Goal: Task Accomplishment & Management: Use online tool/utility

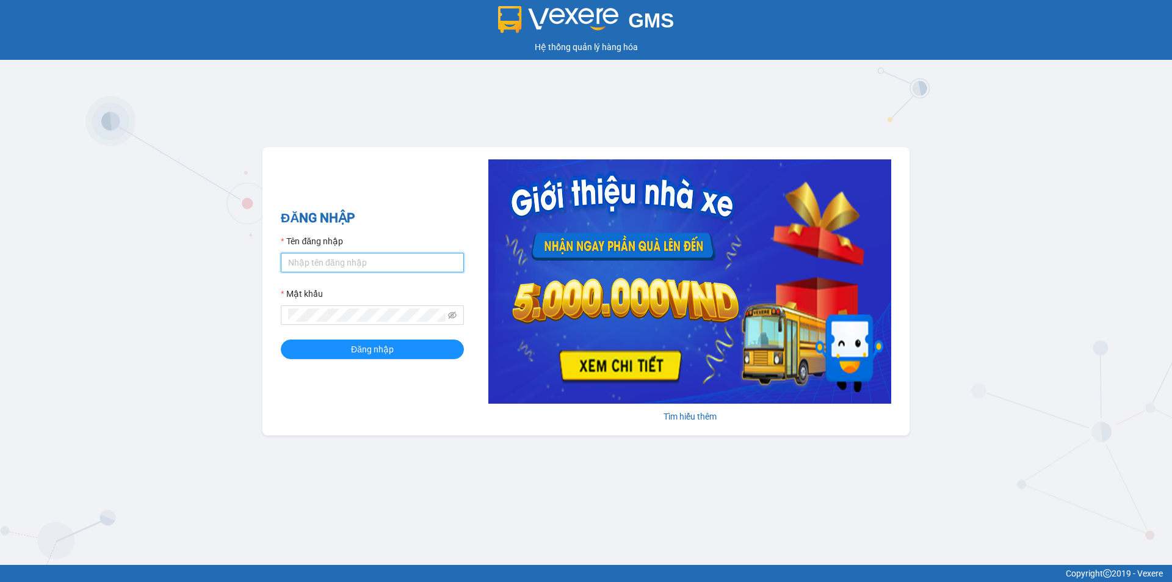
click at [410, 261] on input "Tên đăng nhập" at bounding box center [372, 263] width 183 height 20
type input "trung.minhtam"
click at [281, 339] on button "Đăng nhập" at bounding box center [372, 349] width 183 height 20
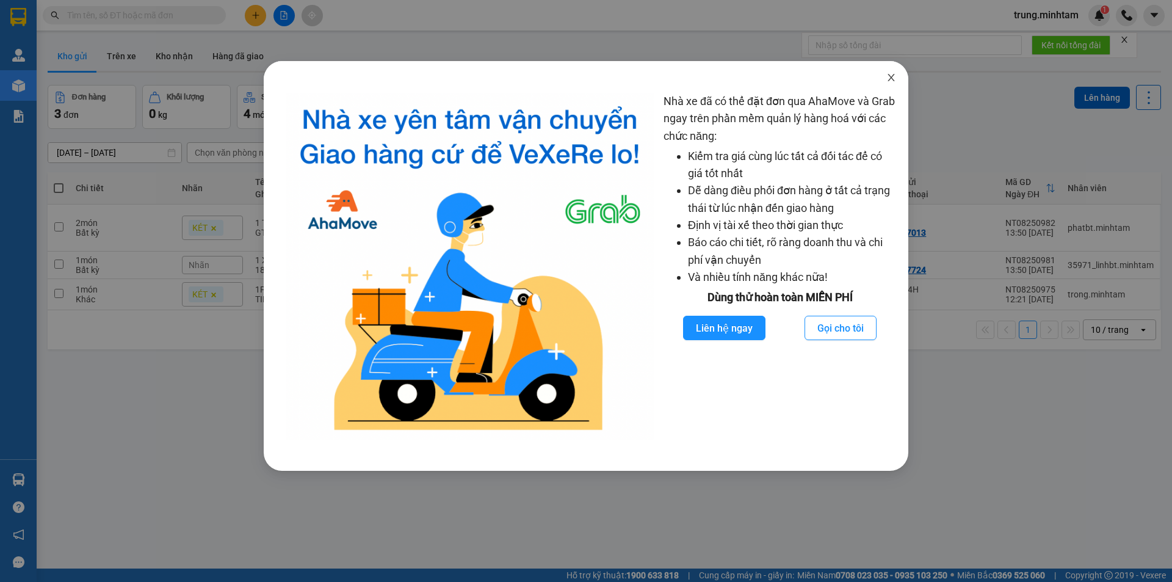
click at [892, 77] on icon "close" at bounding box center [891, 78] width 10 height 10
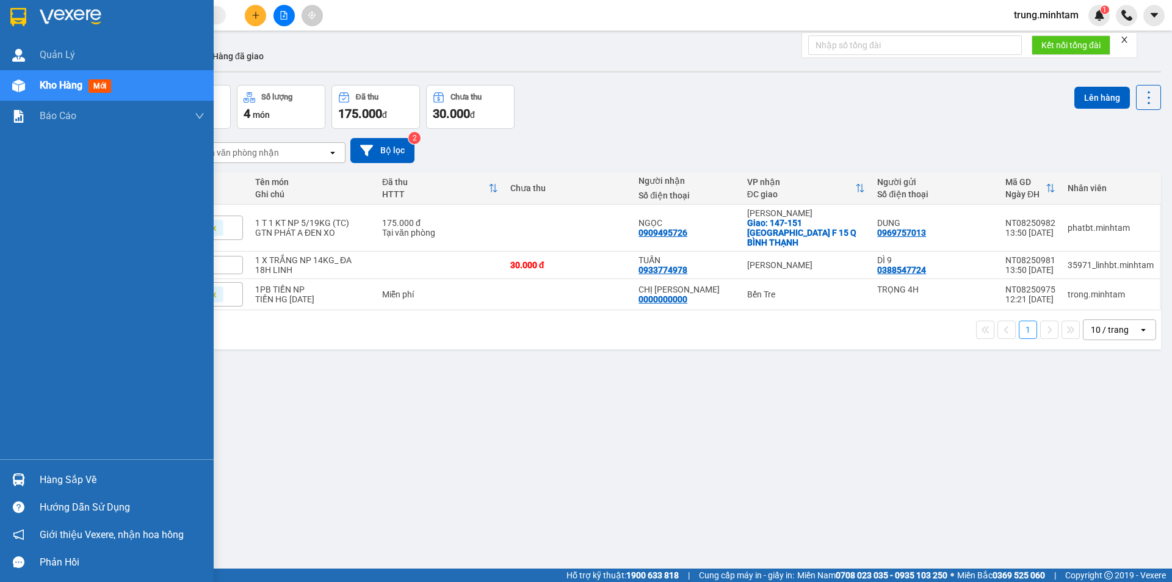
click at [52, 478] on div "Hàng sắp về" at bounding box center [122, 479] width 165 height 18
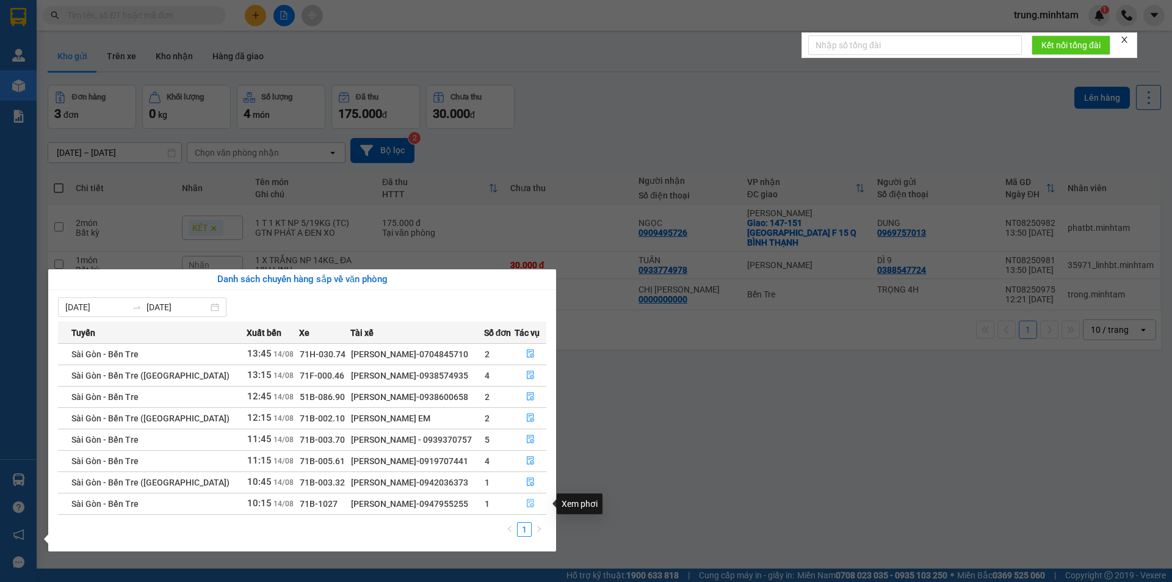
click at [527, 503] on icon "file-done" at bounding box center [530, 503] width 9 height 9
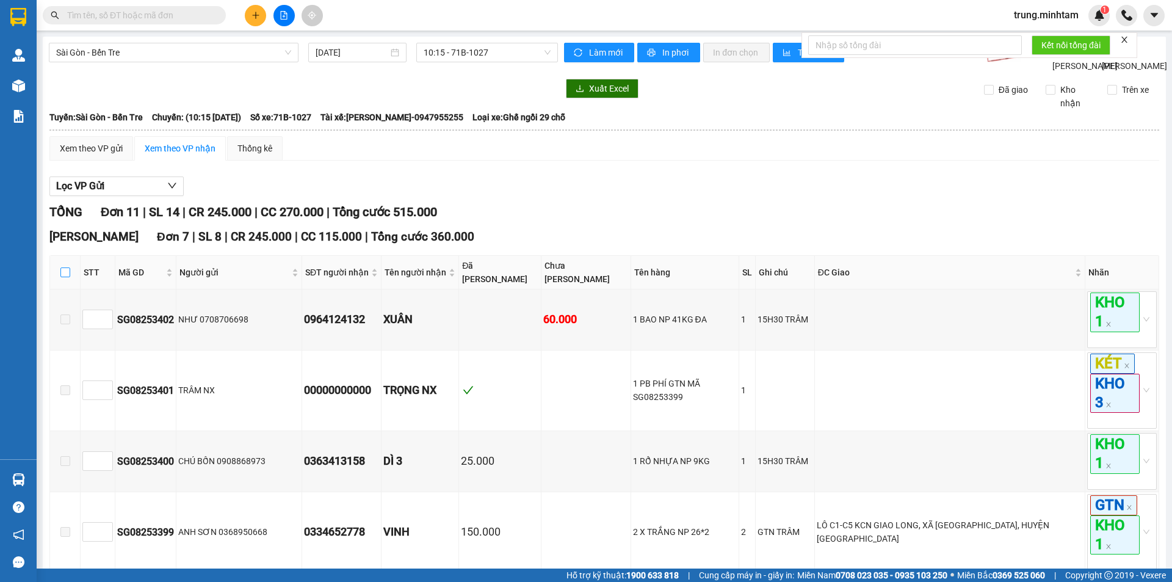
click at [67, 277] on input "checkbox" at bounding box center [65, 272] width 10 height 10
checkbox input "true"
click at [66, 277] on input "checkbox" at bounding box center [65, 272] width 10 height 10
checkbox input "false"
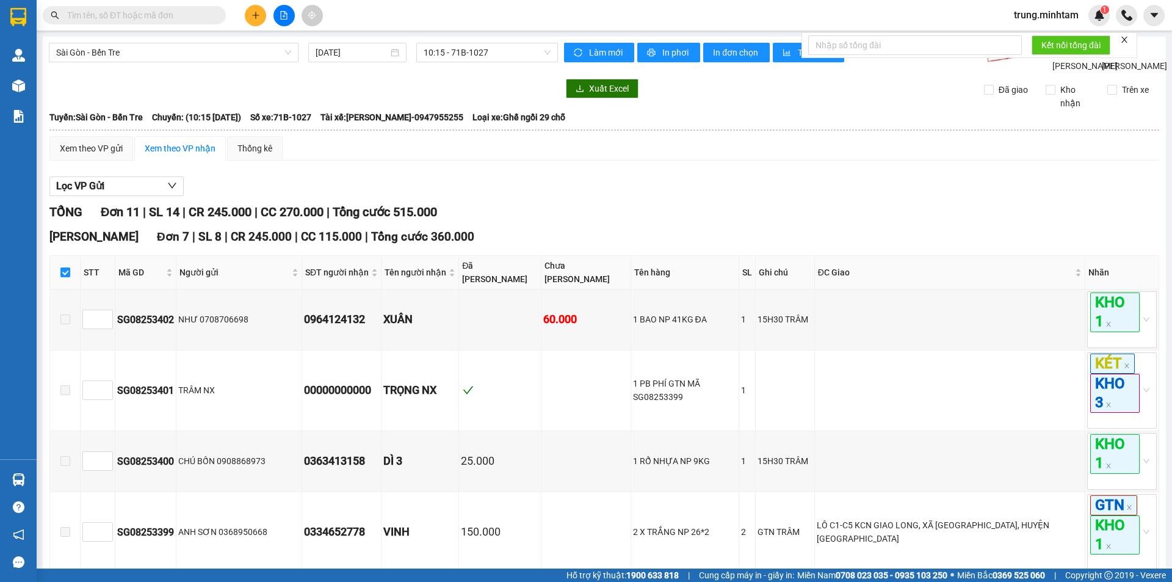
checkbox input "false"
click at [67, 277] on input "checkbox" at bounding box center [65, 272] width 10 height 10
checkbox input "true"
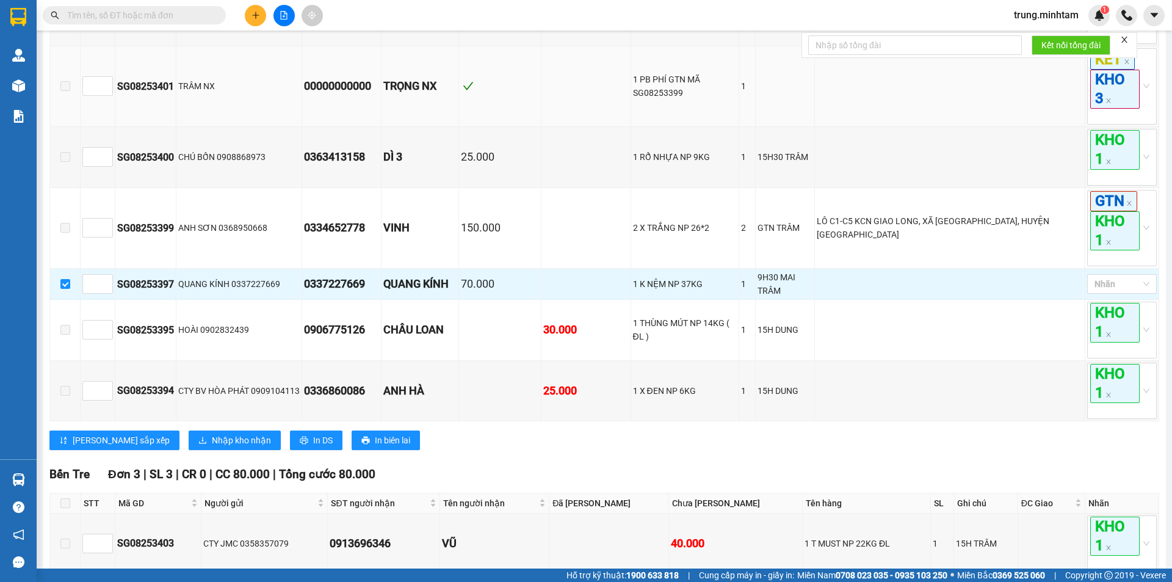
scroll to position [407, 0]
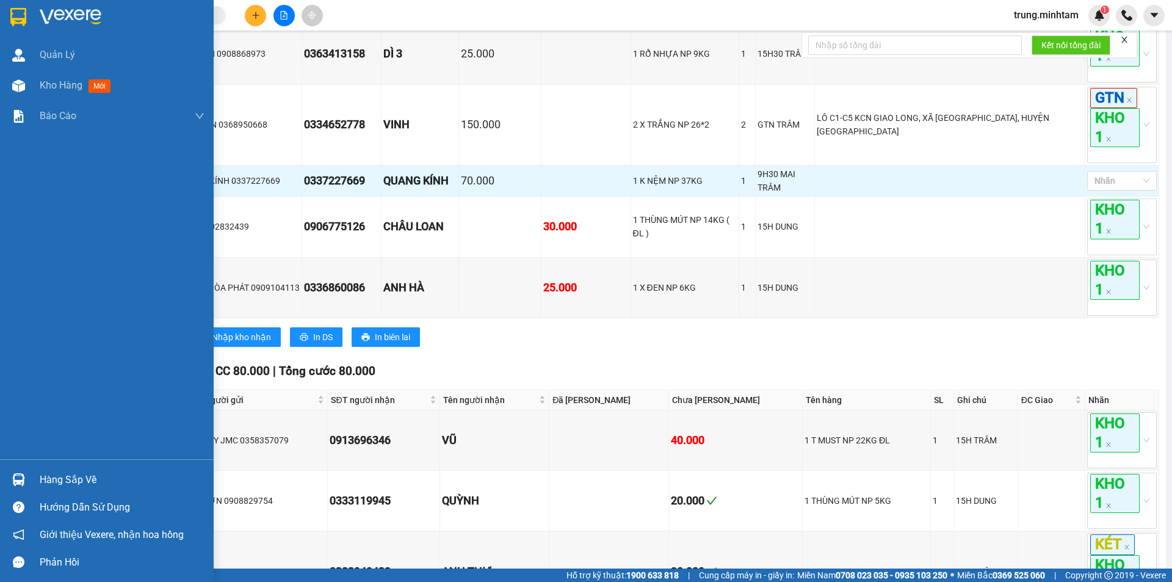
click at [59, 479] on div "Hàng sắp về" at bounding box center [122, 479] width 165 height 18
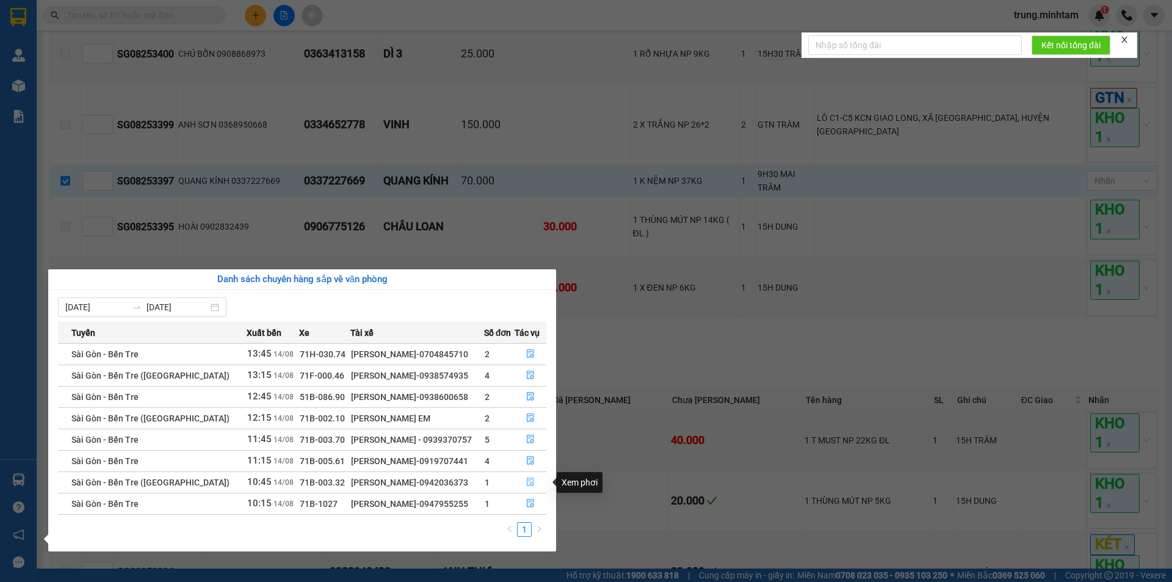
click at [527, 484] on icon "file-done" at bounding box center [530, 481] width 9 height 9
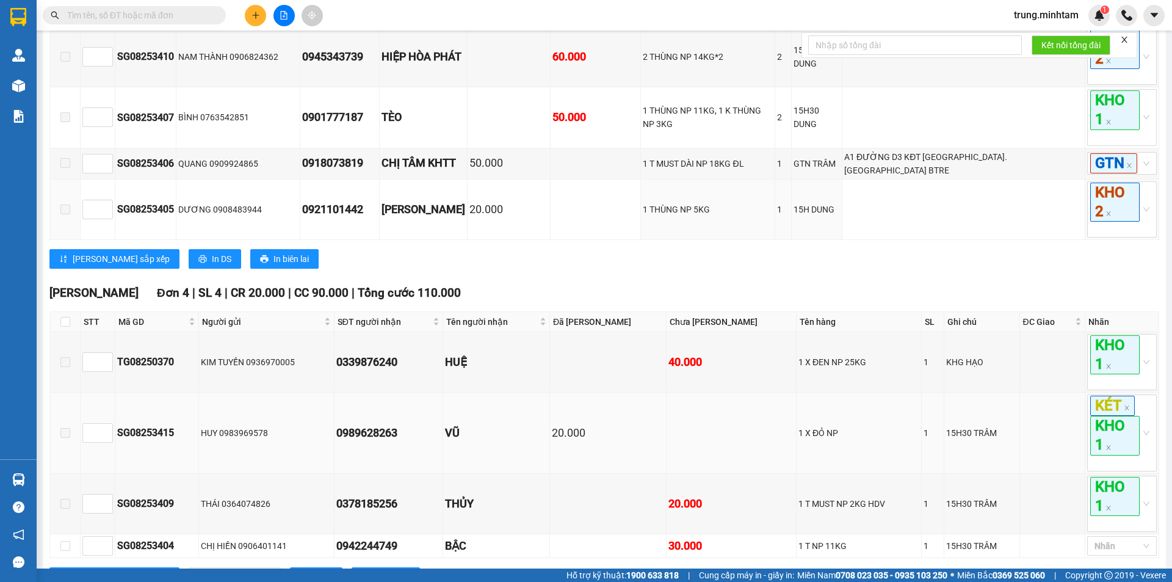
scroll to position [610, 0]
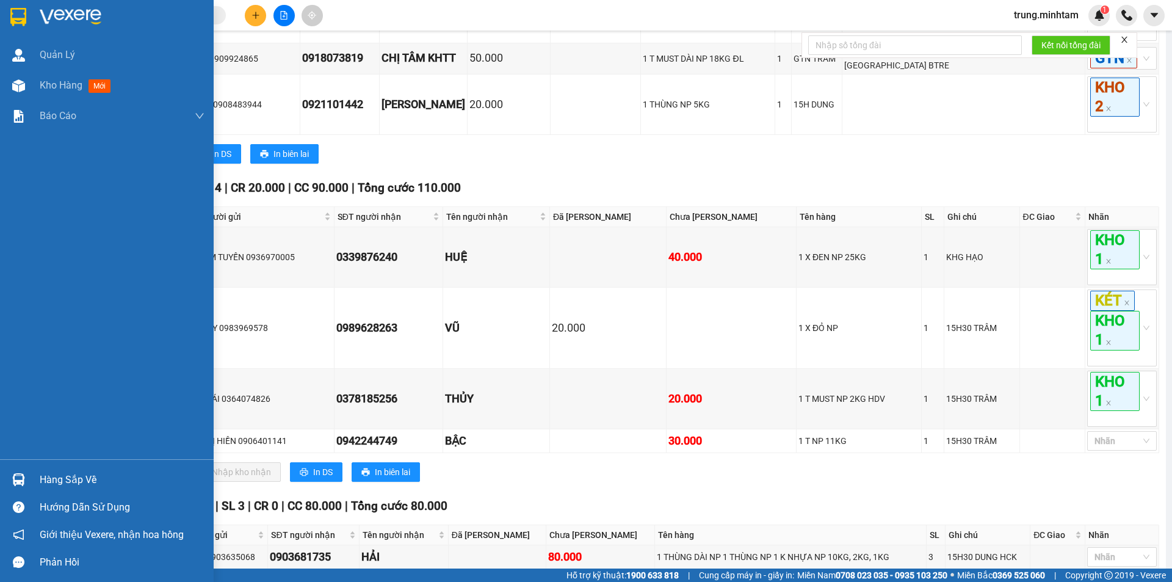
click at [50, 478] on div "Hàng sắp về" at bounding box center [122, 479] width 165 height 18
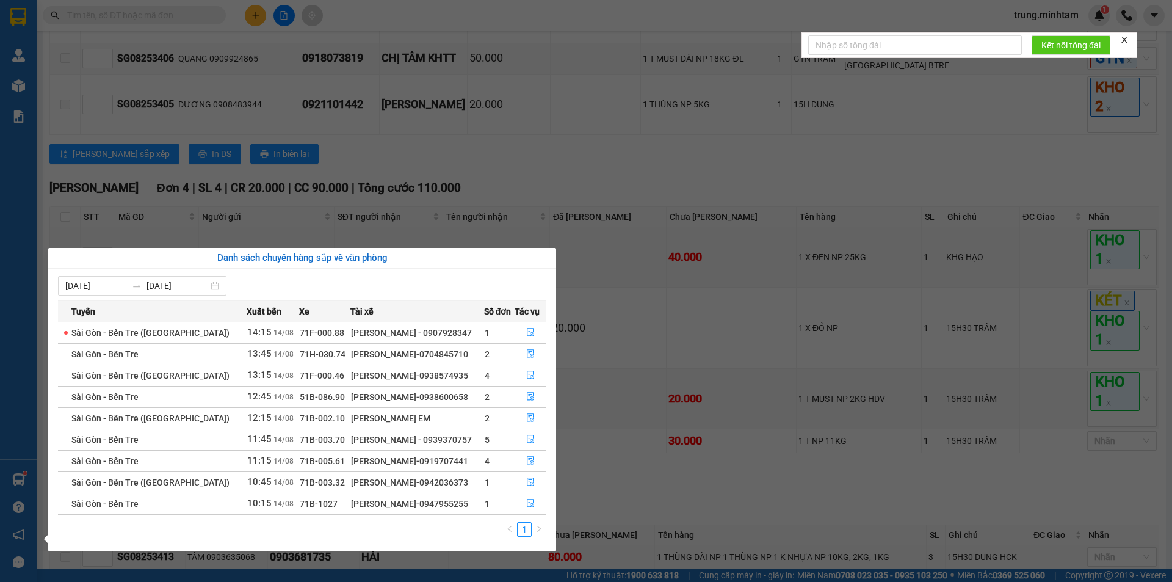
click at [522, 173] on section "Kết quả tìm kiếm ( 0 ) Bộ lọc No Data trung.minhtam 1 Quản Lý Kho hàng mới Báo …" at bounding box center [586, 291] width 1172 height 582
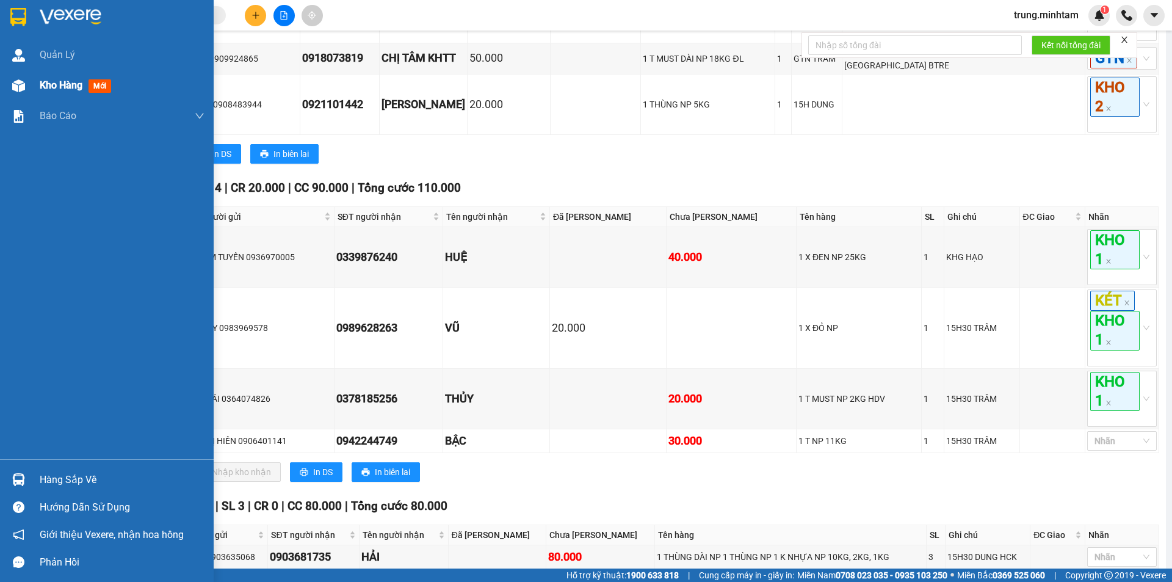
click at [71, 81] on span "Kho hàng" at bounding box center [61, 85] width 43 height 12
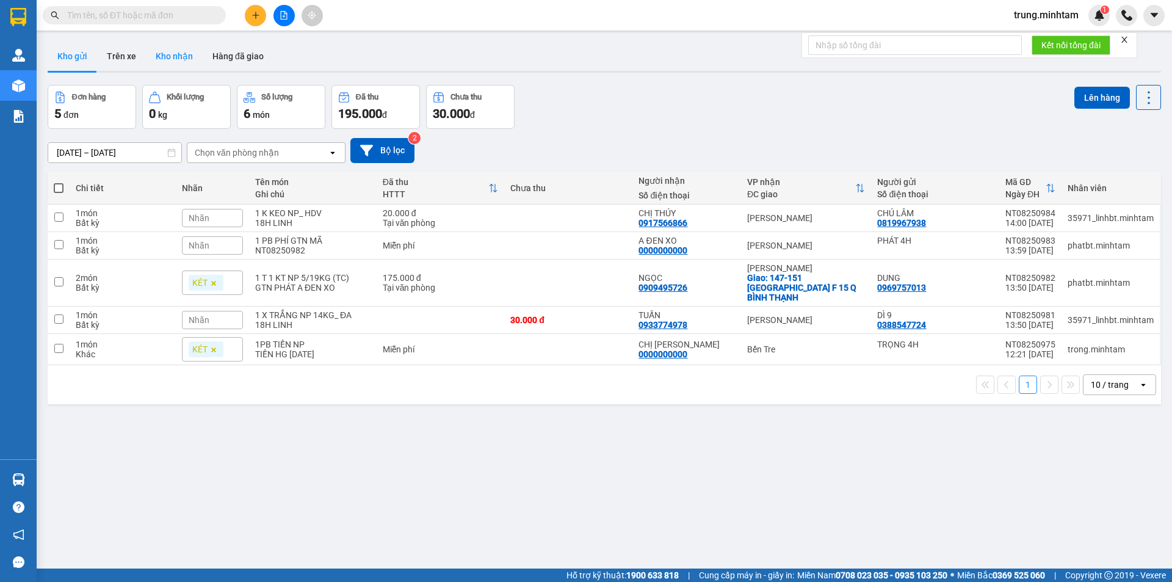
click at [171, 59] on button "Kho nhận" at bounding box center [174, 55] width 57 height 29
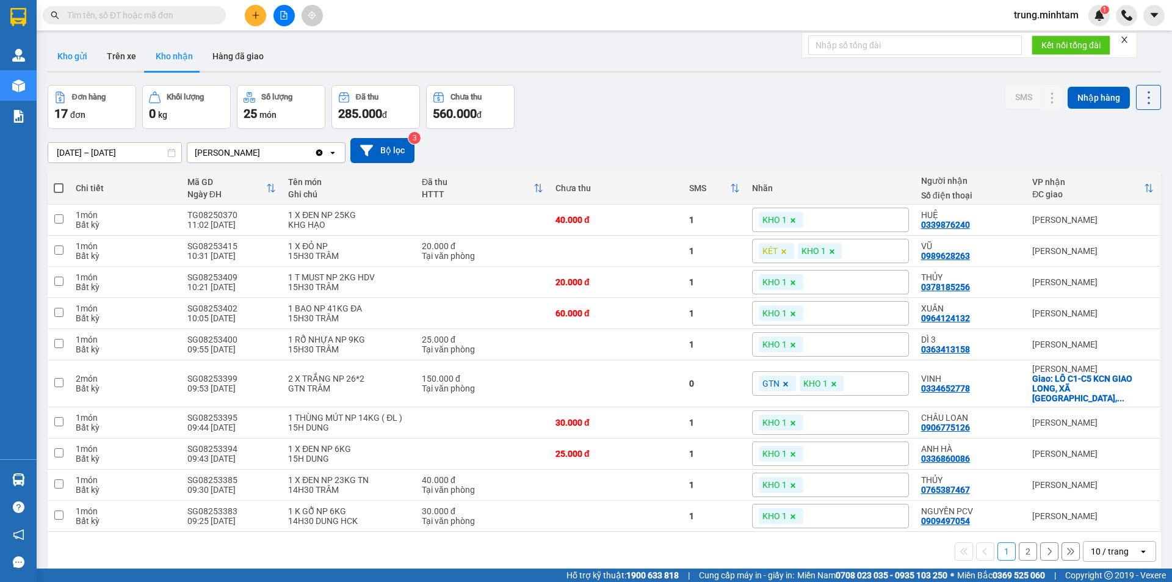
click at [72, 56] on button "Kho gửi" at bounding box center [72, 55] width 49 height 29
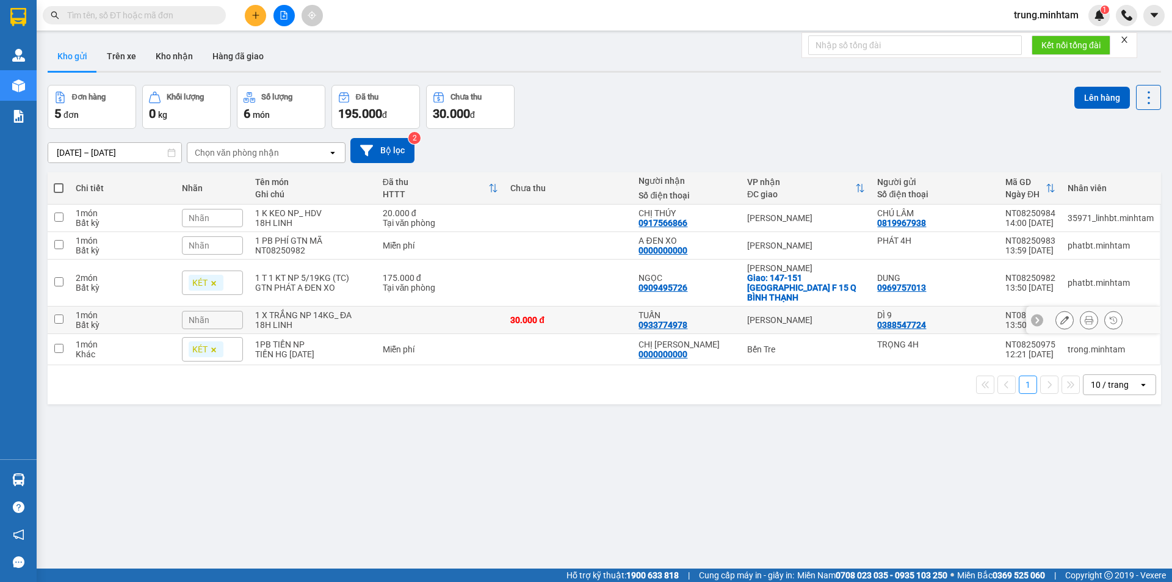
click at [416, 312] on td at bounding box center [441, 319] width 128 height 27
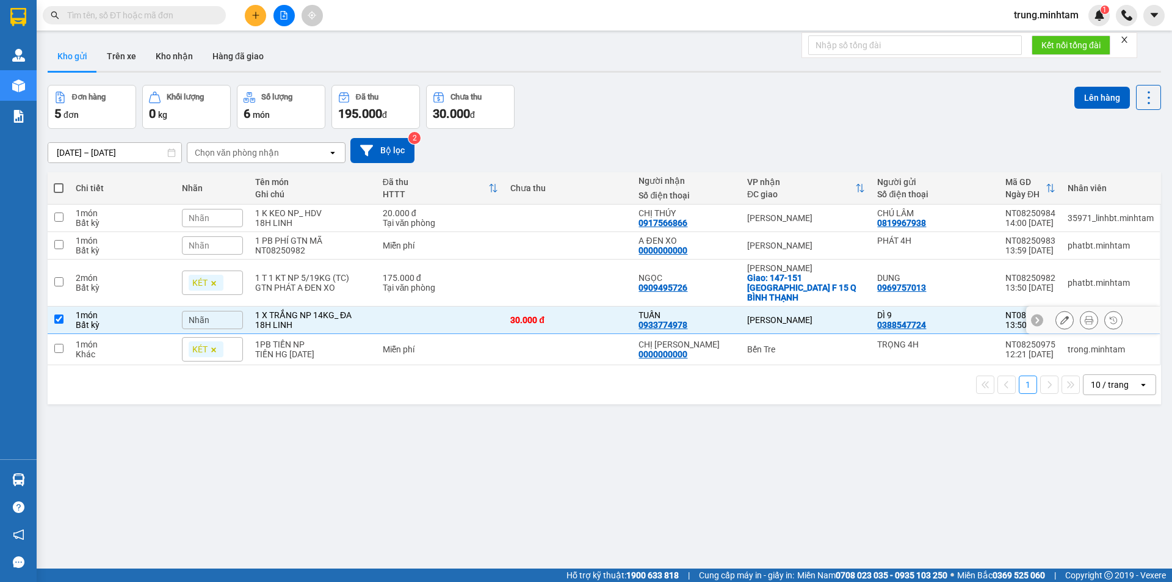
checkbox input "true"
click at [378, 281] on td "175.000 đ Tại văn phòng" at bounding box center [441, 282] width 128 height 47
checkbox input "true"
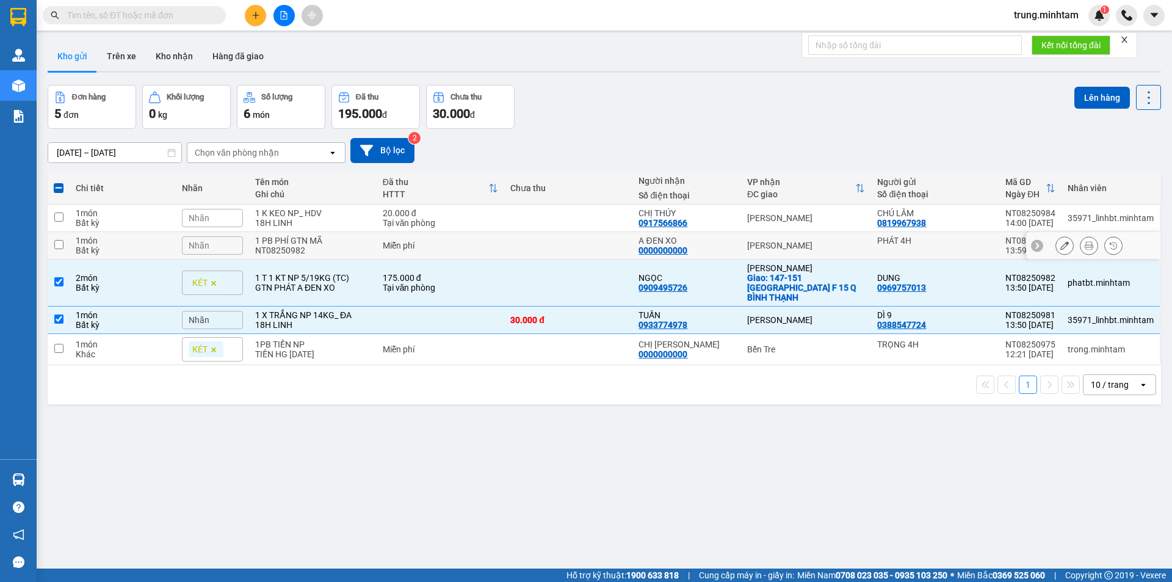
drag, startPoint x: 356, startPoint y: 249, endPoint x: 350, endPoint y: 233, distance: 17.0
click at [355, 248] on div "1 PB PHÍ GTN MÃ NT08250982" at bounding box center [312, 246] width 115 height 20
checkbox input "true"
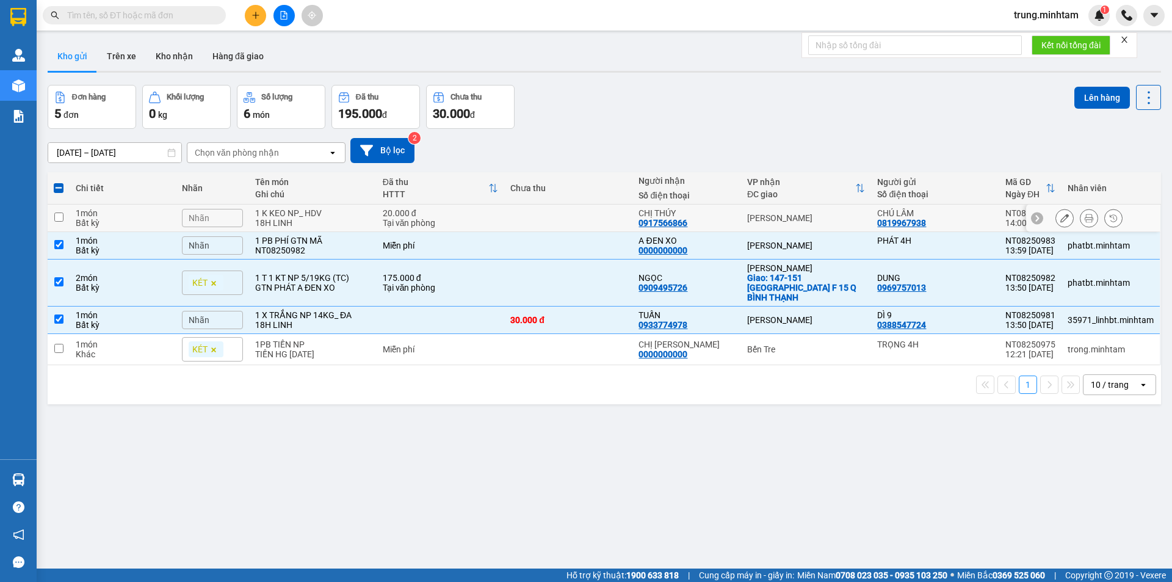
click at [342, 204] on td "1 K KEO NP_ HDV 18H LINH" at bounding box center [313, 217] width 128 height 27
checkbox input "true"
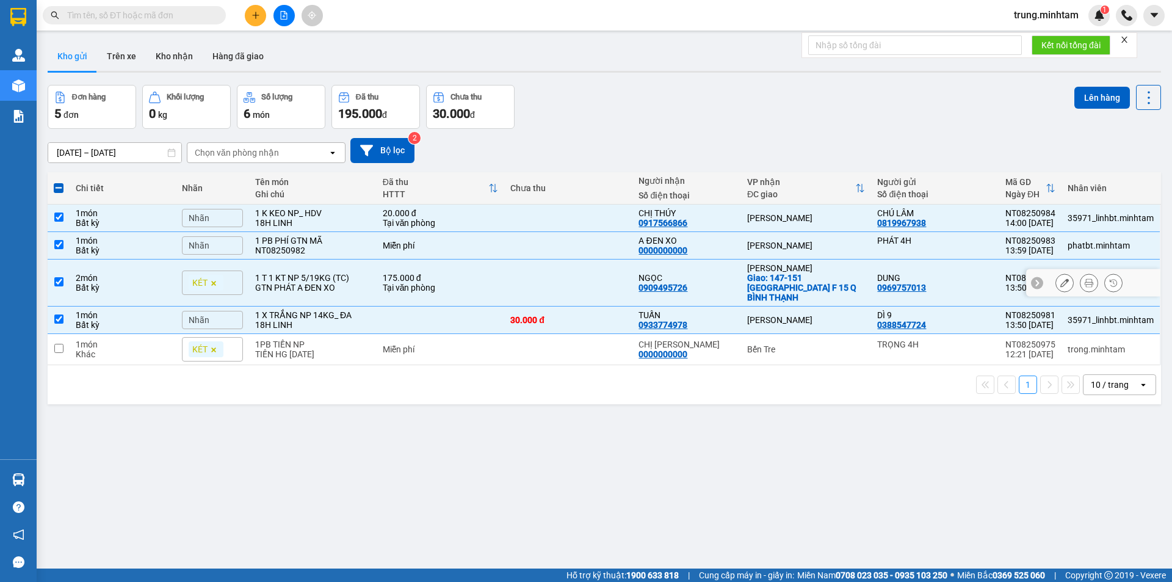
click at [613, 275] on td at bounding box center [568, 282] width 128 height 47
checkbox input "false"
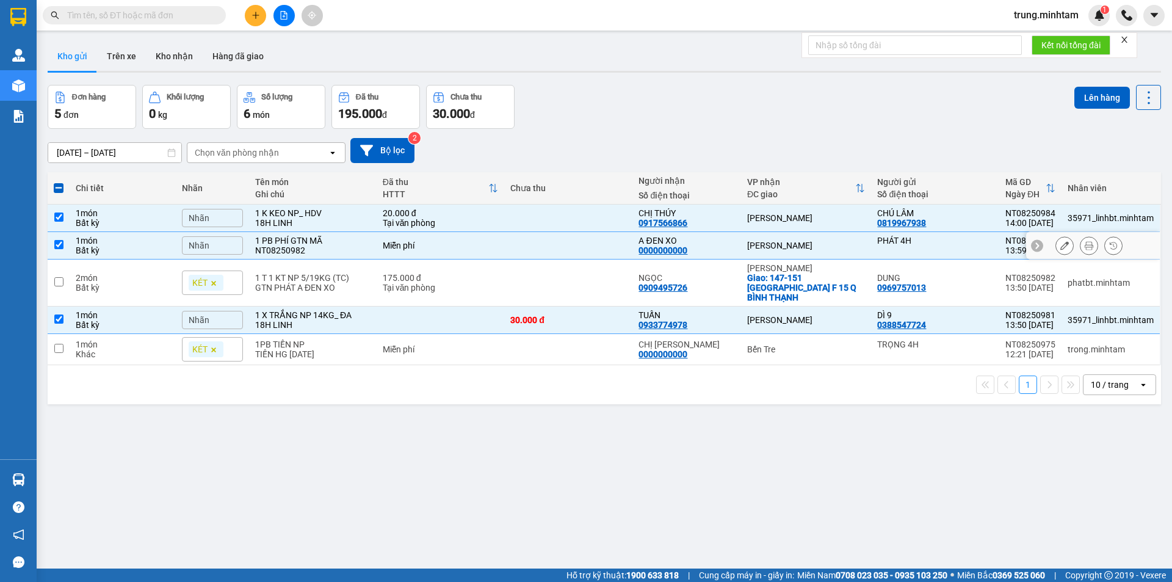
click at [557, 247] on td at bounding box center [568, 245] width 128 height 27
checkbox input "false"
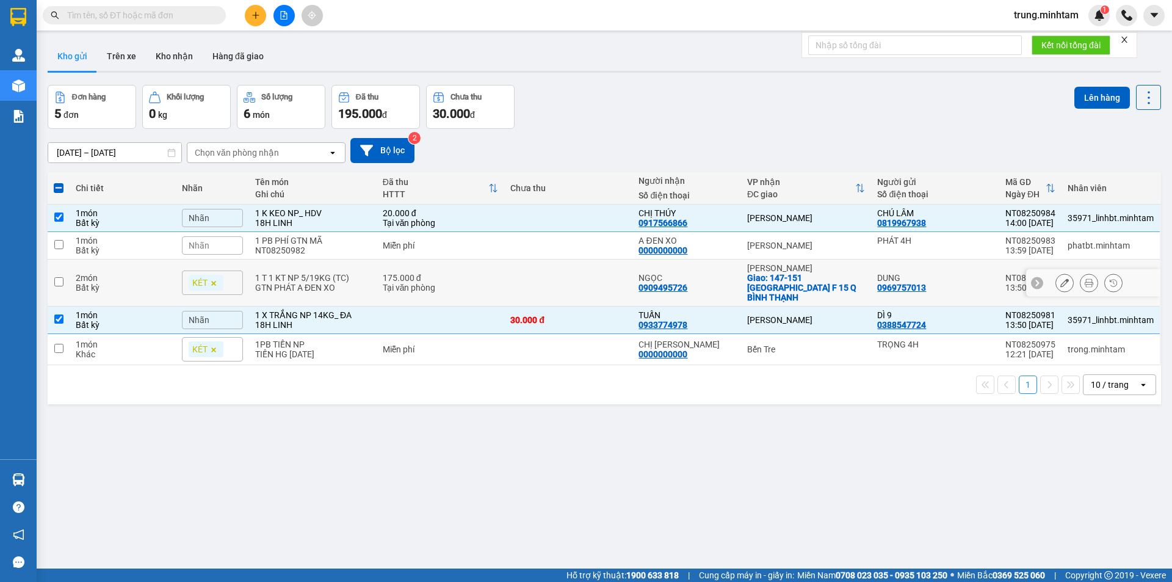
click at [588, 276] on td at bounding box center [568, 282] width 128 height 47
checkbox input "true"
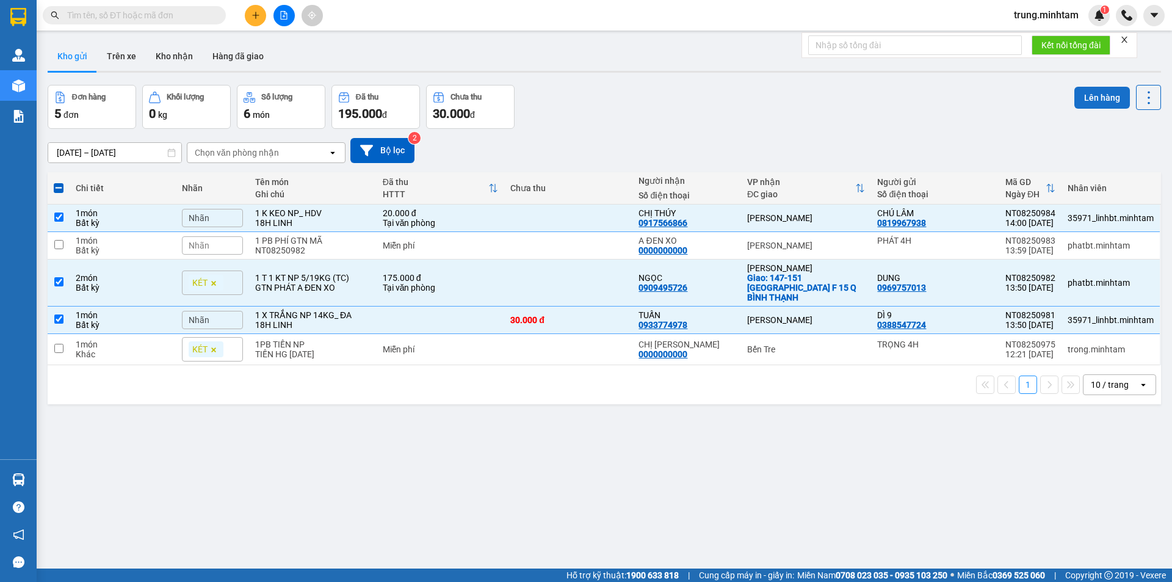
click at [1094, 97] on button "Lên hàng" at bounding box center [1102, 98] width 56 height 22
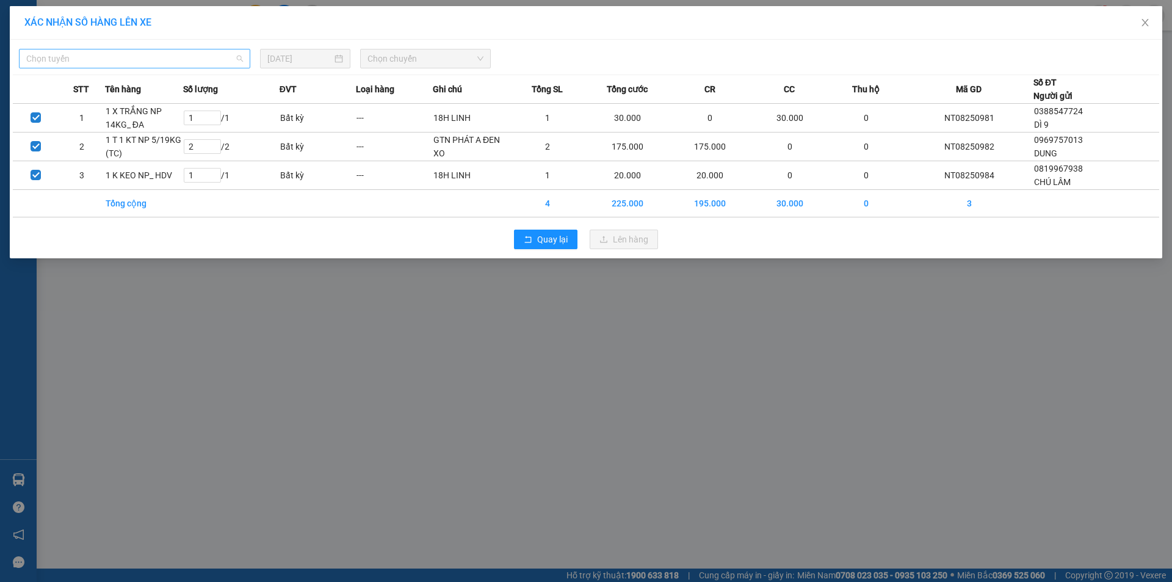
click at [195, 62] on span "Chọn tuyến" at bounding box center [134, 58] width 217 height 18
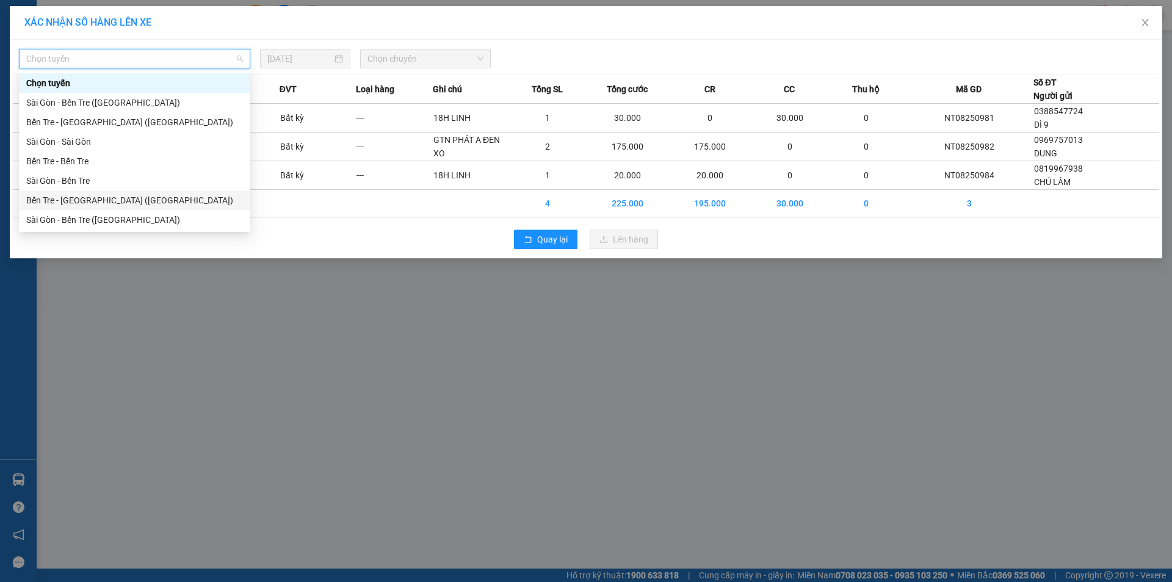
click at [88, 202] on div "Bến Tre - [GEOGRAPHIC_DATA] ([GEOGRAPHIC_DATA])" at bounding box center [134, 199] width 217 height 13
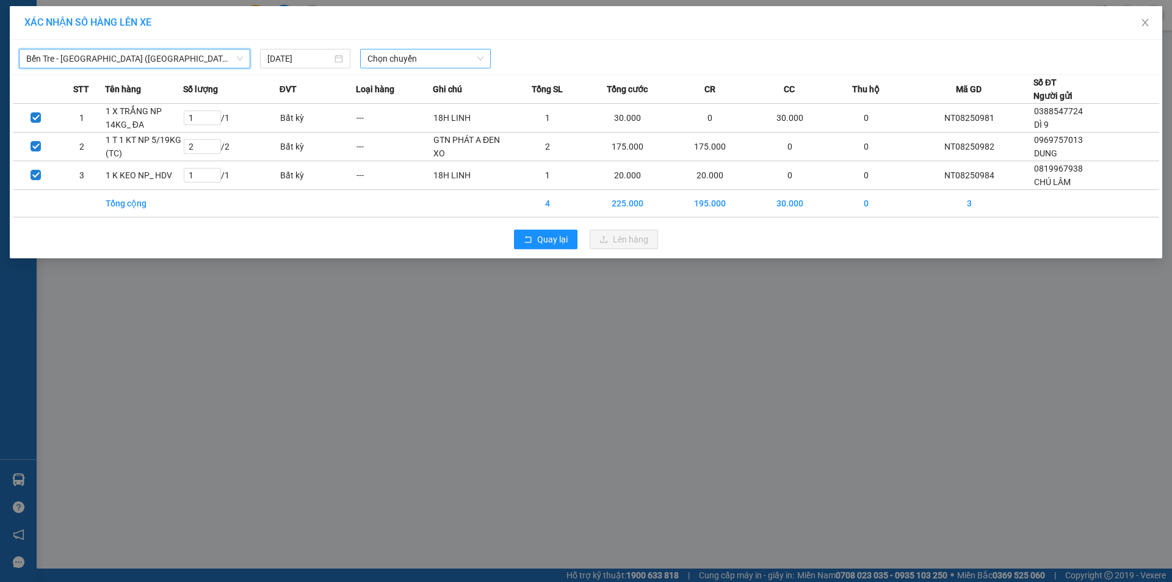
click at [391, 57] on span "Chọn chuyến" at bounding box center [425, 58] width 116 height 18
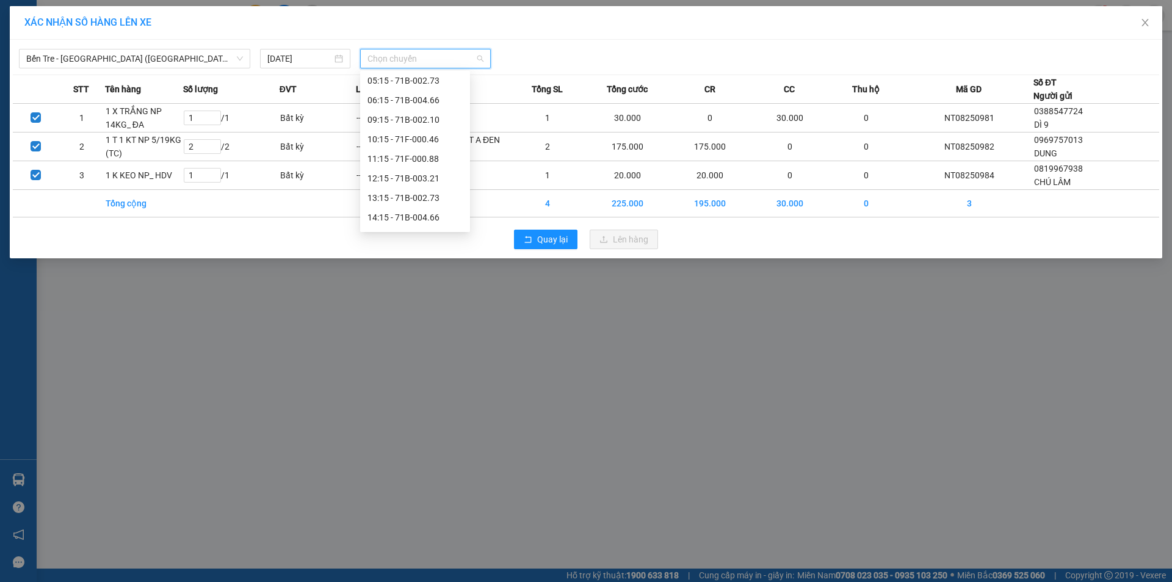
scroll to position [98, 0]
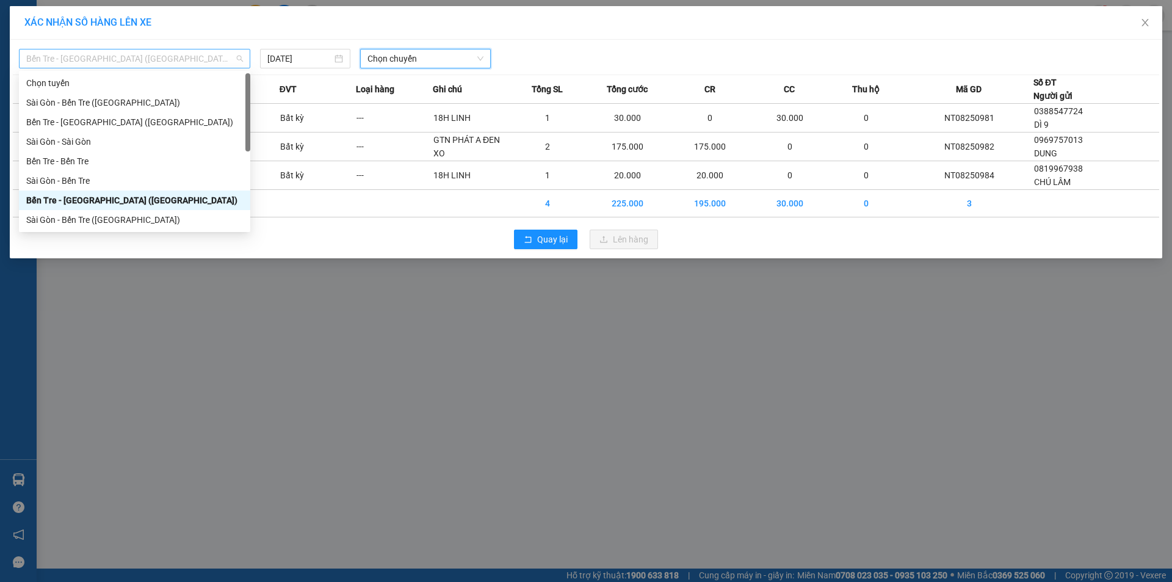
click at [165, 60] on span "Bến Tre - [GEOGRAPHIC_DATA] ([GEOGRAPHIC_DATA])" at bounding box center [134, 58] width 217 height 18
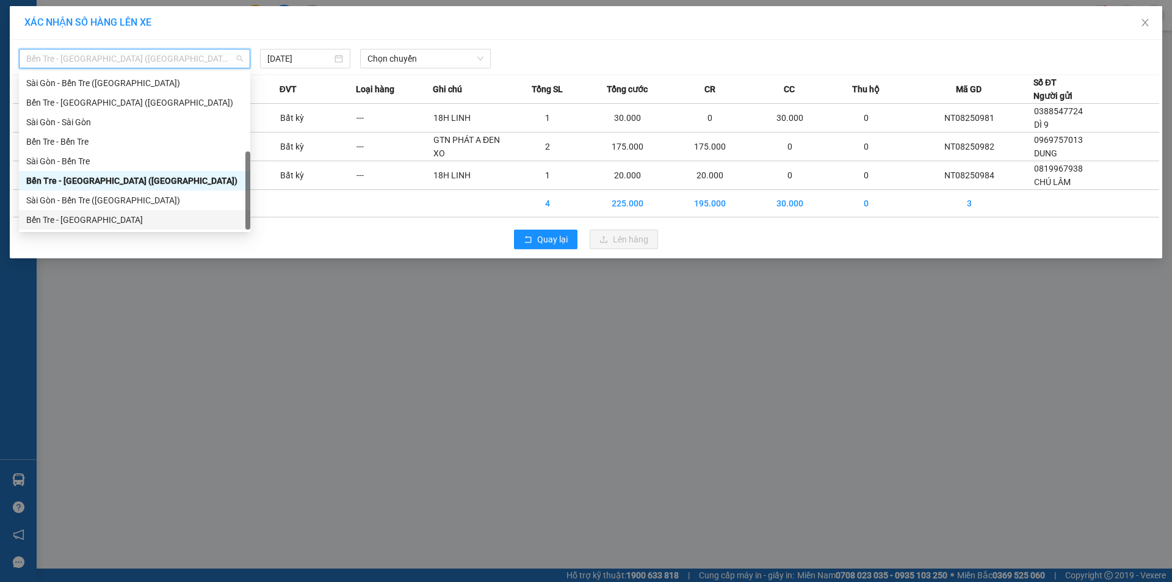
click at [142, 226] on div "Bến Tre - [GEOGRAPHIC_DATA]" at bounding box center [134, 220] width 231 height 20
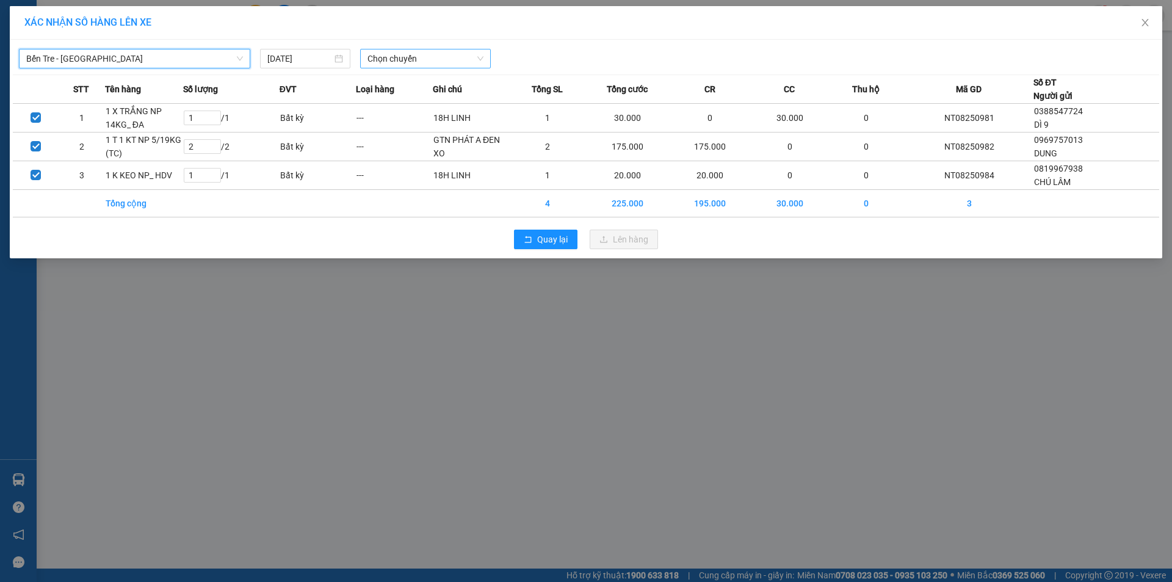
click at [396, 60] on span "Chọn chuyến" at bounding box center [425, 58] width 116 height 18
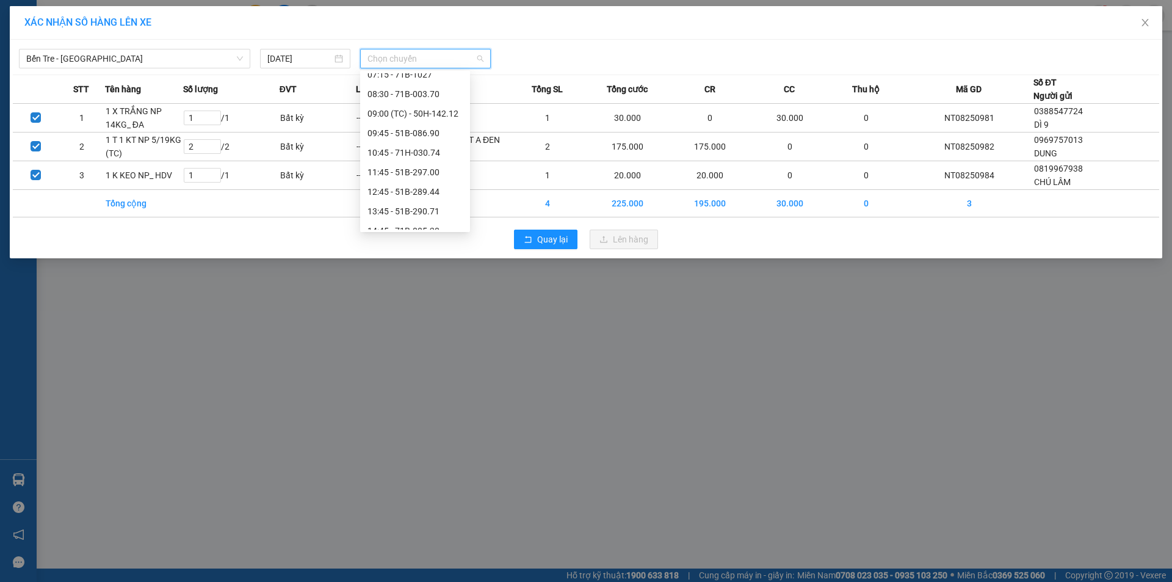
scroll to position [107, 0]
click at [425, 190] on div "13:45 - 51B-290.71" at bounding box center [414, 190] width 95 height 13
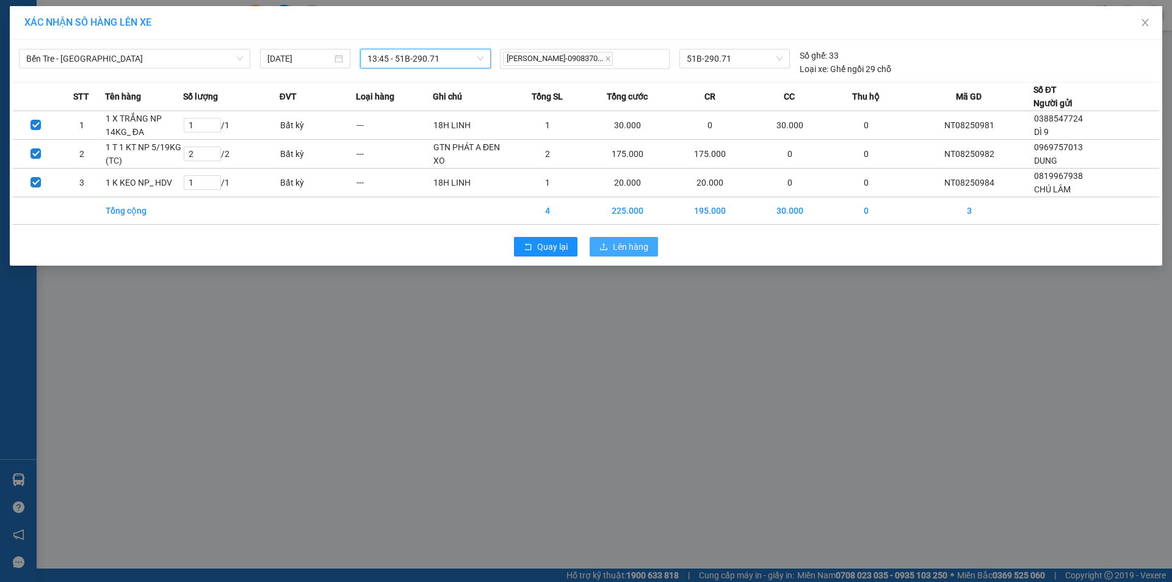
click at [619, 249] on span "Lên hàng" at bounding box center [630, 246] width 35 height 13
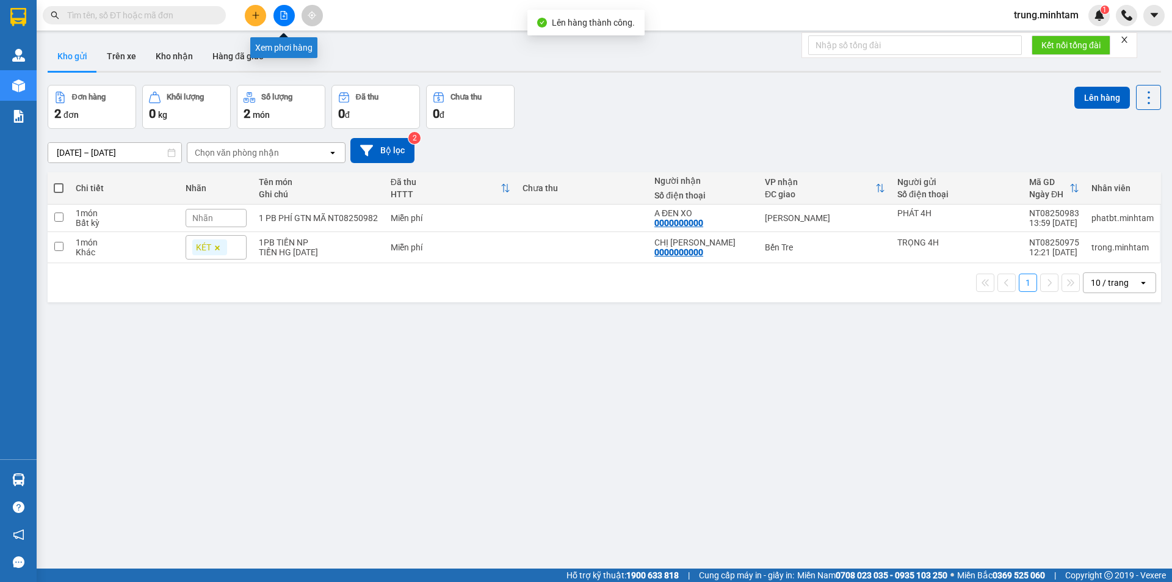
click at [279, 15] on icon "file-add" at bounding box center [283, 15] width 9 height 9
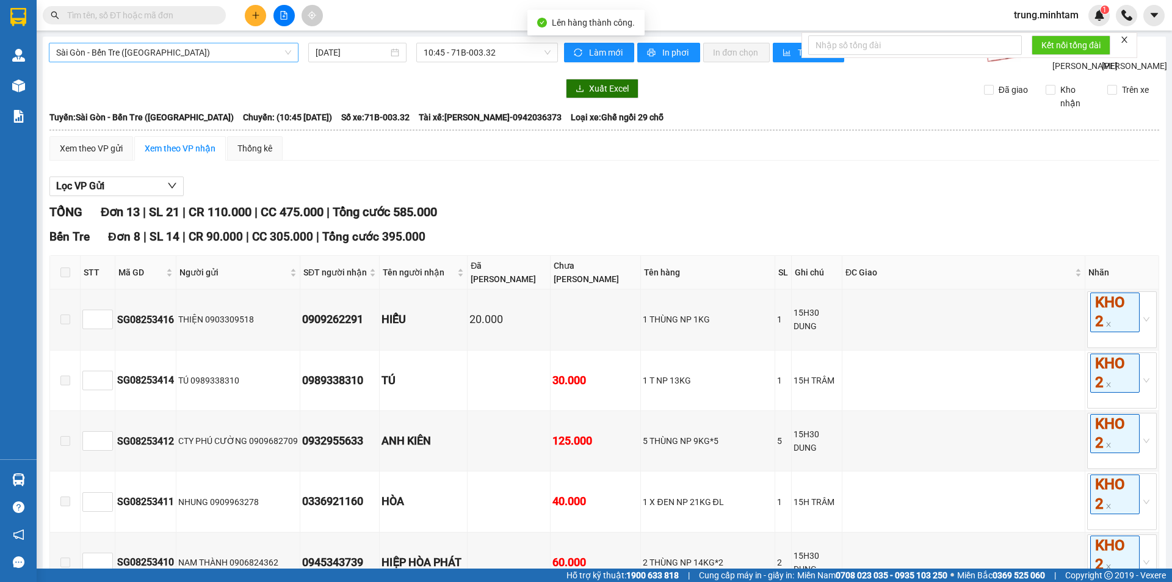
click at [219, 51] on span "Sài Gòn - Bến Tre ([GEOGRAPHIC_DATA])" at bounding box center [173, 52] width 235 height 18
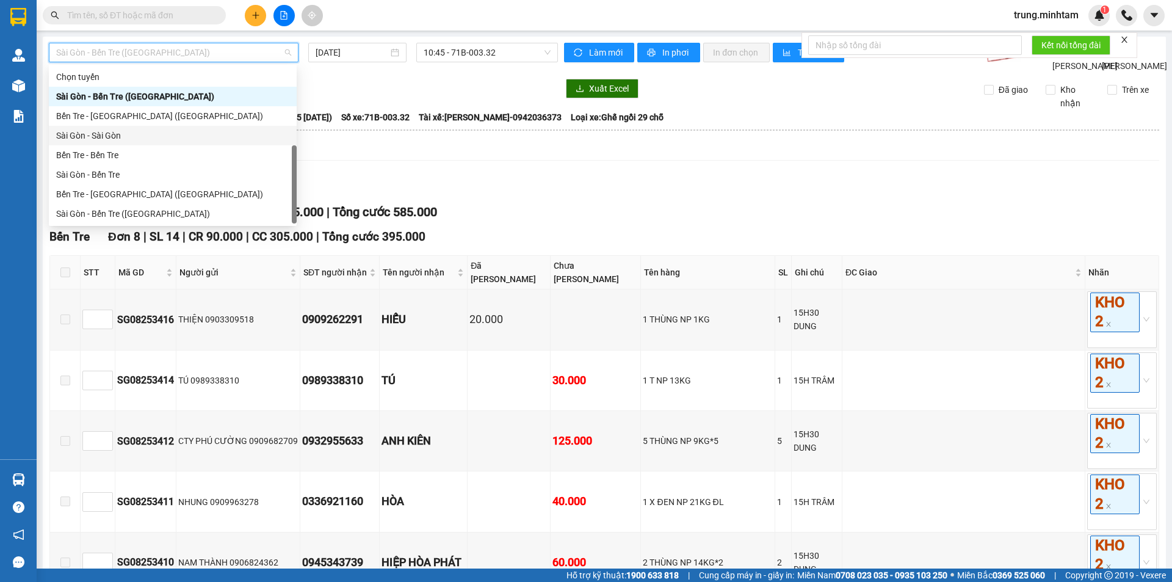
scroll to position [20, 0]
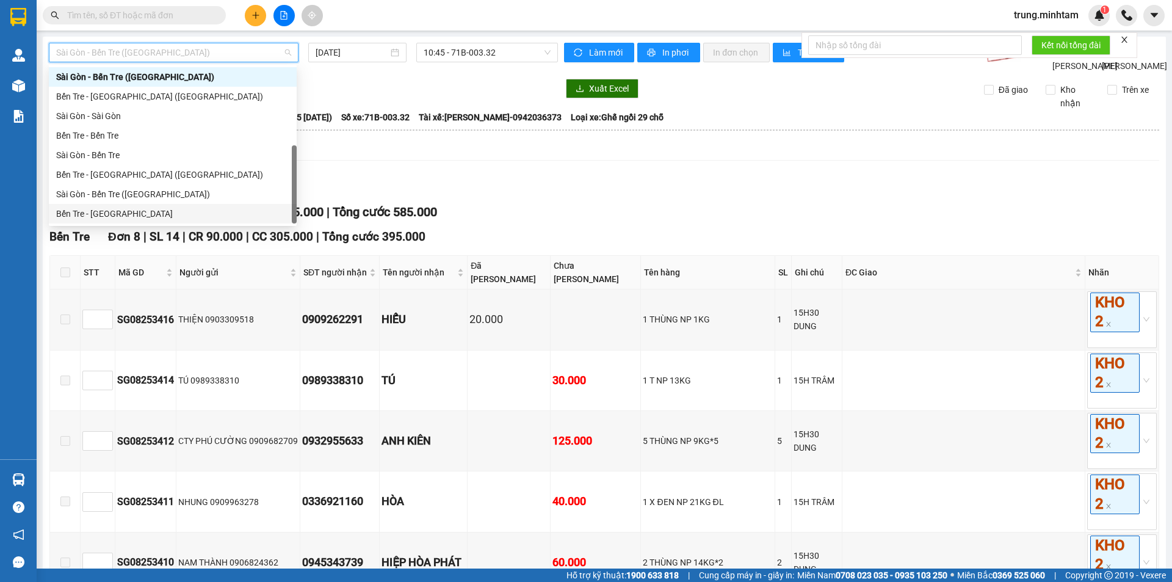
click at [192, 215] on div "Bến Tre - [GEOGRAPHIC_DATA]" at bounding box center [172, 213] width 233 height 13
type input "[DATE]"
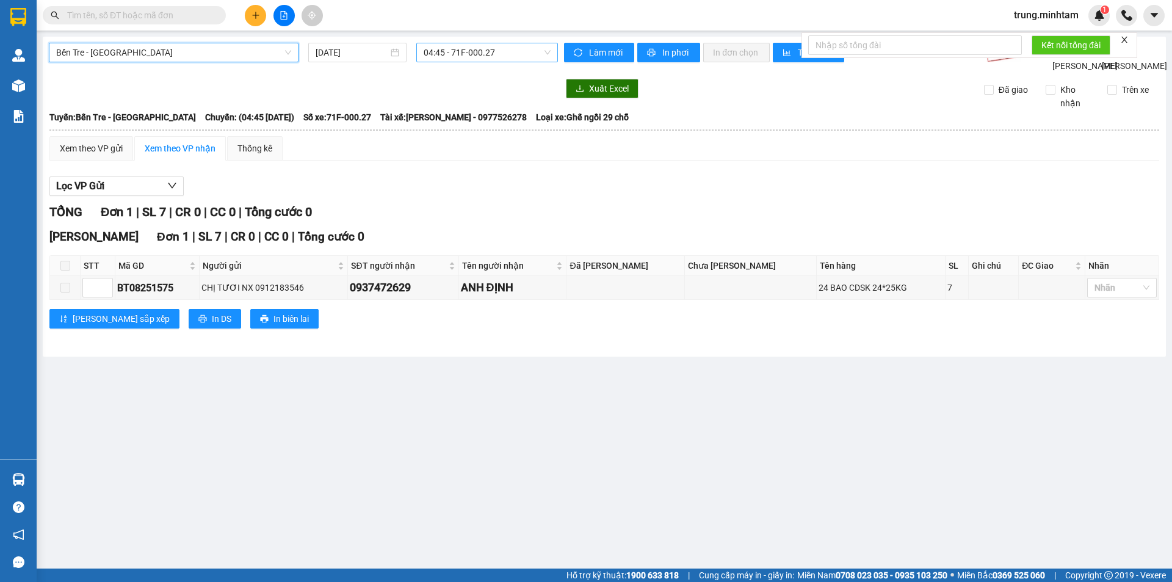
click at [489, 52] on span "04:45 - 71F-000.27" at bounding box center [486, 52] width 127 height 18
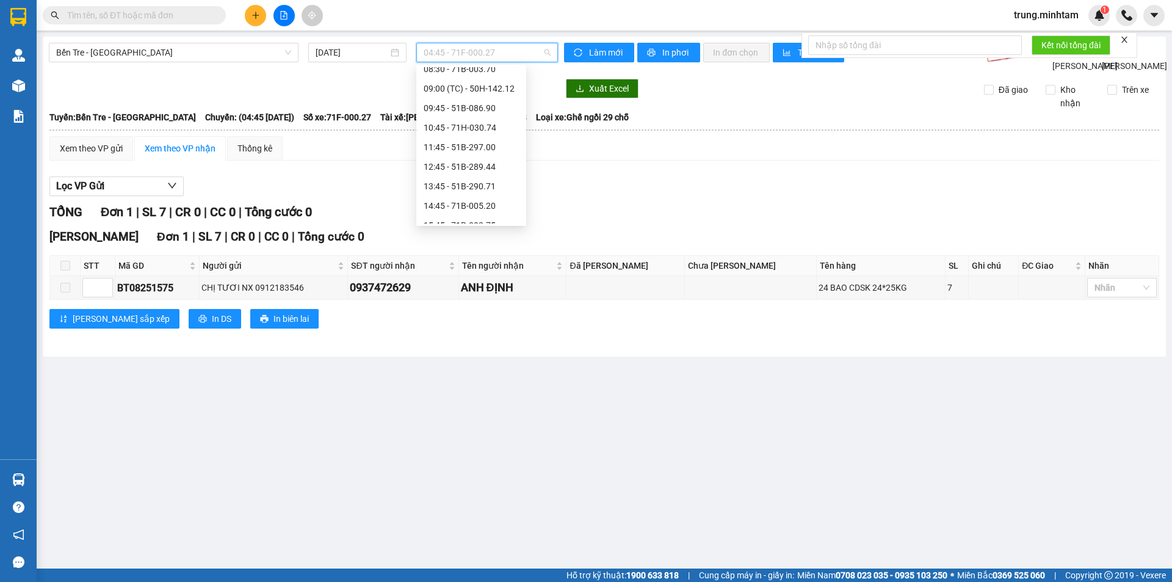
scroll to position [112, 0]
click at [486, 178] on div "13:45 - 51B-290.71" at bounding box center [470, 179] width 95 height 13
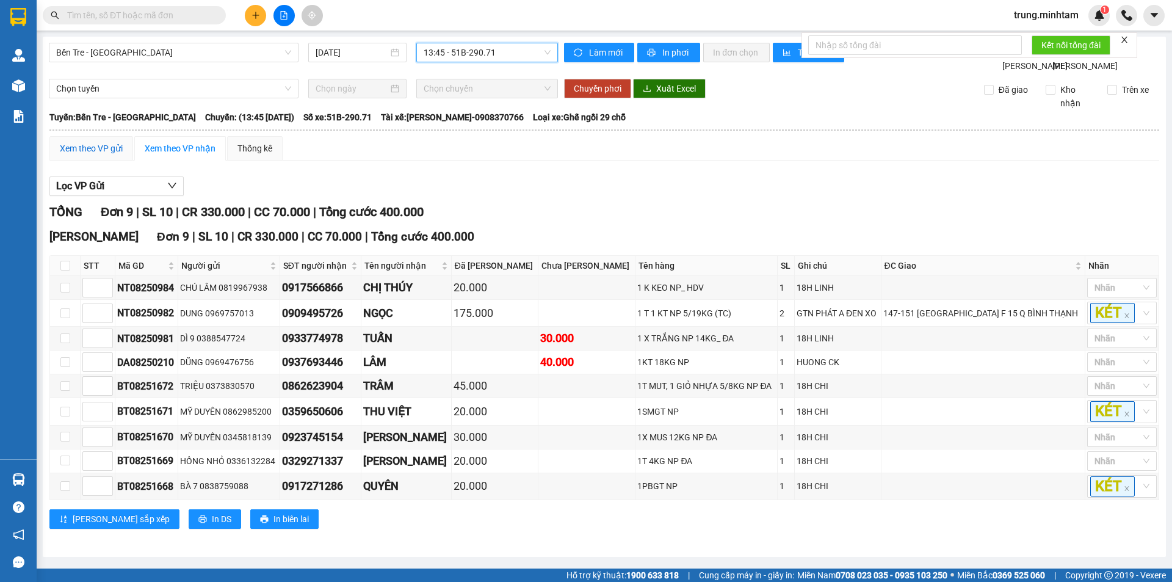
click at [111, 155] on div "Xem theo VP gửi" at bounding box center [91, 148] width 63 height 13
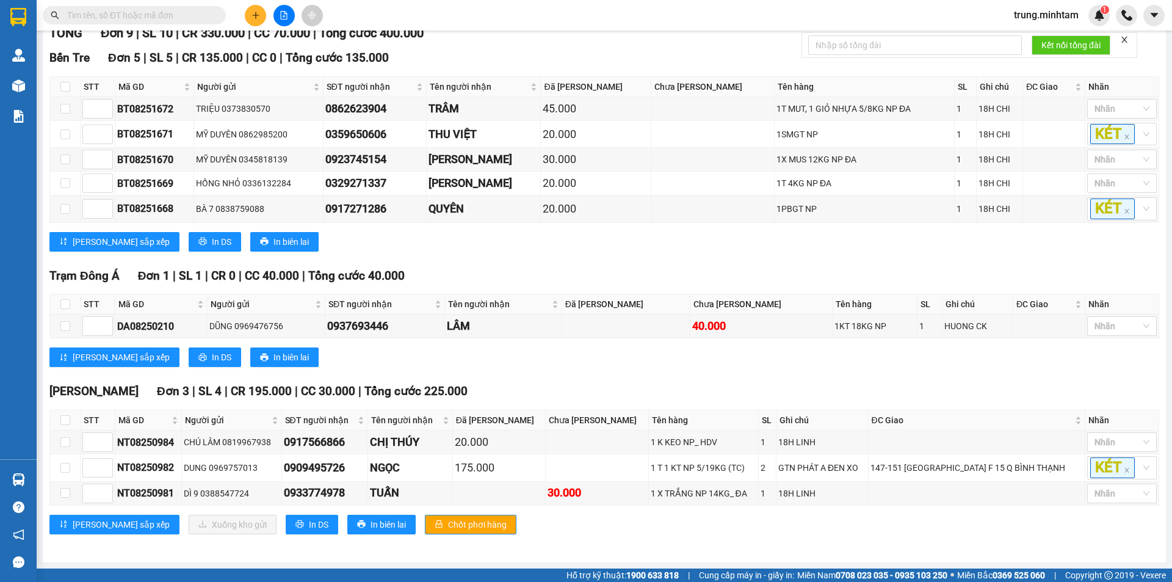
scroll to position [192, 0]
click at [309, 521] on span "In DS" at bounding box center [319, 523] width 20 height 13
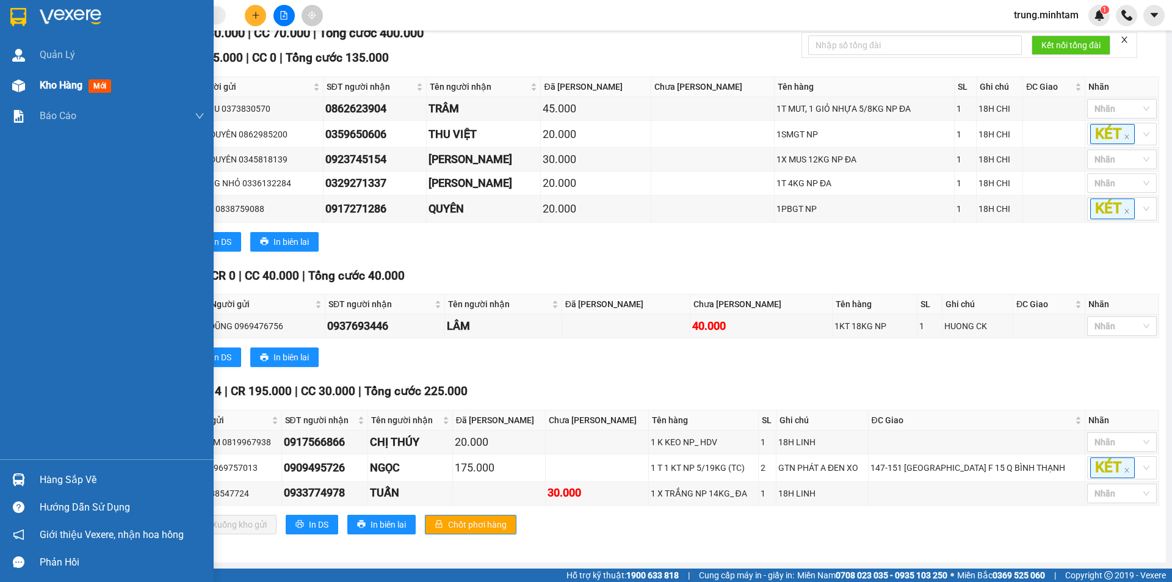
click at [63, 84] on span "Kho hàng" at bounding box center [61, 85] width 43 height 12
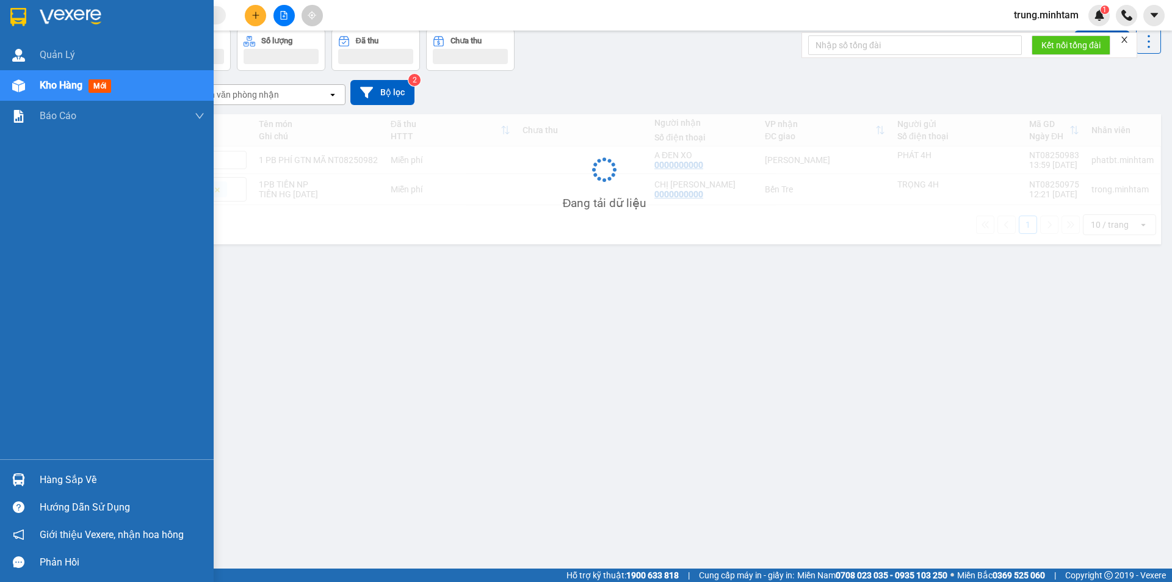
scroll to position [56, 0]
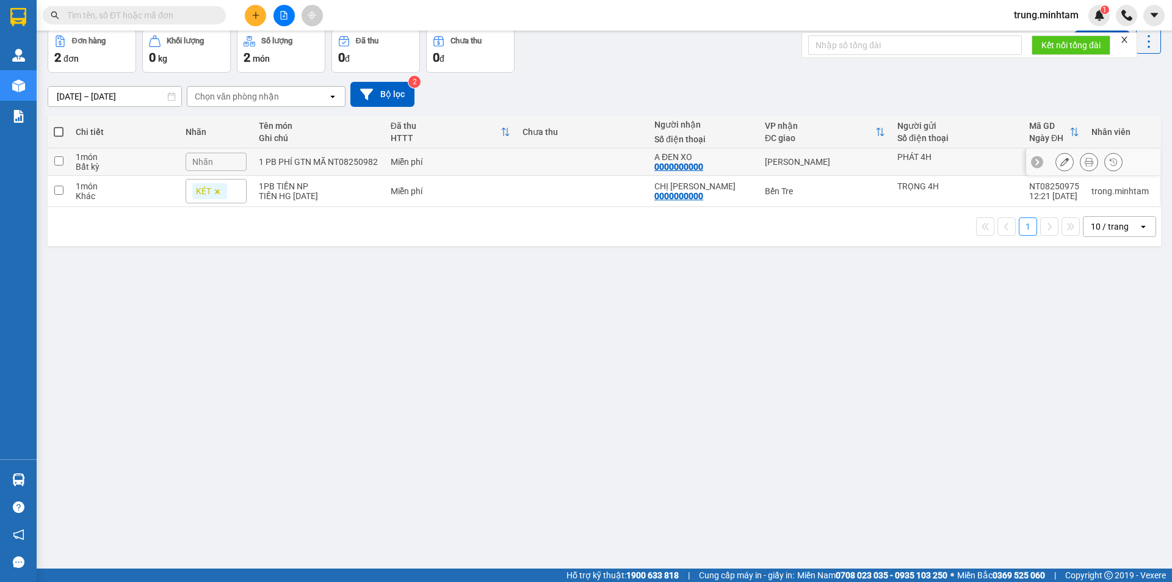
click at [566, 155] on td at bounding box center [582, 161] width 132 height 27
checkbox input "true"
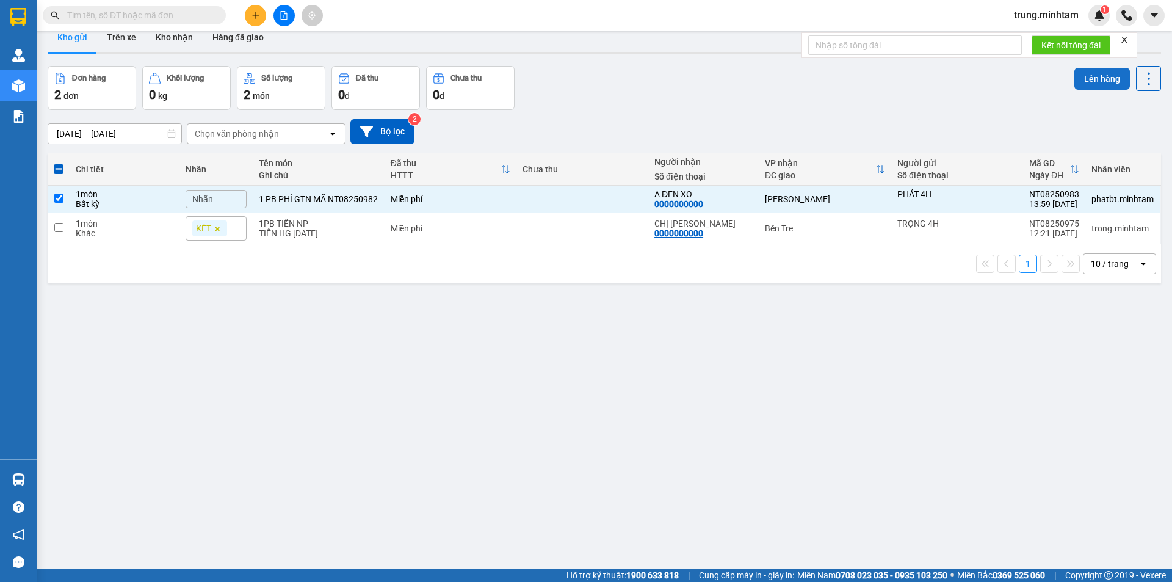
scroll to position [0, 0]
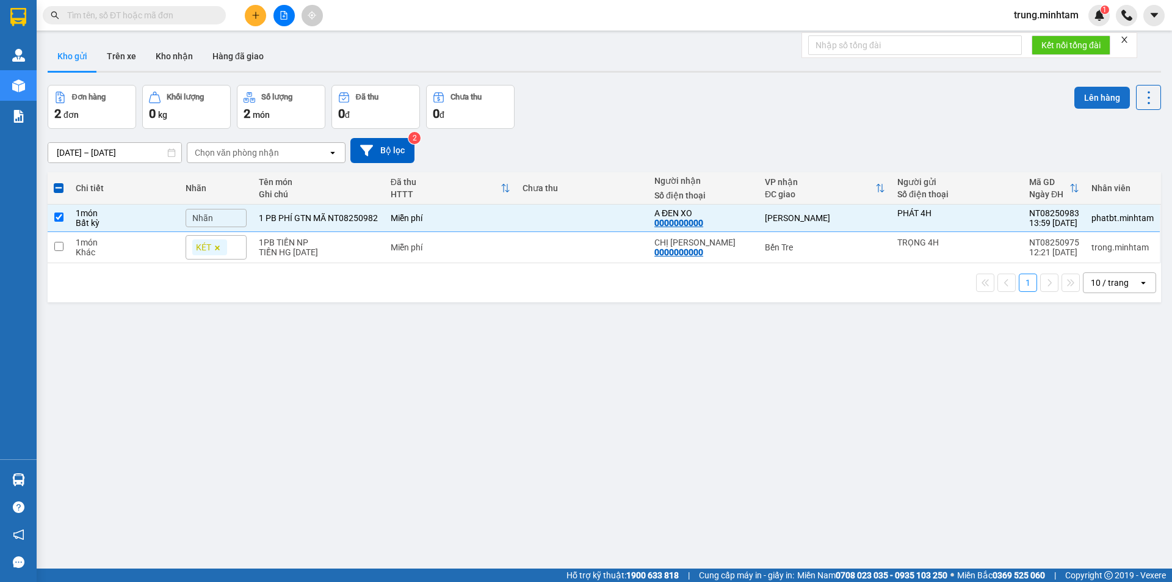
click at [1090, 96] on button "Lên hàng" at bounding box center [1102, 98] width 56 height 22
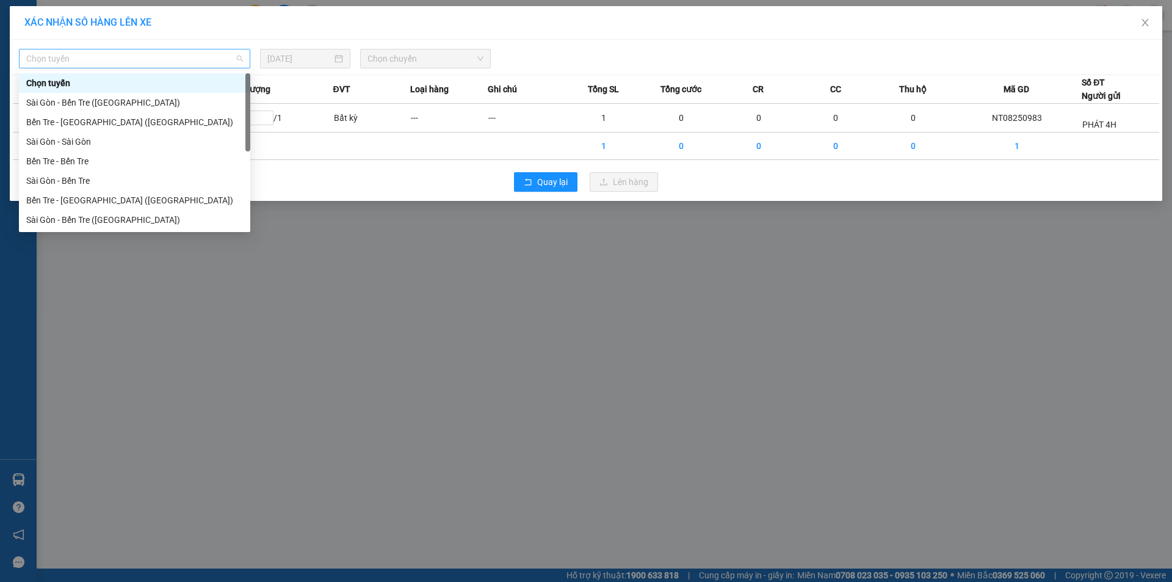
click at [107, 57] on span "Chọn tuyến" at bounding box center [134, 58] width 217 height 18
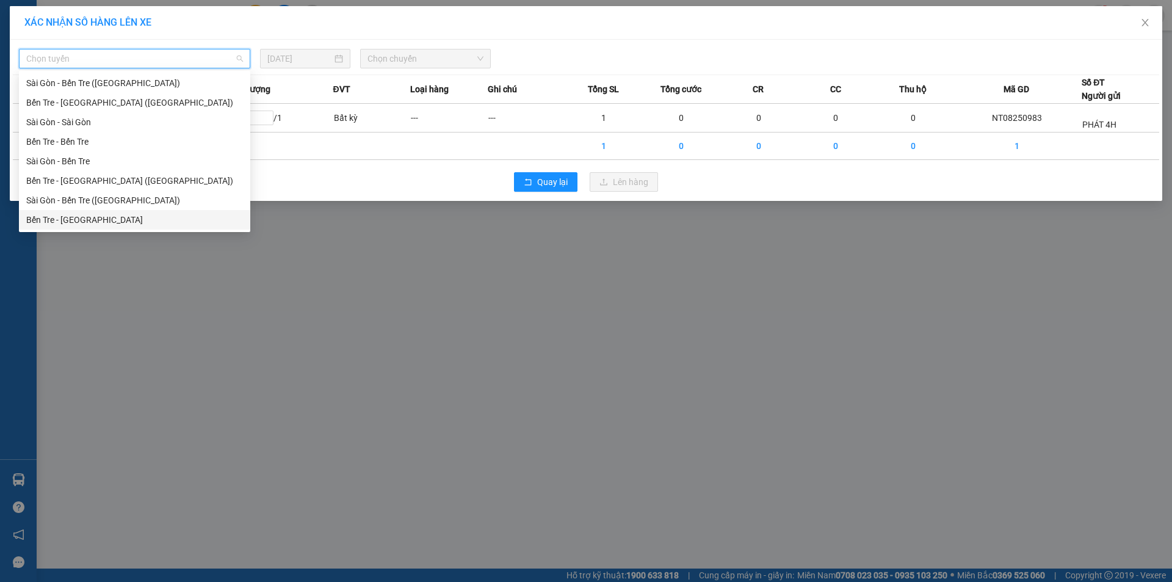
click at [80, 220] on div "Bến Tre - [GEOGRAPHIC_DATA]" at bounding box center [134, 219] width 217 height 13
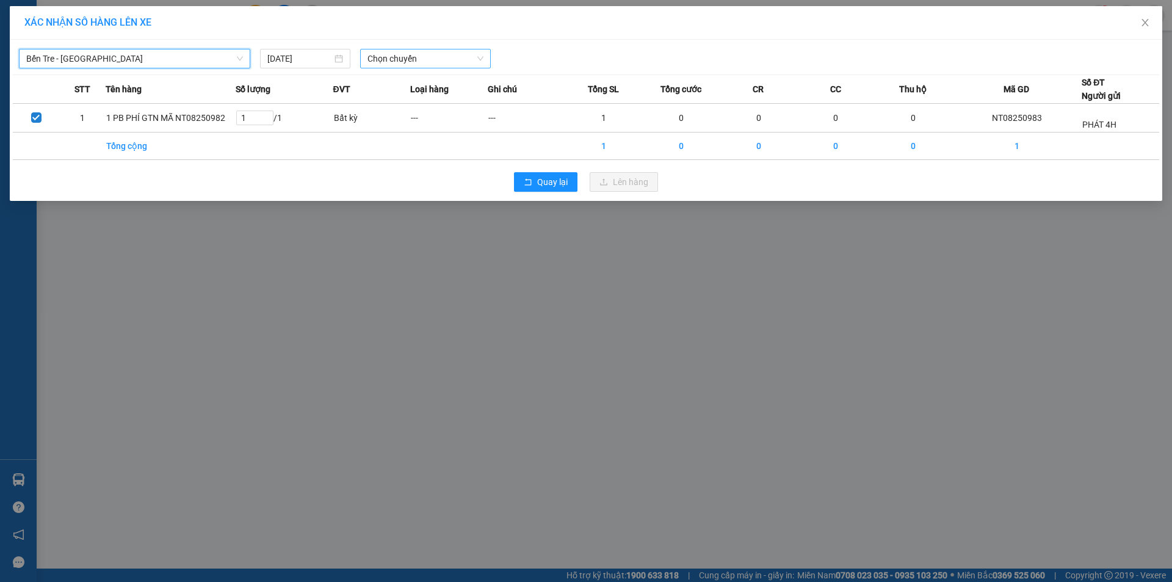
click at [419, 63] on span "Chọn chuyến" at bounding box center [425, 58] width 116 height 18
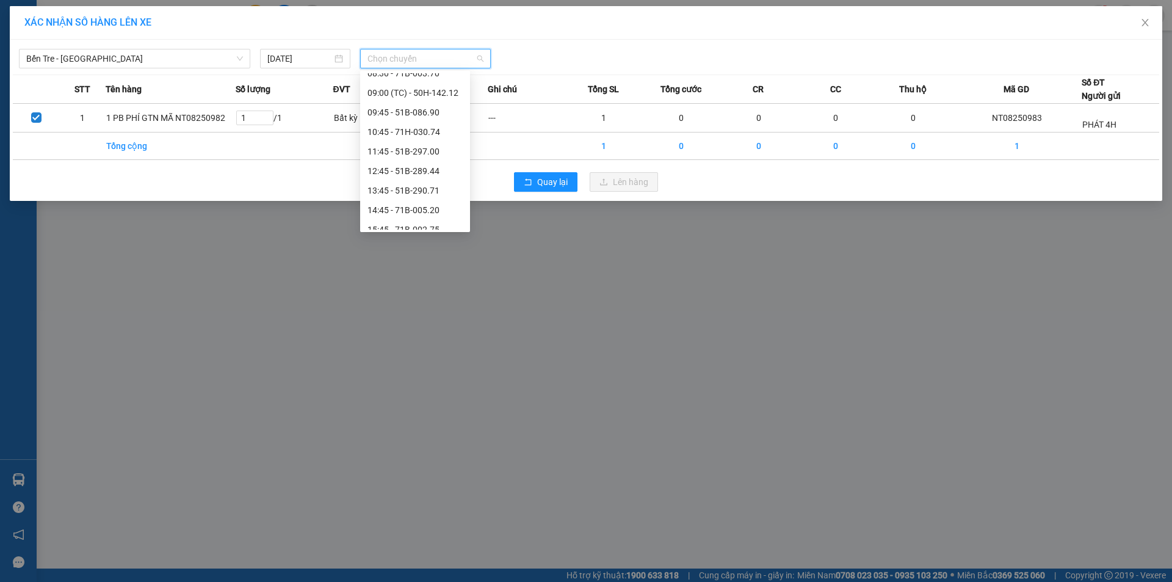
scroll to position [110, 0]
click at [422, 190] on div "13:45 - 51B-290.71" at bounding box center [414, 187] width 95 height 13
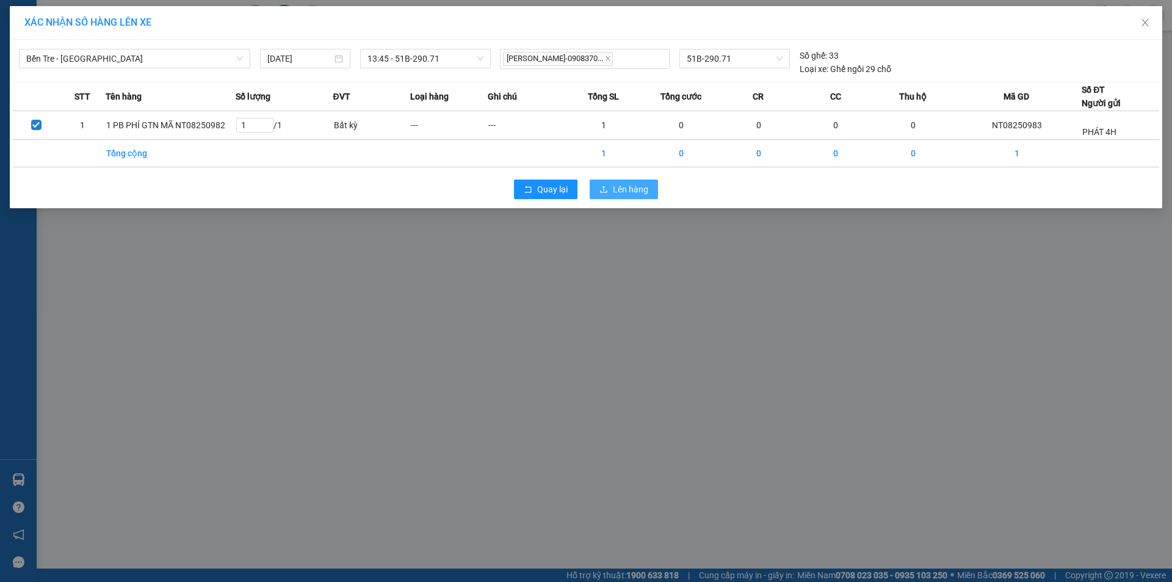
click at [622, 191] on span "Lên hàng" at bounding box center [630, 188] width 35 height 13
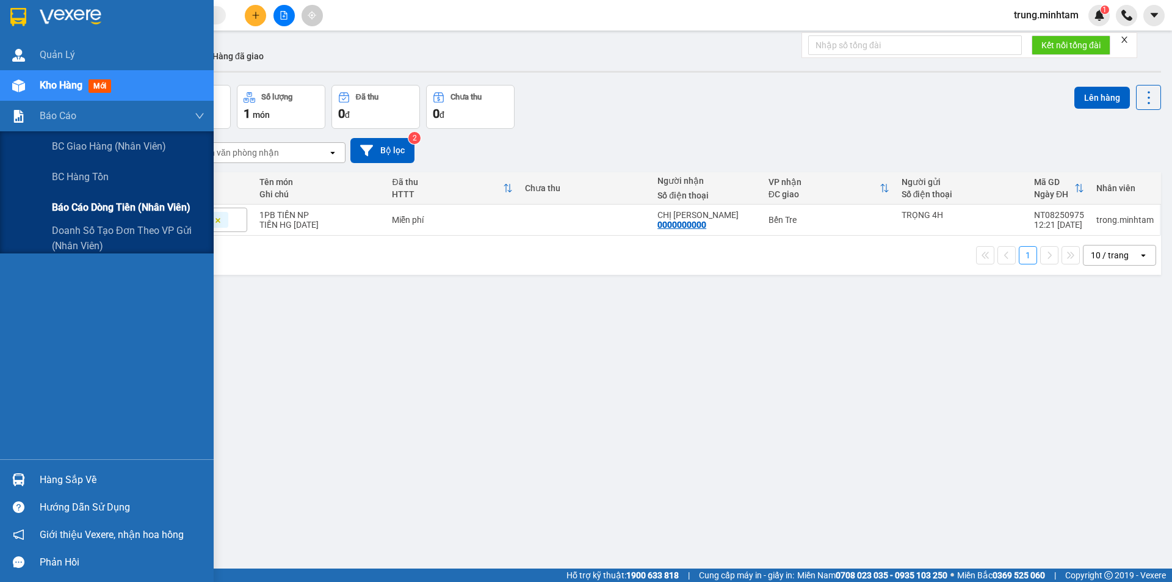
click at [89, 211] on span "Báo cáo dòng tiền (nhân viên)" at bounding box center [121, 207] width 139 height 15
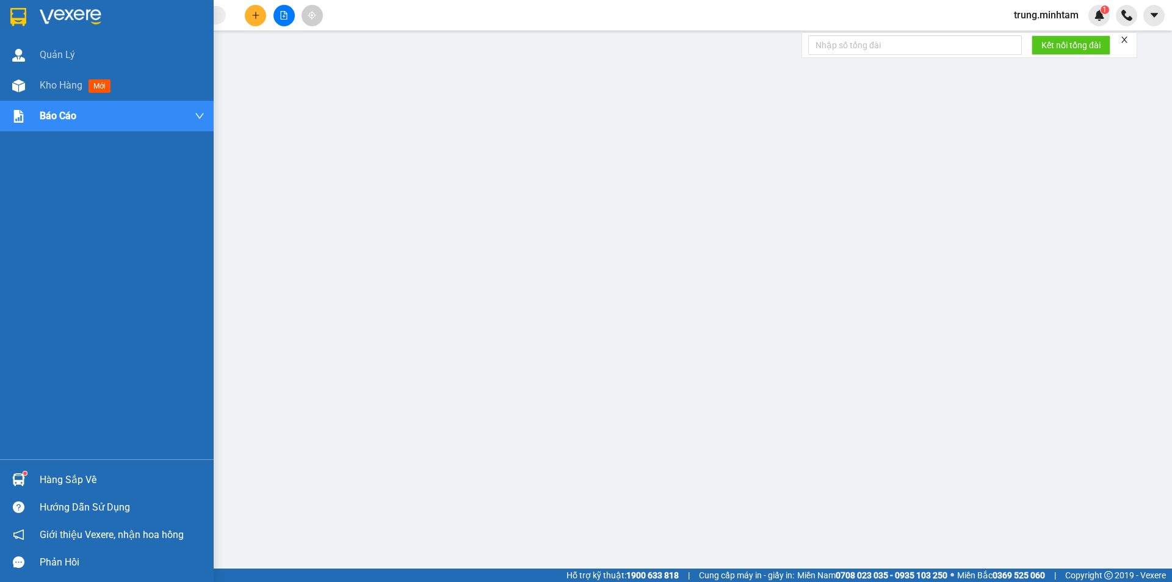
click at [46, 477] on div "Hàng sắp về" at bounding box center [122, 479] width 165 height 18
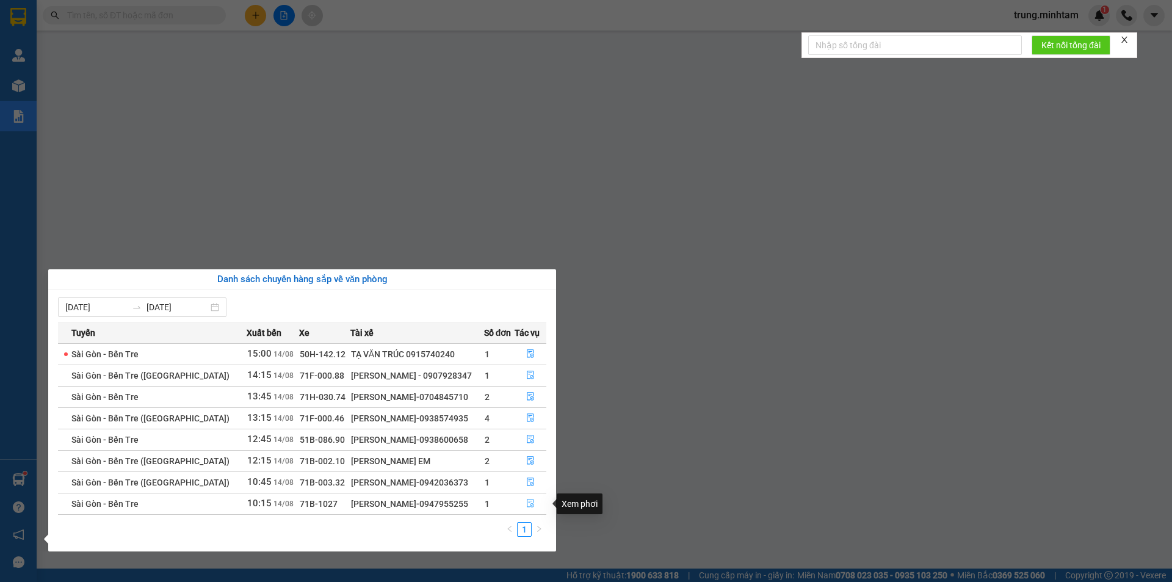
click at [531, 503] on icon "file-done" at bounding box center [530, 503] width 7 height 9
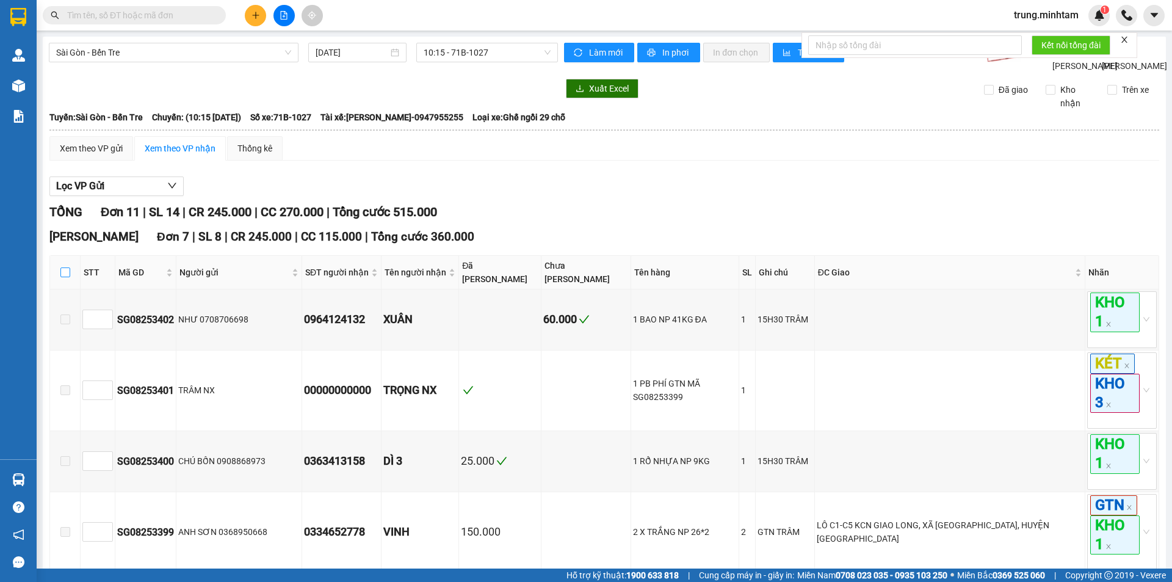
click at [62, 277] on input "checkbox" at bounding box center [65, 272] width 10 height 10
checkbox input "true"
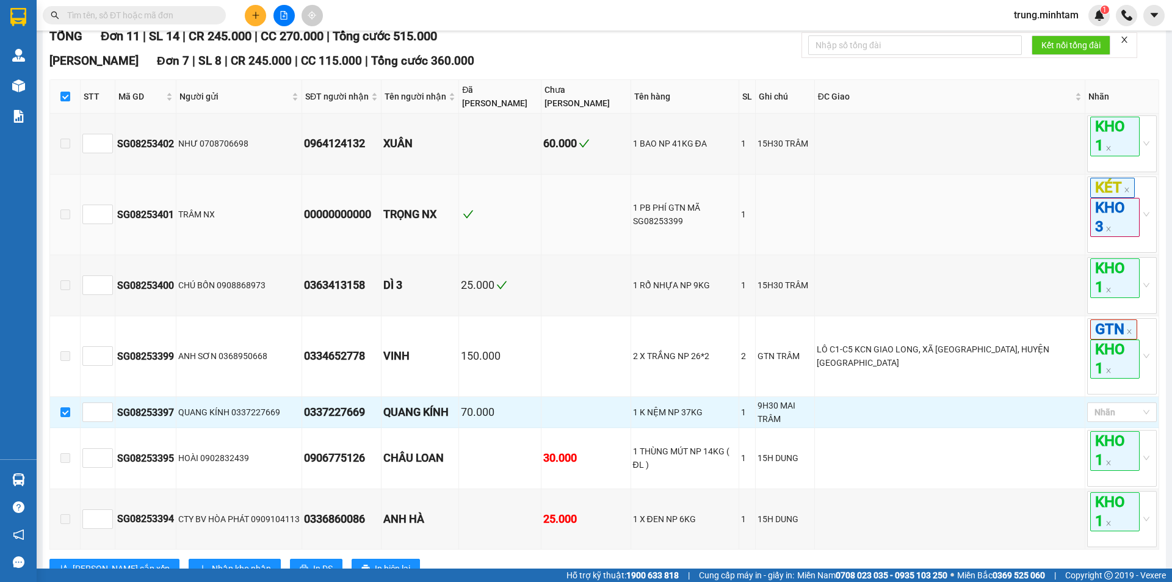
scroll to position [203, 0]
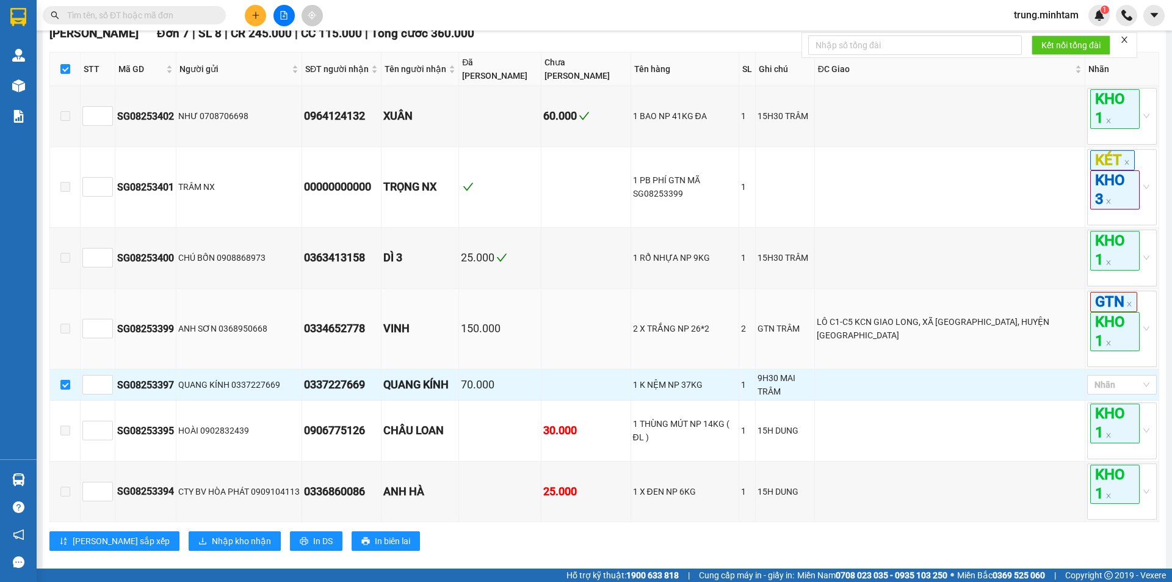
click at [573, 294] on td at bounding box center [586, 329] width 90 height 81
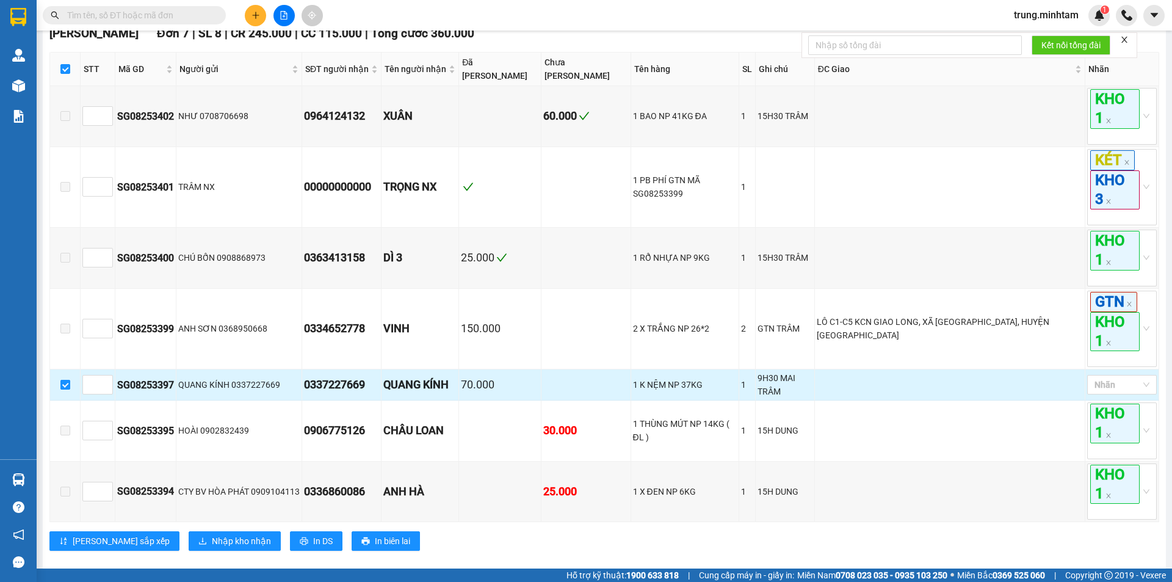
click at [62, 386] on label at bounding box center [65, 384] width 10 height 13
click at [62, 386] on input "checkbox" at bounding box center [65, 385] width 10 height 10
checkbox input "false"
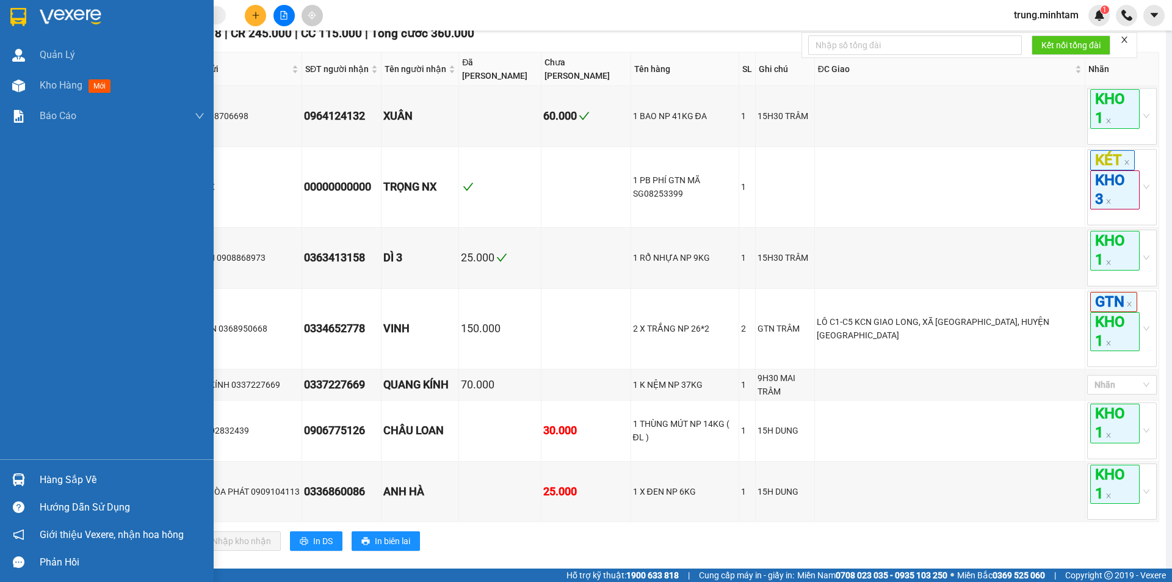
click at [52, 475] on div "Hàng sắp về" at bounding box center [122, 479] width 165 height 18
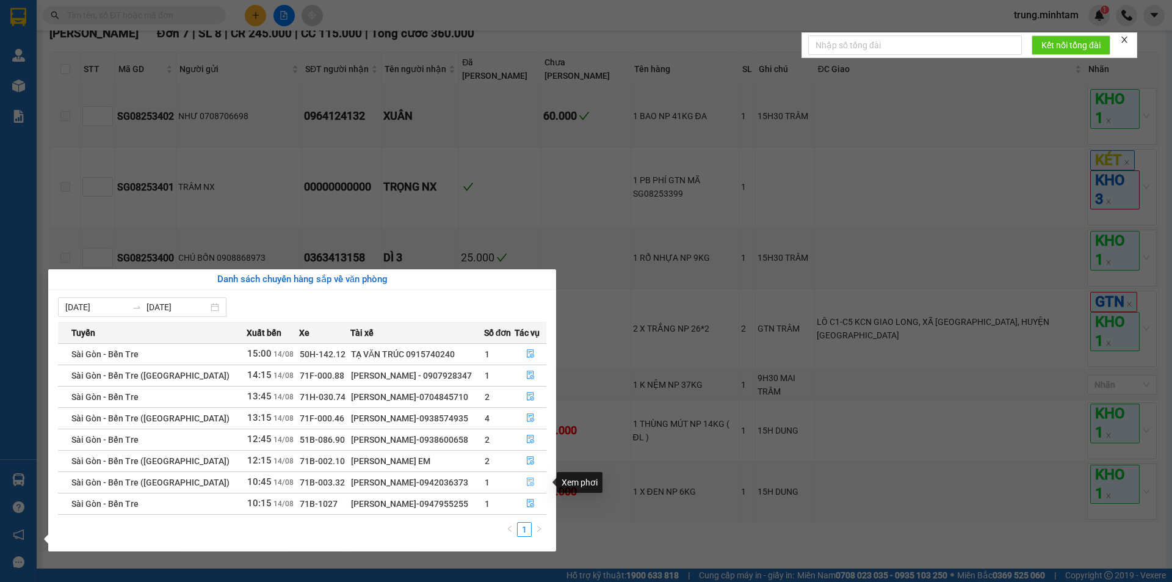
click at [527, 481] on icon "file-done" at bounding box center [530, 481] width 9 height 9
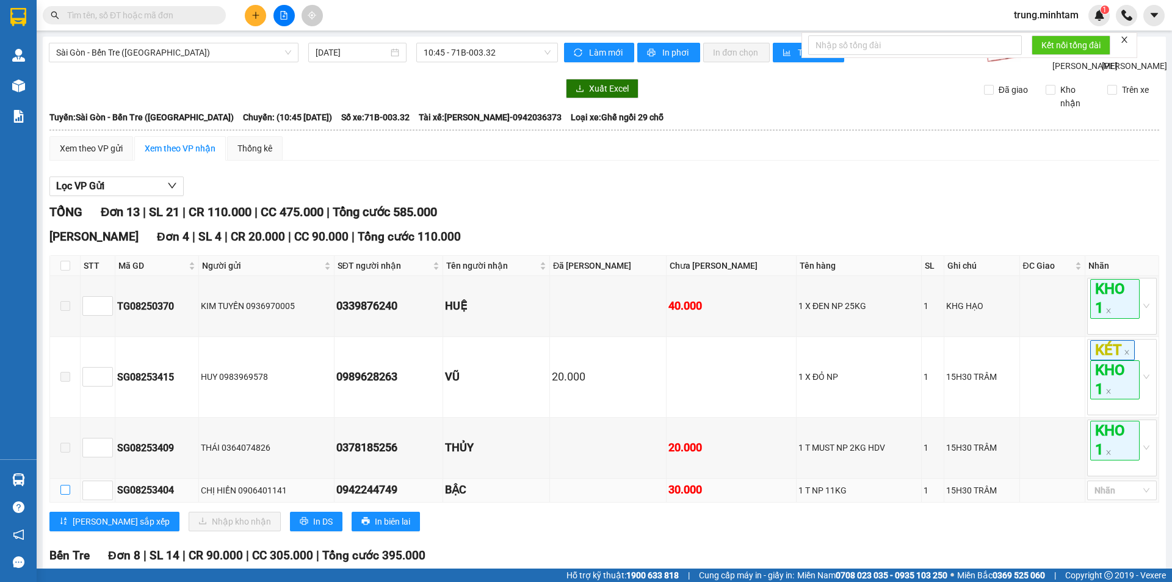
click at [63, 494] on input "checkbox" at bounding box center [65, 490] width 10 height 10
checkbox input "true"
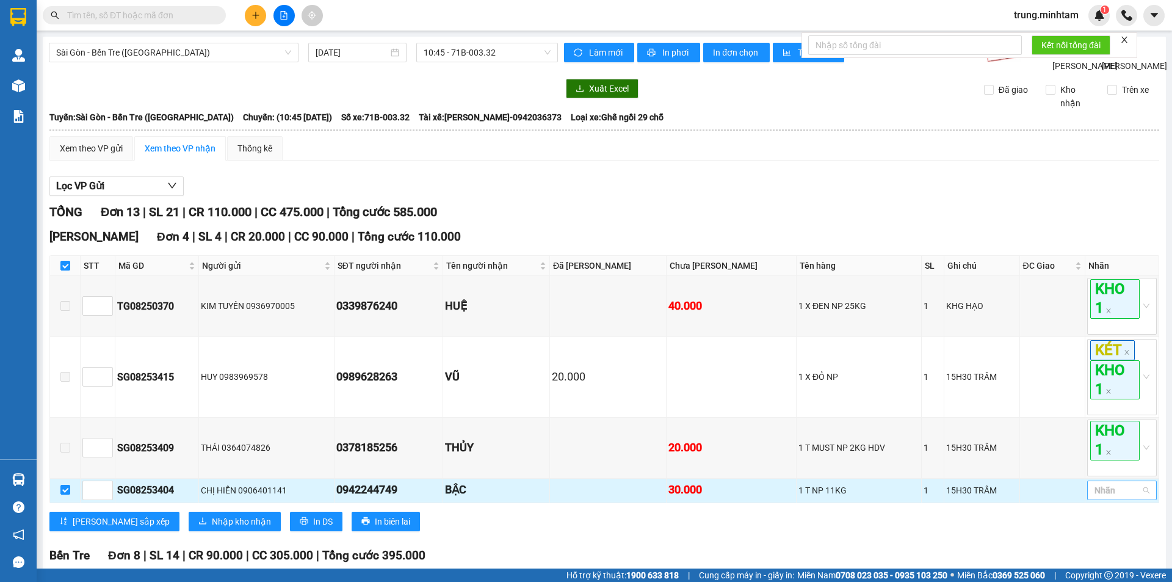
click at [1090, 497] on div at bounding box center [1115, 490] width 51 height 15
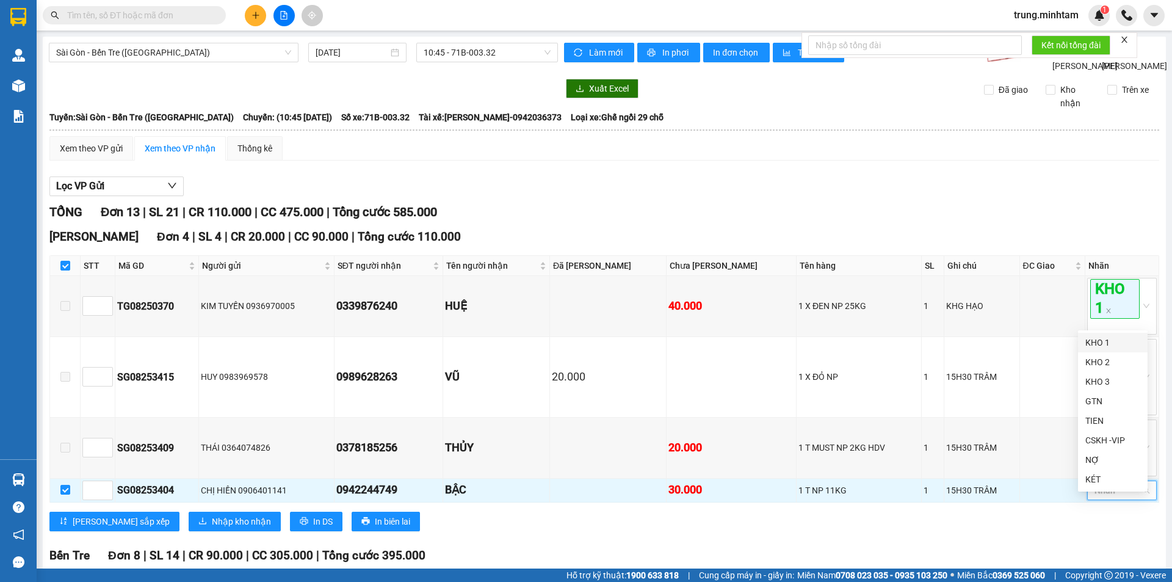
click at [1097, 344] on div "KHO 1" at bounding box center [1112, 342] width 55 height 13
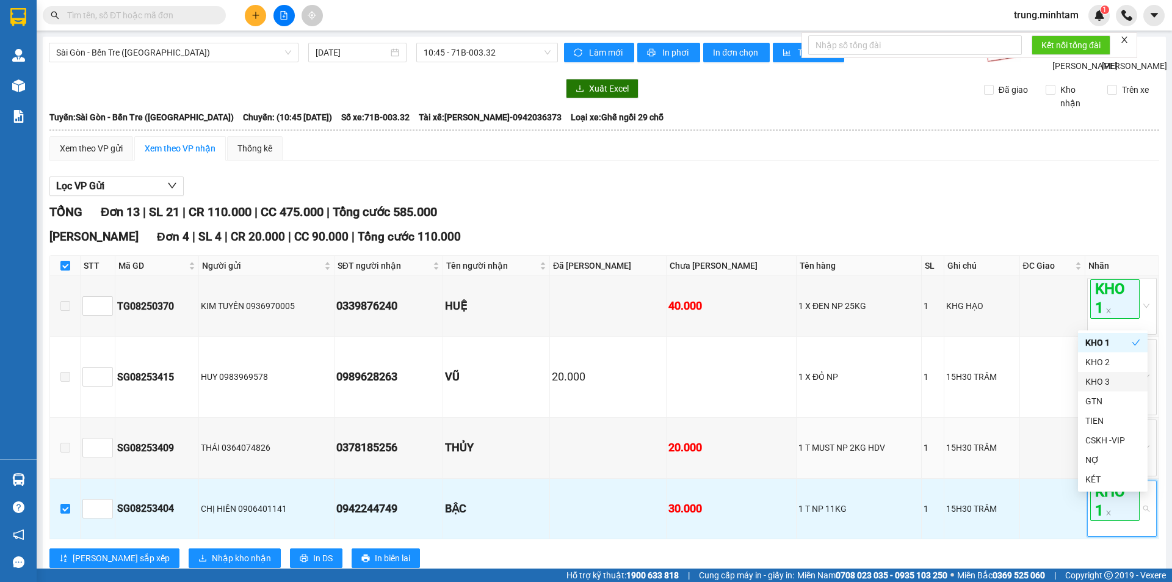
scroll to position [203, 0]
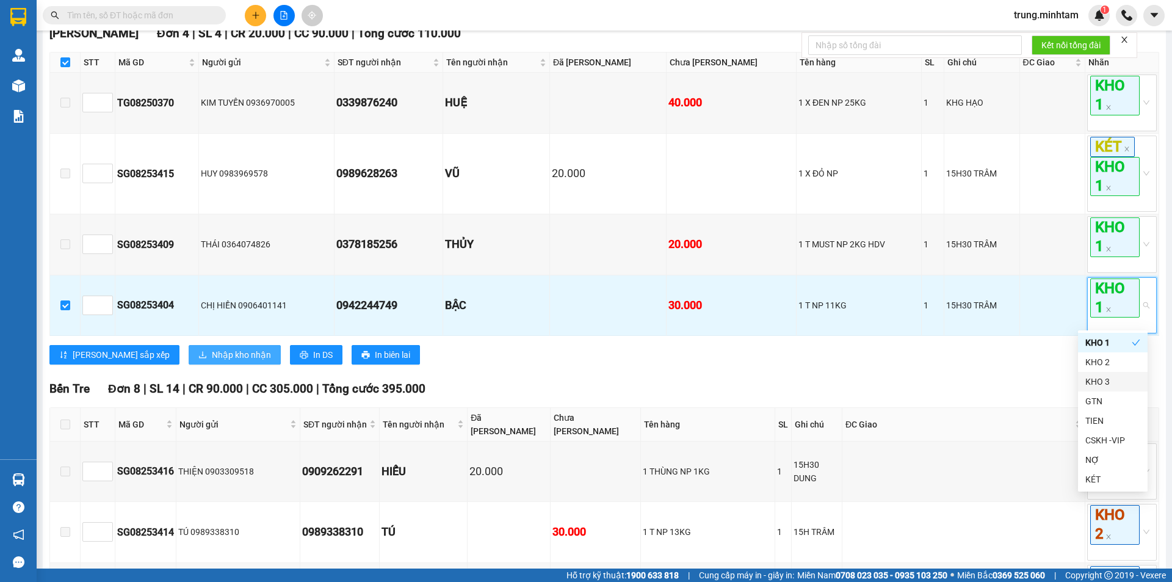
click at [212, 361] on span "Nhập kho nhận" at bounding box center [241, 354] width 59 height 13
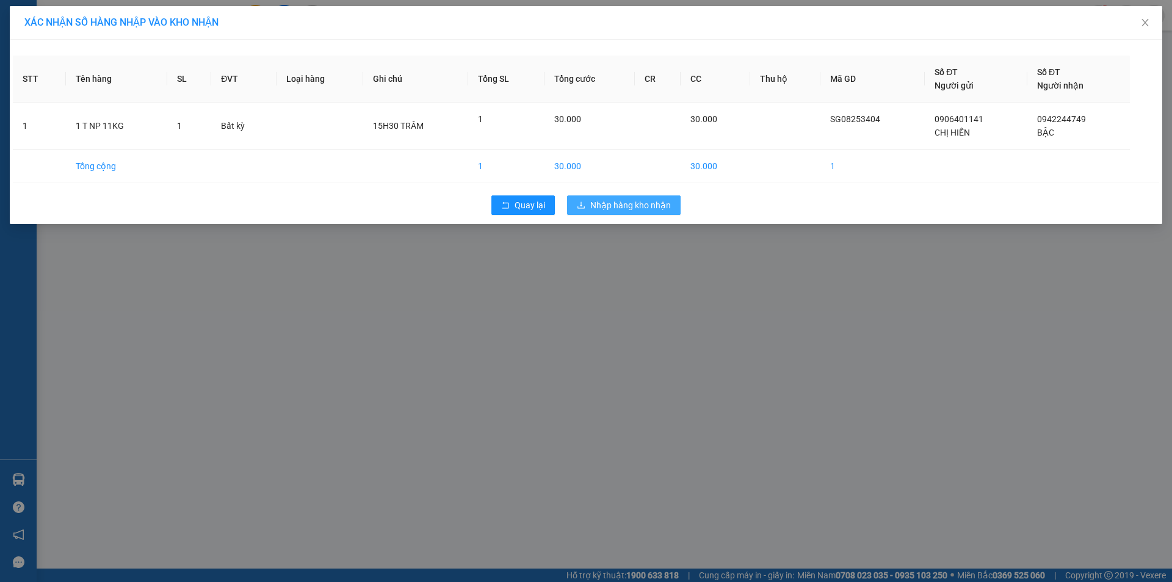
click at [613, 204] on span "Nhập hàng kho nhận" at bounding box center [630, 204] width 81 height 13
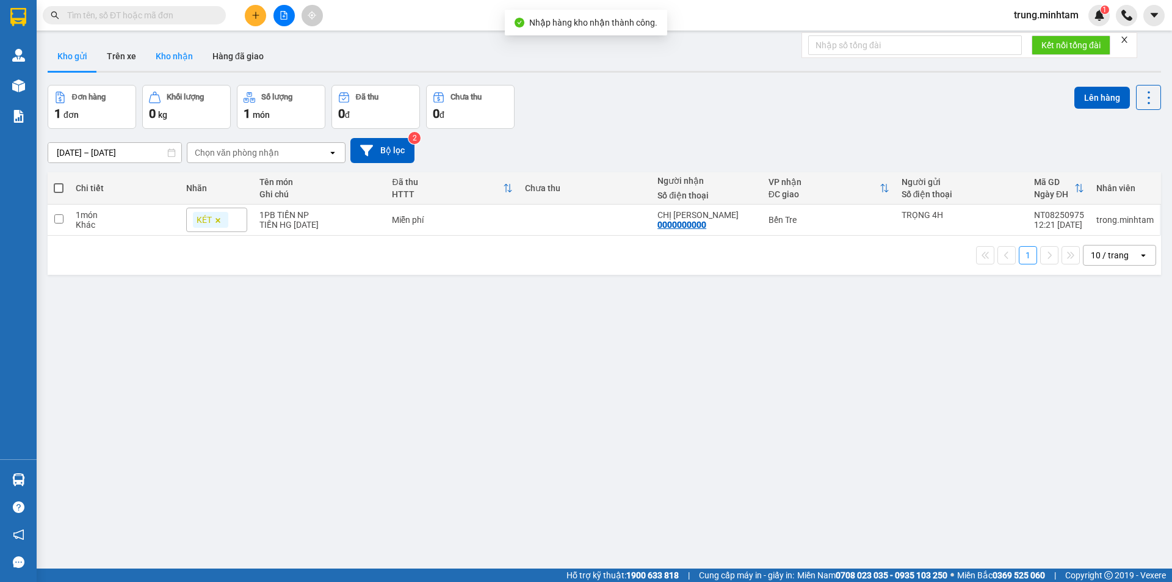
click at [181, 54] on button "Kho nhận" at bounding box center [174, 55] width 57 height 29
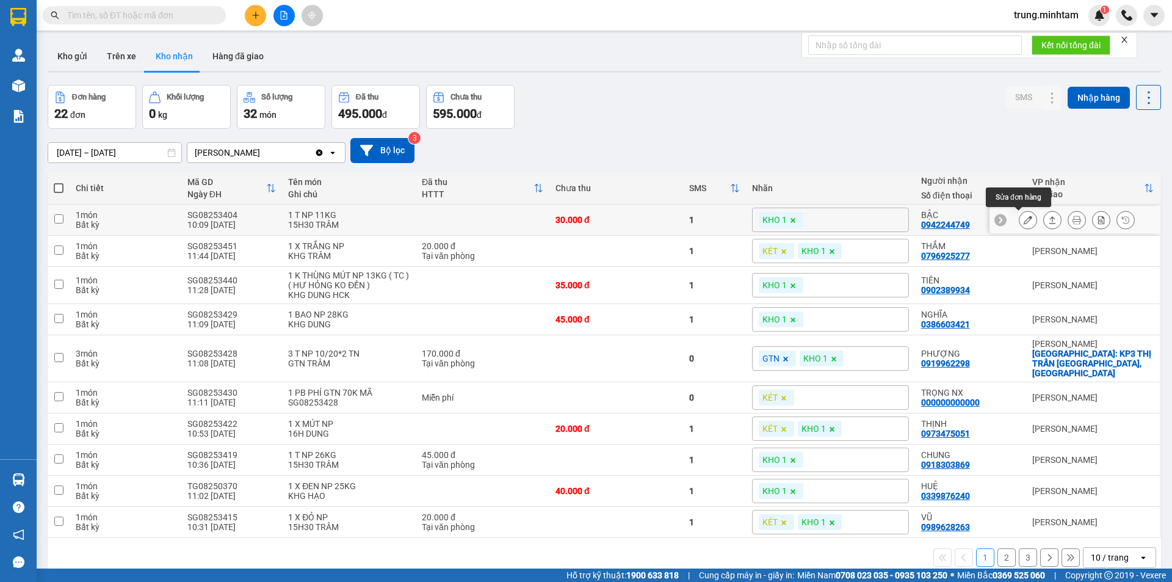
click at [1024, 220] on button at bounding box center [1027, 219] width 17 height 21
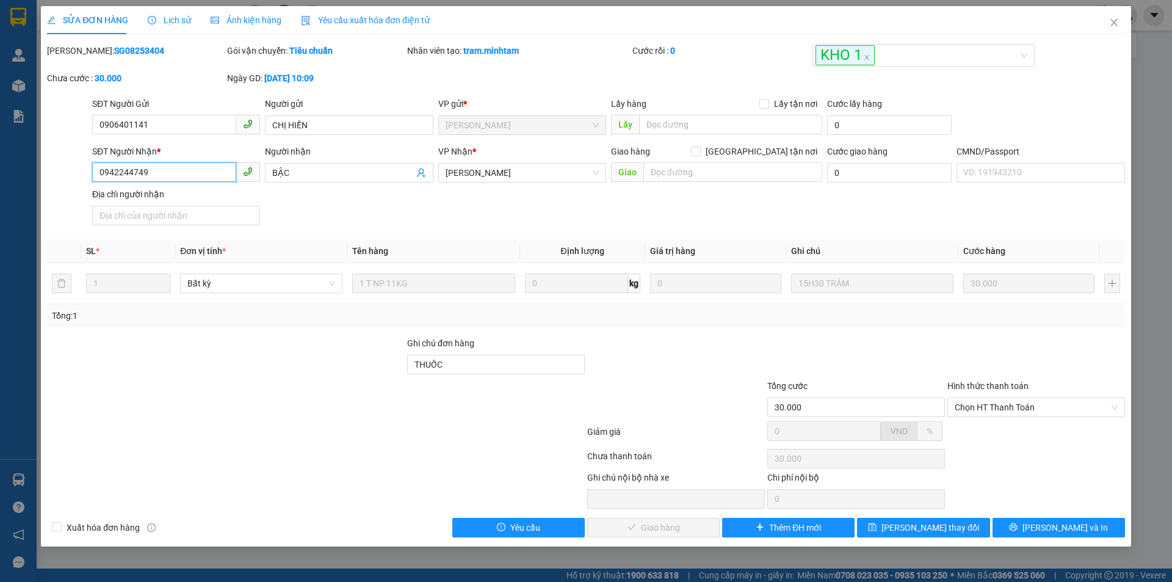
drag, startPoint x: 149, startPoint y: 172, endPoint x: 83, endPoint y: 188, distance: 67.8
click at [83, 188] on div "SĐT Người Nhận * 0942244749 0942244749 Người nhận BẬC VP Nhận * Ngã Tư Huyện …" at bounding box center [586, 187] width 1080 height 85
click at [490, 366] on input "THUỐC" at bounding box center [496, 365] width 178 height 20
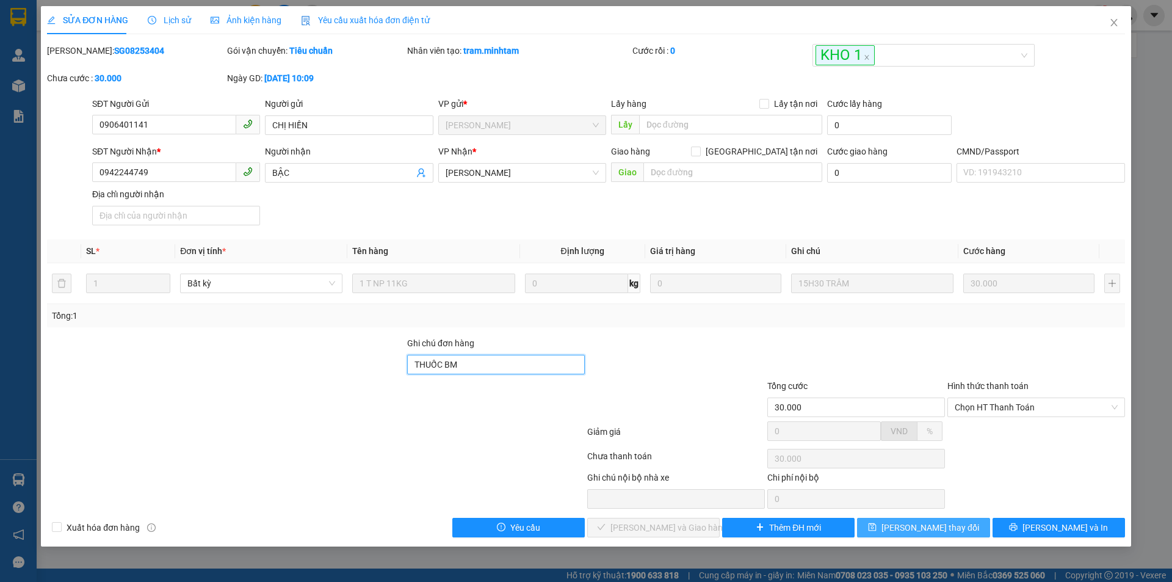
type input "THUỐC BM"
drag, startPoint x: 948, startPoint y: 521, endPoint x: 932, endPoint y: 516, distance: 17.2
click at [947, 521] on span "[PERSON_NAME] thay đổi" at bounding box center [930, 527] width 98 height 13
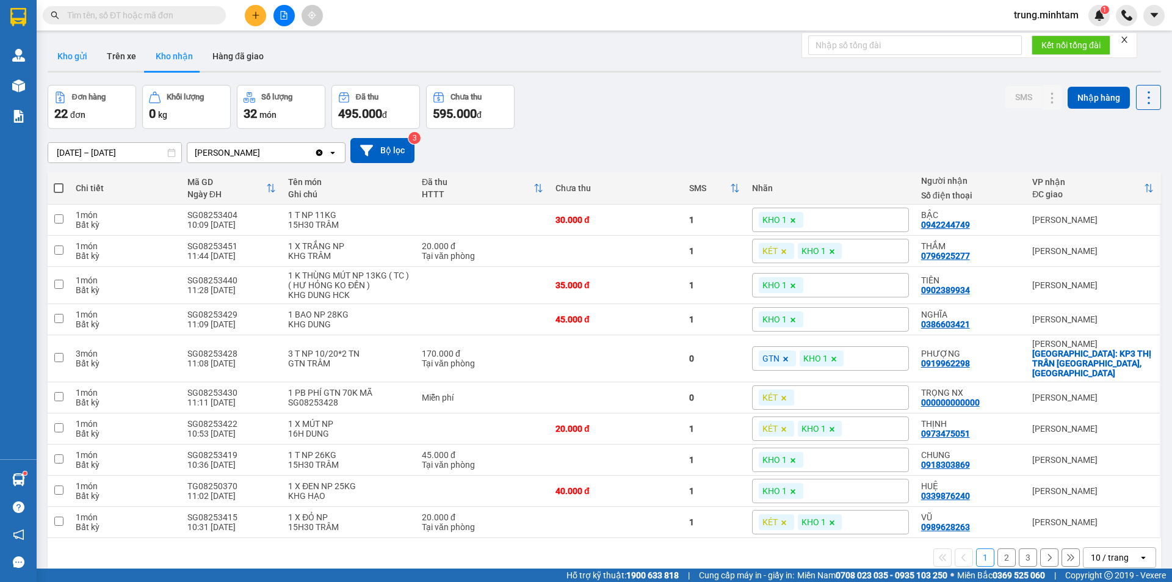
click at [58, 61] on button "Kho gửi" at bounding box center [72, 55] width 49 height 29
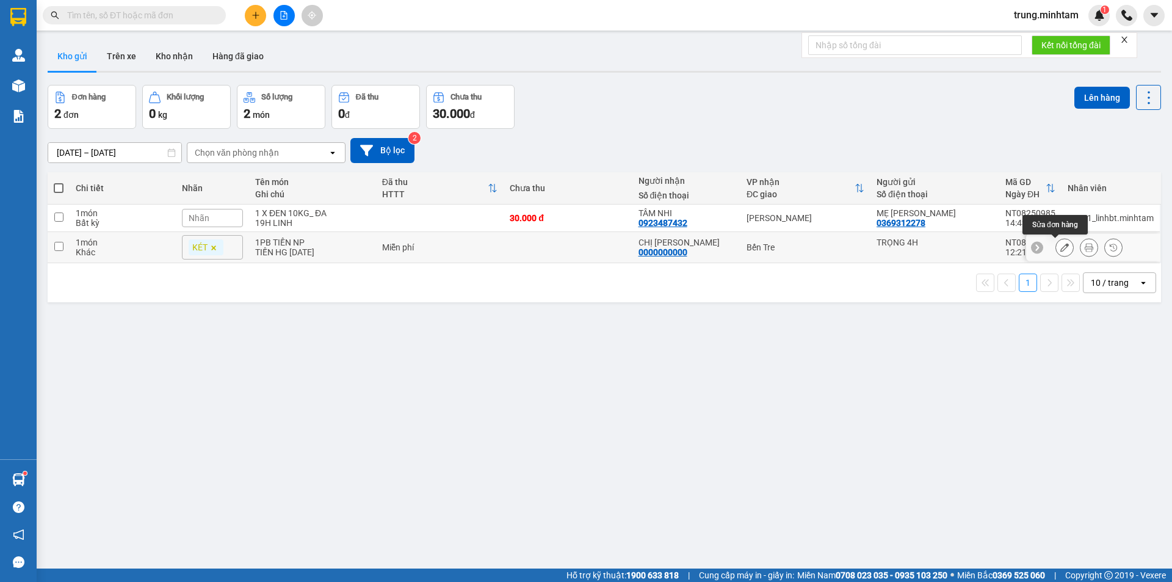
click at [1060, 247] on icon at bounding box center [1064, 247] width 9 height 9
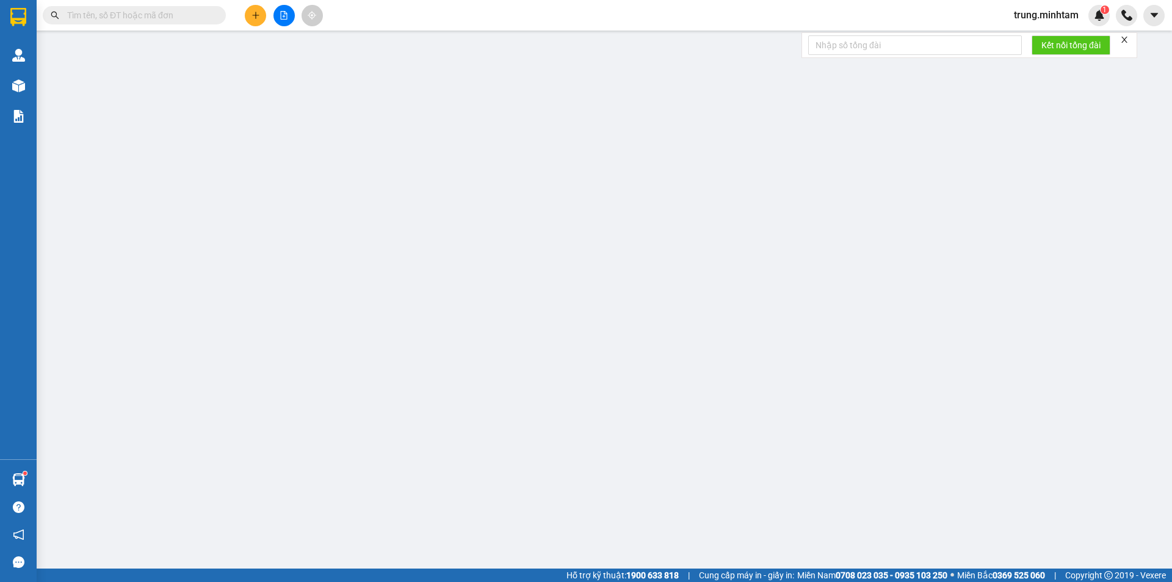
type input "TRỌNG 4H"
type input "0000000000"
type input "CHỊ [PERSON_NAME]"
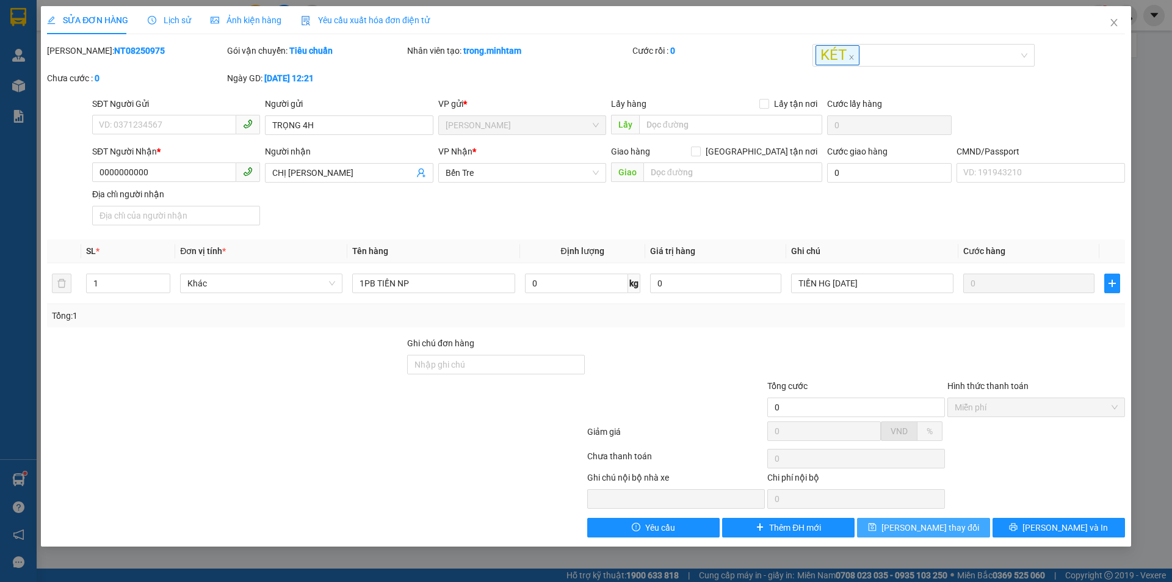
click at [953, 533] on span "[PERSON_NAME] thay đổi" at bounding box center [930, 527] width 98 height 13
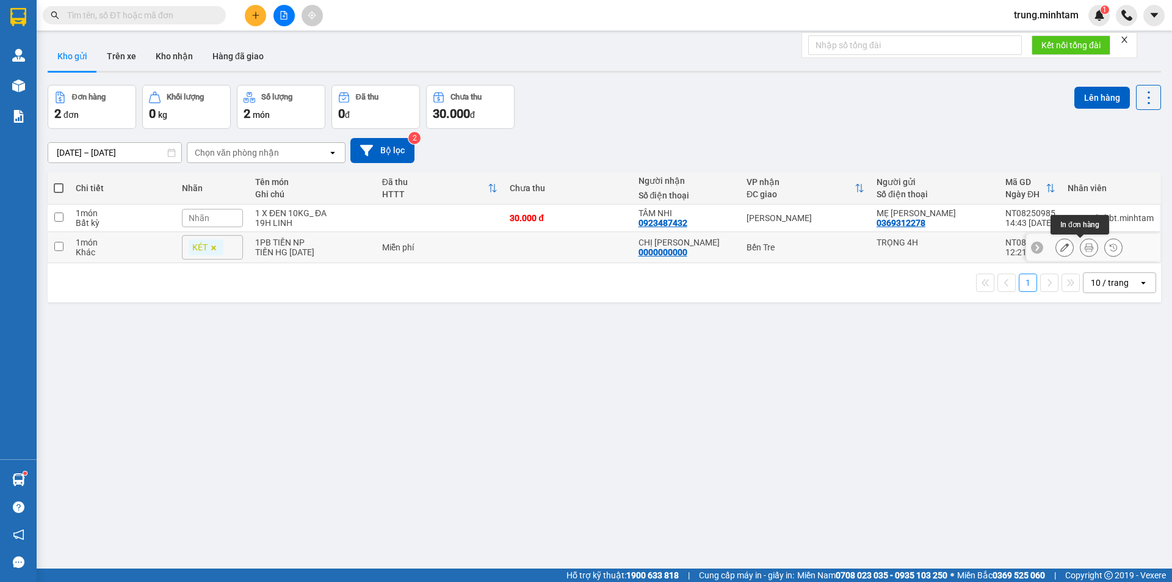
click at [1084, 248] on icon at bounding box center [1088, 247] width 9 height 9
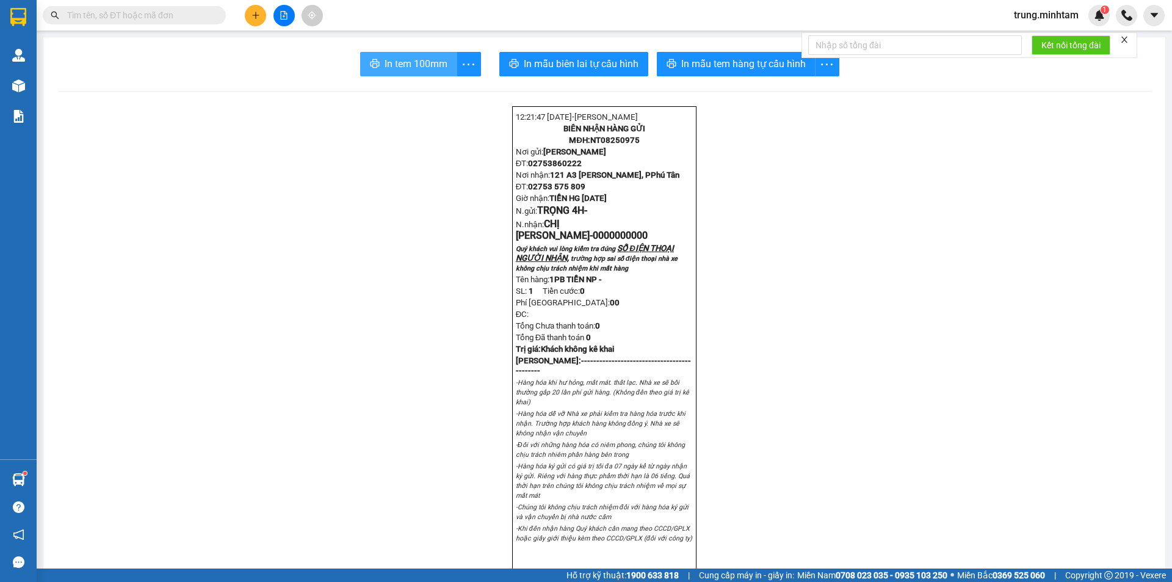
click at [394, 60] on span "In tem 100mm" at bounding box center [415, 63] width 63 height 15
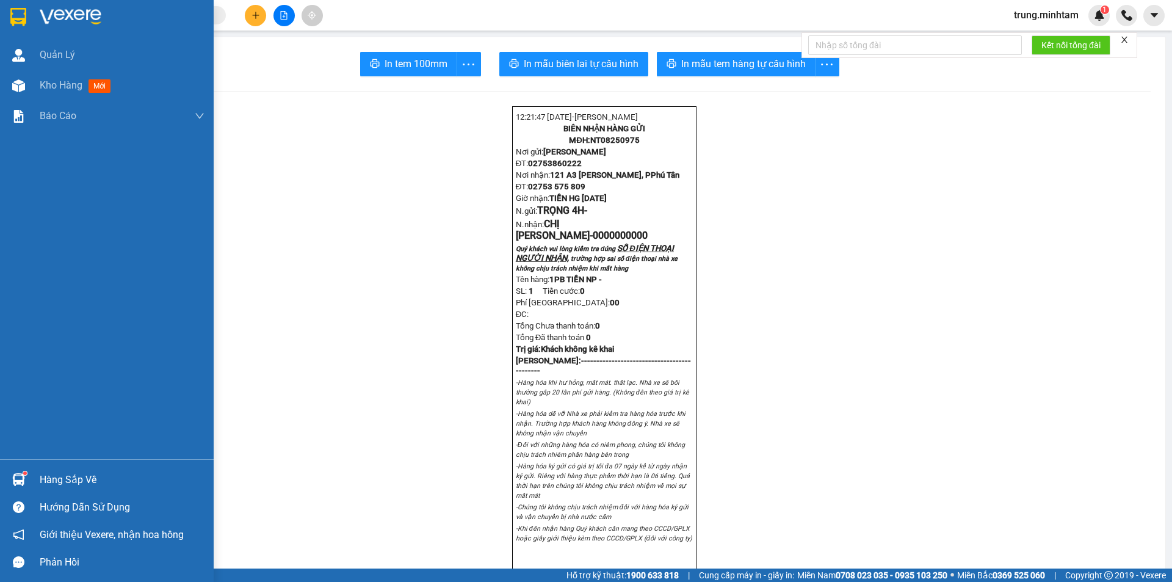
click at [27, 477] on div at bounding box center [18, 479] width 21 height 21
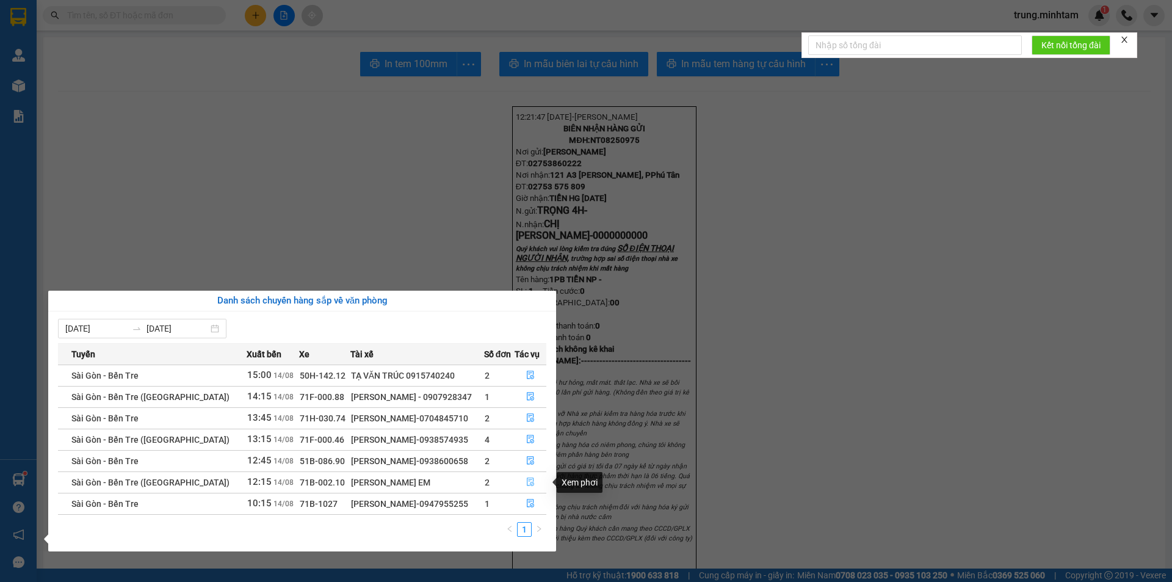
click at [530, 480] on icon "file-done" at bounding box center [530, 482] width 7 height 9
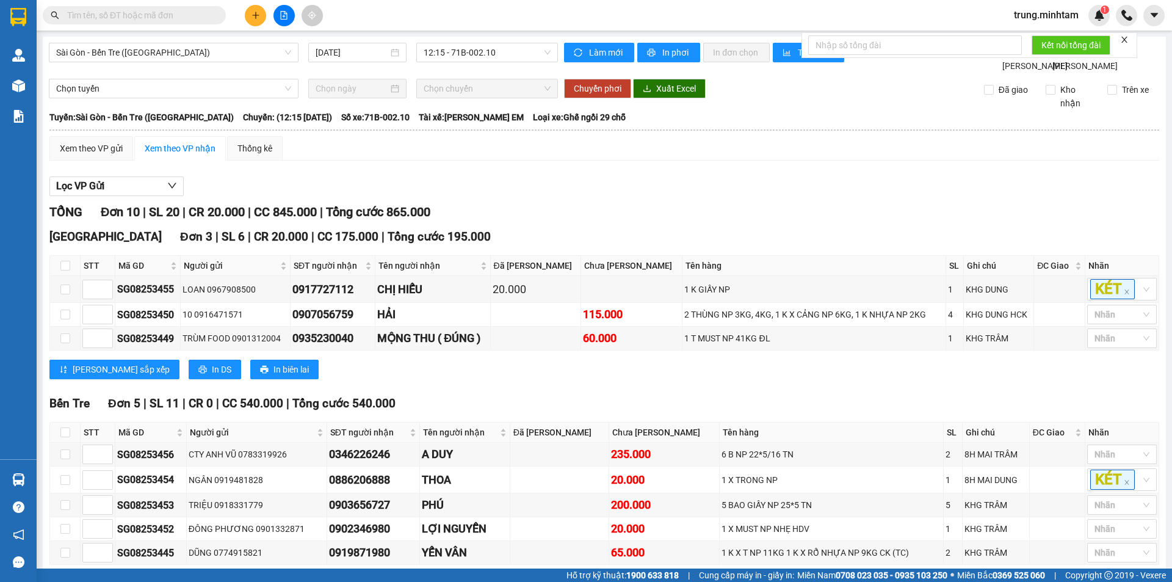
click at [214, 12] on span at bounding box center [217, 15] width 7 height 13
click at [193, 19] on input "text" at bounding box center [139, 15] width 144 height 13
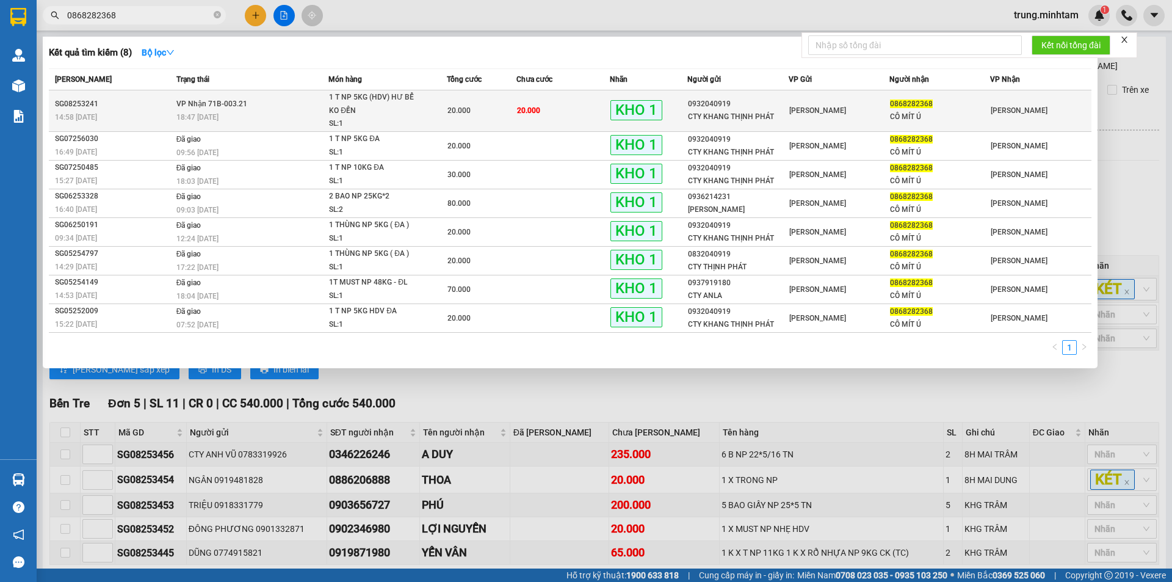
type input "0868282368"
click at [571, 117] on td "20.000" at bounding box center [562, 110] width 93 height 41
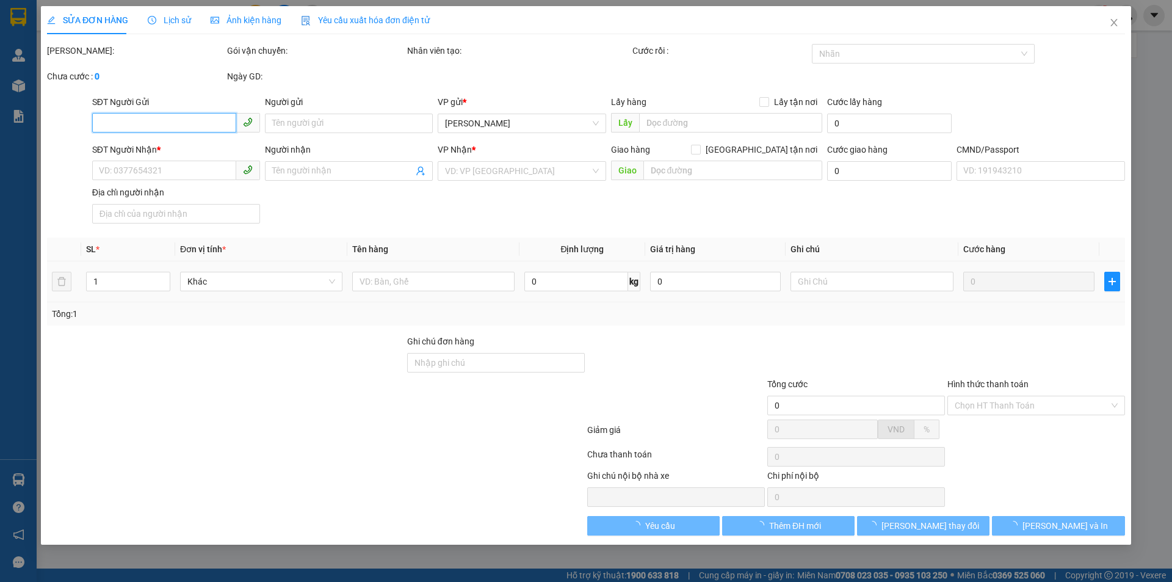
type input "0932040919"
type input "CTY KHANG THỊNH PHÁT"
type input "0868282368"
type input "CÔ MÍT Ú"
type input "TRỨNG / KNM"
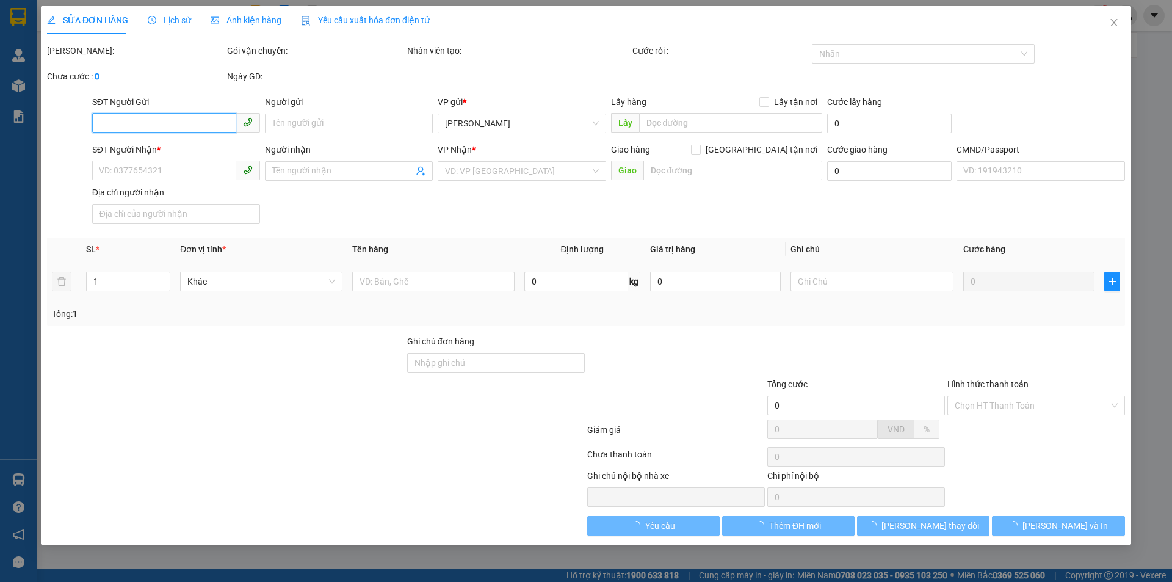
type input "20.000"
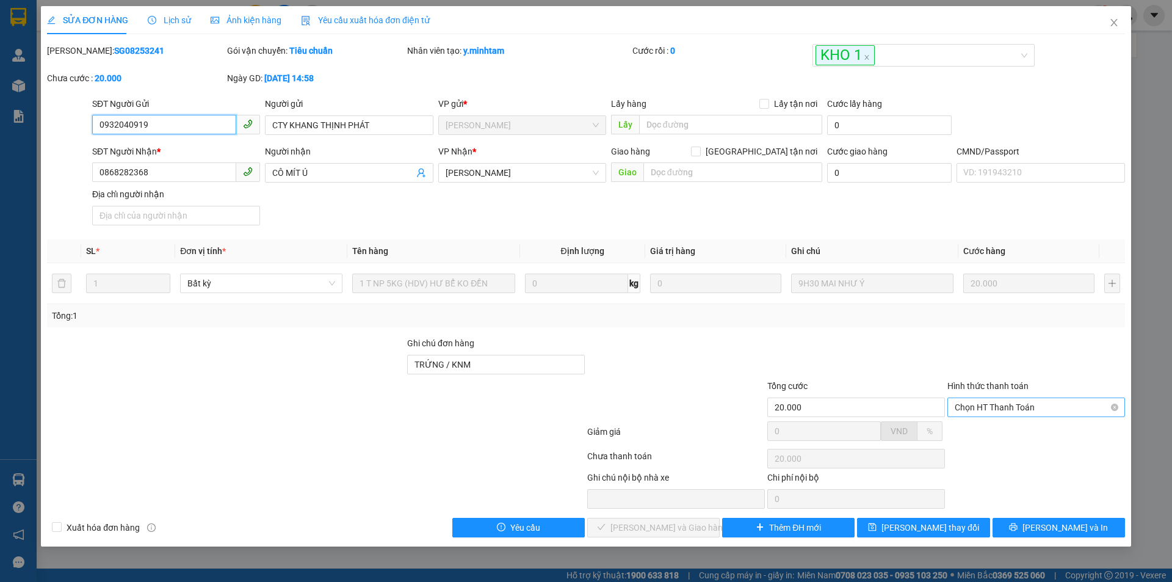
click at [1005, 414] on span "Chọn HT Thanh Toán" at bounding box center [1035, 407] width 163 height 18
click at [1004, 429] on div "Tại văn phòng" at bounding box center [1035, 431] width 163 height 13
type input "0"
click at [631, 521] on span "[PERSON_NAME] và Giao hàng" at bounding box center [668, 527] width 117 height 13
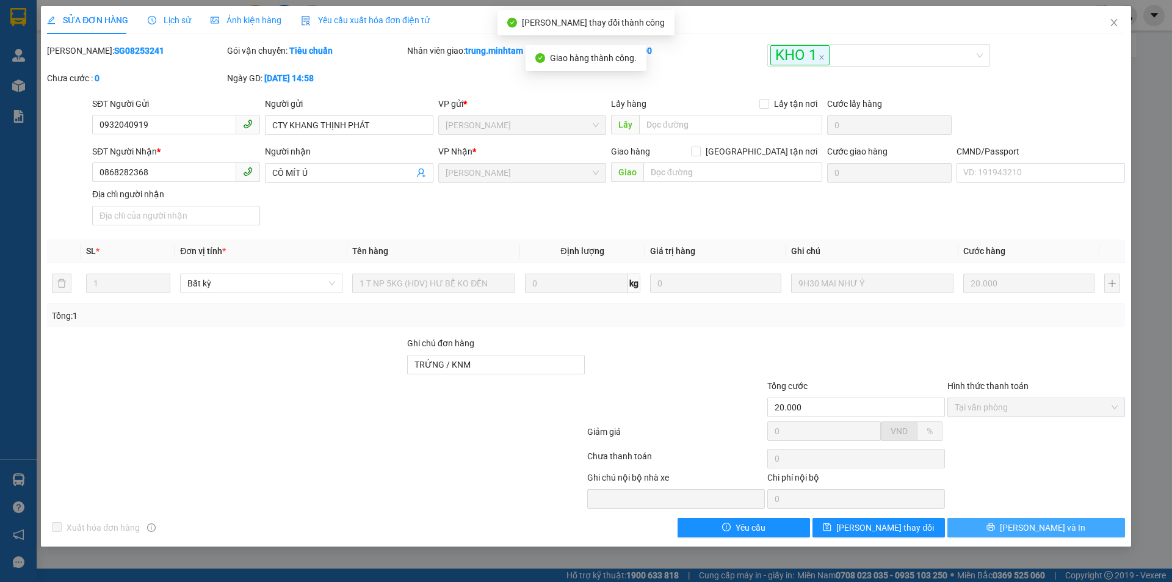
click at [1058, 521] on span "[PERSON_NAME] và In" at bounding box center [1042, 527] width 85 height 13
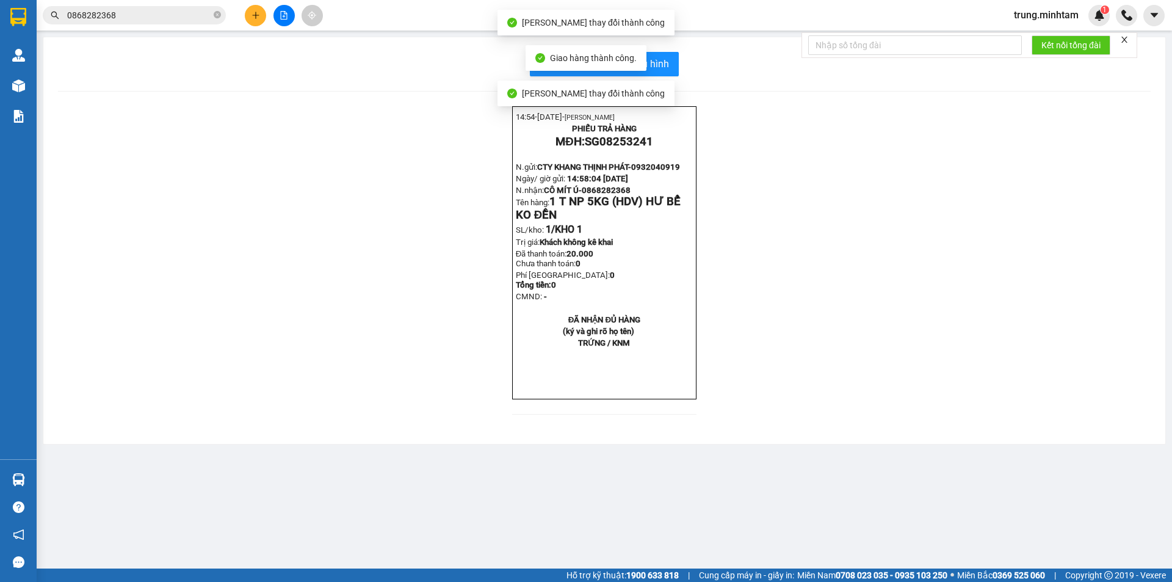
click at [644, 63] on div "Giao hàng thành công." at bounding box center [585, 58] width 121 height 26
click at [666, 60] on span "In mẫu biên lai tự cấu hình" at bounding box center [611, 63] width 115 height 15
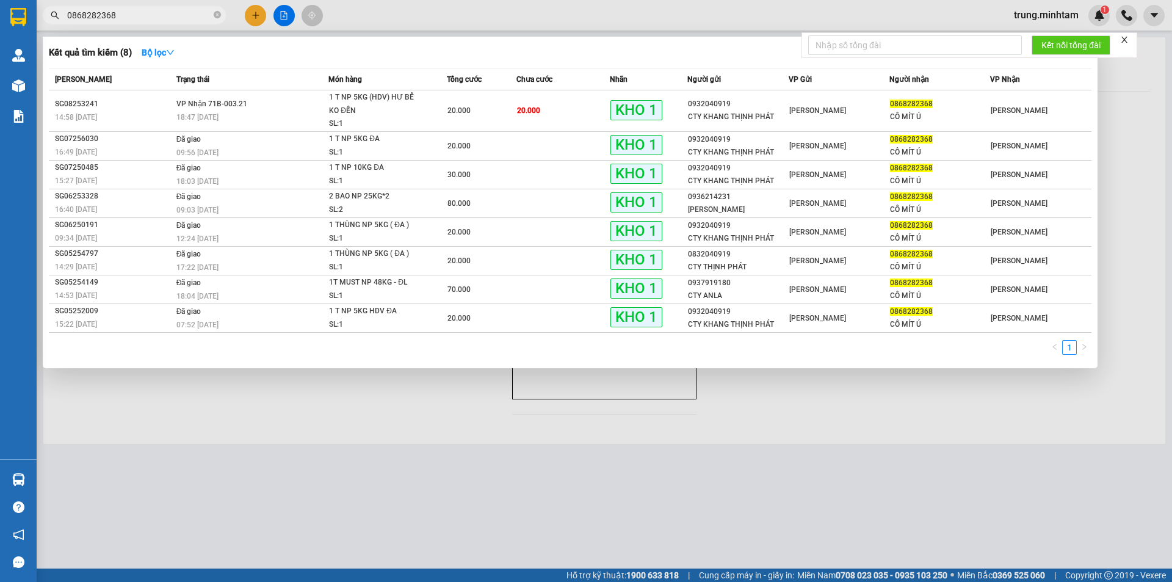
click at [182, 20] on input "0868282368" at bounding box center [139, 15] width 144 height 13
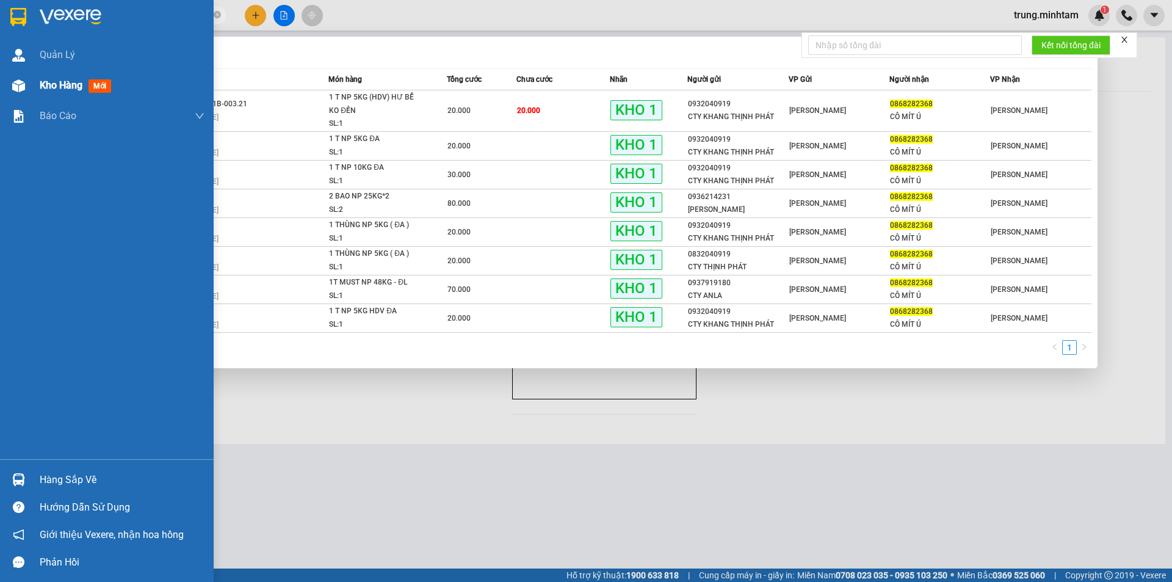
click at [62, 88] on span "Kho hàng" at bounding box center [61, 85] width 43 height 12
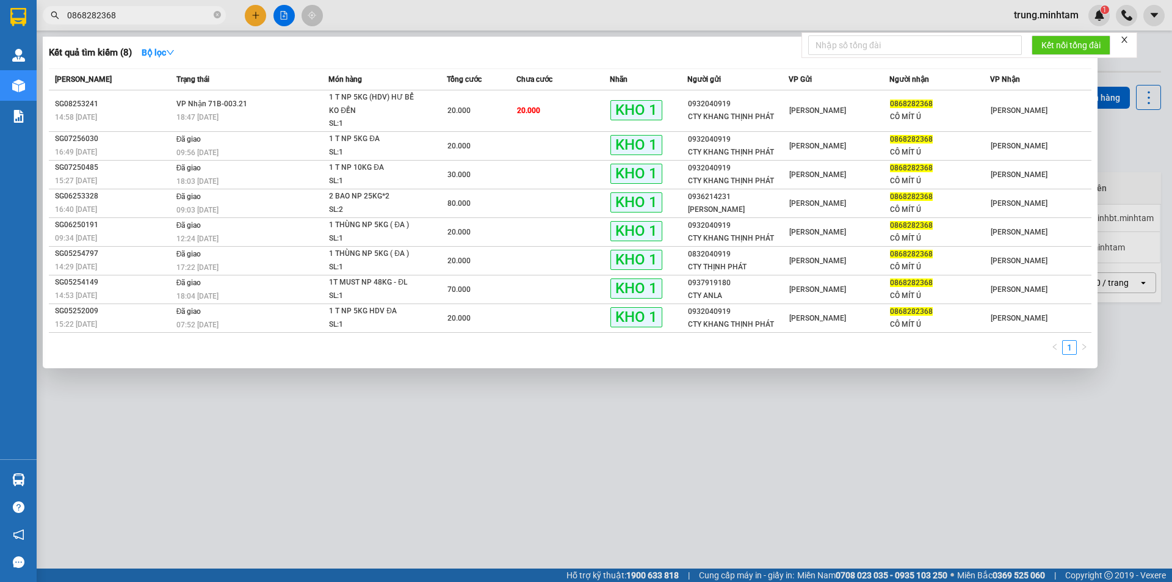
click at [140, 13] on input "0868282368" at bounding box center [139, 15] width 144 height 13
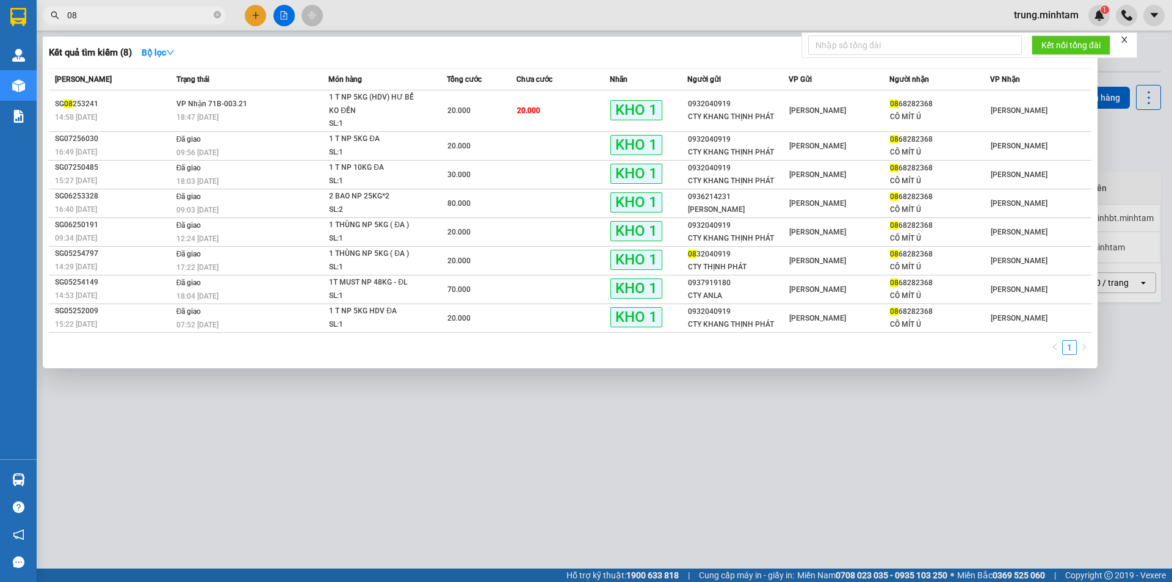
type input "0"
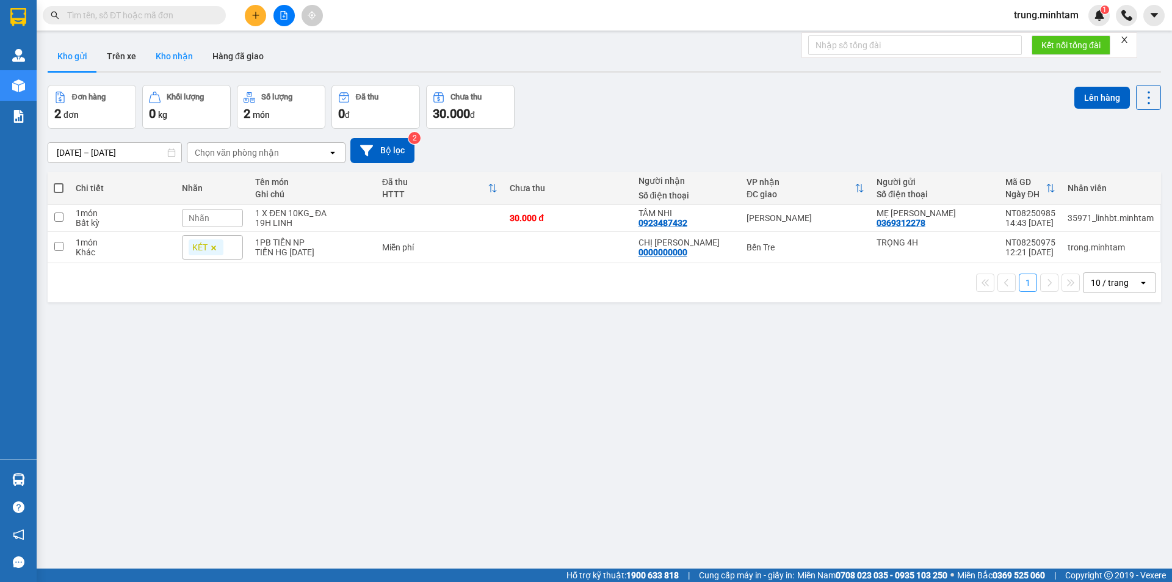
click at [170, 56] on button "Kho nhận" at bounding box center [174, 55] width 57 height 29
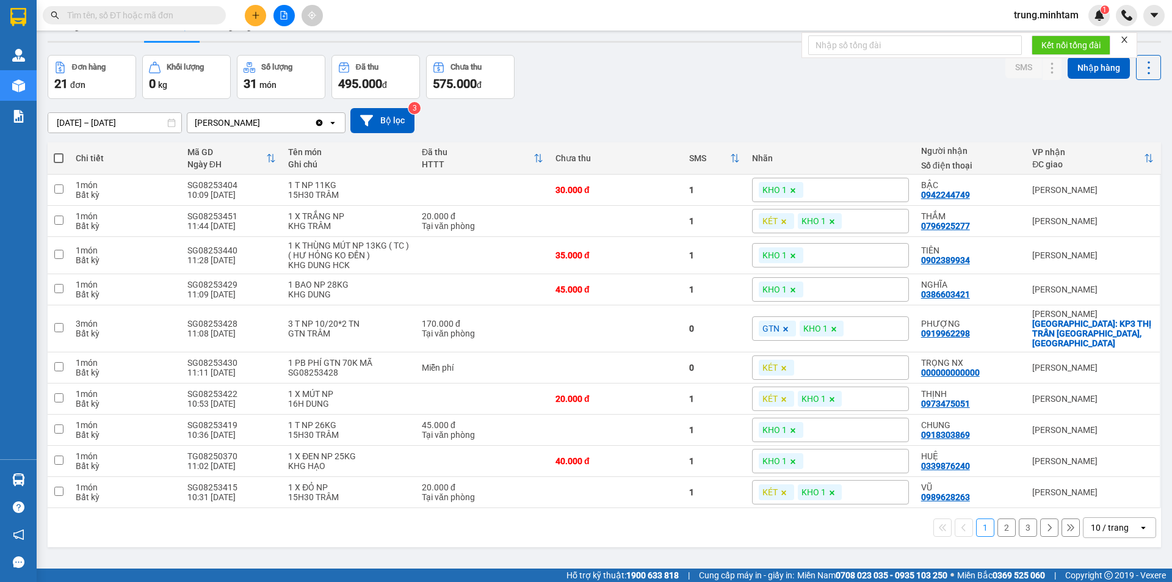
scroll to position [27, 0]
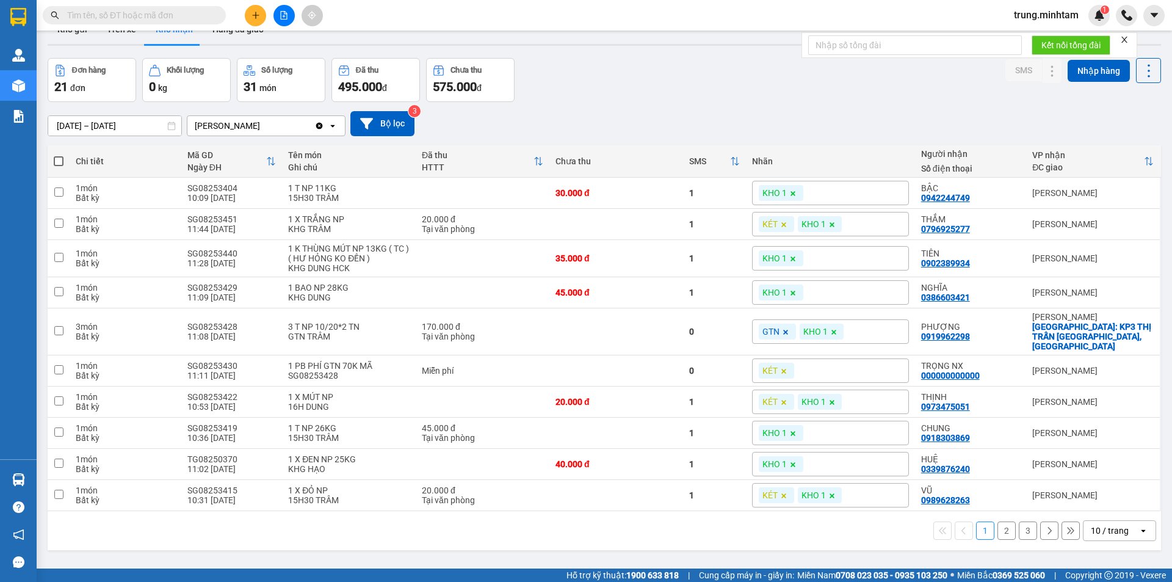
click at [1101, 524] on div "10 / trang" at bounding box center [1109, 530] width 38 height 12
click at [1103, 495] on span "100 / trang" at bounding box center [1105, 494] width 44 height 12
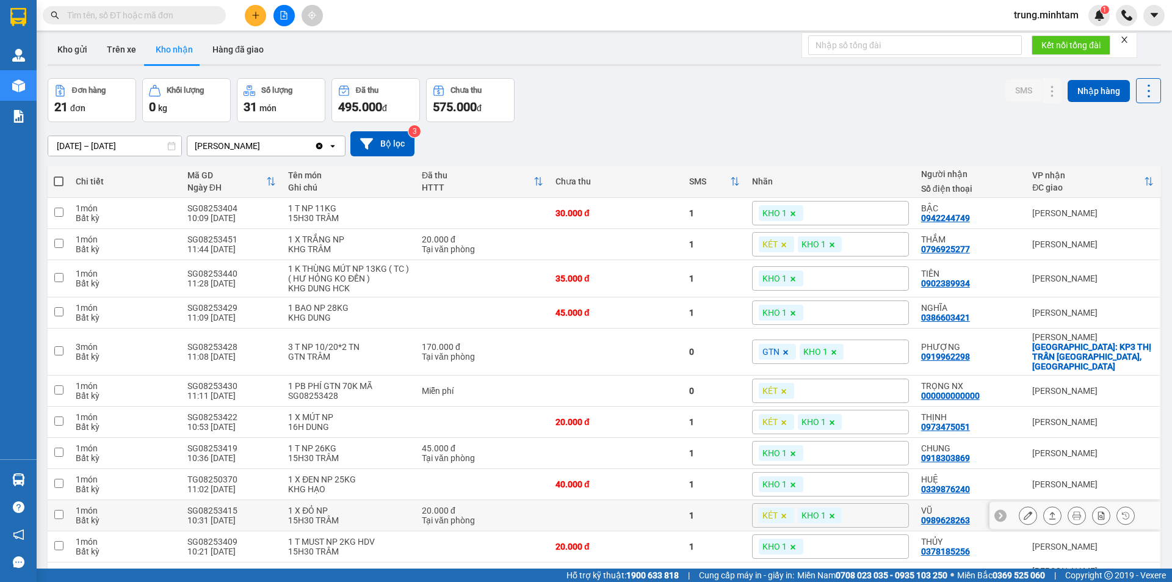
scroll to position [0, 0]
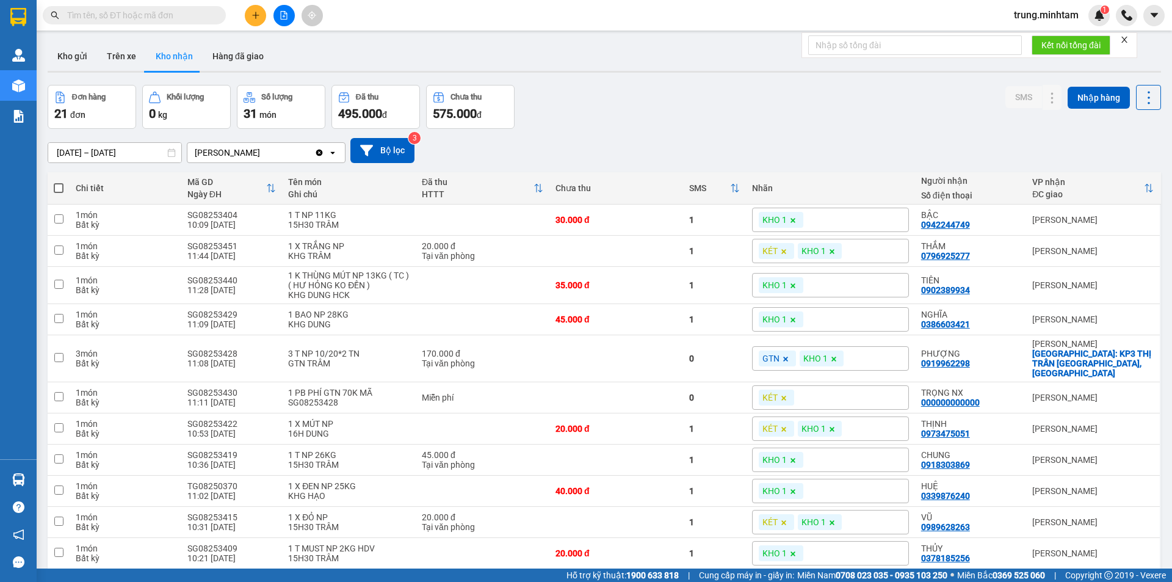
click at [145, 15] on input "text" at bounding box center [139, 15] width 144 height 13
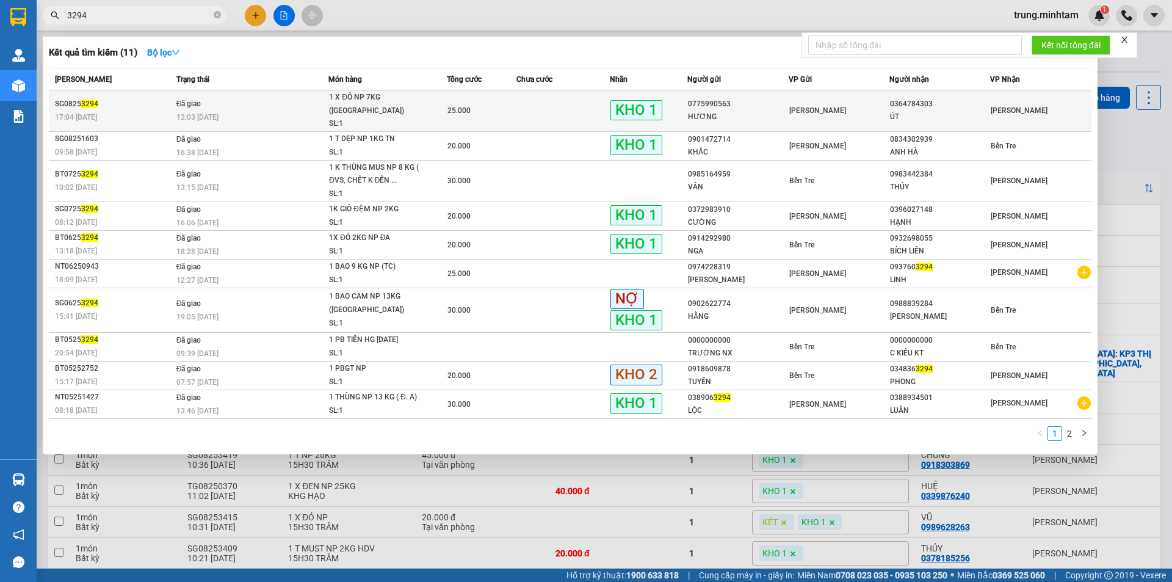
type input "3294"
click at [555, 101] on td at bounding box center [562, 110] width 93 height 41
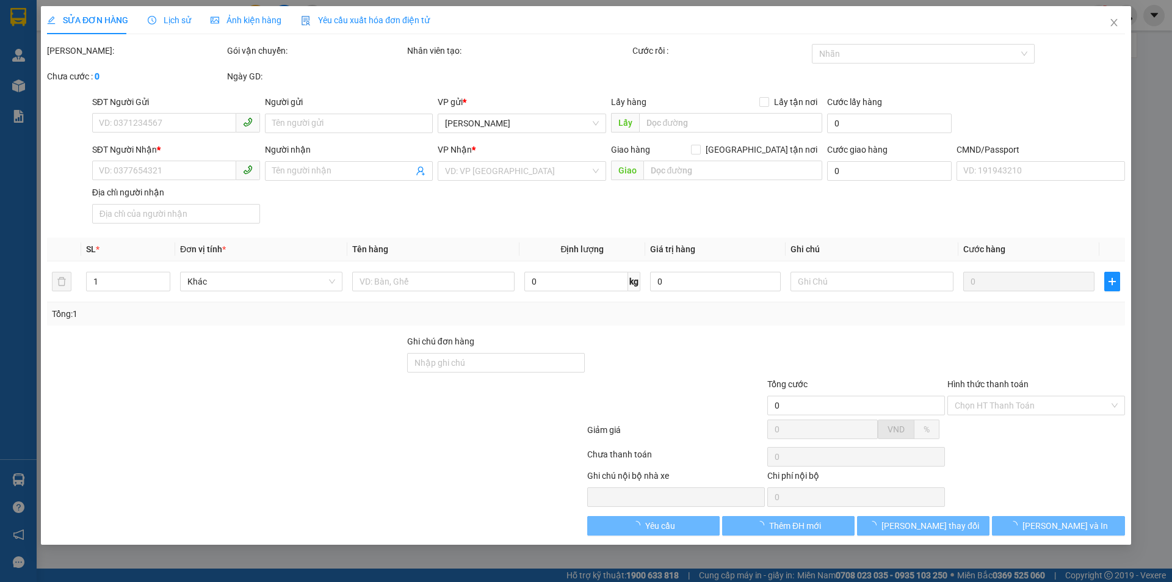
type input "0775990563"
type input "HƯƠNG"
type input "0364784303"
type input "ÚT"
type input "ĐA GIAO"
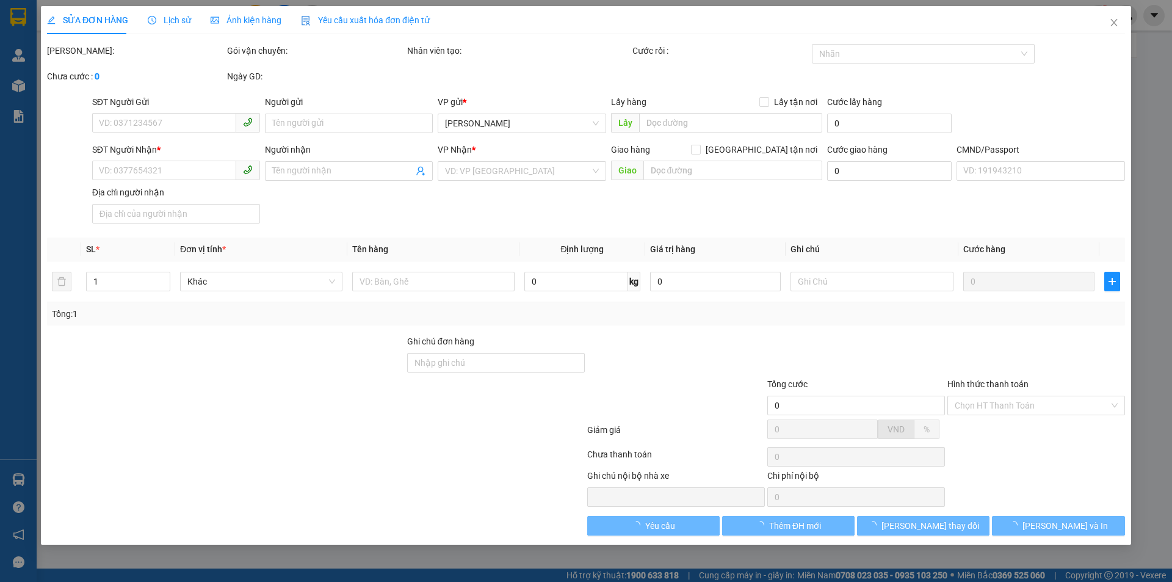
type input "25.000"
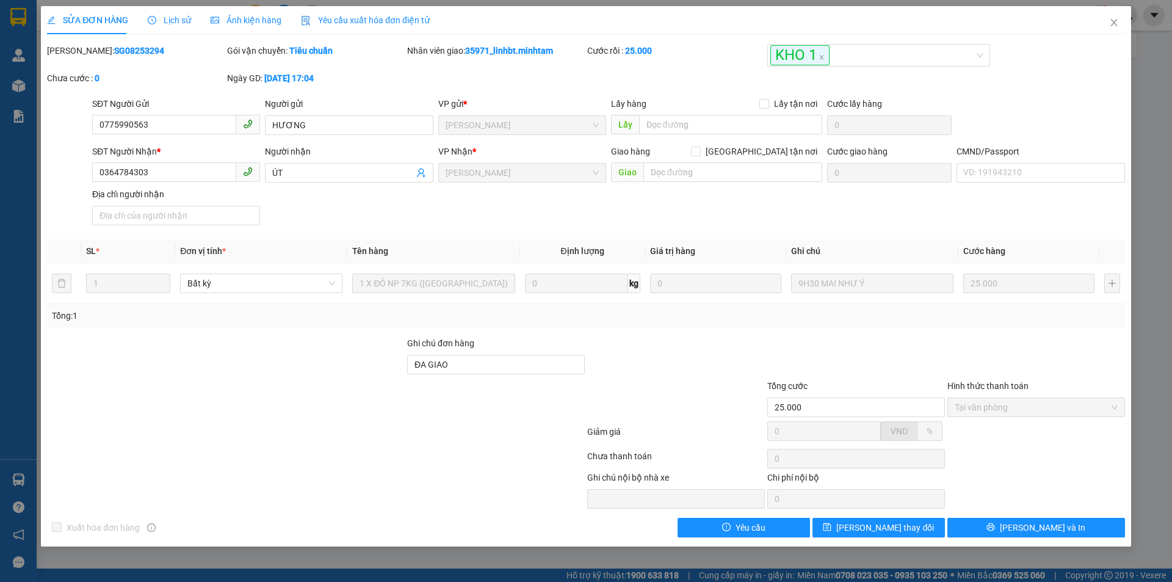
click at [174, 17] on span "Lịch sử" at bounding box center [169, 20] width 43 height 10
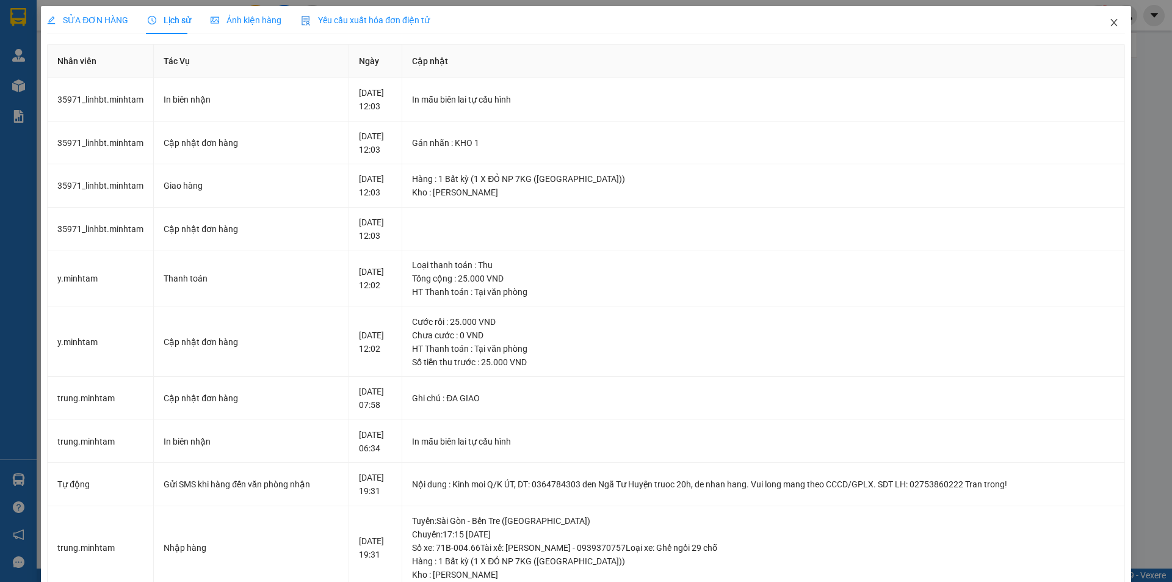
click at [1109, 21] on icon "close" at bounding box center [1114, 23] width 10 height 10
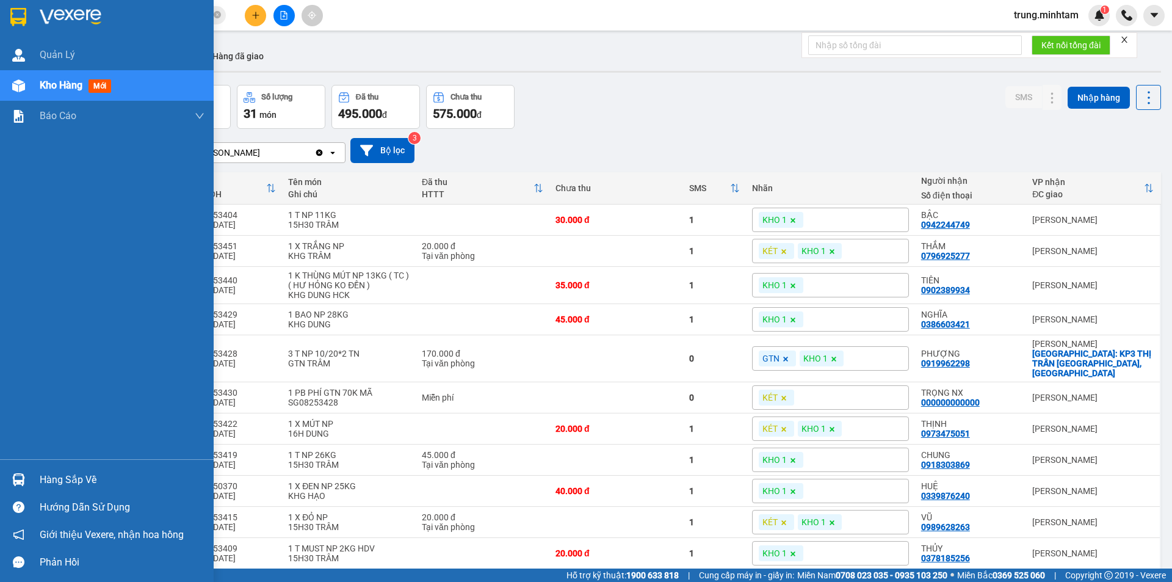
click at [65, 485] on div "Hàng sắp về" at bounding box center [122, 479] width 165 height 18
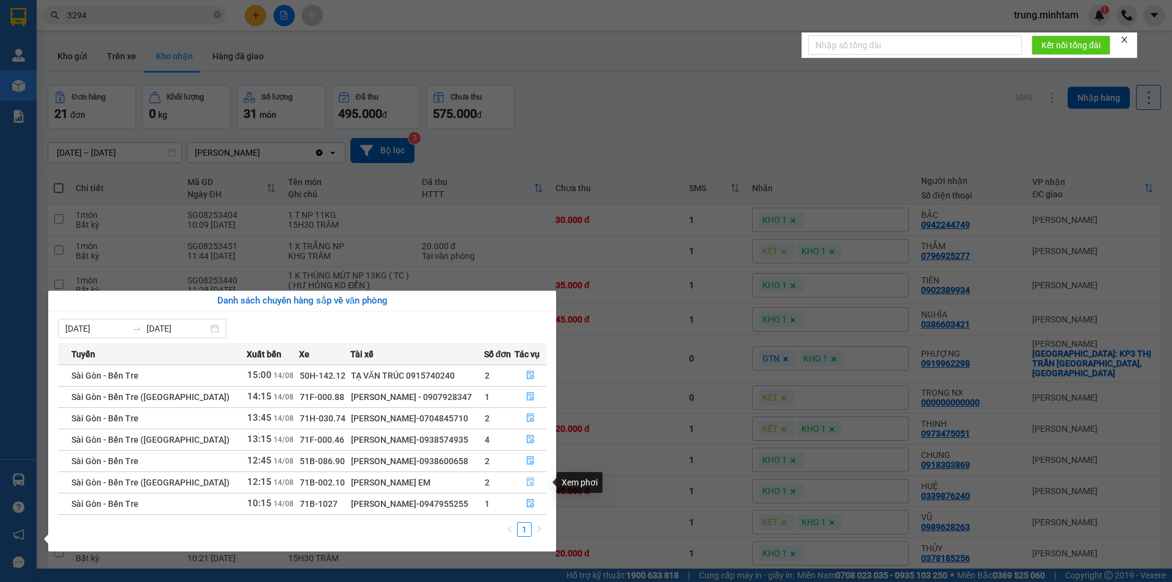
click at [527, 480] on icon "file-done" at bounding box center [530, 481] width 9 height 9
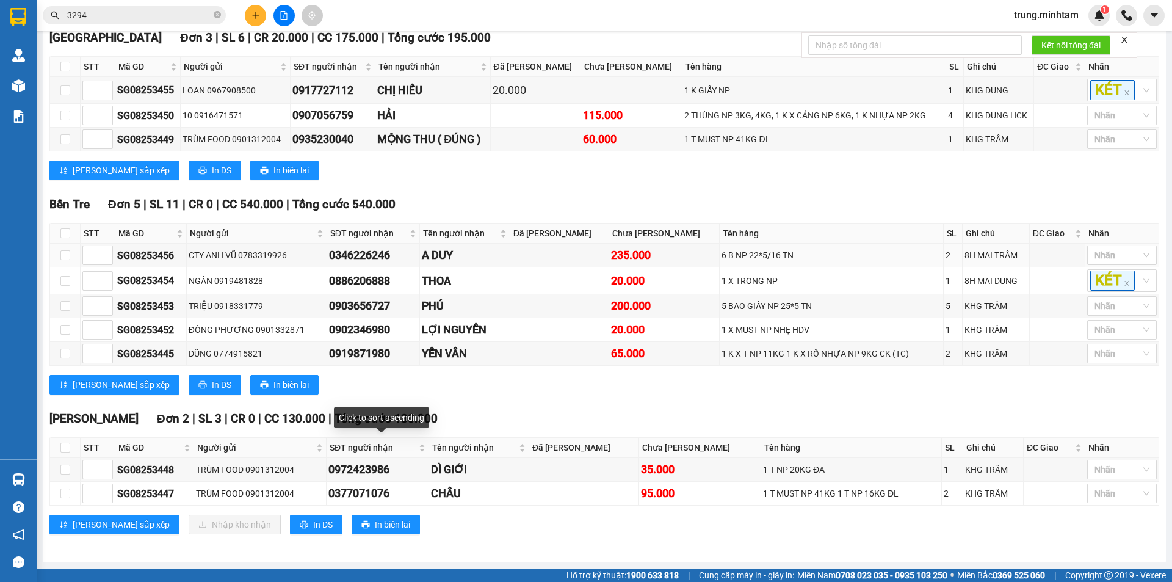
scroll to position [203, 0]
click at [67, 452] on input "checkbox" at bounding box center [65, 447] width 10 height 10
checkbox input "true"
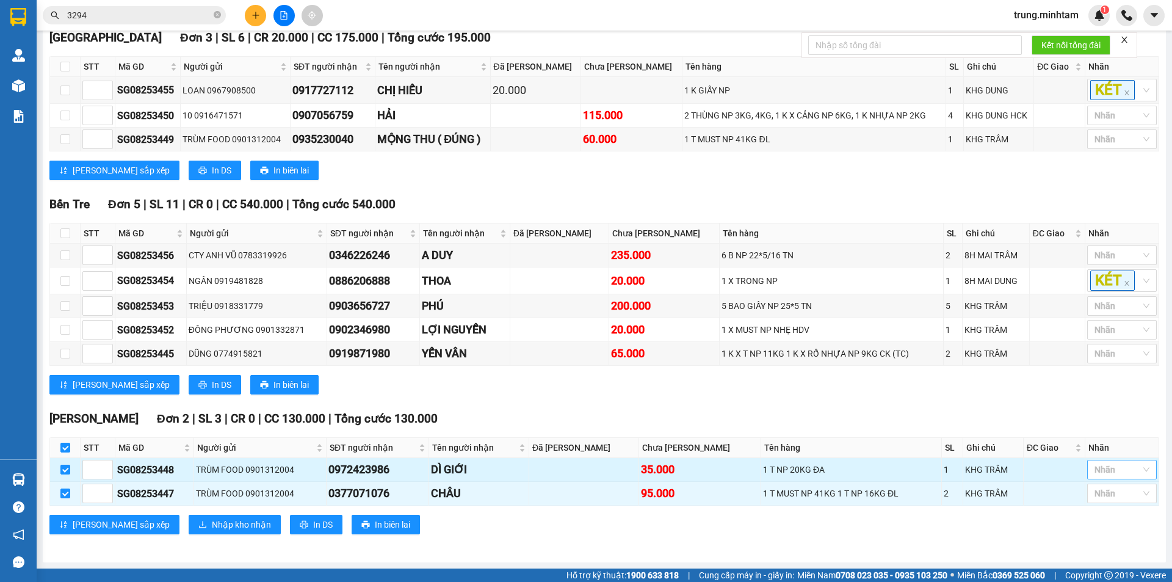
click at [1114, 477] on div at bounding box center [1115, 469] width 51 height 15
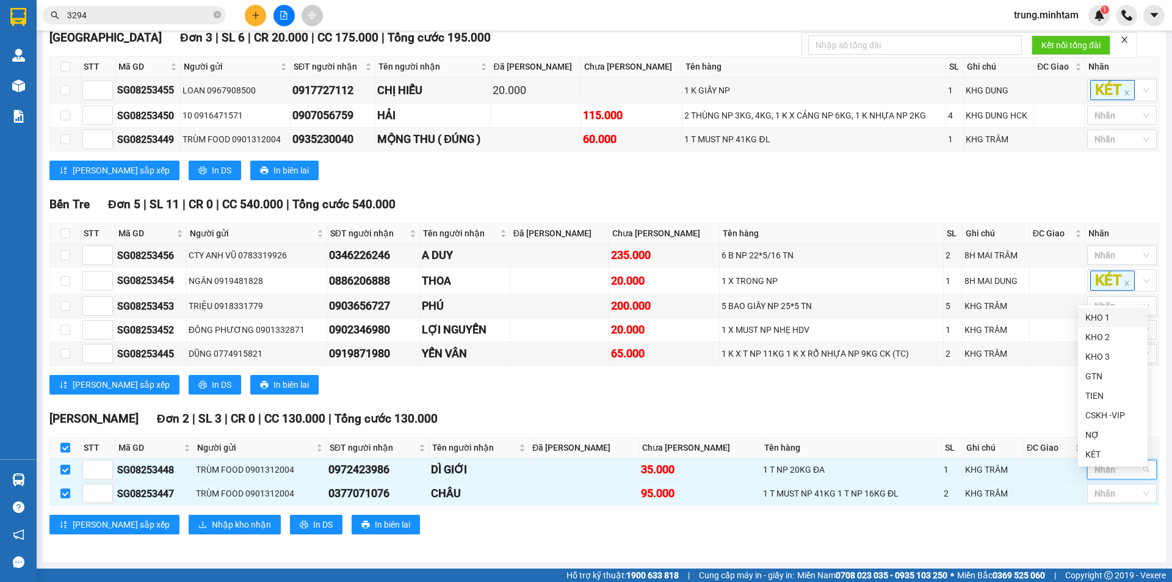
click at [1098, 320] on div "KHO 1" at bounding box center [1112, 317] width 55 height 13
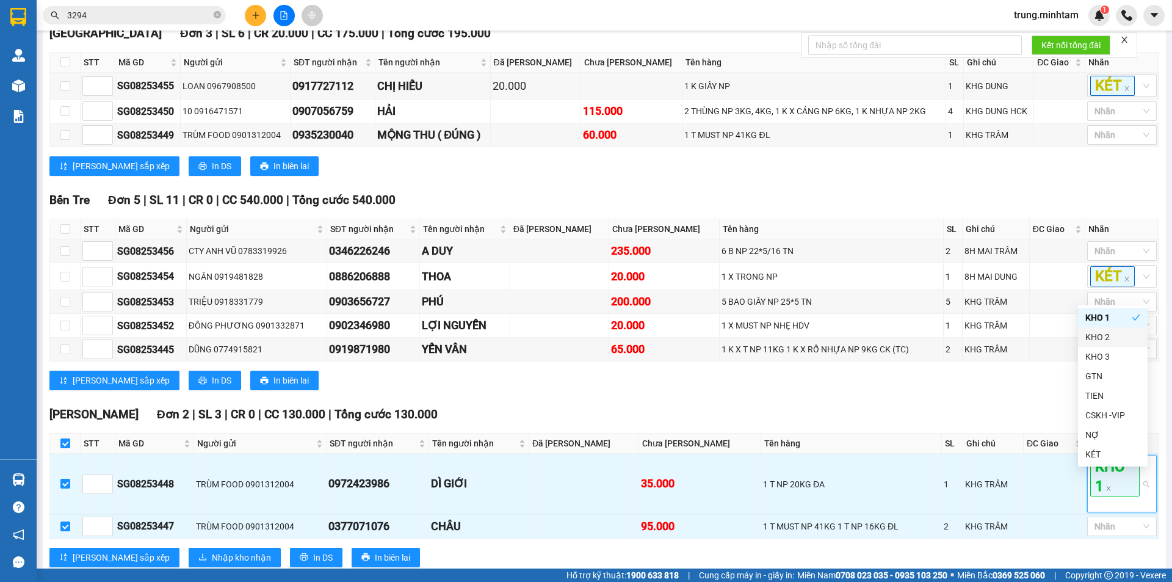
click at [1020, 419] on div "Ngã Tư Huyện Đơn 2 | SL 3 | CR 0 | CC 130.000 | Tổng cước 130.000" at bounding box center [603, 414] width 1109 height 18
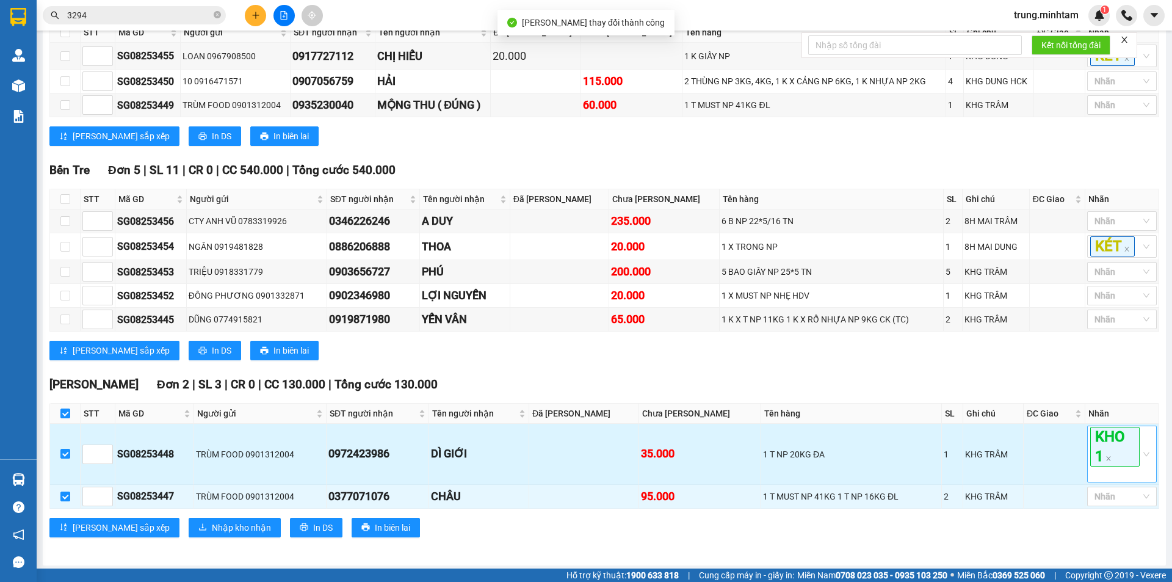
scroll to position [250, 0]
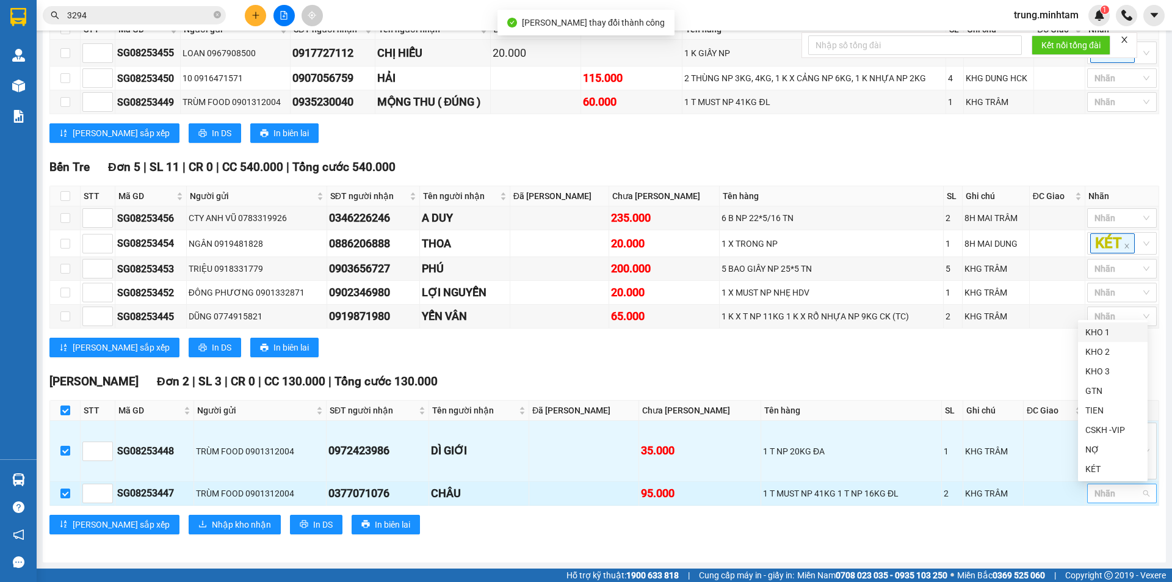
click at [1110, 492] on div at bounding box center [1115, 493] width 51 height 15
click at [1092, 331] on div "KHO 1" at bounding box center [1112, 331] width 55 height 13
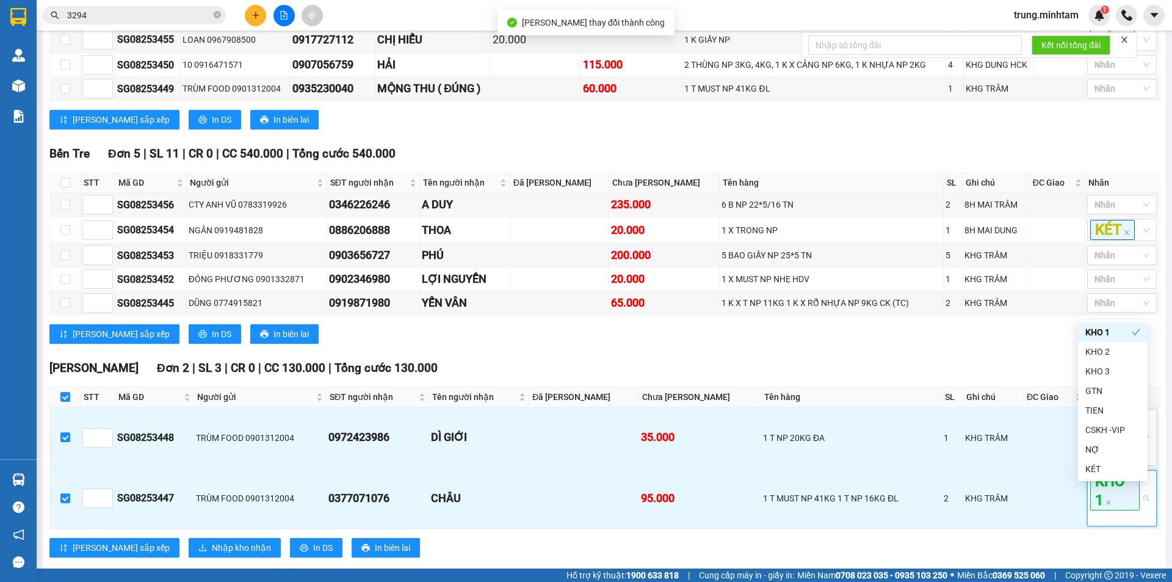
click at [1029, 344] on div "Lưu sắp xếp In DS In biên lai" at bounding box center [603, 334] width 1109 height 20
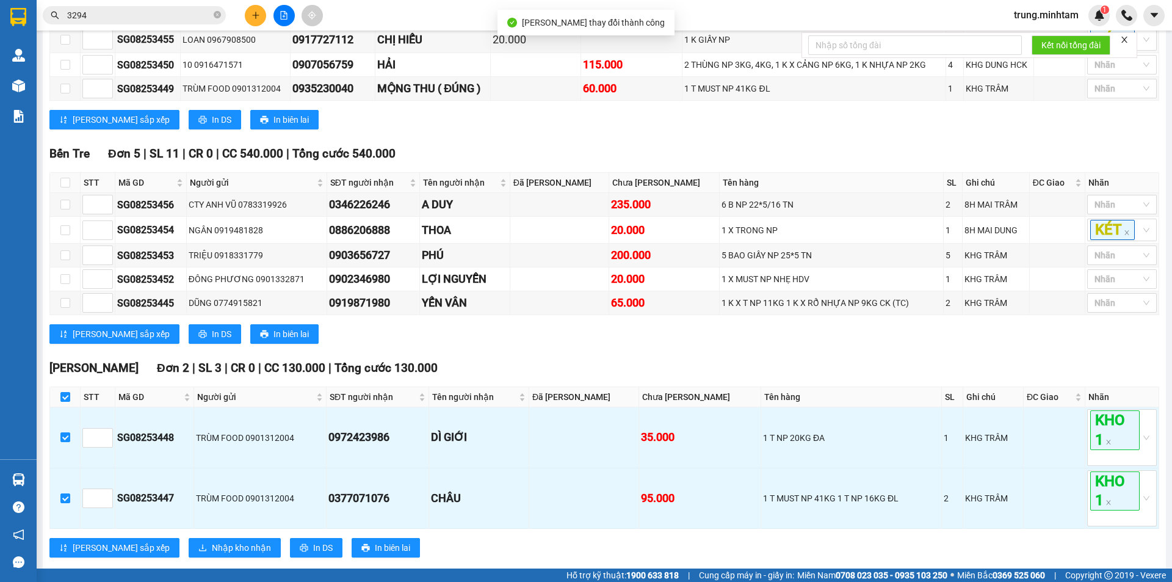
scroll to position [286, 0]
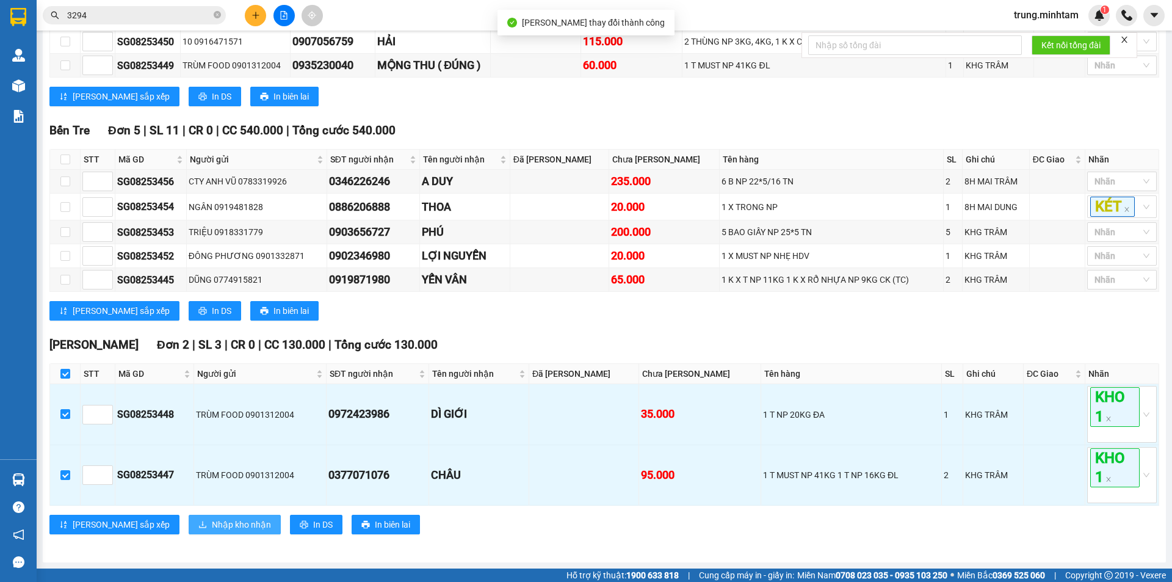
click at [212, 523] on span "Nhập kho nhận" at bounding box center [241, 523] width 59 height 13
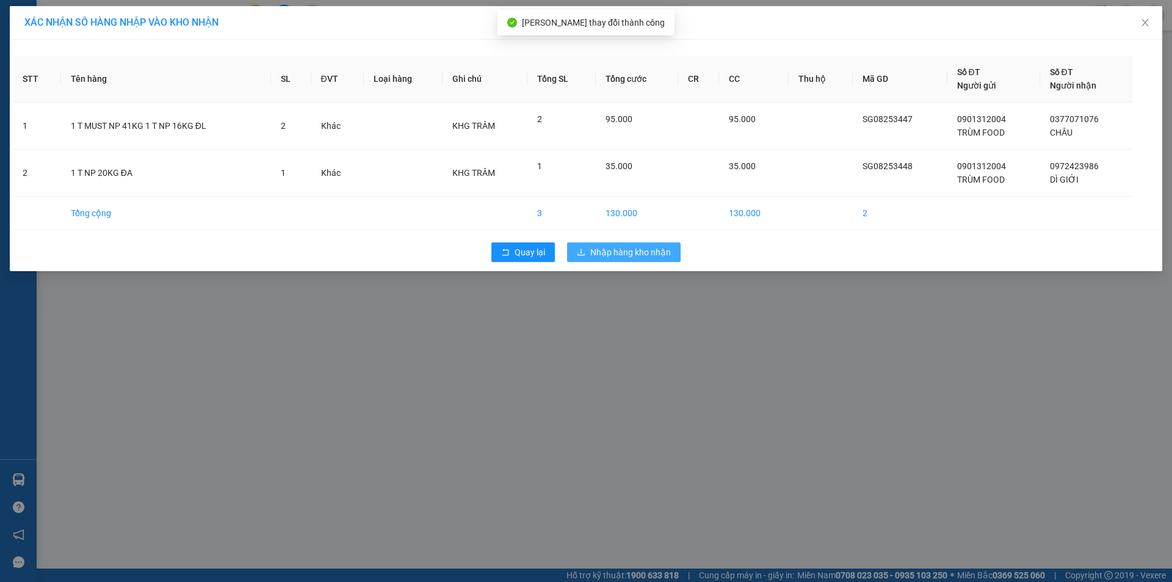
click at [643, 248] on span "Nhập hàng kho nhận" at bounding box center [630, 251] width 81 height 13
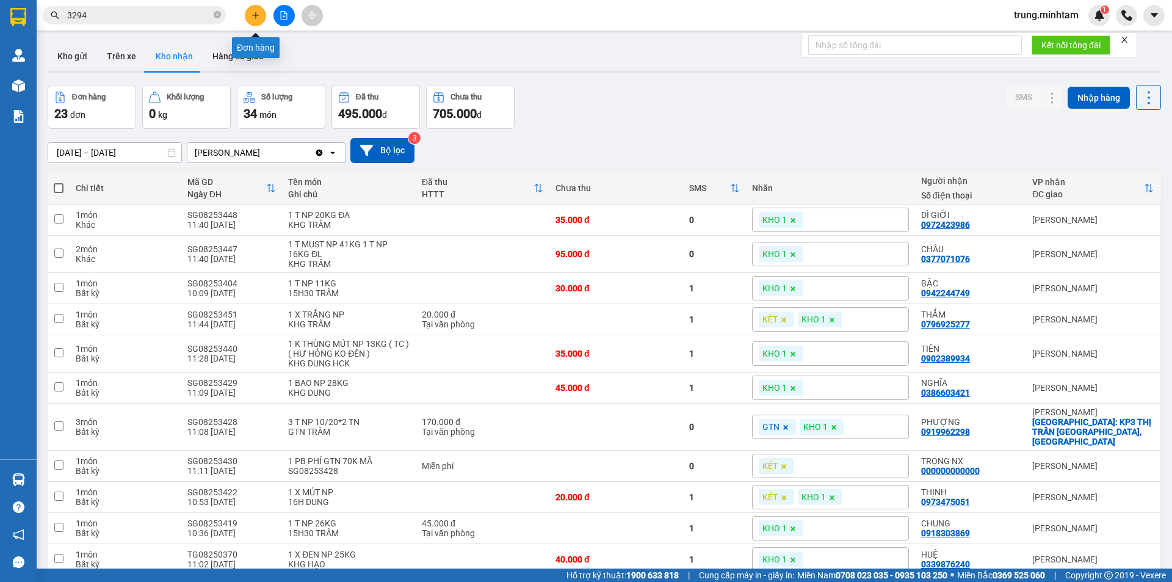
click at [257, 18] on icon "plus" at bounding box center [255, 15] width 9 height 9
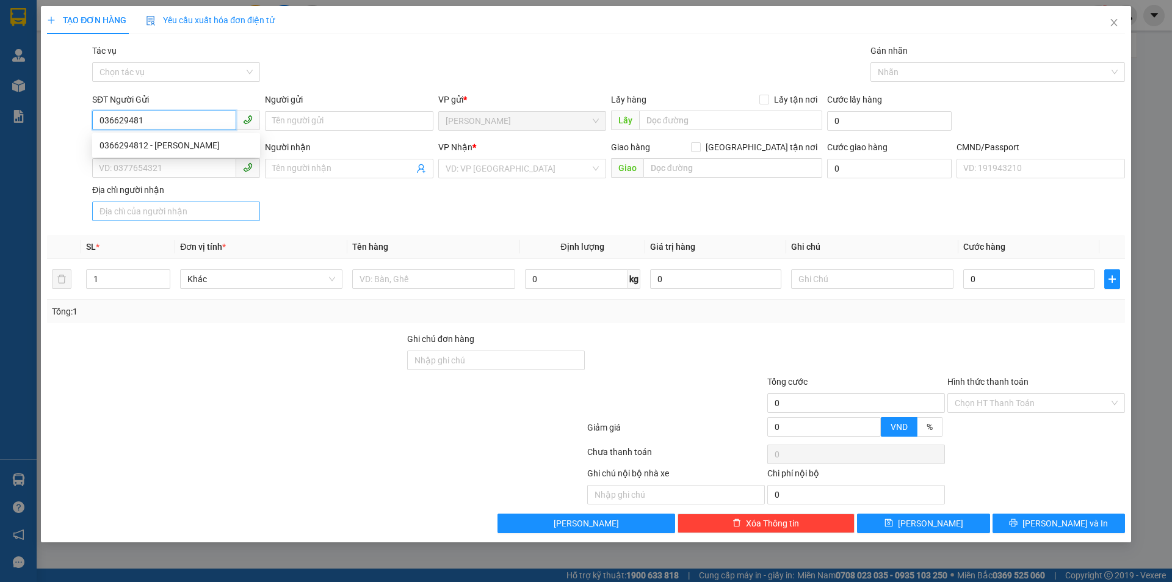
type input "0366294812"
click at [174, 141] on div "0366294812 - MỸ LINH" at bounding box center [175, 145] width 153 height 13
type input "MỸ LINH"
type input "0985937783"
type input "TRÍ"
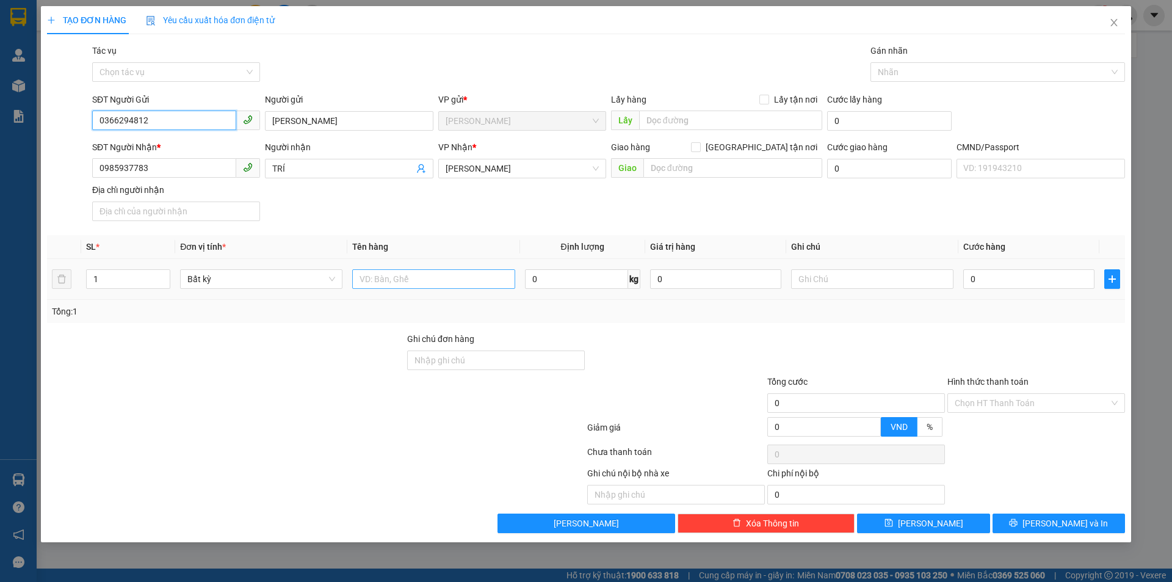
type input "0366294812"
click at [436, 284] on input "text" at bounding box center [433, 279] width 162 height 20
type input "1 K KEO 11 KG NP (ĐA)"
click at [834, 288] on input "text" at bounding box center [872, 279] width 162 height 20
type input "19H TRUNG"
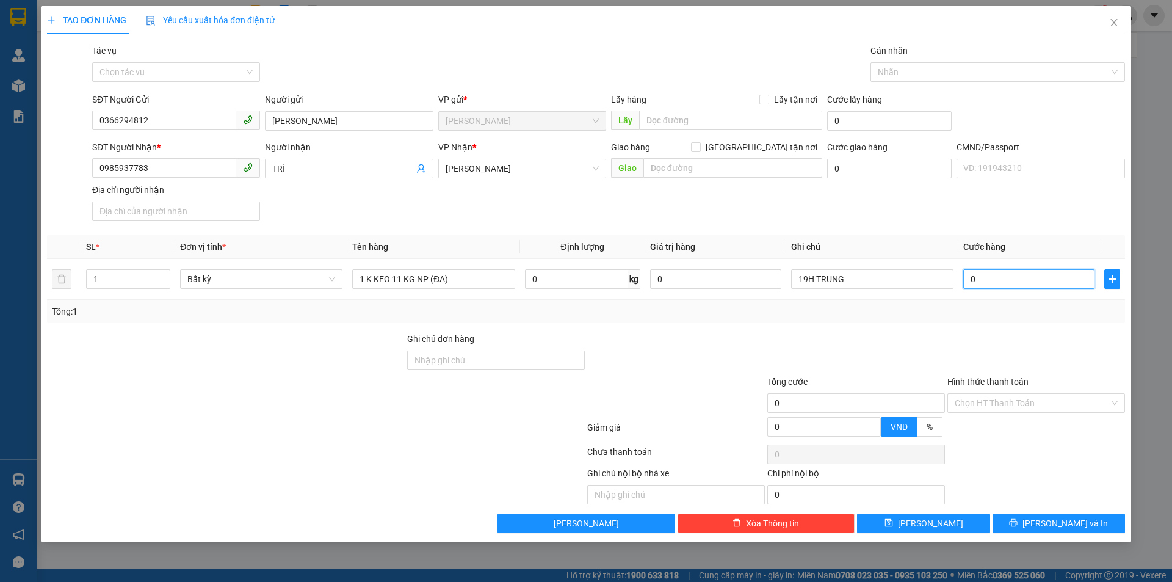
type input "3"
type input "30"
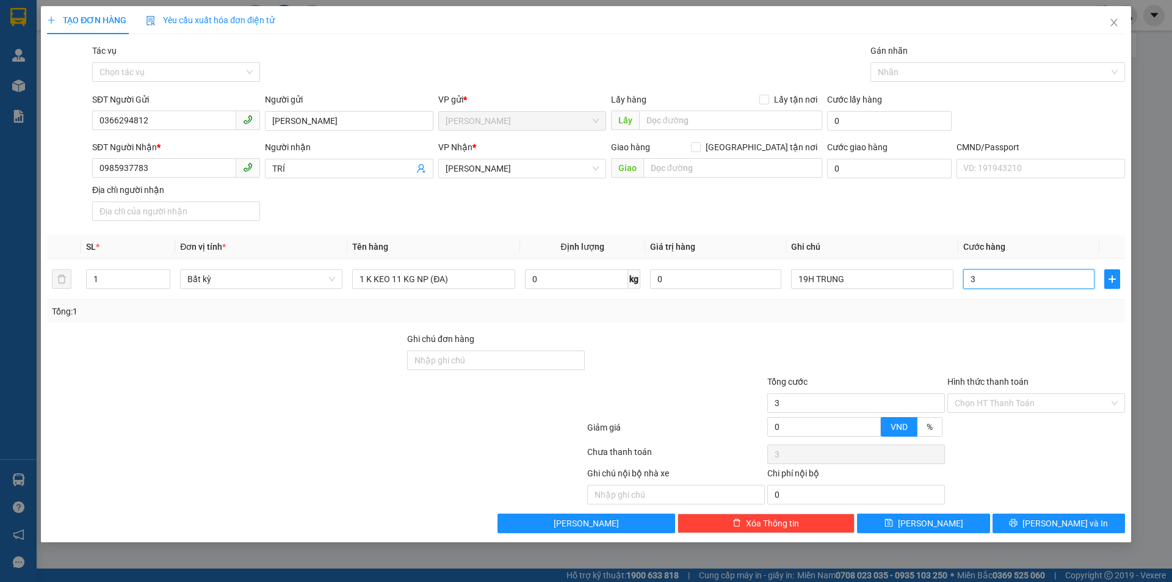
type input "30"
type input "30.000"
click at [1017, 522] on icon "printer" at bounding box center [1013, 523] width 8 height 8
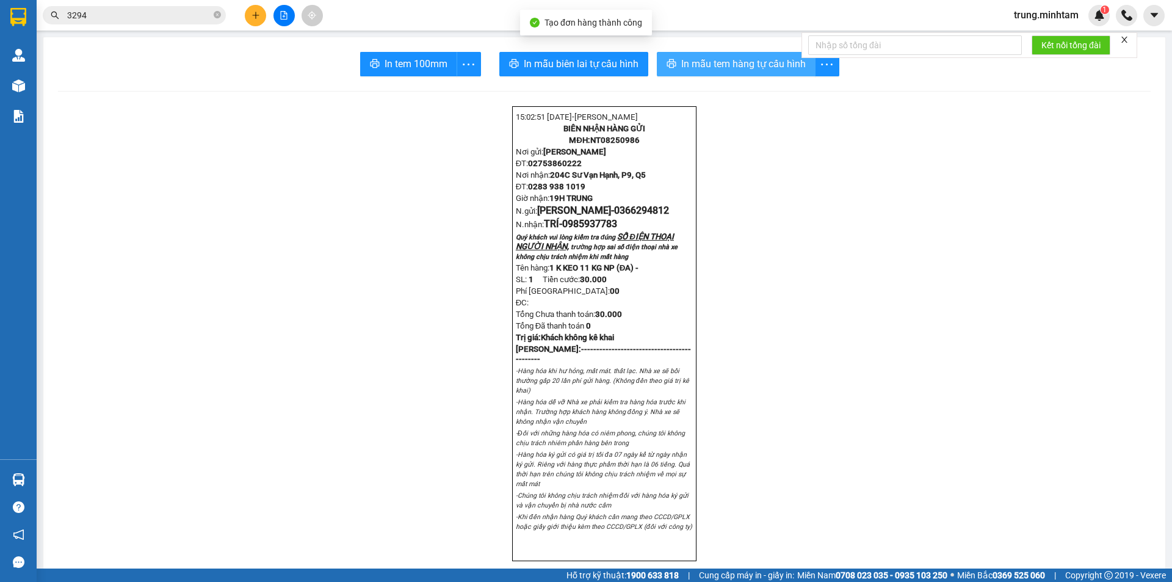
click at [689, 64] on span "In mẫu tem hàng tự cấu hình" at bounding box center [743, 63] width 124 height 15
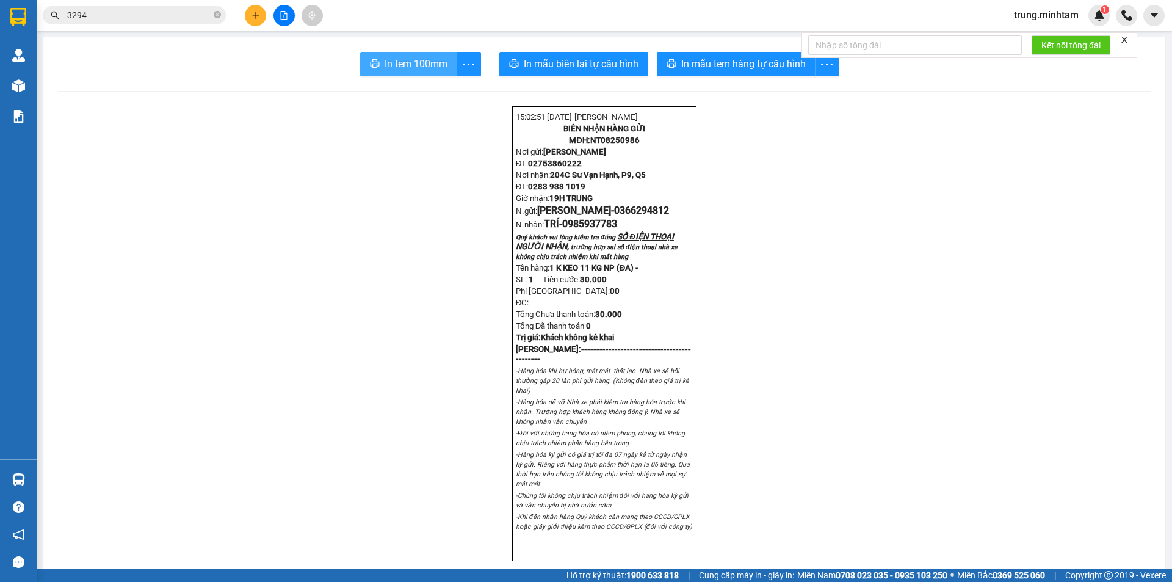
click at [434, 61] on span "In tem 100mm" at bounding box center [415, 63] width 63 height 15
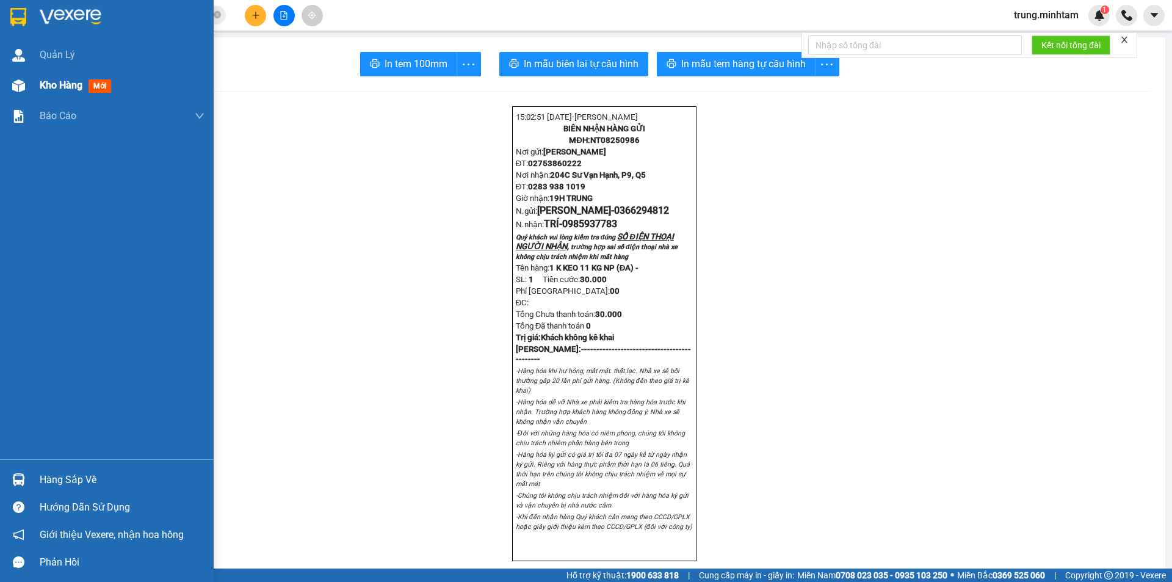
click at [77, 86] on span "Kho hàng" at bounding box center [61, 85] width 43 height 12
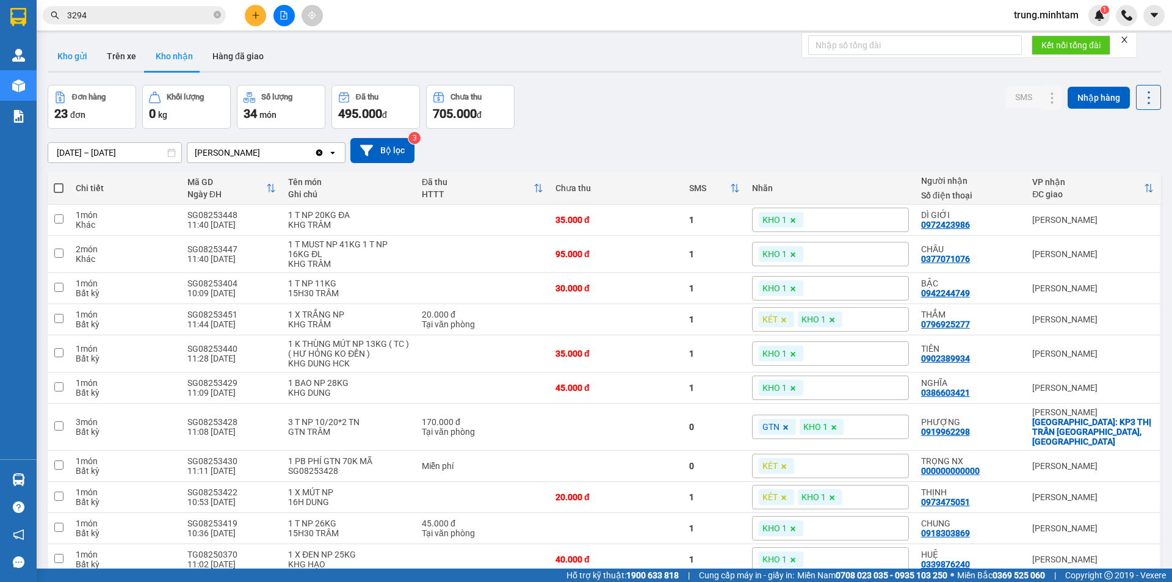
click at [73, 54] on button "Kho gửi" at bounding box center [72, 55] width 49 height 29
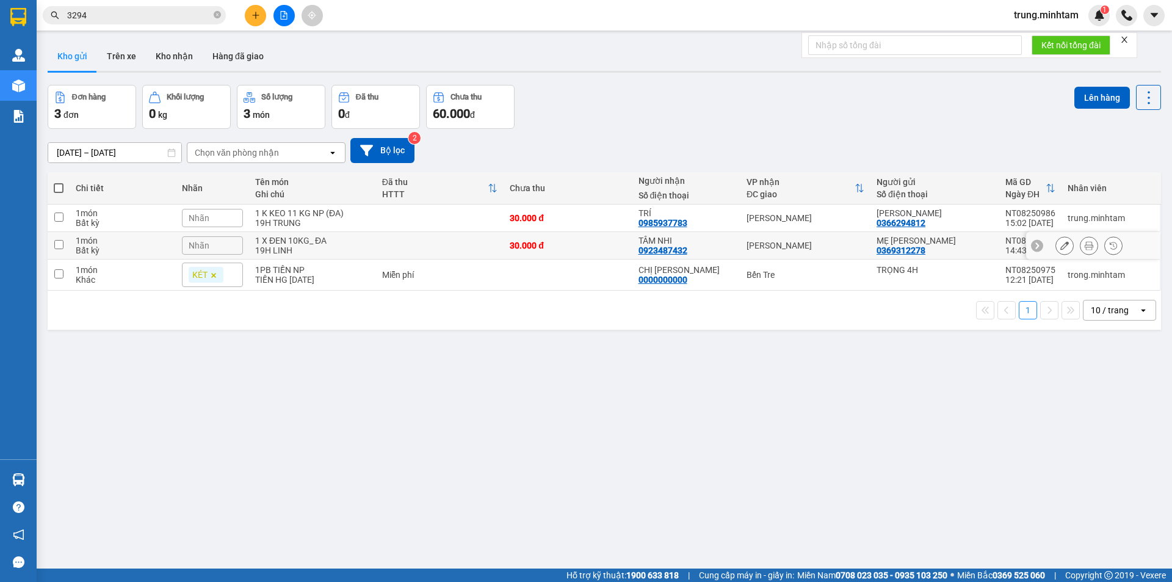
click at [345, 247] on div "19H LINH" at bounding box center [312, 250] width 115 height 10
checkbox input "true"
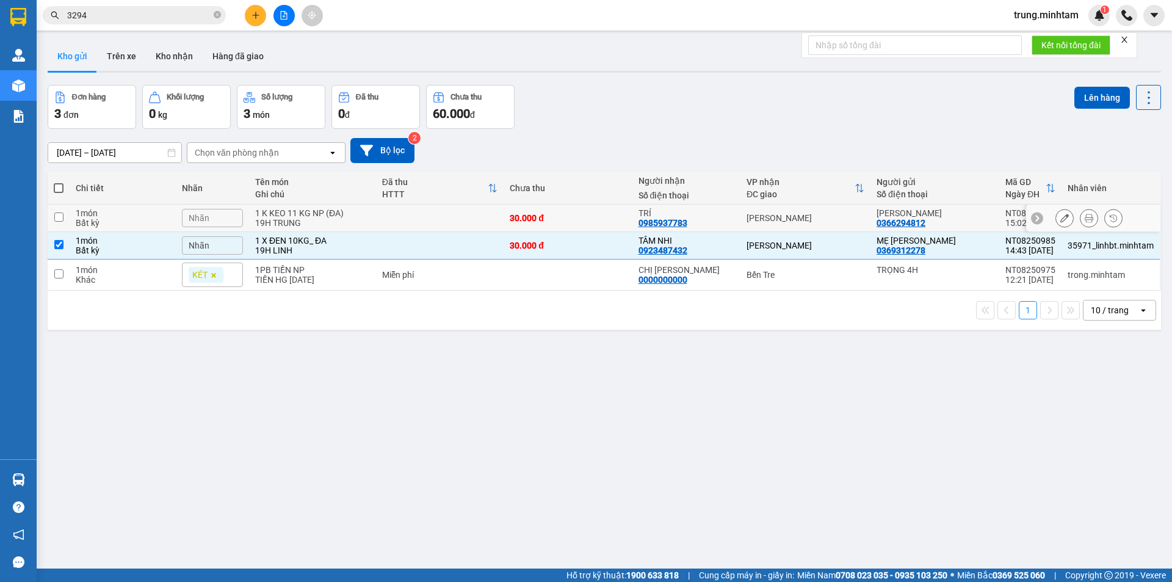
click at [359, 206] on td "1 K KEO 11 KG NP (ĐA) 19H TRUNG" at bounding box center [312, 217] width 127 height 27
checkbox input "true"
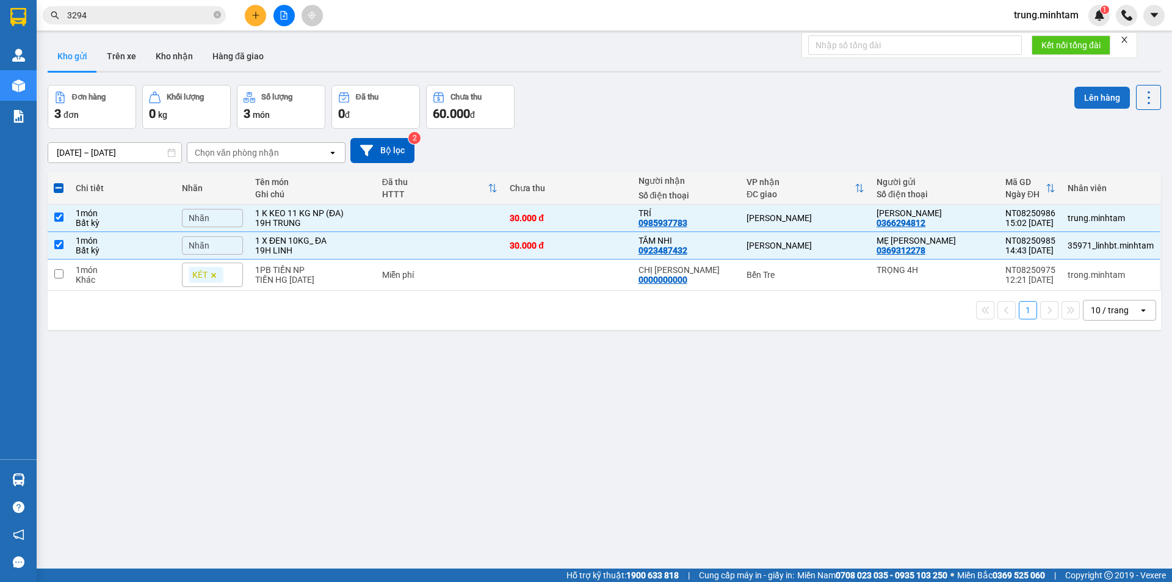
click at [1101, 96] on button "Lên hàng" at bounding box center [1102, 98] width 56 height 22
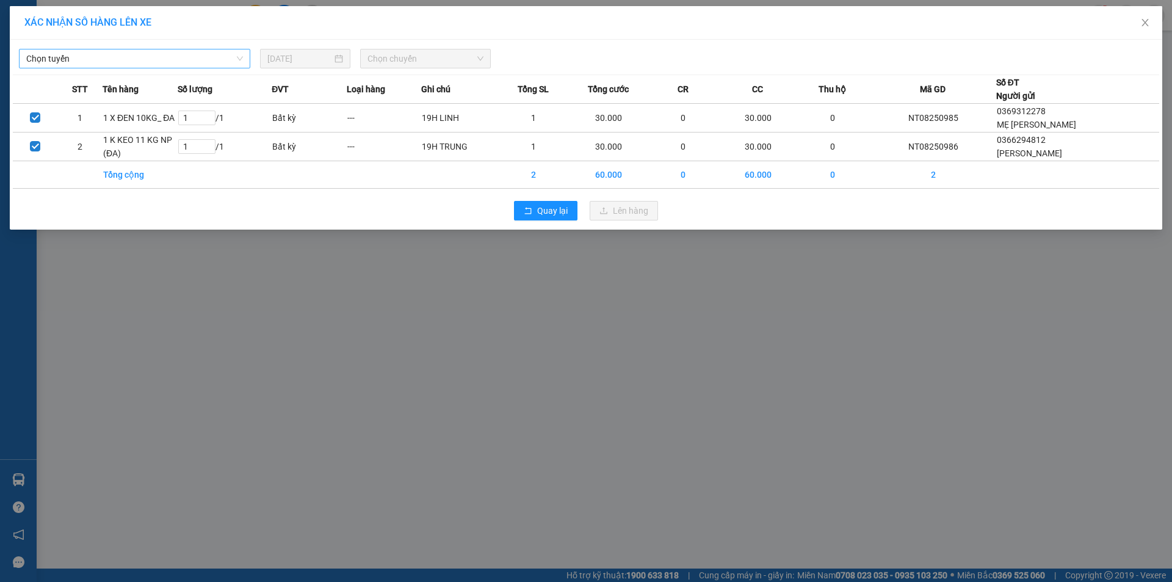
click at [123, 62] on span "Chọn tuyến" at bounding box center [134, 58] width 217 height 18
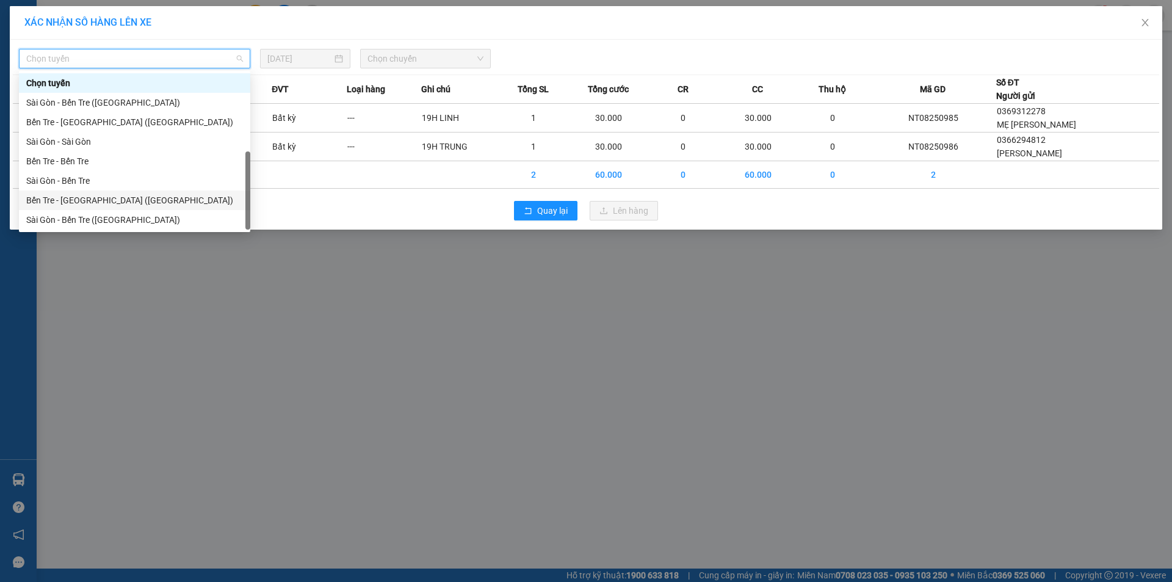
scroll to position [20, 0]
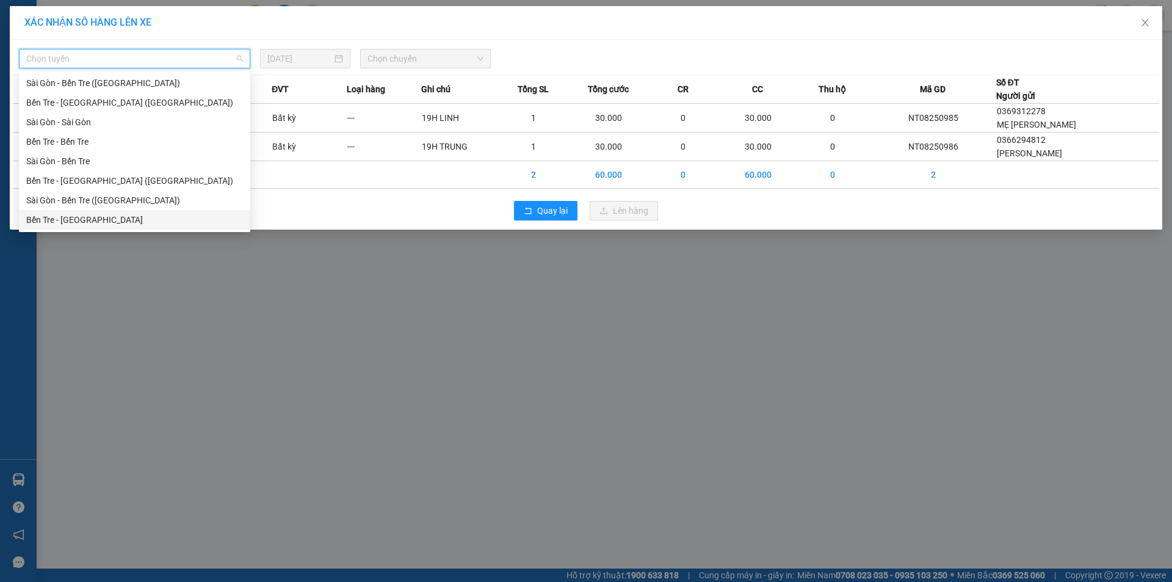
click at [74, 220] on div "Bến Tre - Sài Gòn" at bounding box center [134, 219] width 217 height 13
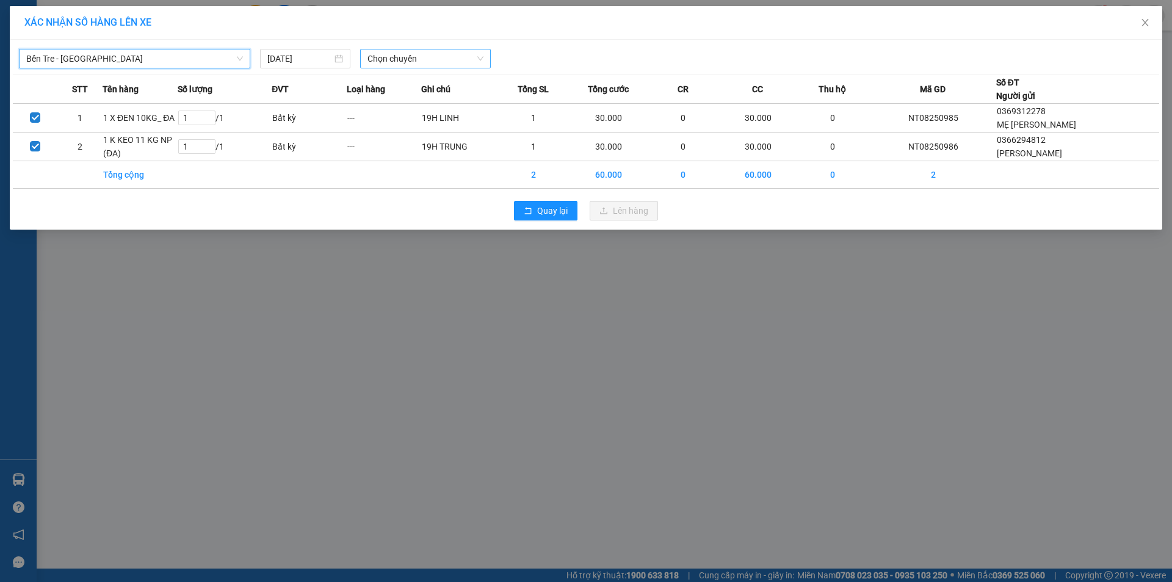
click at [435, 60] on span "Chọn chuyến" at bounding box center [425, 58] width 116 height 18
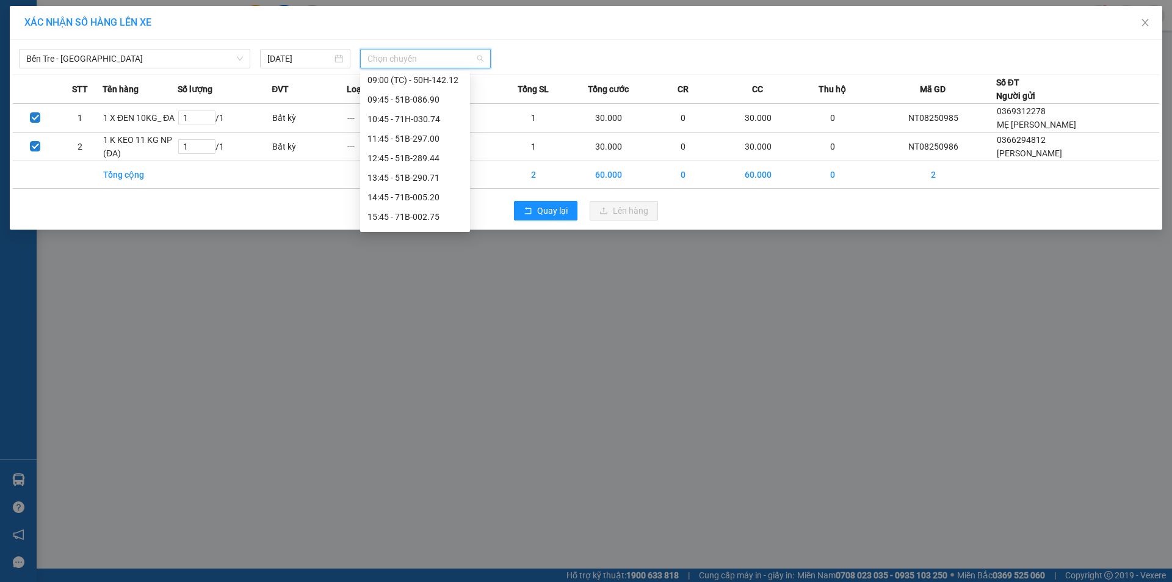
scroll to position [144, 0]
click at [426, 171] on div "14:45 - 71B-005.20" at bounding box center [414, 173] width 95 height 13
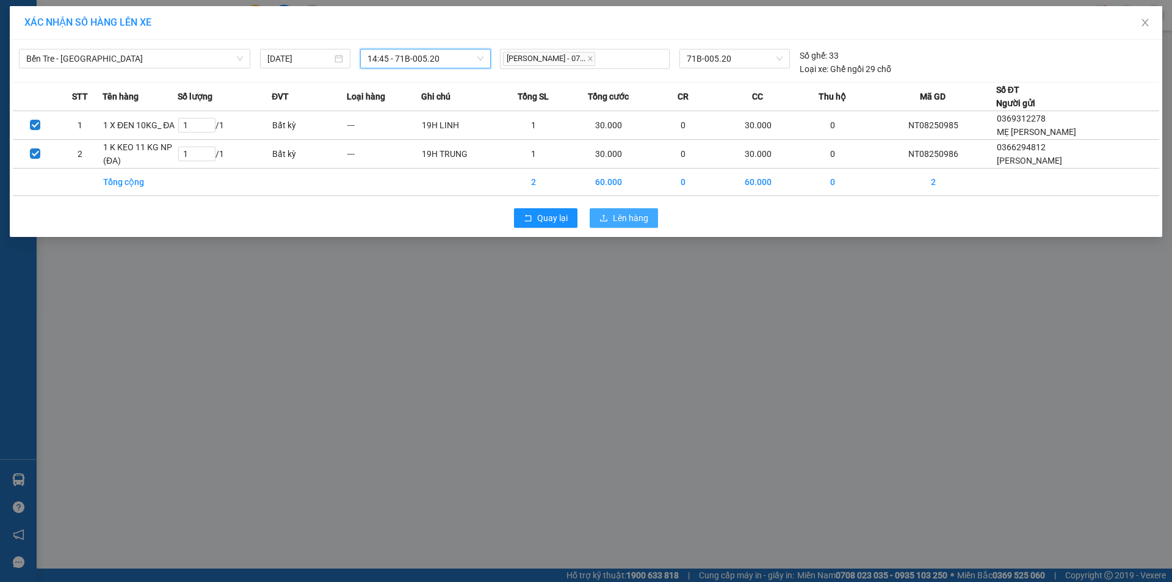
click at [624, 219] on span "Lên hàng" at bounding box center [630, 217] width 35 height 13
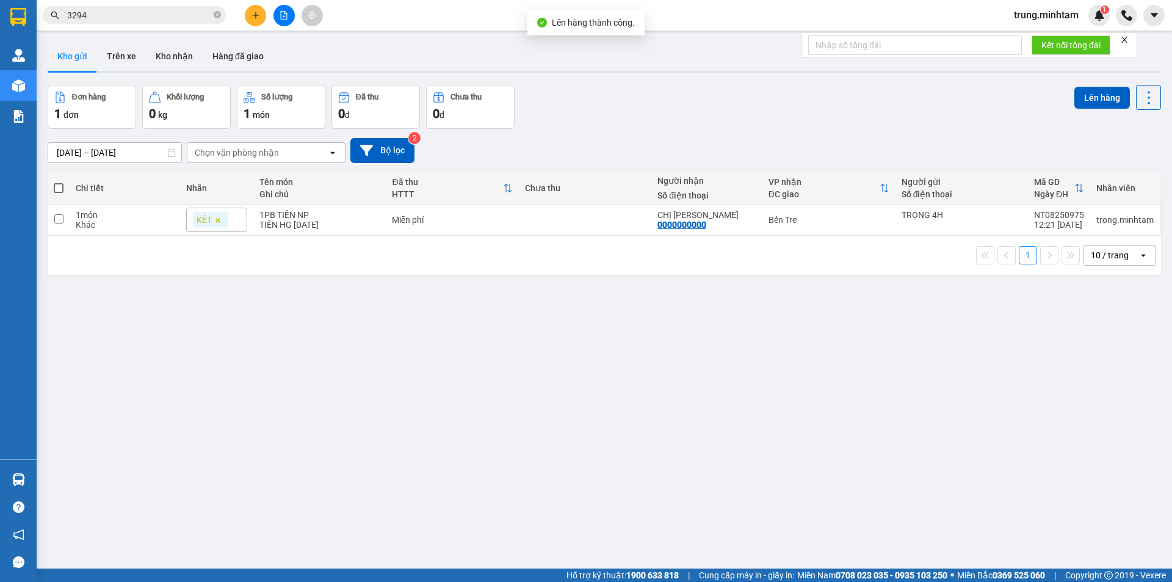
click at [287, 18] on icon "file-add" at bounding box center [284, 15] width 7 height 9
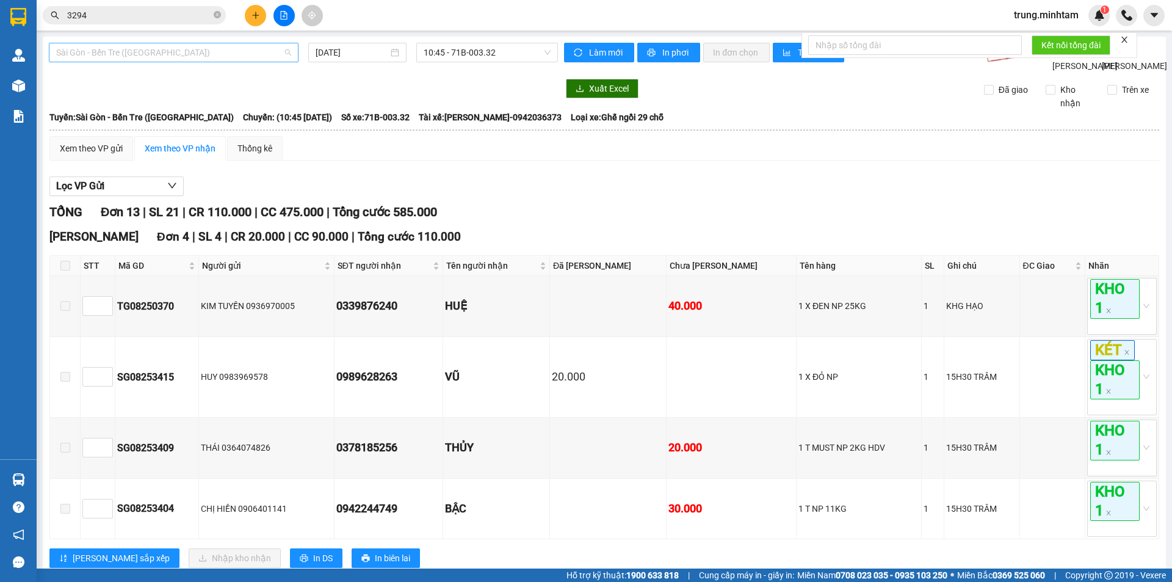
click at [193, 52] on span "Sài Gòn - Bến Tre ([GEOGRAPHIC_DATA])" at bounding box center [173, 52] width 235 height 18
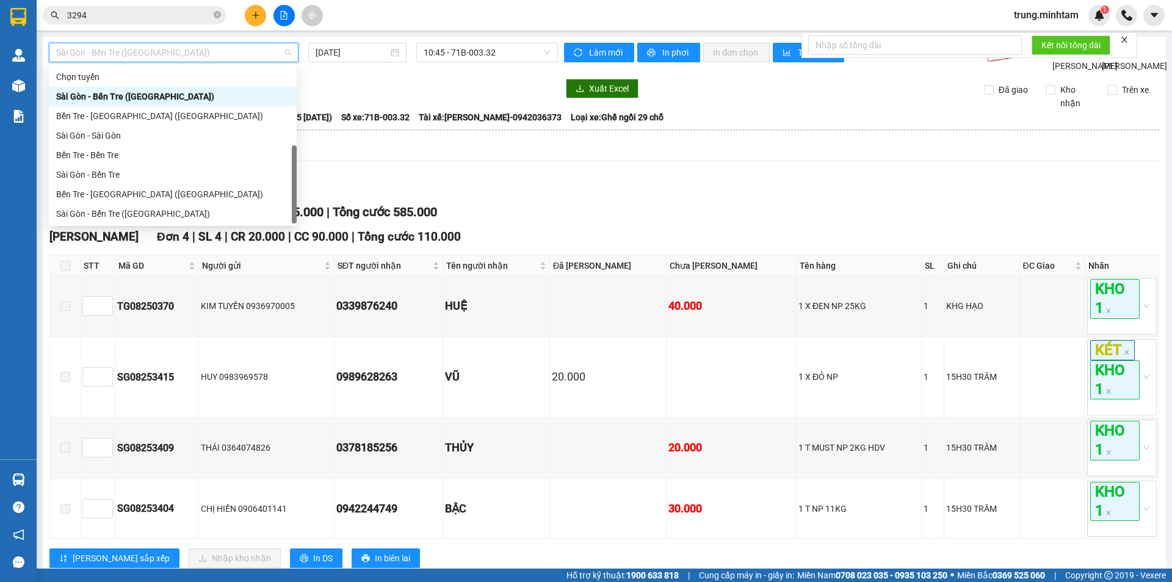
scroll to position [20, 0]
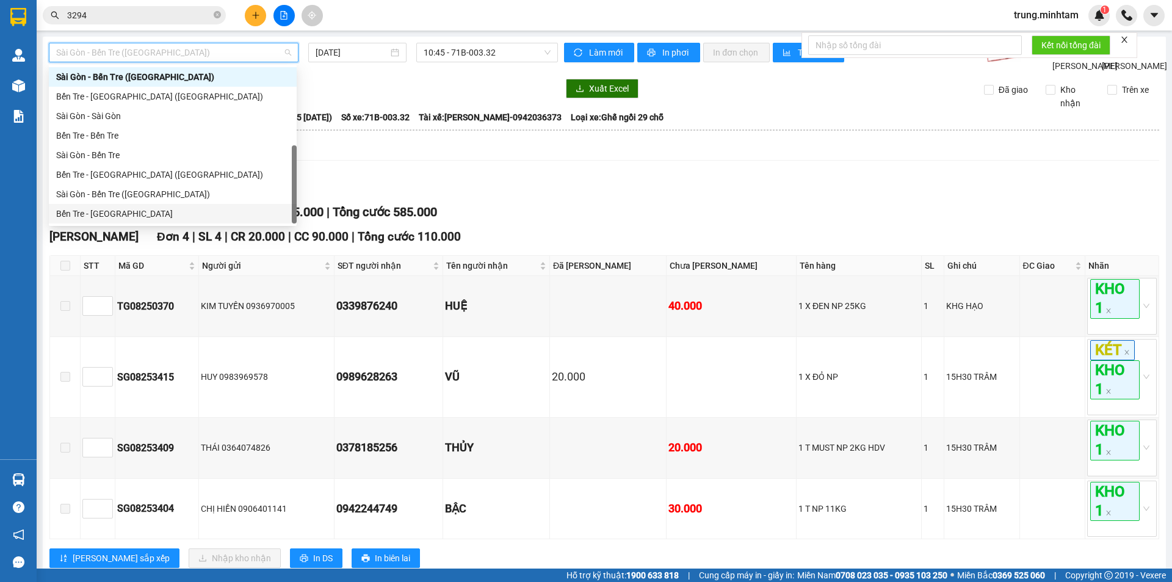
click at [99, 215] on div "Bến Tre - Sài Gòn" at bounding box center [172, 213] width 233 height 13
type input "[DATE]"
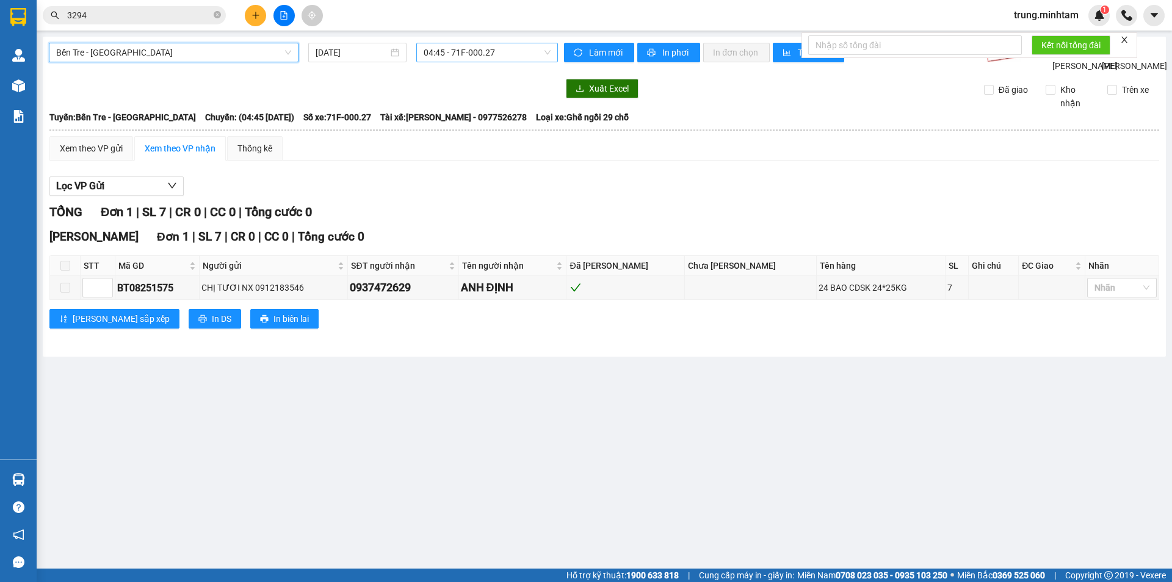
click at [461, 52] on span "04:45 - 71F-000.27" at bounding box center [486, 52] width 127 height 18
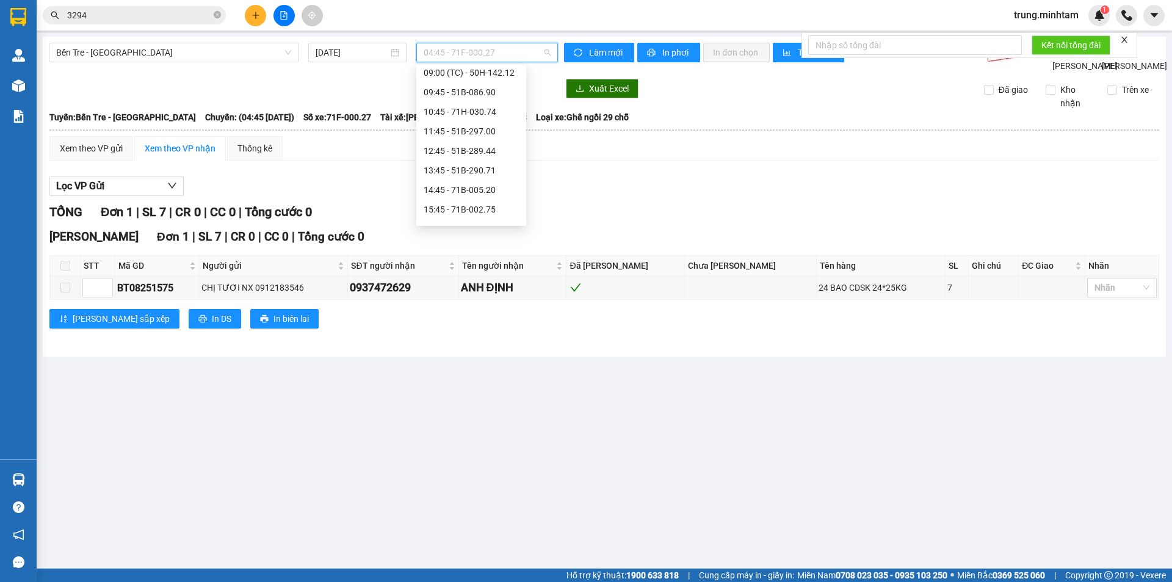
scroll to position [123, 0]
click at [488, 186] on div "14:45 - 71B-005.20" at bounding box center [470, 187] width 95 height 13
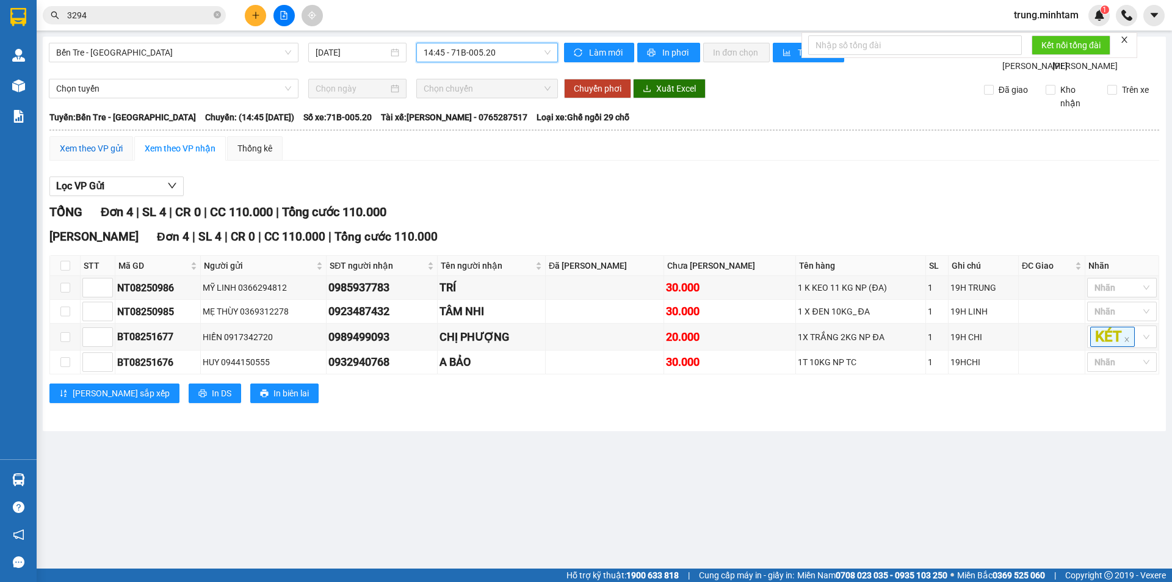
click at [101, 155] on div "Xem theo VP gửi" at bounding box center [91, 148] width 63 height 13
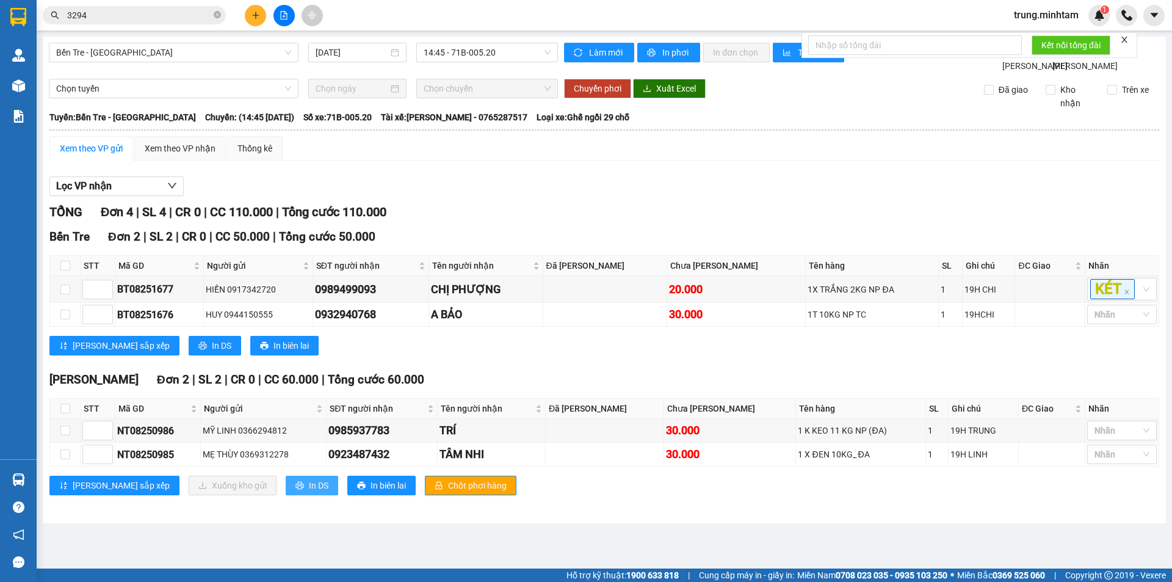
click at [309, 492] on span "In DS" at bounding box center [319, 484] width 20 height 13
click at [257, 13] on icon "plus" at bounding box center [255, 15] width 9 height 9
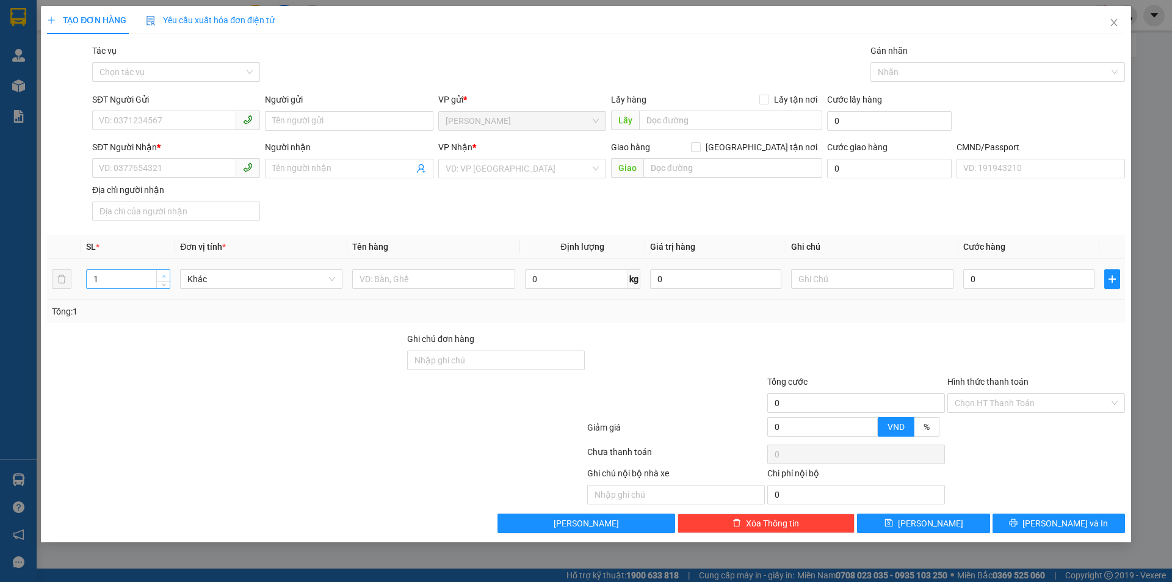
type input "2"
click at [160, 274] on span "up" at bounding box center [163, 275] width 7 height 7
click at [377, 278] on input "text" at bounding box center [433, 279] width 162 height 20
type input "2 THÙNG MÚT 6/7 KG NP"
click at [206, 122] on input "SĐT Người Gửi" at bounding box center [164, 120] width 144 height 20
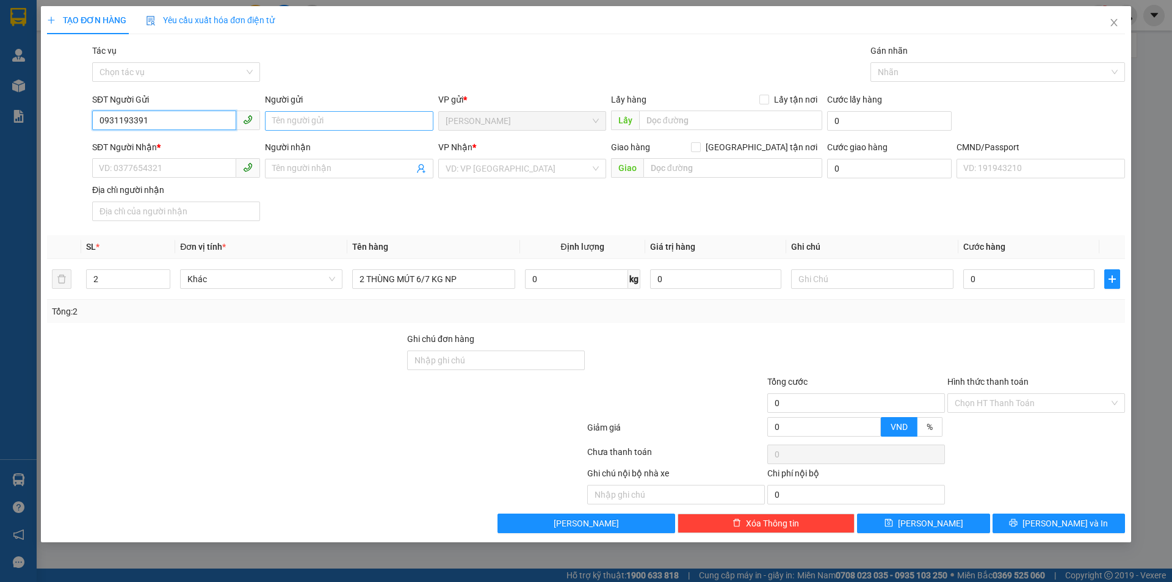
type input "0931193391"
click at [325, 122] on input "Người gửi" at bounding box center [349, 121] width 168 height 20
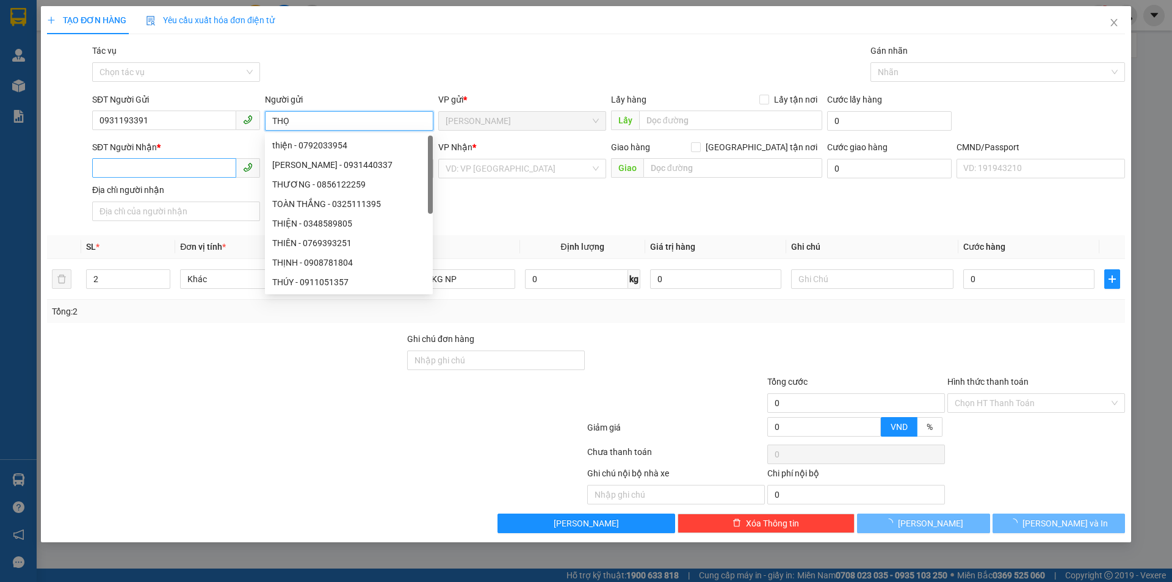
type input "THỌ"
click at [170, 171] on input "SĐT Người Nhận *" at bounding box center [164, 168] width 144 height 20
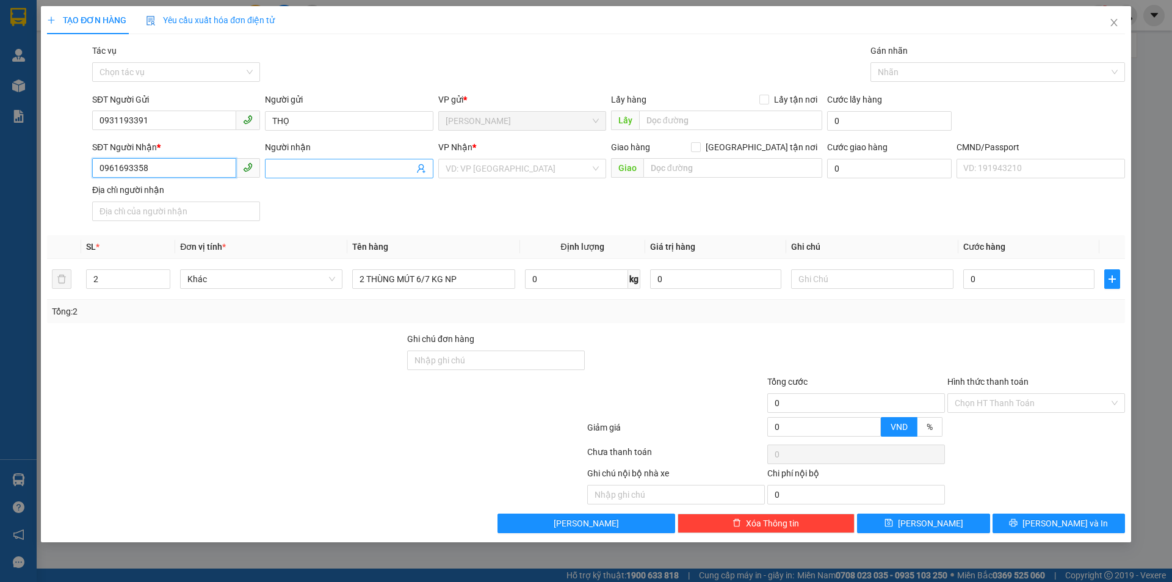
type input "0961693358"
click at [303, 170] on input "Người nhận" at bounding box center [342, 168] width 141 height 13
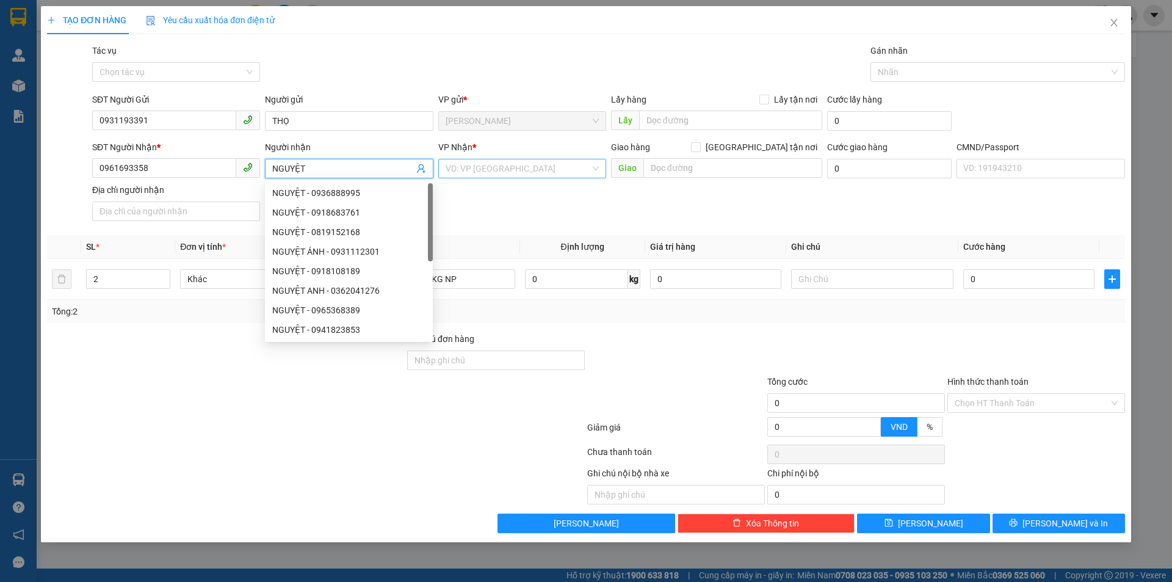
type input "NGUYỆT"
click at [546, 168] on input "search" at bounding box center [517, 168] width 145 height 18
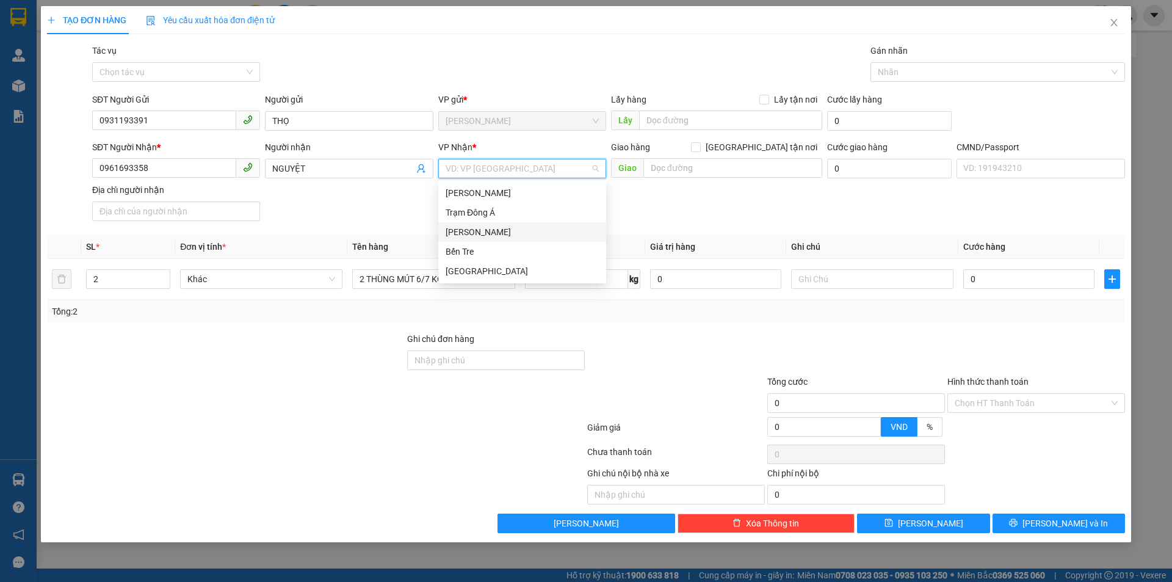
click at [492, 232] on div "[PERSON_NAME]" at bounding box center [521, 231] width 153 height 13
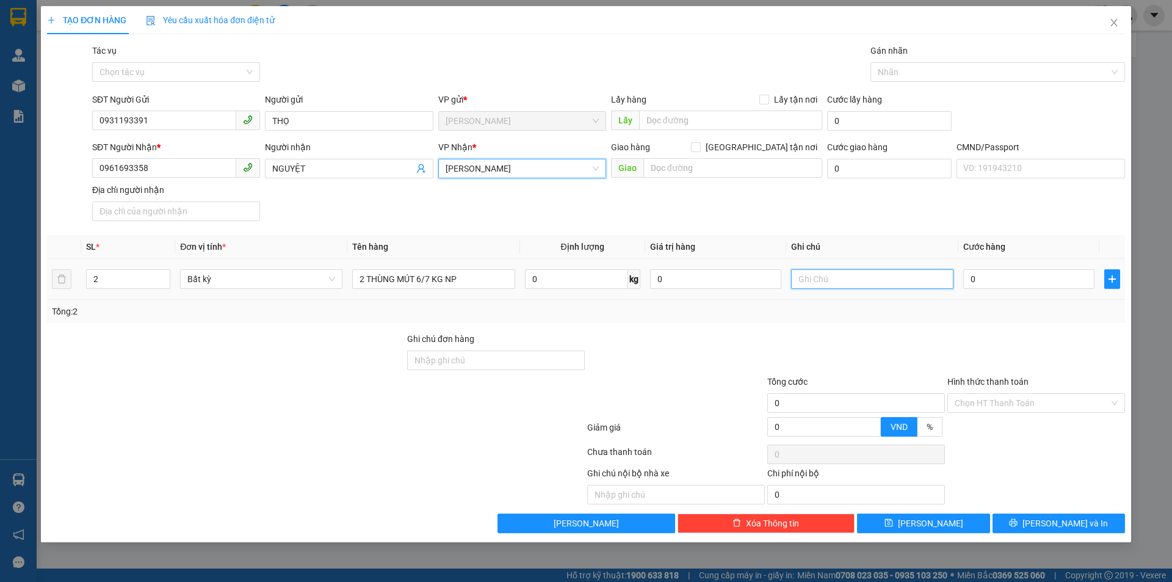
click at [860, 275] on input "text" at bounding box center [872, 279] width 162 height 20
type input "19"
click at [704, 169] on input "text" at bounding box center [732, 168] width 179 height 20
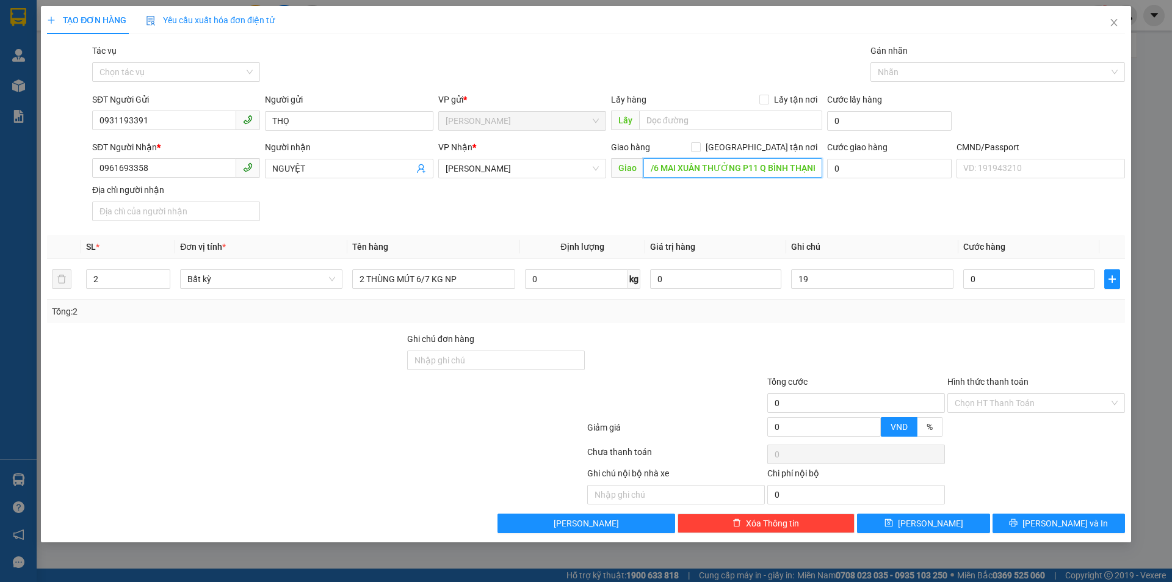
scroll to position [0, 16]
type input "37/6 MAI XUÂN THƯỞNG P11 Q BÌNH THẠNH"
click at [872, 169] on input "0" at bounding box center [889, 169] width 124 height 20
type input "1"
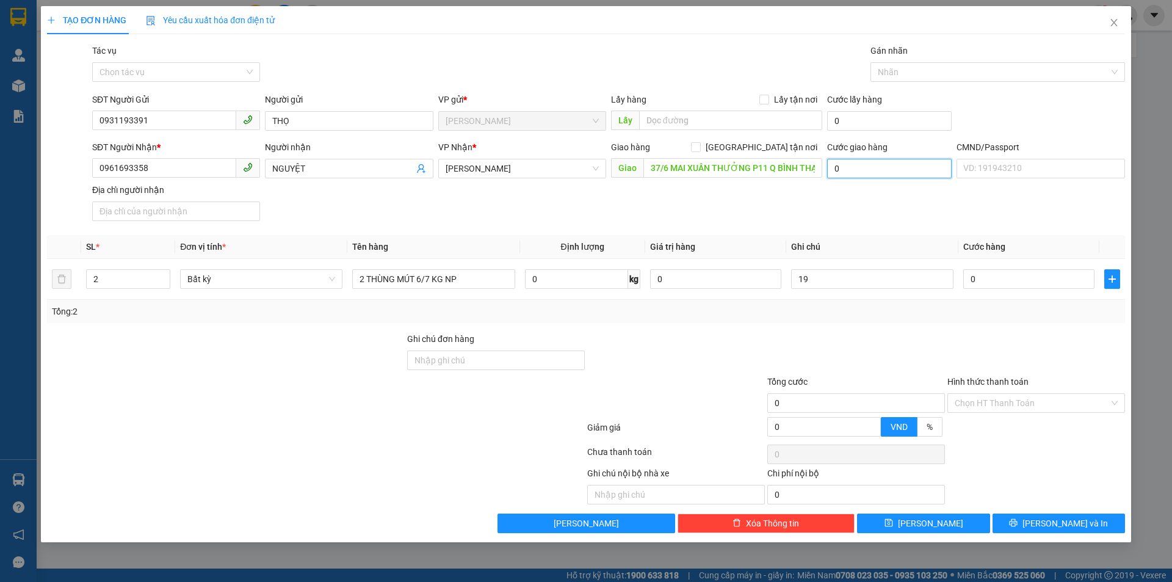
type input "1"
type input "15"
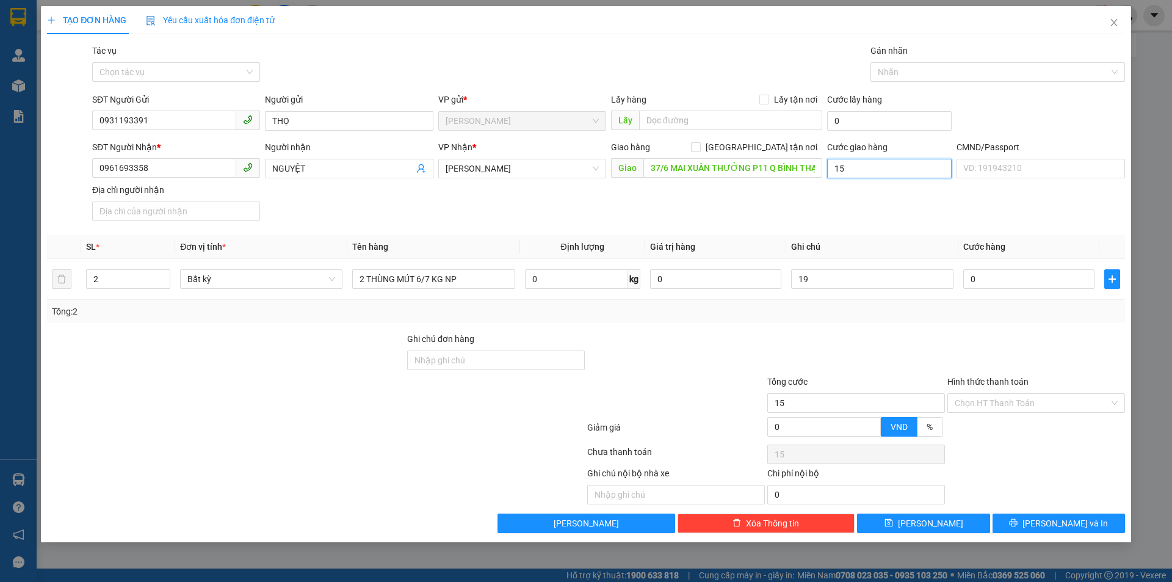
type input "150"
type input "150.000"
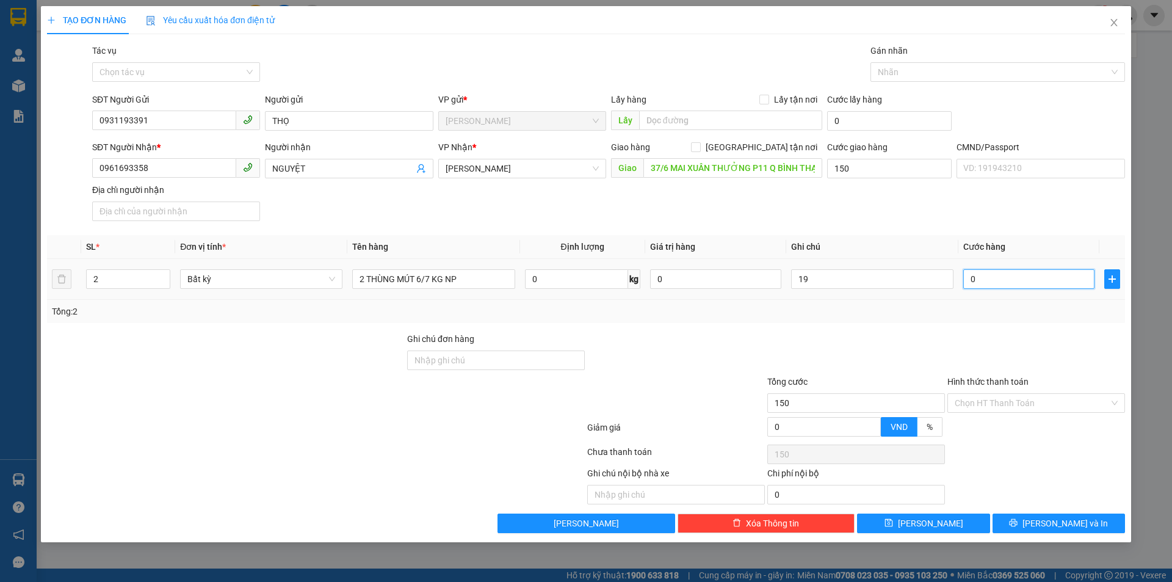
type input "150.000"
click at [1039, 283] on input "0" at bounding box center [1028, 279] width 131 height 20
type input "5"
type input "150.005"
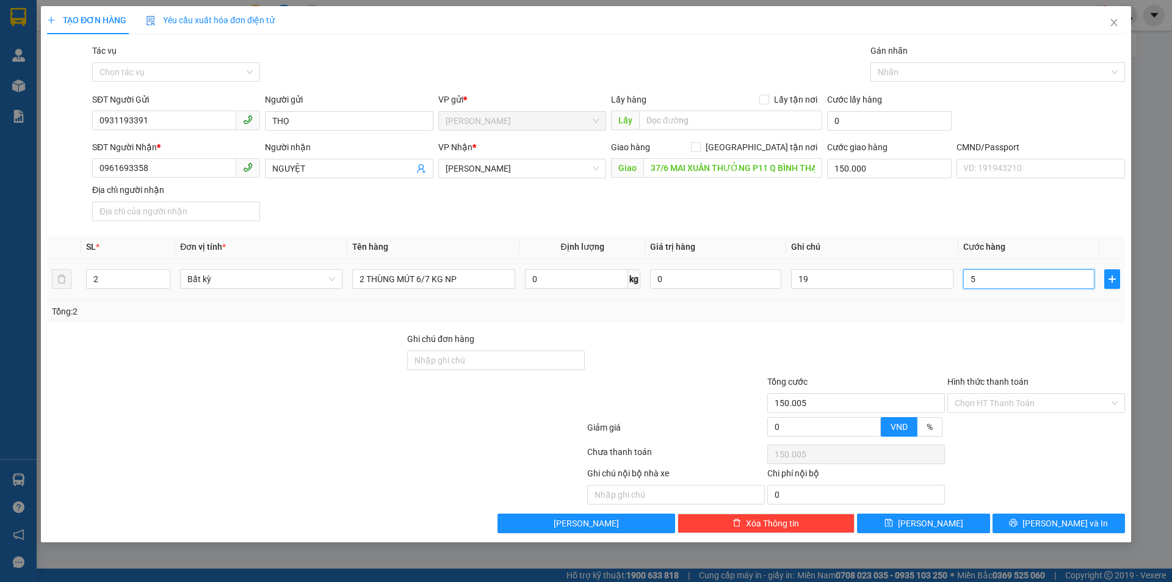
type input "50"
type input "150.050"
type input "50.000"
type input "200.000"
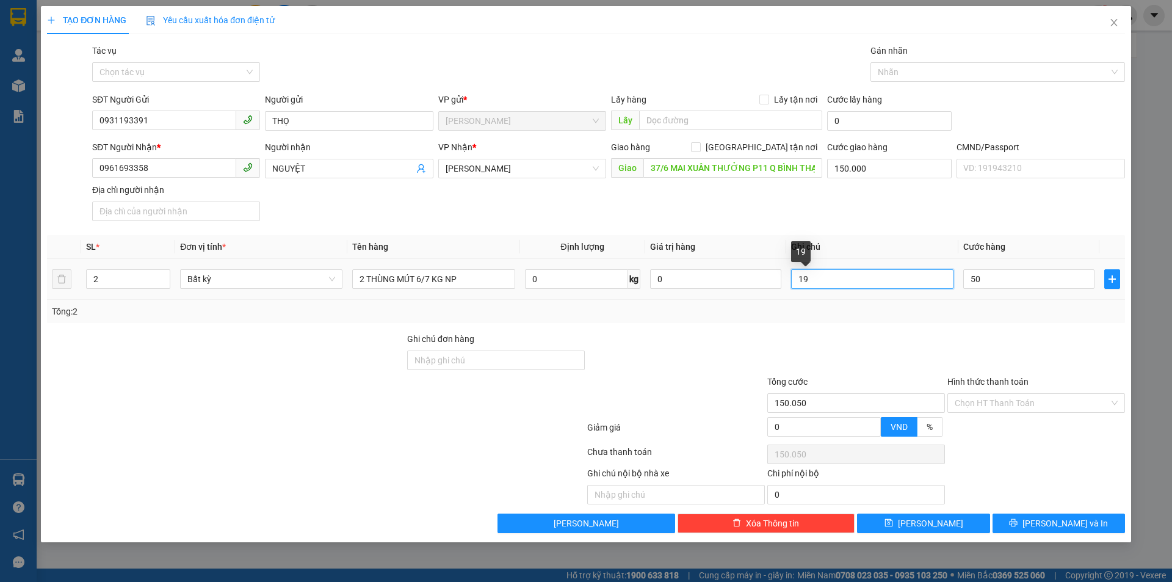
type input "200.000"
click at [813, 278] on input "19" at bounding box center [872, 279] width 162 height 20
type input "1"
type input "GTN TRUNG A ĐEN XO"
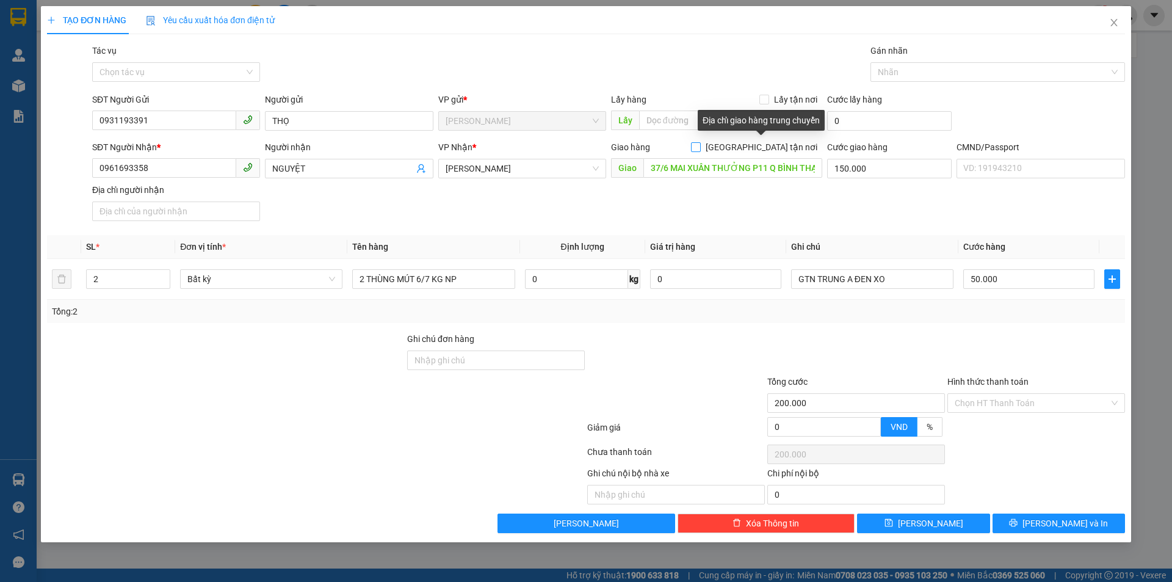
click at [699, 146] on input "[GEOGRAPHIC_DATA] tận nơi" at bounding box center [695, 146] width 9 height 9
checkbox input "true"
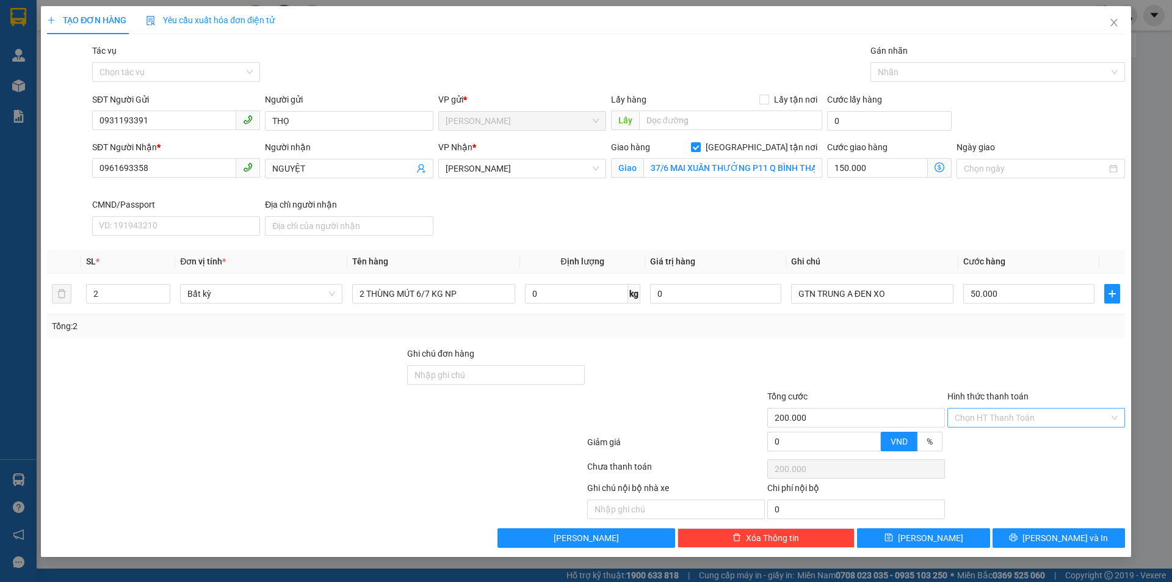
click at [985, 416] on input "Hình thức thanh toán" at bounding box center [1031, 417] width 154 height 18
click at [986, 442] on div "Tại văn phòng" at bounding box center [1035, 441] width 163 height 13
type input "0"
click at [1068, 538] on span "[PERSON_NAME] và In" at bounding box center [1064, 537] width 85 height 13
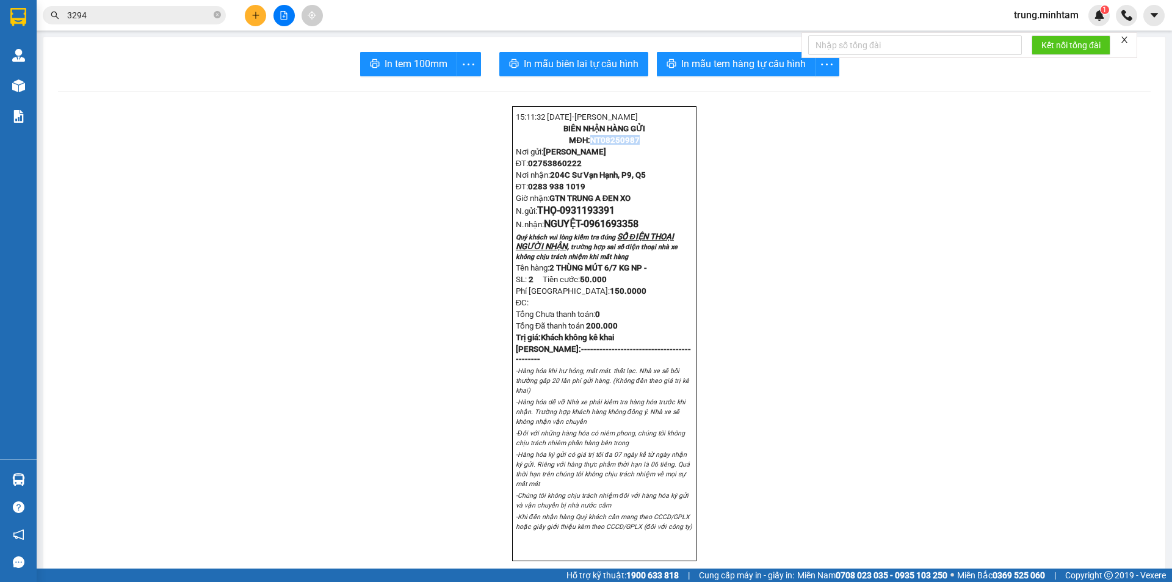
drag, startPoint x: 585, startPoint y: 145, endPoint x: 642, endPoint y: 145, distance: 56.8
click at [642, 145] on p "MĐH: NT08250987" at bounding box center [604, 140] width 177 height 10
copy strong "NT08250987"
click at [702, 67] on span "In mẫu tem hàng tự cấu hình" at bounding box center [743, 63] width 124 height 15
click at [400, 65] on span "In tem 100mm" at bounding box center [415, 63] width 63 height 15
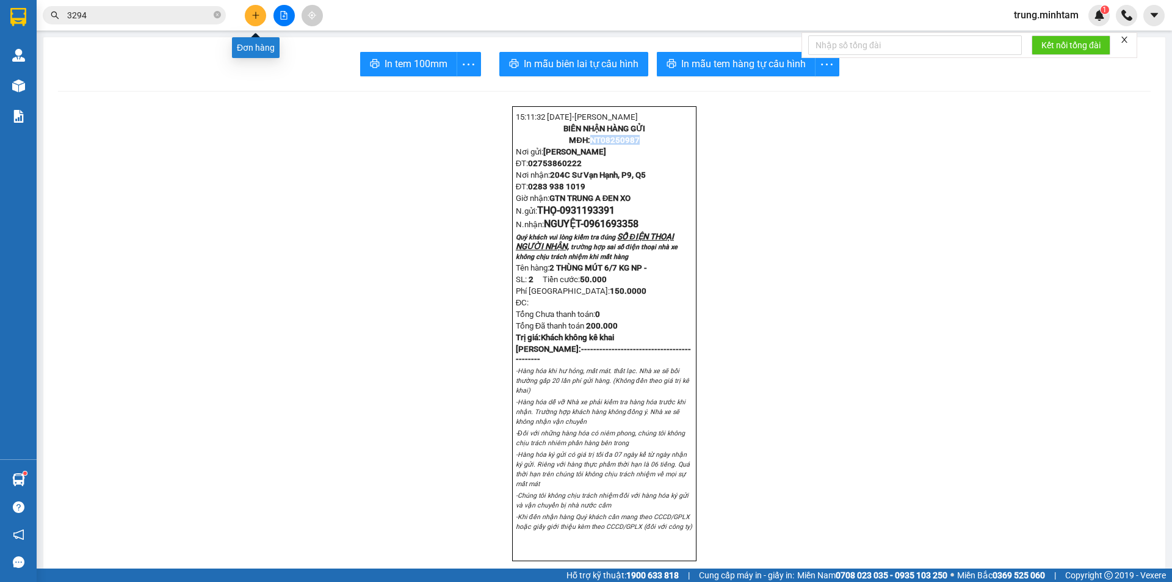
click at [253, 16] on icon "plus" at bounding box center [255, 15] width 9 height 9
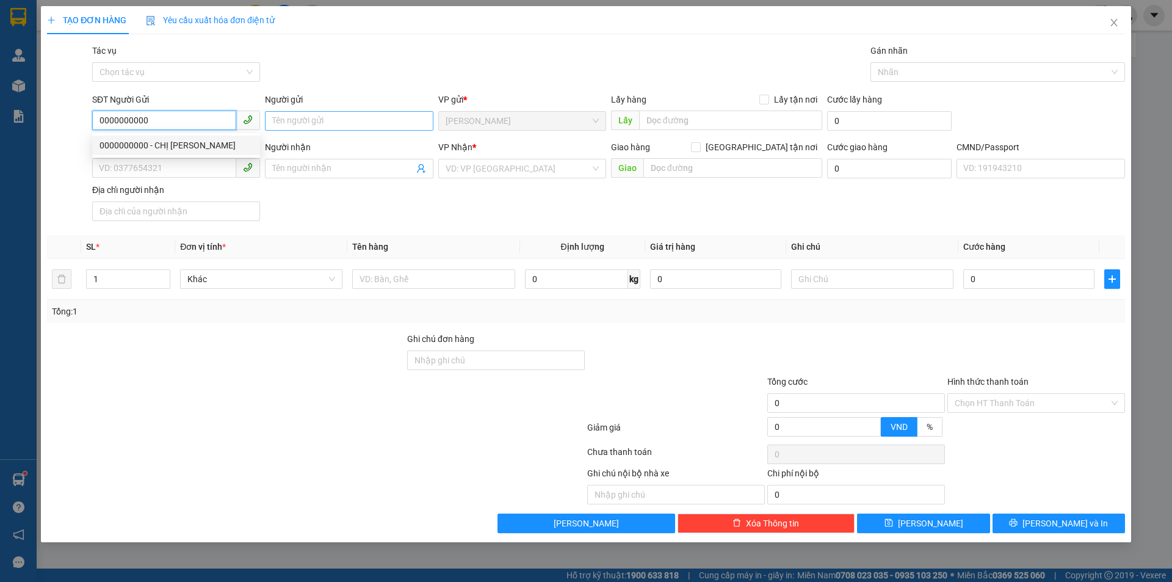
type input "0000000000"
click at [350, 122] on input "Người gửi" at bounding box center [349, 121] width 168 height 20
type input "TRUNG N4H"
click at [206, 171] on input "SĐT Người Nhận *" at bounding box center [164, 168] width 144 height 20
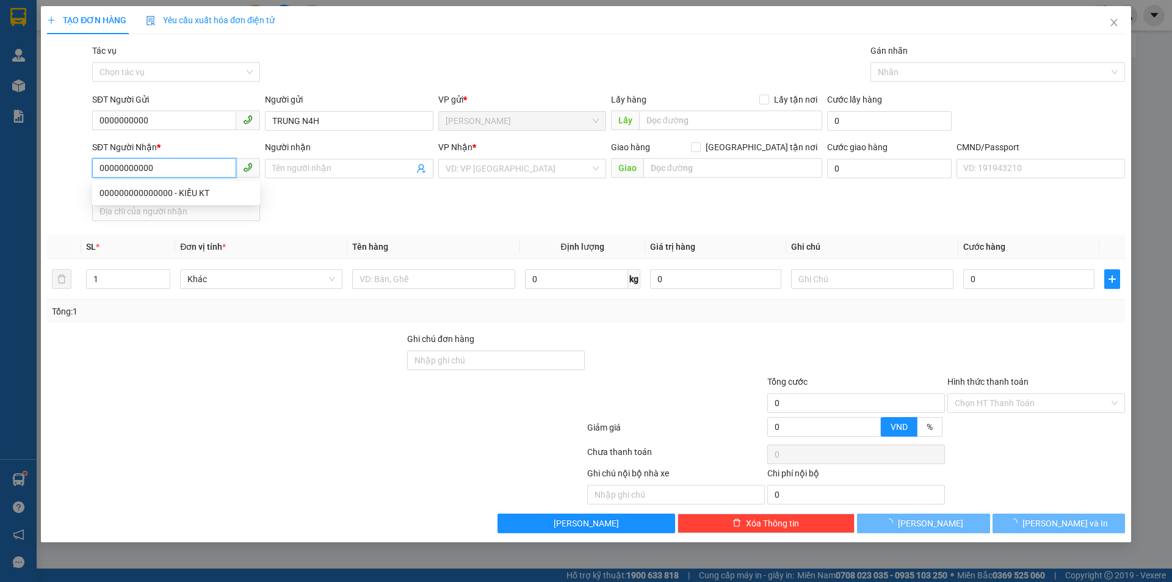
type input "00000000000"
click at [365, 155] on div "Người nhận" at bounding box center [349, 149] width 168 height 18
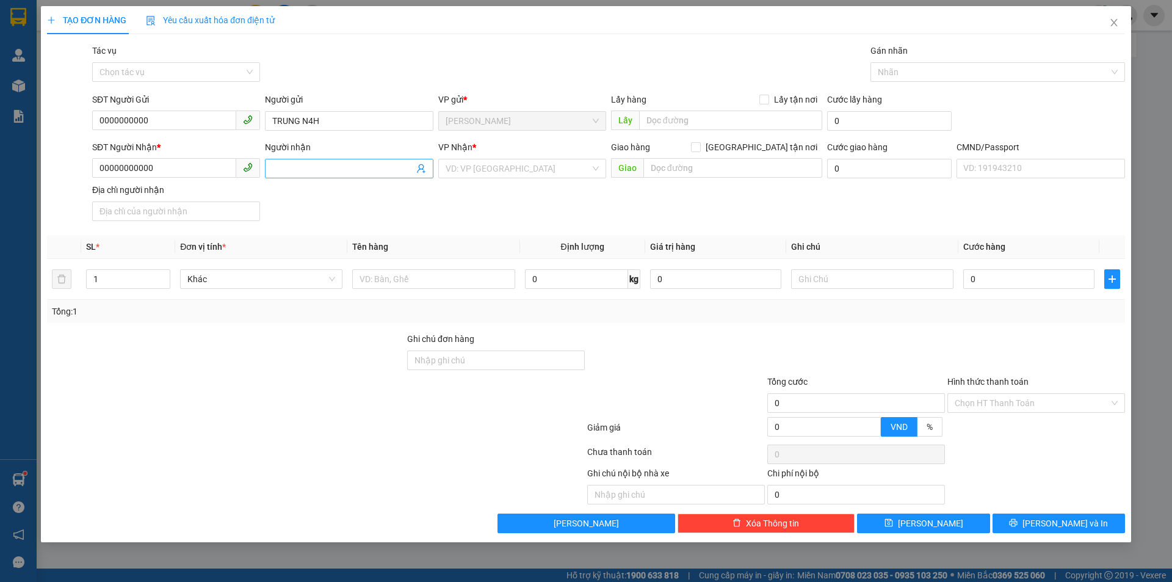
click at [363, 164] on input "Người nhận" at bounding box center [342, 168] width 141 height 13
type input "A ĐEN XO"
click at [483, 164] on input "search" at bounding box center [517, 168] width 145 height 18
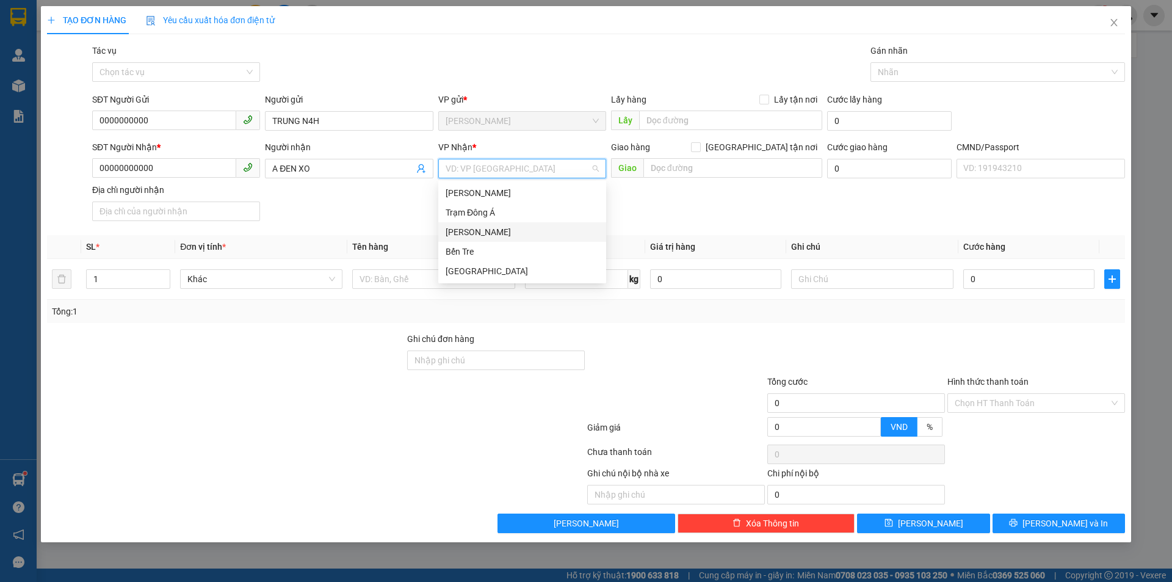
drag, startPoint x: 478, startPoint y: 231, endPoint x: 471, endPoint y: 200, distance: 31.8
click at [478, 229] on div "[PERSON_NAME]" at bounding box center [521, 231] width 153 height 13
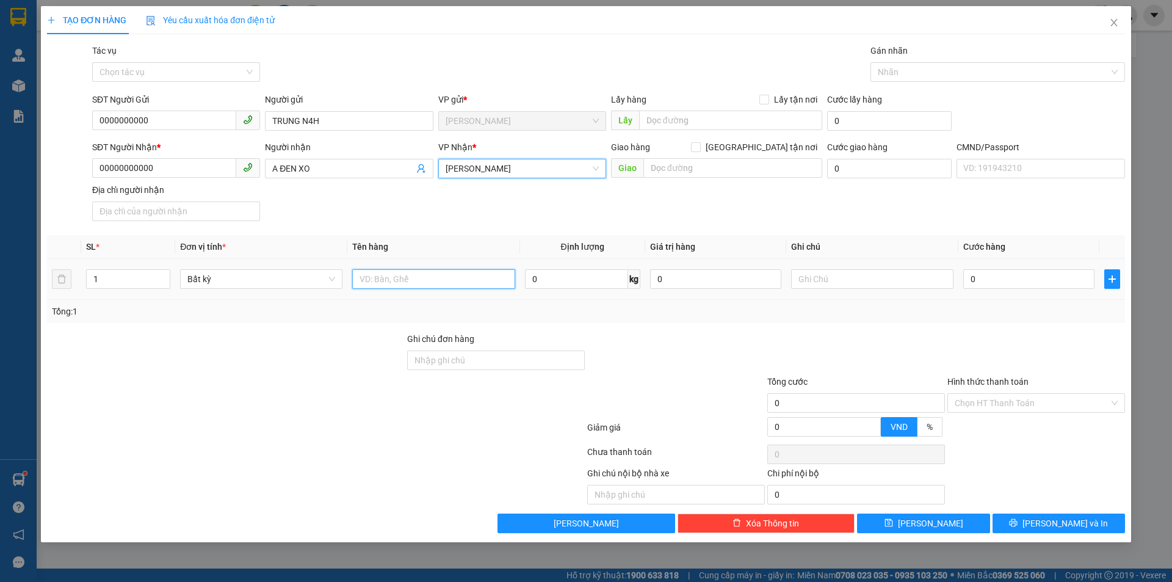
drag, startPoint x: 415, startPoint y: 277, endPoint x: 425, endPoint y: 201, distance: 76.9
click at [415, 269] on input "text" at bounding box center [433, 279] width 162 height 20
paste input "NT08250987"
type input "PHÍ GTN MÃ NT08250987"
click at [692, 284] on input "0" at bounding box center [715, 279] width 131 height 20
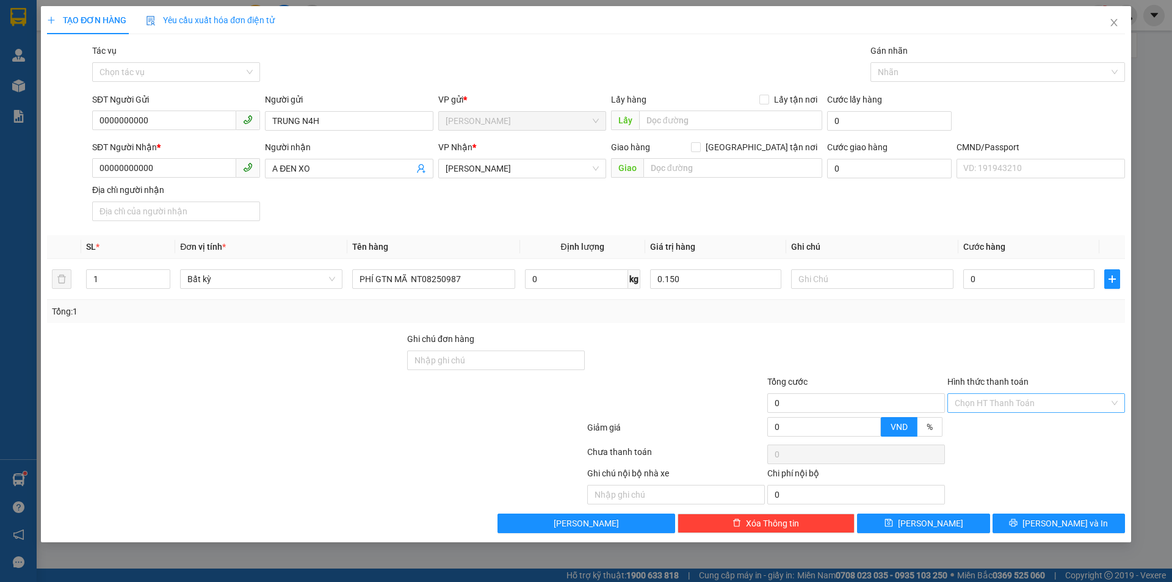
type input "150.000"
drag, startPoint x: 1020, startPoint y: 401, endPoint x: 993, endPoint y: 436, distance: 44.4
click at [1020, 401] on input "Hình thức thanh toán" at bounding box center [1031, 403] width 154 height 18
click at [976, 447] on div "Miễn phí" at bounding box center [1035, 446] width 163 height 13
click at [1058, 522] on span "[PERSON_NAME] và In" at bounding box center [1064, 522] width 85 height 13
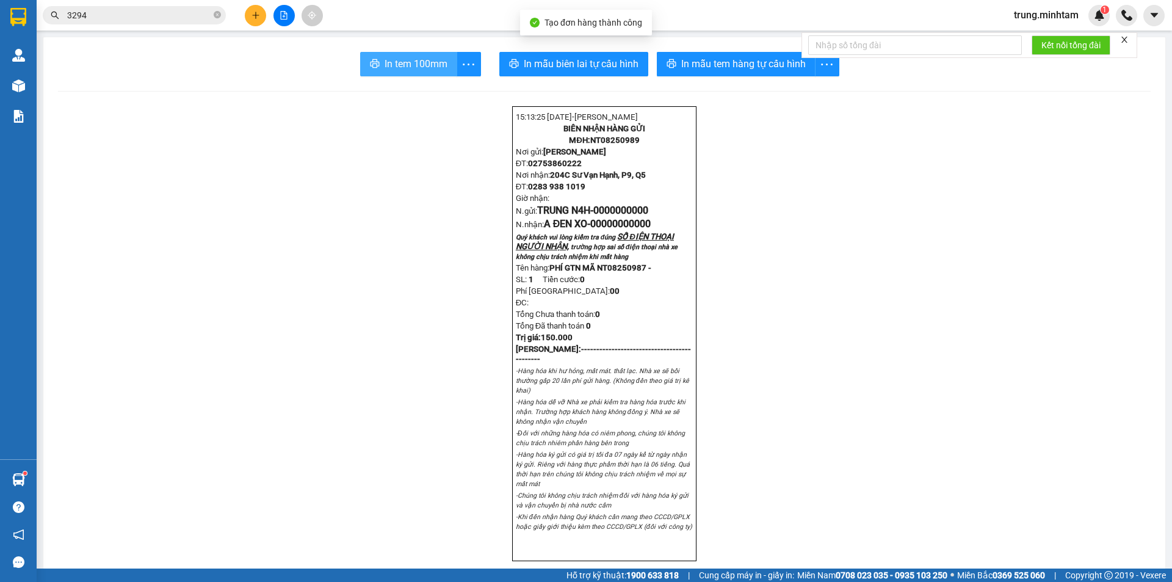
click at [408, 63] on span "In tem 100mm" at bounding box center [415, 63] width 63 height 15
click at [110, 20] on input "3294" at bounding box center [139, 15] width 144 height 13
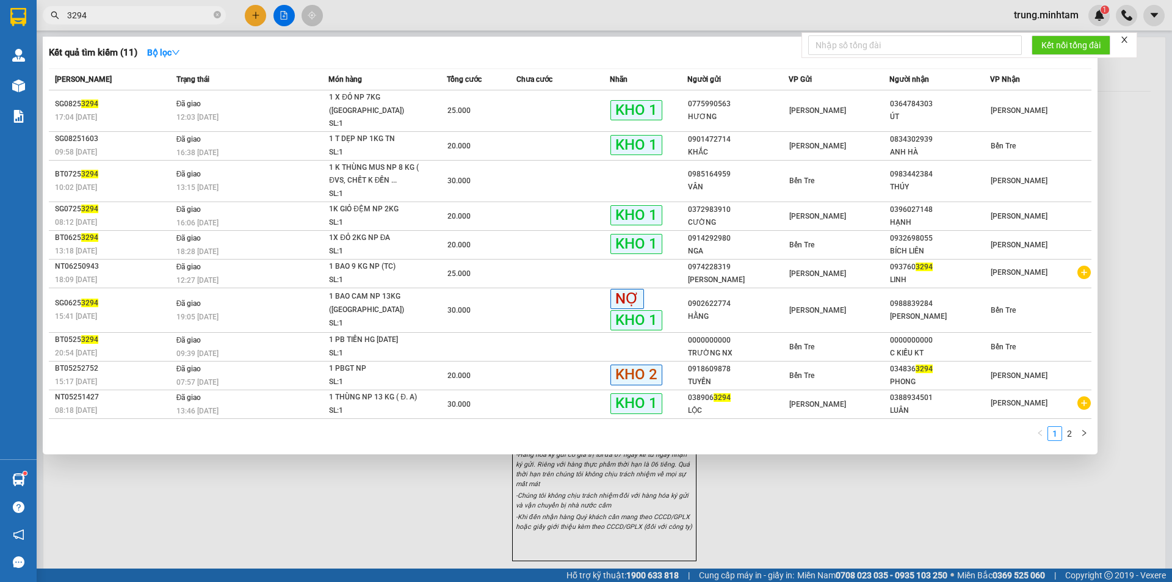
click at [110, 19] on input "3294" at bounding box center [139, 15] width 144 height 13
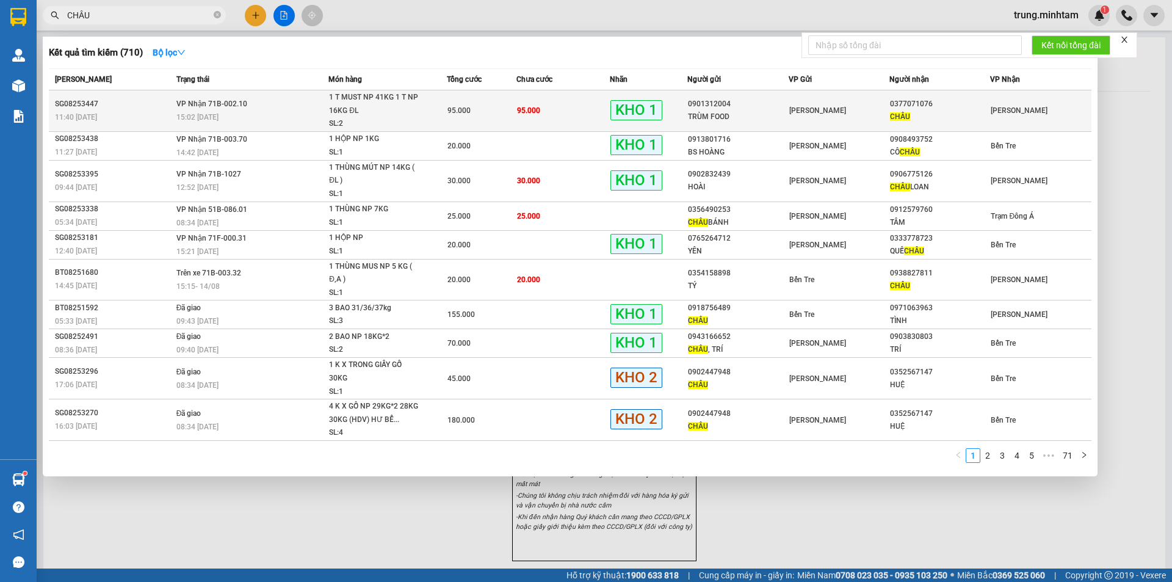
type input "CHÂU"
click at [560, 118] on td "95.000" at bounding box center [562, 110] width 93 height 41
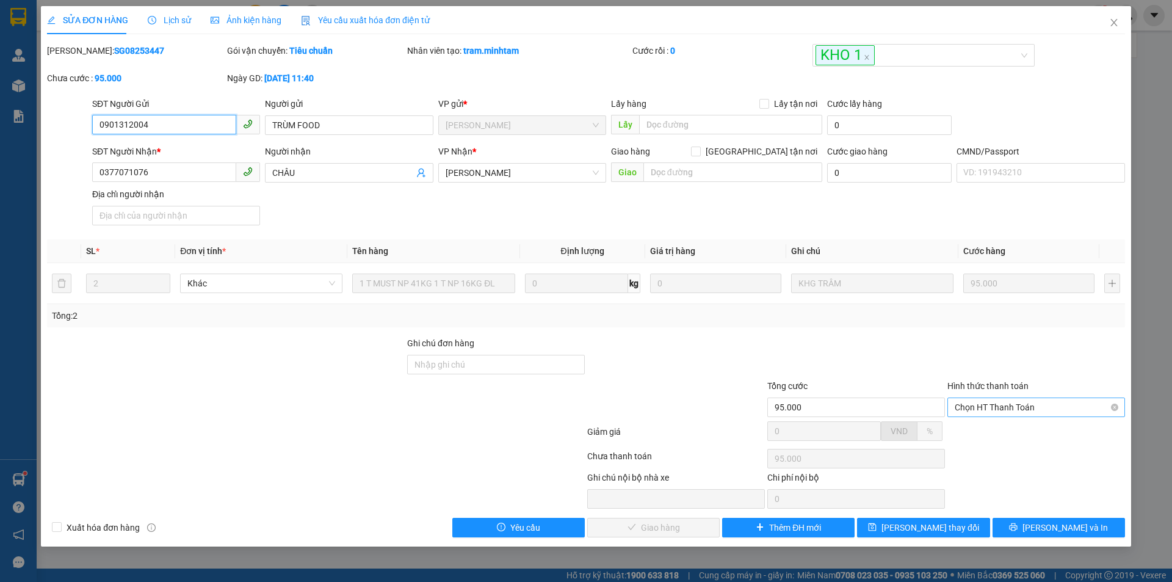
click at [992, 406] on span "Chọn HT Thanh Toán" at bounding box center [1035, 407] width 163 height 18
click at [990, 434] on div "Tại văn phòng" at bounding box center [1035, 431] width 163 height 13
type input "0"
click at [661, 532] on span "[PERSON_NAME] và Giao hàng" at bounding box center [668, 527] width 117 height 13
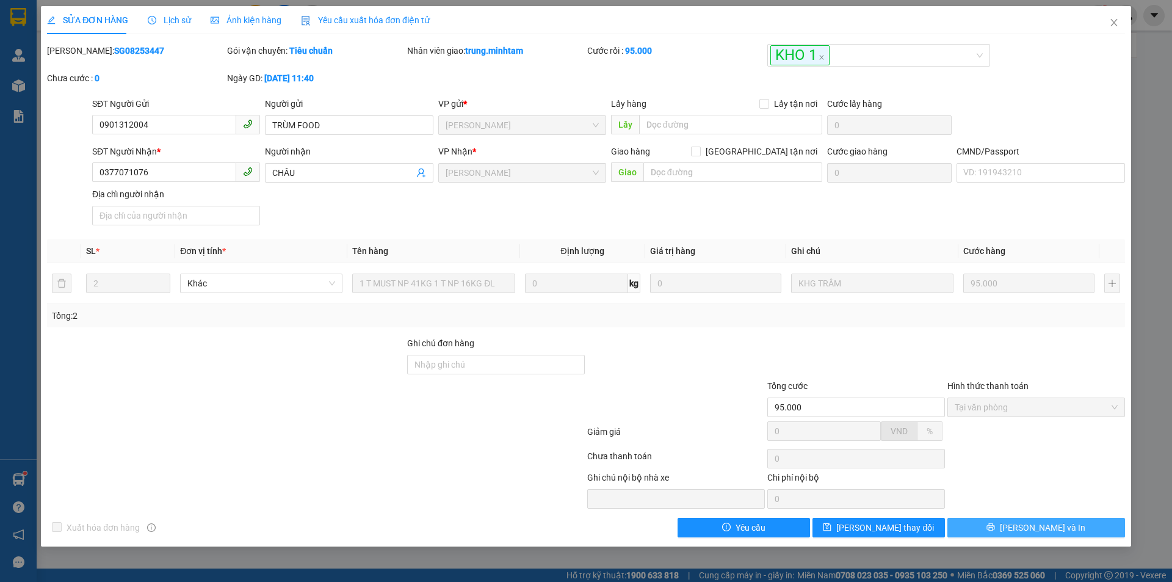
click at [1052, 527] on span "[PERSON_NAME] và In" at bounding box center [1042, 527] width 85 height 13
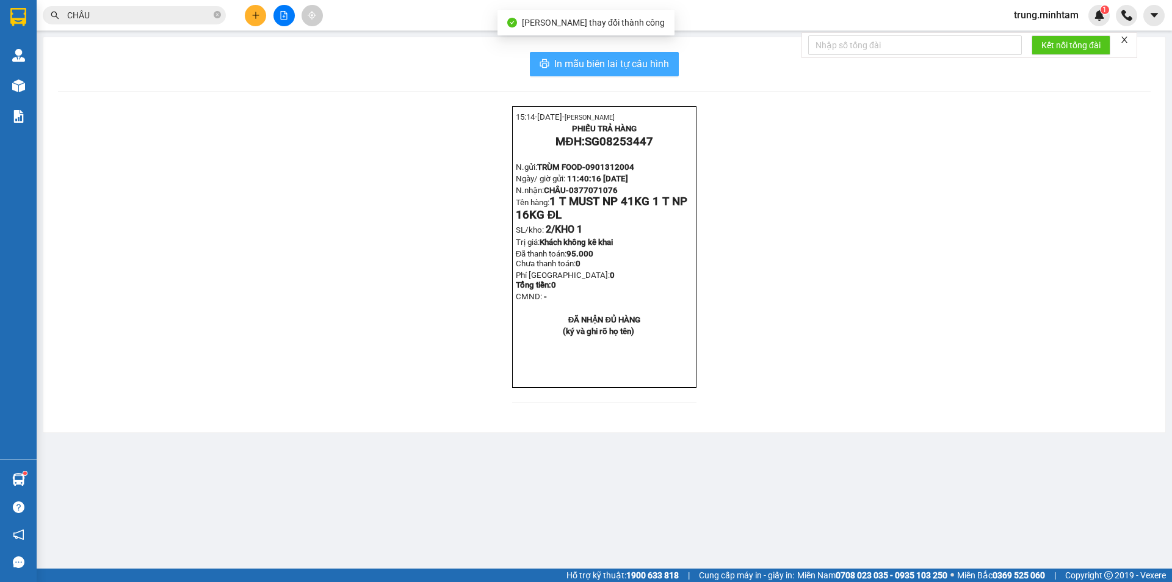
click at [612, 63] on span "In mẫu biên lai tự cấu hình" at bounding box center [611, 63] width 115 height 15
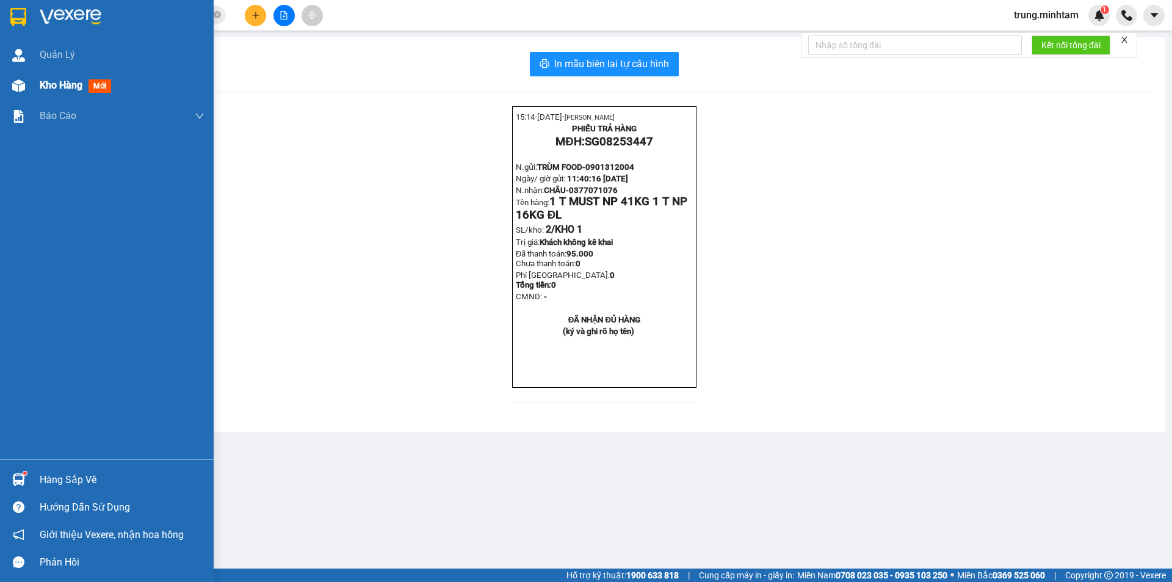
drag, startPoint x: 64, startPoint y: 87, endPoint x: 59, endPoint y: 79, distance: 9.6
click at [64, 87] on span "Kho hàng" at bounding box center [61, 85] width 43 height 12
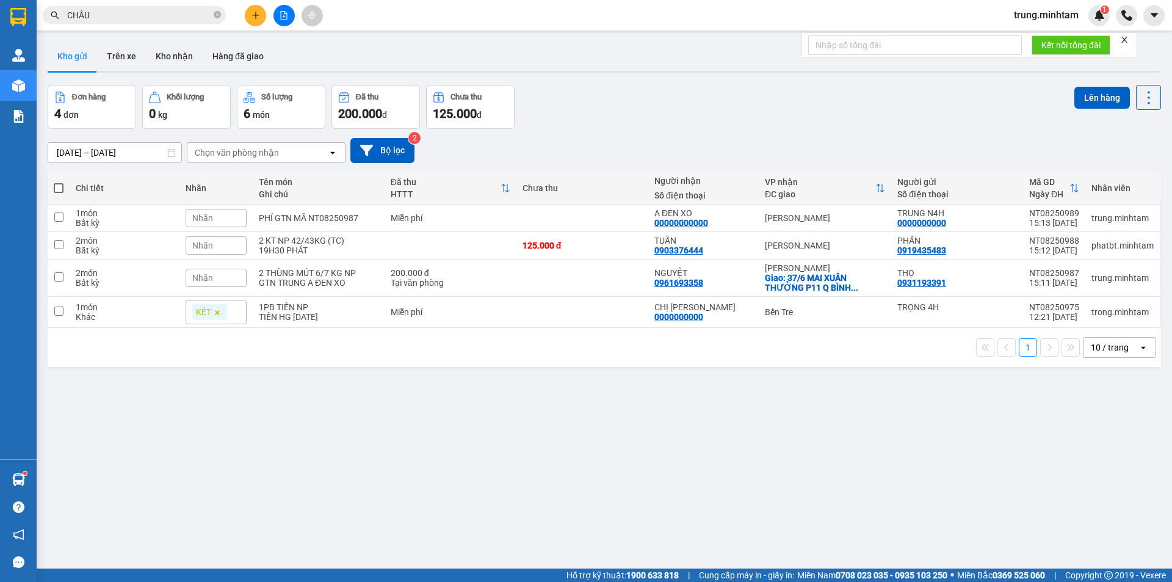
click at [223, 220] on div "Nhãn" at bounding box center [216, 218] width 61 height 18
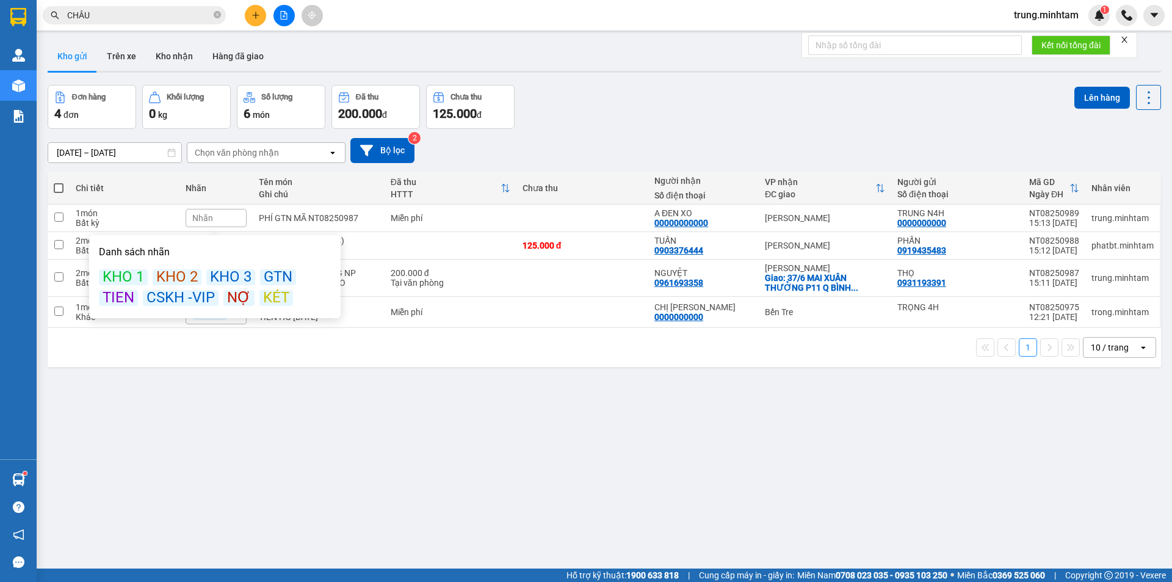
click at [271, 298] on div "KÉT" at bounding box center [276, 298] width 34 height 16
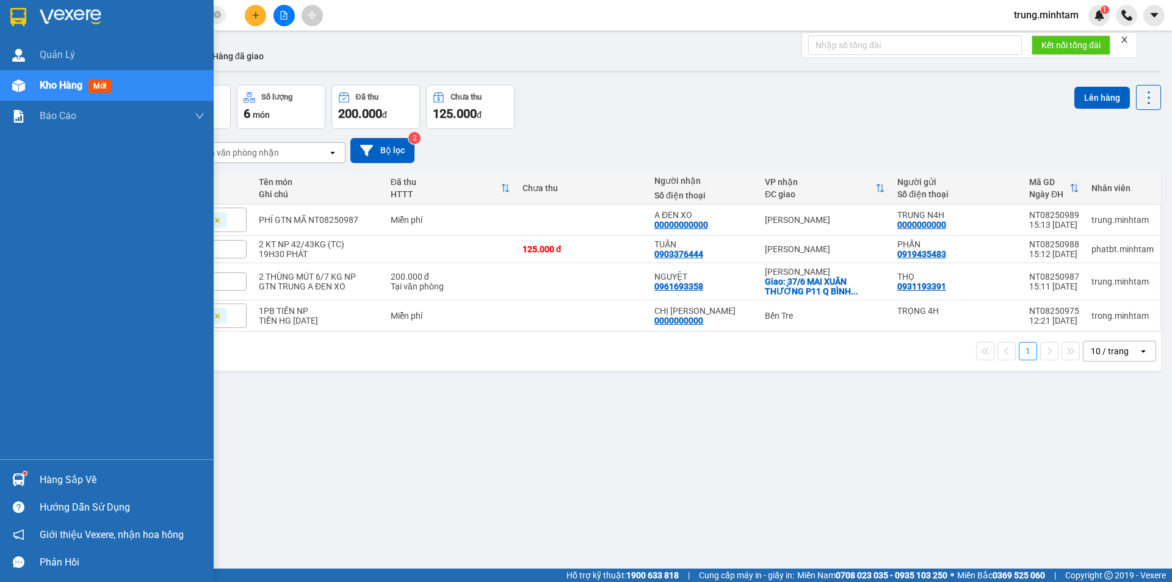
click at [48, 480] on div "Hàng sắp về" at bounding box center [122, 479] width 165 height 18
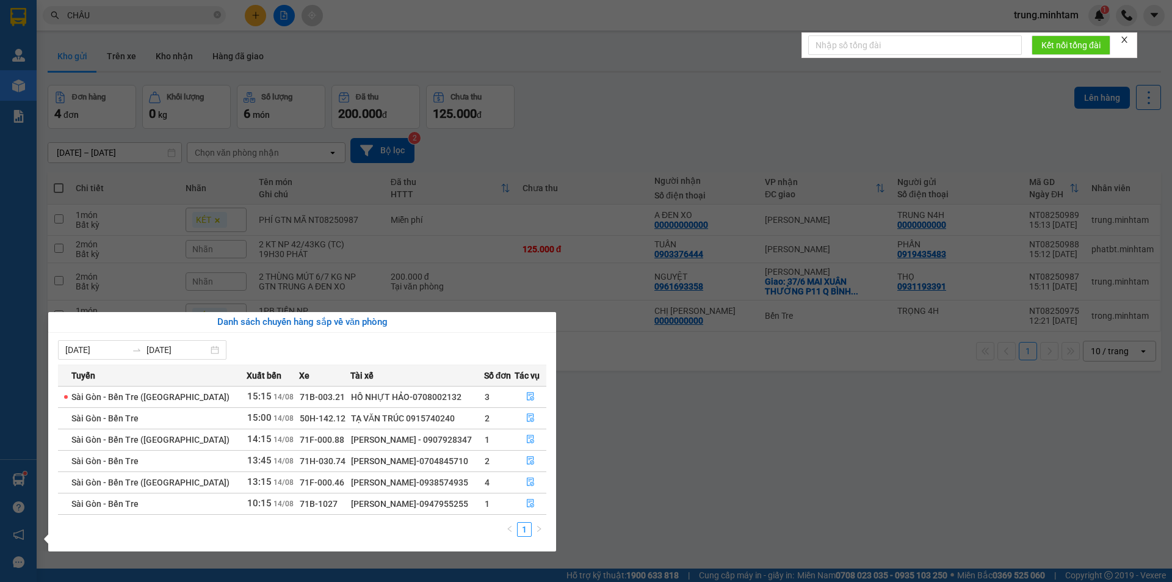
click at [179, 59] on section "Kết quả tìm kiếm ( 710 ) Bộ lọc Mã ĐH Trạng thái Món hàng Tổng cước Chưa cước N…" at bounding box center [586, 291] width 1172 height 582
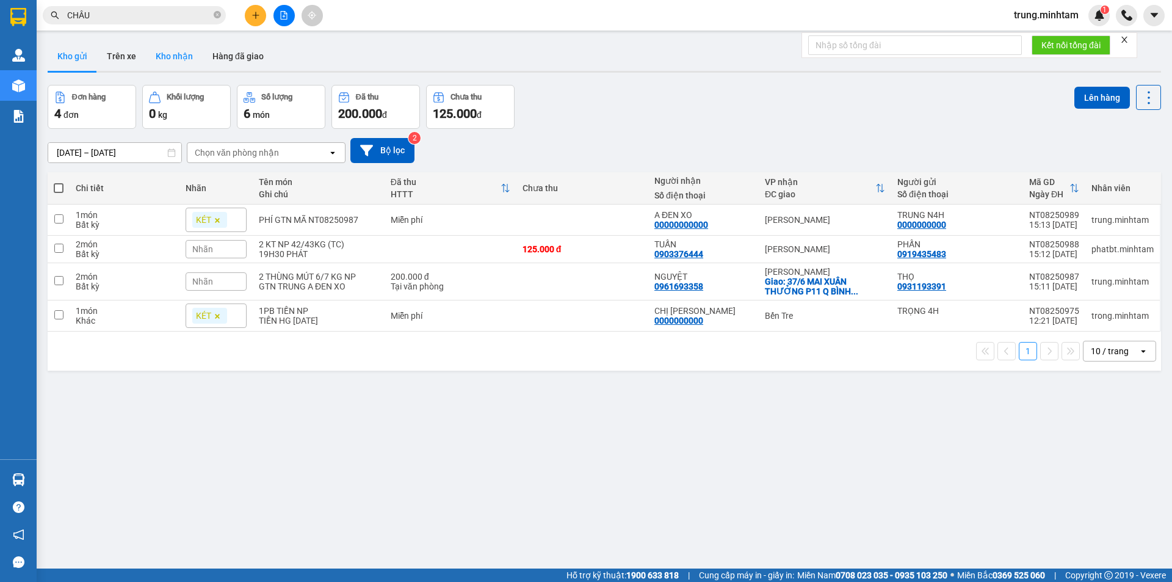
click at [178, 56] on button "Kho nhận" at bounding box center [174, 55] width 57 height 29
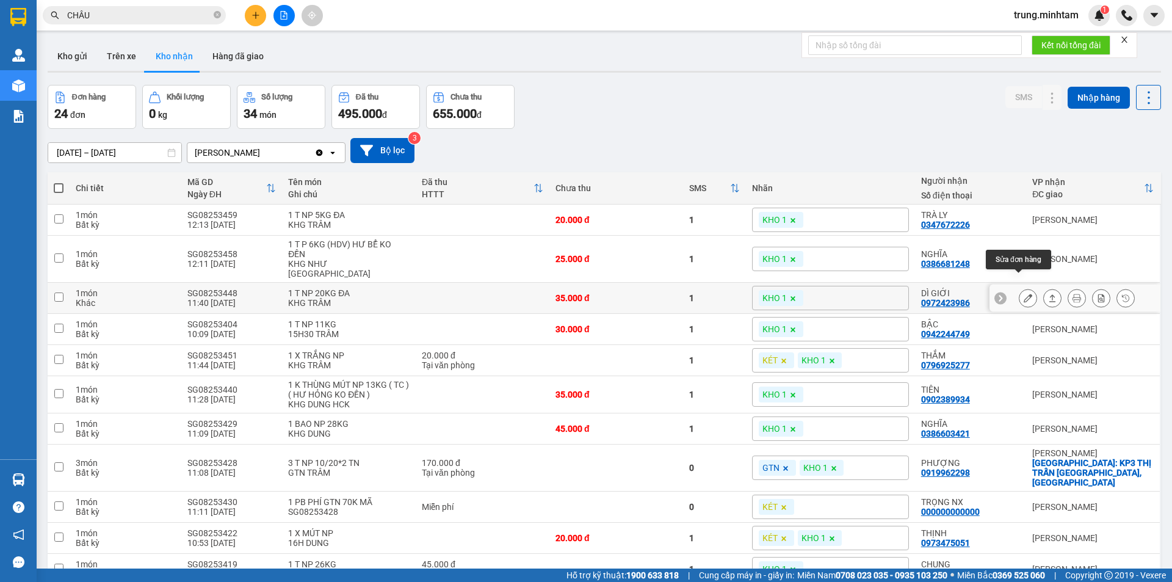
click at [1023, 294] on icon at bounding box center [1027, 298] width 9 height 9
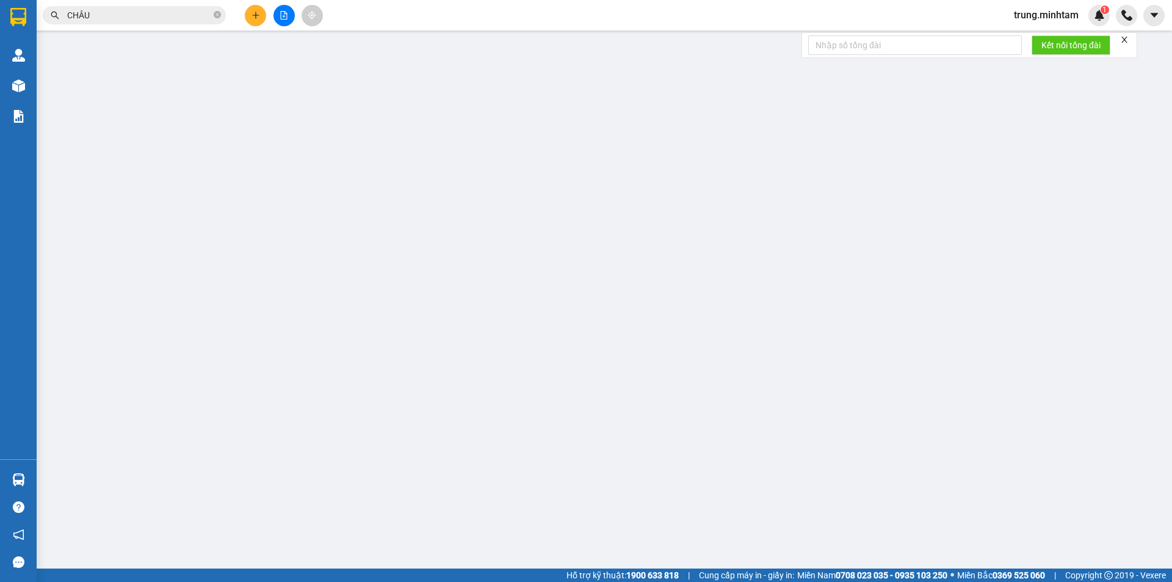
type input "0901312004"
type input "TRÙM FOOD"
type input "0972423986"
type input "DÌ GIỚI"
type input "35.000"
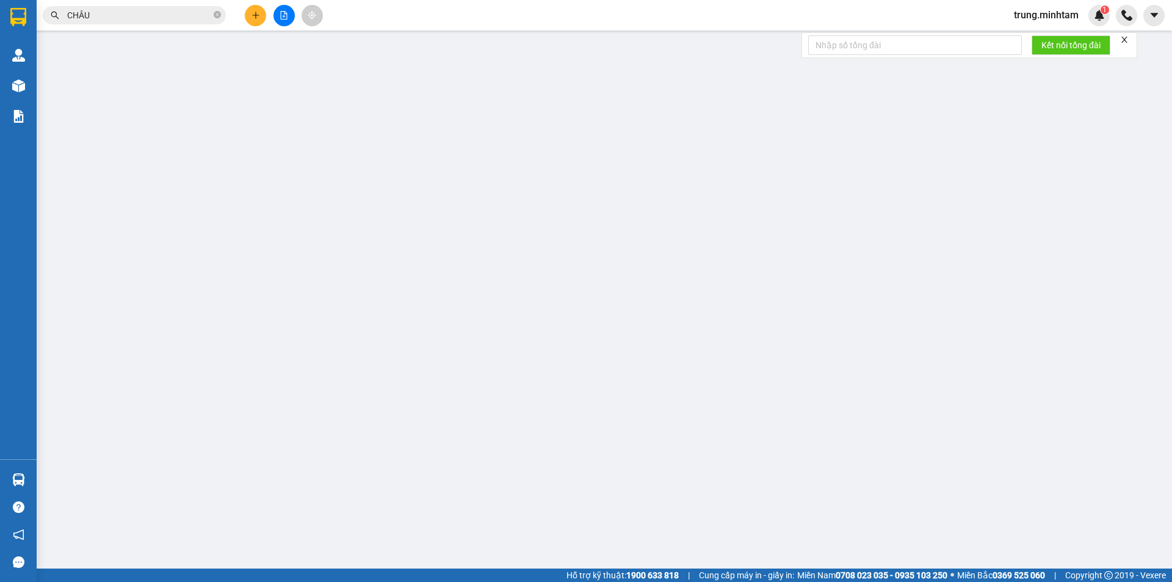
type input "35.000"
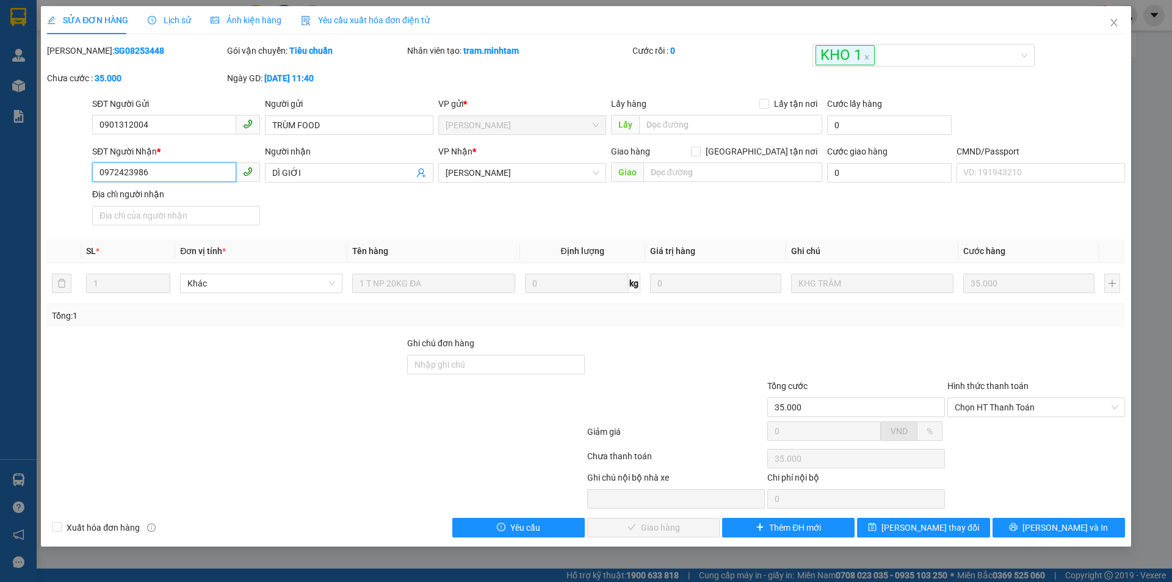
drag, startPoint x: 149, startPoint y: 171, endPoint x: 40, endPoint y: 189, distance: 110.6
click at [40, 189] on div "SỬA ĐƠN HÀNG Lịch sử Ảnh kiện hàng Yêu cầu xuất hóa đơn điện tử Total Paid Fee …" at bounding box center [586, 291] width 1172 height 582
click at [461, 358] on input "Ghi chú đơn hàng" at bounding box center [496, 365] width 178 height 20
type input "BM"
click at [933, 528] on span "[PERSON_NAME] thay đổi" at bounding box center [930, 527] width 98 height 13
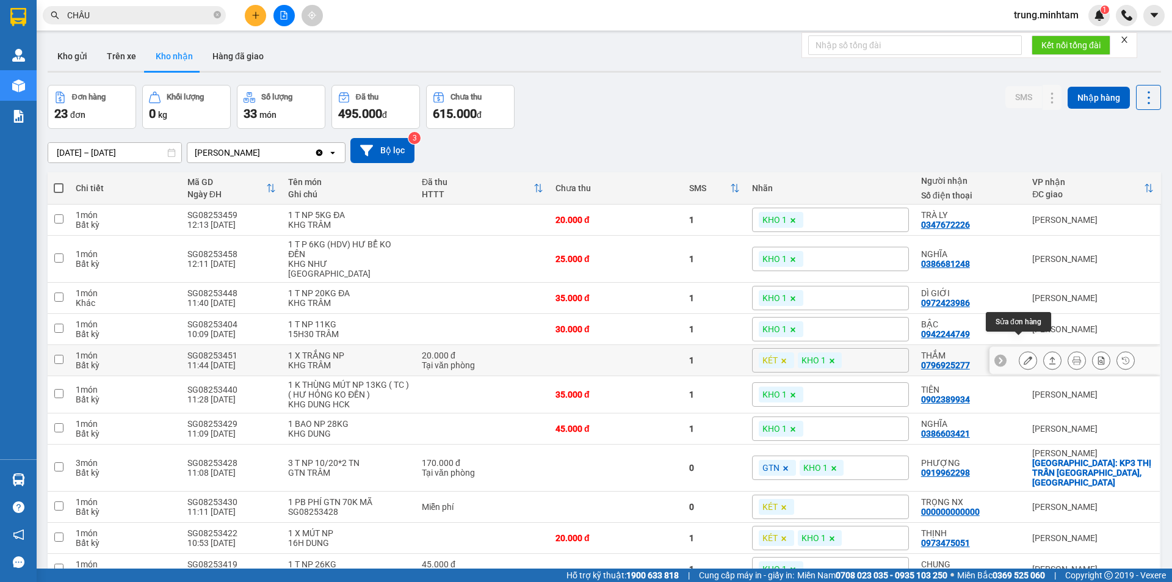
click at [1023, 356] on icon at bounding box center [1027, 360] width 9 height 9
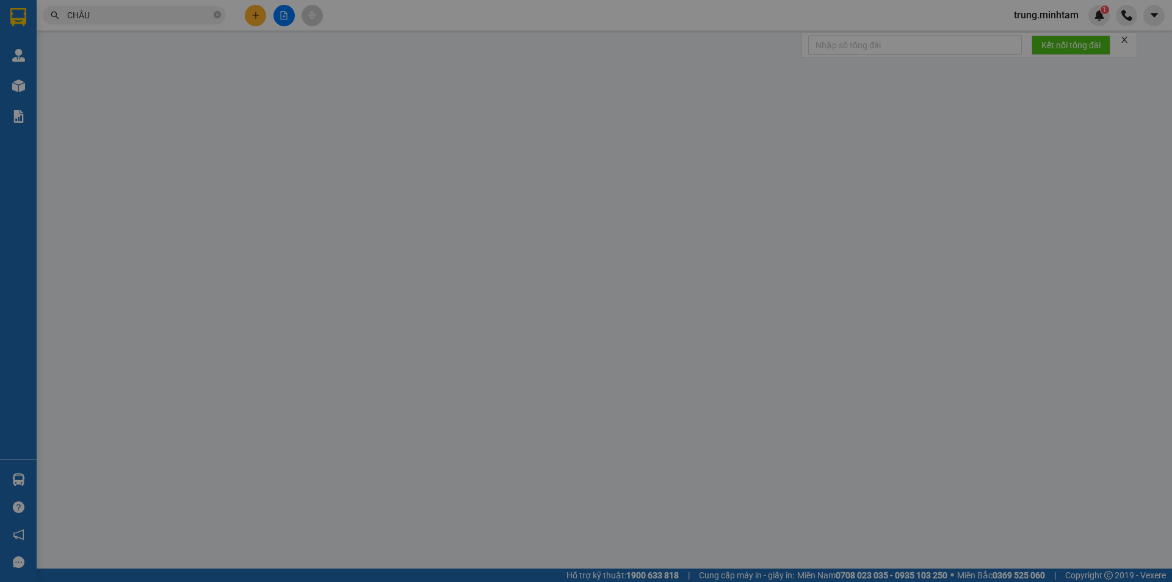
type input "0903731619"
type input "TUẤN"
type input "0796925277"
type input "THẮM"
type input "K GỌI ĐƯỢC 14H25"
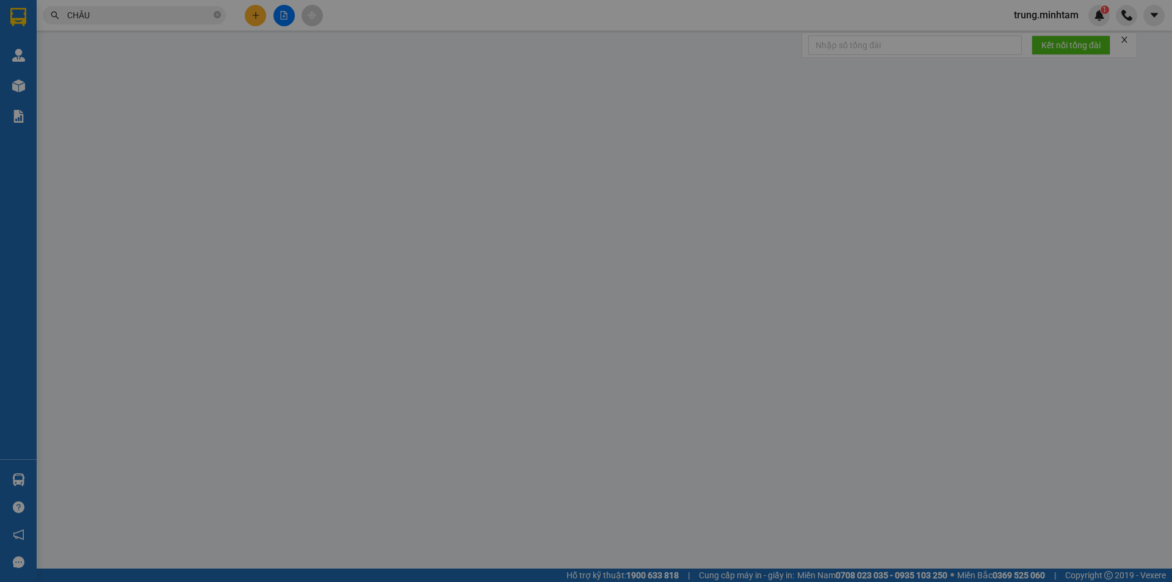
type input "20.000"
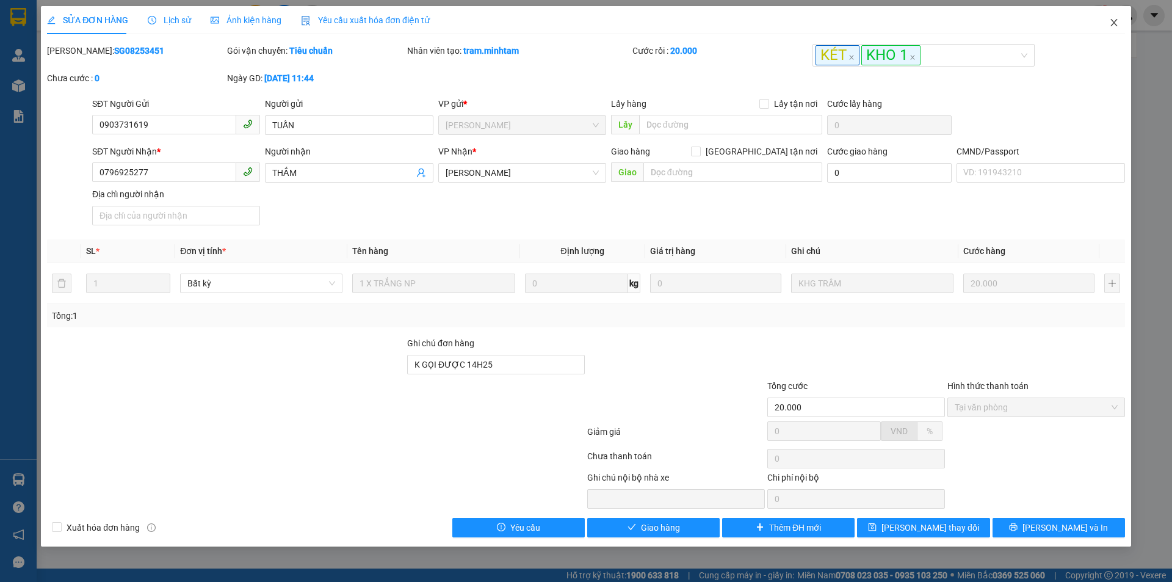
click at [1114, 24] on icon "close" at bounding box center [1113, 22] width 7 height 7
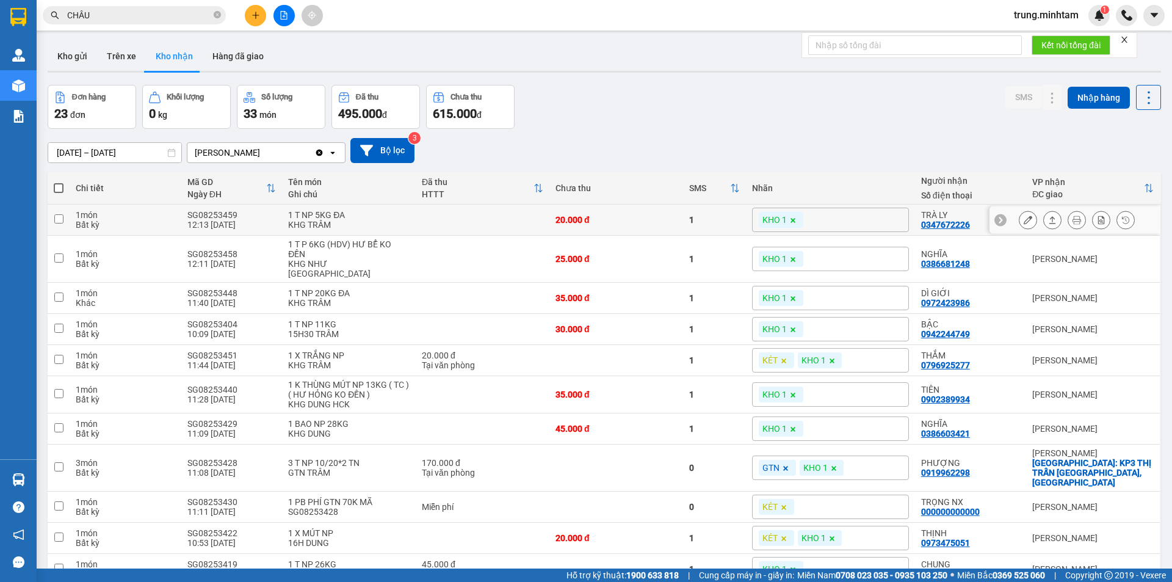
click at [1019, 220] on button at bounding box center [1027, 219] width 17 height 21
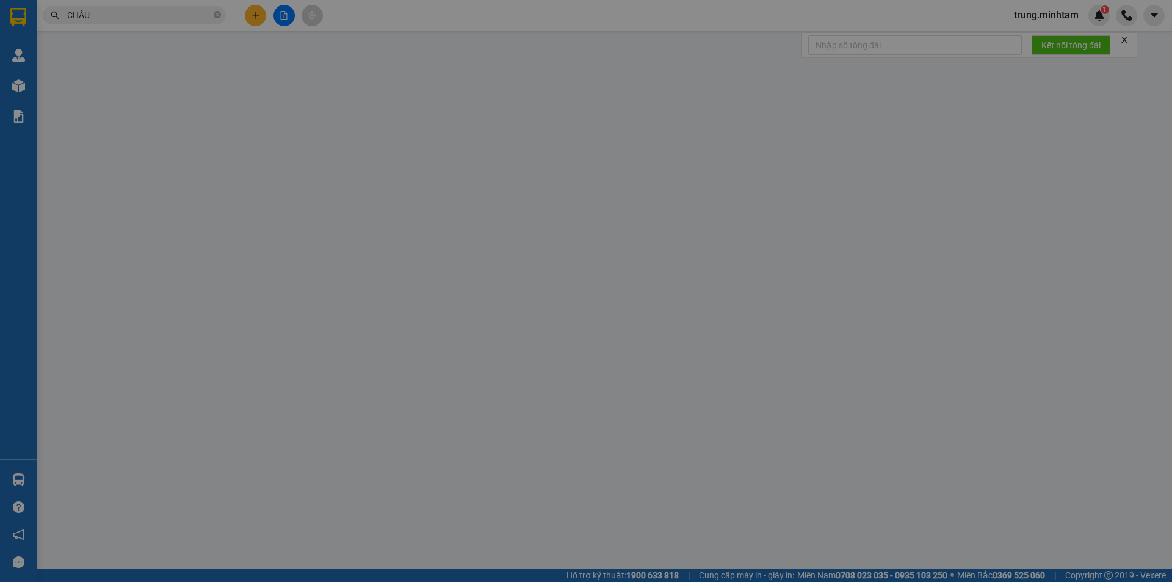
type input "0971699715"
type input "MINH"
type input "0347672226"
type input "TRÀ LY"
type input "20.000"
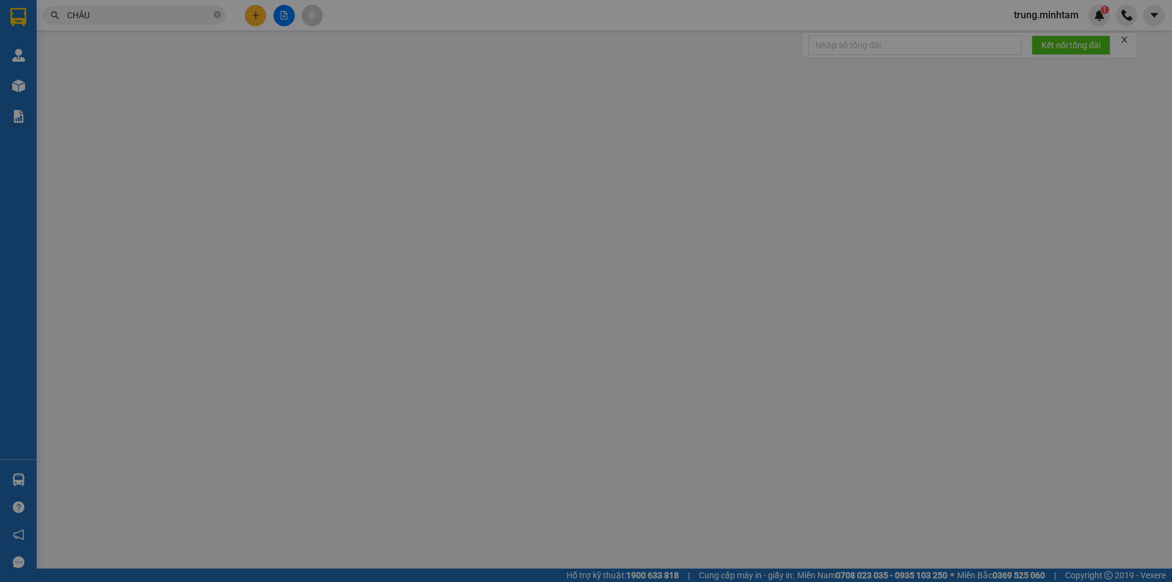
type input "20.000"
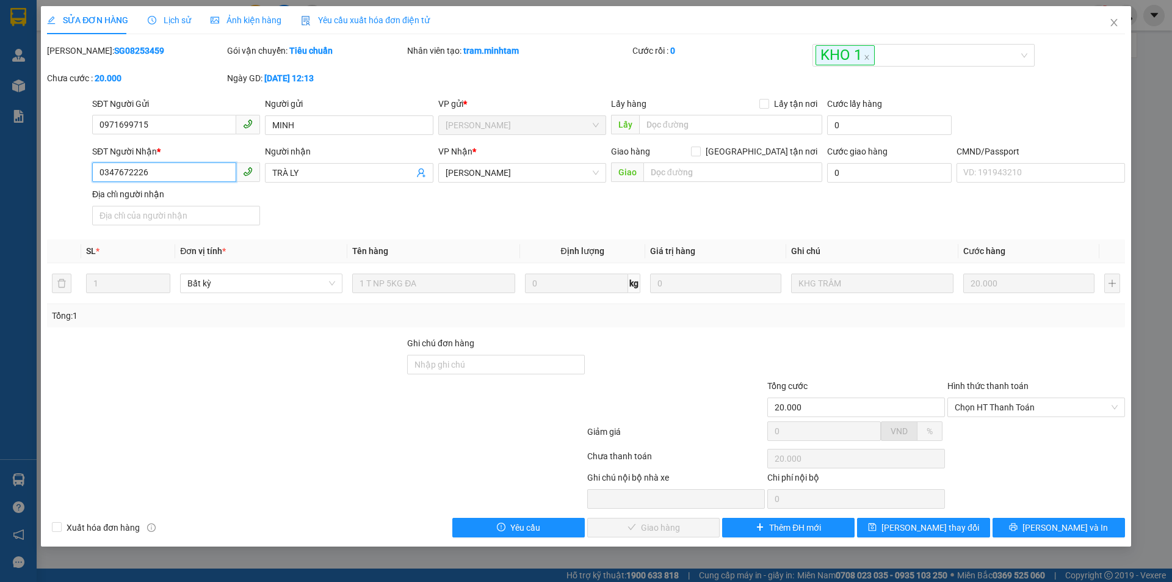
drag, startPoint x: 146, startPoint y: 170, endPoint x: 81, endPoint y: 178, distance: 66.4
click at [81, 178] on div "SĐT Người Nhận * 0347672226 0347672226 Người nhận TRÀ LY VP Nhận * Ngã Tư Huyê…" at bounding box center [586, 187] width 1080 height 85
click at [445, 367] on input "Ghi chú đơn hàng" at bounding box center [496, 365] width 178 height 20
click at [413, 365] on input "BM" at bounding box center [496, 365] width 178 height 20
type input "KBM"
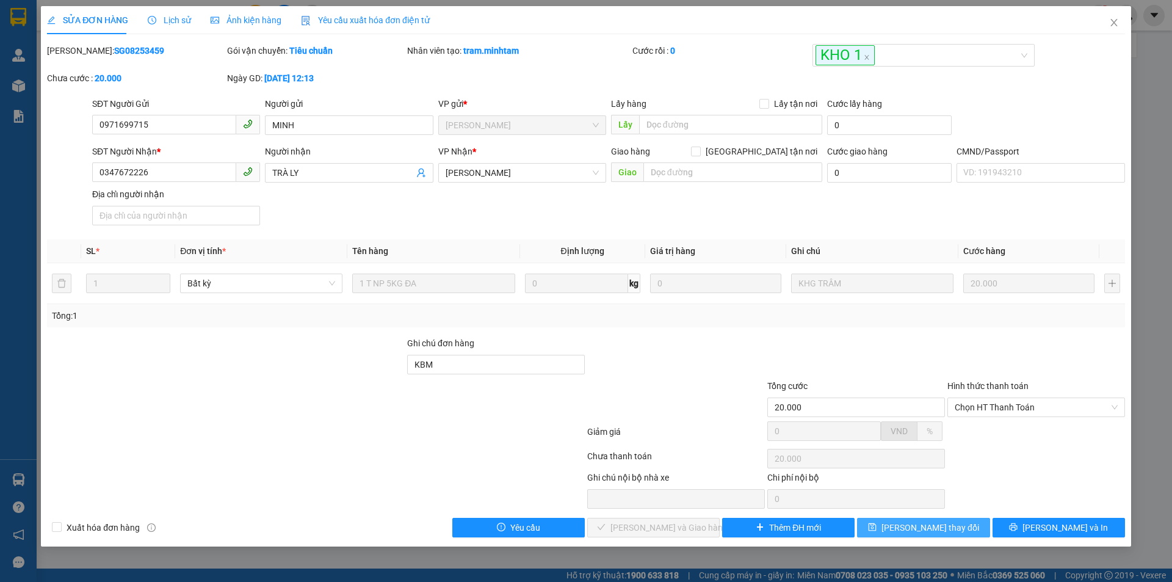
click at [943, 527] on span "[PERSON_NAME] thay đổi" at bounding box center [930, 527] width 98 height 13
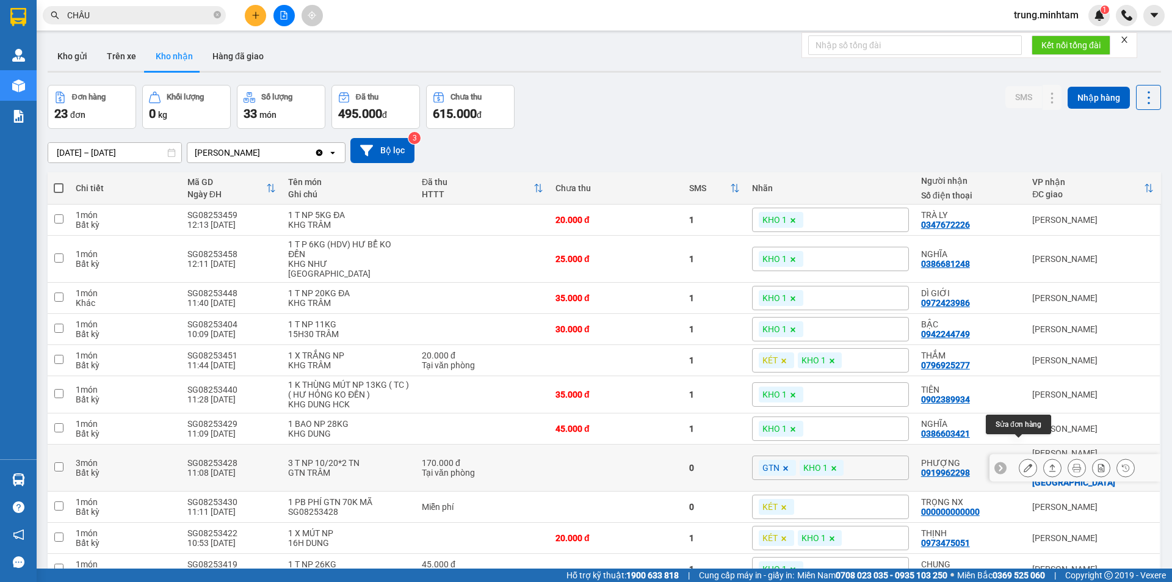
click at [1023, 463] on icon at bounding box center [1027, 467] width 9 height 9
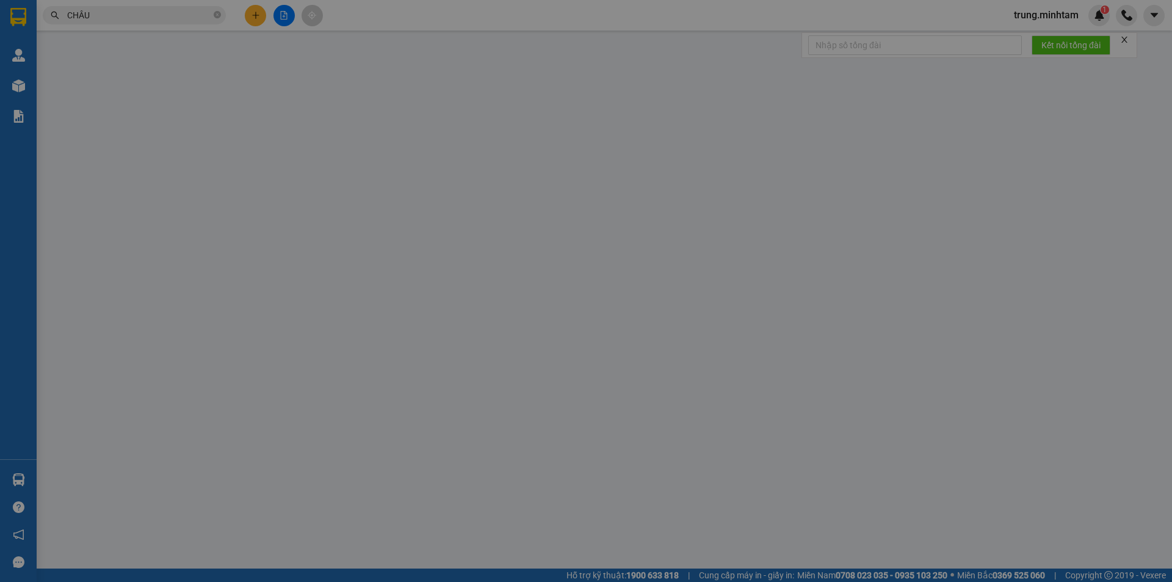
type input "0976317417"
type input "CTY LỰC THIÊN"
type input "0919962298"
type input "PHƯỢNG"
checkbox input "true"
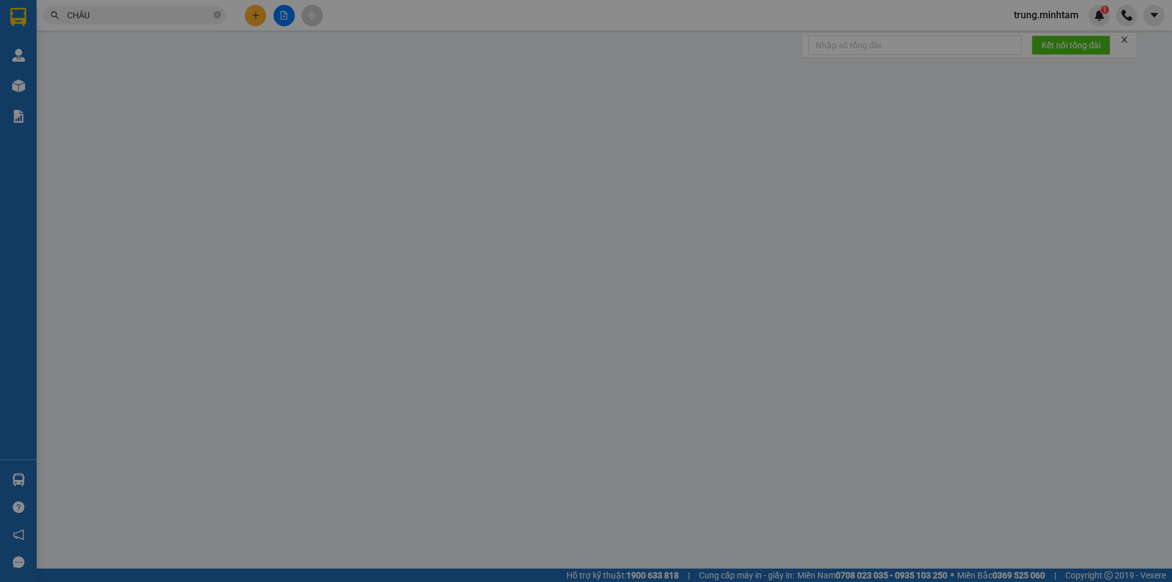
type input "KP3 THỊ TRẤN CHÂU THÀNH, CHÂU THÀNH"
type input "GIẤY IN"
type input "170.000"
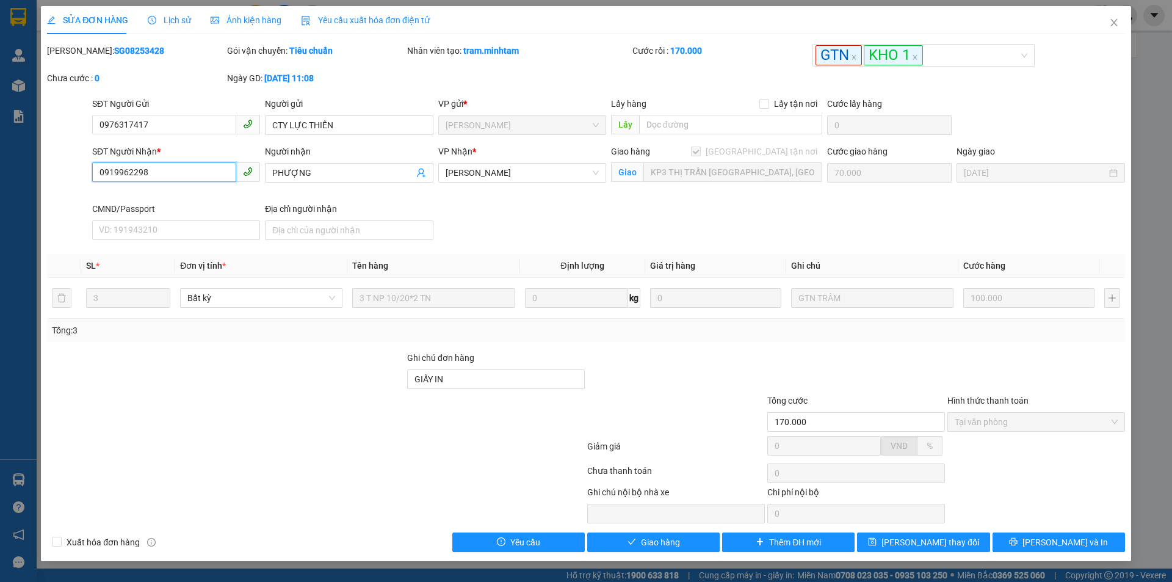
drag, startPoint x: 148, startPoint y: 171, endPoint x: 62, endPoint y: 164, distance: 86.9
click at [62, 164] on div "SĐT Người Nhận * 0919962298 0919962298 Người nhận PHƯỢNG VP Nhận * Ngã Tư Huyê…" at bounding box center [586, 195] width 1080 height 100
drag, startPoint x: 151, startPoint y: 123, endPoint x: 72, endPoint y: 123, distance: 79.3
click at [72, 123] on div "SĐT Người Gửi 0976317417 0976317417 Người gửi CTY LỰC THIÊN VP gửi * Hồ Chí Min…" at bounding box center [586, 118] width 1080 height 43
click at [1118, 26] on icon "close" at bounding box center [1114, 23] width 10 height 10
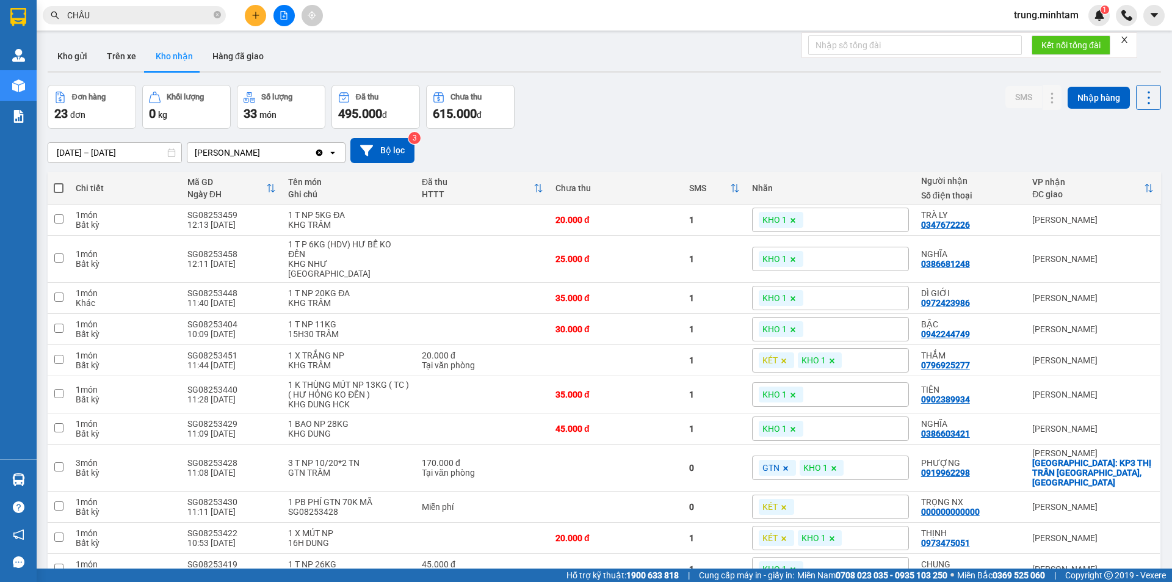
click at [109, 13] on input "CHÂU" at bounding box center [139, 15] width 144 height 13
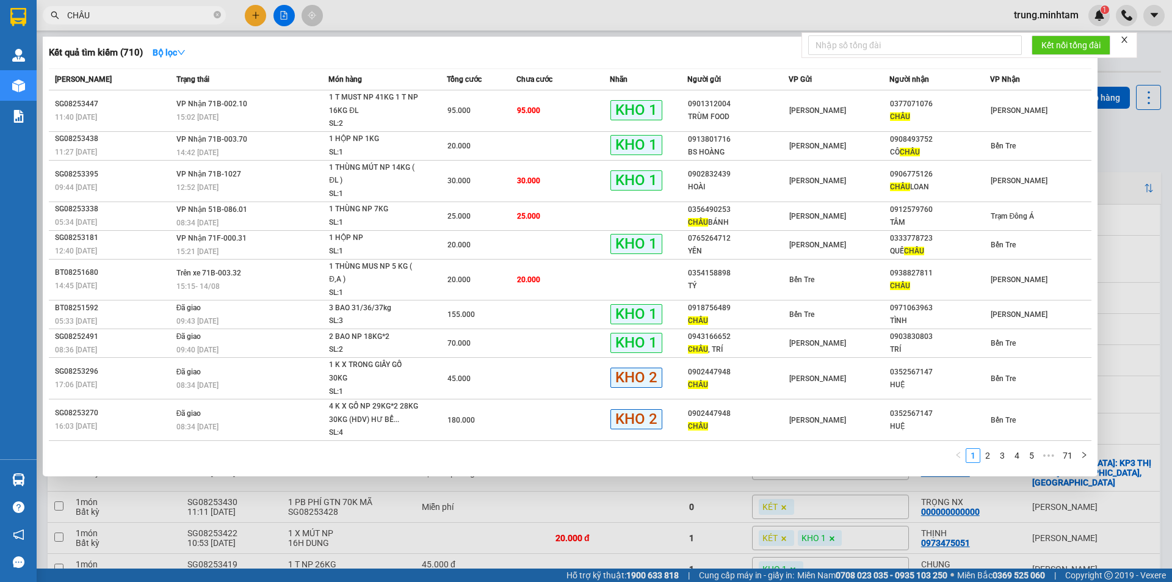
click at [109, 13] on input "CHÂU" at bounding box center [139, 15] width 144 height 13
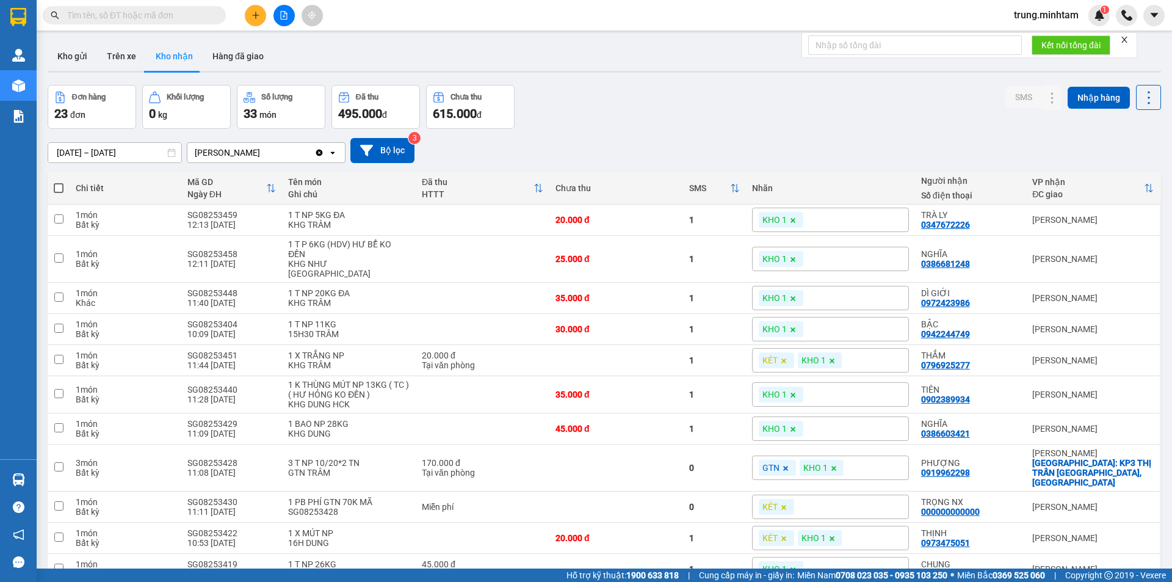
paste input "0976317417"
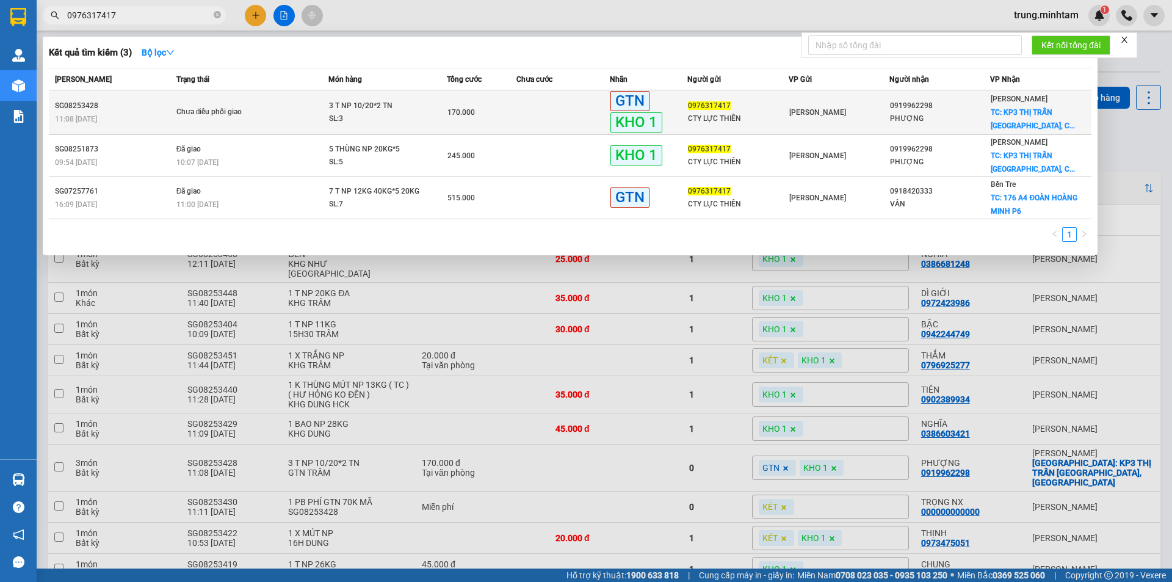
type input "0976317417"
click at [504, 112] on div "170.000" at bounding box center [481, 112] width 69 height 13
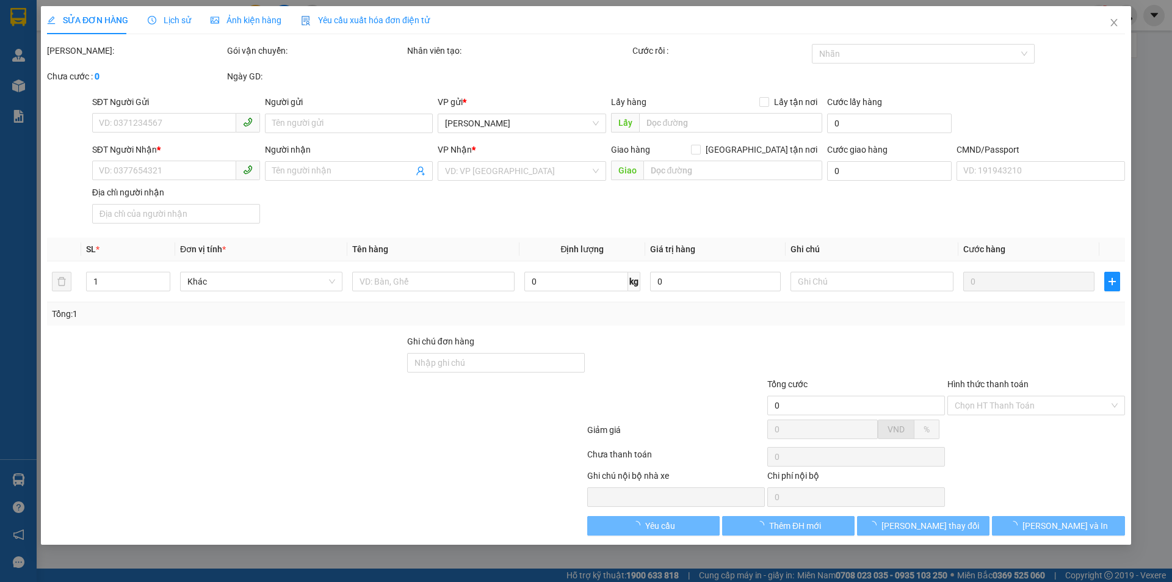
type input "0976317417"
type input "CTY LỰC THIÊN"
type input "0919962298"
type input "PHƯỢNG"
checkbox input "true"
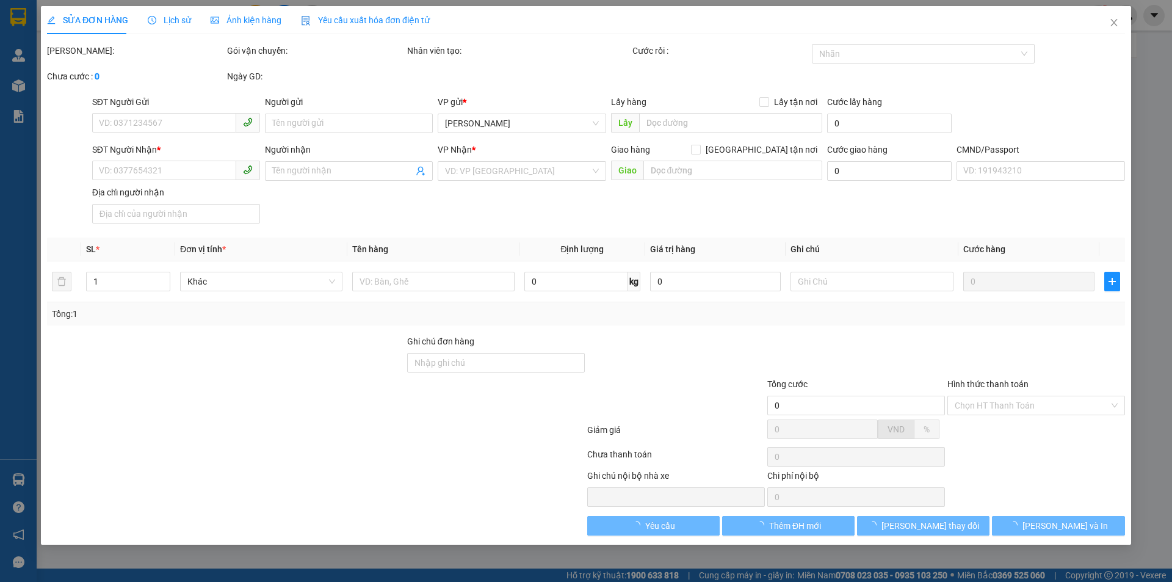
type input "KP3 THỊ TRẤN CHÂU THÀNH, CHÂU THÀNH"
type input "GIẤY IN"
type input "170.000"
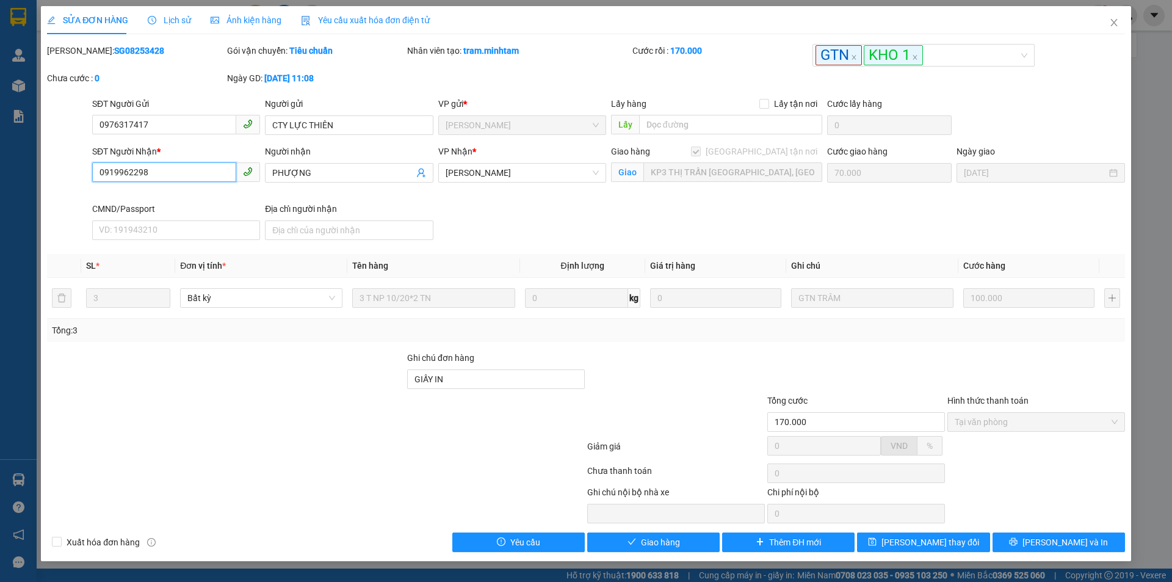
drag, startPoint x: 148, startPoint y: 172, endPoint x: 84, endPoint y: 170, distance: 64.1
click at [84, 170] on div "SĐT Người Nhận * 0919962298 0919962298 Người nhận PHƯỢNG VP Nhận * Ngã Tư Huyê…" at bounding box center [586, 195] width 1080 height 100
drag, startPoint x: 151, startPoint y: 124, endPoint x: 77, endPoint y: 135, distance: 74.0
click at [77, 135] on div "SĐT Người Gửi 0976317417 0976317417 Người gửi CTY LỰC THIÊN VP gửi * Hồ Chí Min…" at bounding box center [586, 118] width 1080 height 43
click at [331, 173] on input "PHƯỢNG" at bounding box center [342, 172] width 141 height 13
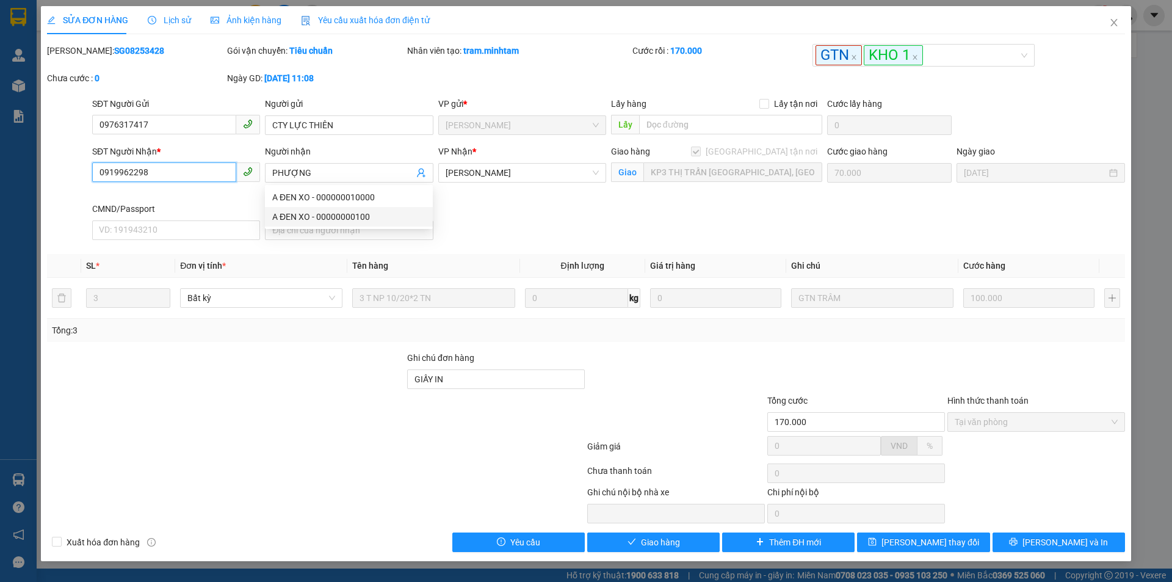
click at [200, 175] on input "0919962298" at bounding box center [164, 172] width 144 height 20
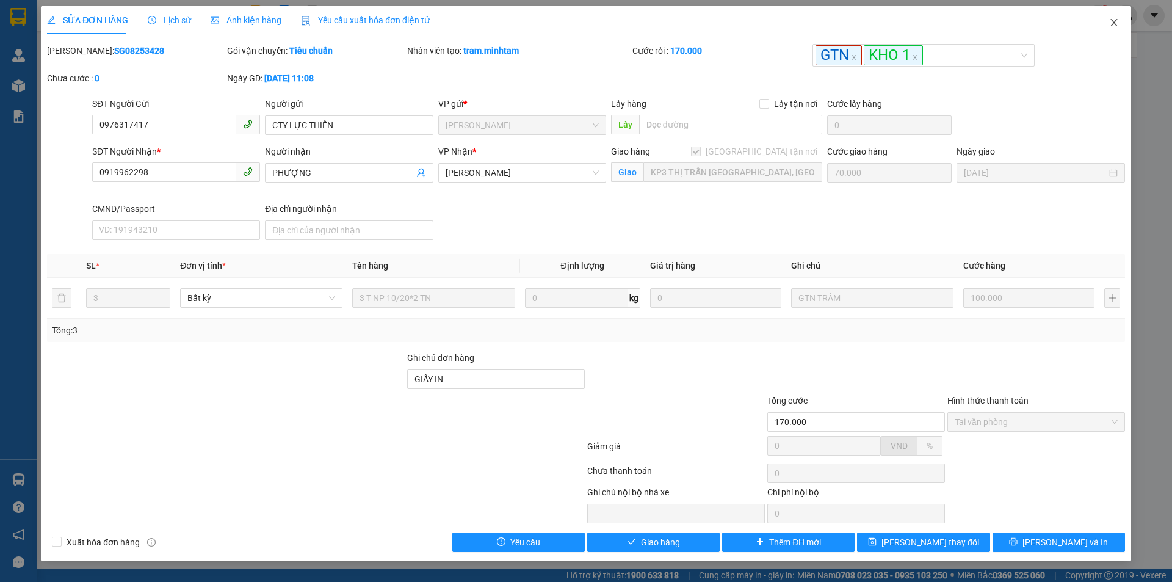
click at [1112, 25] on icon "close" at bounding box center [1113, 22] width 7 height 7
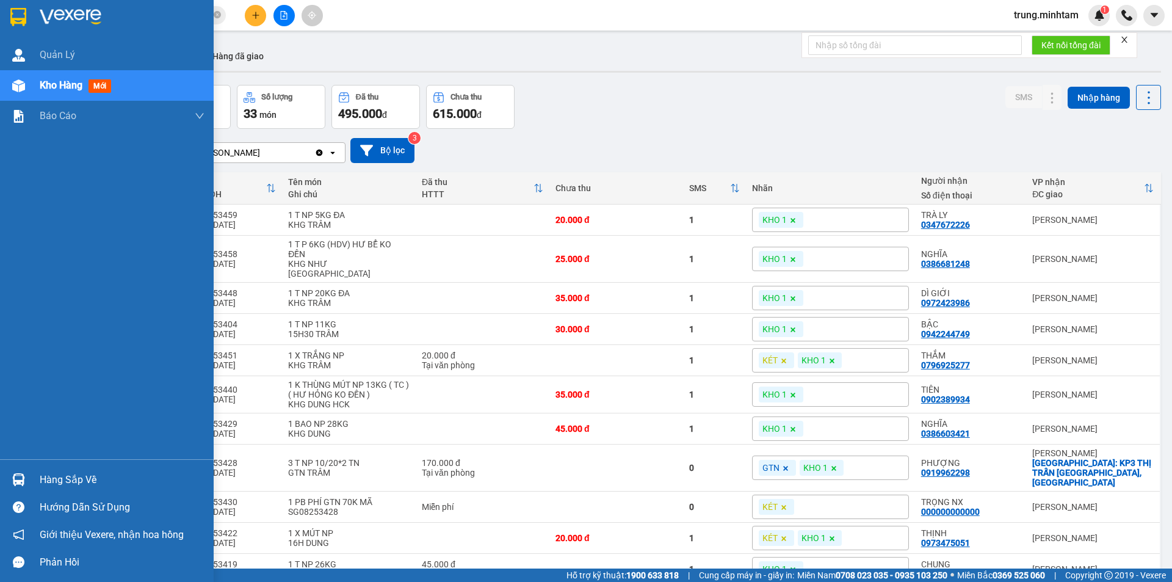
click at [58, 478] on div "Hàng sắp về" at bounding box center [122, 479] width 165 height 18
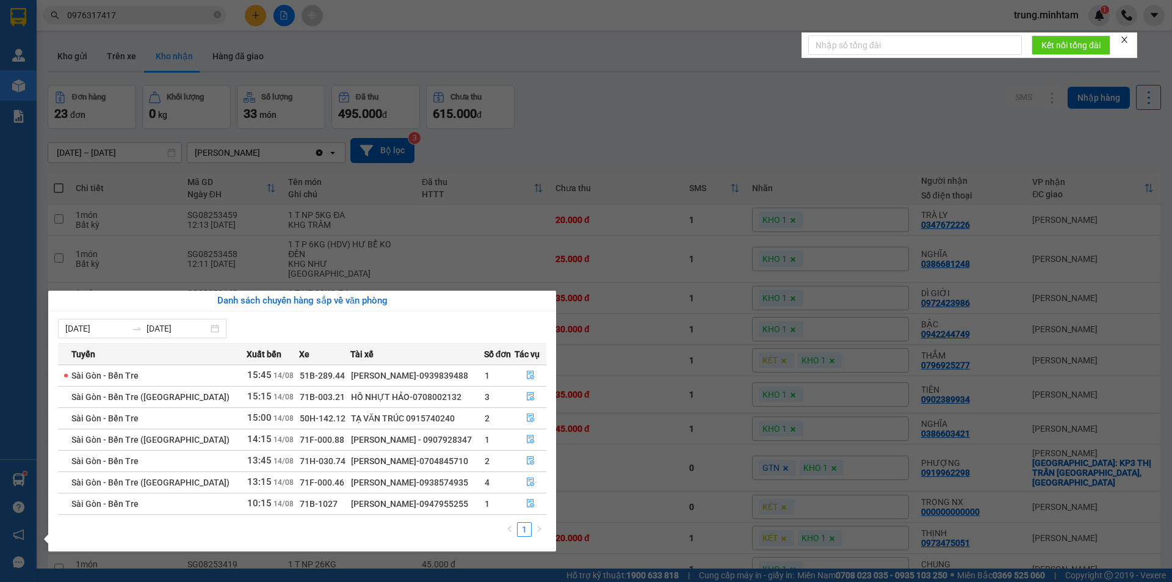
drag, startPoint x: 399, startPoint y: 481, endPoint x: 450, endPoint y: 488, distance: 51.7
click at [450, 488] on div "PHẠM CÔNG MINH QUANG-0938574935" at bounding box center [417, 481] width 132 height 13
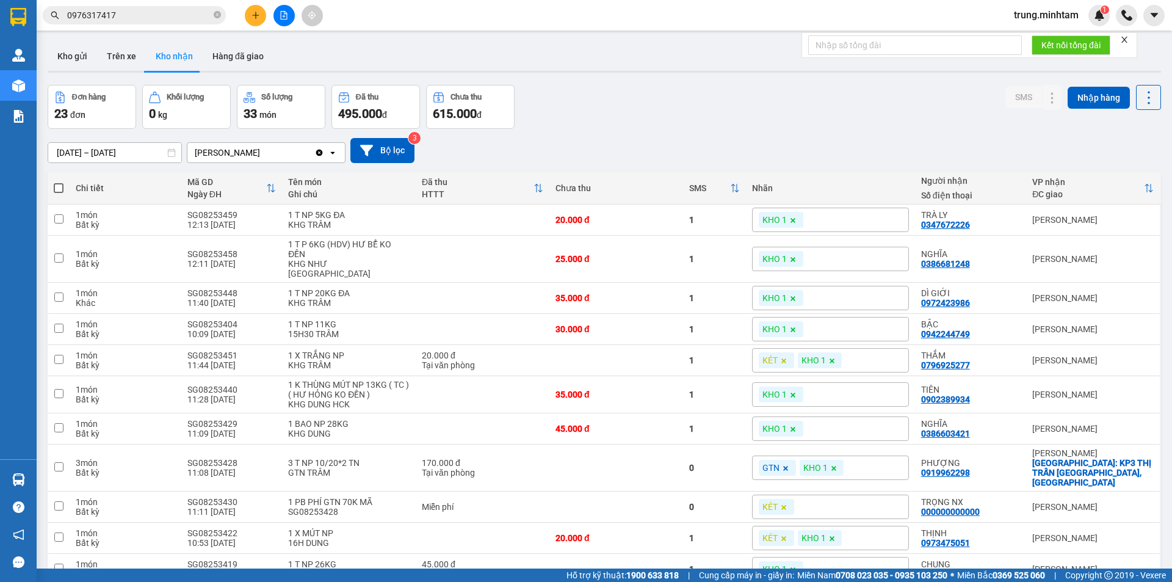
click at [673, 148] on section "Kết quả tìm kiếm ( 3 ) Bộ lọc Mã ĐH Trạng thái Món hàng Tổng cước Chưa cước Nhã…" at bounding box center [586, 291] width 1172 height 582
click at [79, 57] on button "Kho gửi" at bounding box center [72, 55] width 49 height 29
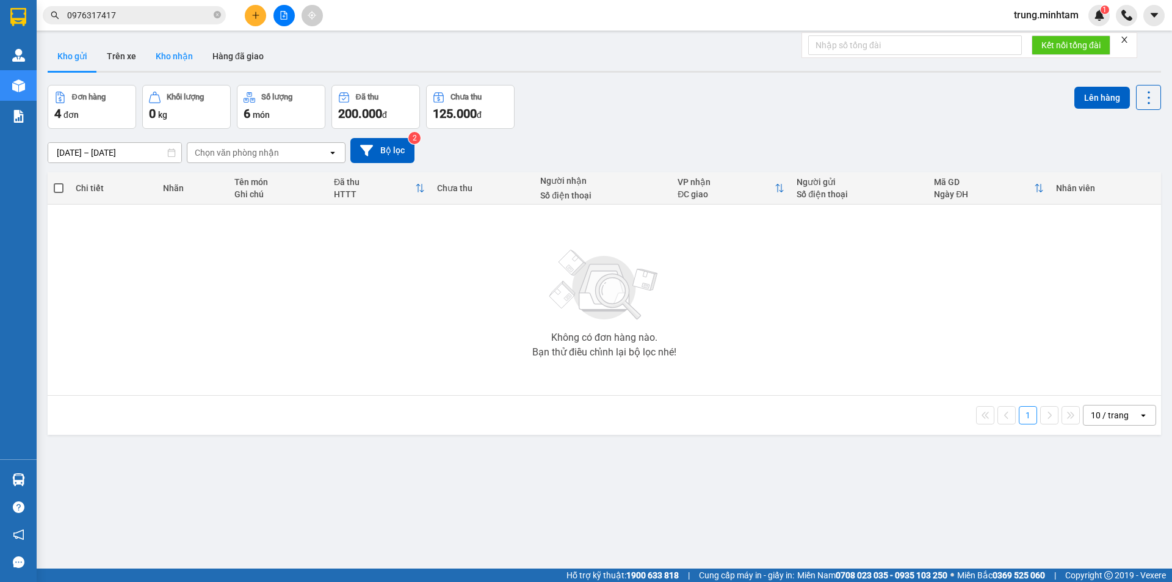
click at [188, 49] on button "Kho nhận" at bounding box center [174, 55] width 57 height 29
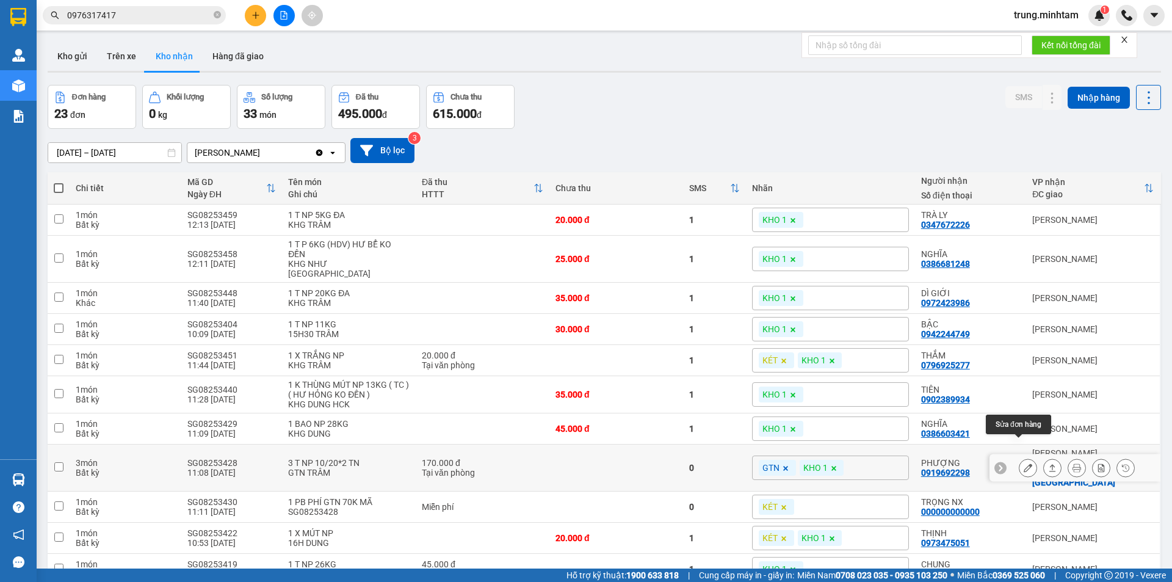
click at [1023, 463] on icon at bounding box center [1027, 467] width 9 height 9
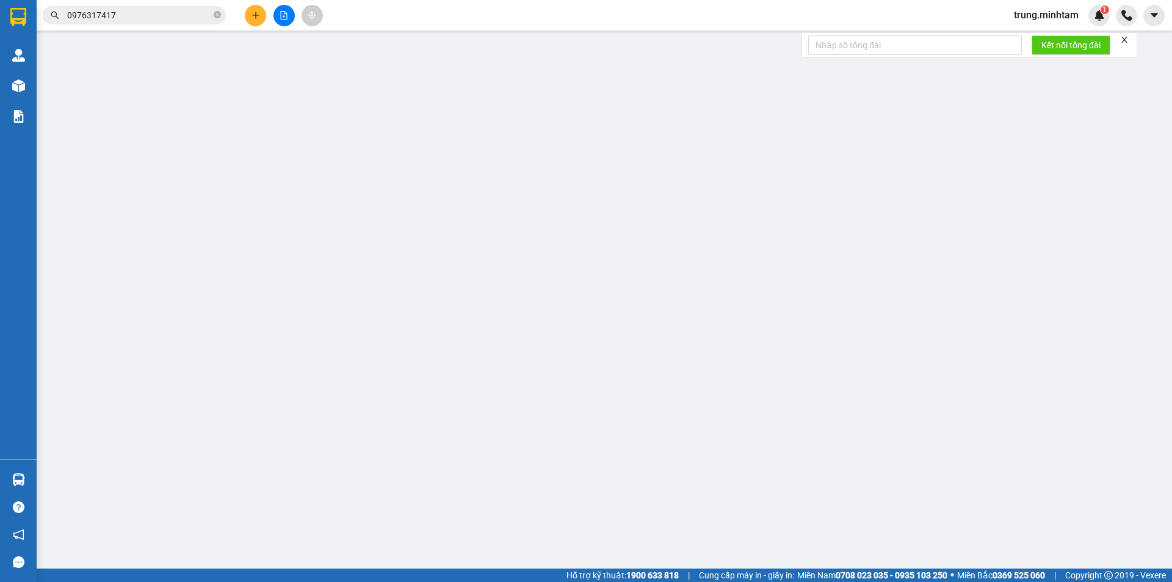
type input "0976317417"
type input "CTY LỰC THIÊN"
type input "0919692298"
type input "PHƯỢNG"
checkbox input "true"
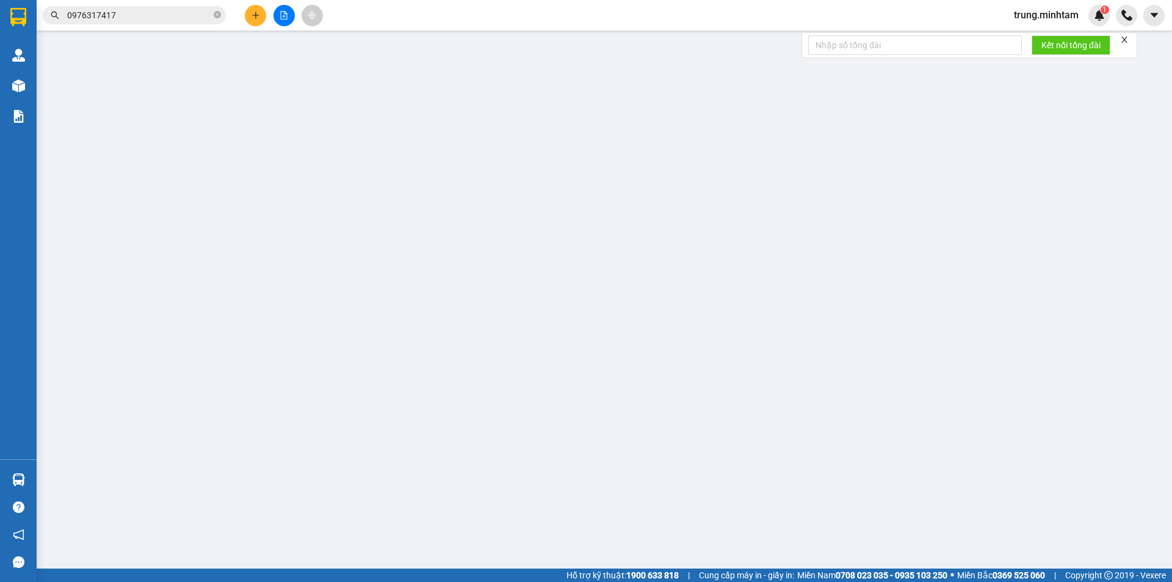
type input "KP3 THỊ TRẤN CHÂU THÀNH, CHÂU THÀNH"
type input "GIẤY IN"
type input "170.000"
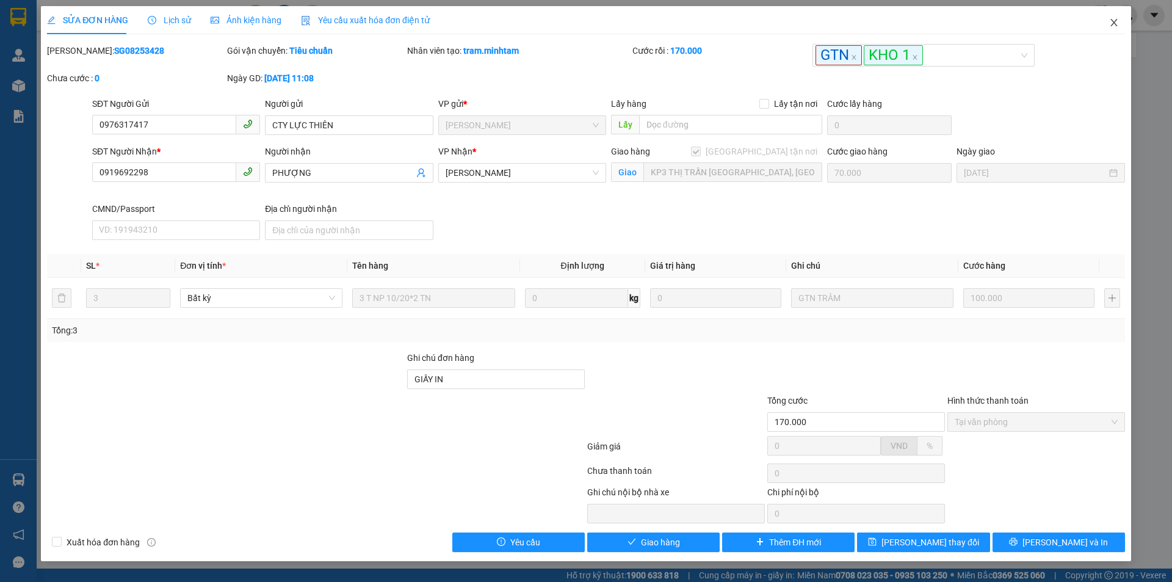
click at [1116, 20] on icon "close" at bounding box center [1113, 22] width 7 height 7
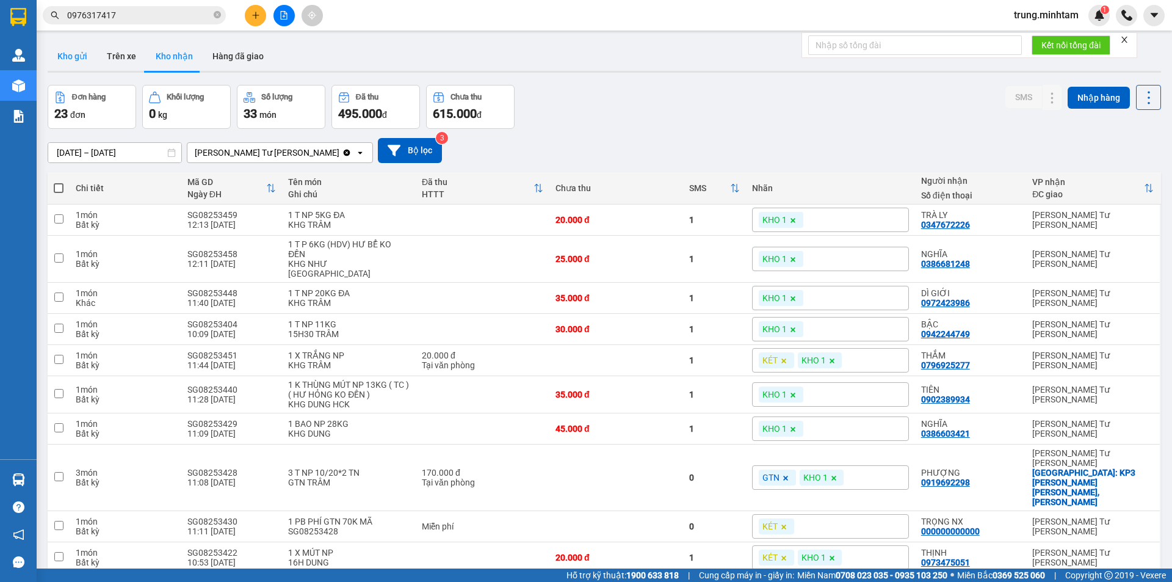
click at [73, 51] on button "Kho gửi" at bounding box center [72, 55] width 49 height 29
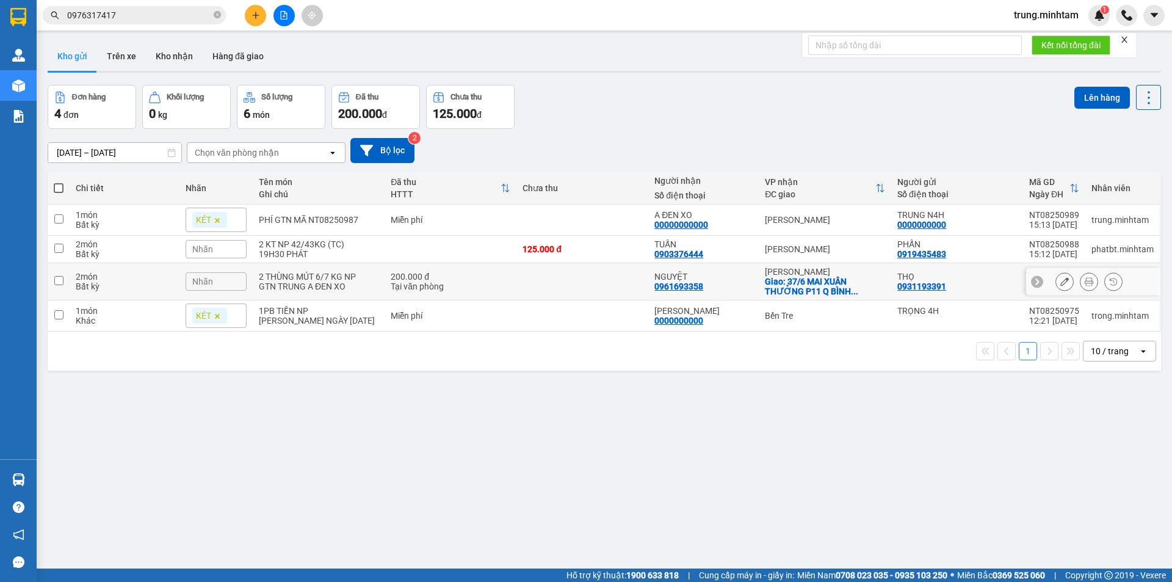
click at [1060, 282] on icon at bounding box center [1064, 281] width 9 height 9
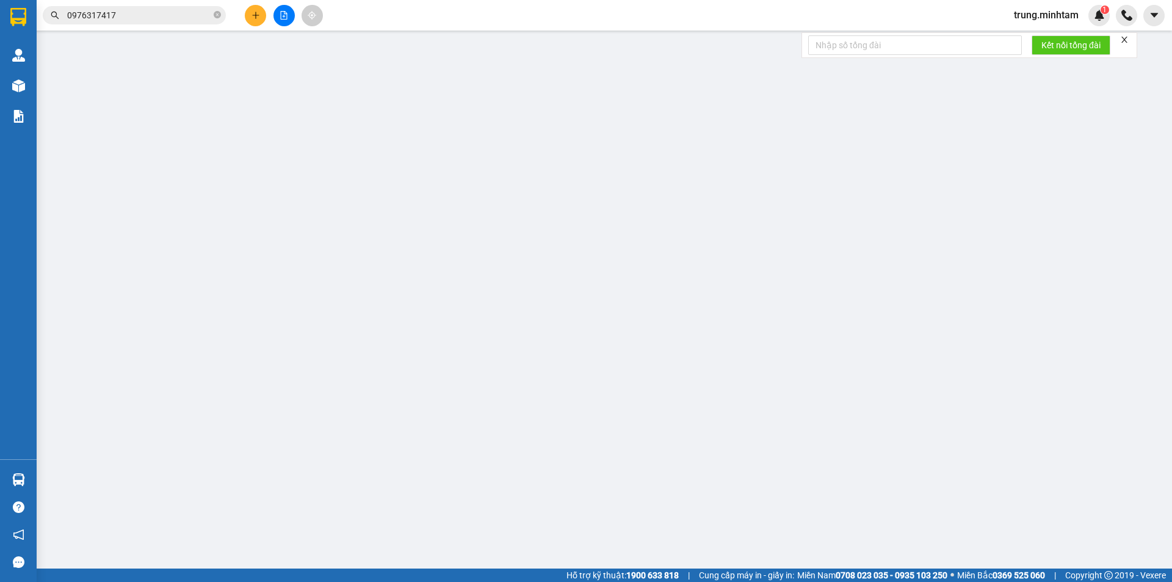
type input "0931193391"
type input "THỌ"
type input "0961693358"
type input "NGUYỆT"
checkbox input "true"
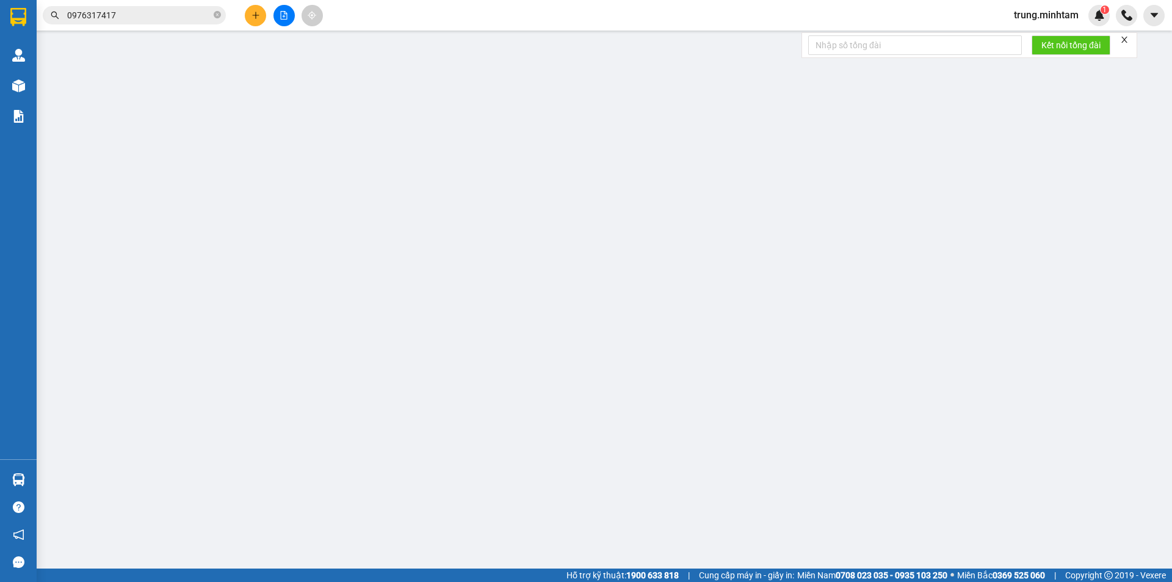
type input "37/6 MAI XUÂN THƯỞNG P11 Q BÌNH THẠNH"
type input "200.000"
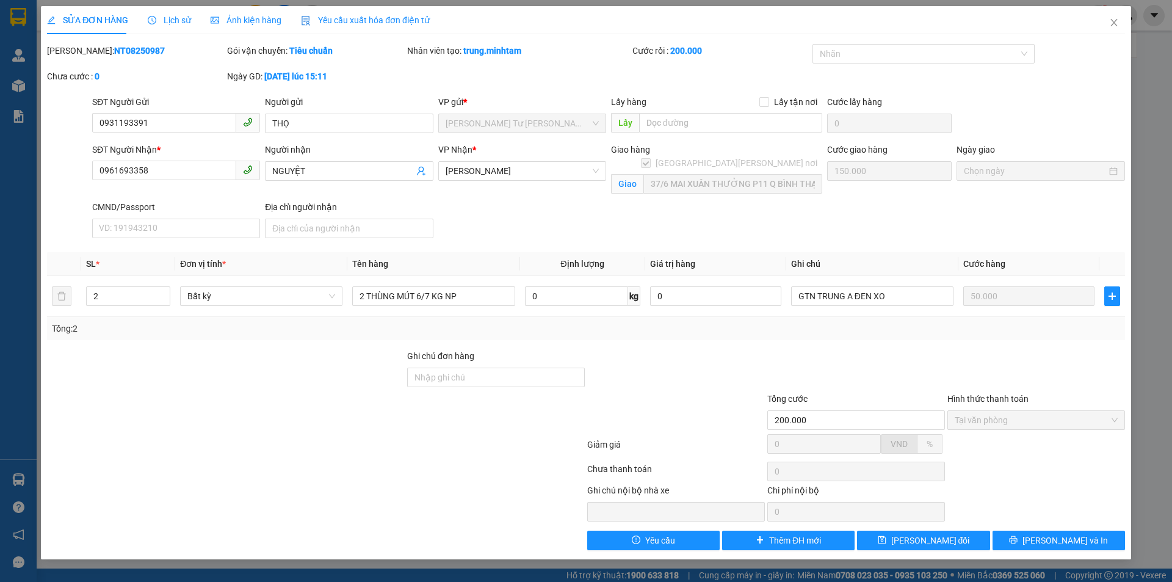
click at [177, 15] on span "Lịch sử" at bounding box center [169, 20] width 43 height 10
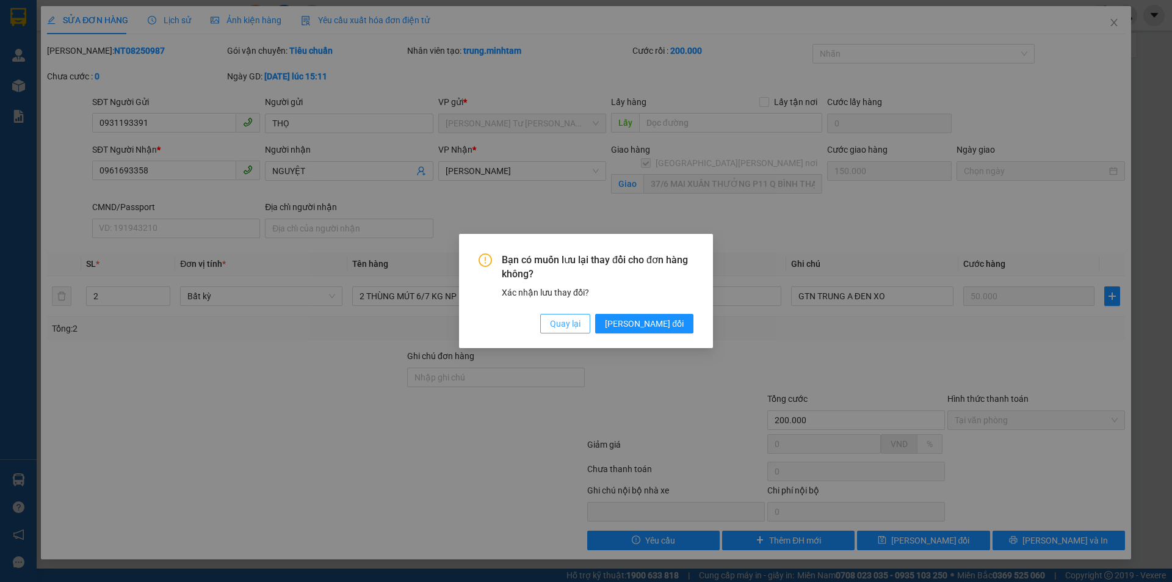
click at [580, 324] on span "Quay lại" at bounding box center [565, 323] width 31 height 13
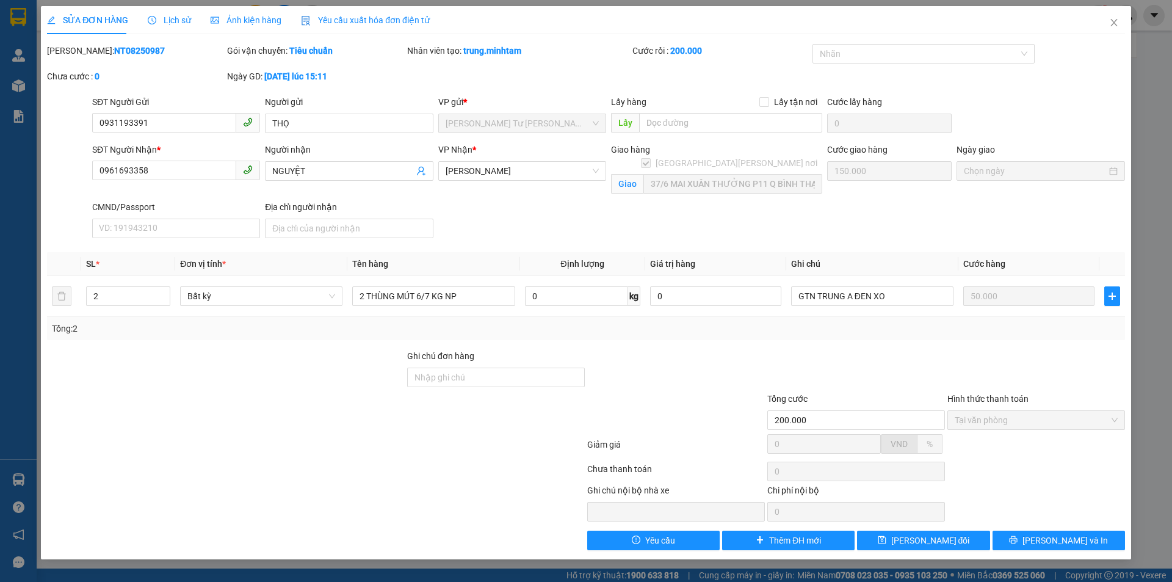
click at [169, 20] on span "Lịch sử" at bounding box center [169, 20] width 43 height 10
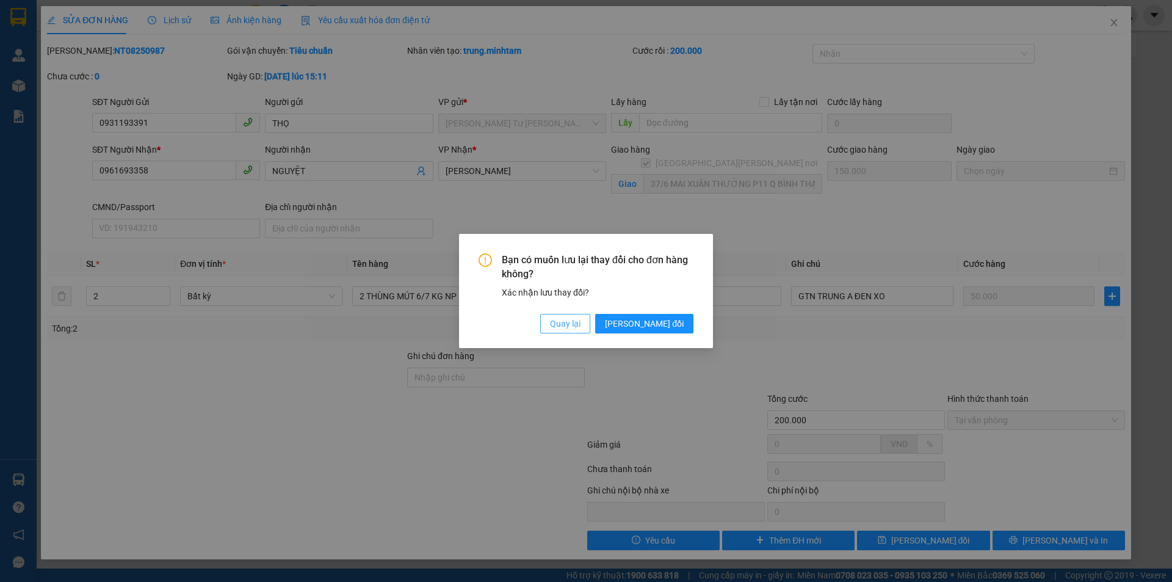
click at [580, 326] on span "Quay lại" at bounding box center [565, 323] width 31 height 13
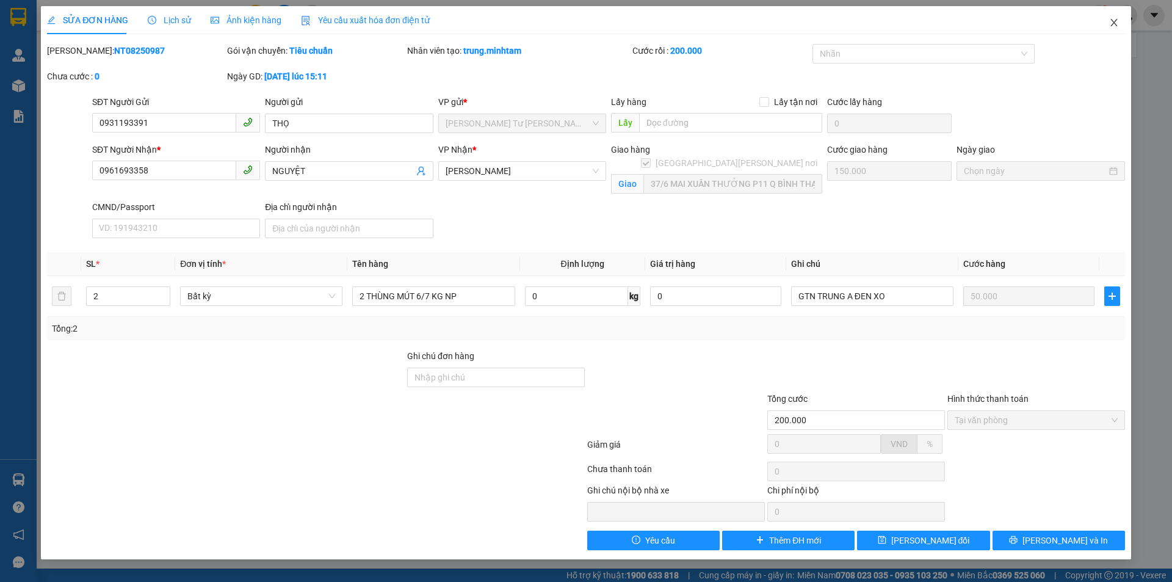
click at [1112, 26] on icon "close" at bounding box center [1114, 23] width 10 height 10
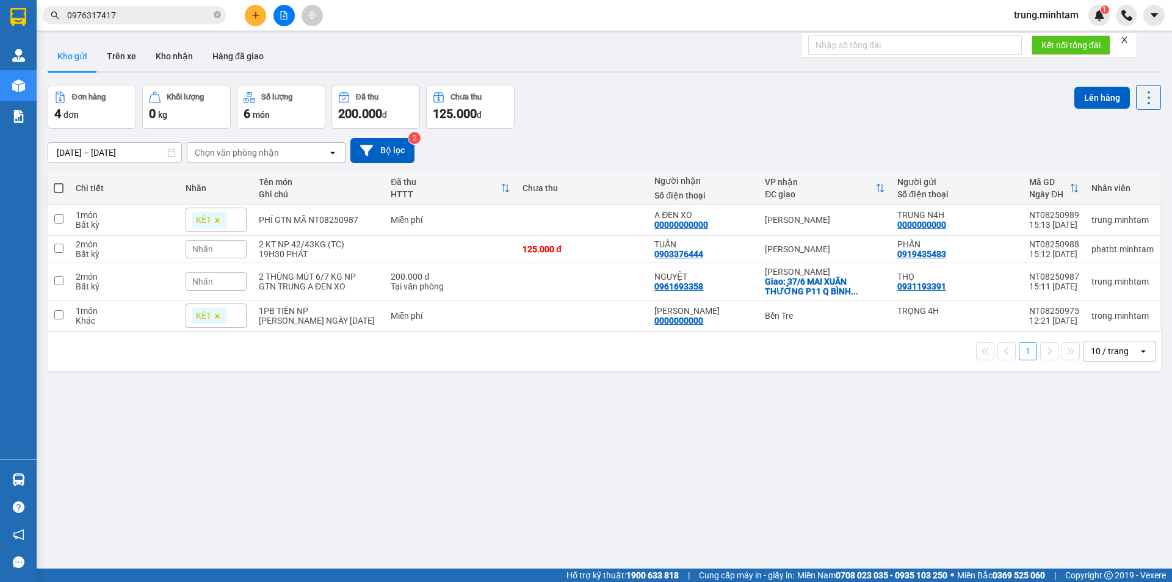
click at [139, 13] on input "0976317417" at bounding box center [139, 15] width 144 height 13
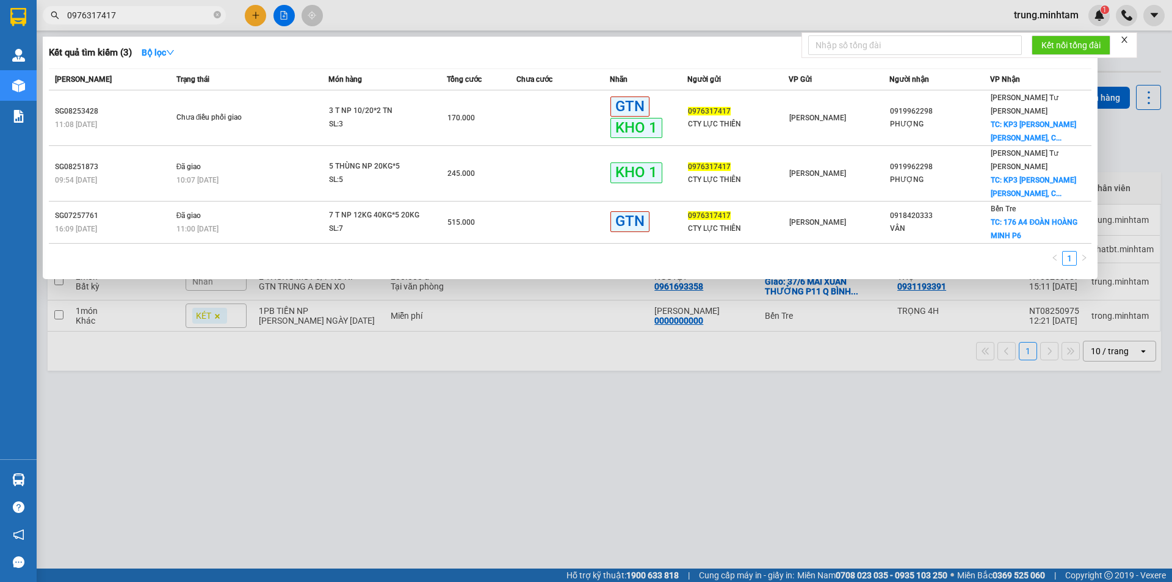
click at [139, 13] on input "0976317417" at bounding box center [139, 15] width 144 height 13
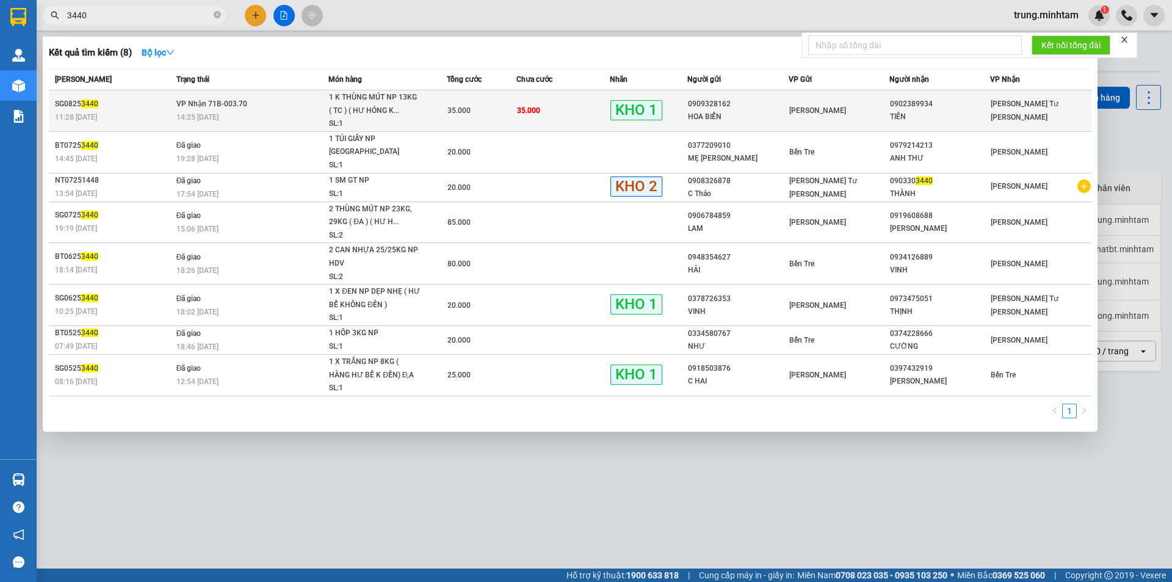
type input "3440"
click at [566, 114] on td "35.000" at bounding box center [562, 110] width 93 height 41
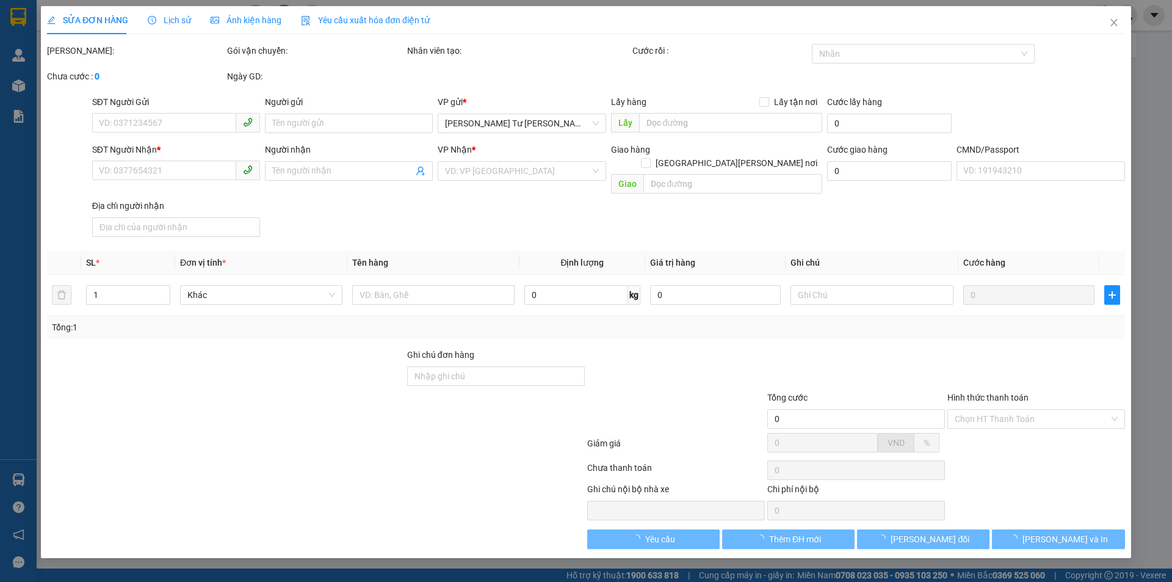
type input "0909328162"
type input "HOA BIỂN"
type input "0902389934"
type input "TIÊN"
type input "KNM"
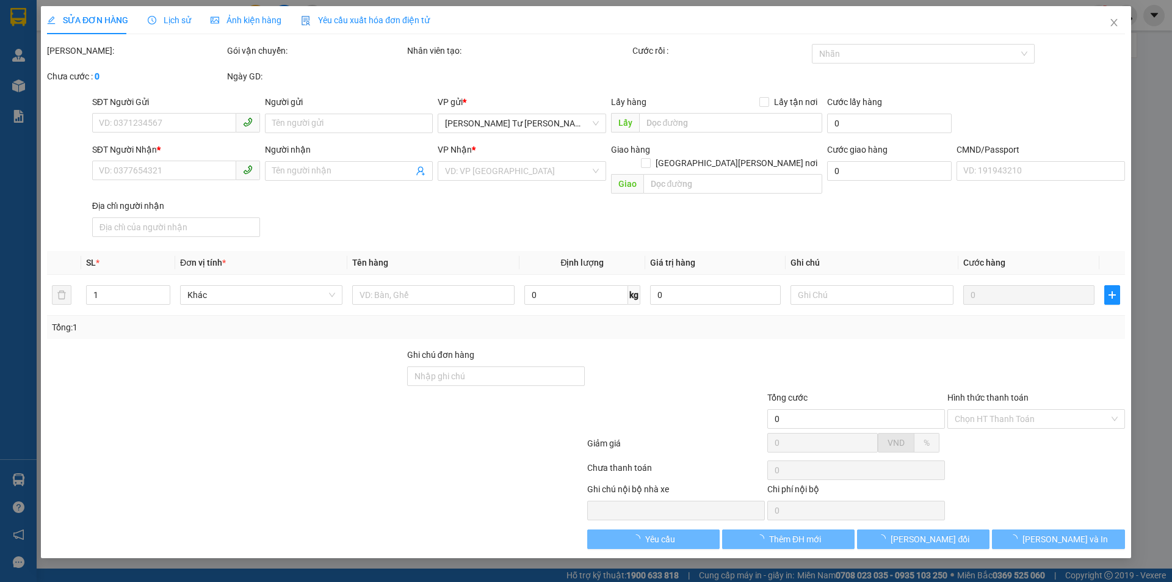
type input "35.000"
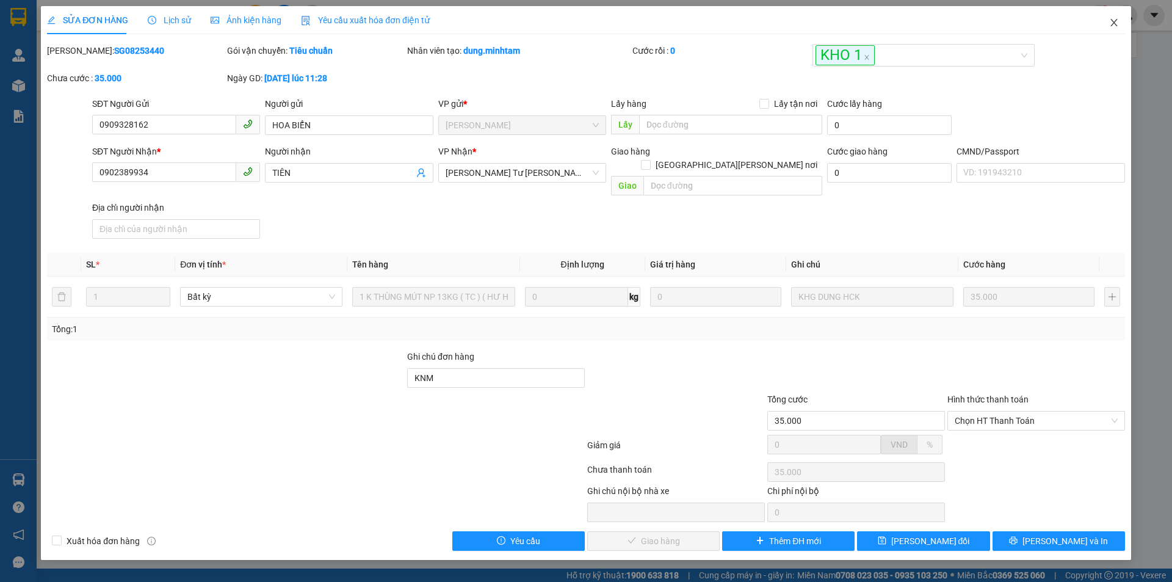
click at [1112, 22] on icon "close" at bounding box center [1114, 23] width 10 height 10
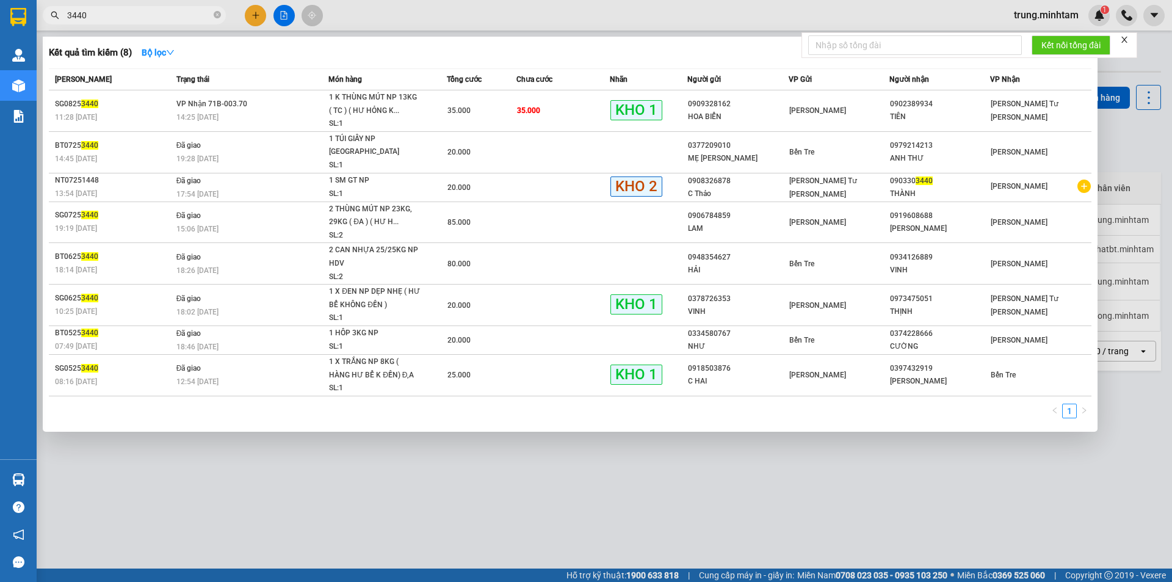
click at [139, 15] on input "3440" at bounding box center [139, 15] width 144 height 13
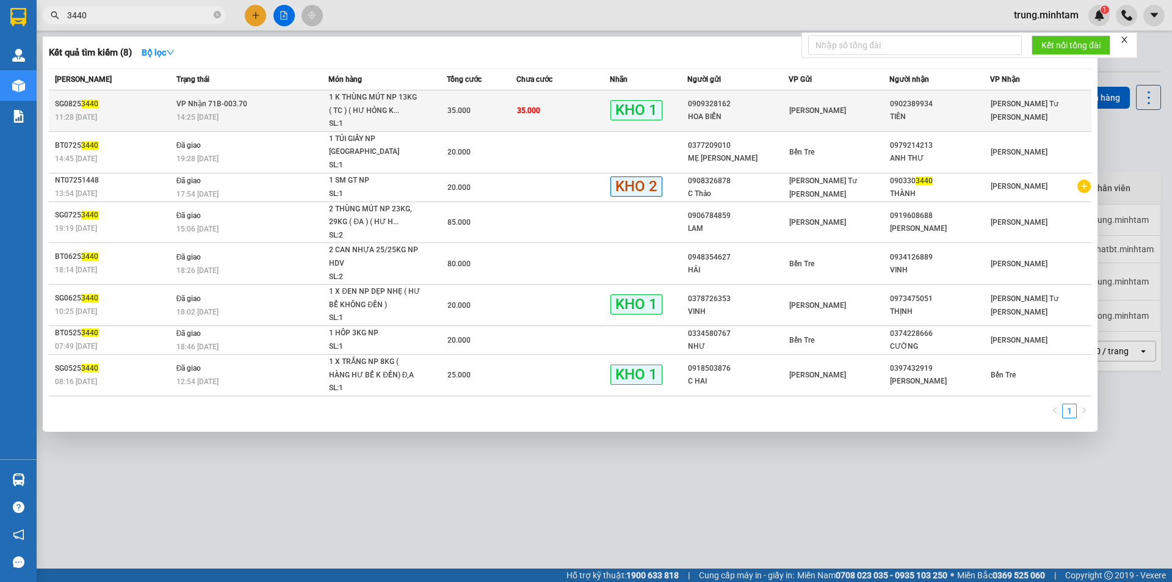
click at [508, 106] on div "35.000" at bounding box center [481, 110] width 69 height 13
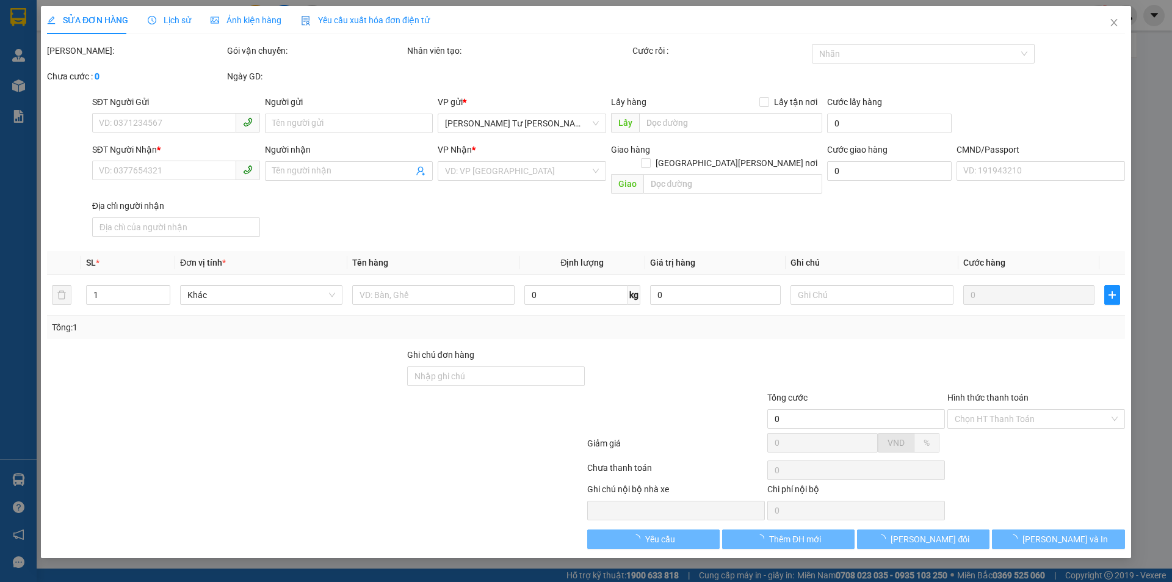
type input "0909328162"
type input "HOA BIỂN"
type input "0902389934"
type input "TIÊN"
type input "KNM"
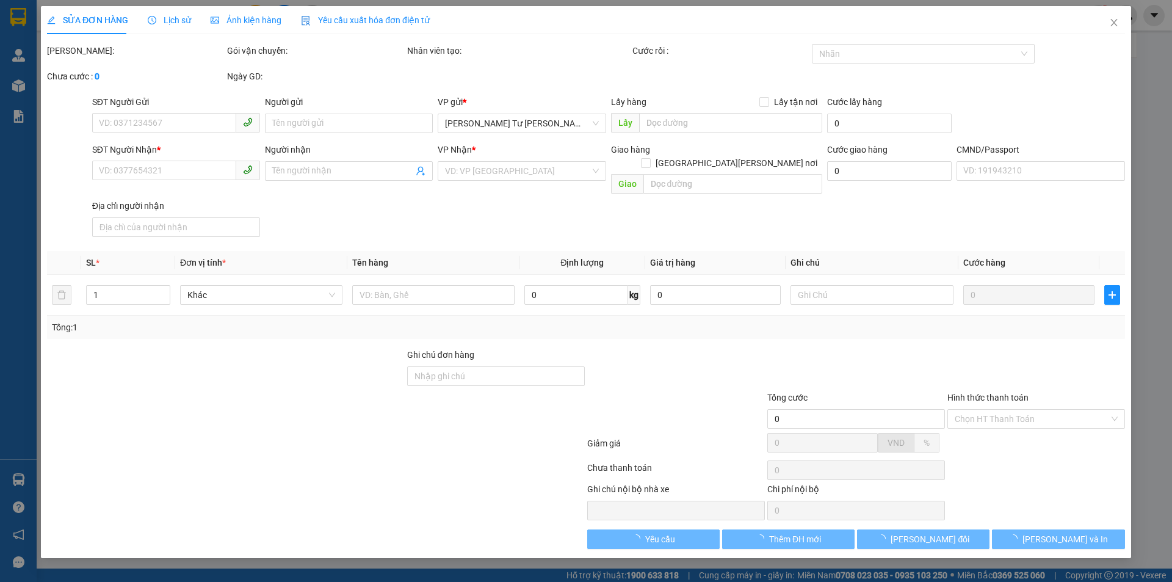
type input "35.000"
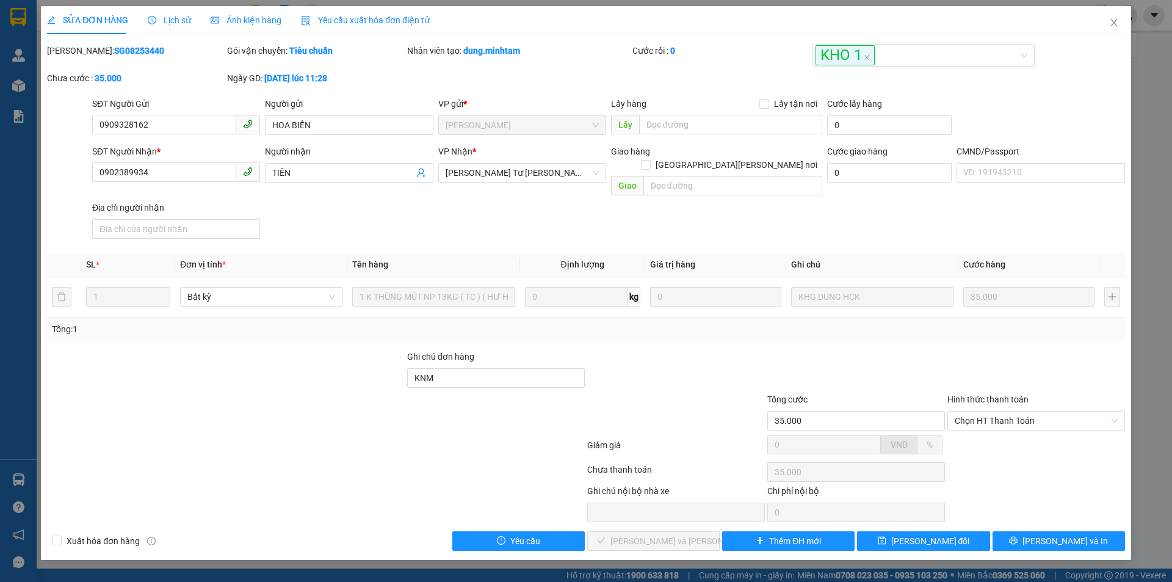
click at [182, 18] on span "Lịch sử" at bounding box center [169, 20] width 43 height 10
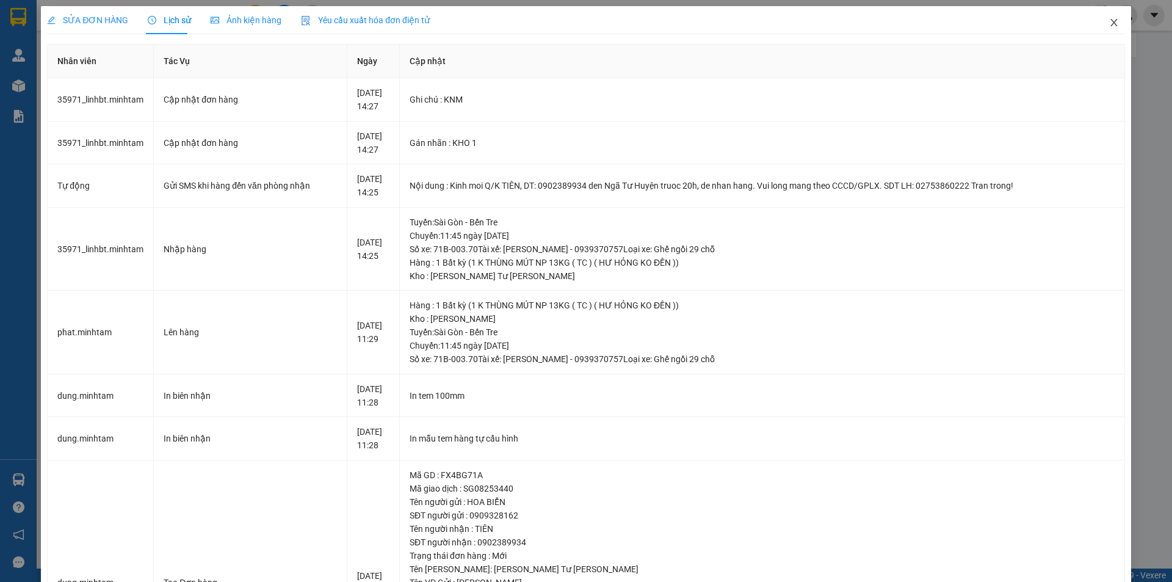
click at [1109, 23] on icon "close" at bounding box center [1114, 23] width 10 height 10
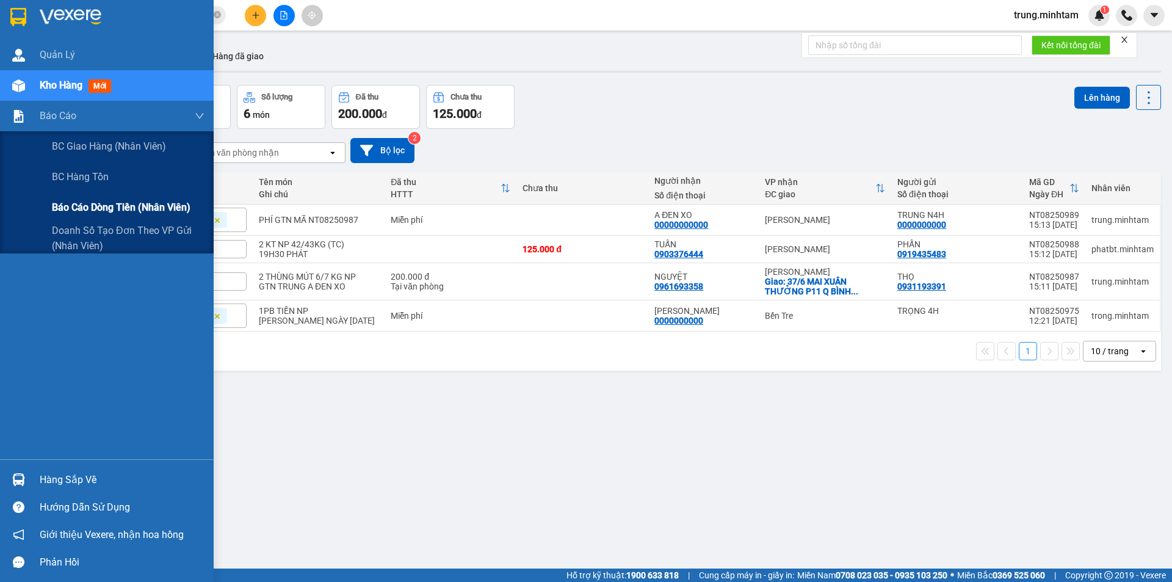
click at [109, 205] on span "Báo cáo dòng tiền (nhân viên)" at bounding box center [121, 207] width 139 height 15
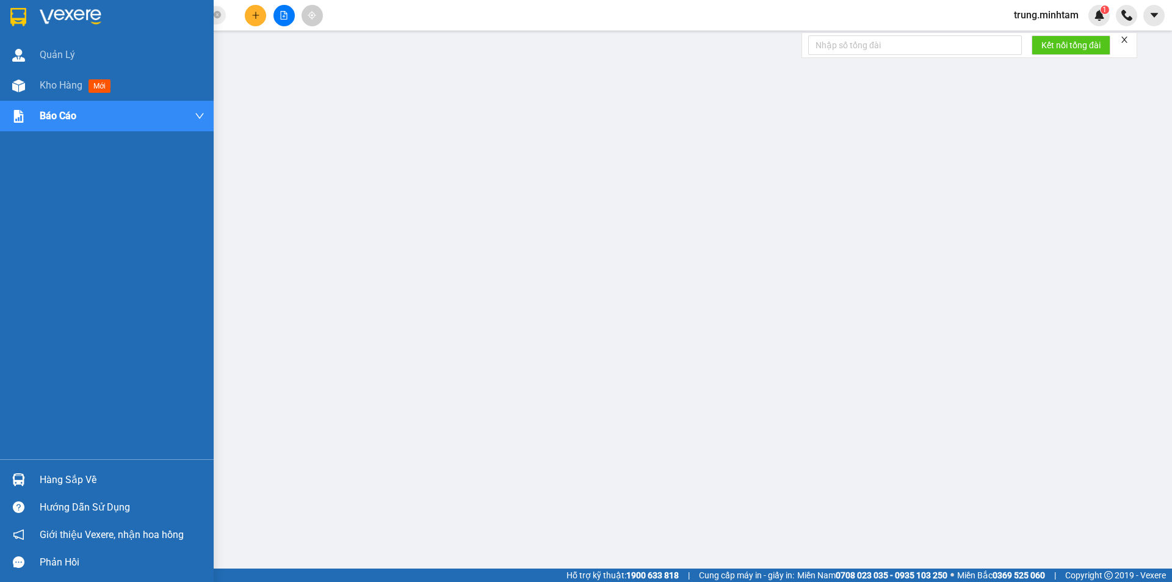
click at [81, 482] on div "Hàng sắp về" at bounding box center [122, 479] width 165 height 18
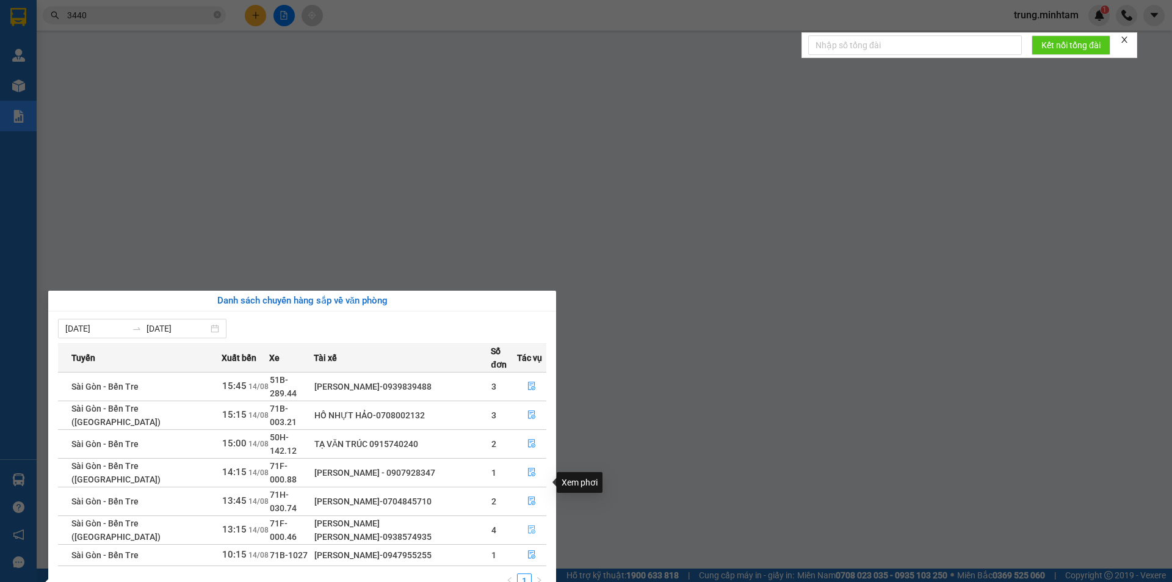
click at [530, 525] on icon "file-done" at bounding box center [531, 529] width 7 height 9
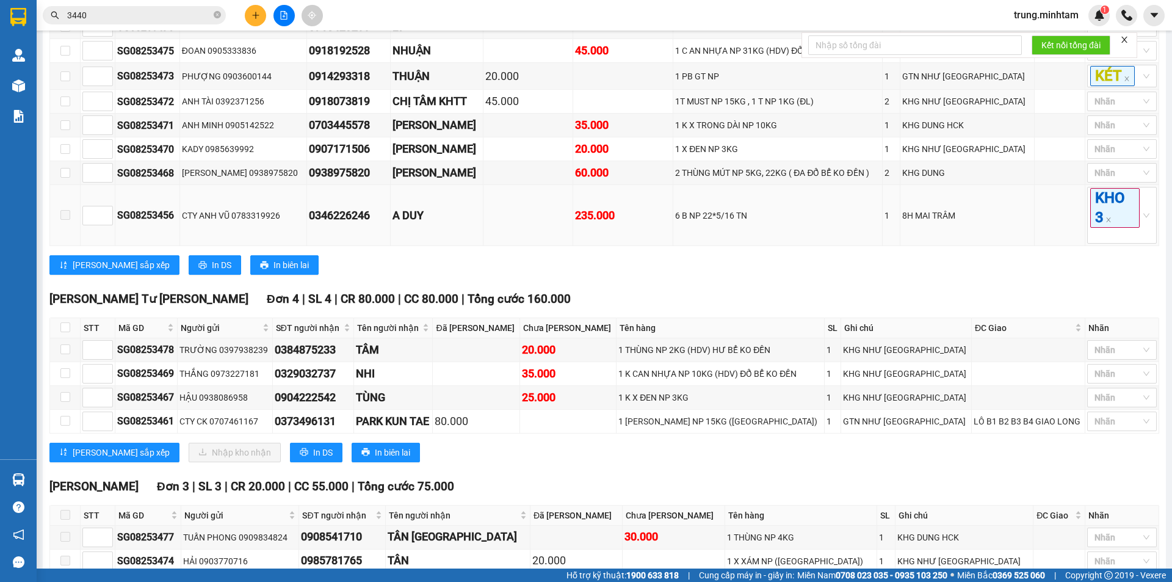
scroll to position [407, 0]
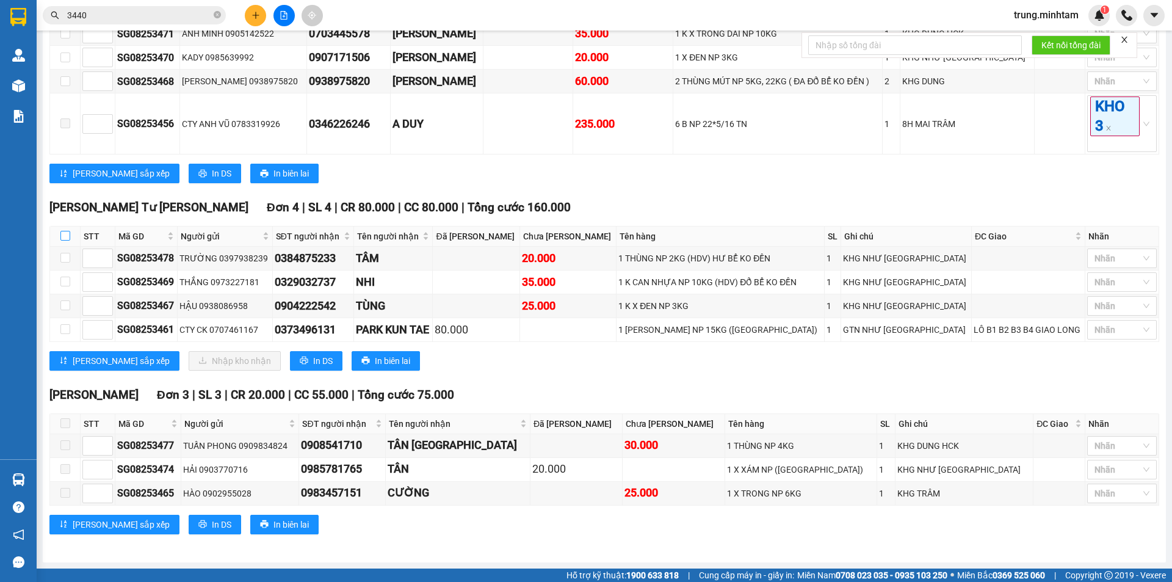
click at [65, 239] on input "checkbox" at bounding box center [65, 236] width 10 height 10
checkbox input "true"
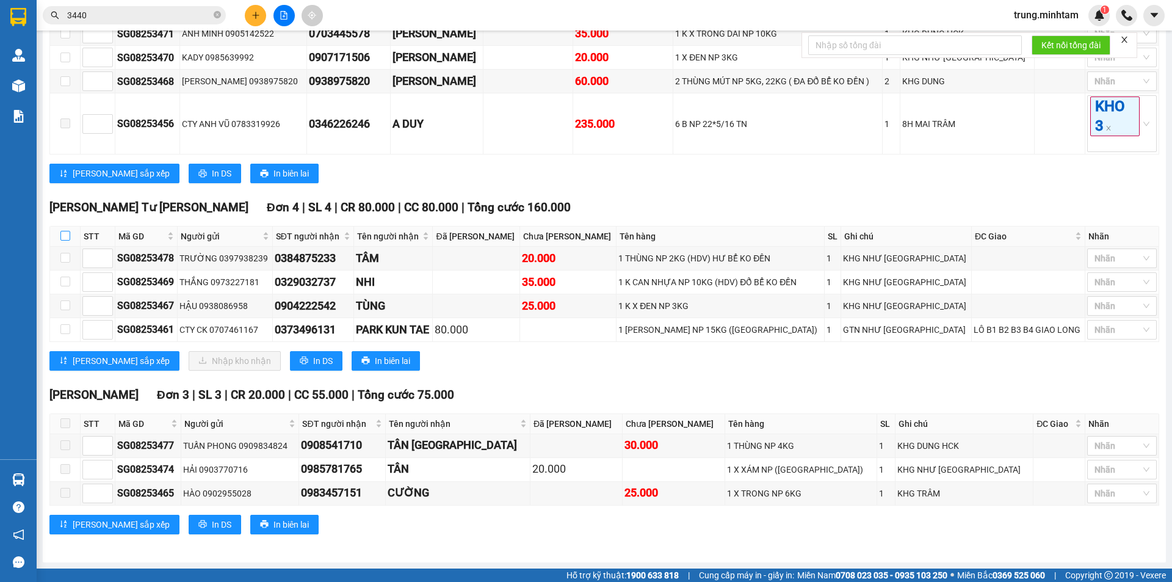
checkbox input "true"
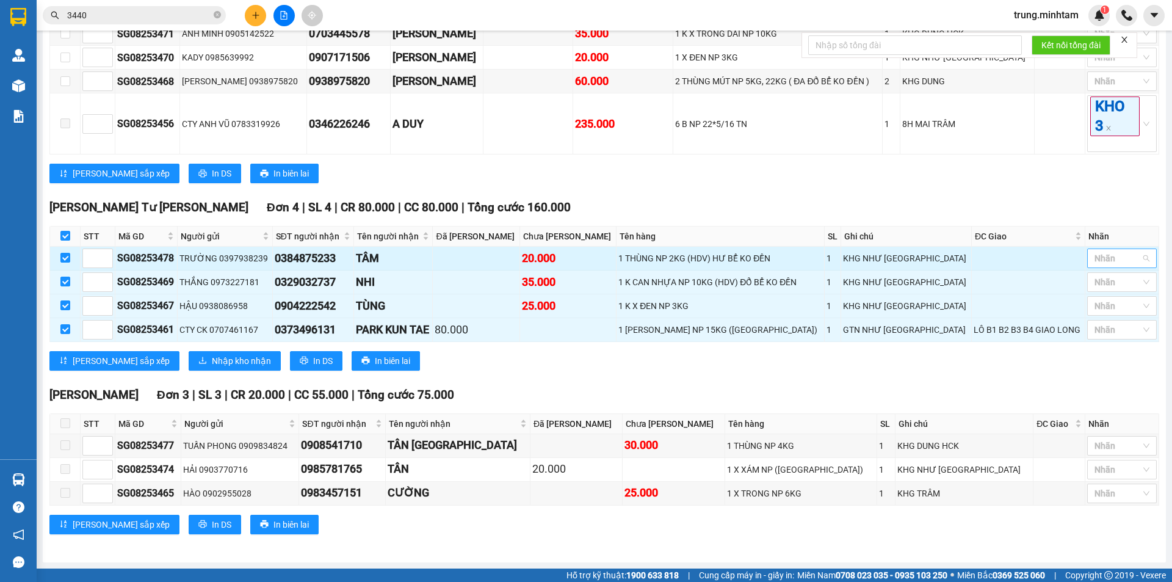
click at [1108, 265] on div at bounding box center [1115, 258] width 51 height 15
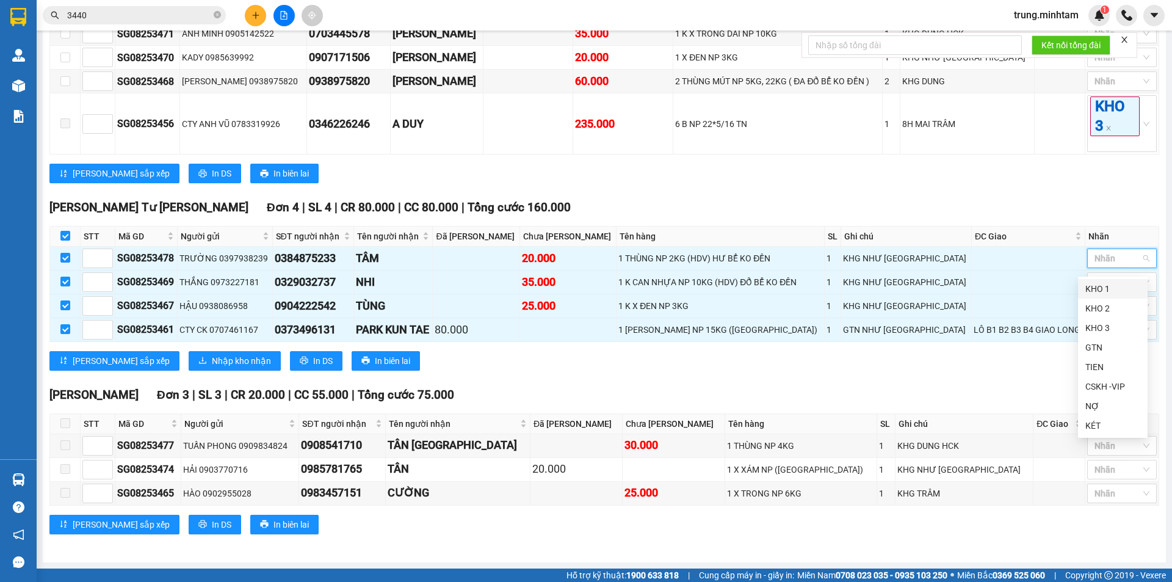
drag, startPoint x: 1102, startPoint y: 289, endPoint x: 1062, endPoint y: 276, distance: 42.1
click at [1101, 289] on div "KHO 1" at bounding box center [1112, 288] width 55 height 13
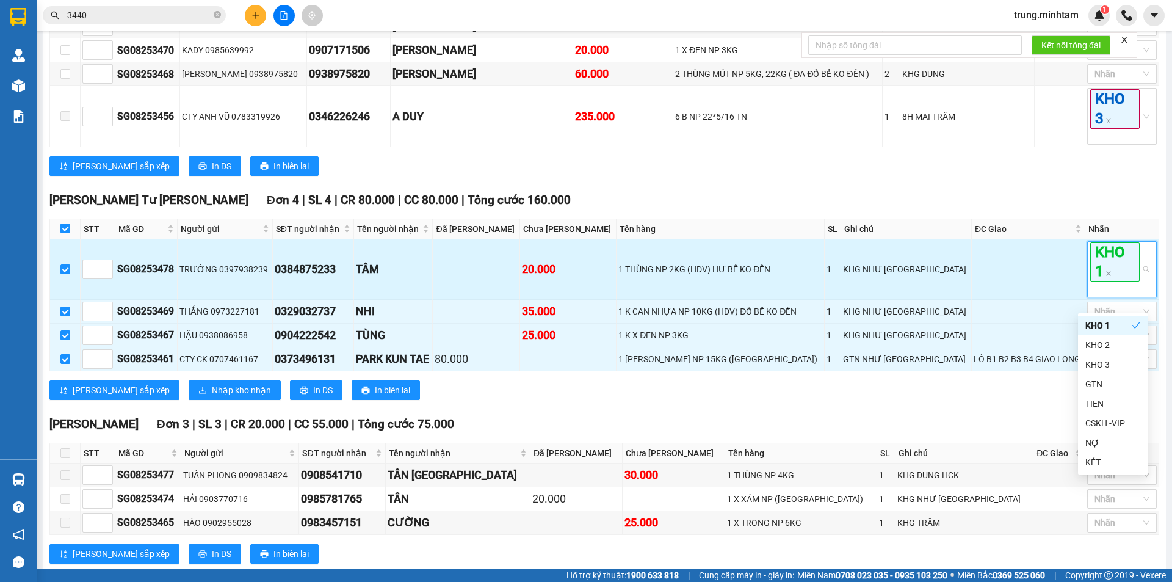
click at [1056, 275] on td at bounding box center [1028, 269] width 114 height 60
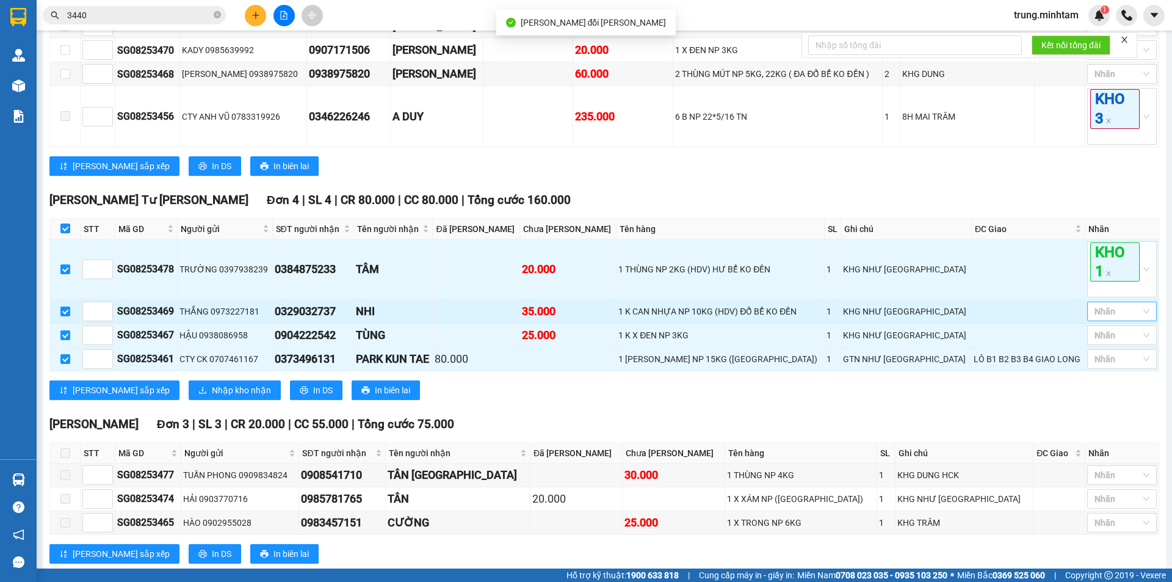
click at [1101, 319] on div at bounding box center [1115, 311] width 51 height 15
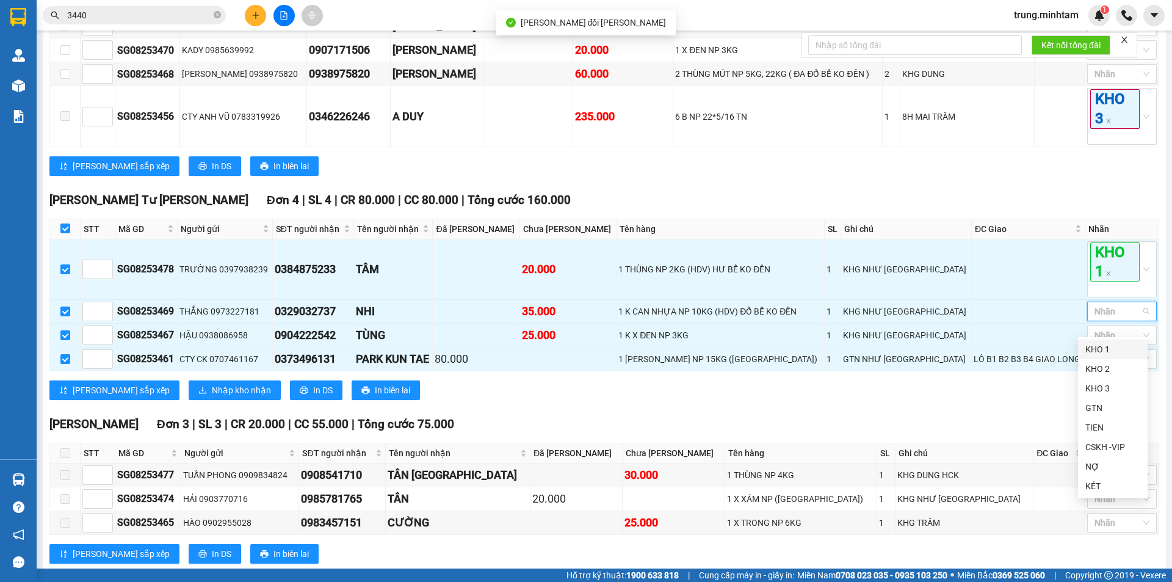
click at [1101, 350] on div "KHO 1" at bounding box center [1112, 348] width 55 height 13
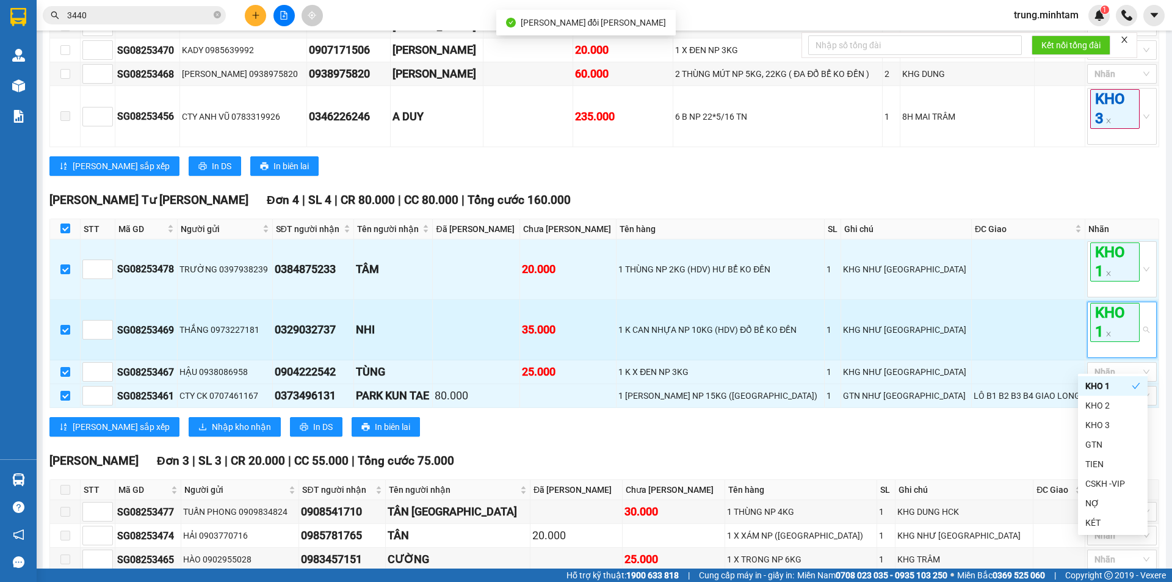
click at [1064, 332] on td at bounding box center [1028, 330] width 114 height 60
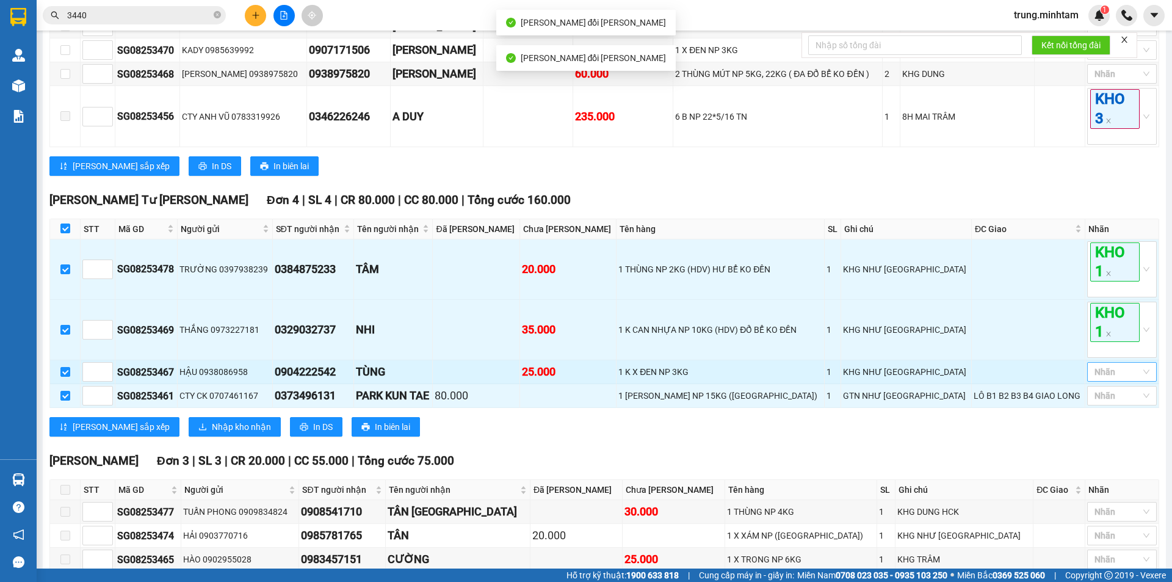
click at [1099, 379] on div at bounding box center [1115, 371] width 51 height 15
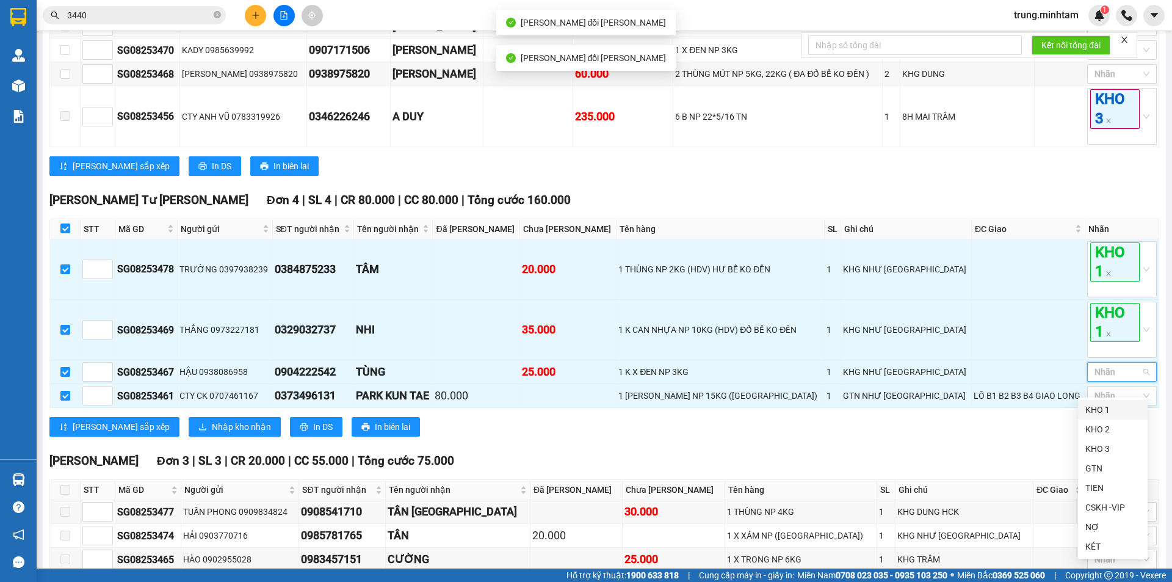
click at [1101, 408] on div "KHO 1" at bounding box center [1112, 409] width 55 height 13
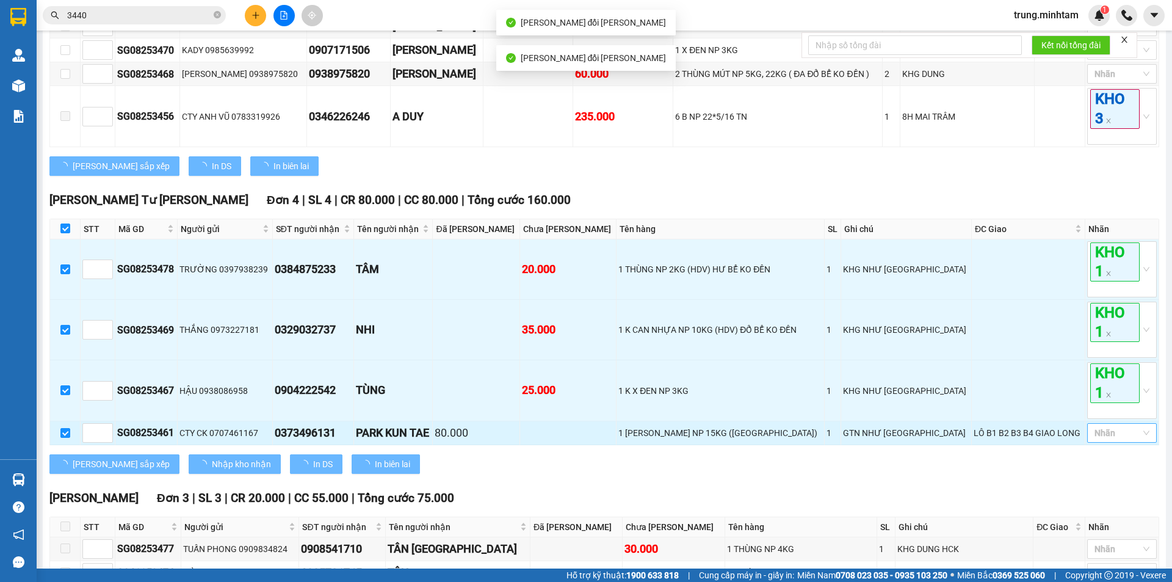
drag, startPoint x: 1073, startPoint y: 392, endPoint x: 1101, endPoint y: 454, distance: 67.7
click at [1073, 392] on td at bounding box center [1028, 390] width 114 height 60
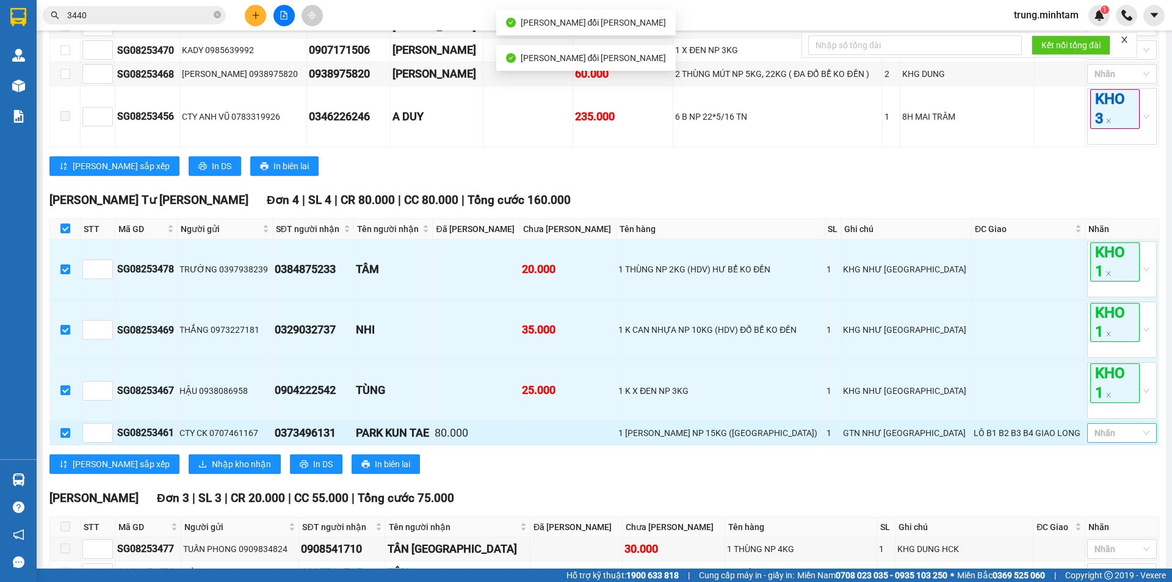
click at [1095, 440] on div at bounding box center [1115, 432] width 51 height 15
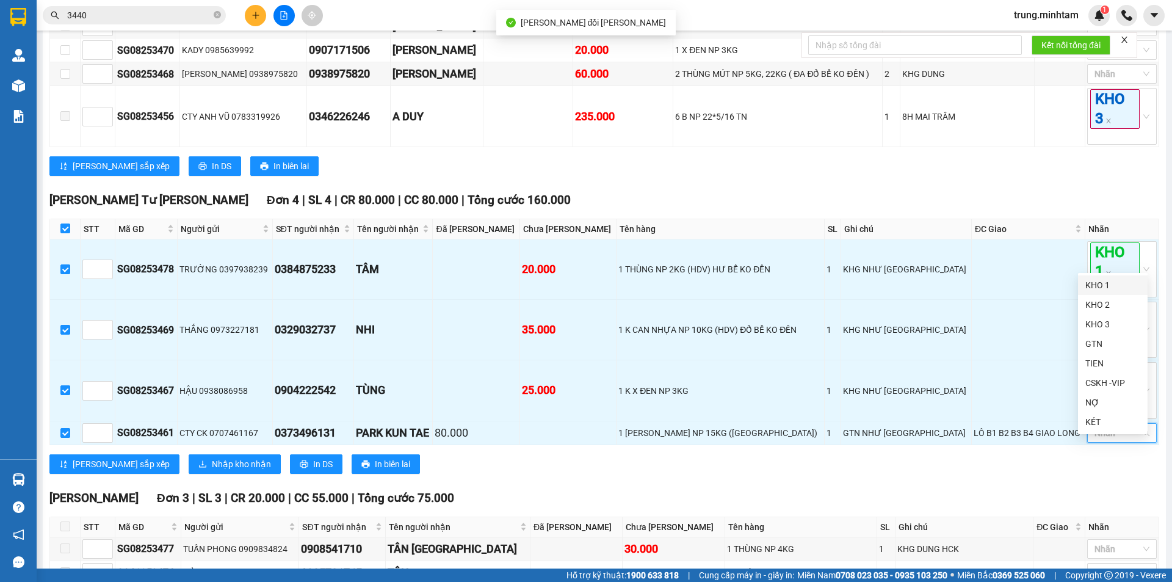
click at [1094, 286] on div "KHO 1" at bounding box center [1112, 284] width 55 height 13
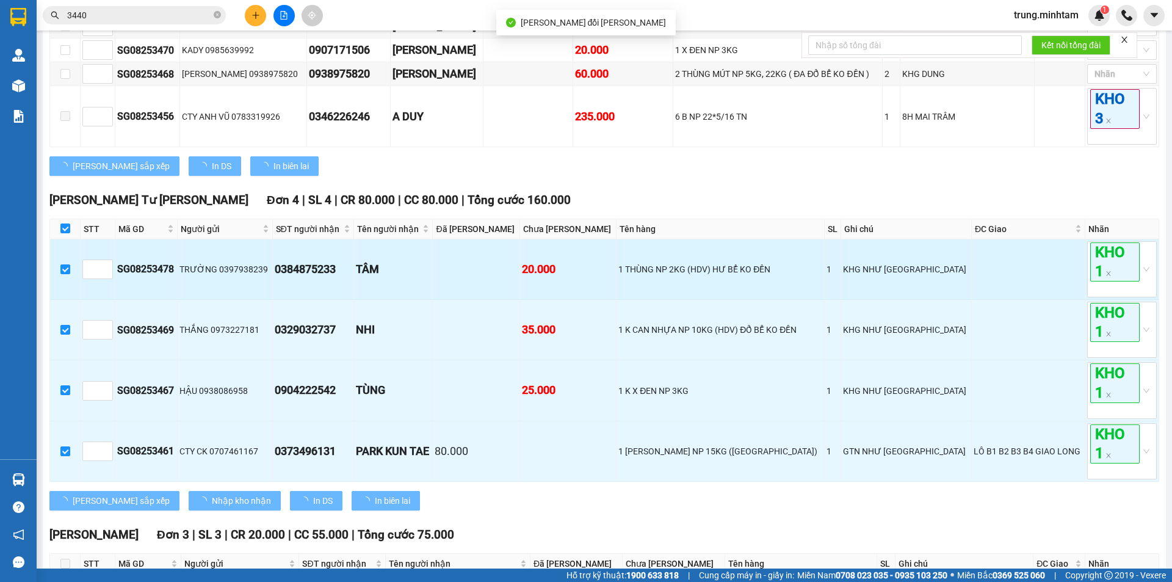
click at [1028, 295] on td at bounding box center [1028, 269] width 114 height 60
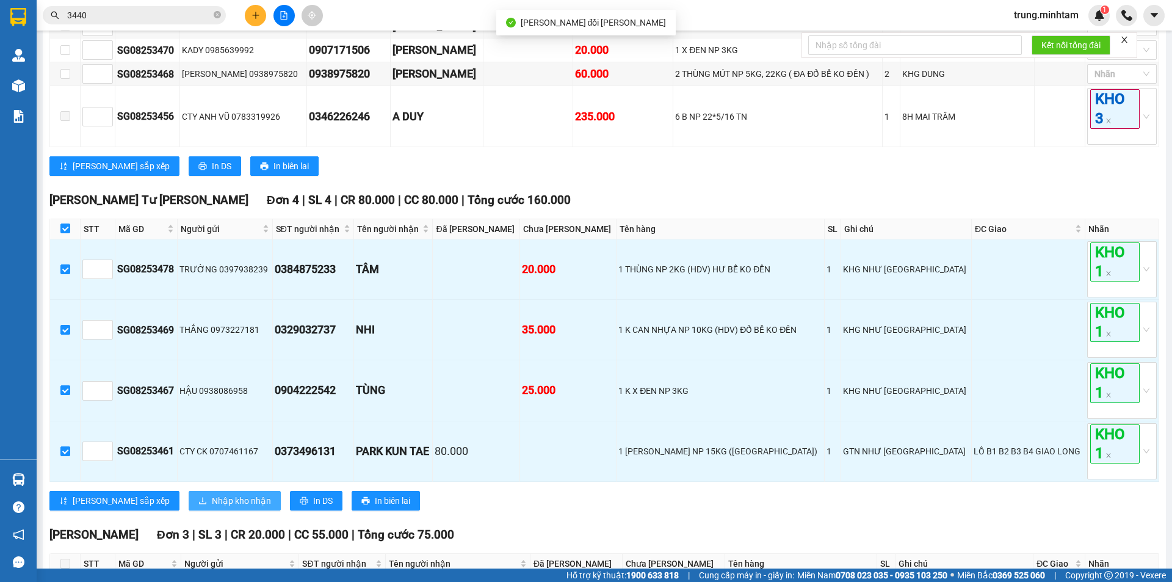
click at [212, 507] on span "Nhập kho nhận" at bounding box center [241, 500] width 59 height 13
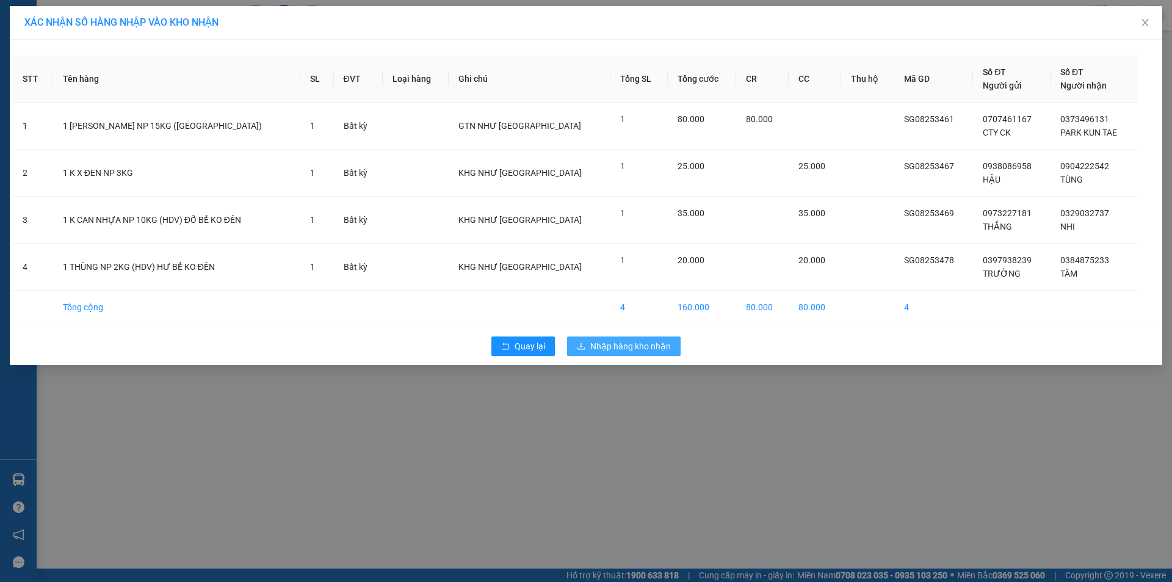
click at [614, 350] on span "Nhập hàng kho nhận" at bounding box center [630, 345] width 81 height 13
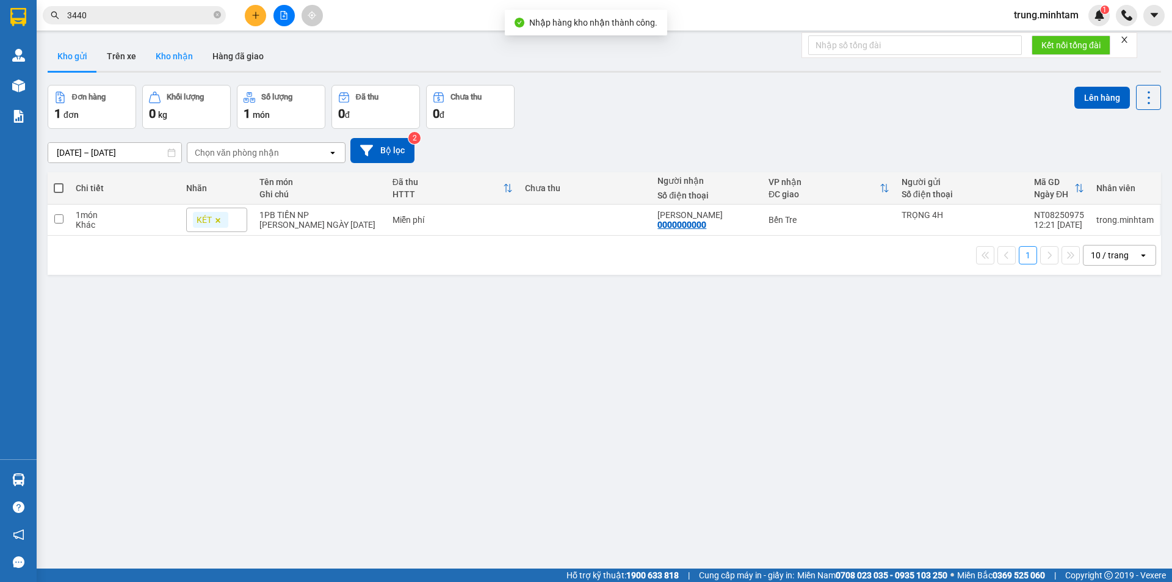
click at [175, 53] on button "Kho nhận" at bounding box center [174, 55] width 57 height 29
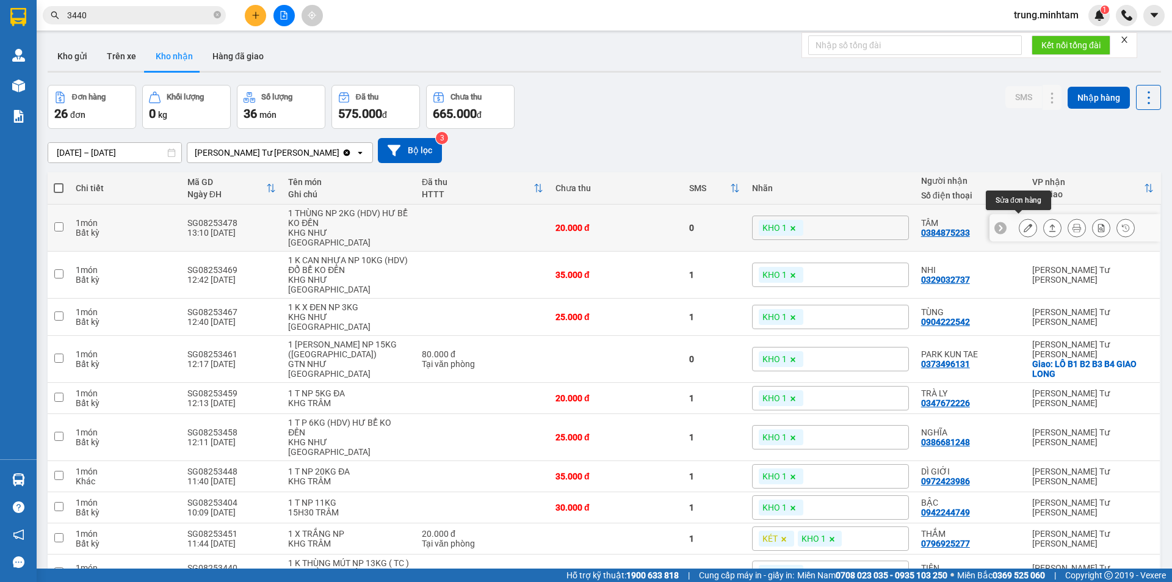
click at [1023, 223] on icon at bounding box center [1027, 227] width 9 height 9
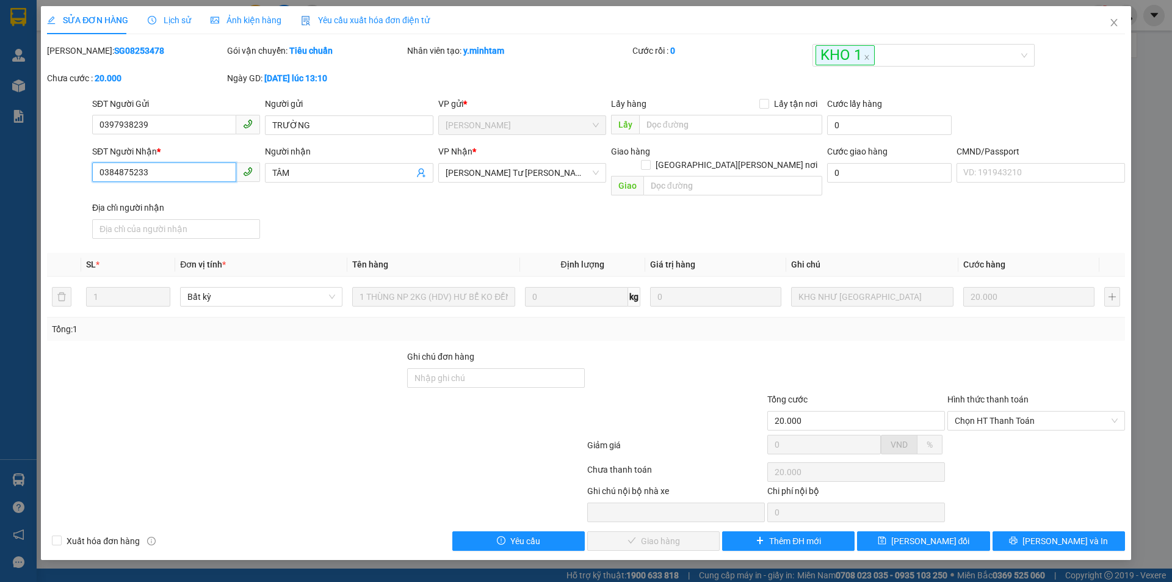
drag, startPoint x: 153, startPoint y: 171, endPoint x: 67, endPoint y: 175, distance: 86.7
click at [67, 175] on div "SĐT Người Nhận * 0384875233 0384875233 Người nhận TÂM VP Nhận * Ngã Tư Huyện …" at bounding box center [586, 194] width 1080 height 99
click at [500, 368] on input "Ghi chú đơn hàng" at bounding box center [496, 378] width 178 height 20
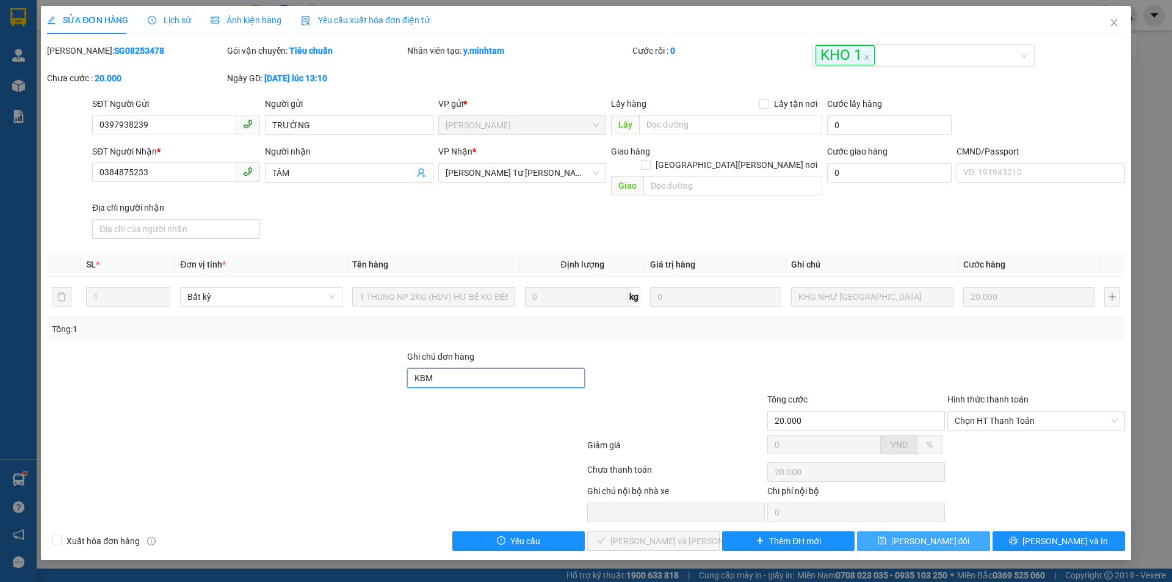
type input "KBM"
click at [915, 534] on span "[PERSON_NAME] thay đổi" at bounding box center [930, 540] width 79 height 13
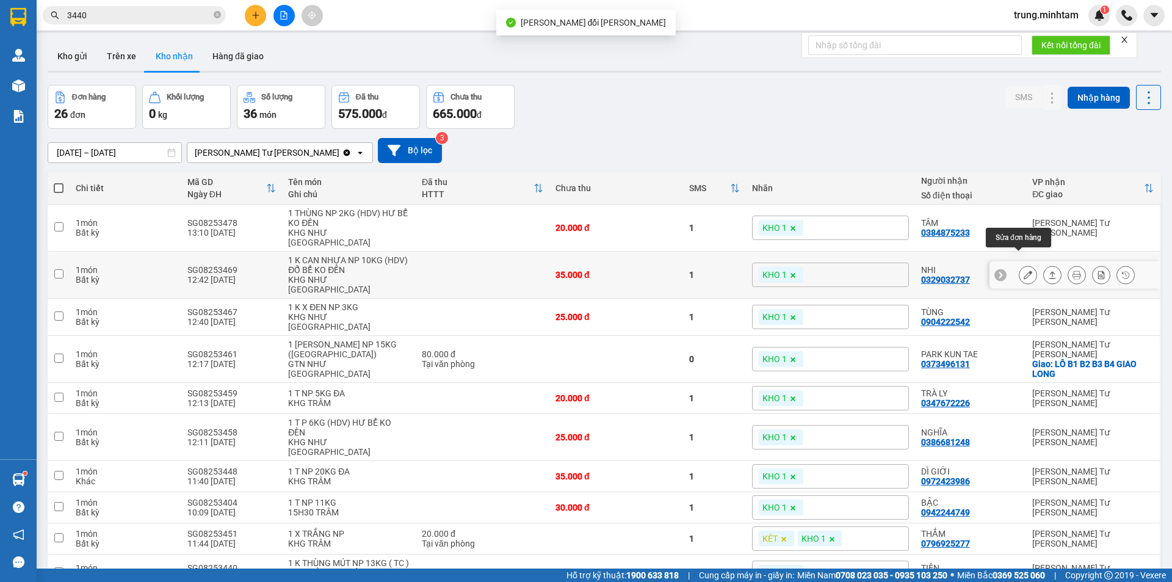
click at [1023, 270] on icon at bounding box center [1027, 274] width 9 height 9
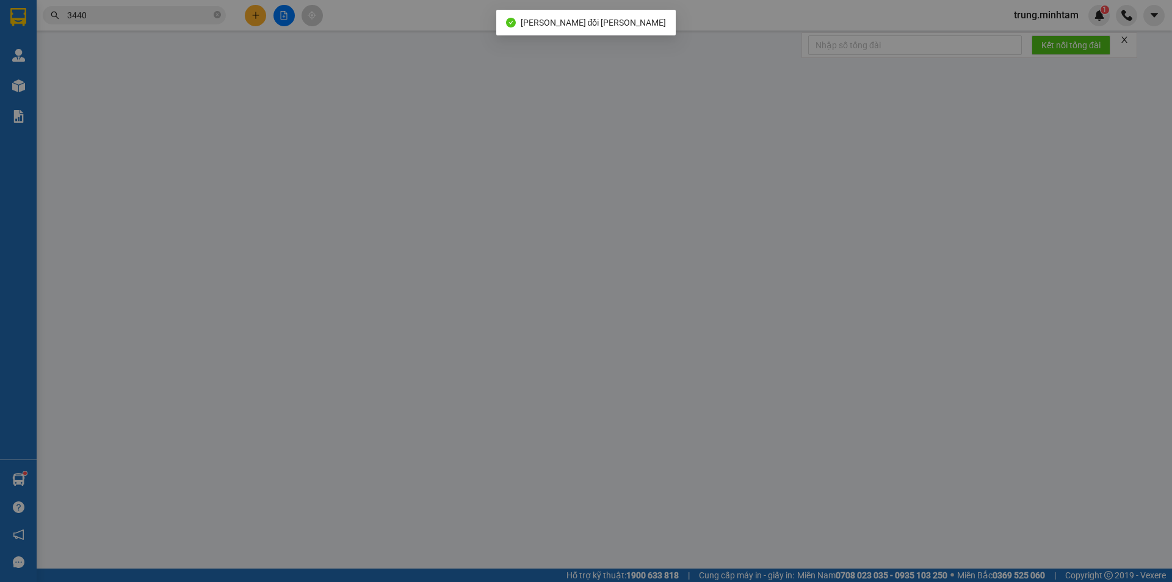
type input "0973227181"
type input "THẮNG"
type input "0329032737"
type input "NHI"
type input "HCK"
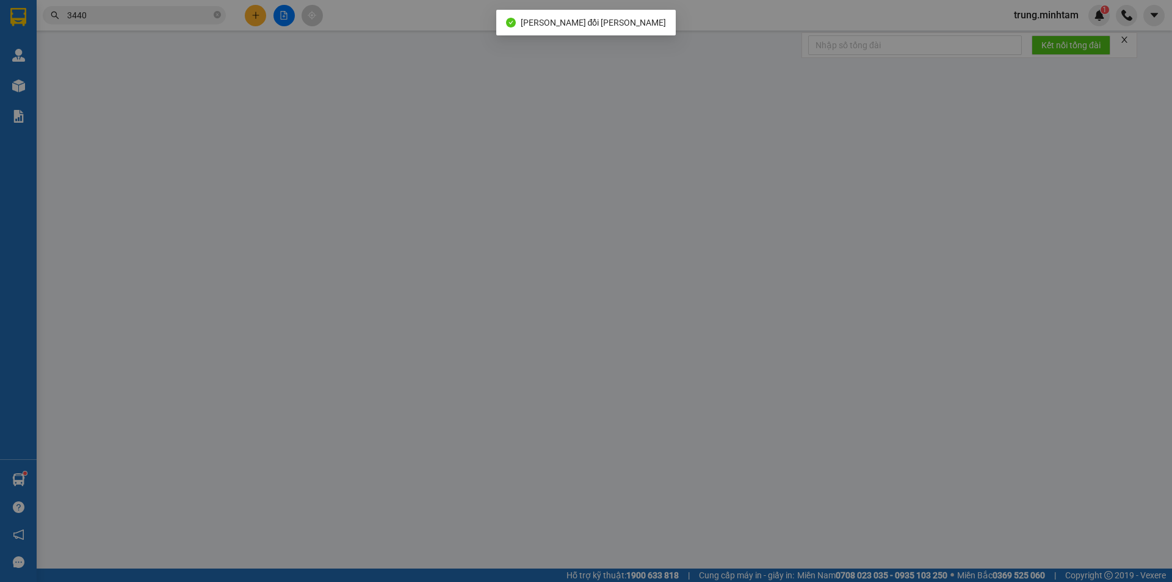
type input "35.000"
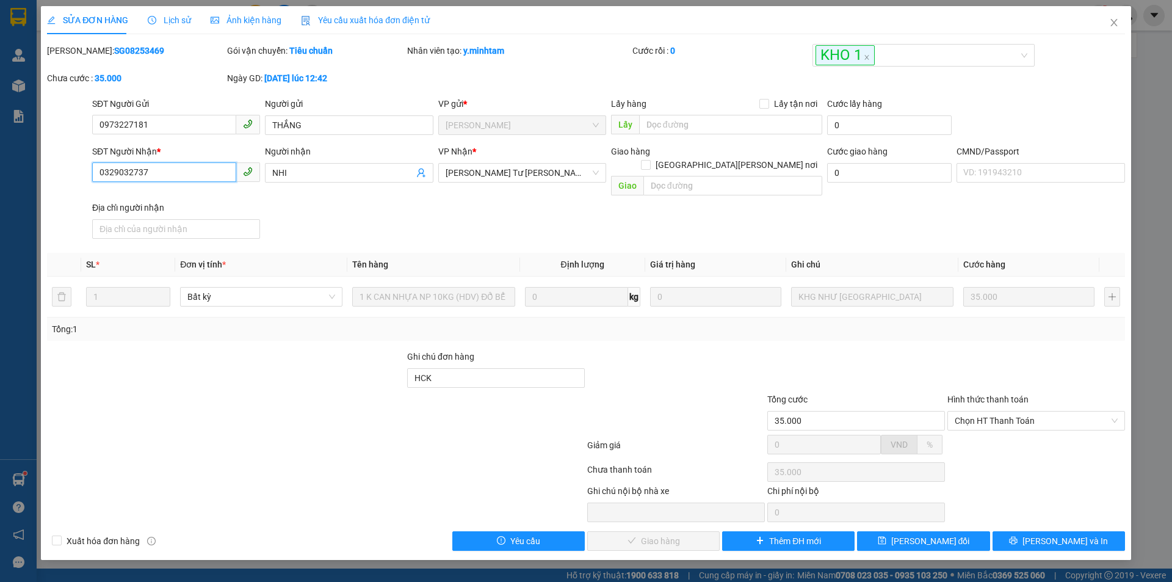
drag, startPoint x: 153, startPoint y: 170, endPoint x: 38, endPoint y: 170, distance: 114.7
click at [38, 170] on div "SỬA ĐƠN HÀNG Lịch sử Ảnh kiện hàng Yêu cầu xuất hóa đơn điện tử Total Paid Fee …" at bounding box center [586, 291] width 1172 height 582
click at [464, 368] on input "HCK" at bounding box center [496, 378] width 178 height 20
click at [432, 368] on input "HCK BM" at bounding box center [496, 378] width 178 height 20
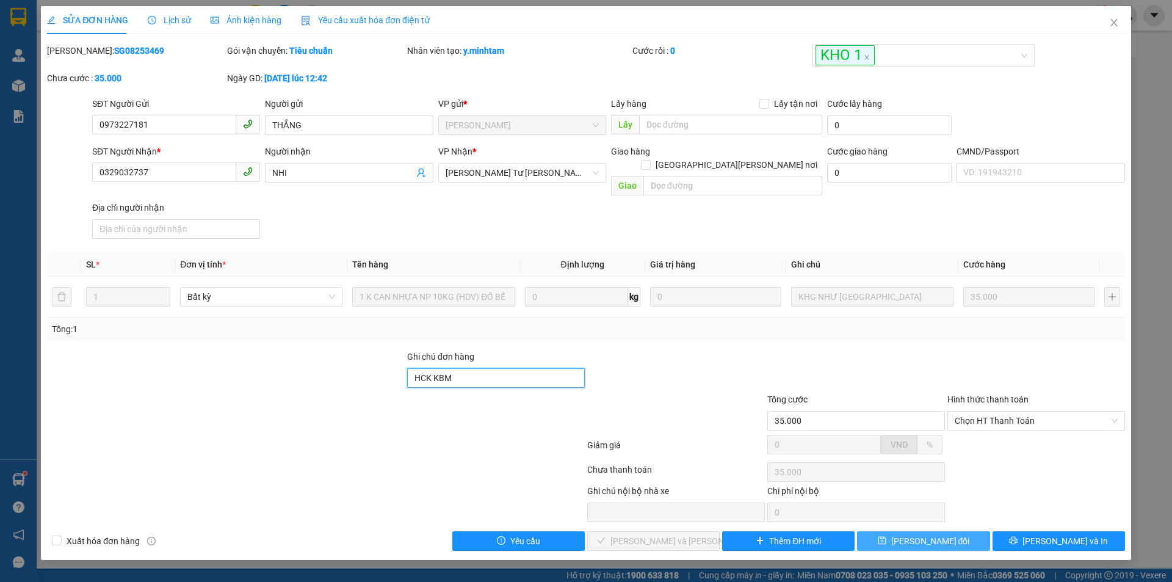
type input "HCK KBM"
click at [910, 534] on span "[PERSON_NAME] thay đổi" at bounding box center [930, 540] width 79 height 13
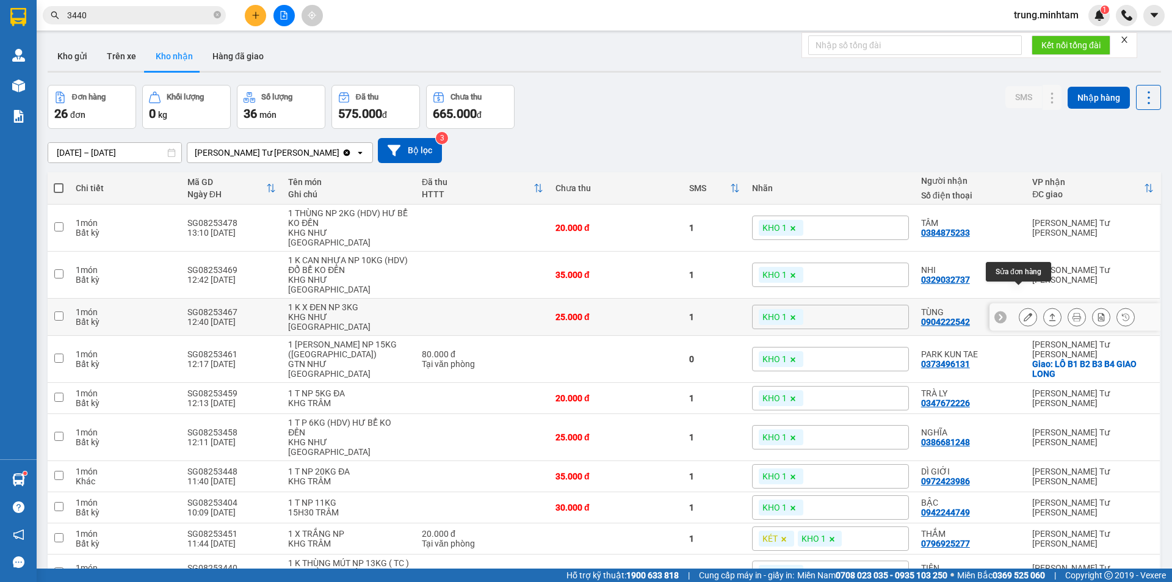
click at [1023, 312] on icon at bounding box center [1027, 316] width 9 height 9
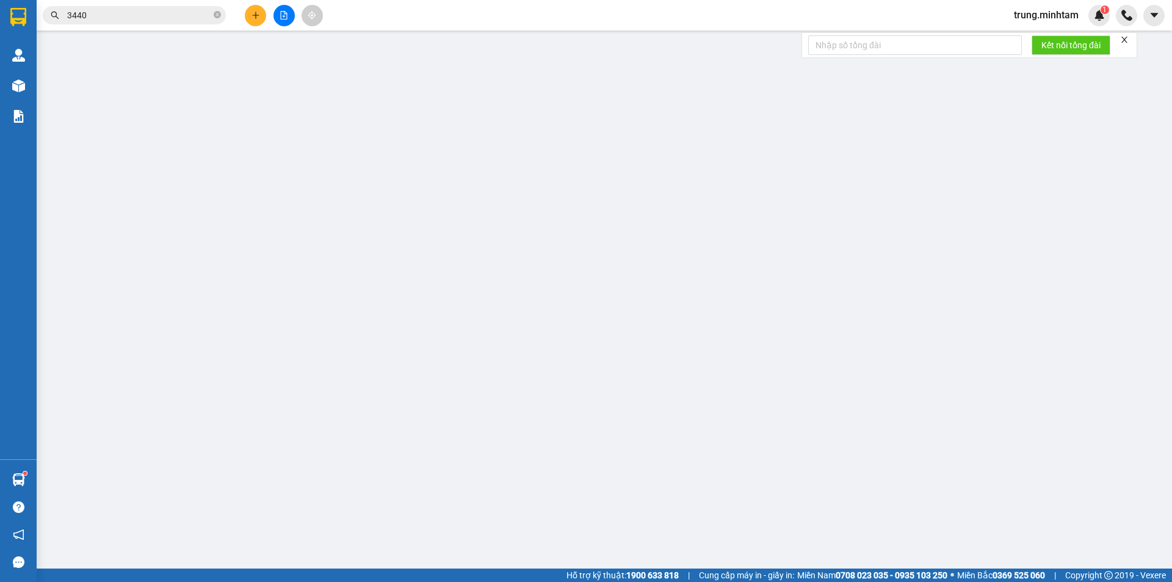
type input "0938086958"
type input "HẬU"
type input "0904222542"
type input "TÙNG"
type input "HCK"
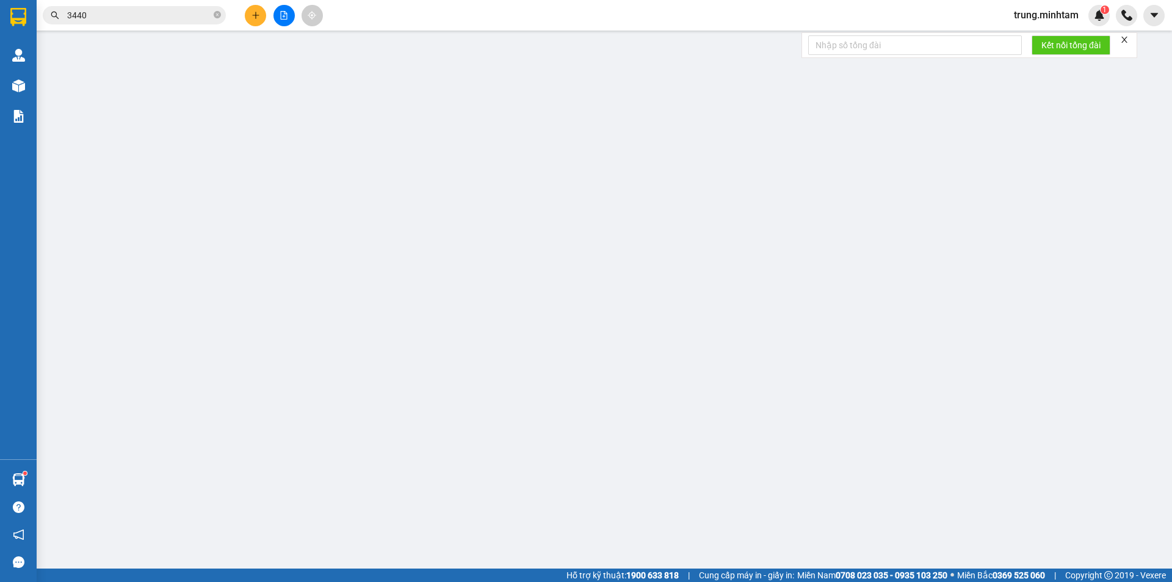
type input "25.000"
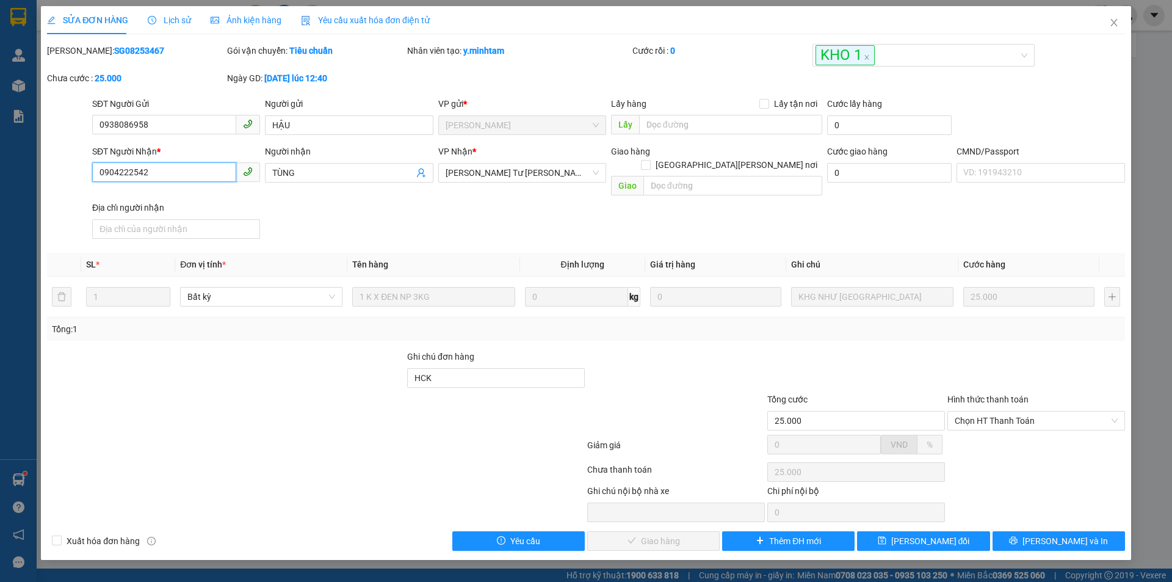
drag, startPoint x: 146, startPoint y: 172, endPoint x: 81, endPoint y: 174, distance: 65.9
click at [81, 174] on div "SĐT Người Nhận * 0904222542 0904222542 Người nhận TÙNG VP Nhận * Ngã Tư Huyện…" at bounding box center [586, 194] width 1080 height 99
click at [465, 368] on input "HCK" at bounding box center [496, 378] width 178 height 20
click at [435, 368] on input "HCK BM" at bounding box center [496, 378] width 178 height 20
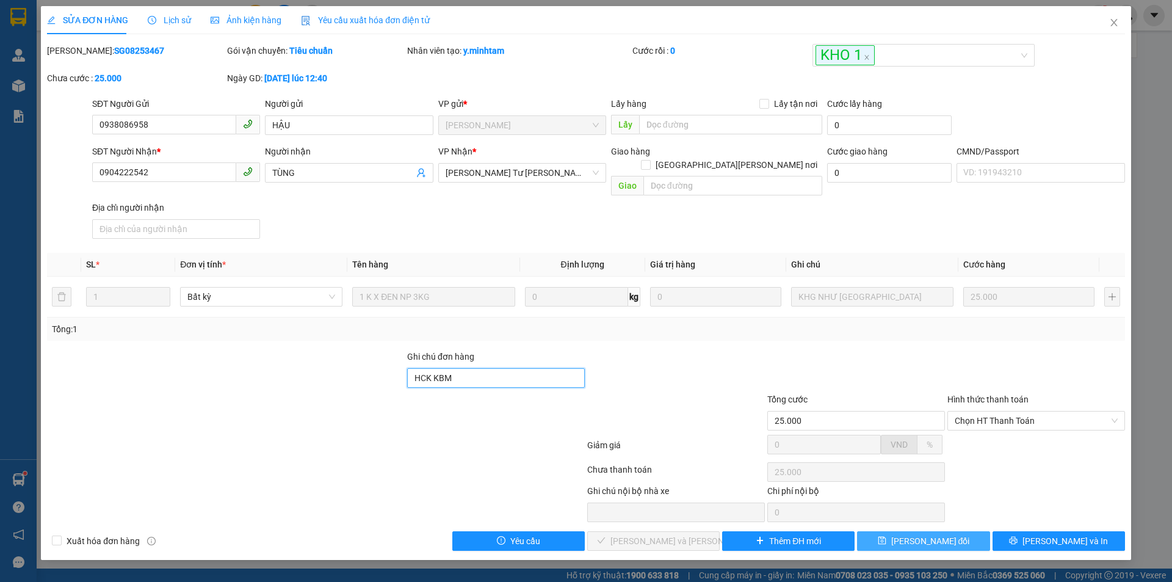
type input "HCK KBM"
click at [932, 534] on span "[PERSON_NAME] thay đổi" at bounding box center [930, 540] width 79 height 13
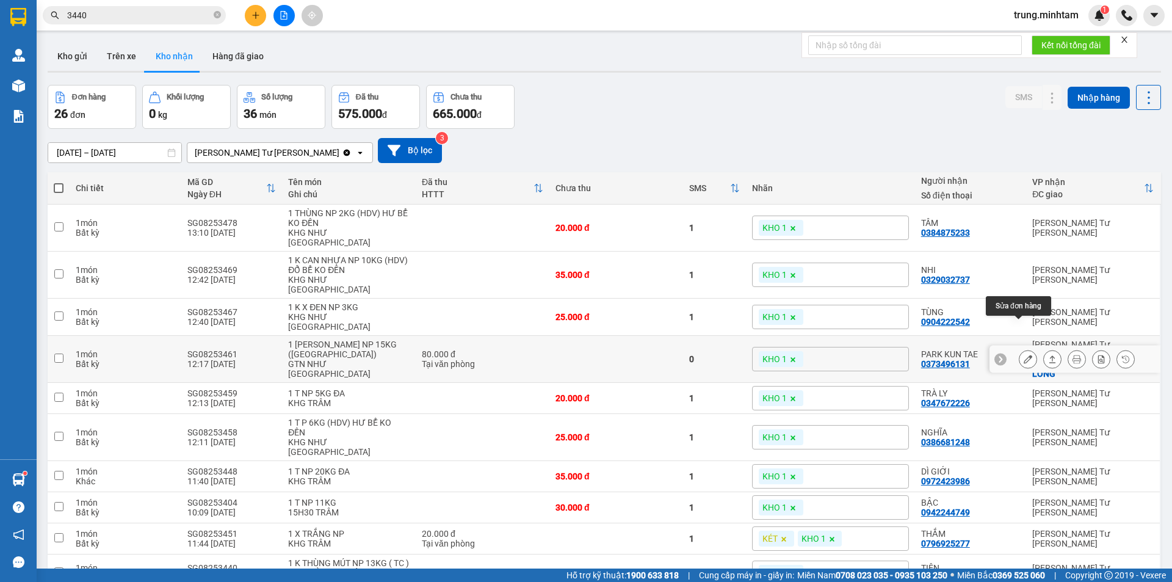
click at [1023, 355] on icon at bounding box center [1027, 359] width 9 height 9
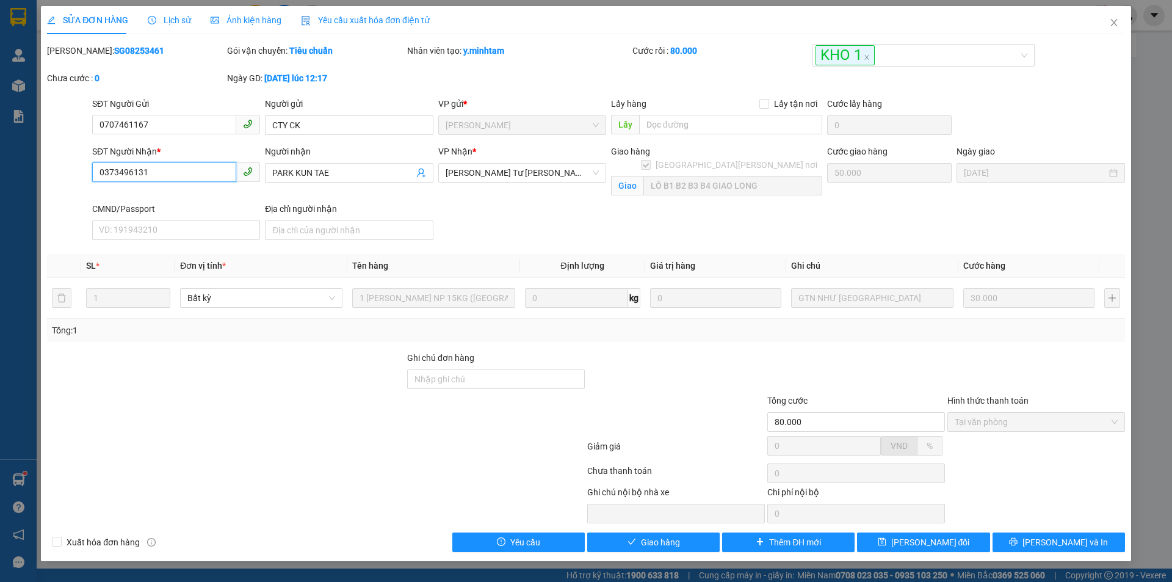
drag, startPoint x: 147, startPoint y: 170, endPoint x: 63, endPoint y: 168, distance: 83.6
click at [63, 168] on div "SĐT Người Nhận * 0373496131 0373496131 Người nhận PARK KUN TAE VP Nhận * Ngã T…" at bounding box center [586, 195] width 1080 height 100
click at [464, 377] on input "Ghi chú đơn hàng" at bounding box center [496, 379] width 178 height 20
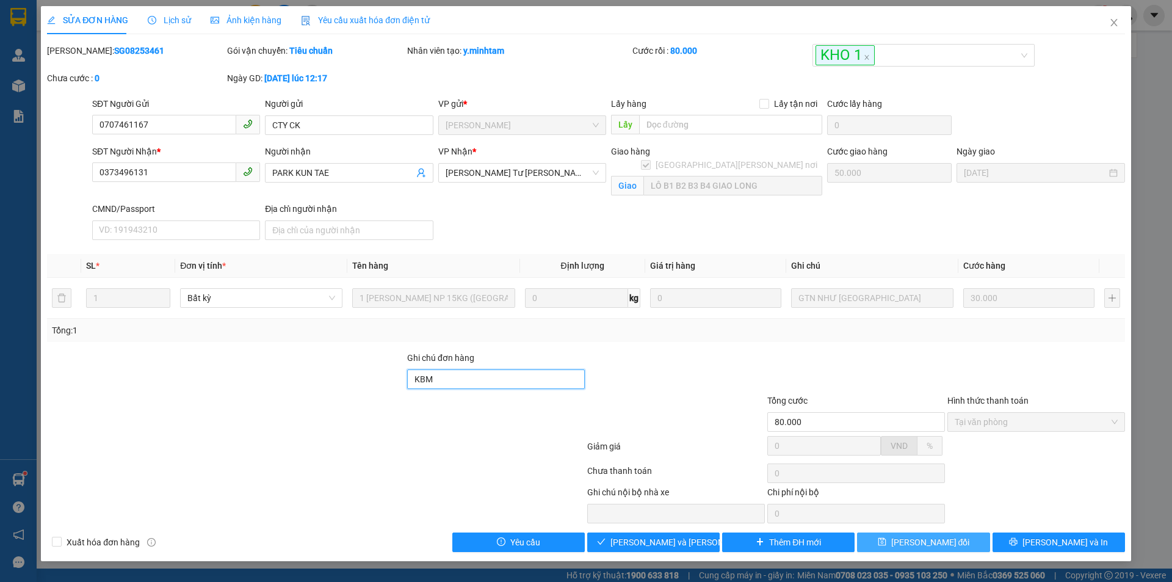
type input "KBM"
click at [944, 541] on span "[PERSON_NAME] thay đổi" at bounding box center [930, 541] width 79 height 13
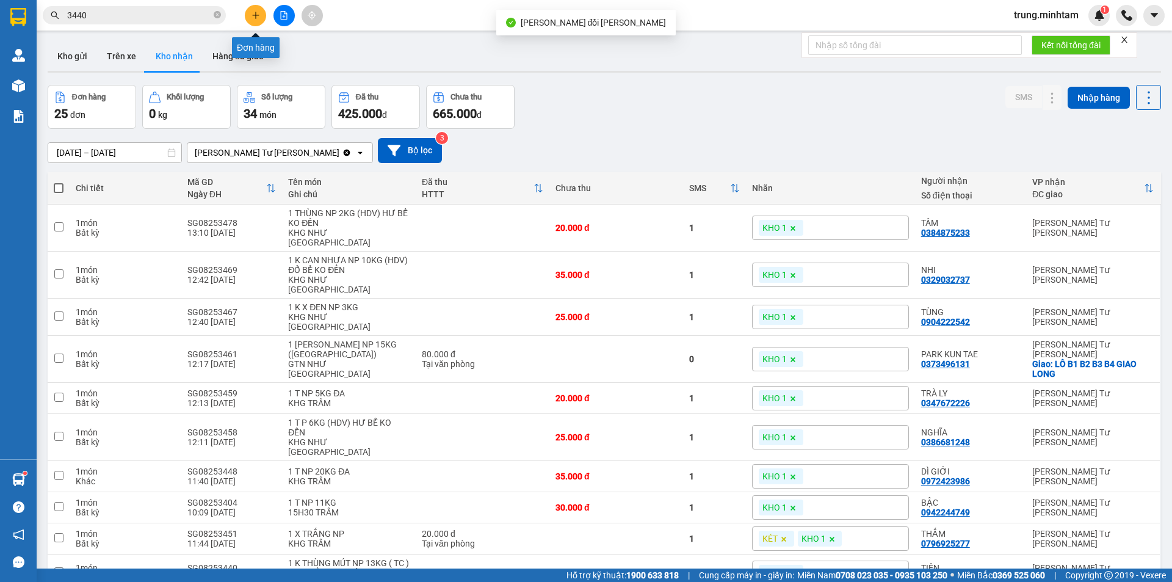
click at [253, 13] on icon "plus" at bounding box center [255, 15] width 9 height 9
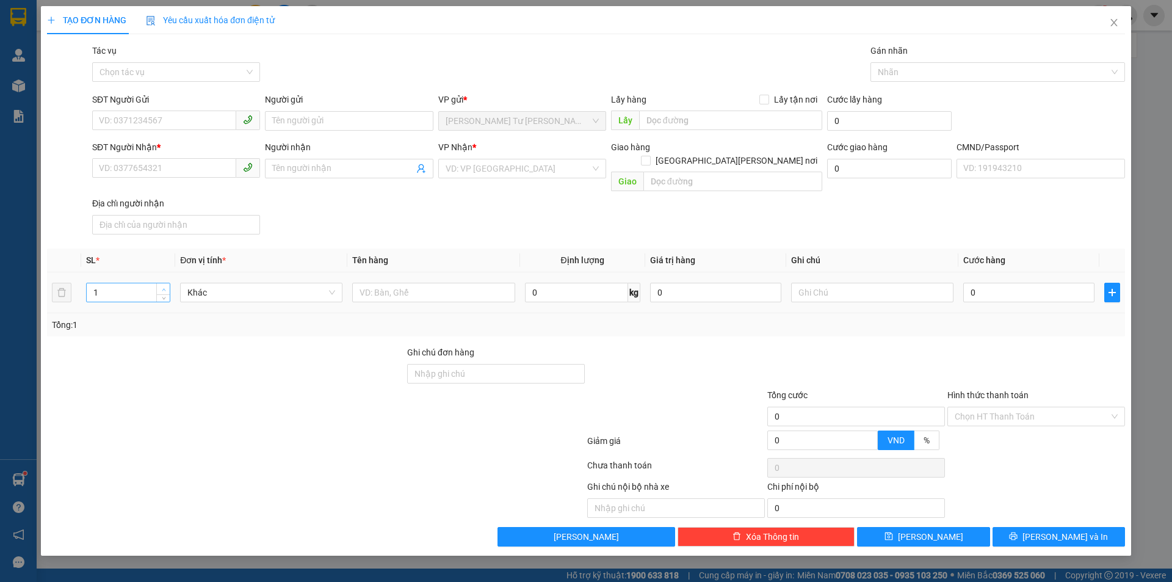
type input "2"
click at [165, 286] on span "up" at bounding box center [163, 289] width 7 height 7
click at [442, 283] on input "text" at bounding box center [433, 293] width 162 height 20
type input "2 BAO 23/25 KG NP (TC)"
drag, startPoint x: 207, startPoint y: 118, endPoint x: 214, endPoint y: 116, distance: 7.5
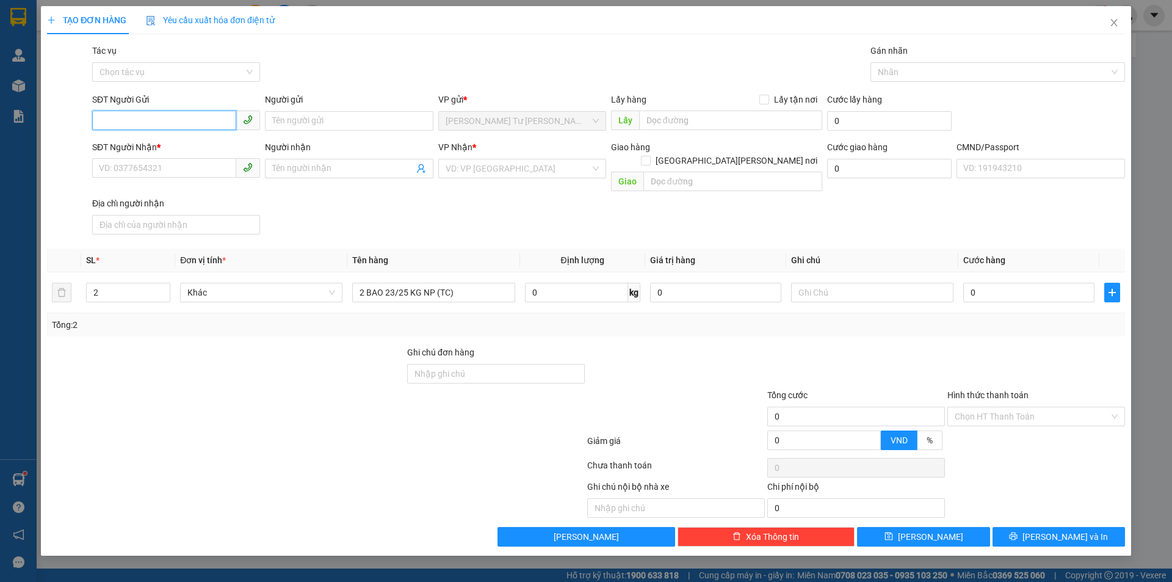
click at [207, 117] on input "SĐT Người Gửi" at bounding box center [164, 120] width 144 height 20
type input "090"
type input "1"
click at [165, 294] on icon "down" at bounding box center [164, 296] width 4 height 4
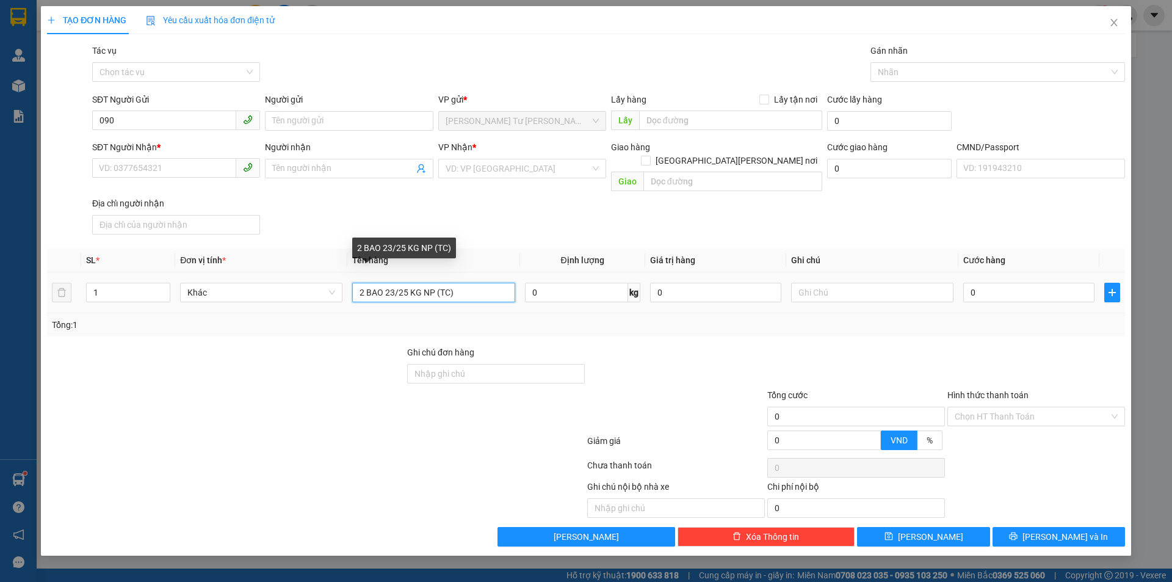
drag, startPoint x: 362, startPoint y: 278, endPoint x: 350, endPoint y: 282, distance: 13.5
click at [350, 282] on td "2 BAO 23/25 KG NP (TC)" at bounding box center [433, 292] width 172 height 41
click at [398, 283] on input "1 BAO 23/25 KG NP (TC)" at bounding box center [433, 293] width 162 height 20
type input "1 BAO 25 KG NP (TC)"
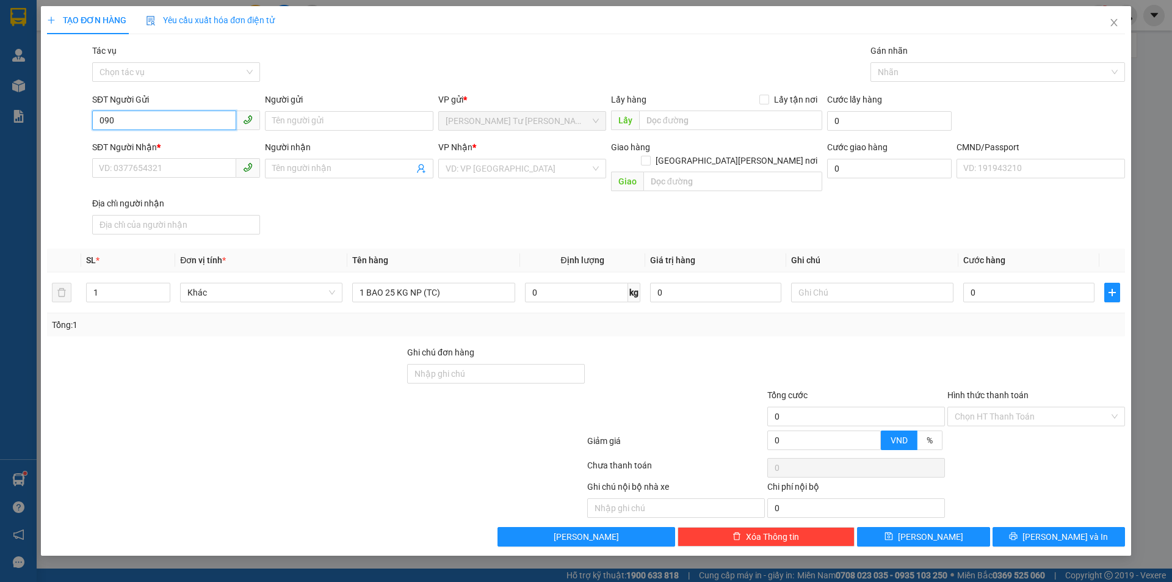
click at [193, 118] on input "090" at bounding box center [164, 120] width 144 height 20
type input "0902334262"
click at [164, 144] on div "0902334262 - DIỄM" at bounding box center [175, 145] width 153 height 13
type input "DIỄM"
type input "0903550905"
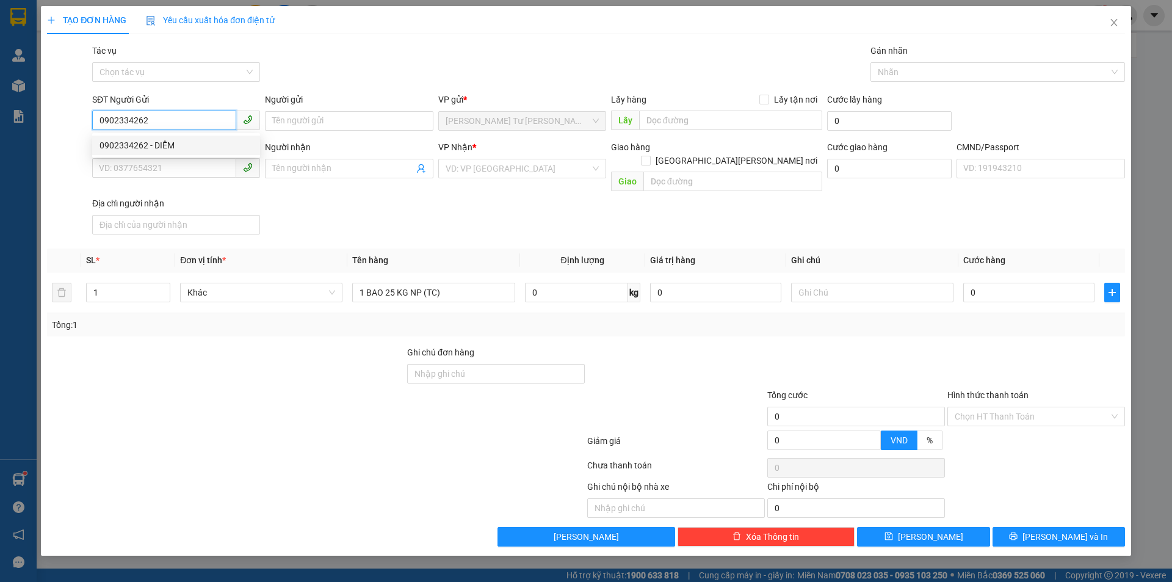
type input "HẰNG"
drag, startPoint x: 147, startPoint y: 118, endPoint x: 63, endPoint y: 118, distance: 83.6
click at [63, 118] on div "SĐT Người Gửi 0902334262 Người gửi DIỄM VP gửi * Ngã Tư Huyện Lấy hàng Lấy tậ…" at bounding box center [586, 114] width 1080 height 43
type input "0902334262"
click at [423, 170] on icon "user-add" at bounding box center [421, 169] width 10 height 10
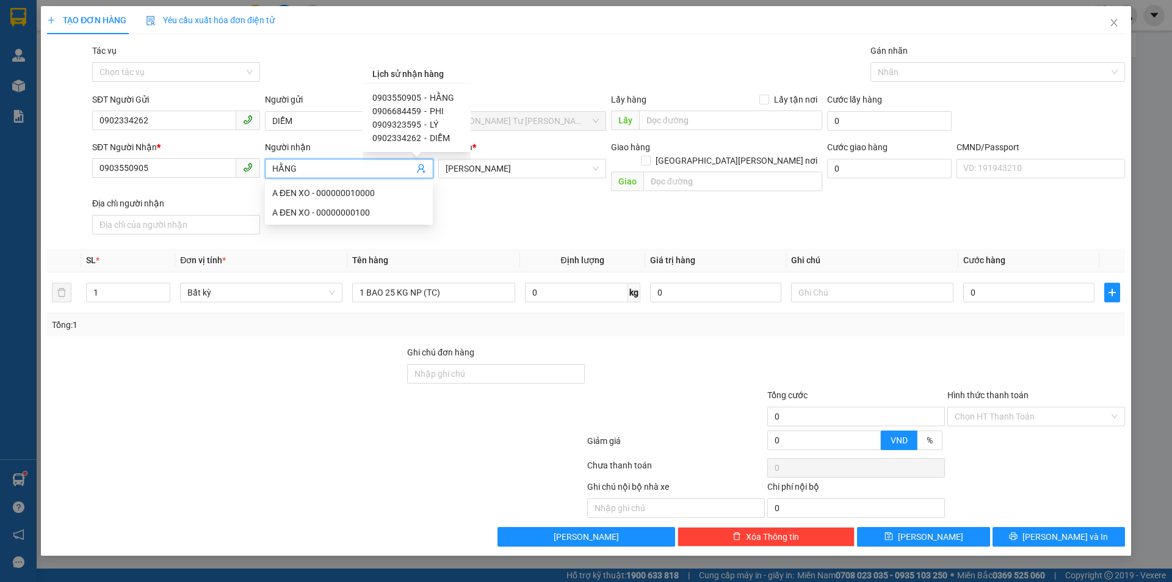
click at [436, 111] on span "PHI" at bounding box center [437, 111] width 14 height 10
type input "0906684459"
type input "PHI"
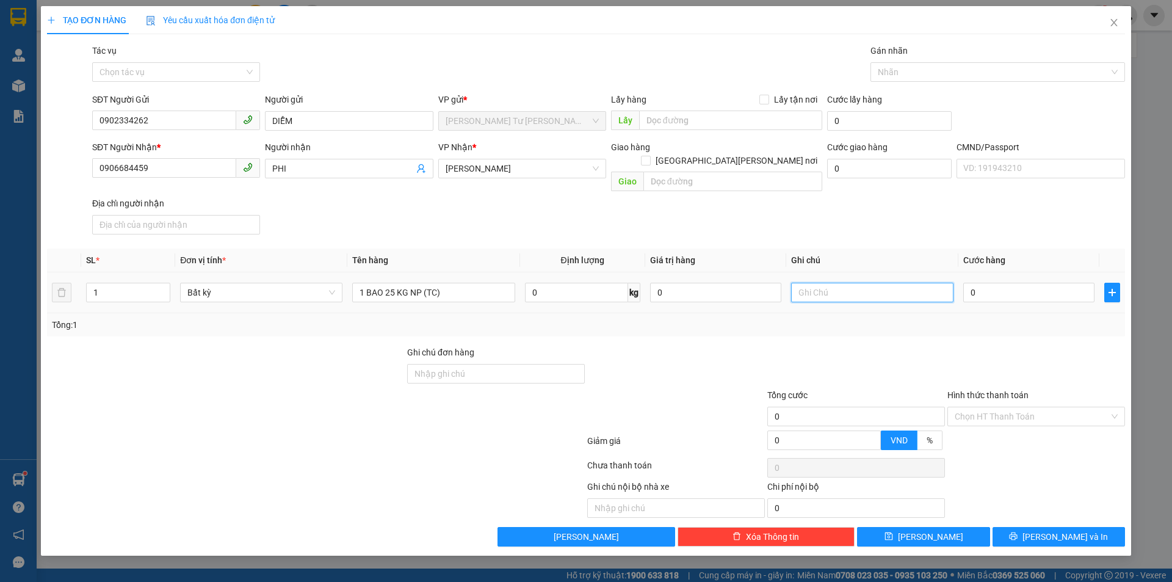
click at [879, 283] on input "text" at bounding box center [872, 293] width 162 height 20
type input "19H30 TRUNG"
type input "4"
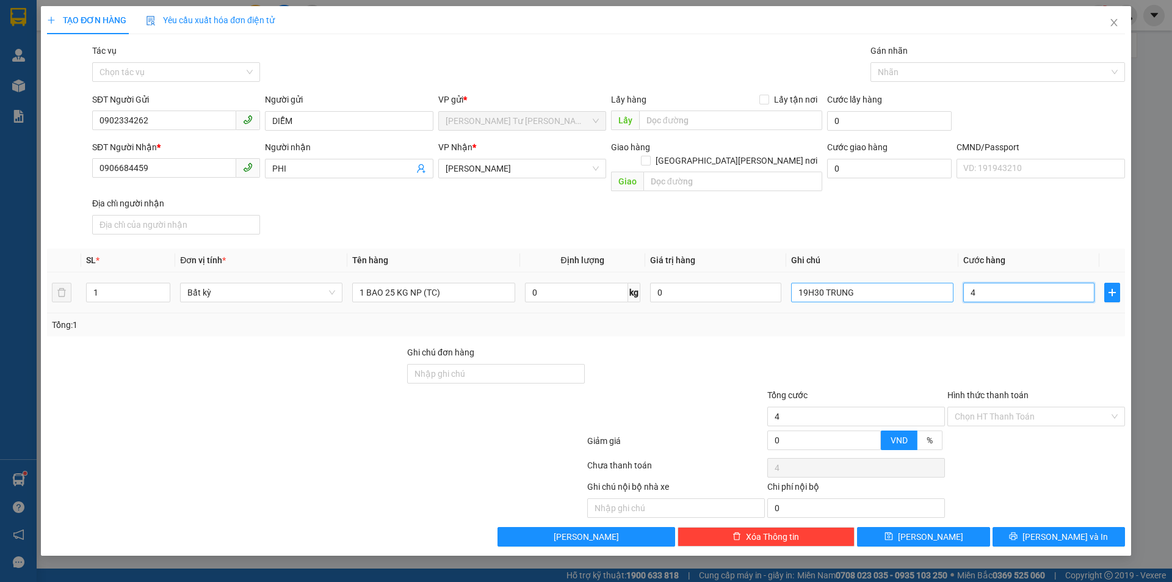
type input "40"
type input "40.000"
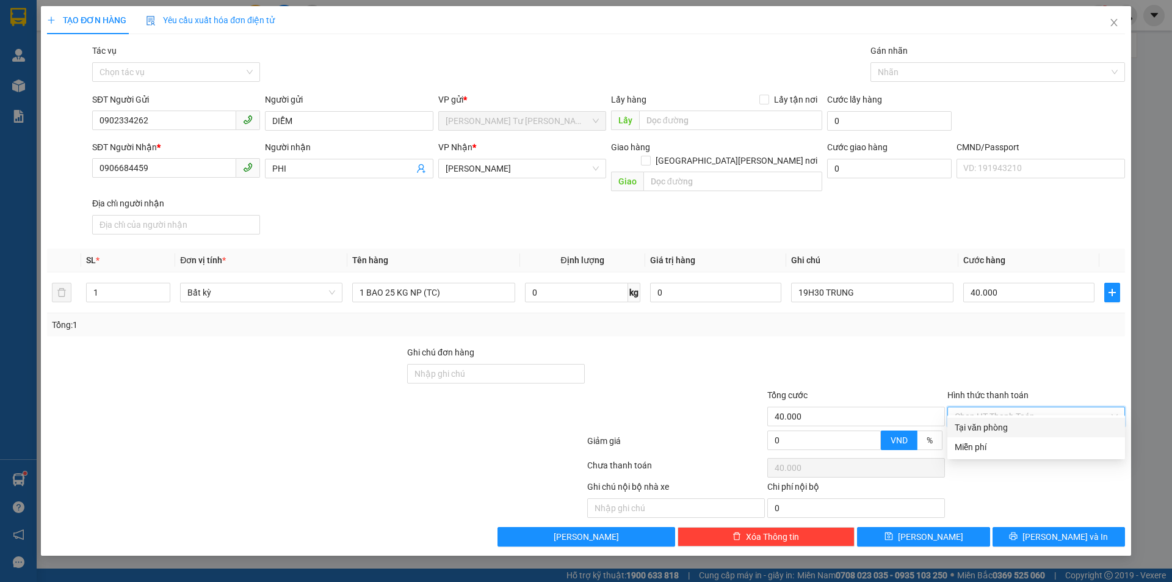
click at [1007, 407] on input "Hình thức thanh toán" at bounding box center [1031, 416] width 154 height 18
click at [989, 427] on div "Tại văn phòng" at bounding box center [1035, 426] width 163 height 13
type input "0"
click at [1066, 530] on span "[PERSON_NAME] và In" at bounding box center [1064, 536] width 85 height 13
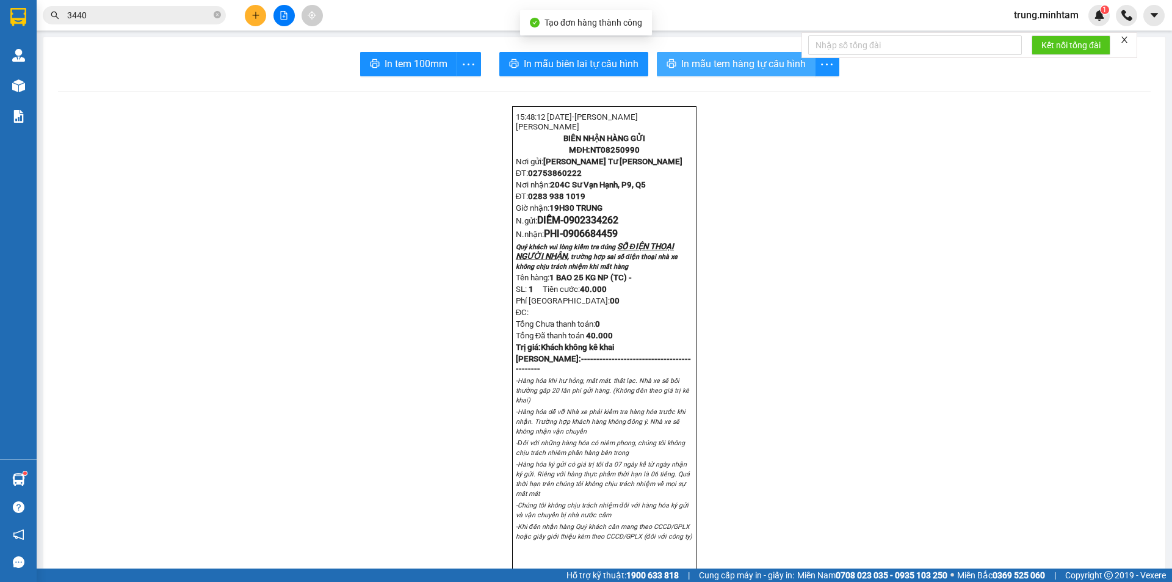
click at [716, 59] on span "In mẫu tem hàng tự cấu hình" at bounding box center [743, 63] width 124 height 15
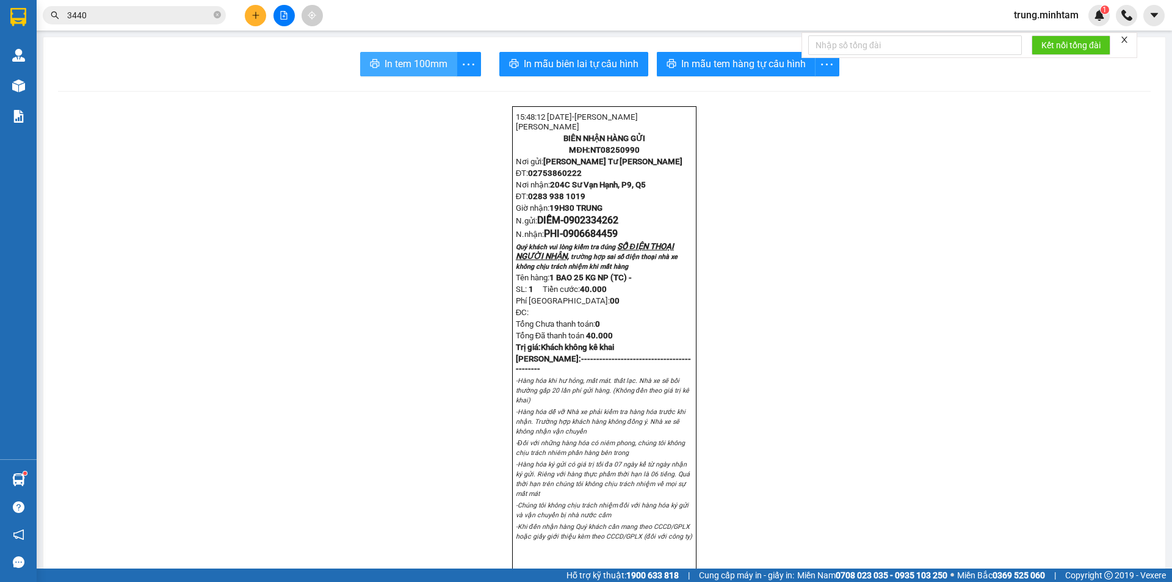
click at [384, 67] on span "In tem 100mm" at bounding box center [415, 63] width 63 height 15
click at [256, 16] on icon "plus" at bounding box center [255, 15] width 9 height 9
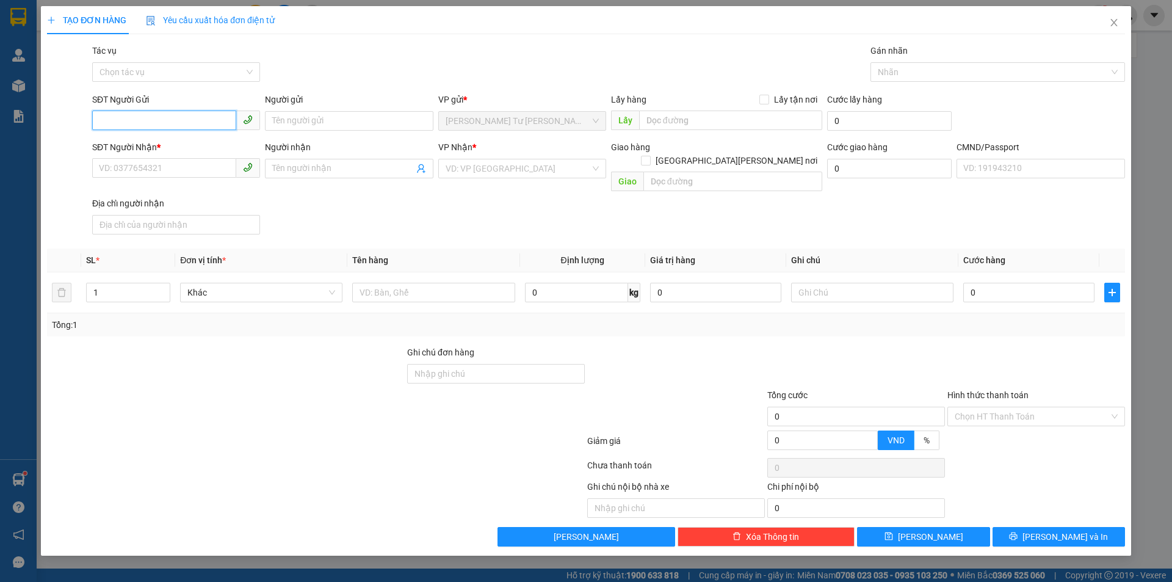
paste input "0902334262"
type input "0902334262"
click at [169, 143] on div "0902334262 - DIỄM" at bounding box center [175, 145] width 153 height 13
type input "DIỄM"
type input "0906684459"
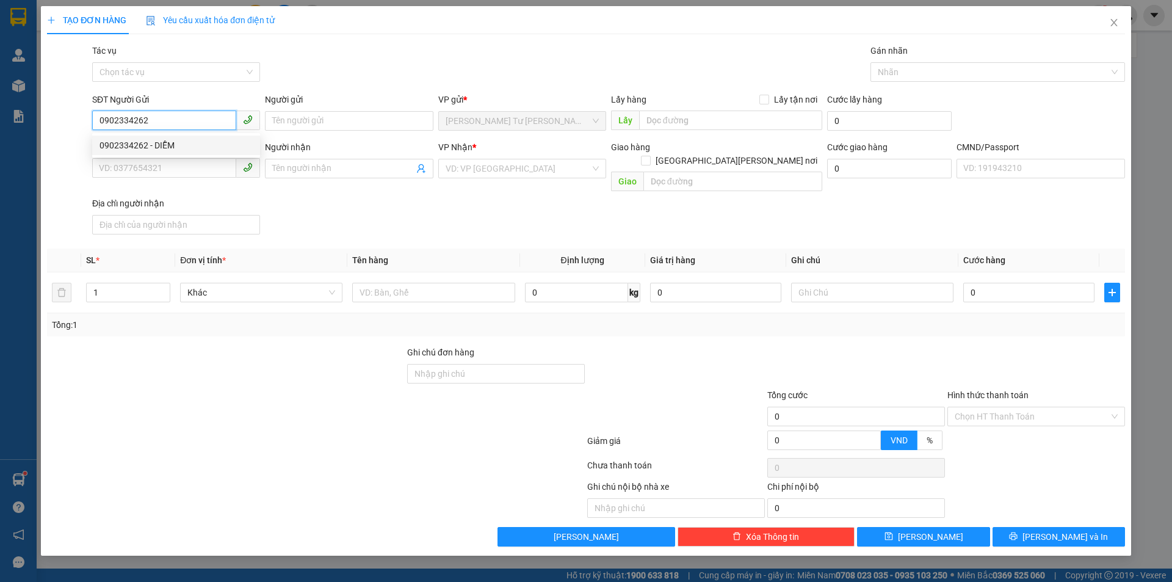
type input "PHI"
type input "0902334262"
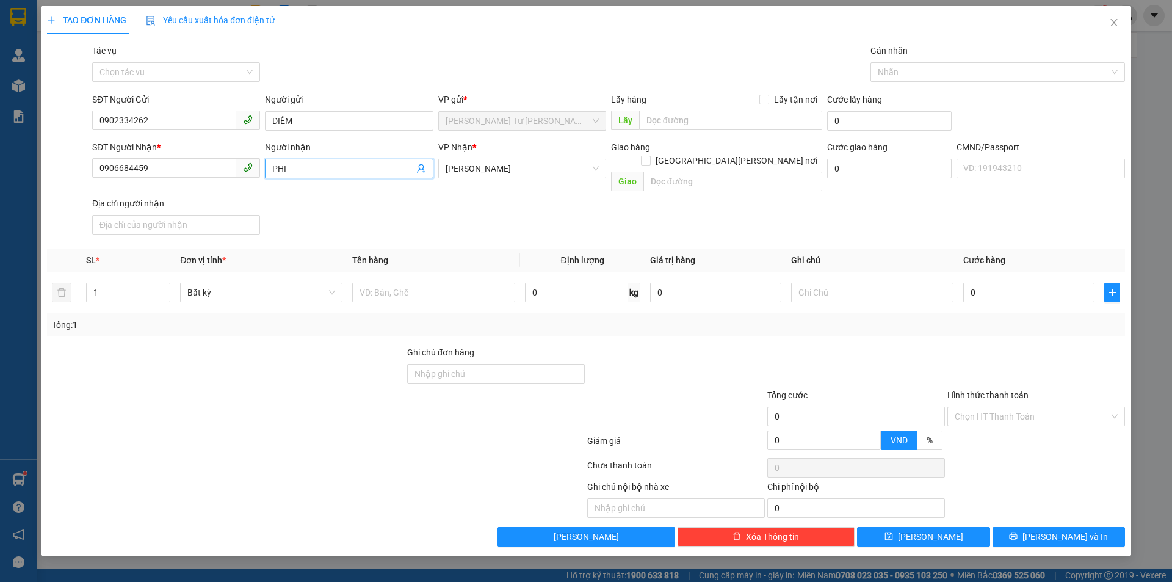
click at [419, 170] on icon "user-add" at bounding box center [421, 169] width 10 height 10
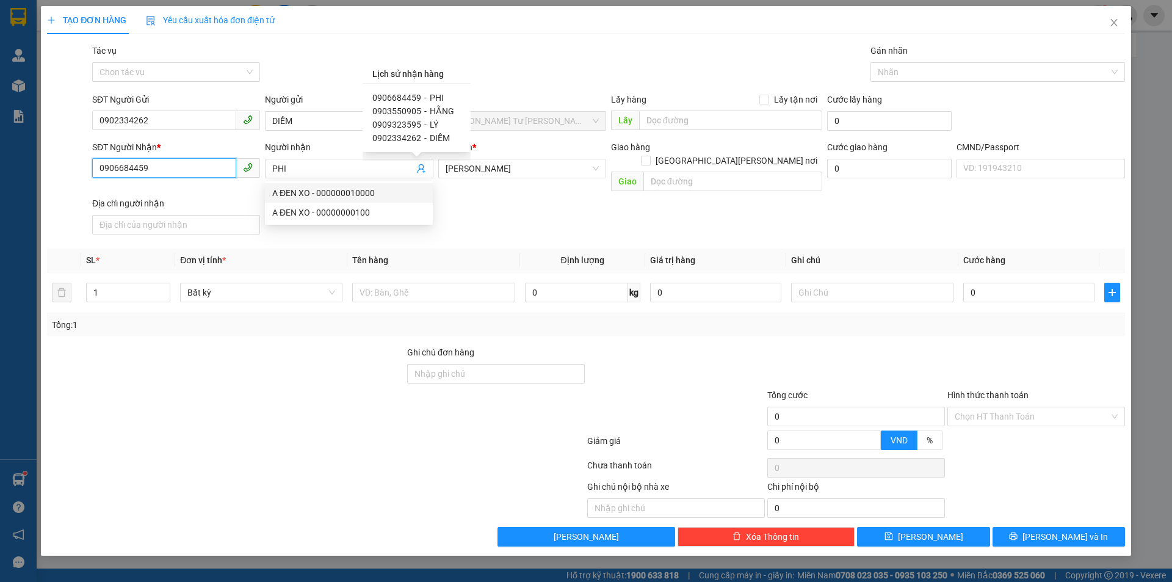
click at [188, 171] on input "0906684459" at bounding box center [164, 168] width 144 height 20
click at [187, 170] on input "0906684459" at bounding box center [164, 168] width 144 height 20
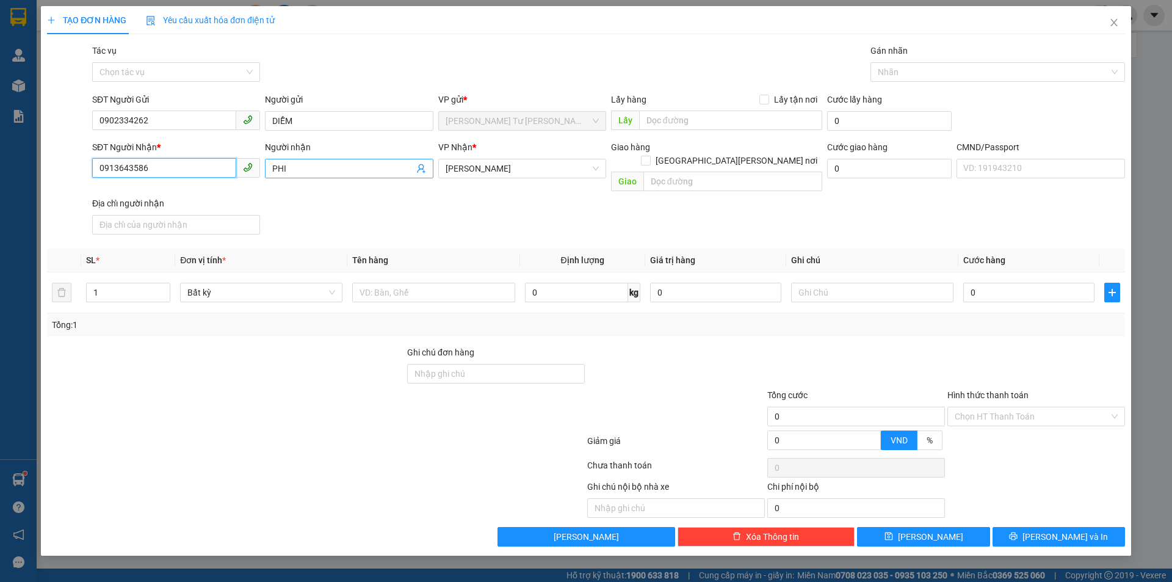
type input "0913643586"
click at [306, 173] on input "PHI" at bounding box center [342, 168] width 141 height 13
click at [306, 172] on input "PHI" at bounding box center [342, 168] width 141 height 13
type input "VY"
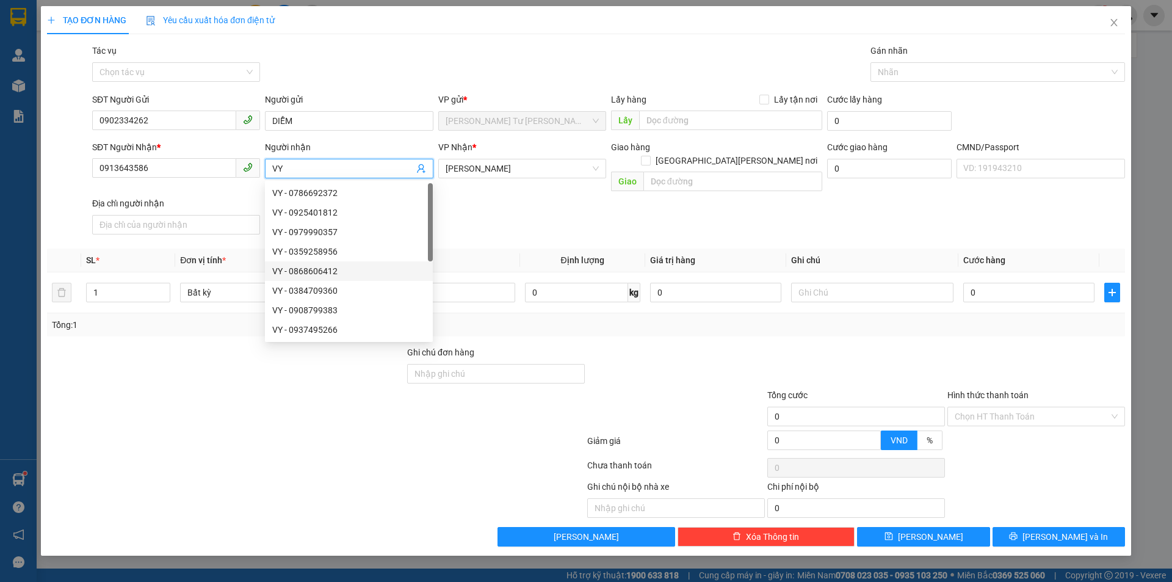
click at [407, 276] on div "VY - 0868606412" at bounding box center [348, 270] width 153 height 13
type input "0868606412"
type input "VY"
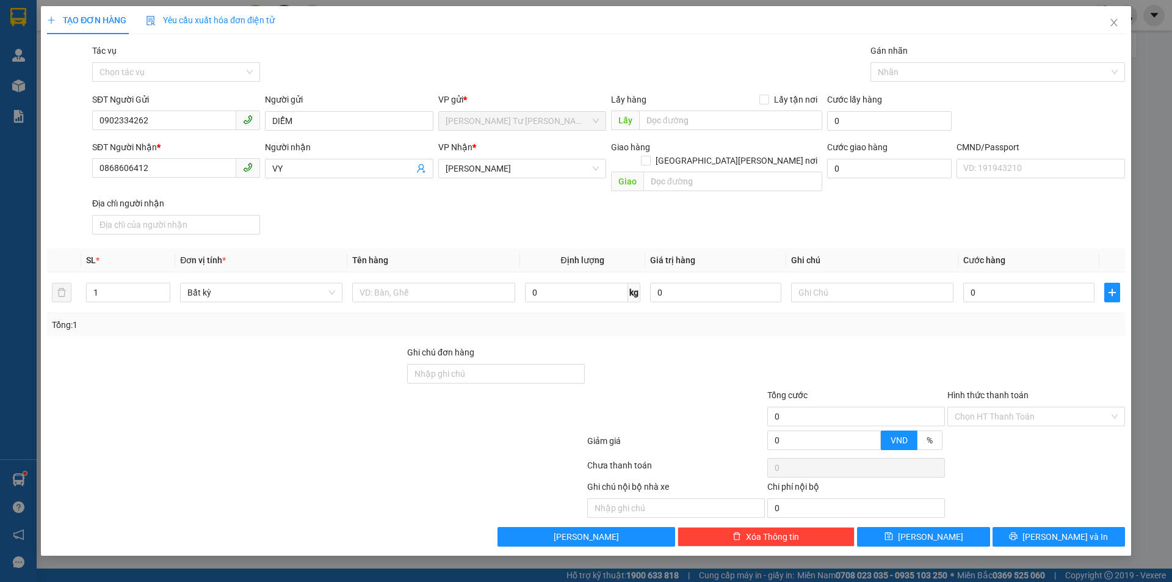
click at [512, 208] on div "SĐT Người Nhận * 0868606412 Người nhận VY VP Nhận * Hồ Chí Minh Giao hàng Giao …" at bounding box center [608, 189] width 1037 height 99
click at [198, 167] on input "0868606412" at bounding box center [164, 168] width 144 height 20
type input "0"
type input "0913643586"
click at [413, 283] on input "text" at bounding box center [433, 293] width 162 height 20
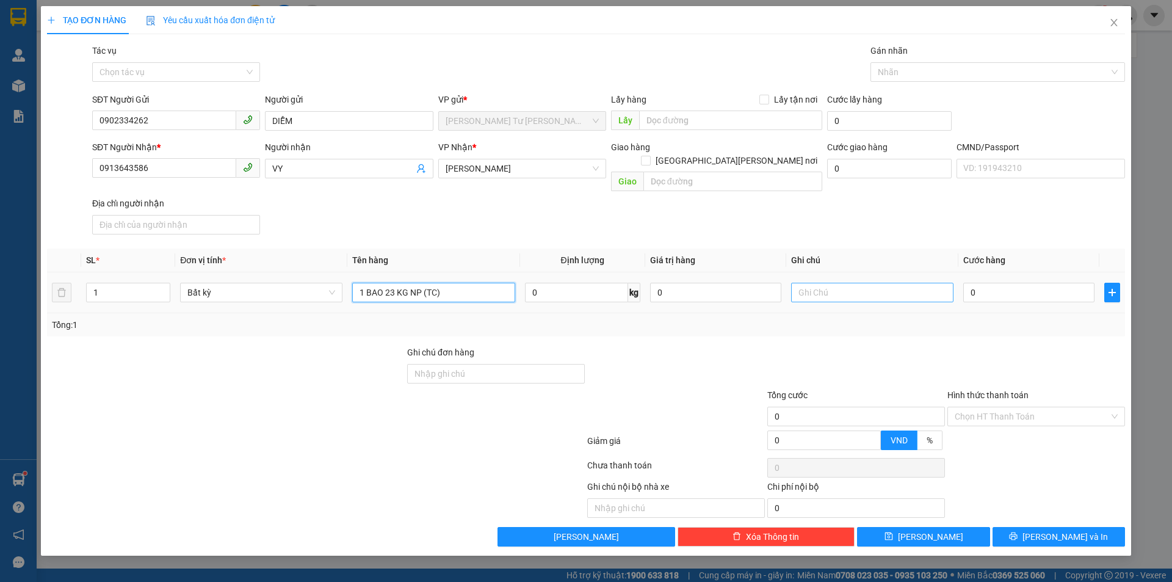
type input "1 BAO 23 KG NP (TC)"
click at [882, 283] on input "text" at bounding box center [872, 293] width 162 height 20
type input "19H30 TRUNG"
type input "4"
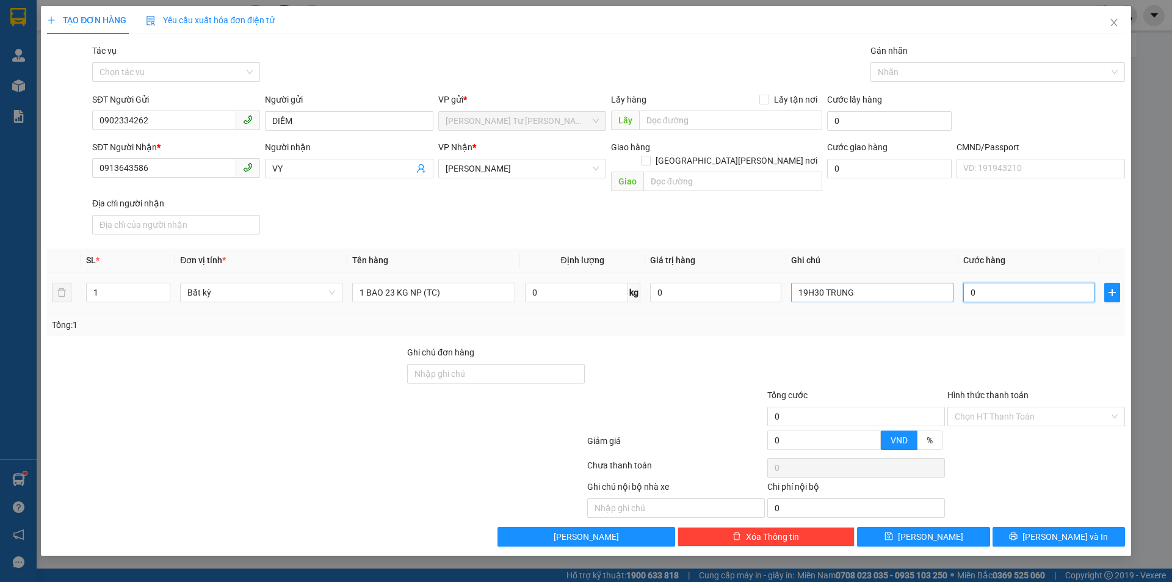
type input "4"
type input "40"
type input "40.000"
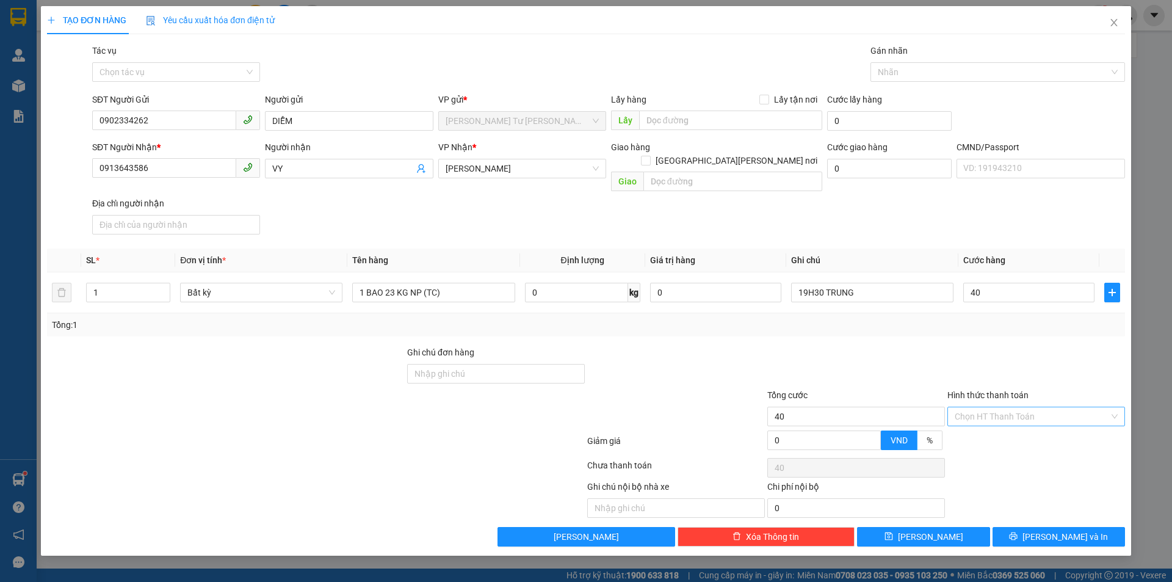
type input "40.000"
click at [982, 407] on input "Hình thức thanh toán" at bounding box center [1031, 416] width 154 height 18
click at [980, 427] on div "Tại văn phòng" at bounding box center [1035, 426] width 163 height 13
type input "0"
click at [1059, 530] on span "[PERSON_NAME] và In" at bounding box center [1064, 536] width 85 height 13
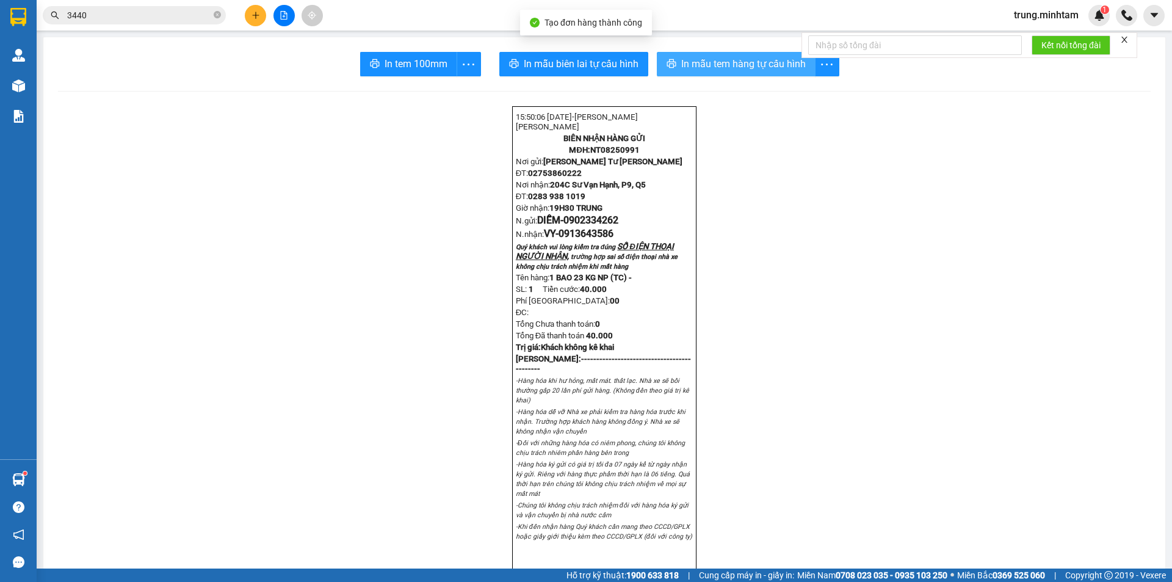
click at [713, 65] on span "In mẫu tem hàng tự cấu hình" at bounding box center [743, 63] width 124 height 15
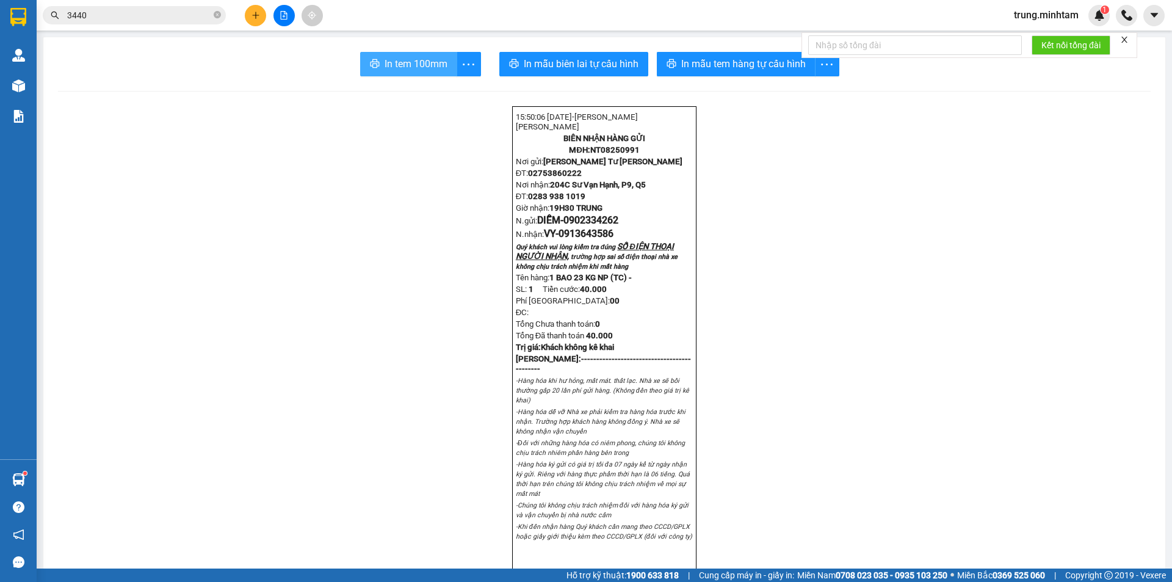
click at [409, 57] on span "In tem 100mm" at bounding box center [415, 63] width 63 height 15
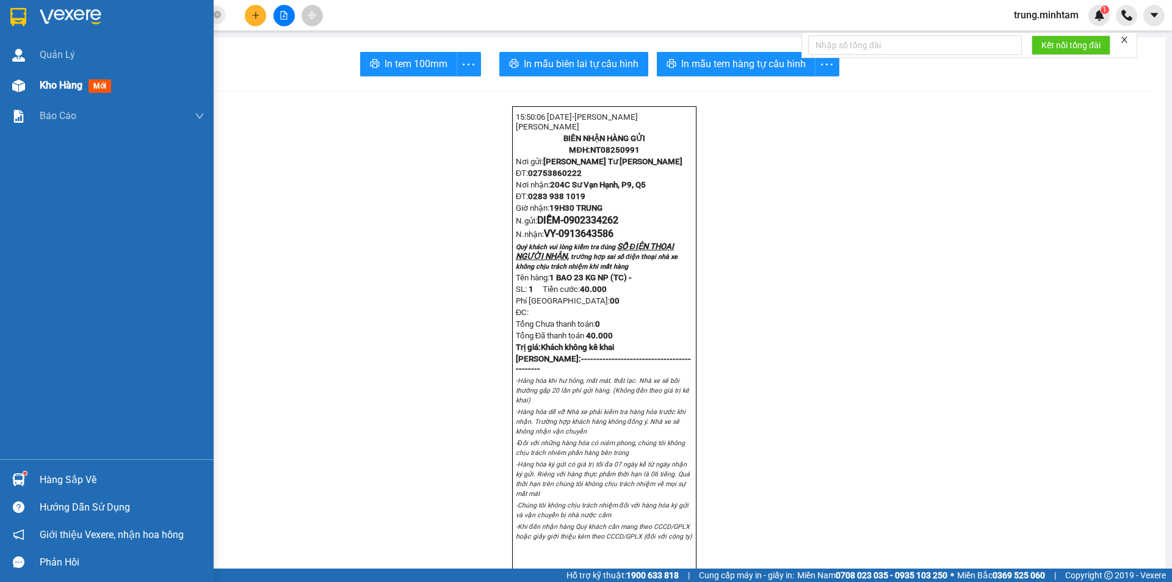
click at [76, 85] on span "Kho hàng" at bounding box center [61, 85] width 43 height 12
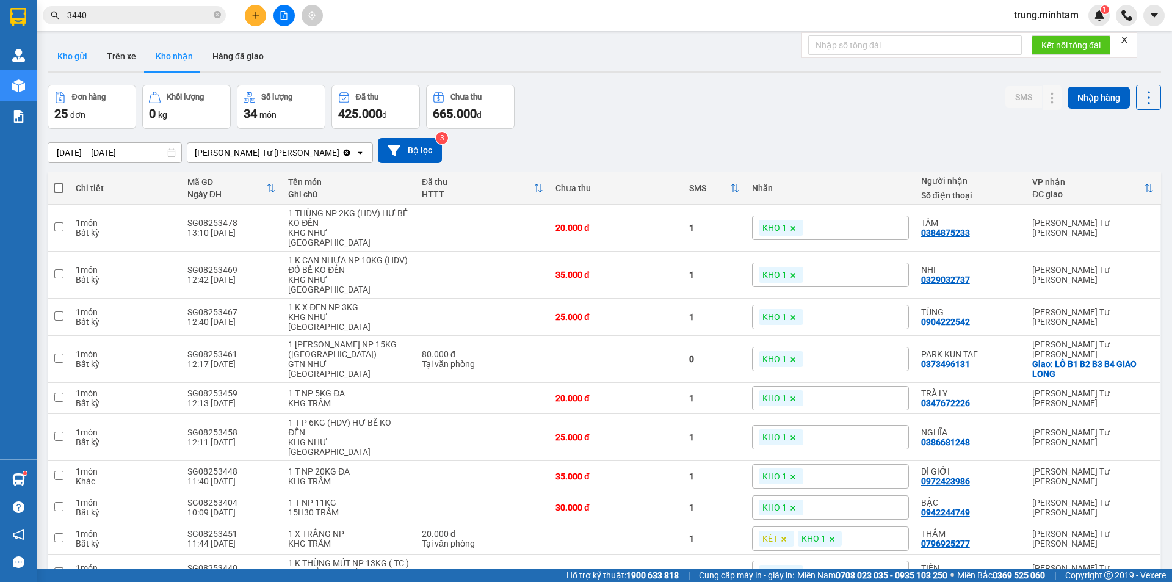
click at [82, 54] on button "Kho gửi" at bounding box center [72, 55] width 49 height 29
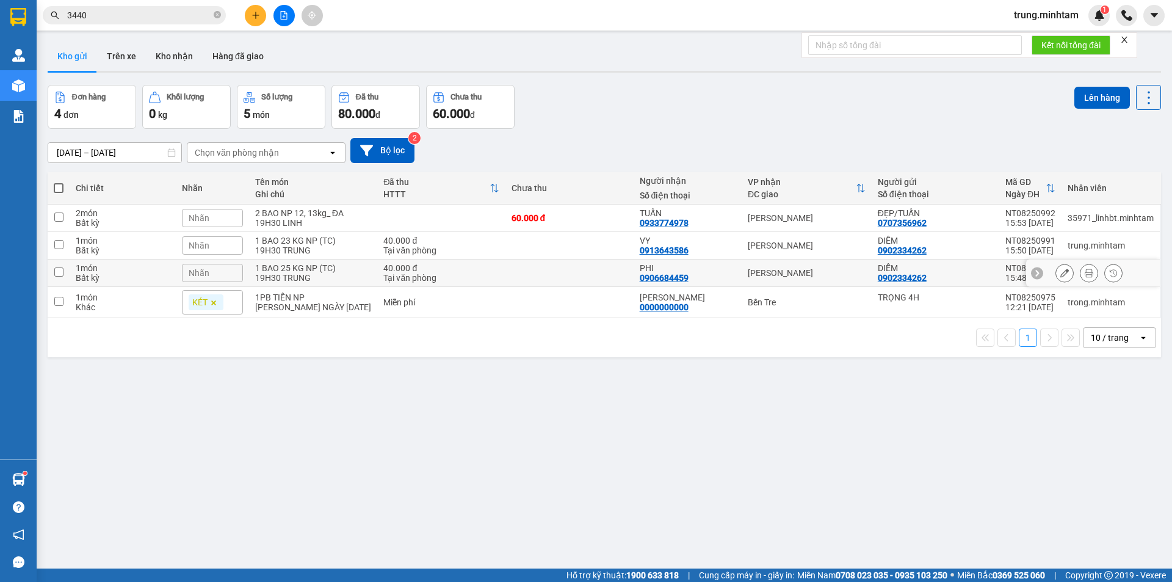
click at [574, 274] on td at bounding box center [569, 272] width 128 height 27
checkbox input "true"
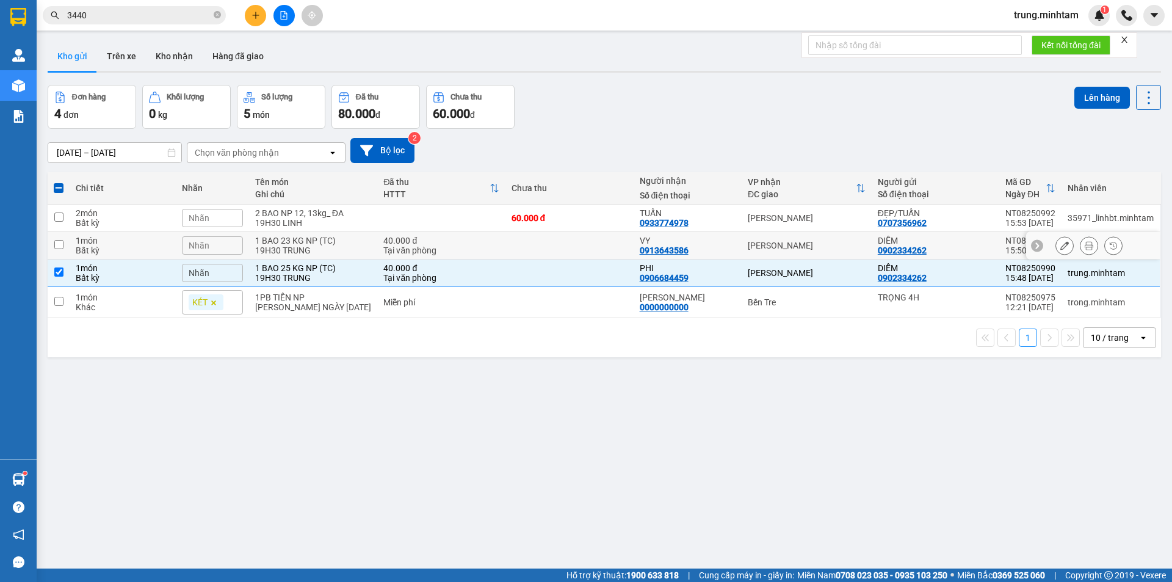
drag, startPoint x: 571, startPoint y: 250, endPoint x: 582, endPoint y: 234, distance: 19.5
click at [572, 250] on td at bounding box center [569, 245] width 128 height 27
checkbox input "true"
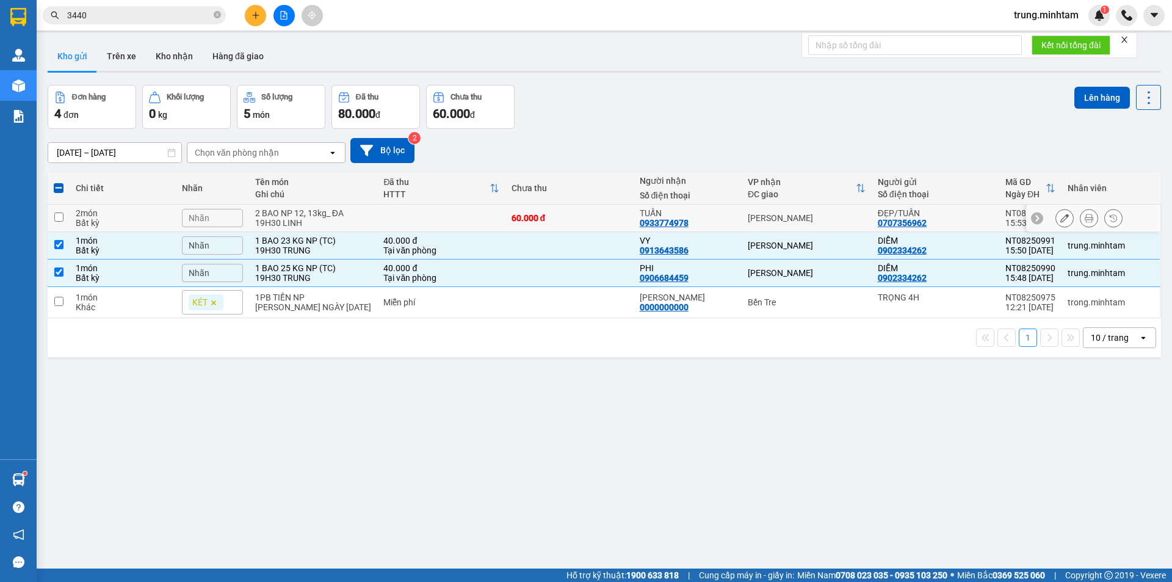
click at [586, 215] on div "60.000 đ" at bounding box center [569, 218] width 116 height 10
checkbox input "true"
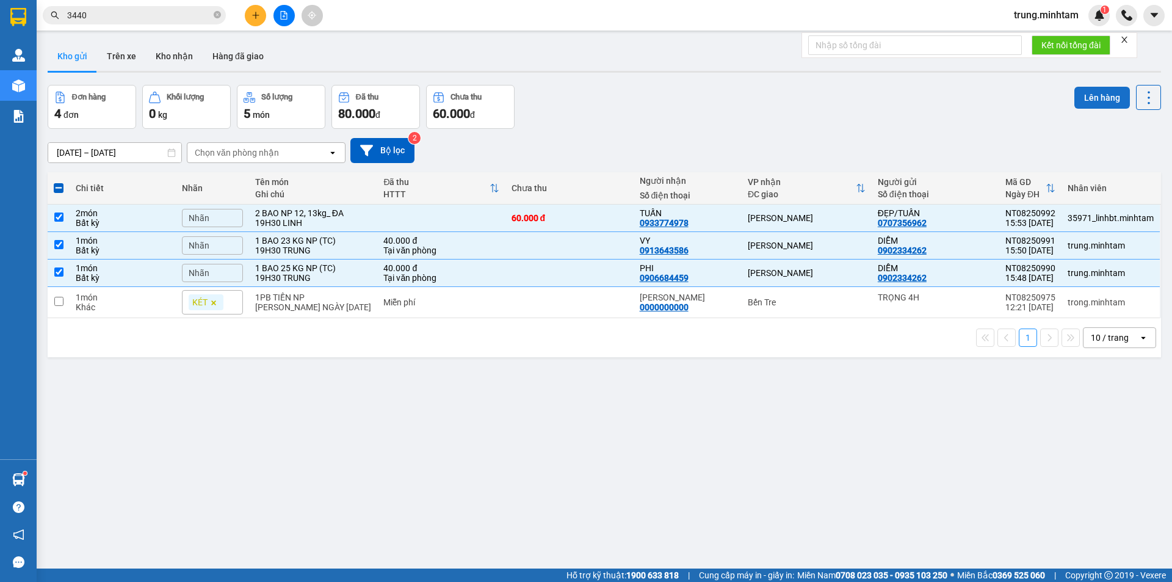
click at [1095, 99] on button "Lên hàng" at bounding box center [1102, 98] width 56 height 22
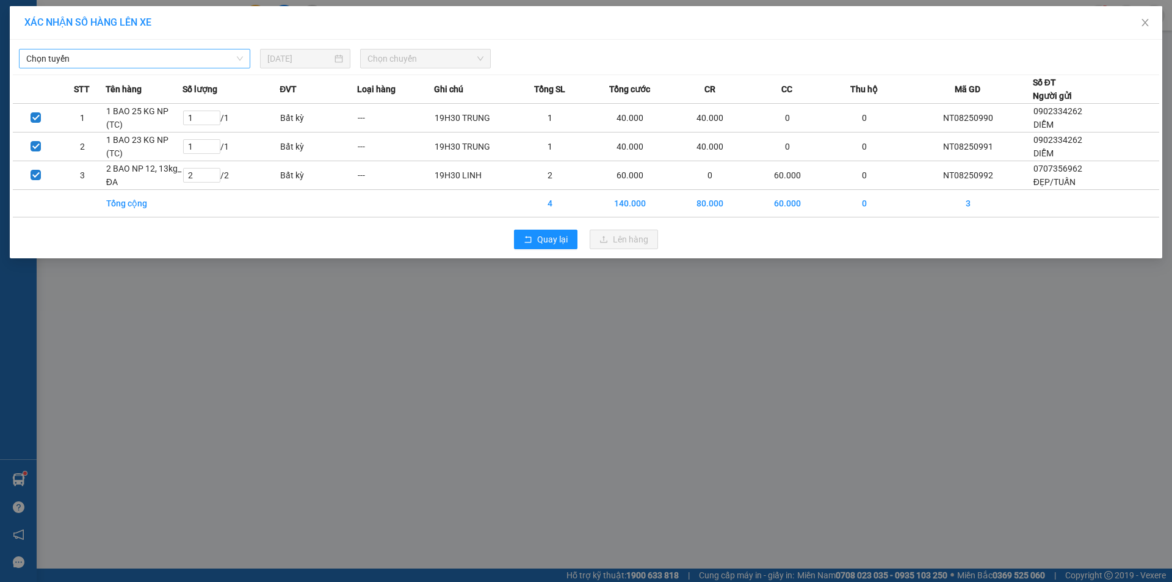
click at [138, 55] on span "Chọn tuyến" at bounding box center [134, 58] width 217 height 18
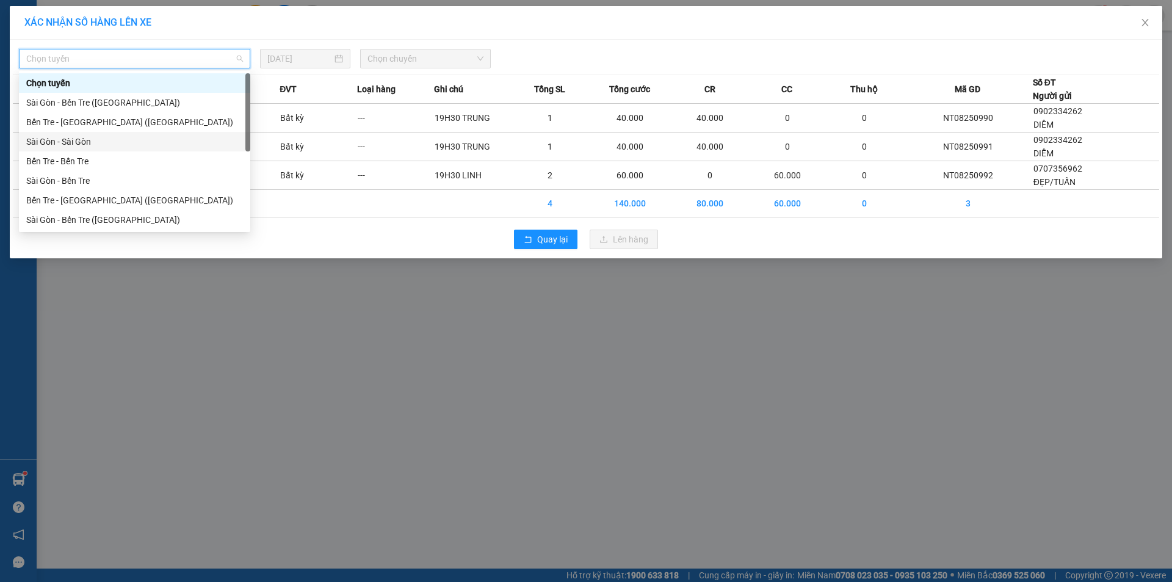
scroll to position [20, 0]
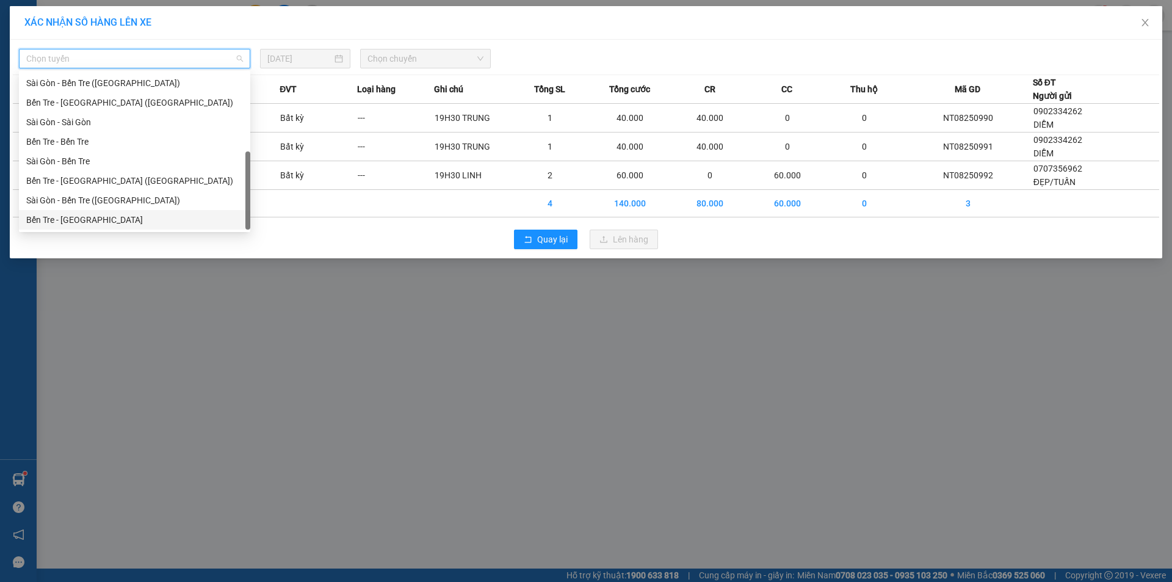
drag, startPoint x: 80, startPoint y: 222, endPoint x: 103, endPoint y: 189, distance: 40.8
click at [80, 222] on div "Bến Tre - [GEOGRAPHIC_DATA]" at bounding box center [134, 219] width 217 height 13
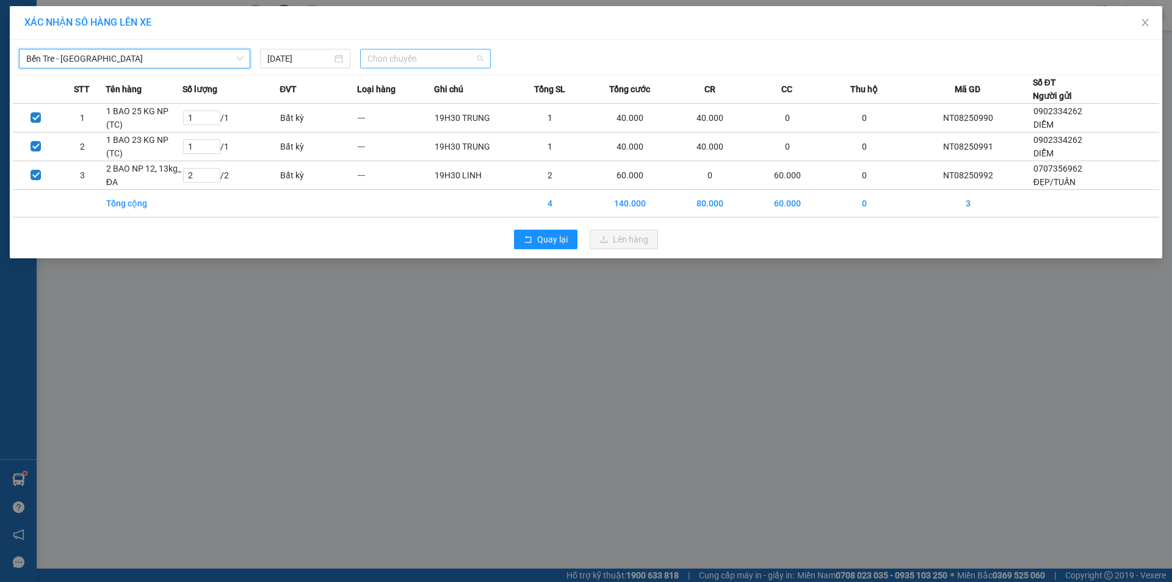
click at [431, 61] on span "Chọn chuyến" at bounding box center [425, 58] width 116 height 18
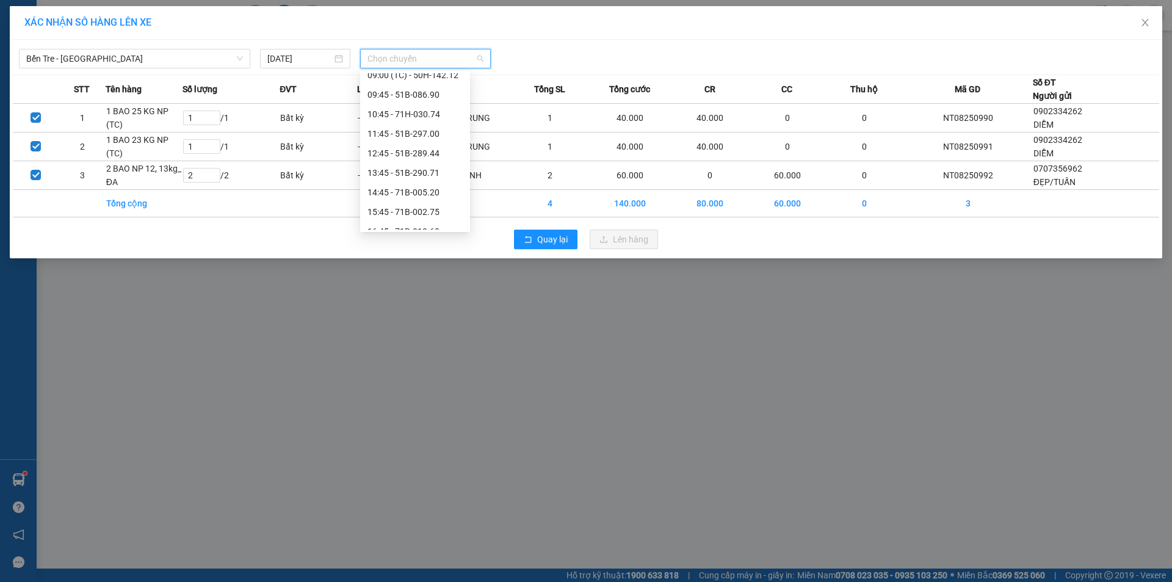
scroll to position [129, 0]
click at [418, 209] on div "15:45 - 71B-002.75" at bounding box center [414, 207] width 95 height 13
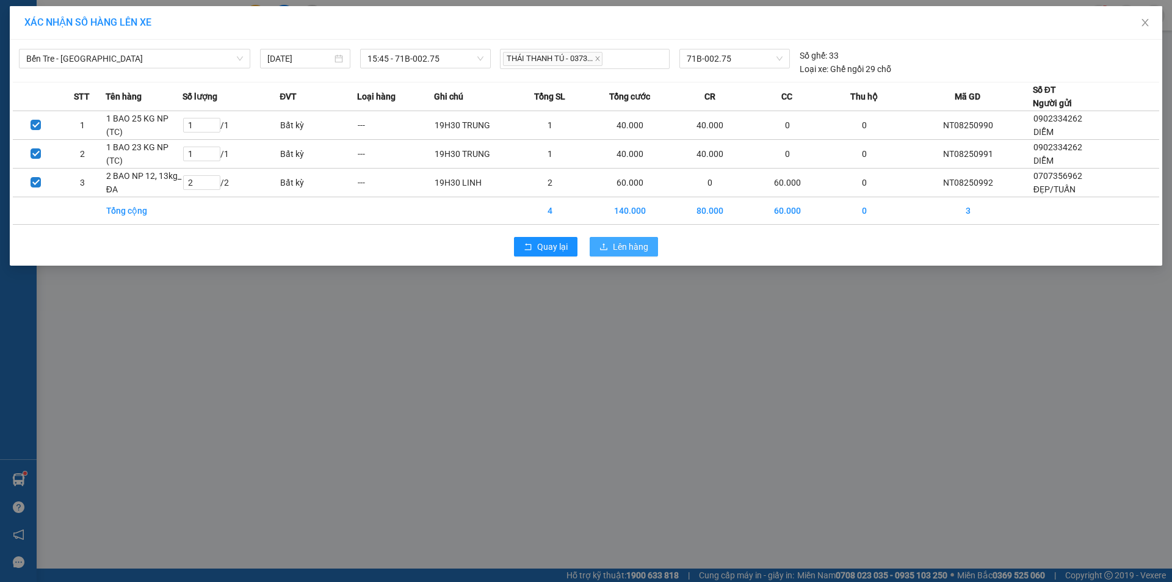
click at [633, 245] on span "Lên hàng" at bounding box center [630, 246] width 35 height 13
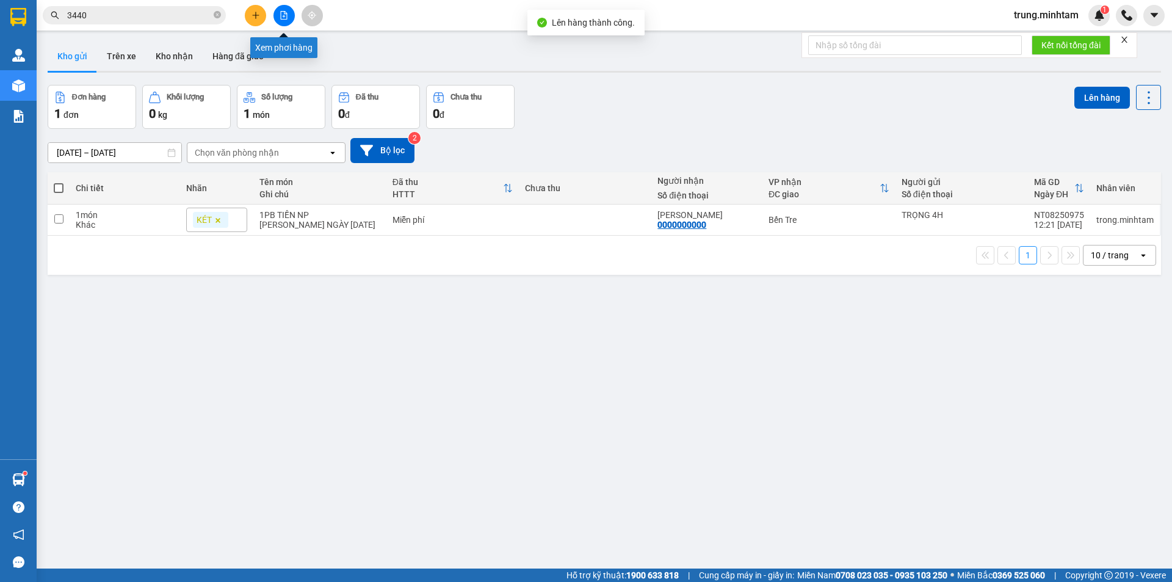
click at [289, 18] on button at bounding box center [283, 15] width 21 height 21
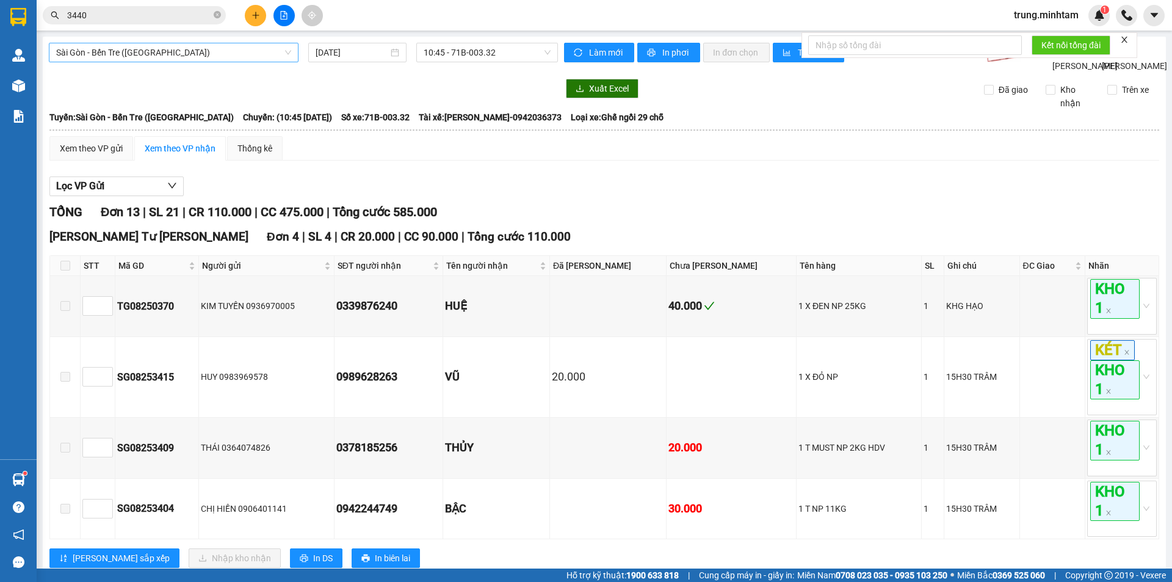
click at [159, 51] on span "Sài Gòn - Bến Tre ([GEOGRAPHIC_DATA])" at bounding box center [173, 52] width 235 height 18
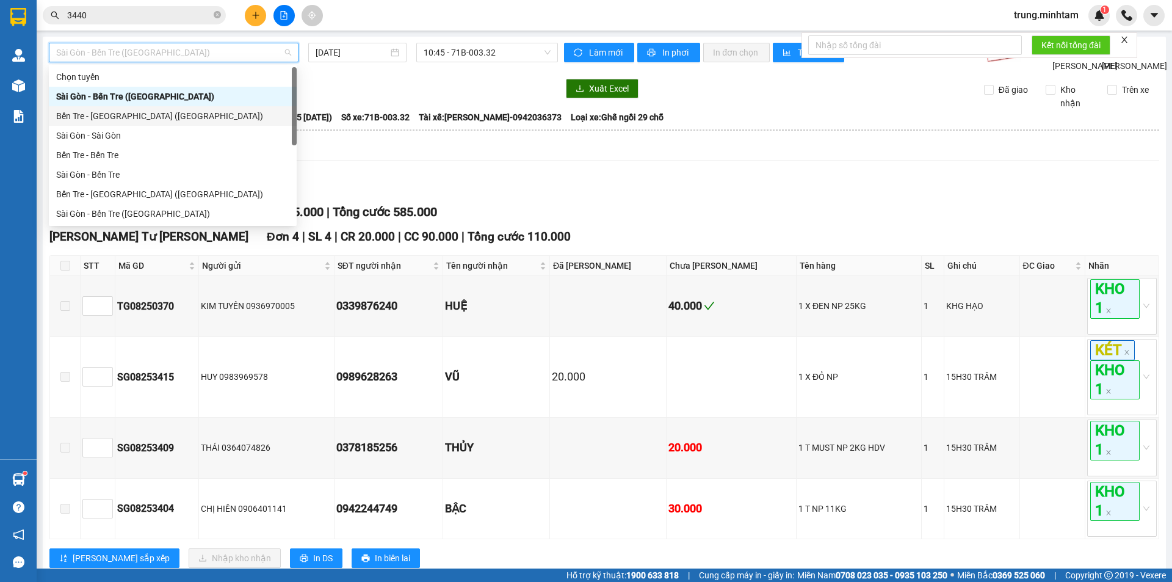
scroll to position [20, 0]
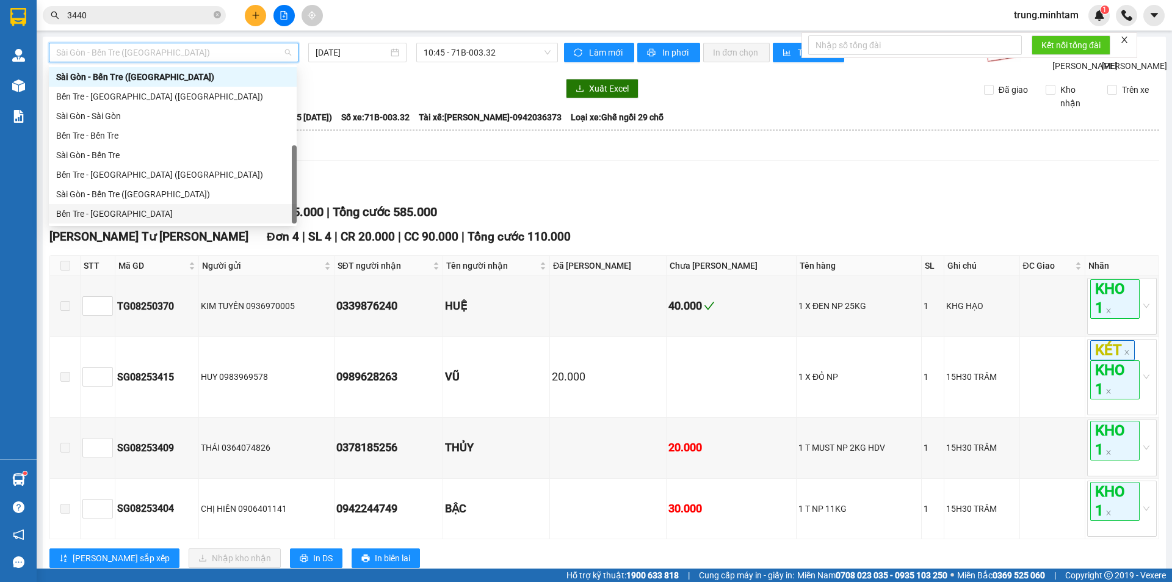
click at [110, 209] on div "Bến Tre - [GEOGRAPHIC_DATA]" at bounding box center [172, 213] width 233 height 13
type input "[DATE]"
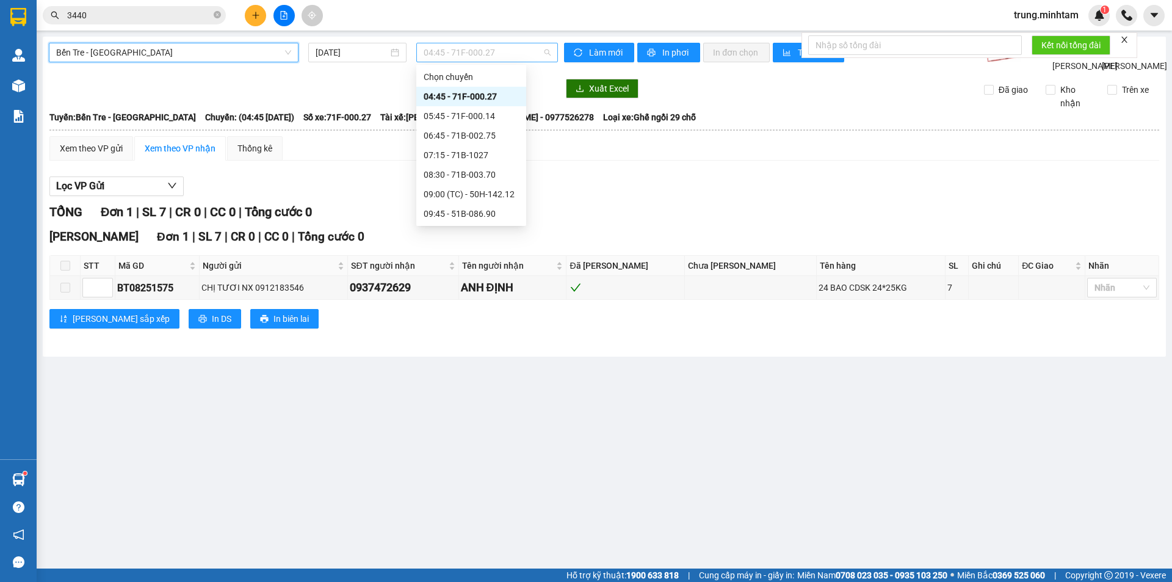
click at [445, 53] on span "04:45 - 71F-000.27" at bounding box center [486, 52] width 127 height 18
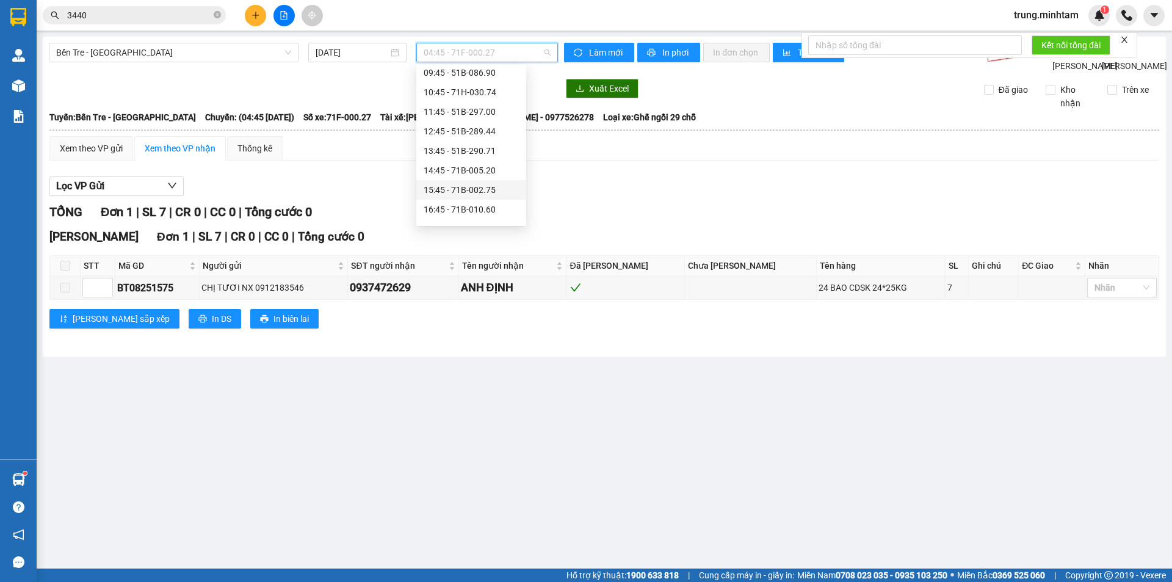
click at [477, 188] on div "15:45 - 71B-002.75" at bounding box center [470, 189] width 95 height 13
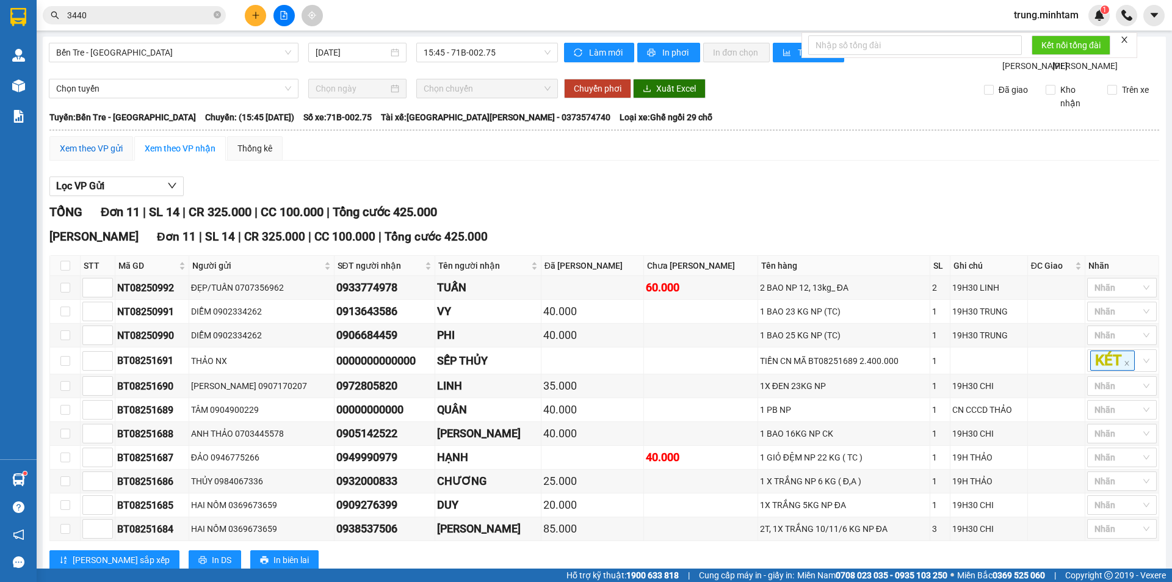
click at [98, 155] on div "Xem theo VP gửi" at bounding box center [91, 148] width 63 height 13
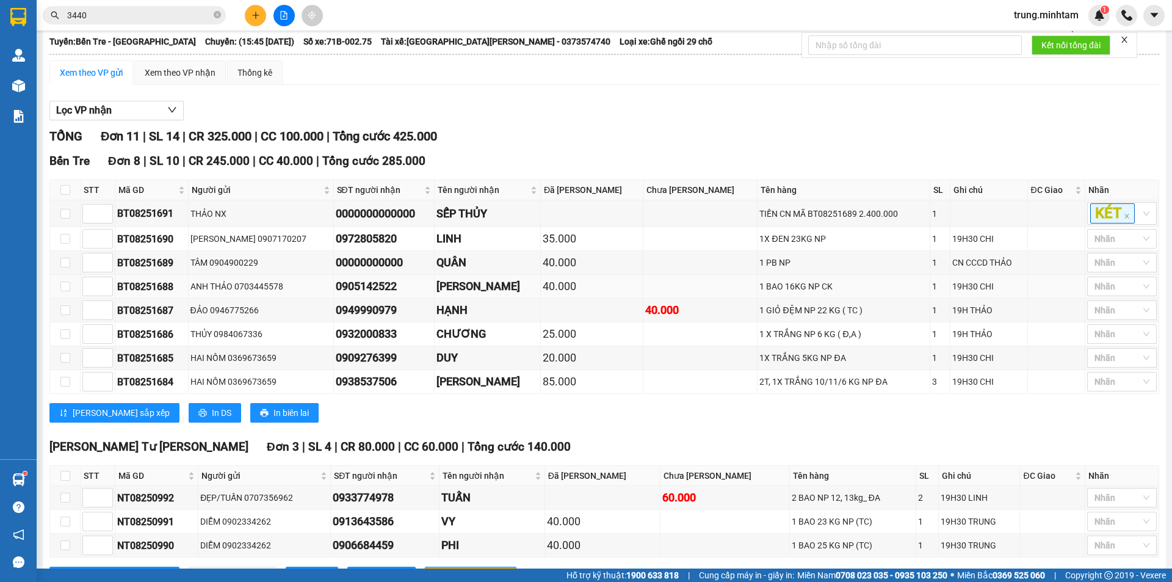
scroll to position [141, 0]
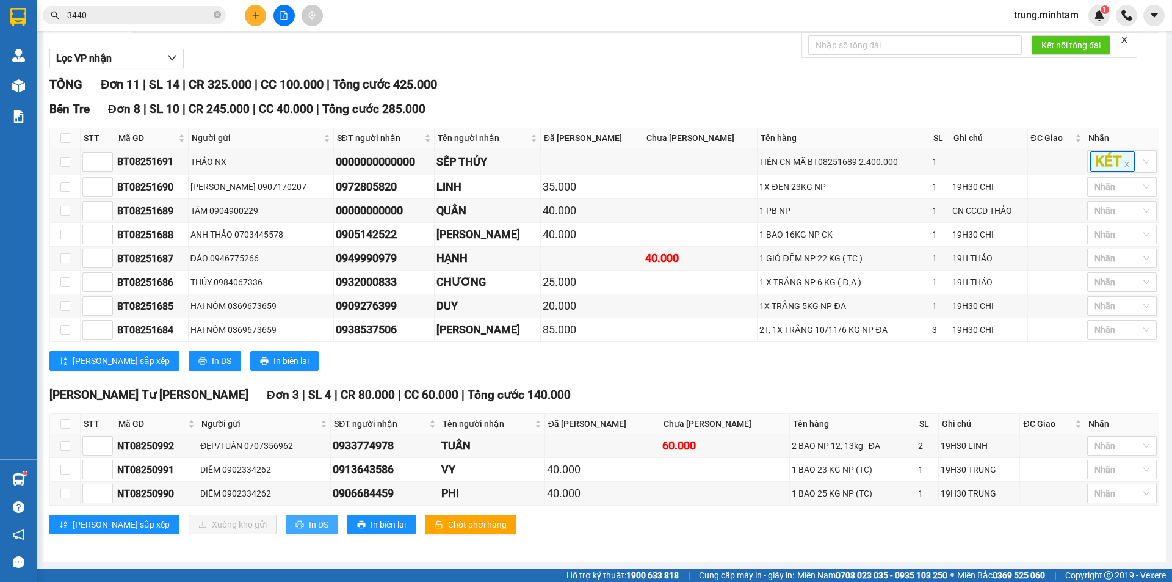
click at [309, 525] on span "In DS" at bounding box center [319, 523] width 20 height 13
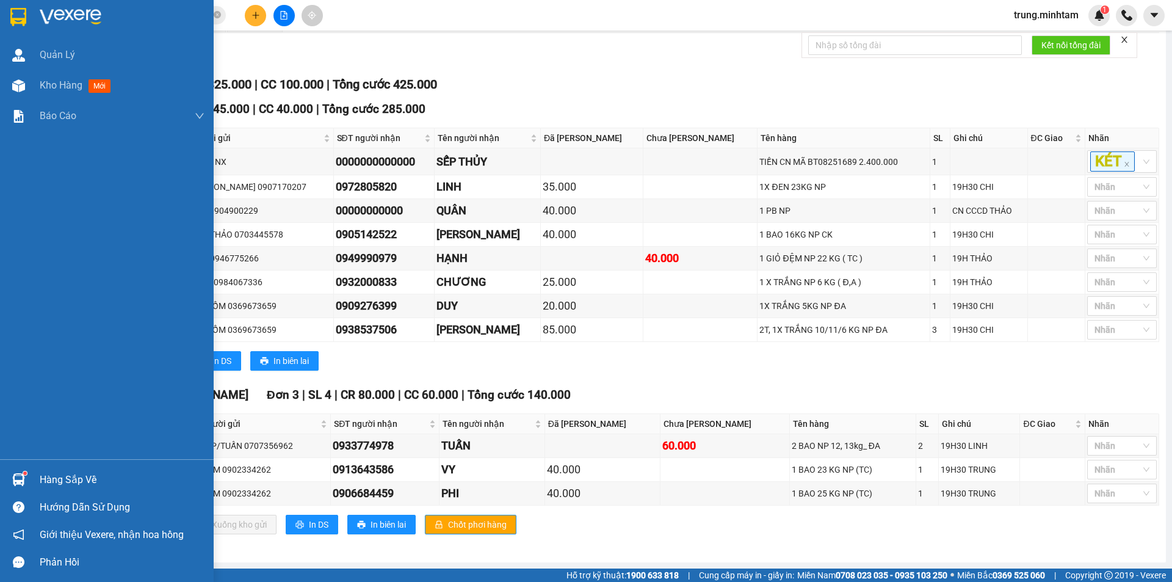
click at [70, 475] on div "Hàng sắp về" at bounding box center [122, 479] width 165 height 18
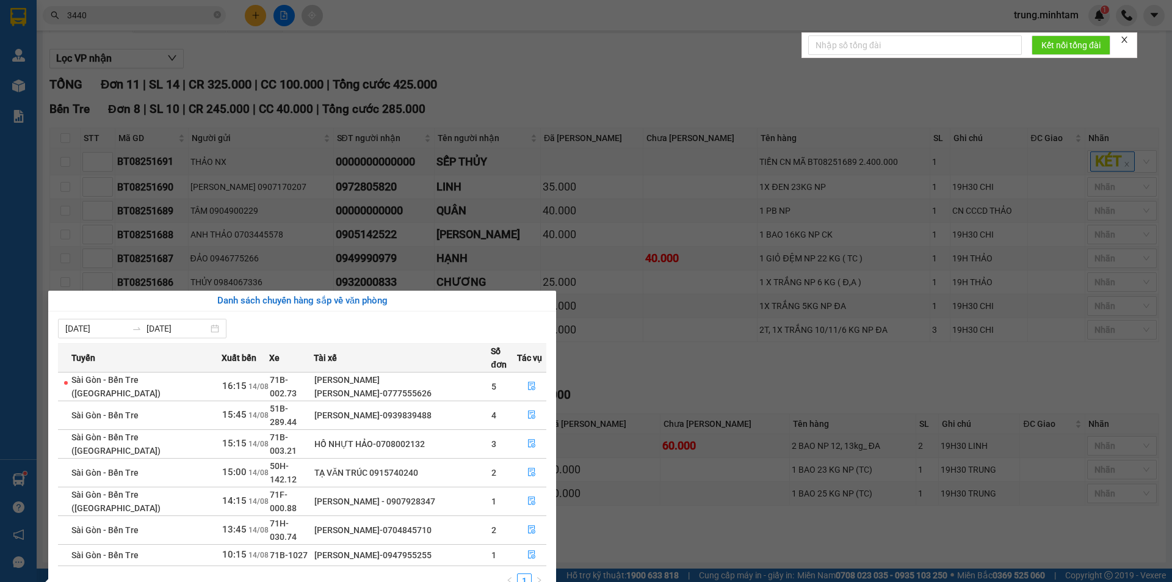
drag, startPoint x: 380, startPoint y: 482, endPoint x: 434, endPoint y: 484, distance: 54.3
click at [434, 523] on div "HUỲNH VĂN TẤN TÀI-0704845710" at bounding box center [402, 529] width 176 height 13
copy div "0704845710"
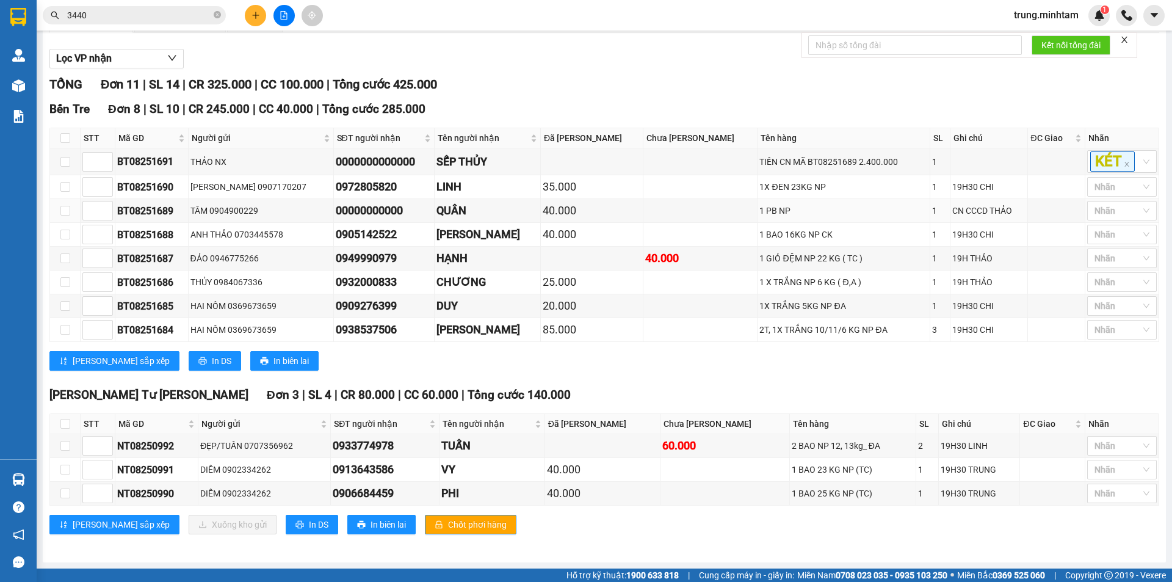
click at [663, 202] on section "Kết quả tìm kiếm ( 8 ) Bộ lọc Mã ĐH Trạng thái Món hàng Tổng cước Chưa cước Nhã…" at bounding box center [586, 291] width 1172 height 582
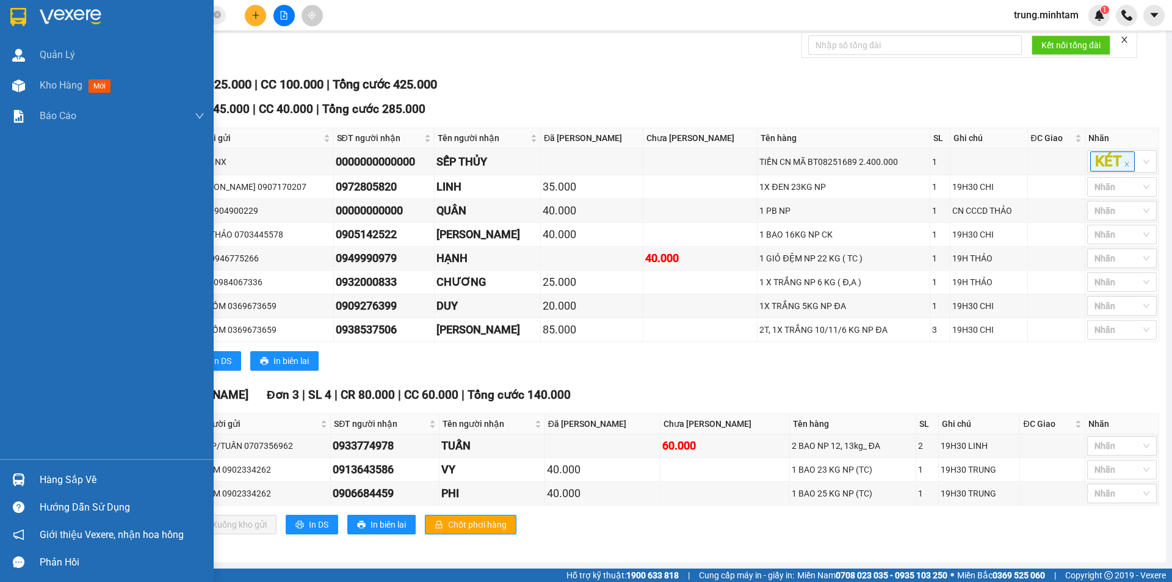
click at [60, 478] on div "Hàng sắp về" at bounding box center [122, 479] width 165 height 18
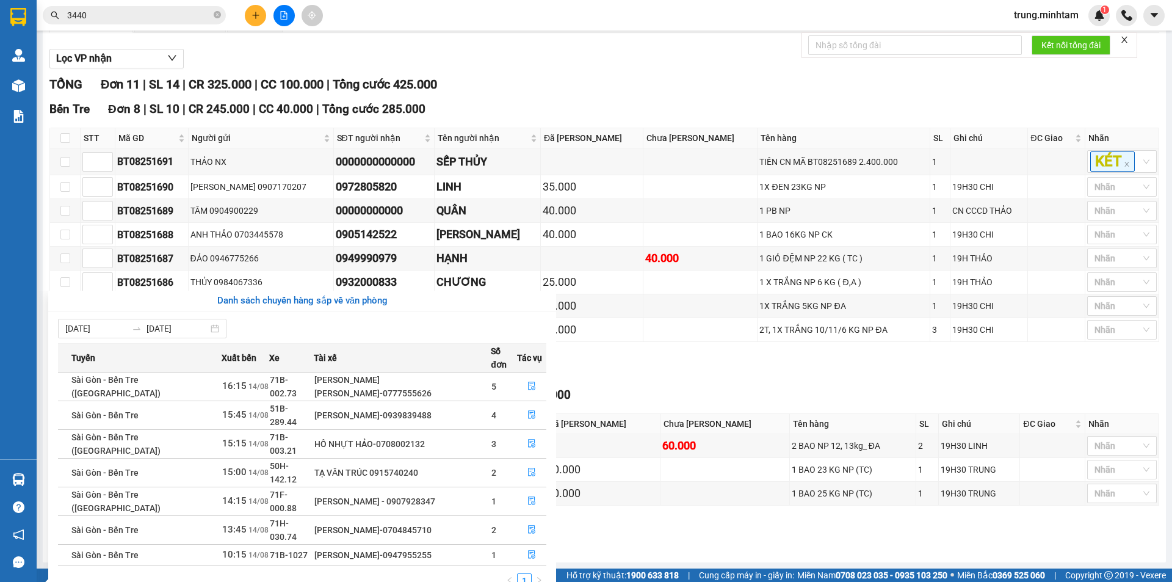
click at [250, 16] on section "Kết quả tìm kiếm ( 8 ) Bộ lọc Mã ĐH Trạng thái Món hàng Tổng cước Chưa cước Nhã…" at bounding box center [586, 291] width 1172 height 582
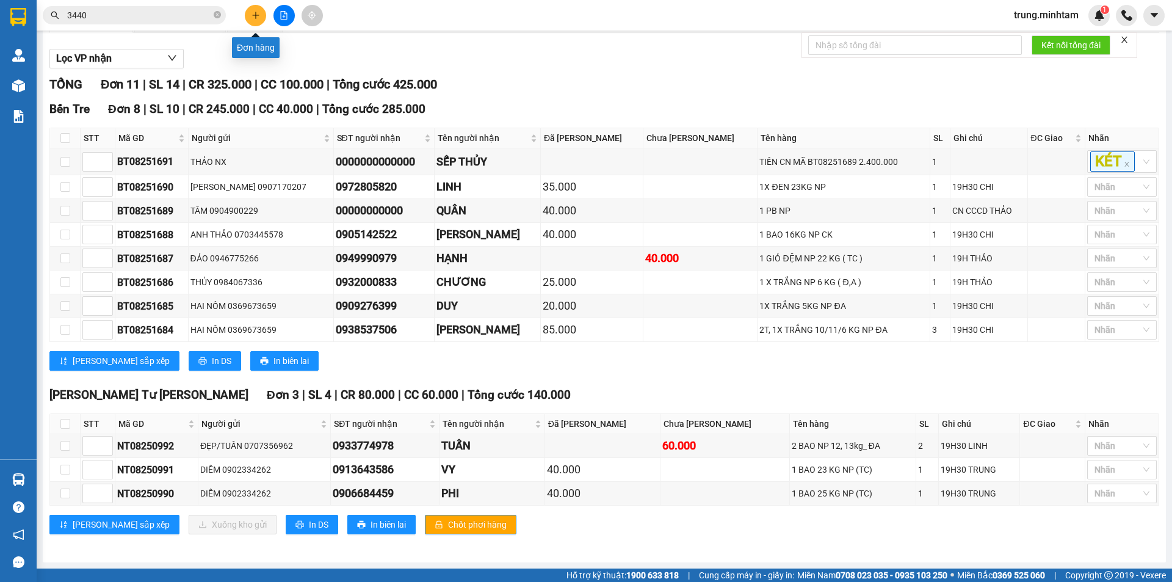
click at [249, 17] on button at bounding box center [255, 15] width 21 height 21
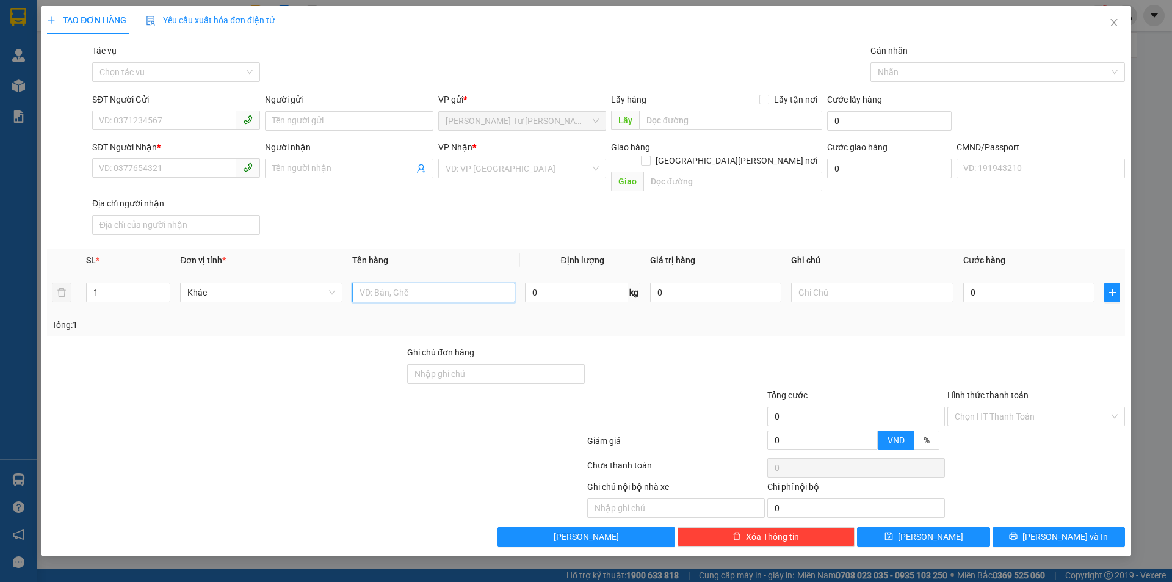
drag, startPoint x: 381, startPoint y: 279, endPoint x: 388, endPoint y: 267, distance: 14.5
click at [386, 283] on input "text" at bounding box center [433, 293] width 162 height 20
click at [397, 283] on input "1 THÙN G42 KG NP (TC)" at bounding box center [433, 293] width 162 height 20
type input "1 THÙNG 42 KG NP (TC)"
click at [156, 128] on input "SĐT Người Gửi" at bounding box center [164, 120] width 144 height 20
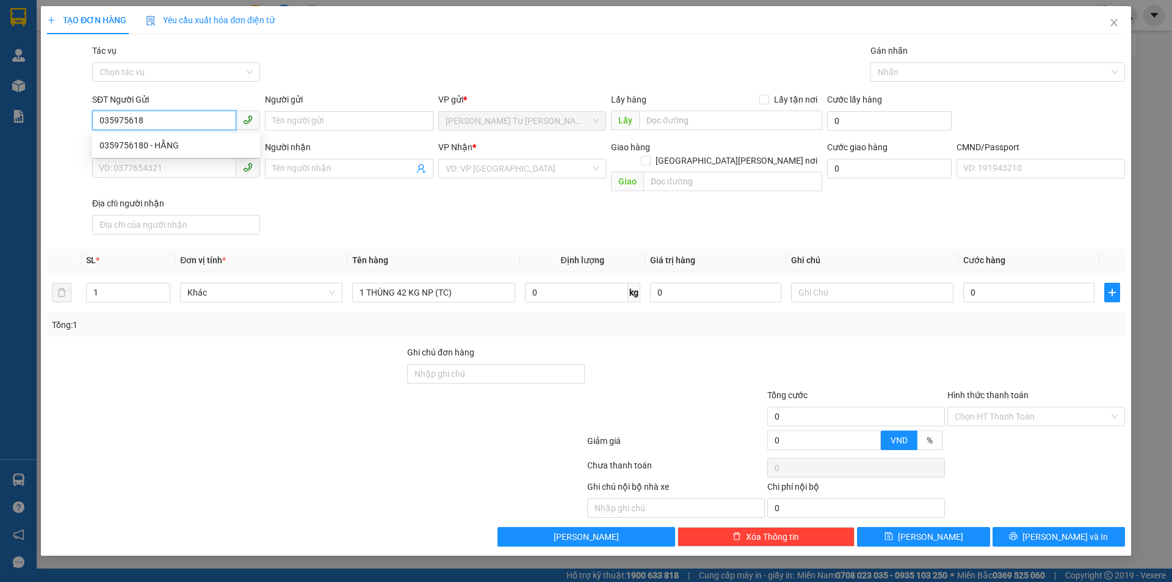
type input "0359756180"
click at [164, 141] on div "0359756180 - HẰNG" at bounding box center [175, 145] width 153 height 13
type input "HẰNG"
type input "0973536523"
type input "HƯNG(GIÀU)"
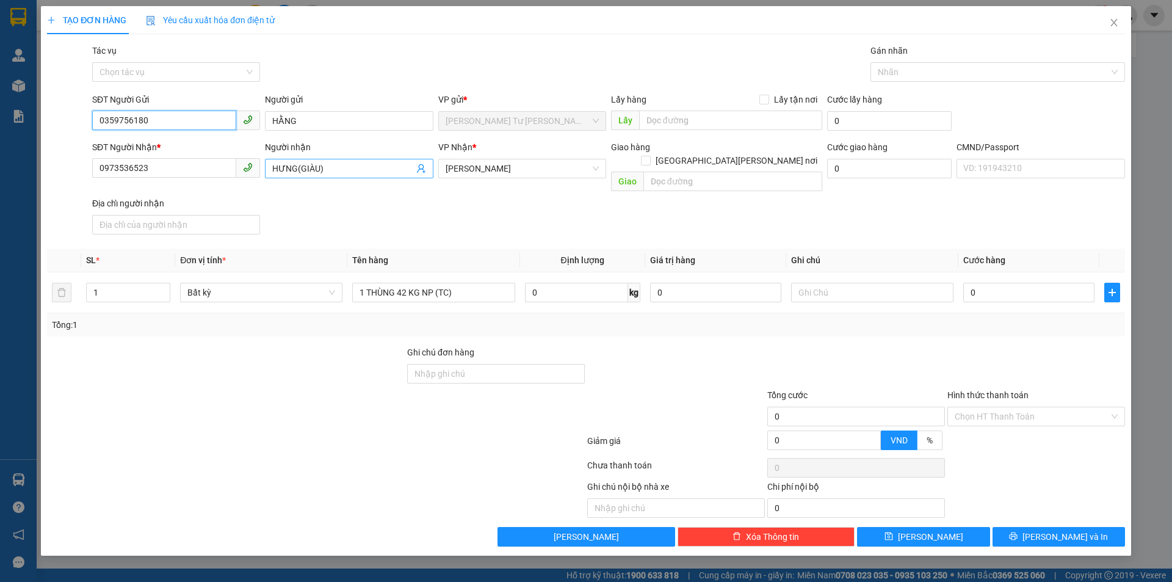
type input "0359756180"
click at [420, 170] on icon "user-add" at bounding box center [421, 169] width 10 height 10
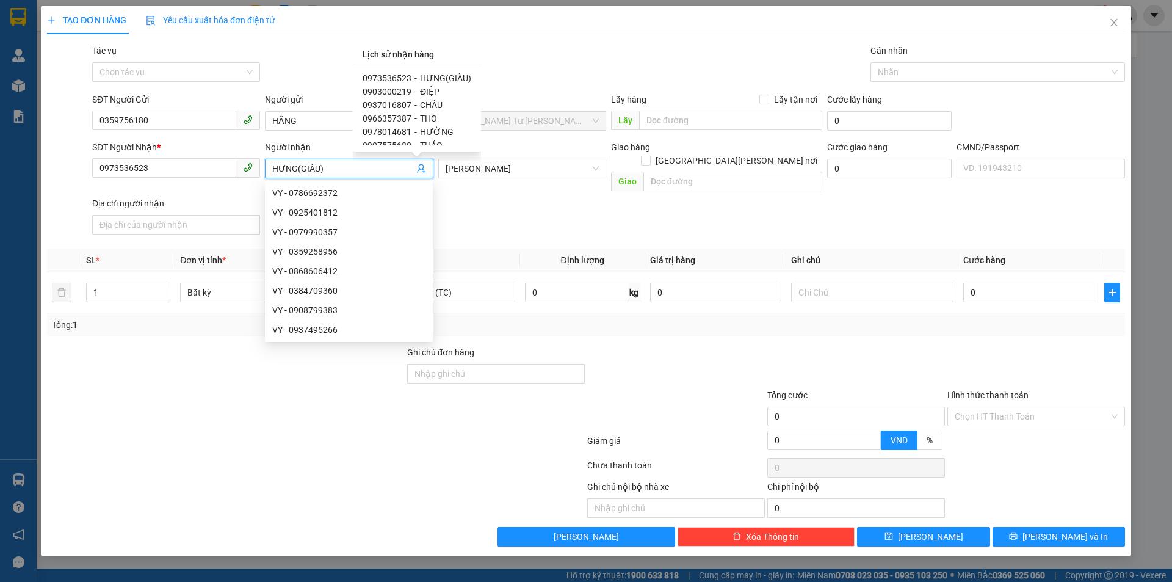
click at [427, 104] on span "CHÂU" at bounding box center [431, 105] width 23 height 10
type input "0937016807"
type input "CHÂU"
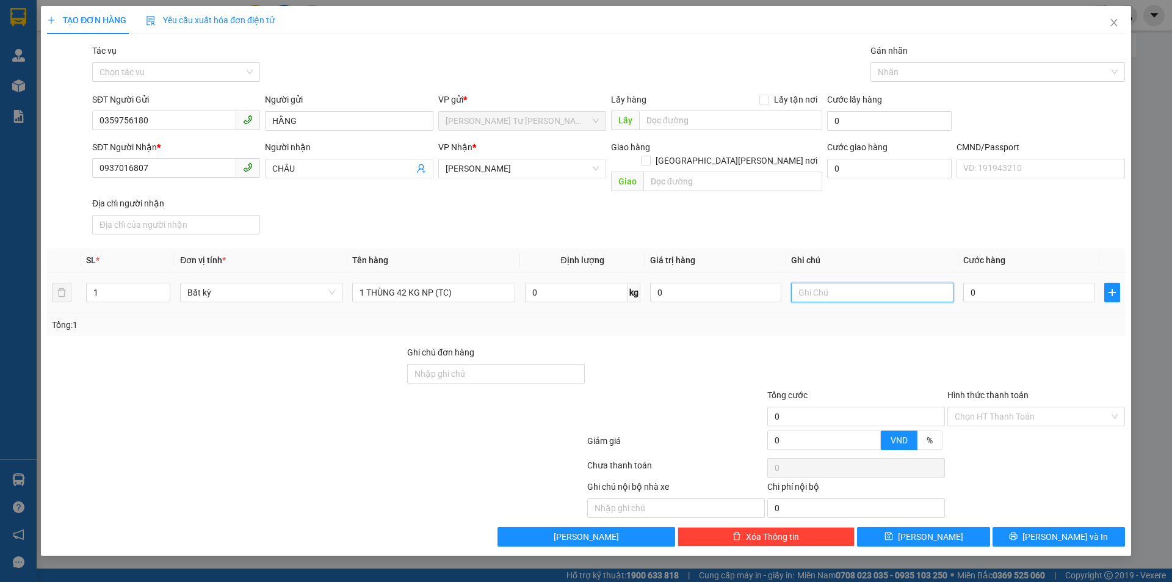
click at [824, 283] on input "text" at bounding box center [872, 293] width 162 height 20
type input "19H30 TRUNG"
type input "6"
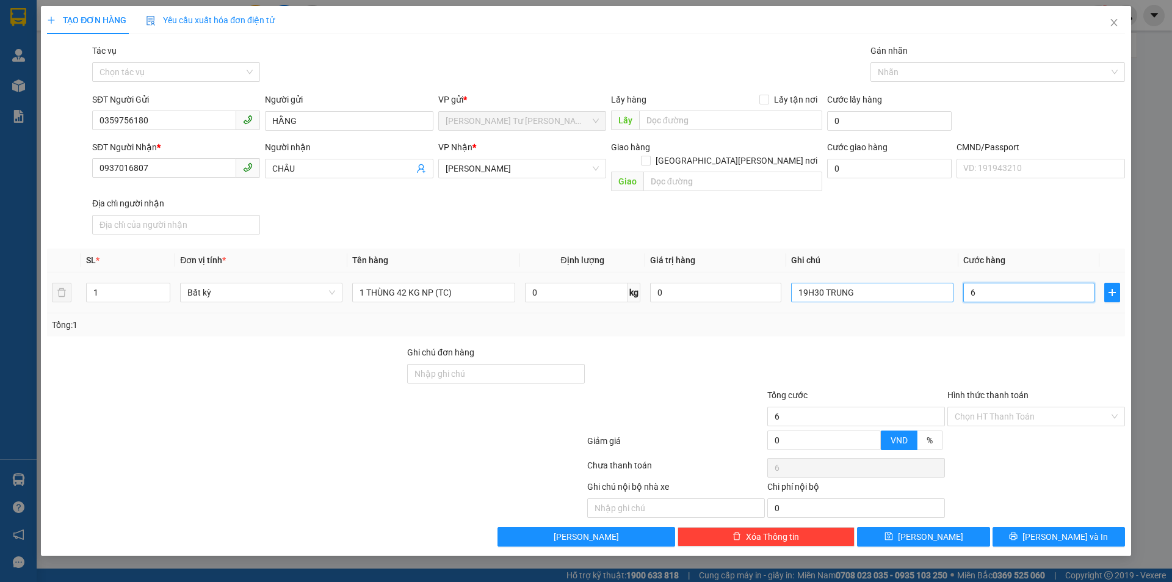
type input "60"
type input "60.000"
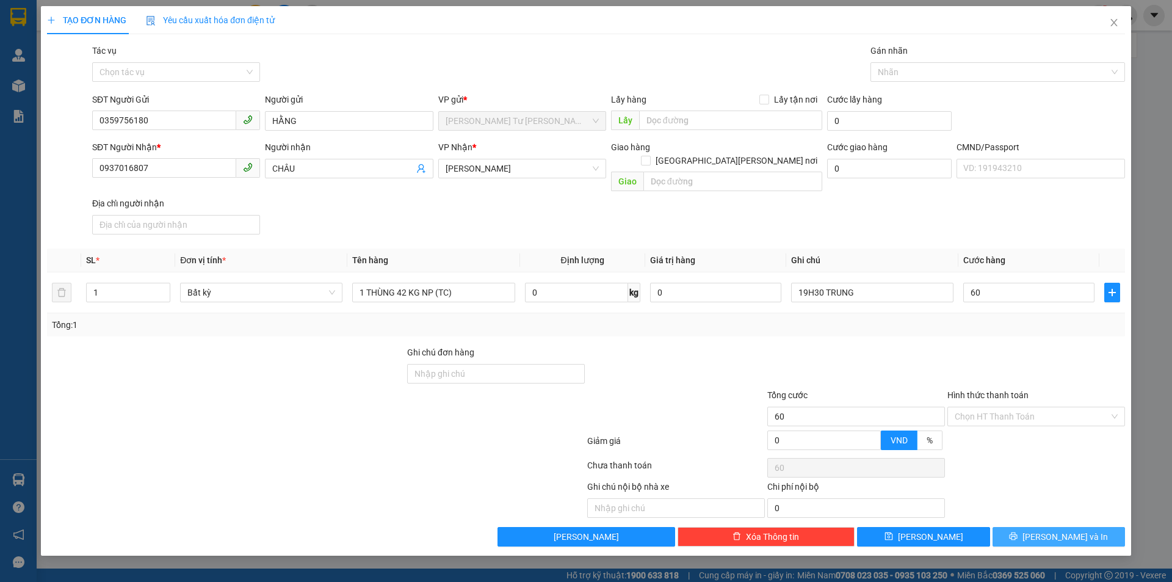
type input "60.000"
click at [1050, 530] on span "[PERSON_NAME] và In" at bounding box center [1064, 536] width 85 height 13
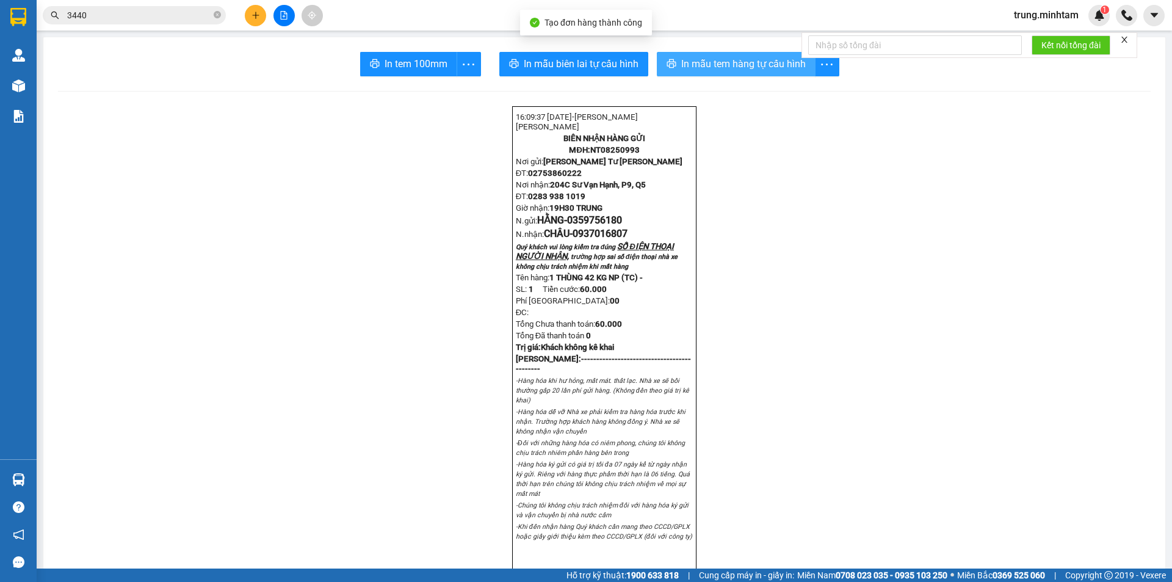
click at [705, 71] on span "In mẫu tem hàng tự cấu hình" at bounding box center [743, 63] width 124 height 15
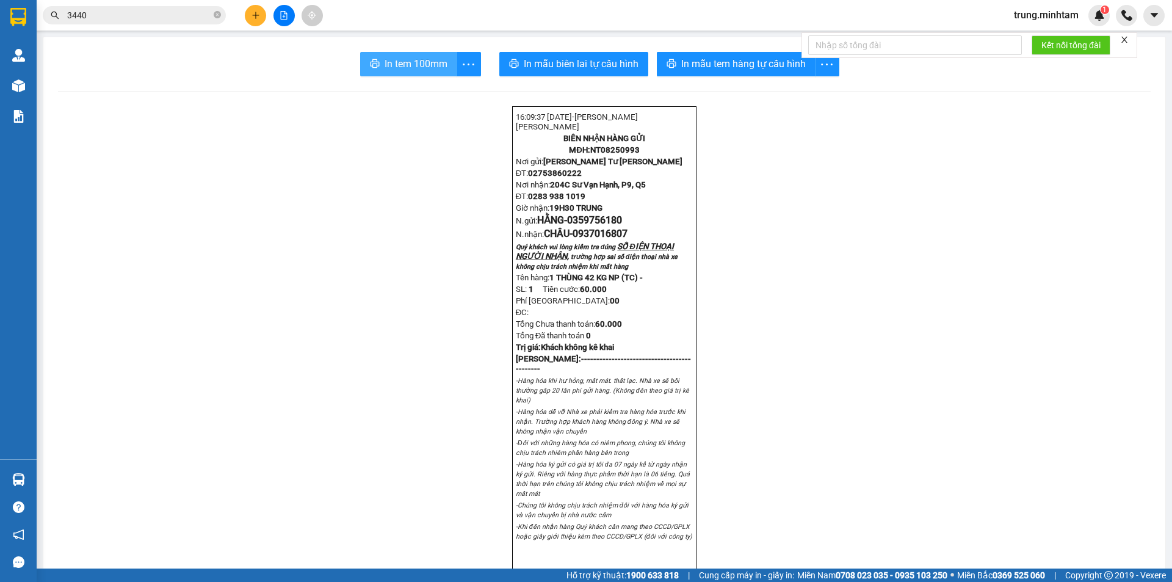
click at [409, 67] on span "In tem 100mm" at bounding box center [415, 63] width 63 height 15
click at [134, 21] on input "3440" at bounding box center [139, 15] width 144 height 13
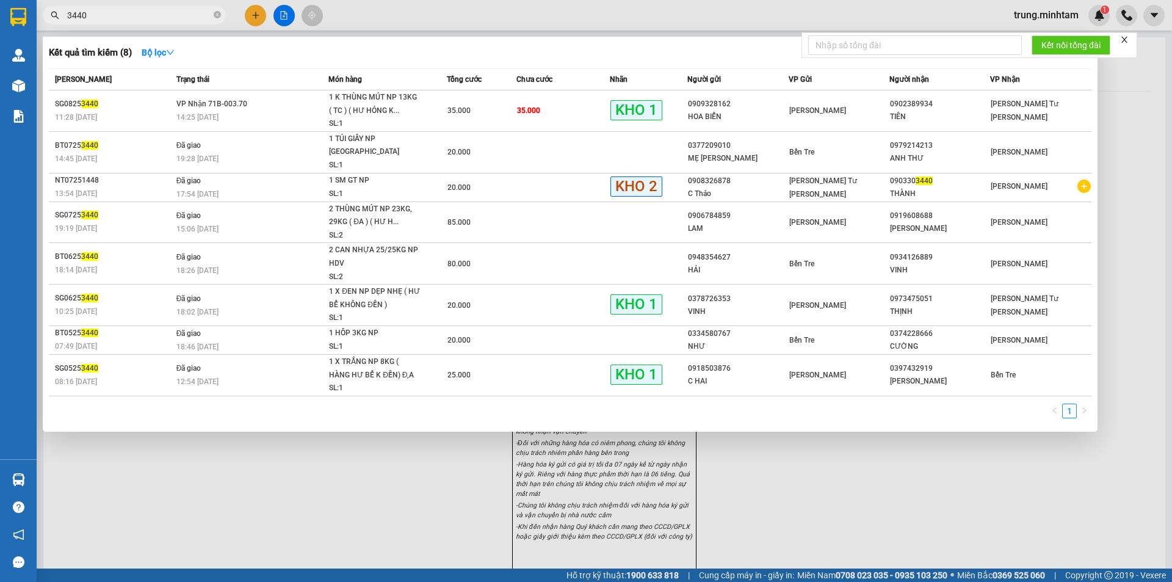
click at [133, 21] on input "3440" at bounding box center [139, 15] width 144 height 13
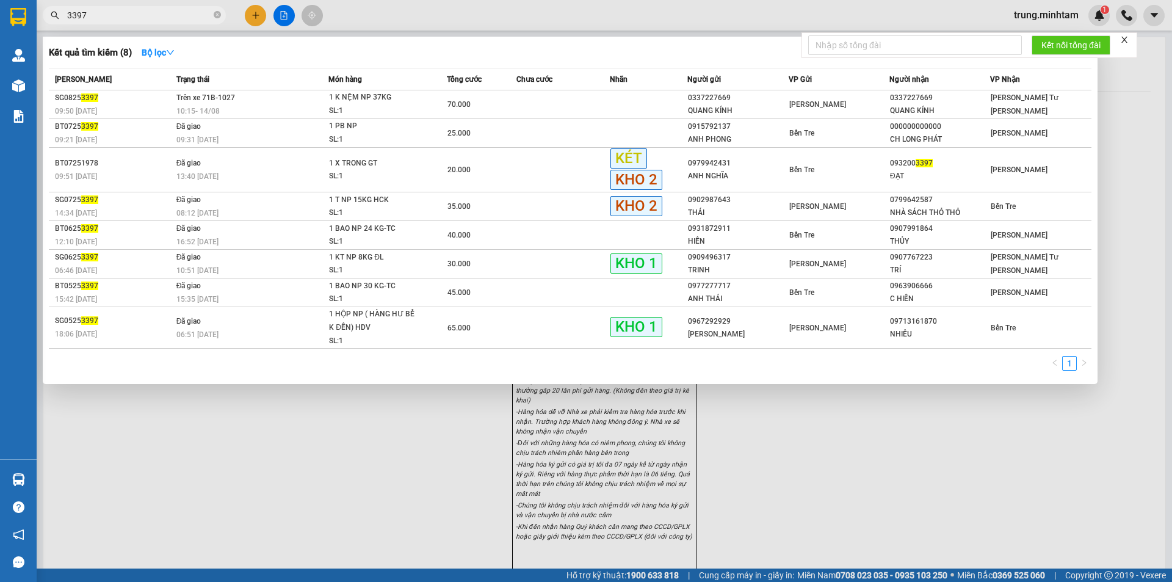
click at [149, 0] on div at bounding box center [586, 291] width 1172 height 582
click at [153, 7] on span "3397" at bounding box center [134, 15] width 183 height 18
click at [118, 8] on span "3397" at bounding box center [134, 15] width 183 height 18
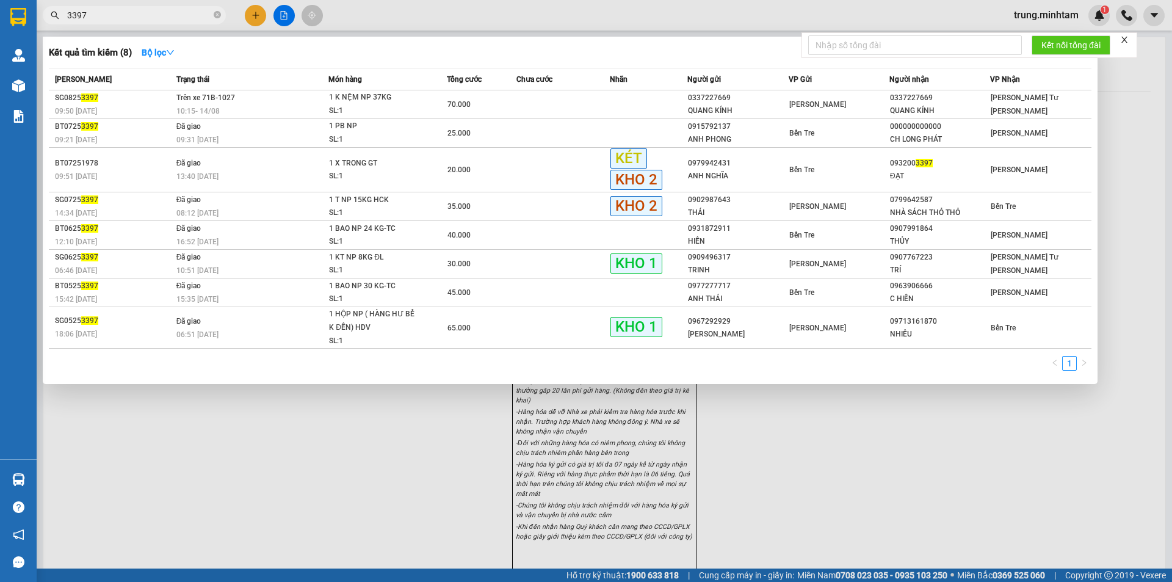
click at [114, 17] on input "3397" at bounding box center [139, 15] width 144 height 13
type input "3"
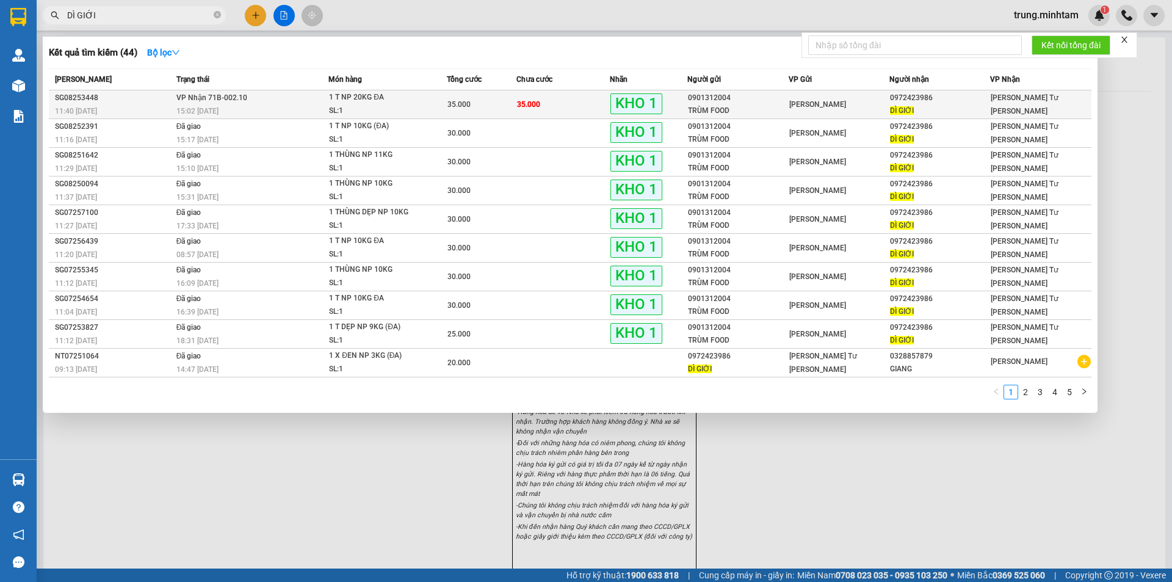
type input "DÌ GIỚI"
click at [572, 108] on td "35.000" at bounding box center [562, 104] width 93 height 29
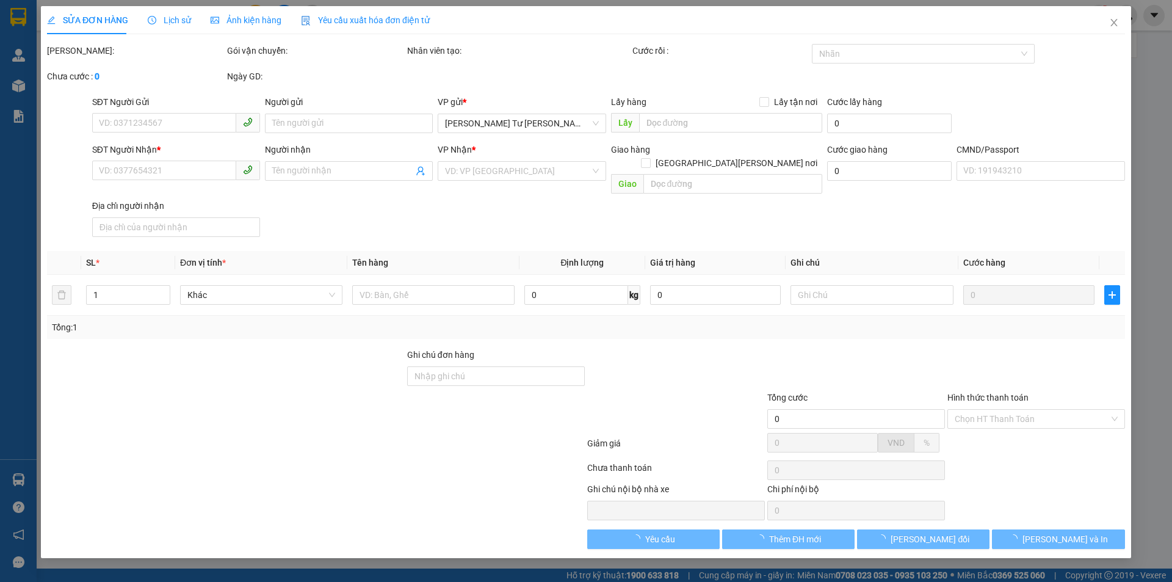
type input "0901312004"
type input "TRÙM FOOD"
type input "0972423986"
type input "DÌ GIỚI"
type input "BM"
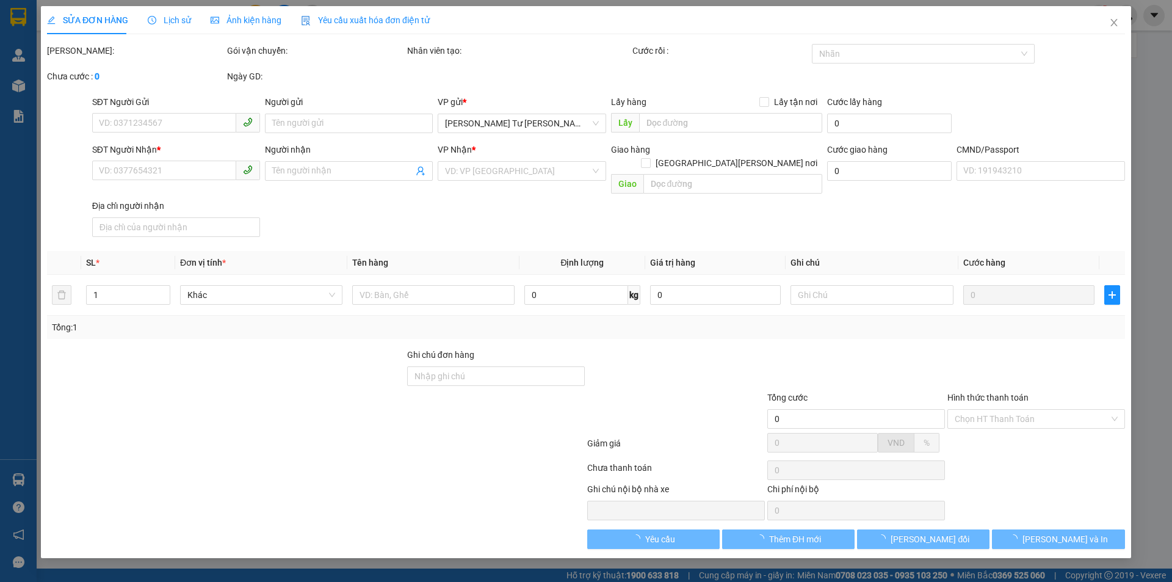
type input "35.000"
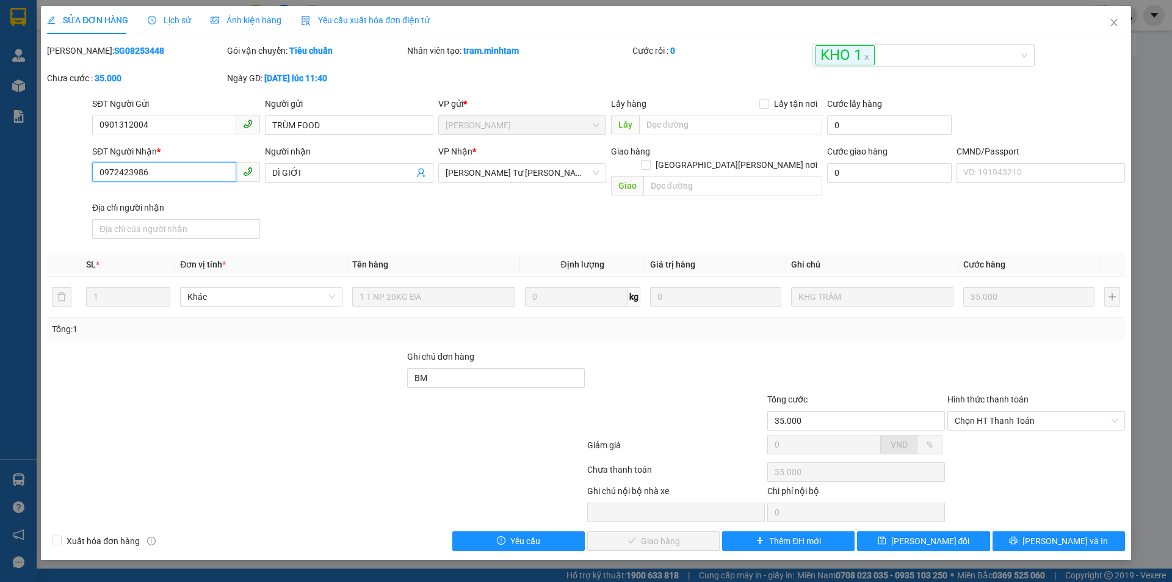
drag, startPoint x: 149, startPoint y: 171, endPoint x: 68, endPoint y: 178, distance: 81.4
click at [68, 178] on div "SĐT Người Nhận * 0972423986 0972423986 Người nhận DÌ GIỚI VP Nhận * Ngã Tư Huy…" at bounding box center [586, 194] width 1080 height 99
click at [1114, 21] on icon "close" at bounding box center [1114, 23] width 10 height 10
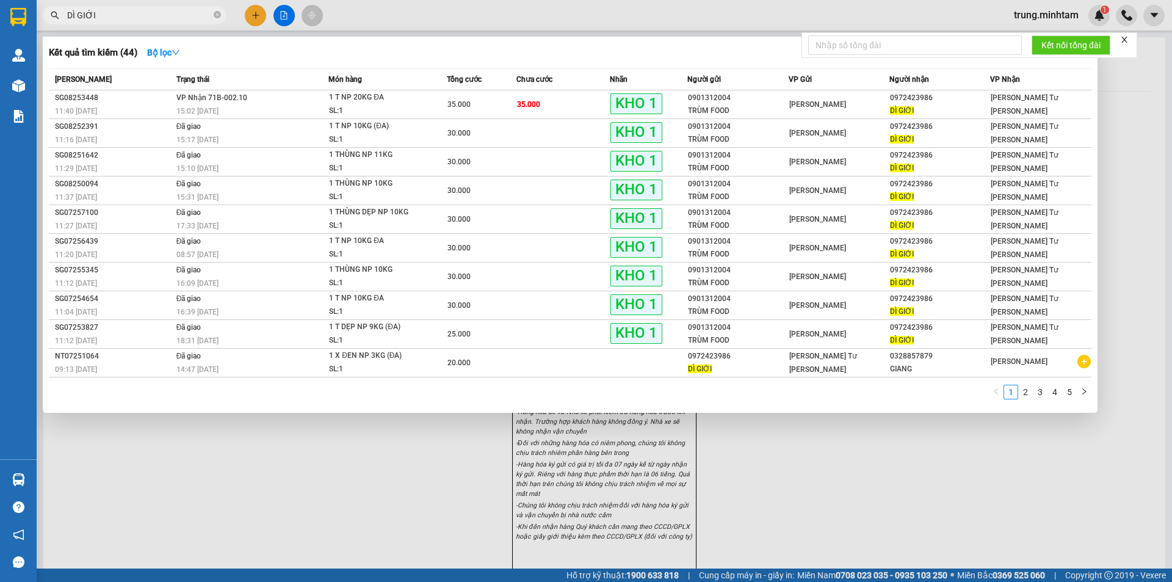
click at [192, 18] on input "DÌ GIỚI" at bounding box center [139, 15] width 144 height 13
click at [192, 16] on input "DÌ GIỚI" at bounding box center [139, 15] width 144 height 13
type input "D"
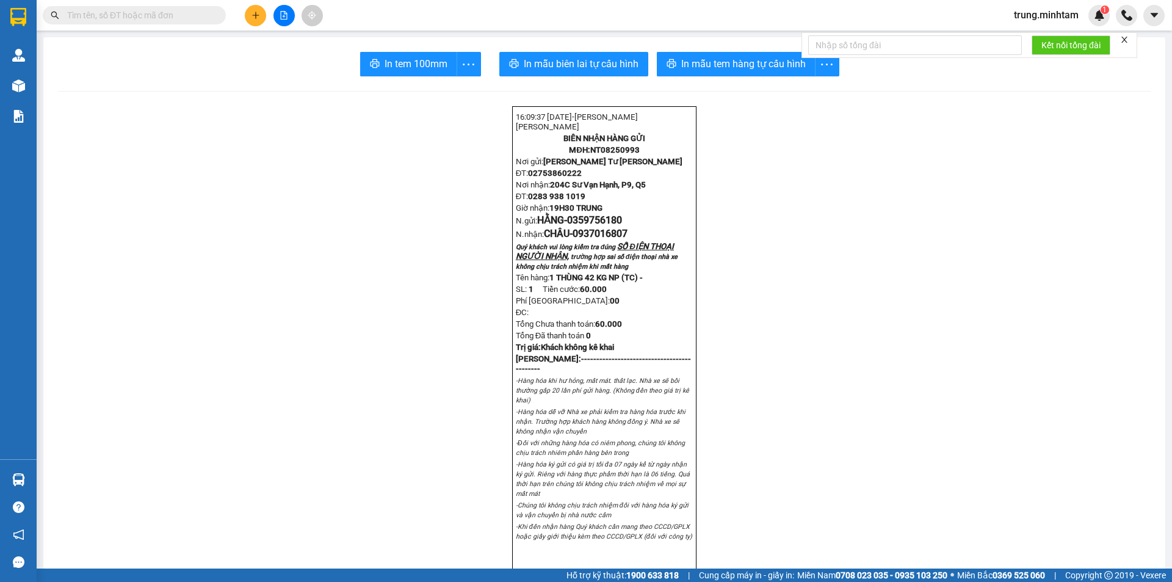
paste input "0972423986"
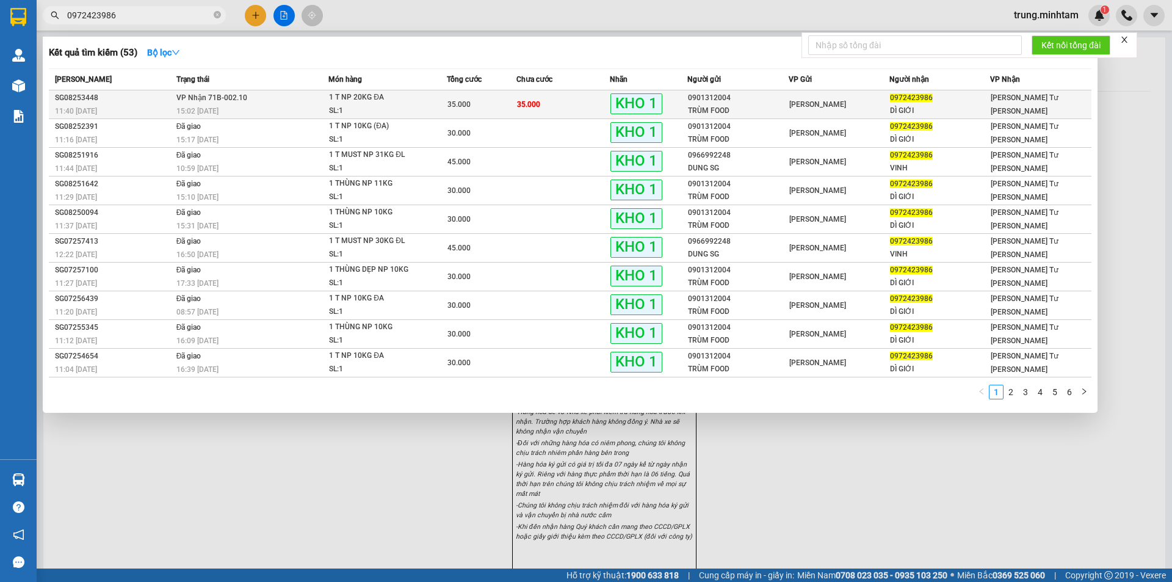
type input "0972423986"
click at [848, 108] on div "[PERSON_NAME]" at bounding box center [838, 104] width 99 height 13
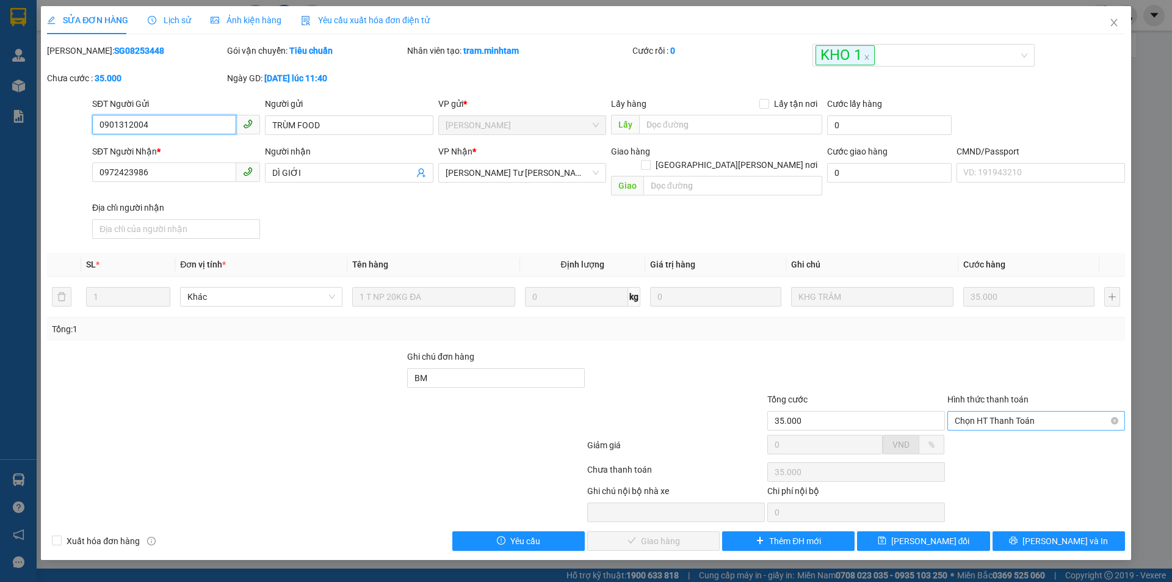
click at [1049, 411] on span "Chọn HT Thanh Toán" at bounding box center [1035, 420] width 163 height 18
click at [1000, 434] on div "Tại văn phòng" at bounding box center [1035, 431] width 163 height 13
type input "0"
click at [653, 534] on span "[PERSON_NAME] và Giao hàng" at bounding box center [692, 540] width 165 height 13
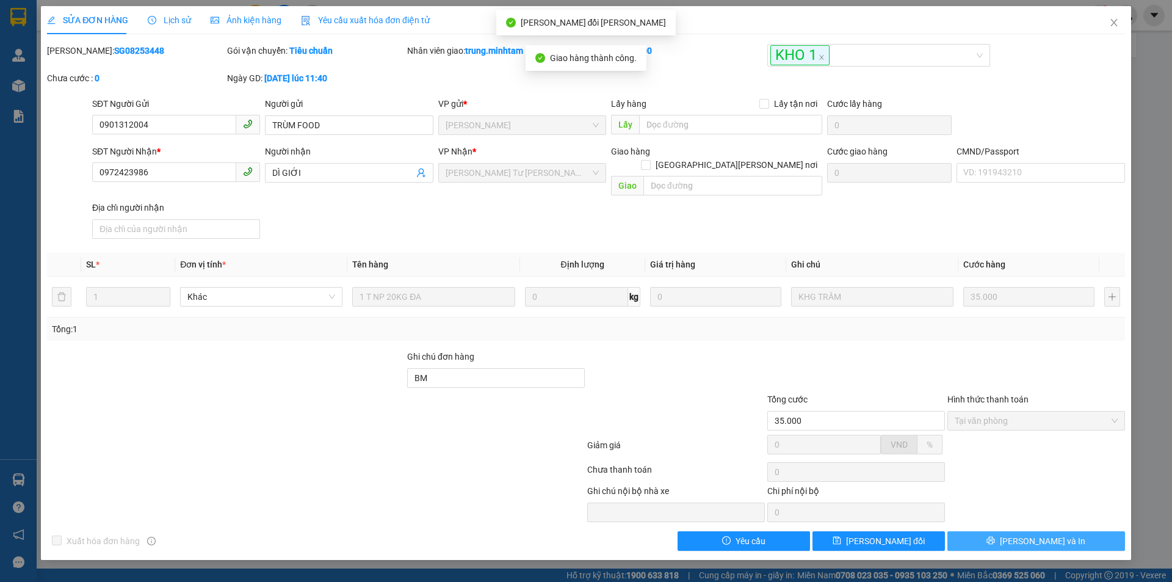
click at [1048, 534] on span "[PERSON_NAME] và In" at bounding box center [1042, 540] width 85 height 13
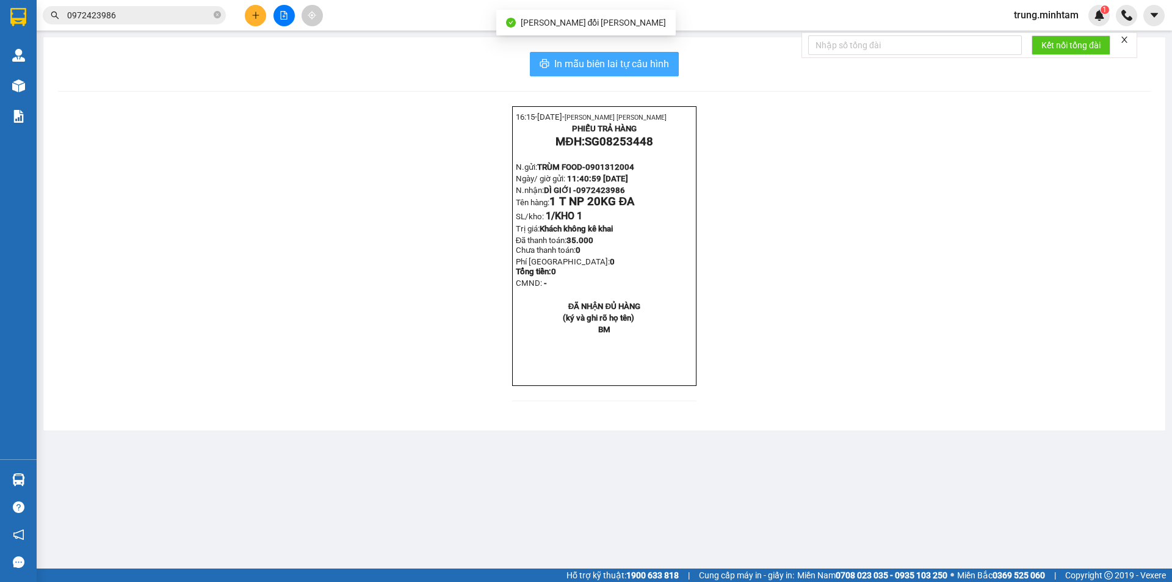
click at [663, 62] on span "In mẫu biên lai tự cấu hình" at bounding box center [611, 63] width 115 height 15
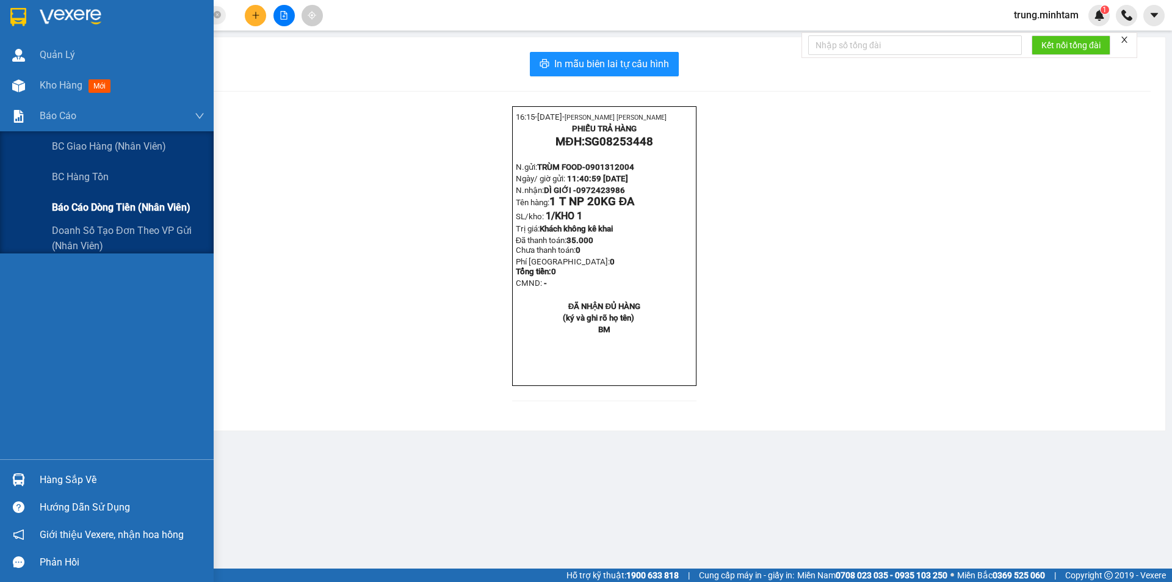
click at [90, 207] on span "Báo cáo dòng tiền (nhân viên)" at bounding box center [121, 207] width 139 height 15
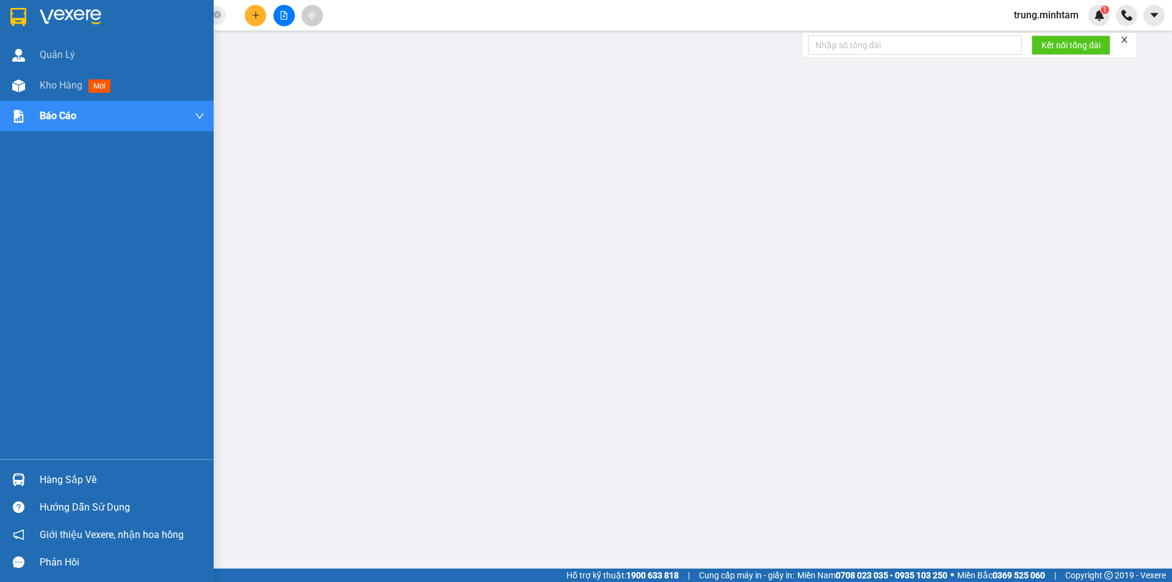
click at [55, 469] on div "Hàng sắp về" at bounding box center [107, 479] width 214 height 27
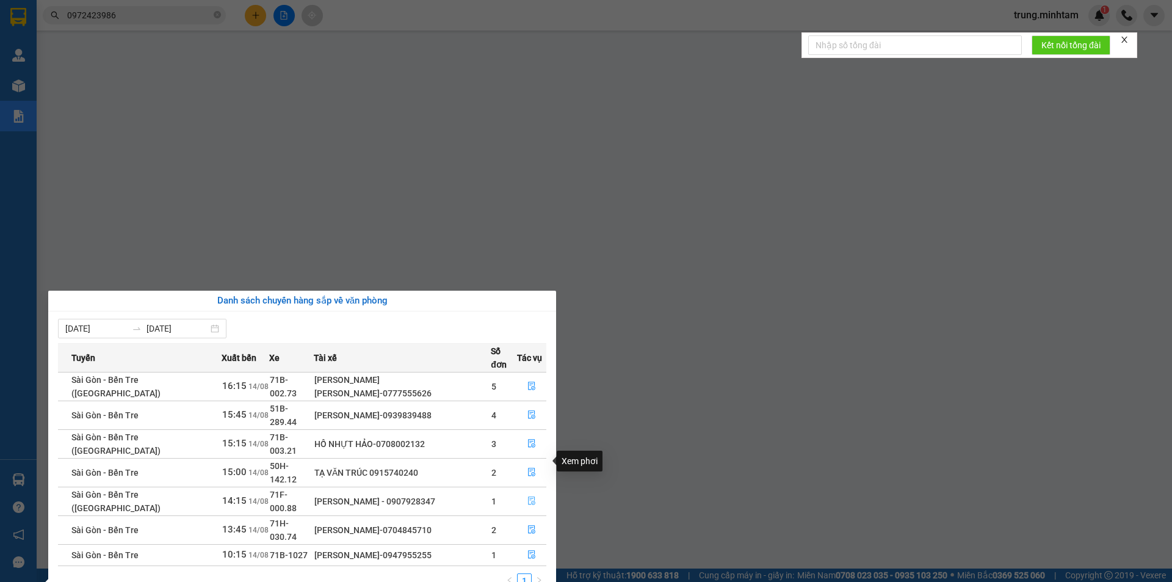
click at [528, 497] on icon "file-done" at bounding box center [531, 501] width 7 height 9
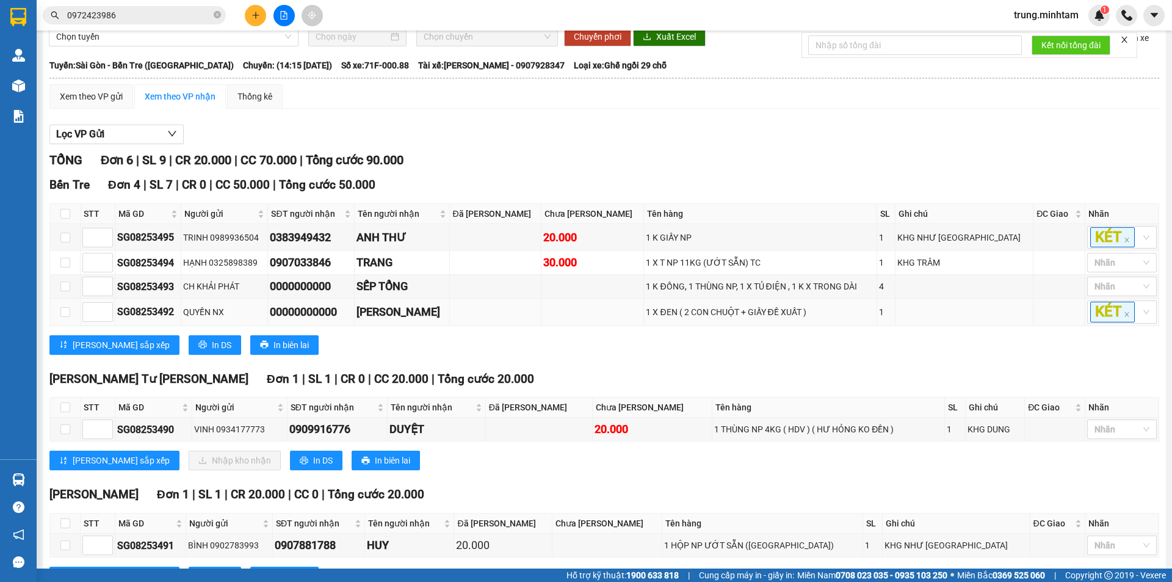
scroll to position [117, 0]
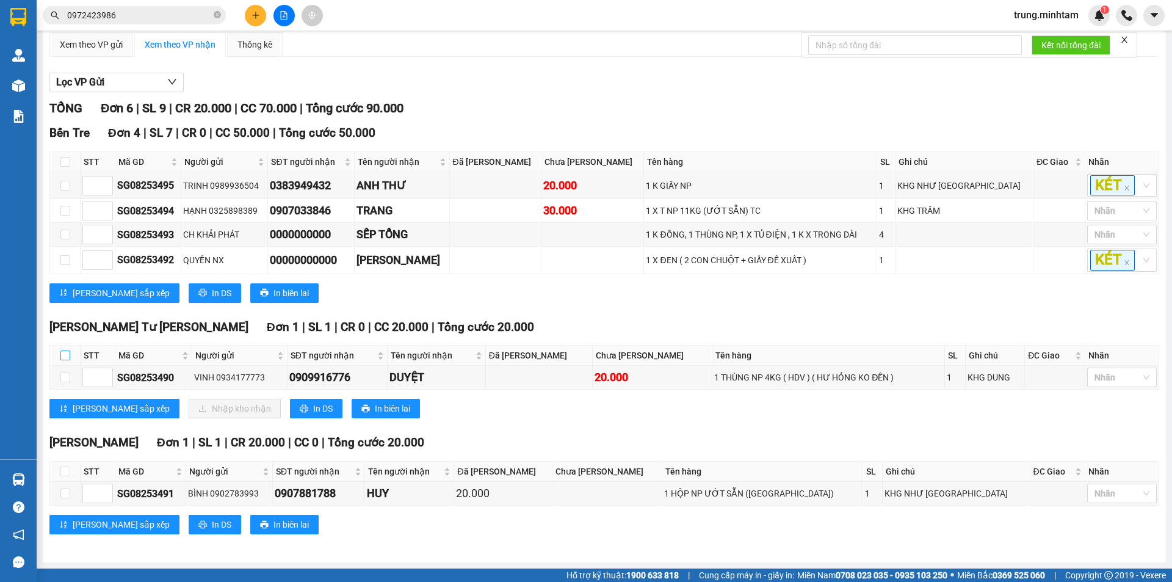
click at [65, 356] on input "checkbox" at bounding box center [65, 355] width 10 height 10
checkbox input "true"
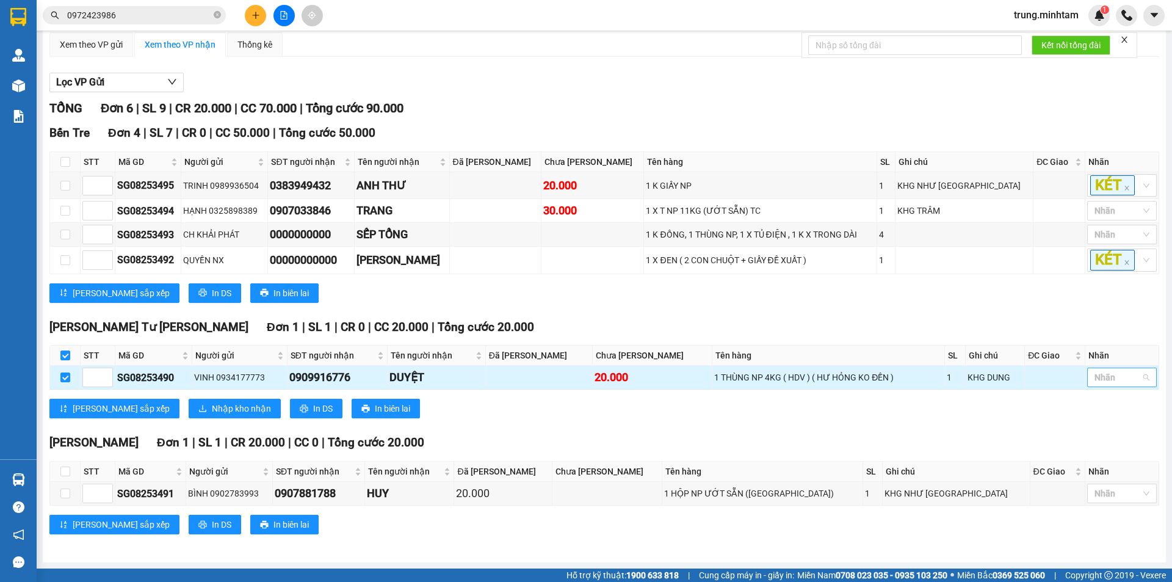
click at [1104, 381] on div at bounding box center [1115, 377] width 51 height 15
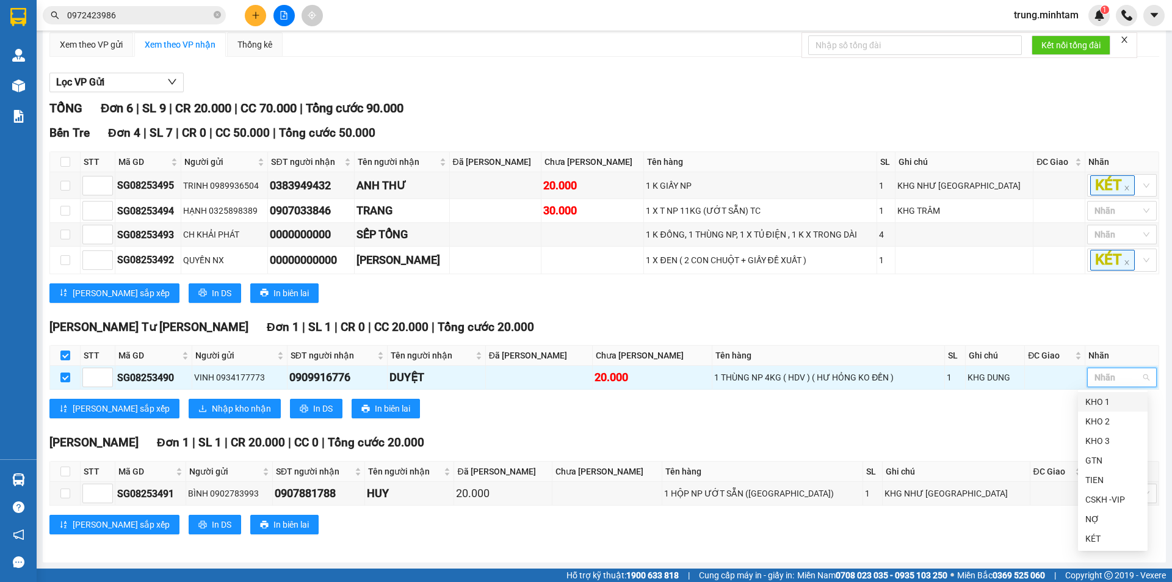
click at [1094, 401] on div "KHO 1" at bounding box center [1112, 401] width 55 height 13
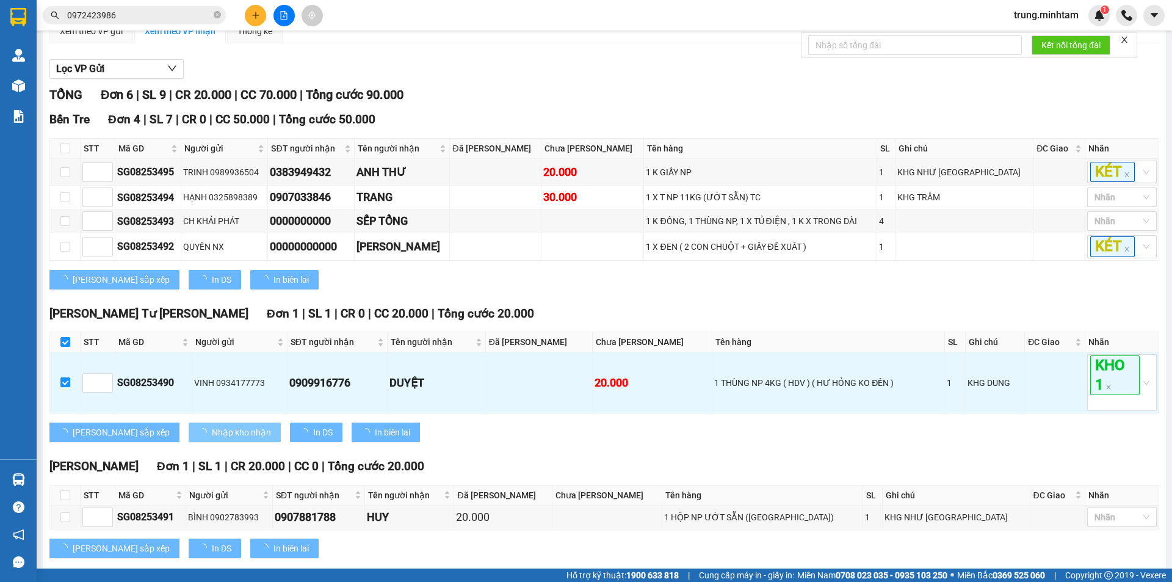
click at [212, 439] on span "Nhập kho nhận" at bounding box center [241, 431] width 59 height 13
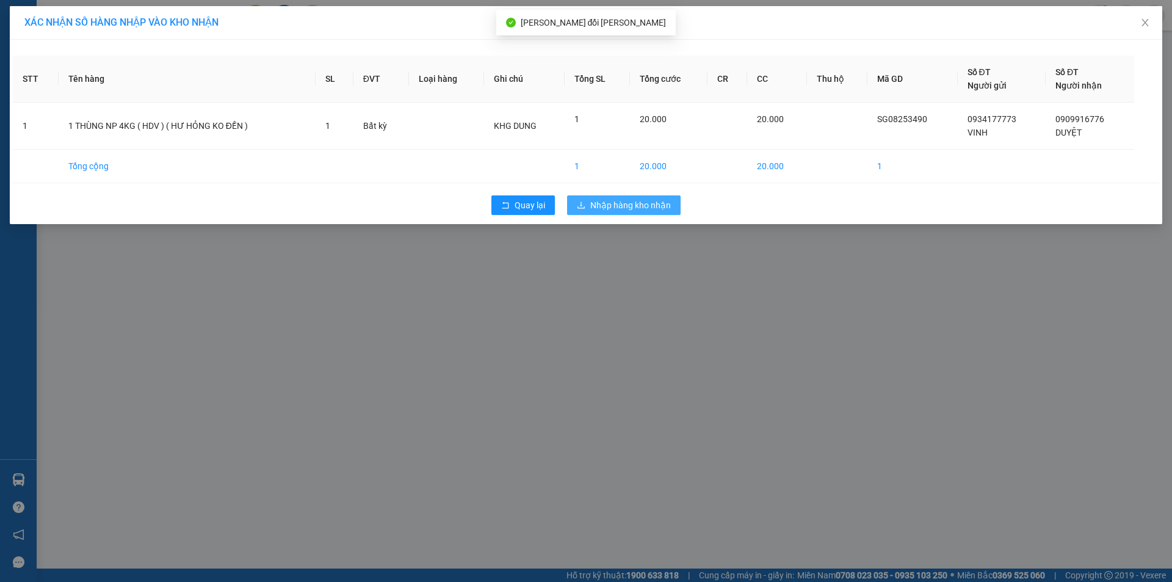
click at [644, 203] on span "Nhập hàng kho nhận" at bounding box center [630, 204] width 81 height 13
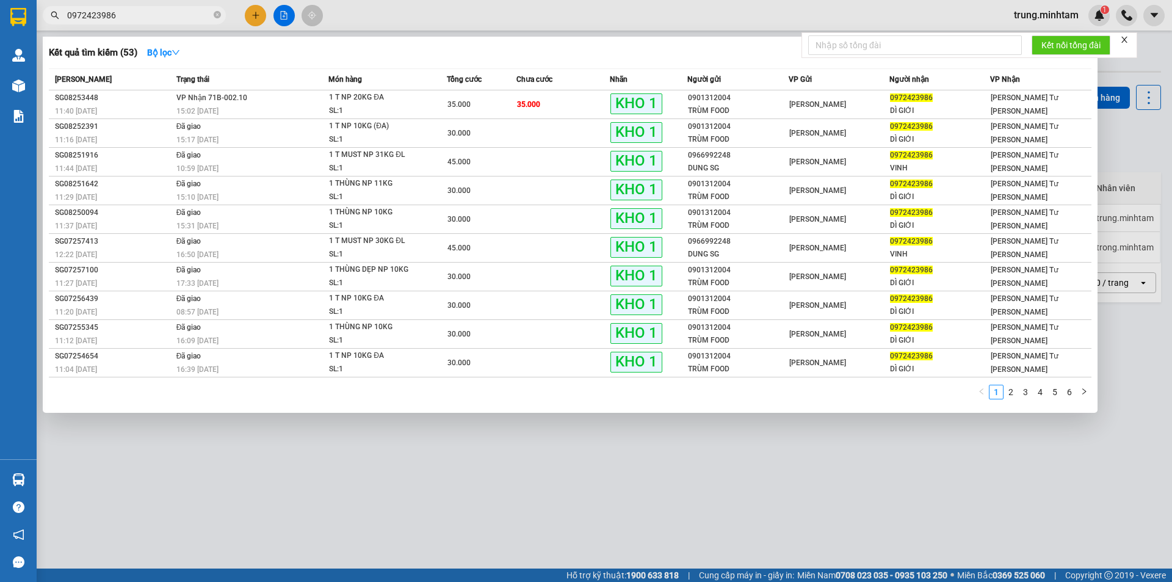
click at [132, 16] on input "0972423986" at bounding box center [139, 15] width 144 height 13
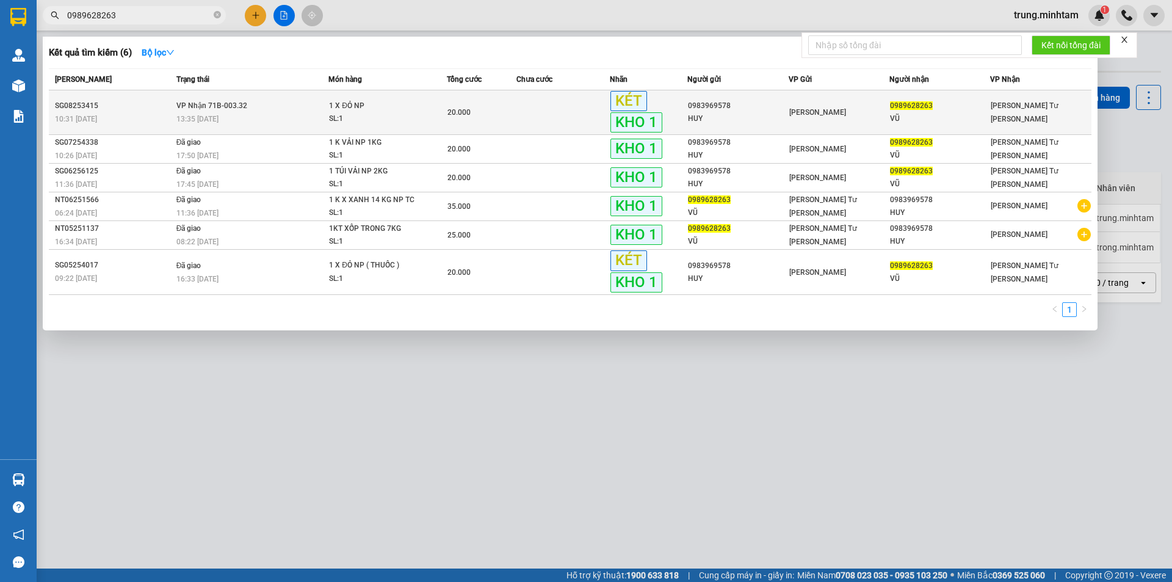
type input "0989628263"
click at [533, 125] on td at bounding box center [562, 112] width 93 height 45
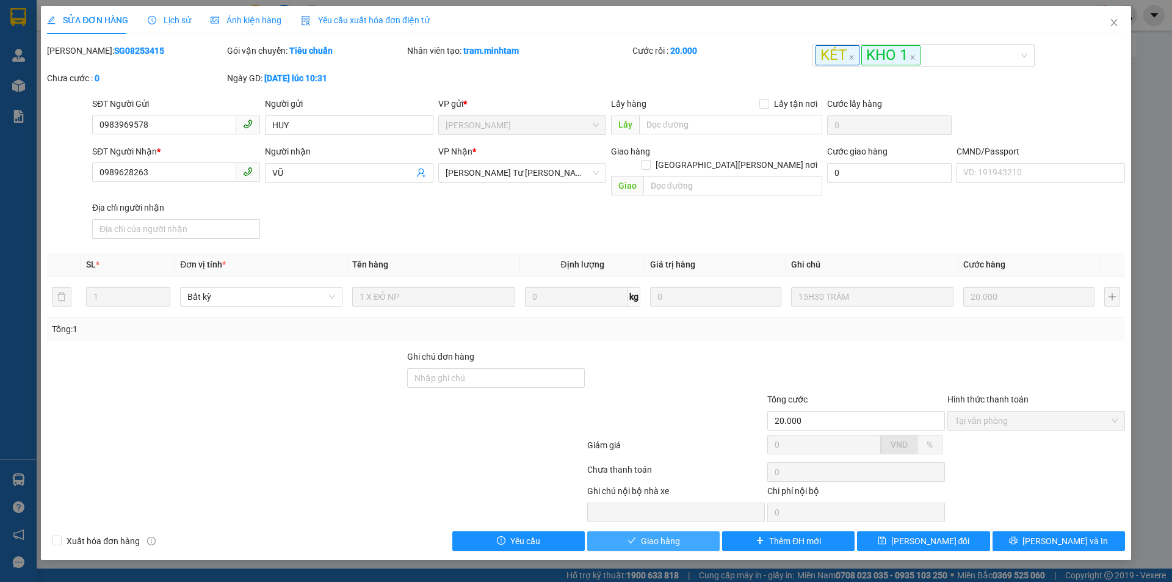
click at [663, 534] on span "Giao hàng" at bounding box center [660, 540] width 39 height 13
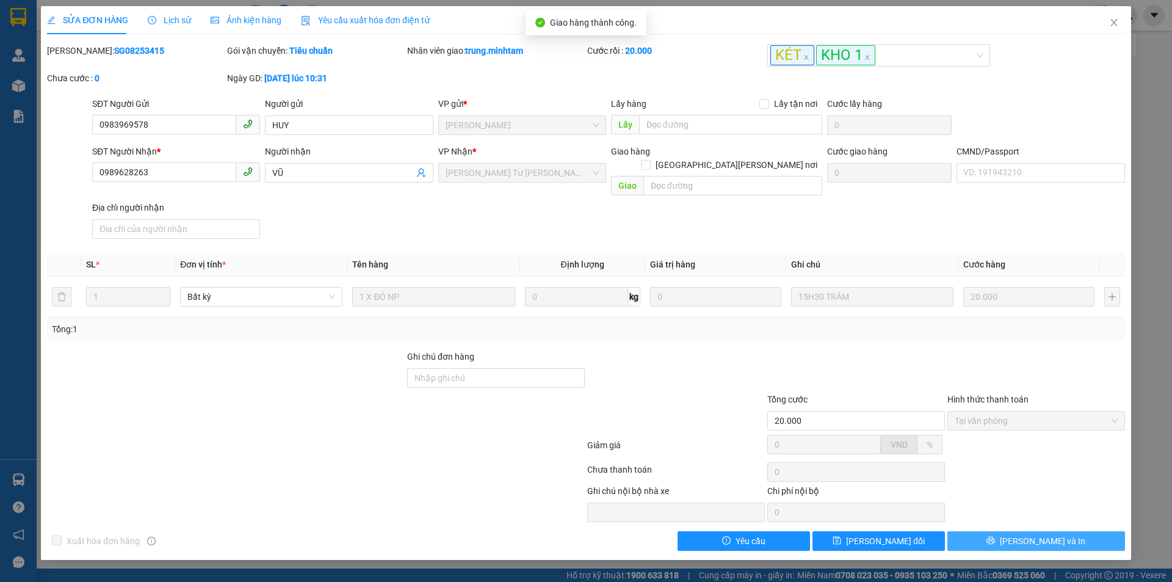
click at [995, 536] on icon "printer" at bounding box center [990, 540] width 9 height 9
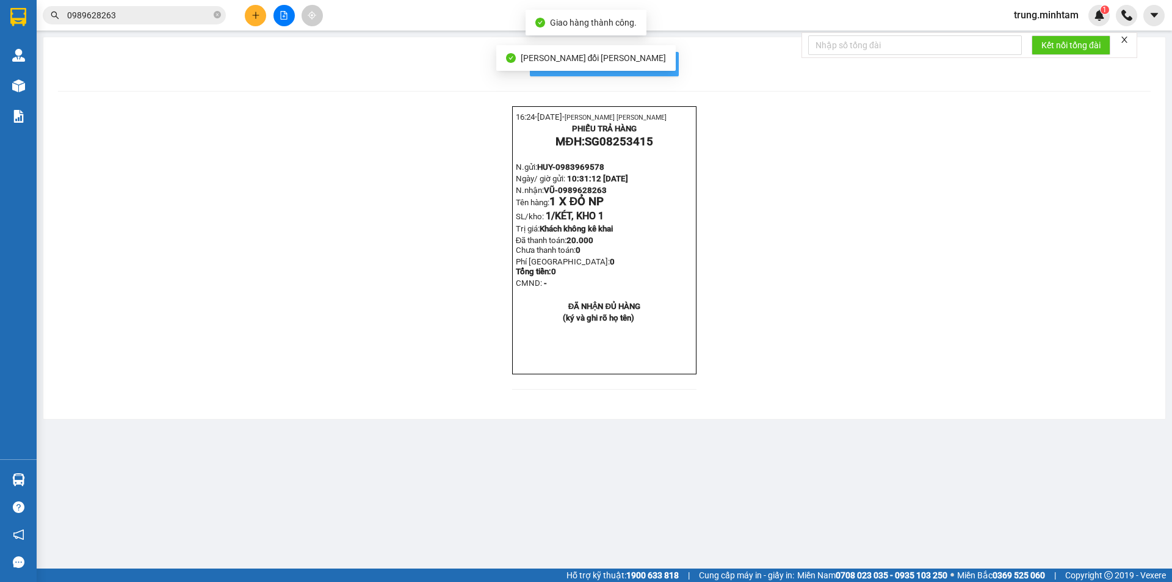
click at [660, 63] on span "In mẫu biên lai tự cấu hình" at bounding box center [611, 63] width 115 height 15
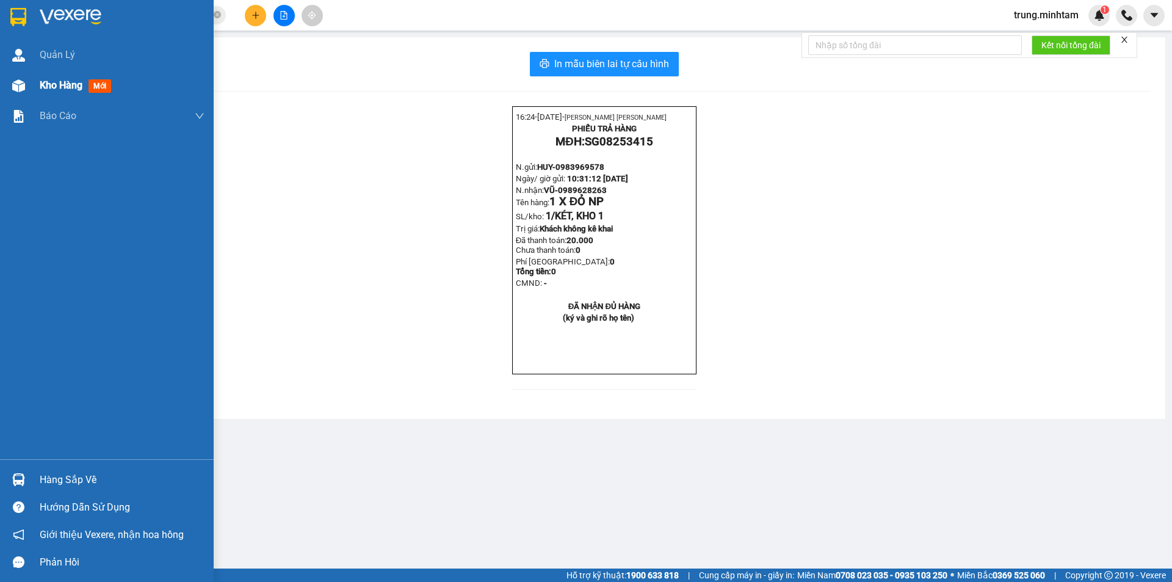
click at [68, 84] on span "Kho hàng" at bounding box center [61, 85] width 43 height 12
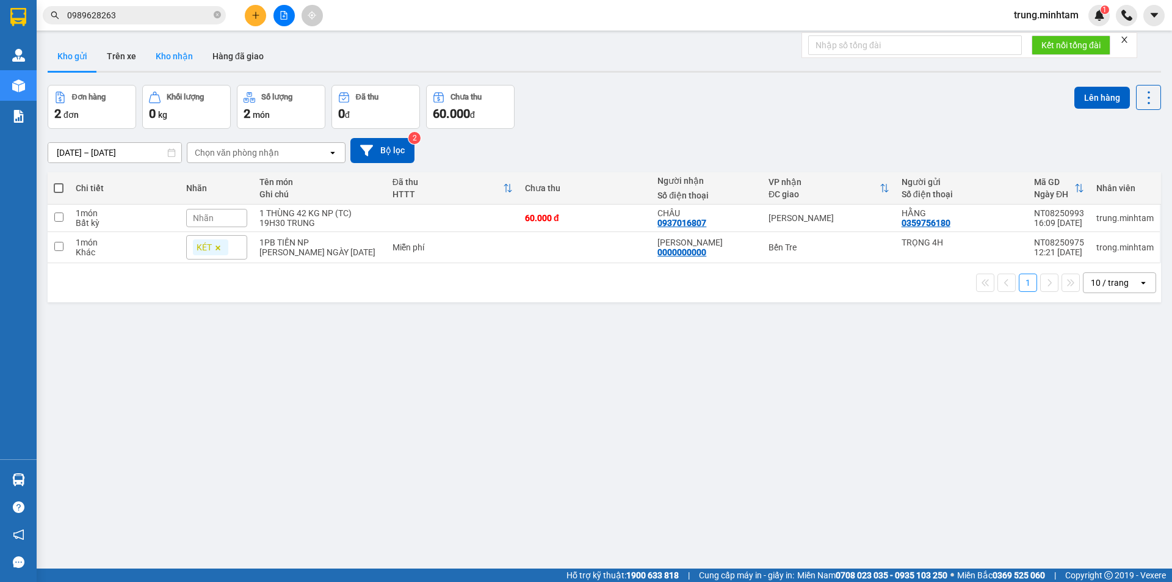
click at [173, 54] on button "Kho nhận" at bounding box center [174, 55] width 57 height 29
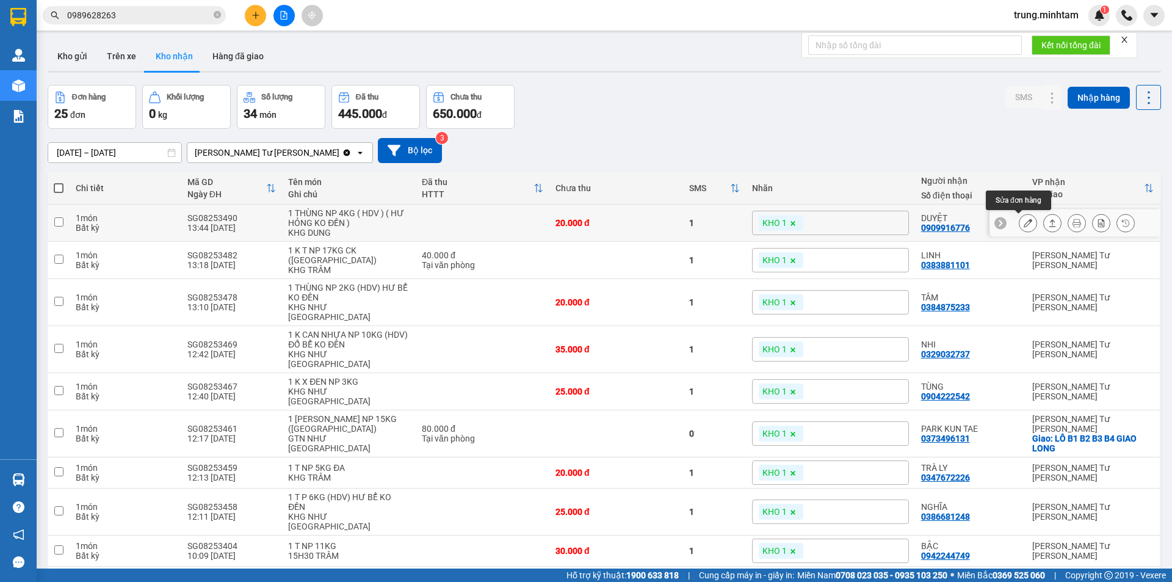
click at [1023, 223] on icon at bounding box center [1027, 222] width 9 height 9
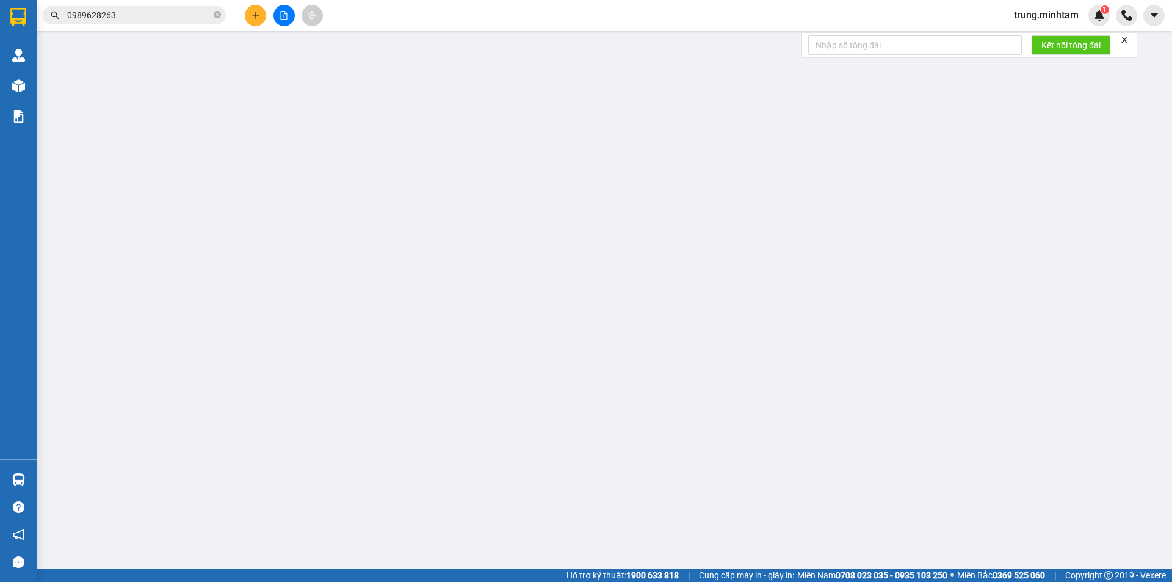
type input "0934177773"
type input "VINH"
type input "0909916776"
type input "DUYỆT"
type input "ƯỚT SẴN"
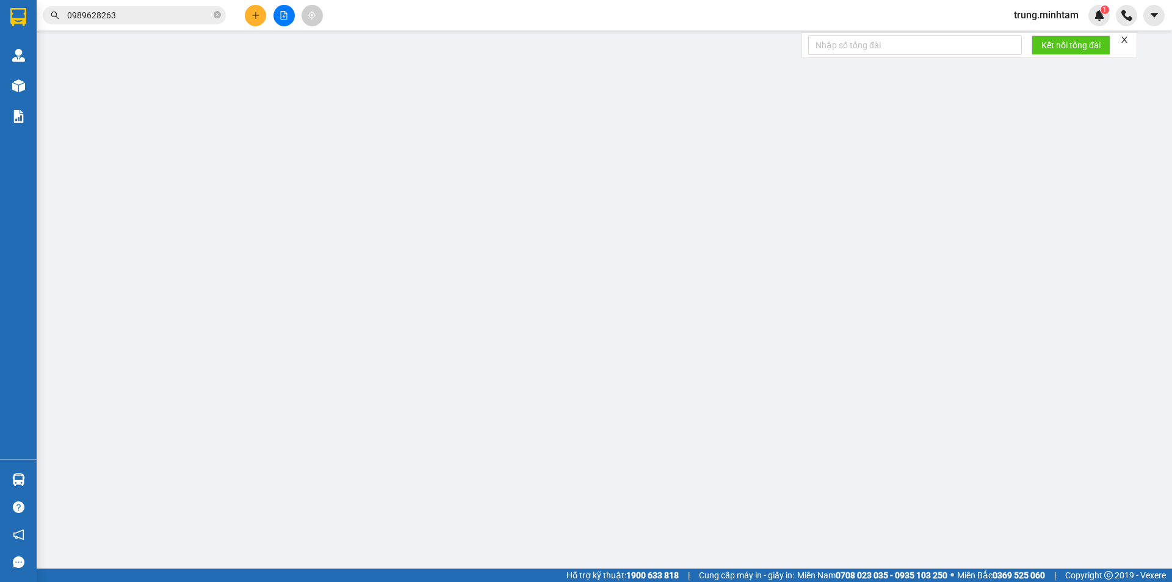
type input "20.000"
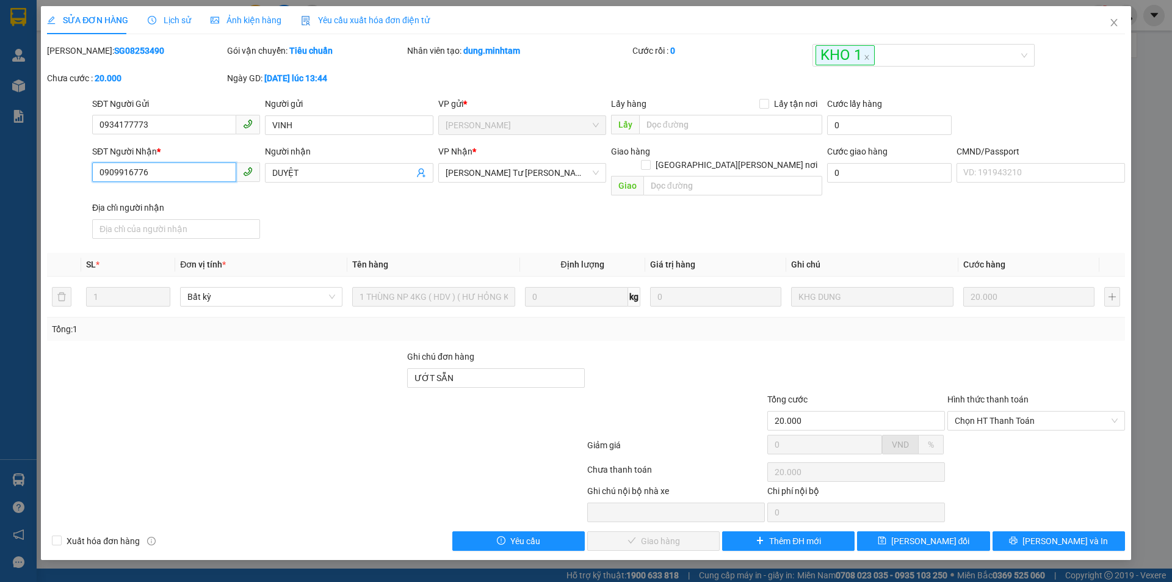
drag, startPoint x: 150, startPoint y: 173, endPoint x: 53, endPoint y: 171, distance: 97.0
click at [54, 172] on div "SĐT Người Nhận * 0909916776 0909916776 Người nhận DUYỆT VP Nhận * Ngã Tư Huyệ…" at bounding box center [586, 194] width 1080 height 99
click at [503, 368] on input "ƯỚT SẴN" at bounding box center [496, 378] width 178 height 20
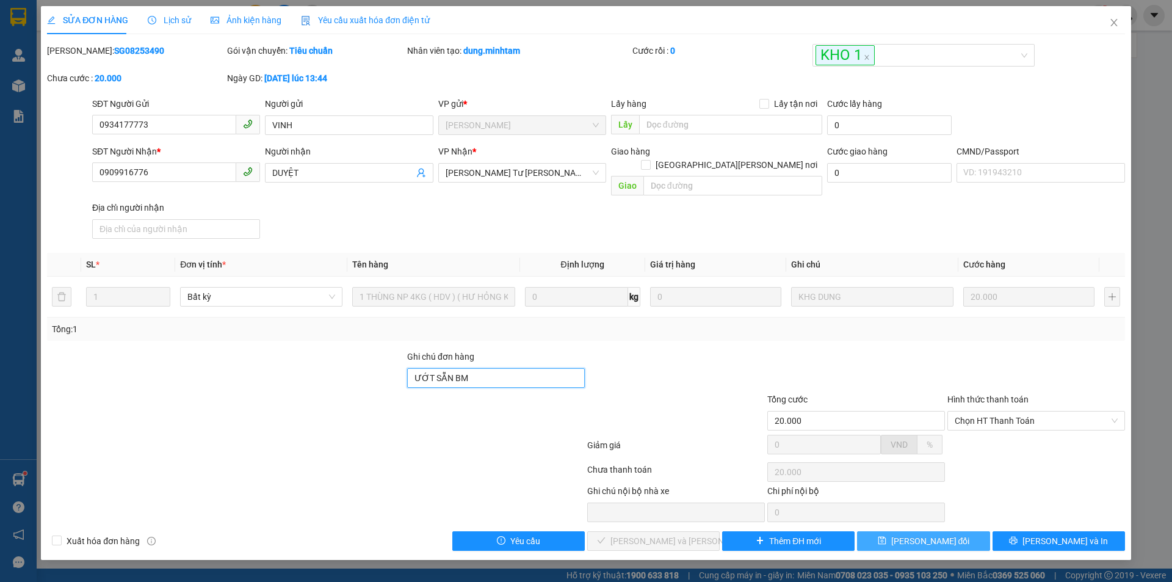
type input "ƯỚT SẴN BM"
click at [931, 534] on span "[PERSON_NAME] thay đổi" at bounding box center [930, 540] width 79 height 13
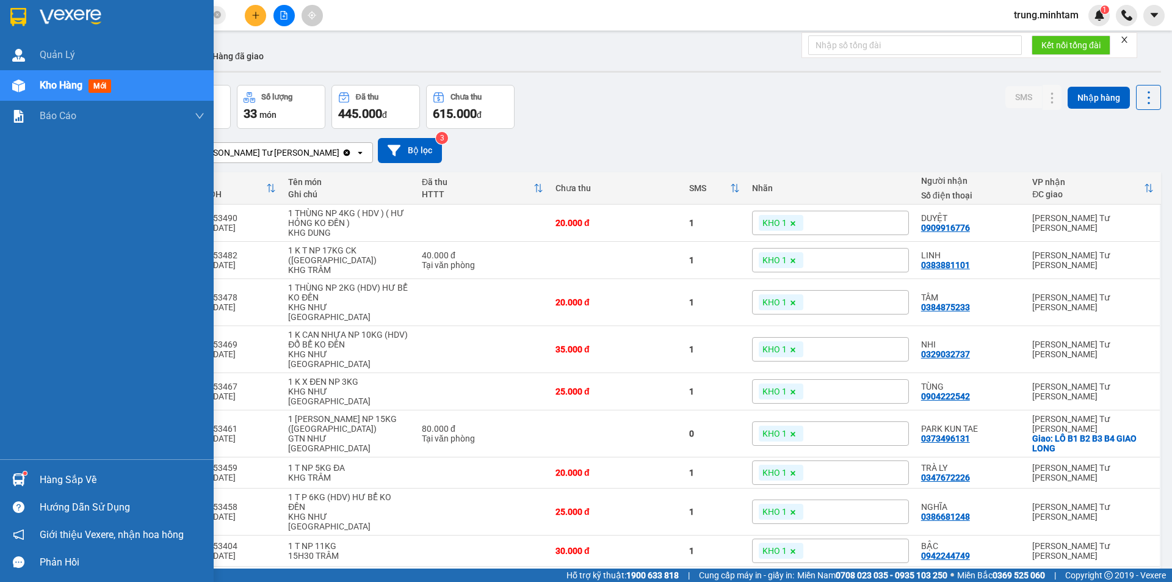
click at [80, 477] on div "Hàng sắp về" at bounding box center [122, 479] width 165 height 18
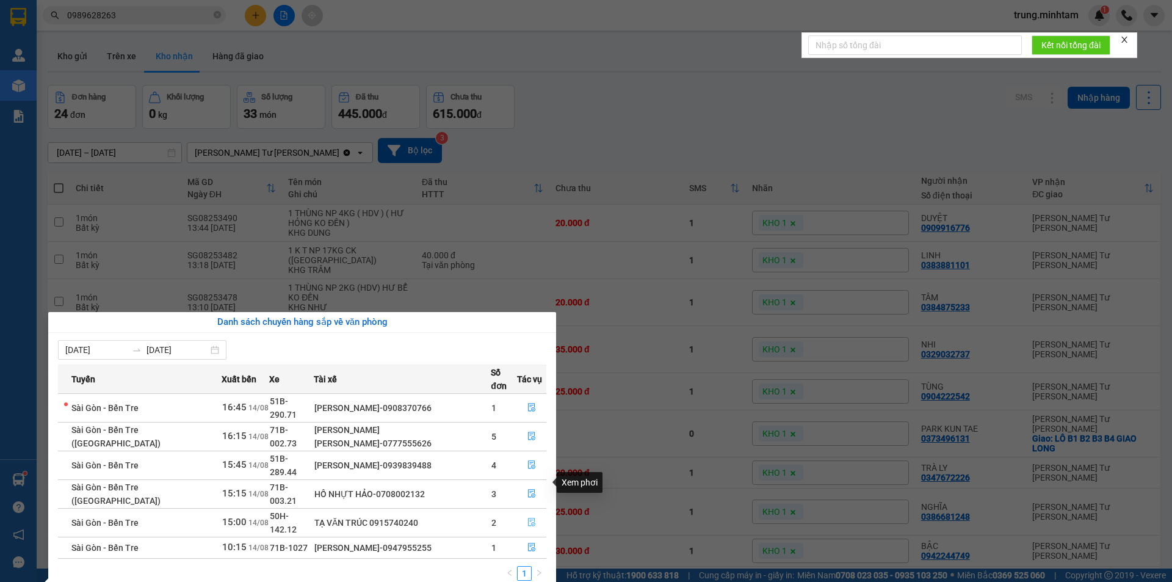
click at [529, 517] on icon "file-done" at bounding box center [531, 521] width 9 height 9
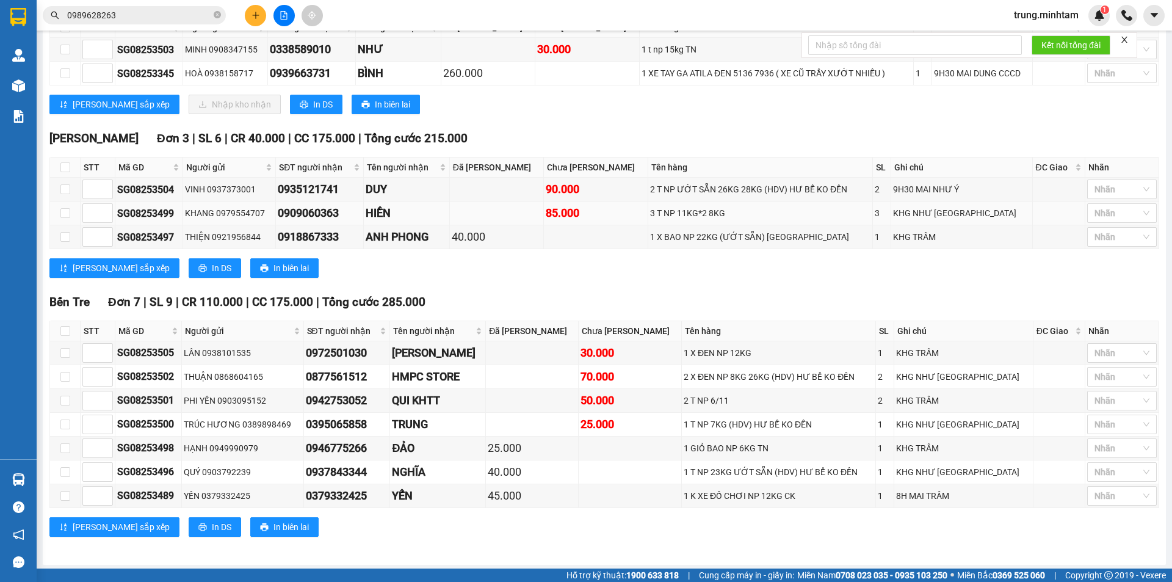
scroll to position [254, 0]
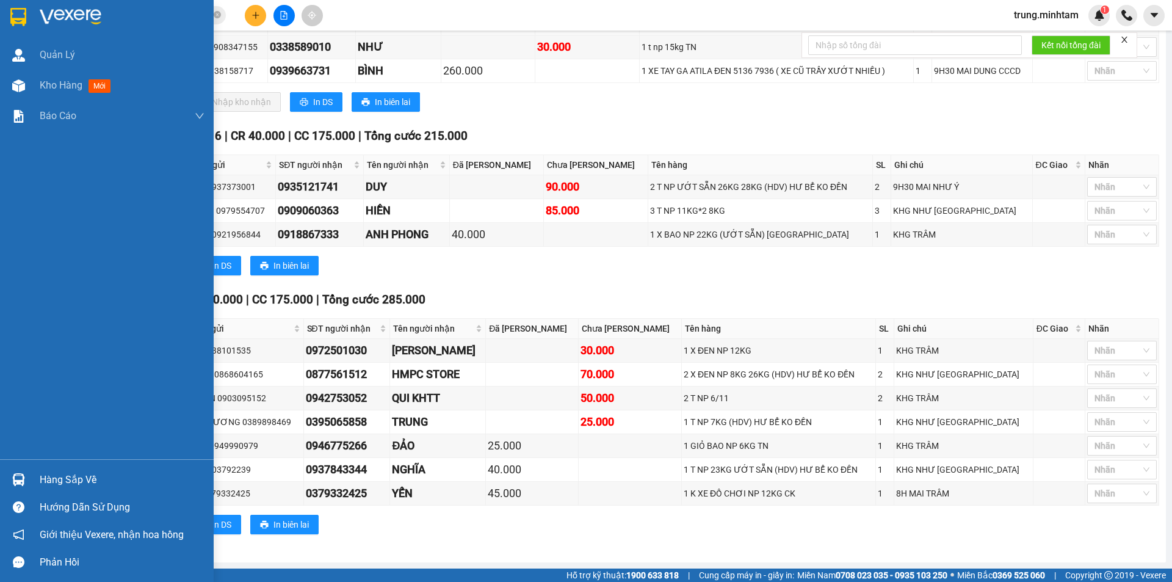
click at [65, 473] on div "Hàng sắp về" at bounding box center [122, 479] width 165 height 18
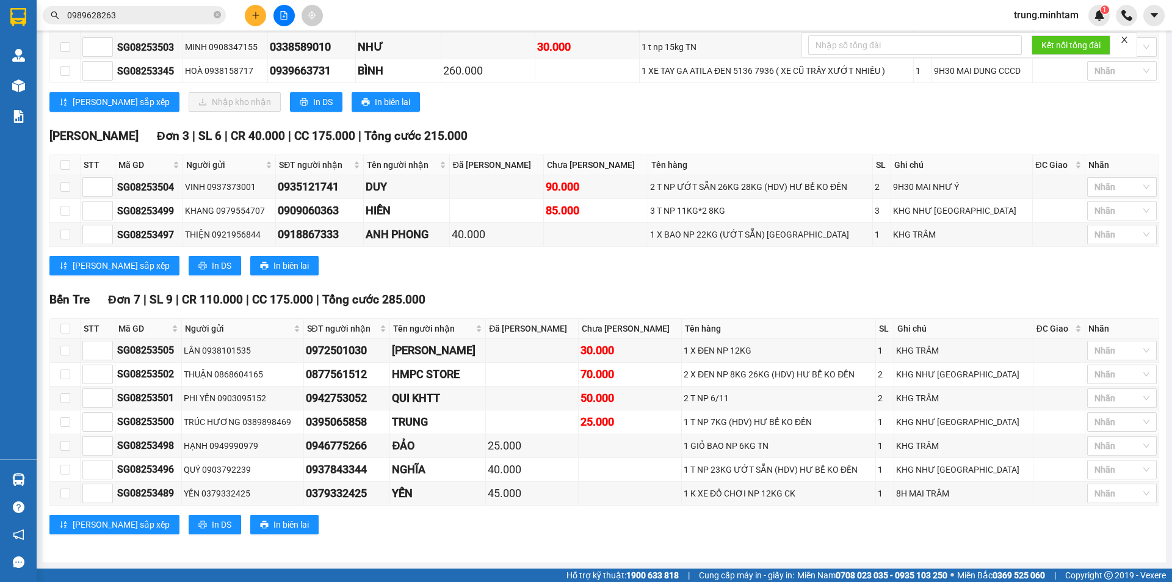
click at [154, 8] on section "Kết quả tìm kiếm ( 6 ) Bộ lọc Mã ĐH Trạng thái Món hàng Tổng cước Chưa cước Nhã…" at bounding box center [586, 291] width 1172 height 582
click at [153, 9] on input "0989628263" at bounding box center [139, 15] width 144 height 13
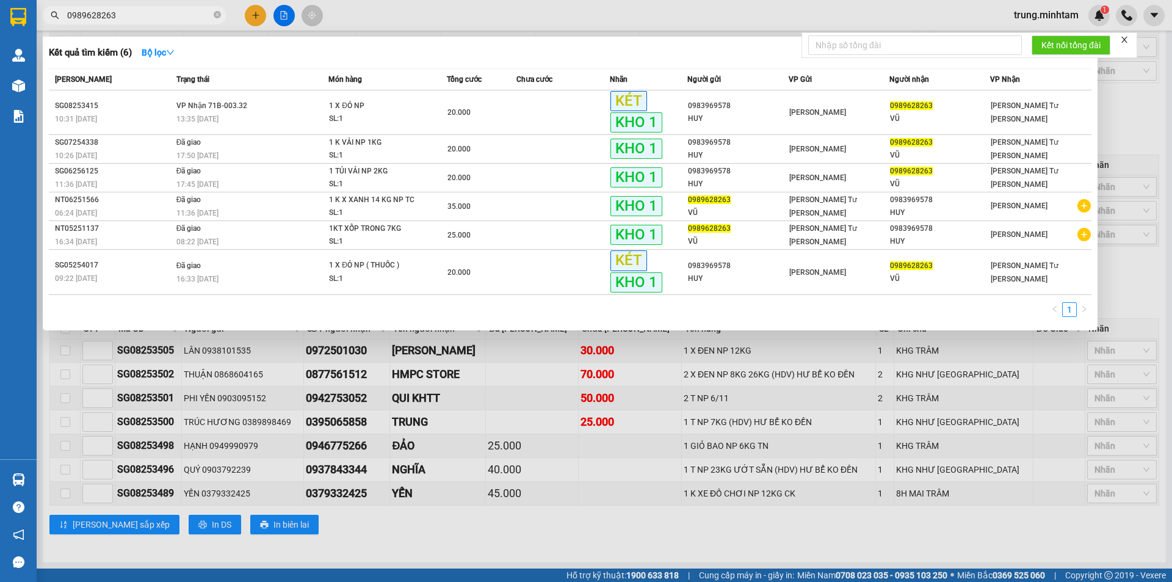
click at [153, 10] on input "0989628263" at bounding box center [139, 15] width 144 height 13
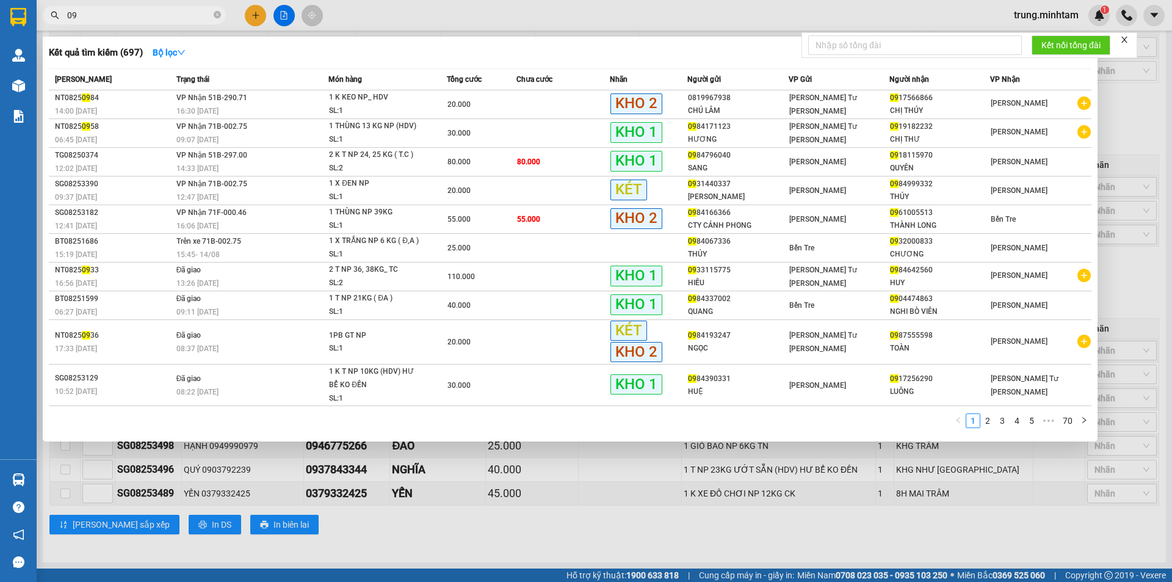
type input "0"
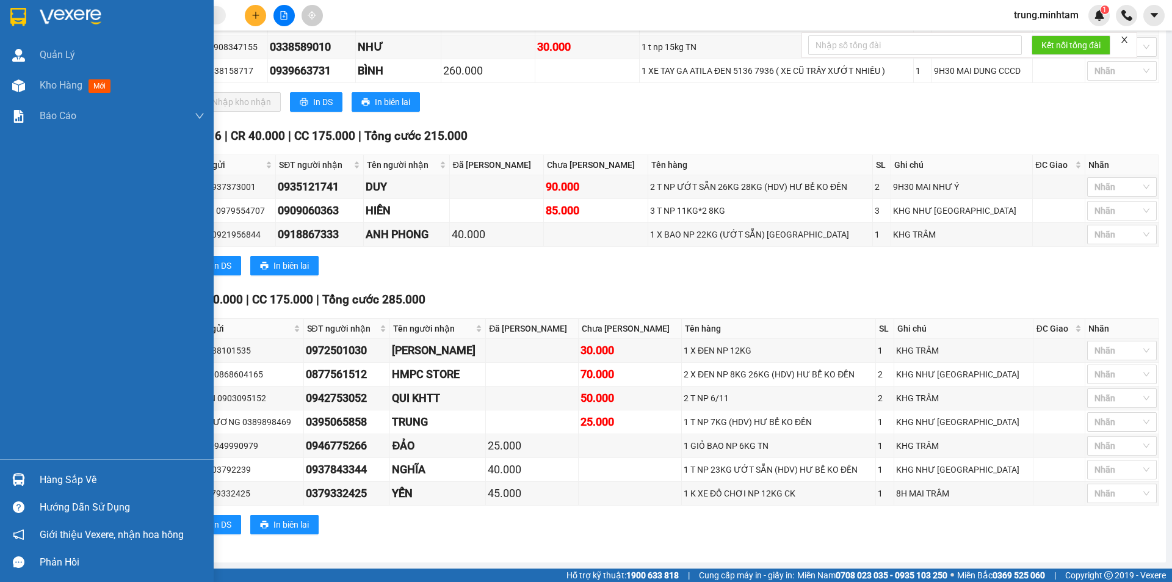
click at [74, 480] on div "Hàng sắp về" at bounding box center [122, 479] width 165 height 18
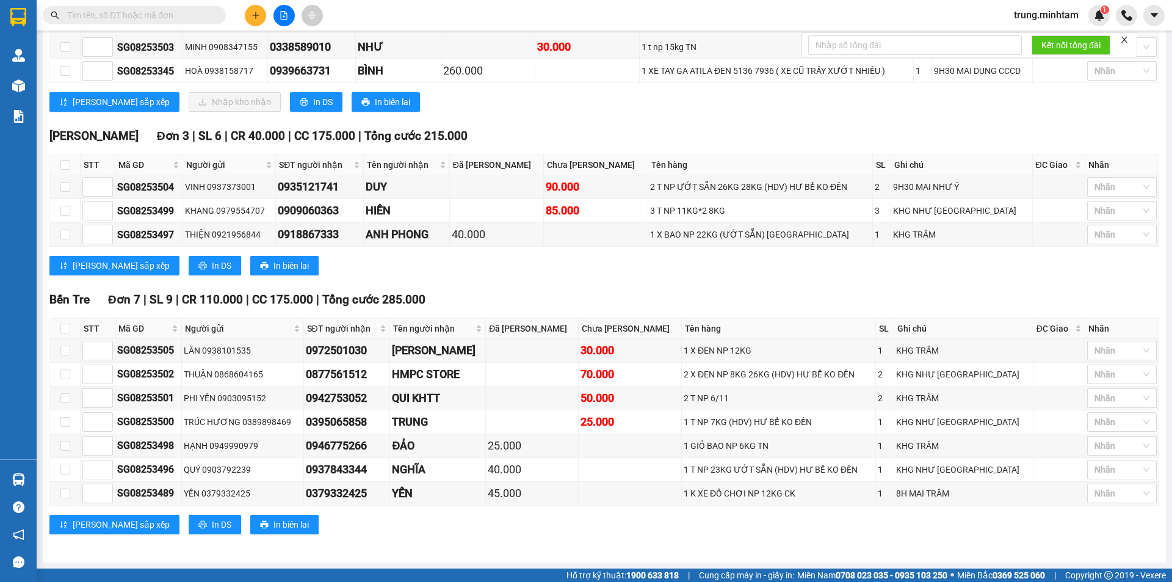
click at [606, 519] on section "Kết quả tìm kiếm ( 697 ) Bộ lọc Mã ĐH Trạng thái Món hàng Tổng cước Chưa cước N…" at bounding box center [586, 291] width 1172 height 582
click at [170, 7] on div "Kết quả tìm kiếm ( 697 ) Bộ lọc Mã ĐH Trạng thái Món hàng Tổng cước Chưa cước N…" at bounding box center [119, 15] width 238 height 21
click at [169, 12] on input "text" at bounding box center [139, 15] width 144 height 13
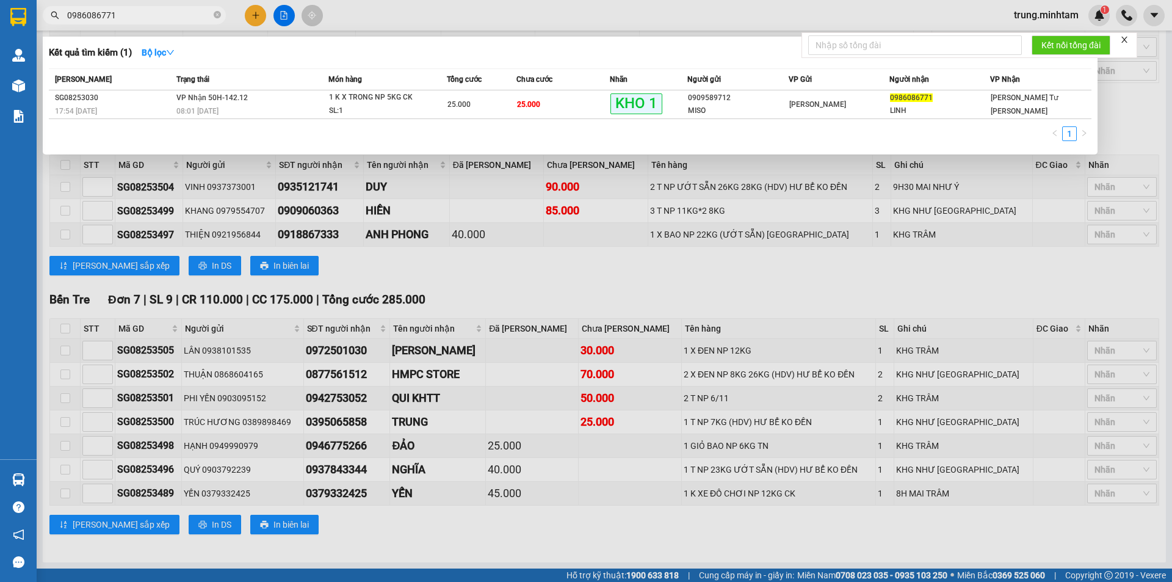
type input "0986086771"
click at [575, 96] on td "25.000" at bounding box center [562, 104] width 93 height 29
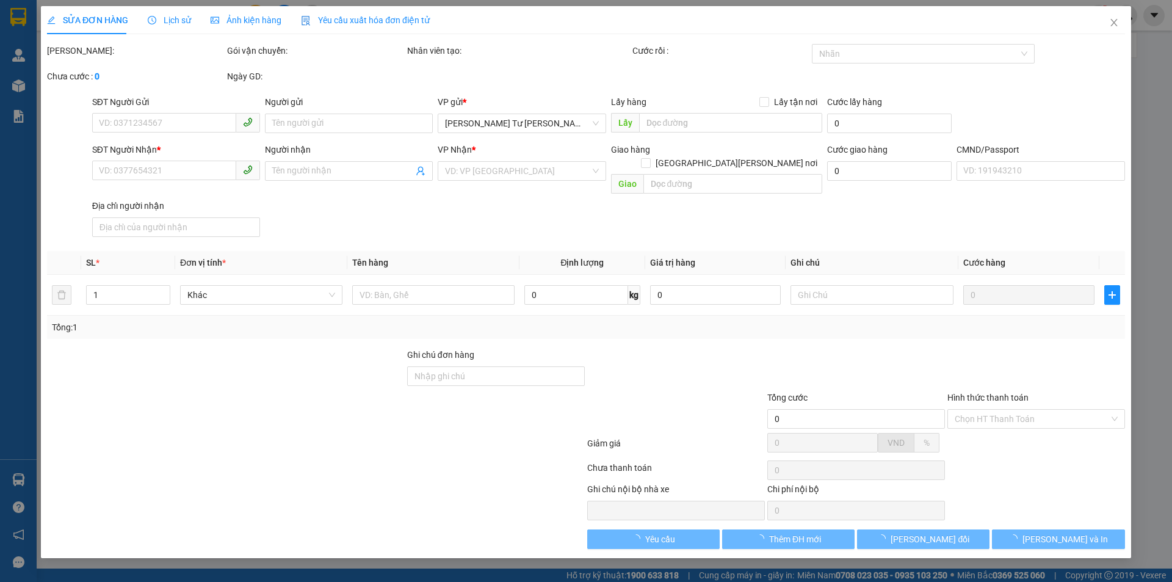
type input "0909589712"
type input "MISO"
type input "0986086771"
type input "LINH"
type input "ĐG"
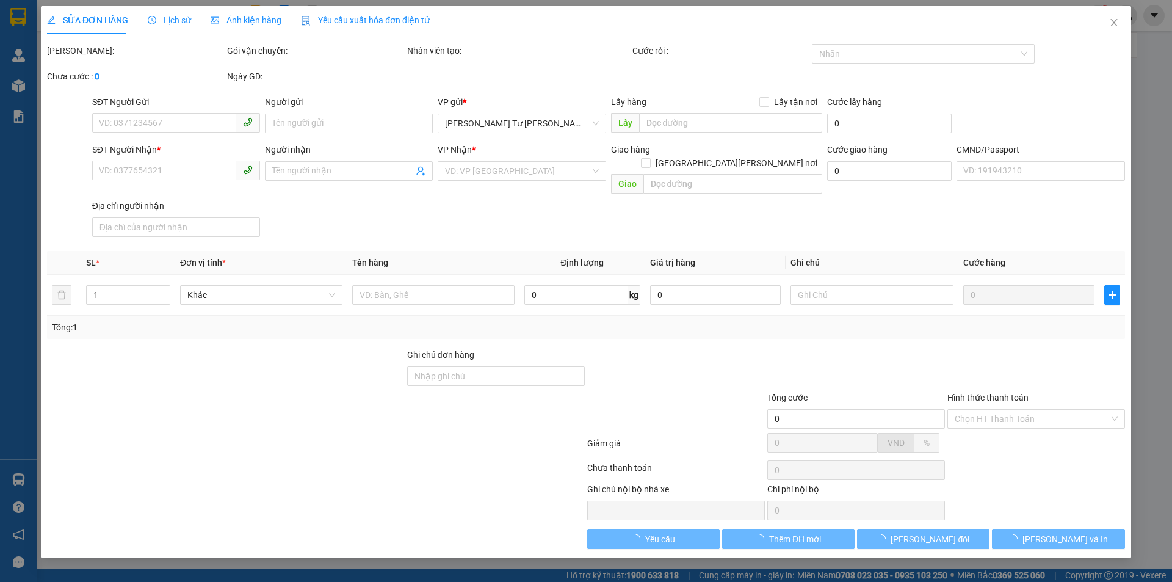
type input "25.000"
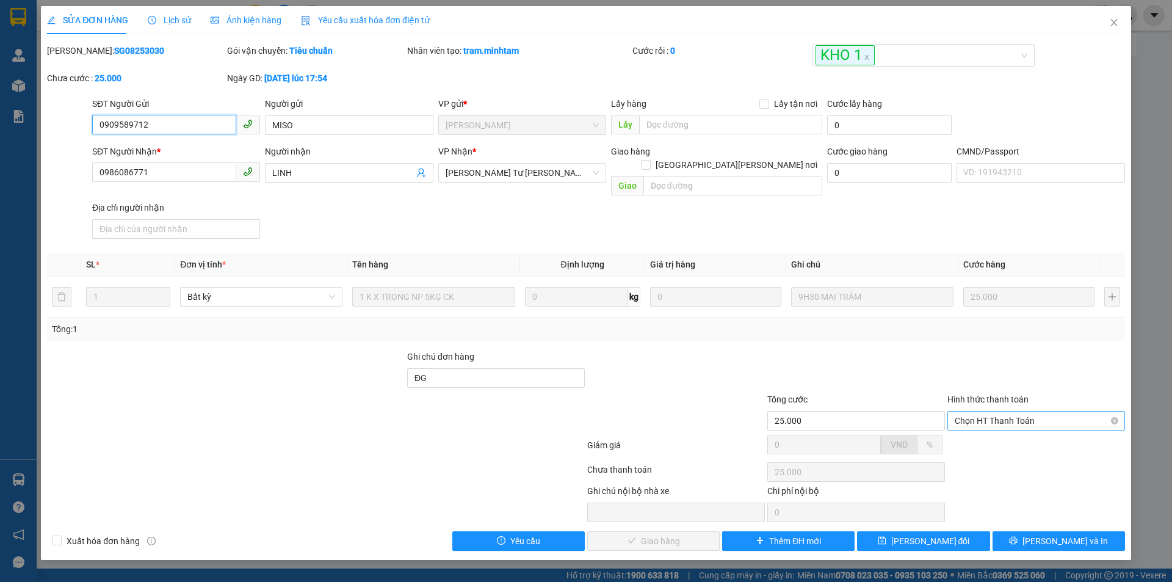
drag, startPoint x: 1030, startPoint y: 409, endPoint x: 1020, endPoint y: 414, distance: 11.5
click at [1027, 411] on span "Chọn HT Thanh Toán" at bounding box center [1035, 420] width 163 height 18
click at [988, 433] on div "Tại văn phòng" at bounding box center [1035, 431] width 163 height 13
type input "0"
click at [677, 534] on span "[PERSON_NAME] và Giao hàng" at bounding box center [692, 540] width 165 height 13
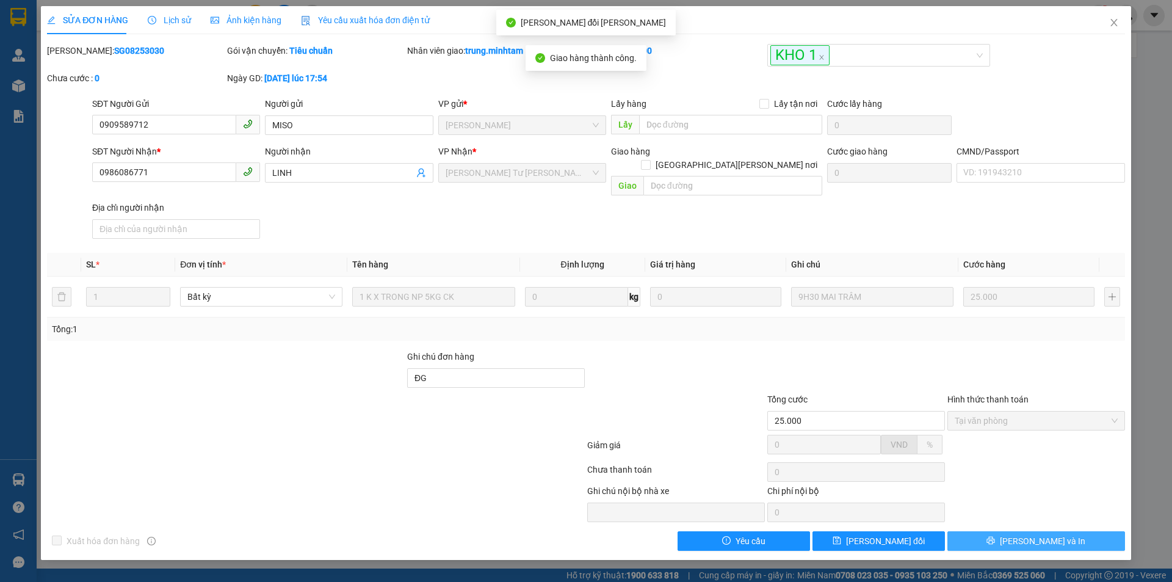
click at [1039, 534] on span "[PERSON_NAME] và In" at bounding box center [1042, 540] width 85 height 13
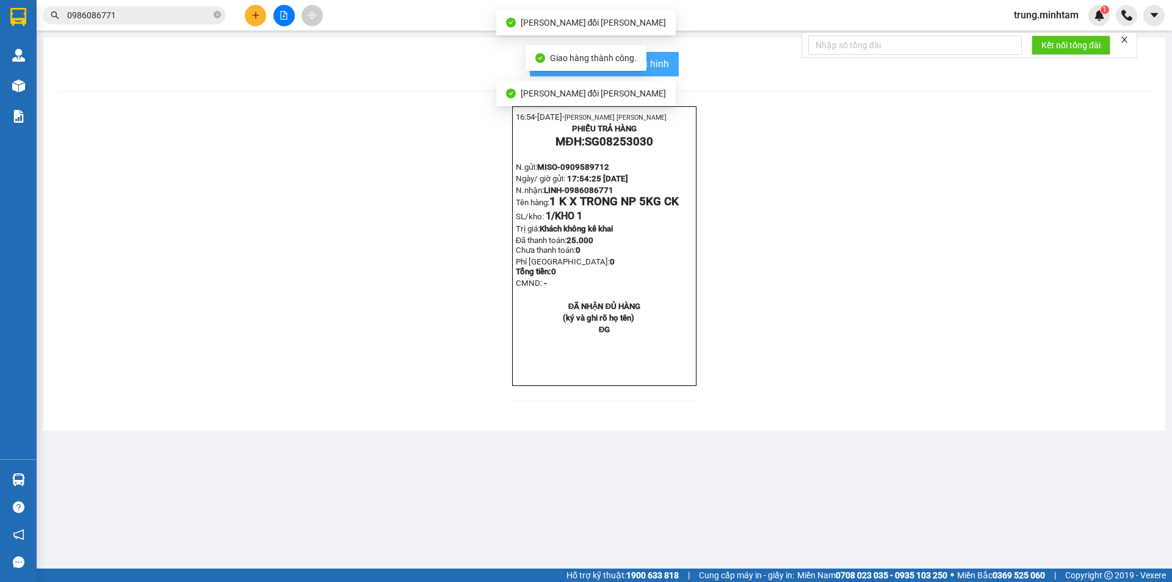
click at [659, 63] on span "In mẫu biên lai tự cấu hình" at bounding box center [611, 63] width 115 height 15
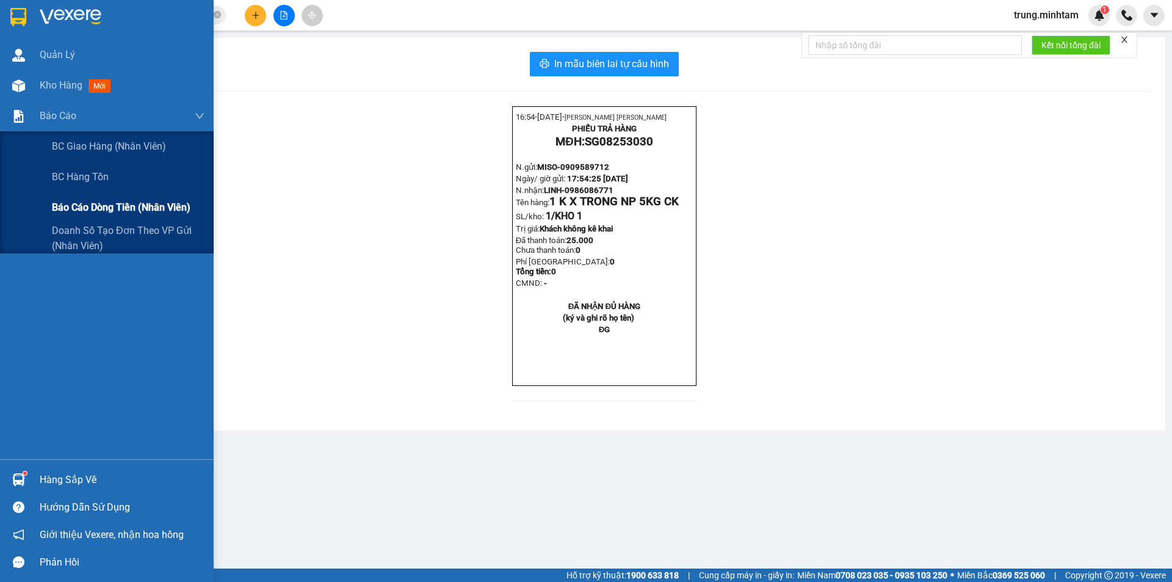
click at [92, 205] on span "Báo cáo dòng tiền (nhân viên)" at bounding box center [121, 207] width 139 height 15
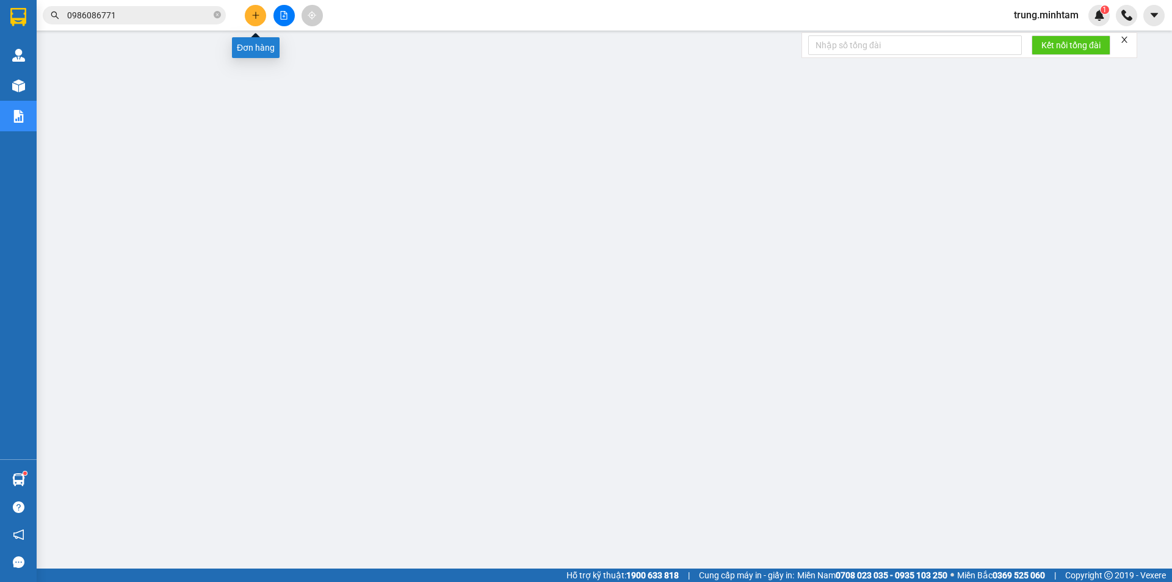
click at [255, 17] on icon "plus" at bounding box center [255, 15] width 9 height 9
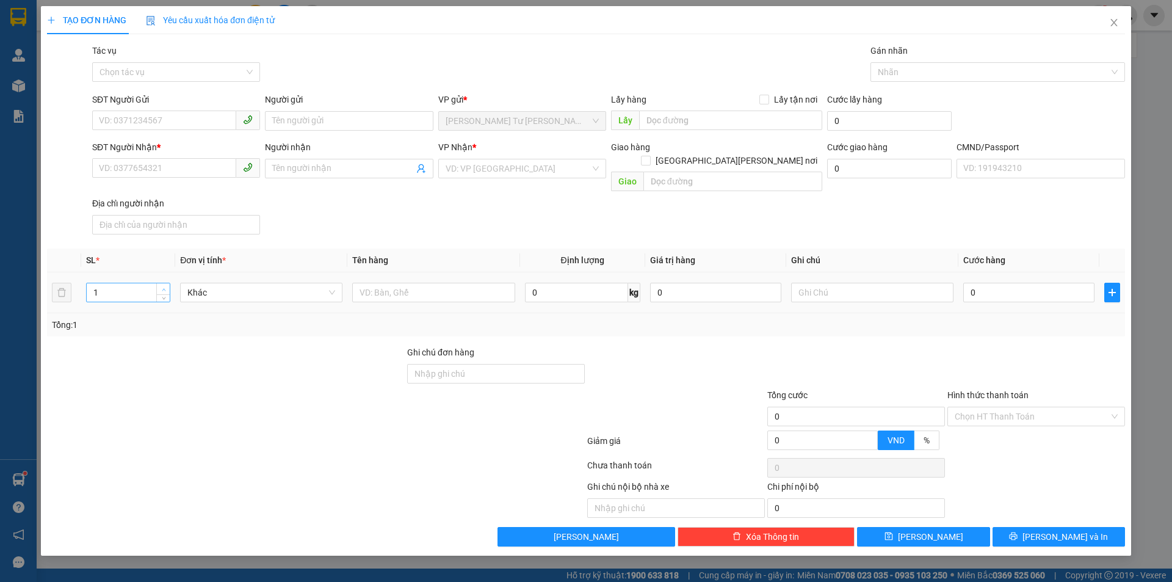
type input "2"
click at [163, 286] on span "up" at bounding box center [163, 289] width 7 height 7
click at [438, 283] on input "text" at bounding box center [433, 293] width 162 height 20
type input "1T ,1 K THÙNG 13/5 KG NP (HDV)"
click at [201, 121] on input "SĐT Người Gửi" at bounding box center [164, 120] width 144 height 20
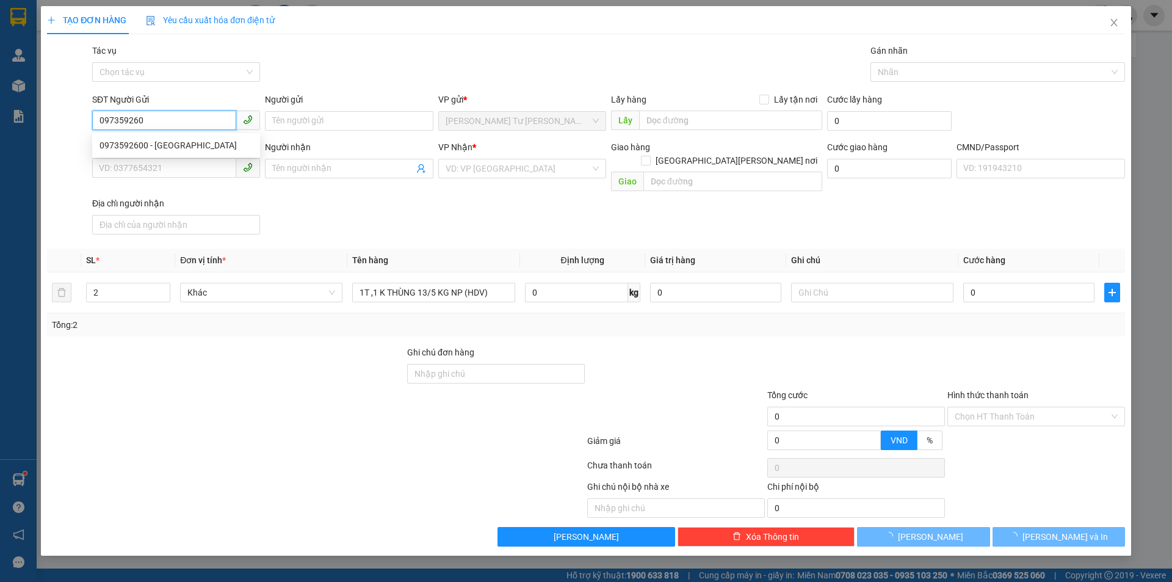
type input "0973592600"
click at [164, 146] on div "0973592600 - ĐỨC" at bounding box center [175, 145] width 153 height 13
type input "ĐỨC"
type input "0981861770"
type input "OANH"
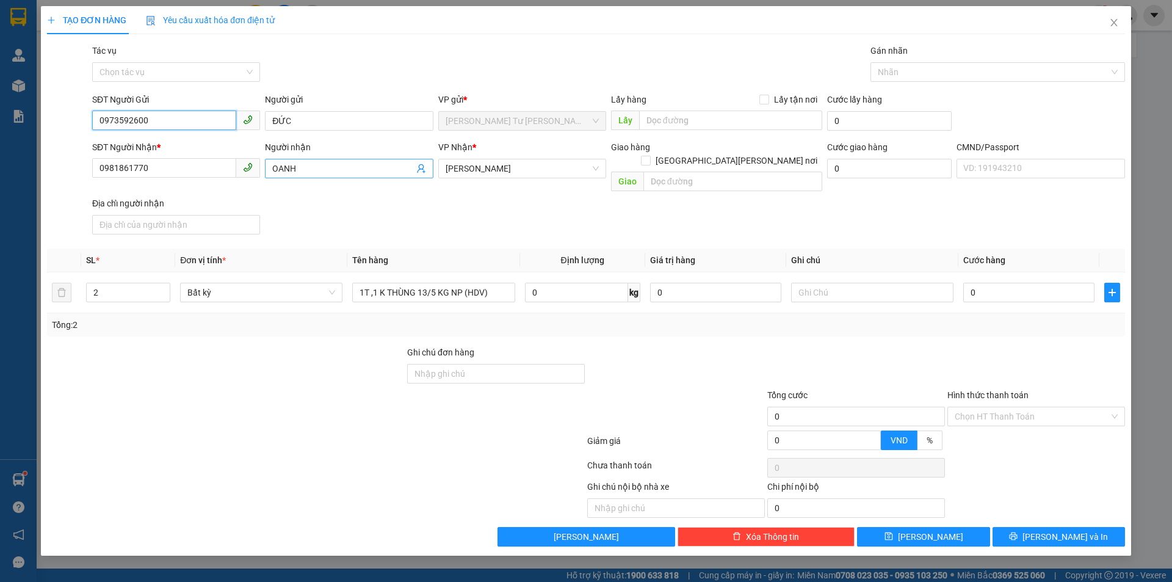
type input "0973592600"
click at [418, 171] on icon "user-add" at bounding box center [421, 168] width 8 height 9
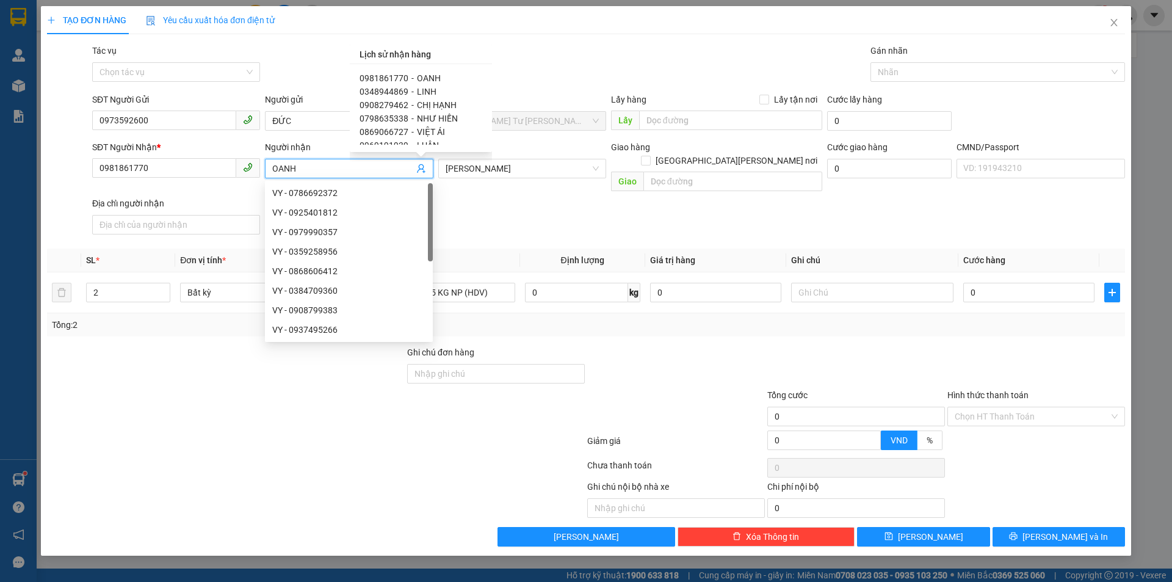
click at [423, 91] on span "LINH" at bounding box center [427, 92] width 20 height 10
type input "0348944869"
type input "LINH"
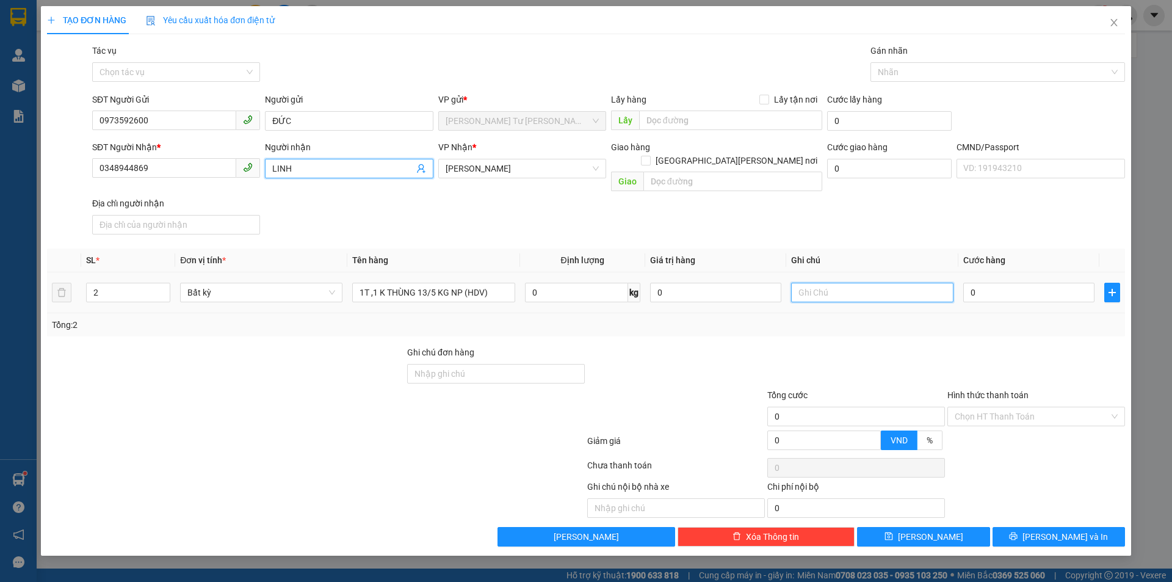
click at [888, 283] on input "text" at bounding box center [872, 293] width 162 height 20
type input "8H [DATE] TRUNG"
type input "5"
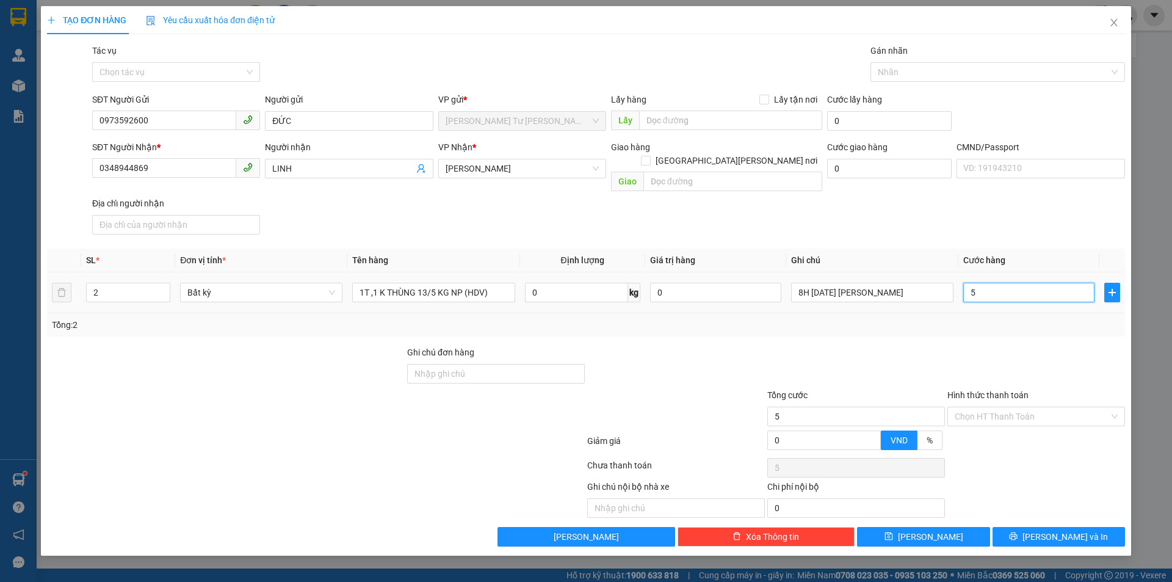
type input "55"
type input "55.000"
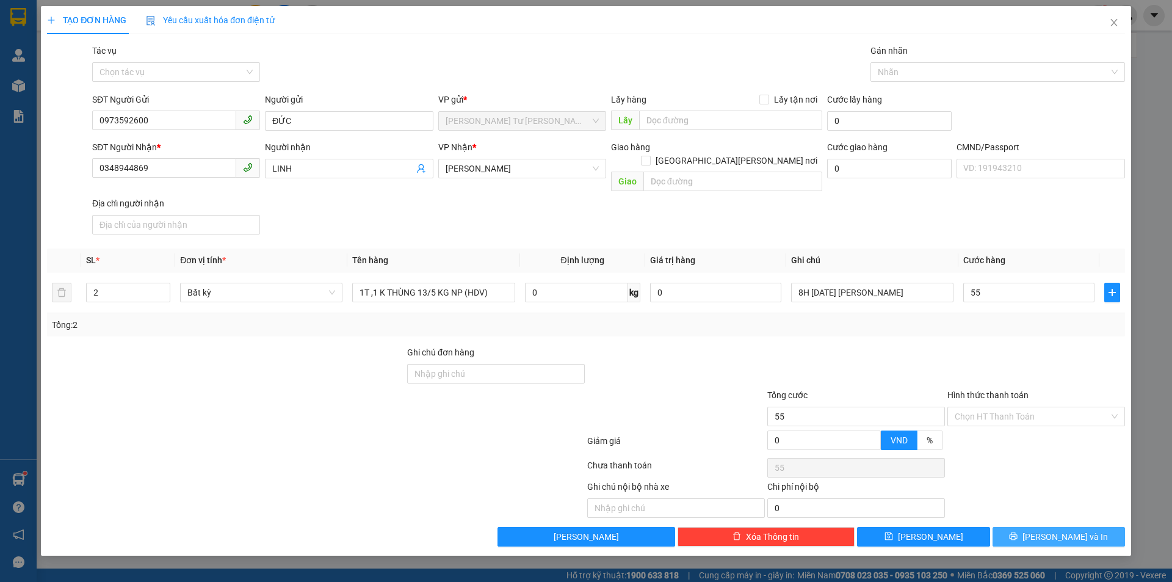
type input "55.000"
click at [1048, 530] on span "[PERSON_NAME] và In" at bounding box center [1064, 536] width 85 height 13
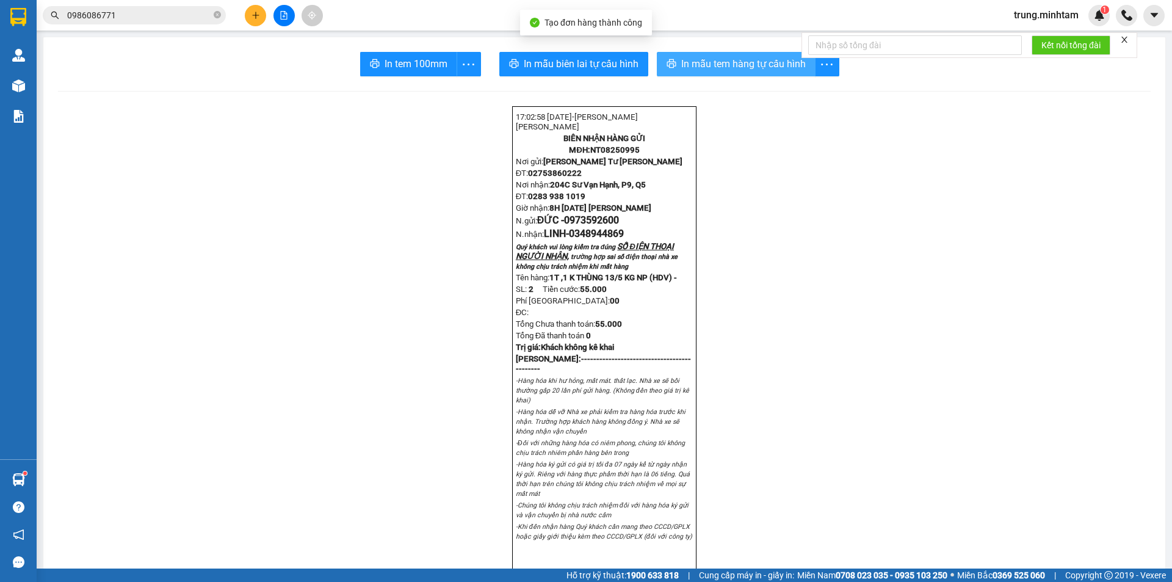
click at [736, 65] on span "In mẫu tem hàng tự cấu hình" at bounding box center [743, 63] width 124 height 15
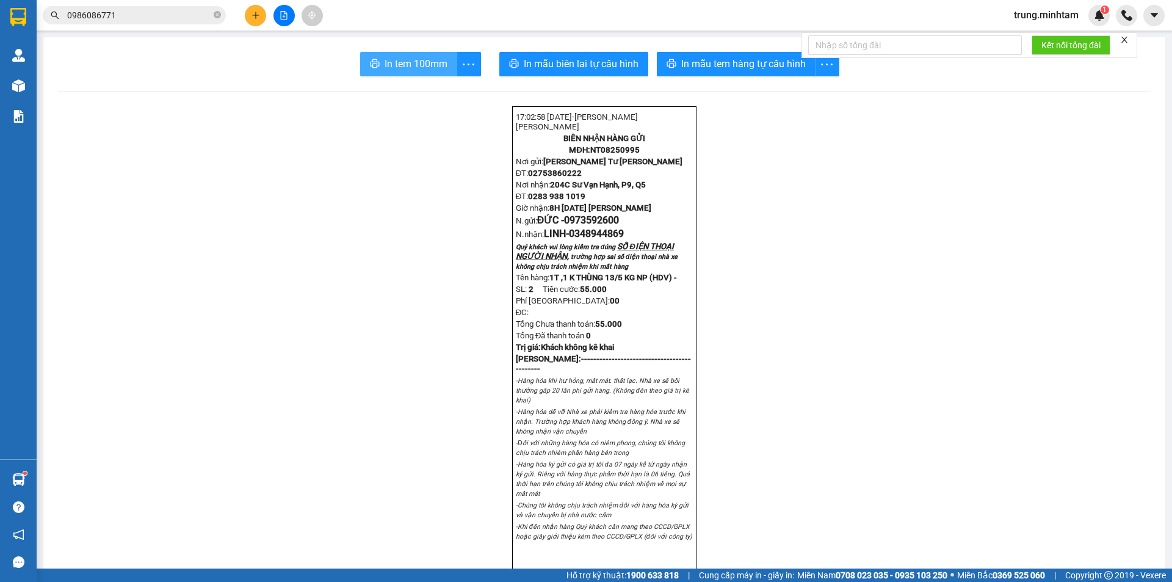
click at [402, 63] on span "In tem 100mm" at bounding box center [415, 63] width 63 height 15
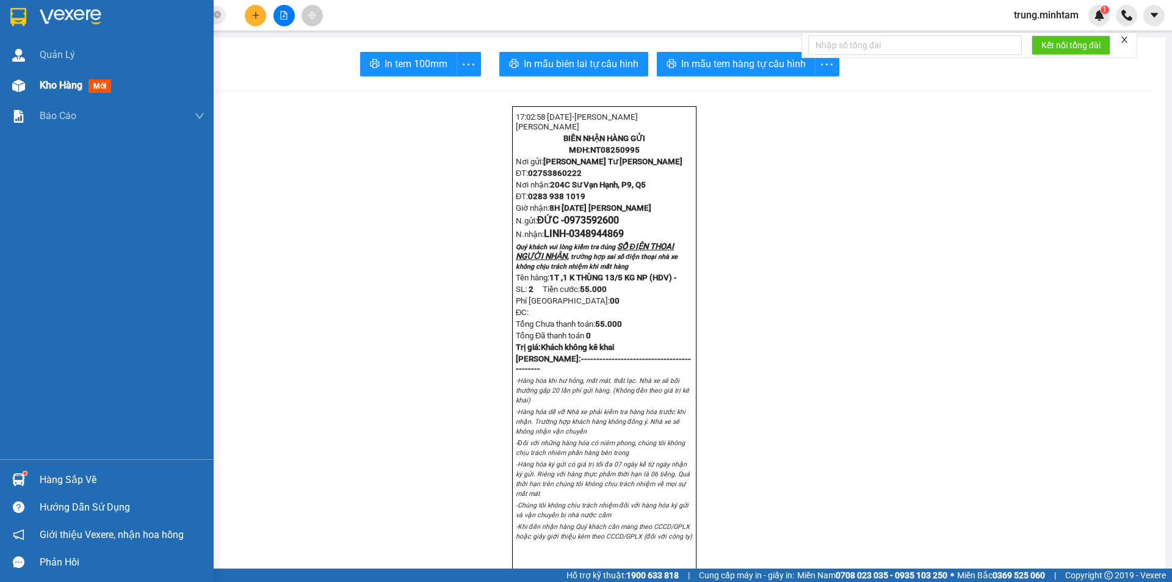
click at [80, 96] on div "Kho hàng mới" at bounding box center [122, 85] width 165 height 31
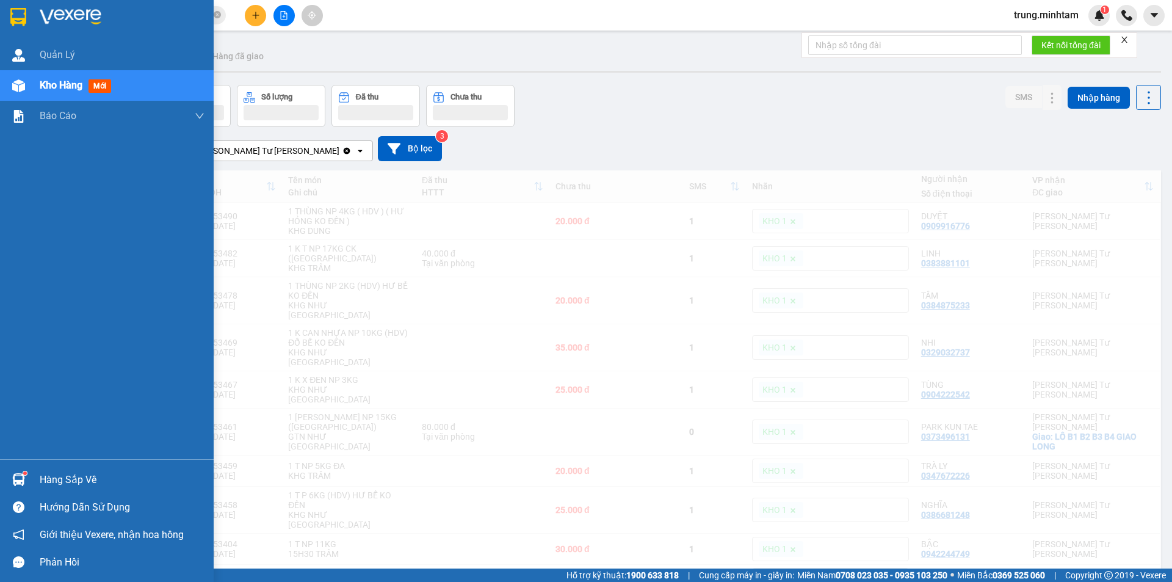
click at [76, 88] on span "Kho hàng" at bounding box center [61, 85] width 43 height 12
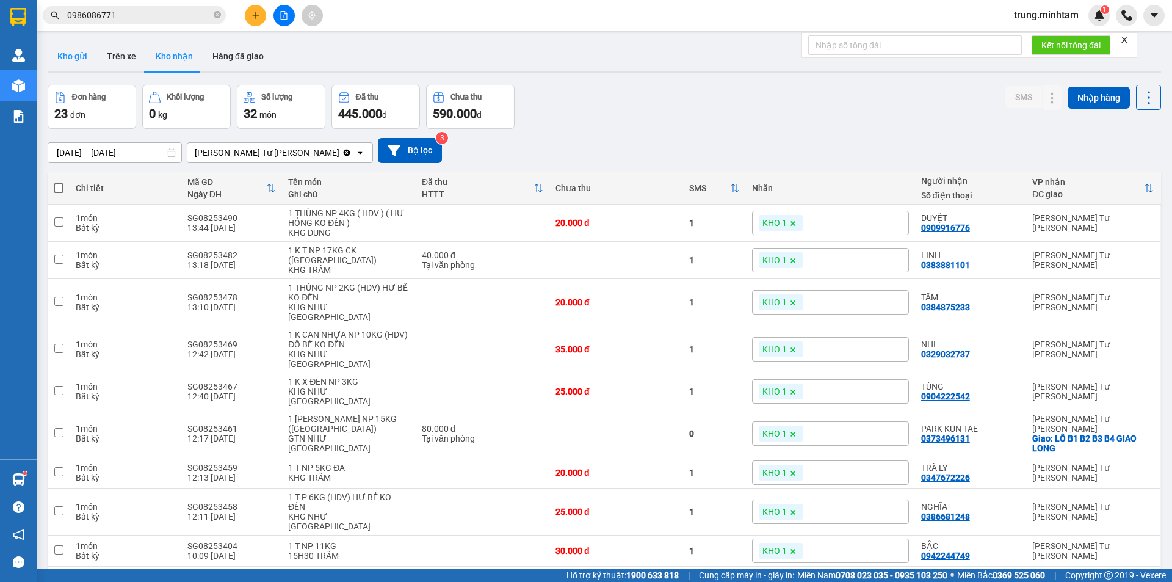
click at [77, 58] on button "Kho gửi" at bounding box center [72, 55] width 49 height 29
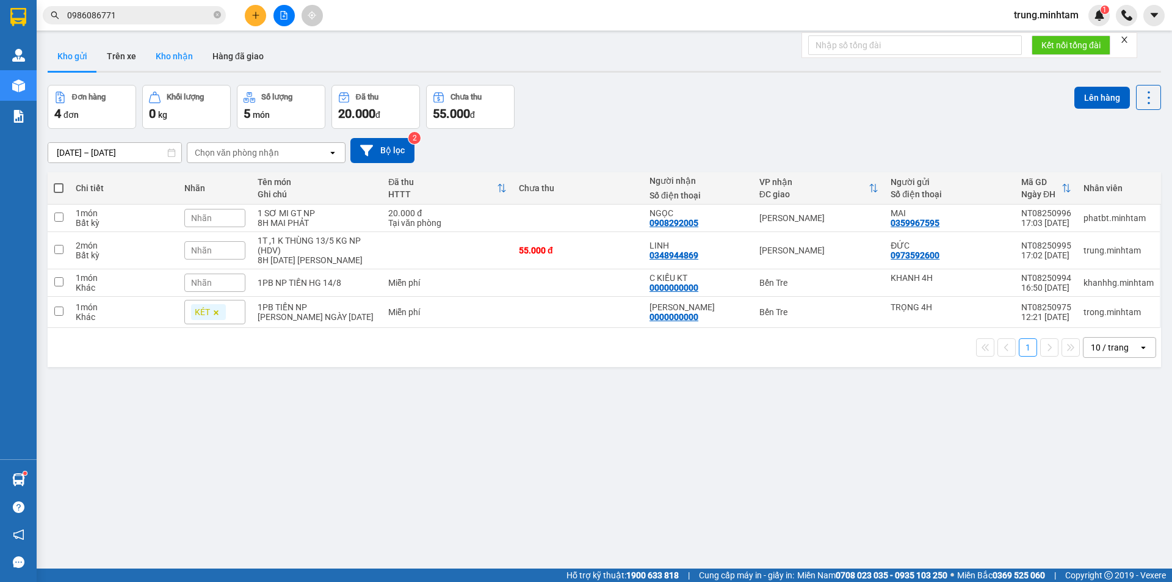
click at [176, 49] on button "Kho nhận" at bounding box center [174, 55] width 57 height 29
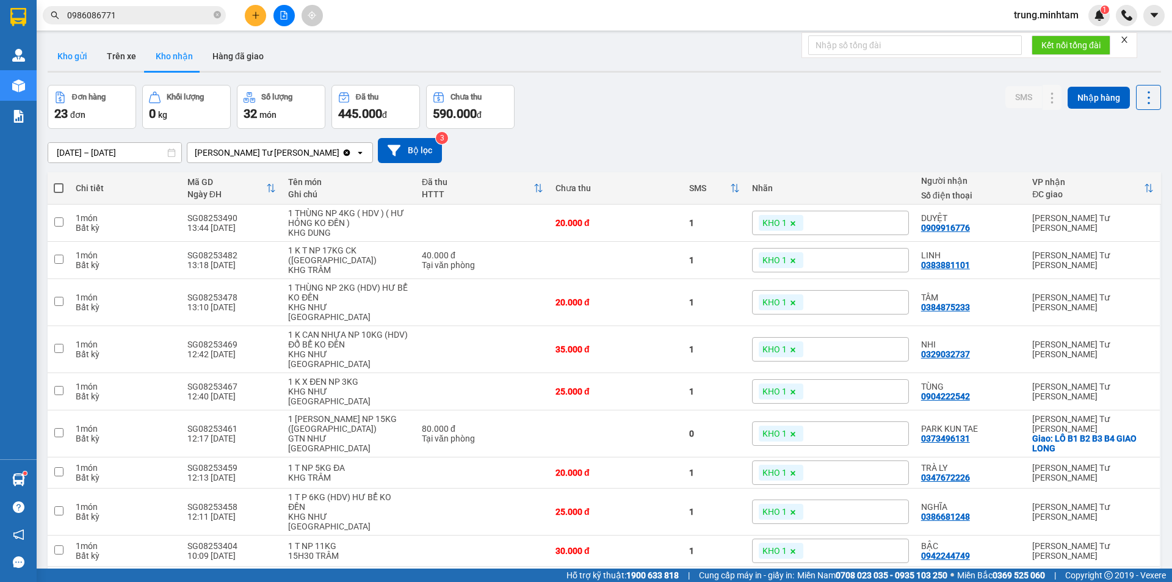
click at [74, 49] on button "Kho gửi" at bounding box center [72, 55] width 49 height 29
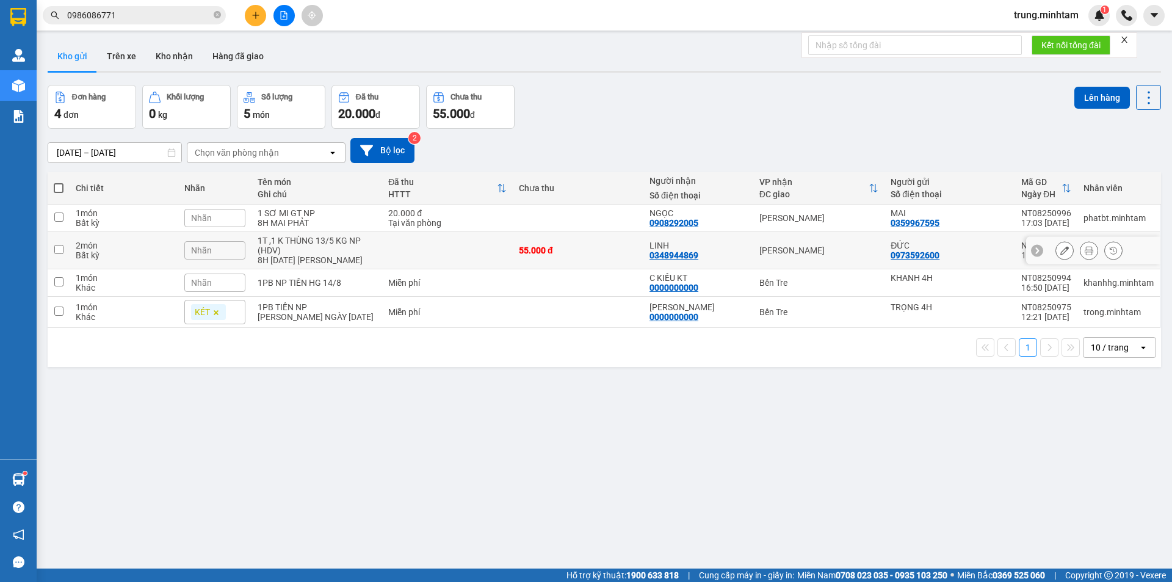
drag, startPoint x: 626, startPoint y: 250, endPoint x: 621, endPoint y: 225, distance: 25.6
click at [626, 247] on div "55.000 đ" at bounding box center [578, 250] width 118 height 10
checkbox input "true"
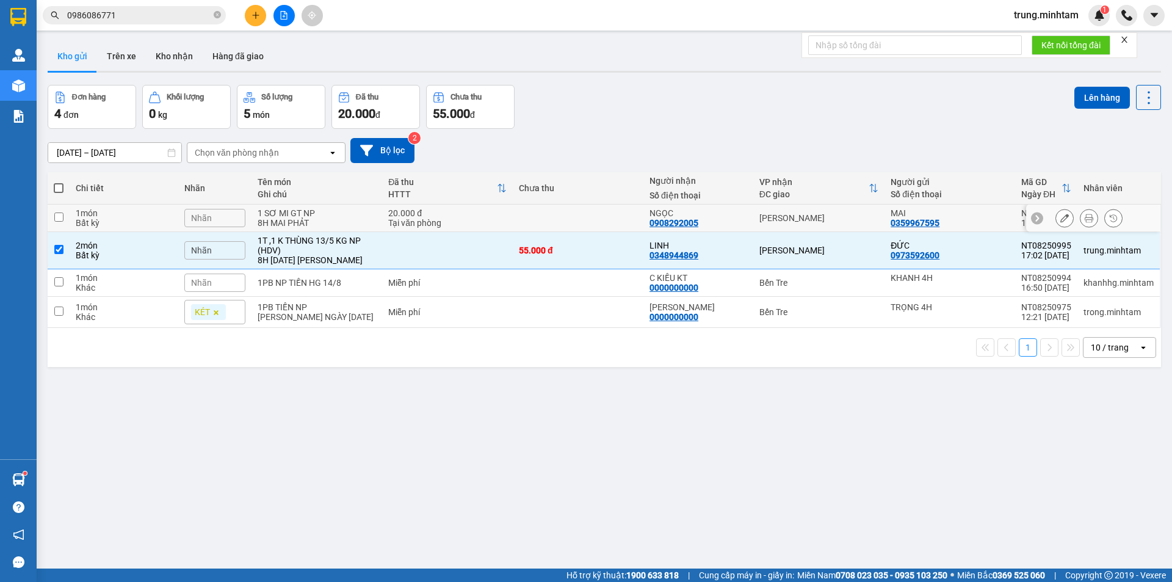
click at [620, 217] on td at bounding box center [578, 217] width 131 height 27
checkbox input "true"
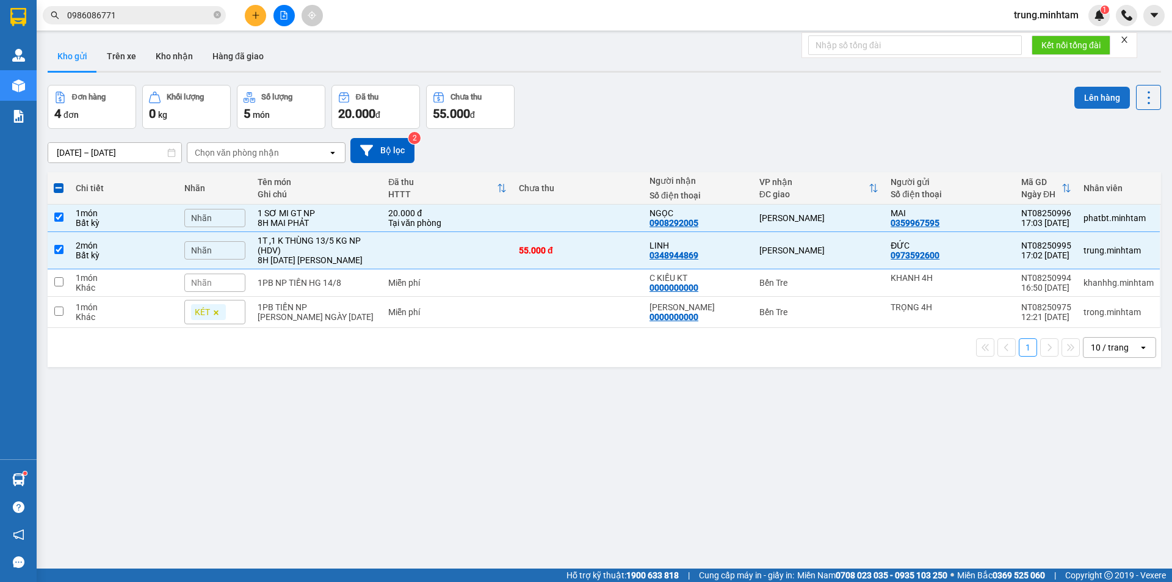
click at [1102, 95] on button "Lên hàng" at bounding box center [1102, 98] width 56 height 22
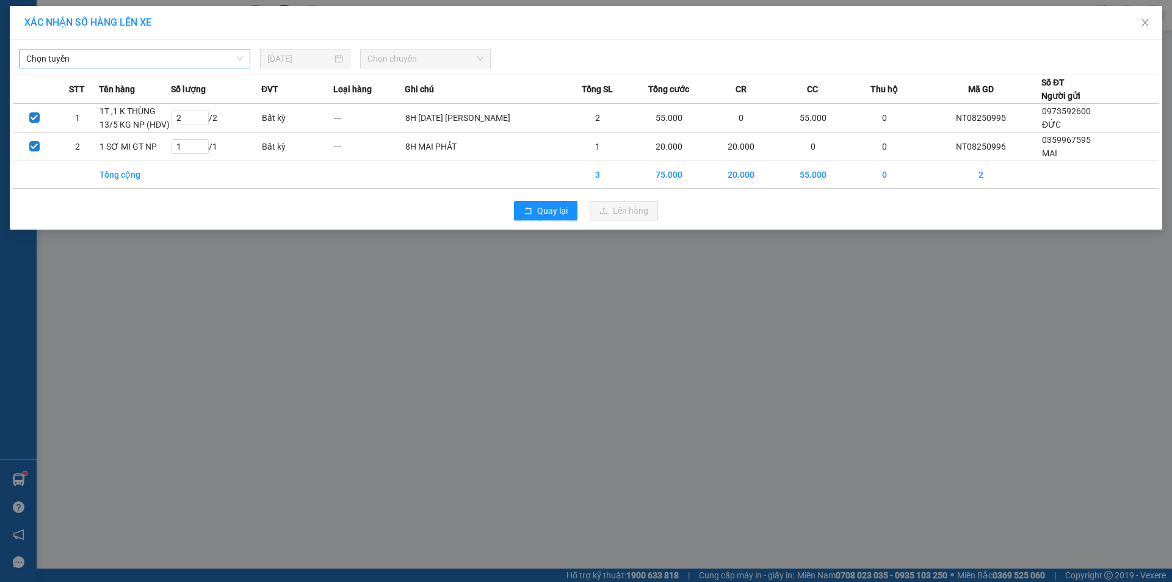
click at [171, 62] on span "Chọn tuyến" at bounding box center [134, 58] width 217 height 18
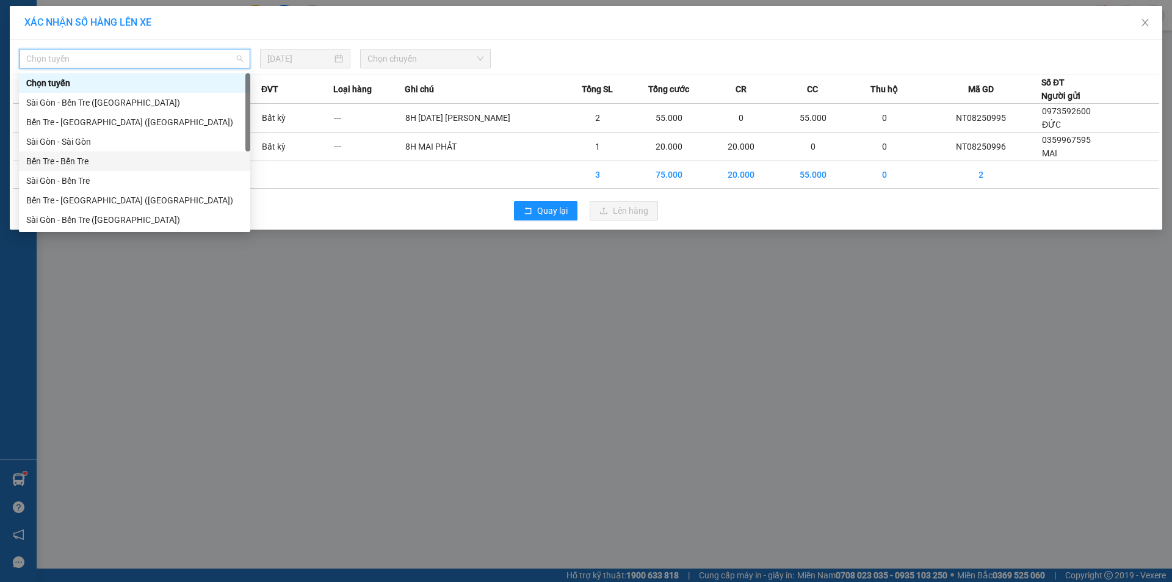
scroll to position [20, 0]
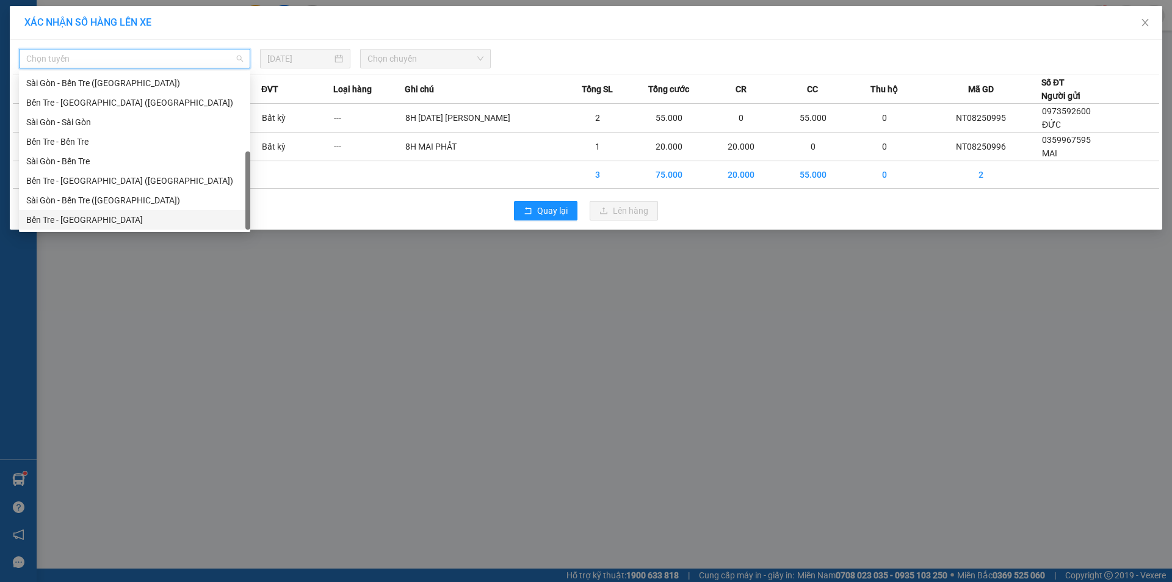
click at [72, 222] on div "Bến Tre - Sài Gòn" at bounding box center [134, 219] width 217 height 13
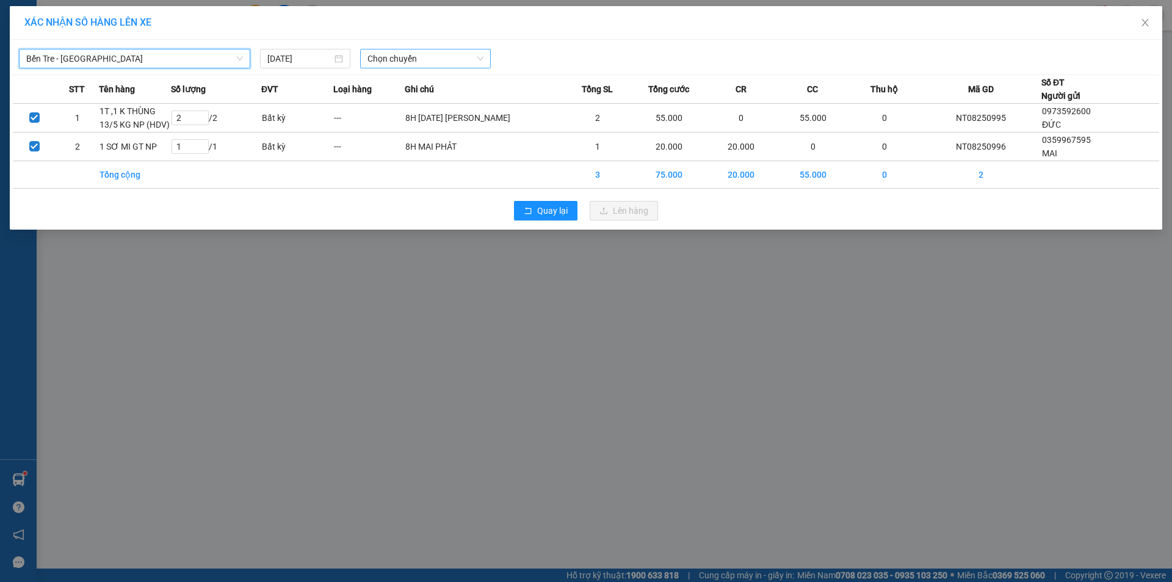
click at [398, 60] on span "Chọn chuyến" at bounding box center [425, 58] width 116 height 18
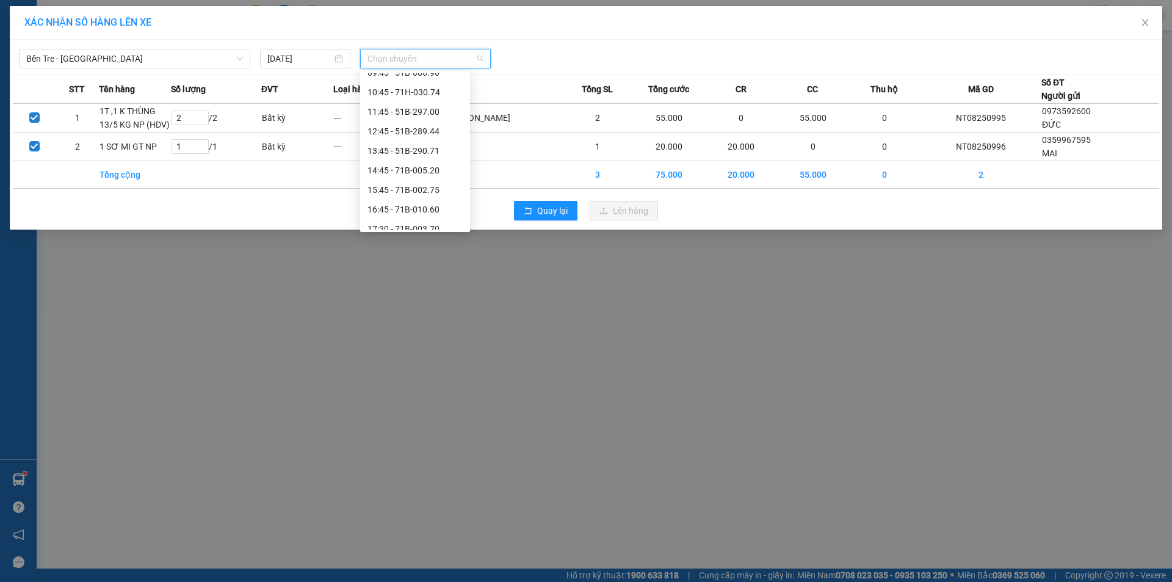
scroll to position [151, 0]
click at [430, 207] on div "16:45 - 71B-010.60" at bounding box center [414, 205] width 95 height 13
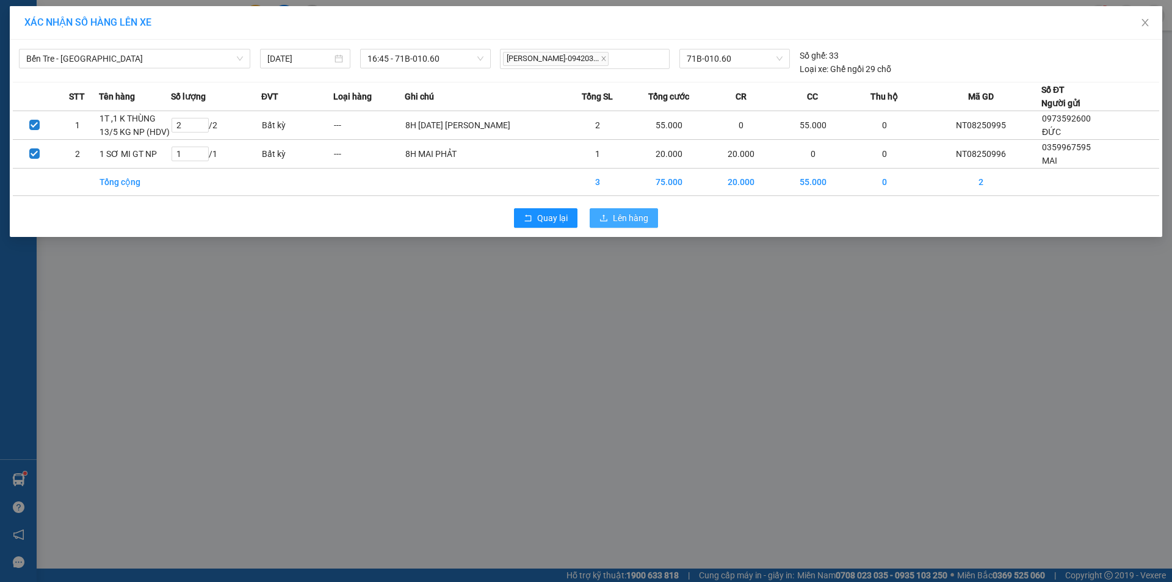
click at [633, 216] on span "Lên hàng" at bounding box center [630, 217] width 35 height 13
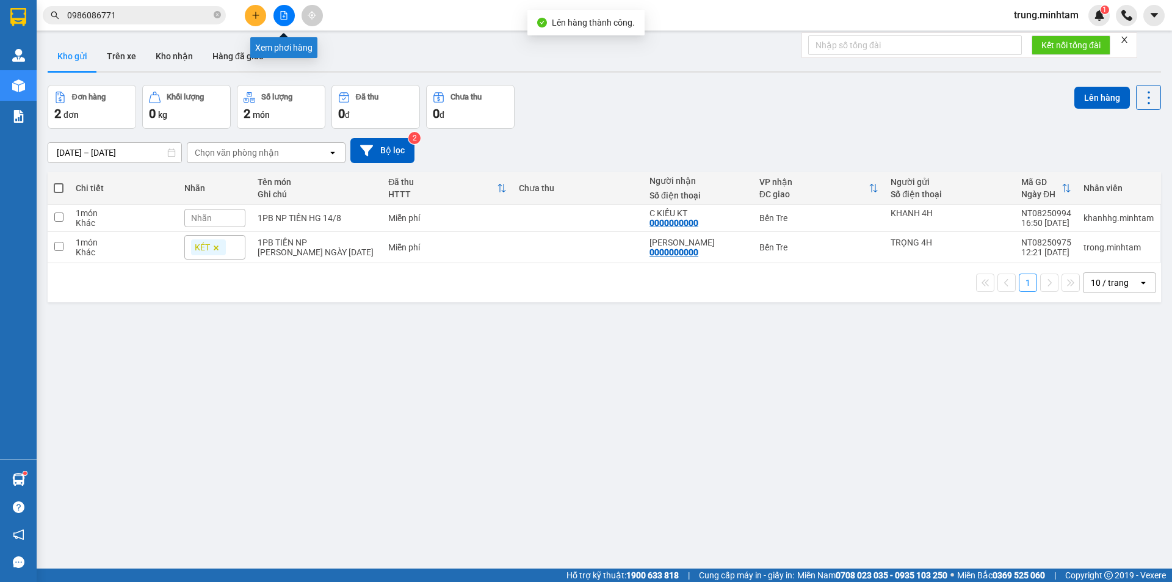
click at [279, 13] on icon "file-add" at bounding box center [283, 15] width 9 height 9
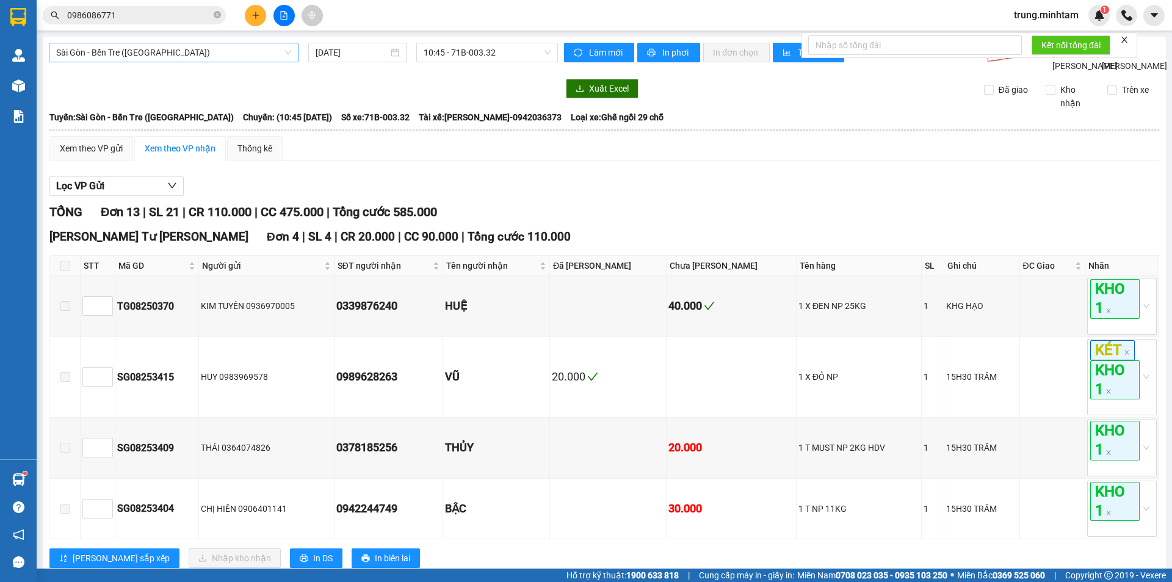
click at [174, 51] on span "Sài Gòn - Bến Tre ([GEOGRAPHIC_DATA])" at bounding box center [173, 52] width 235 height 18
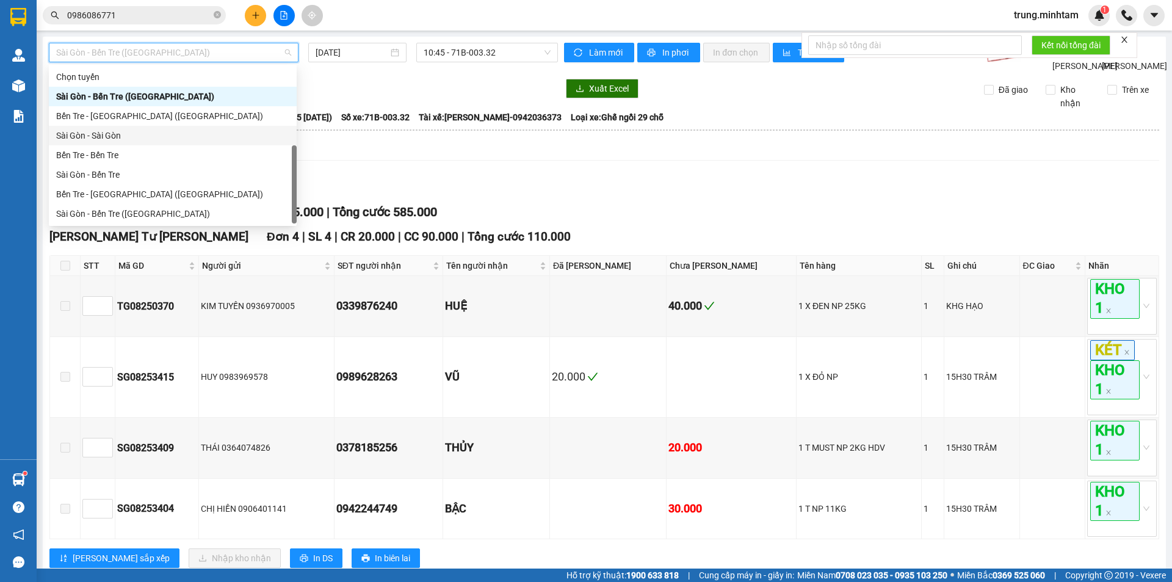
scroll to position [20, 0]
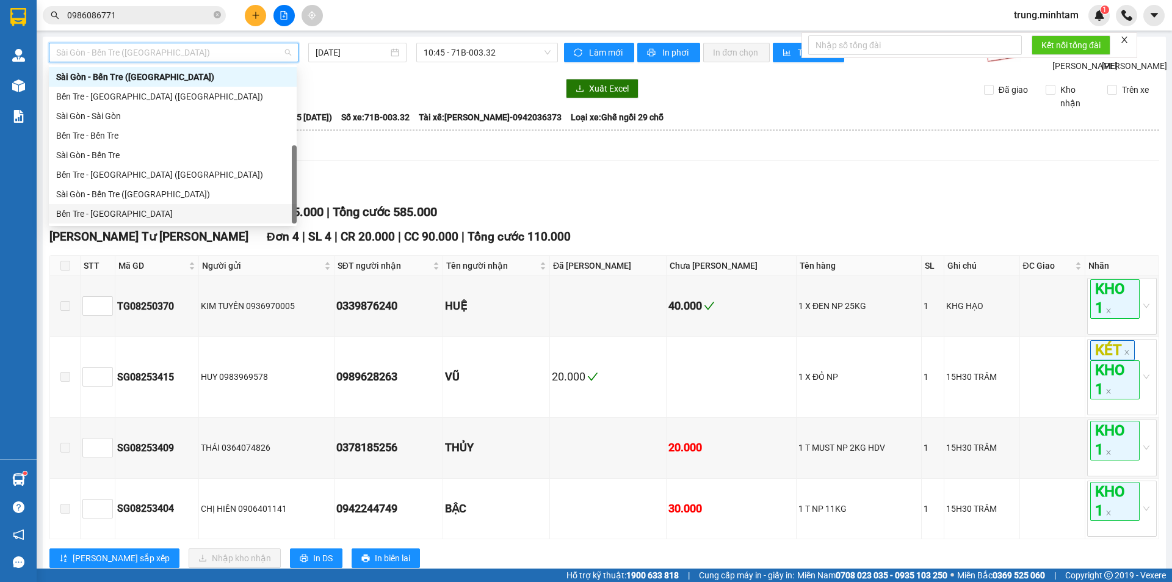
click at [87, 211] on div "Bến Tre - Sài Gòn" at bounding box center [172, 213] width 233 height 13
type input "[DATE]"
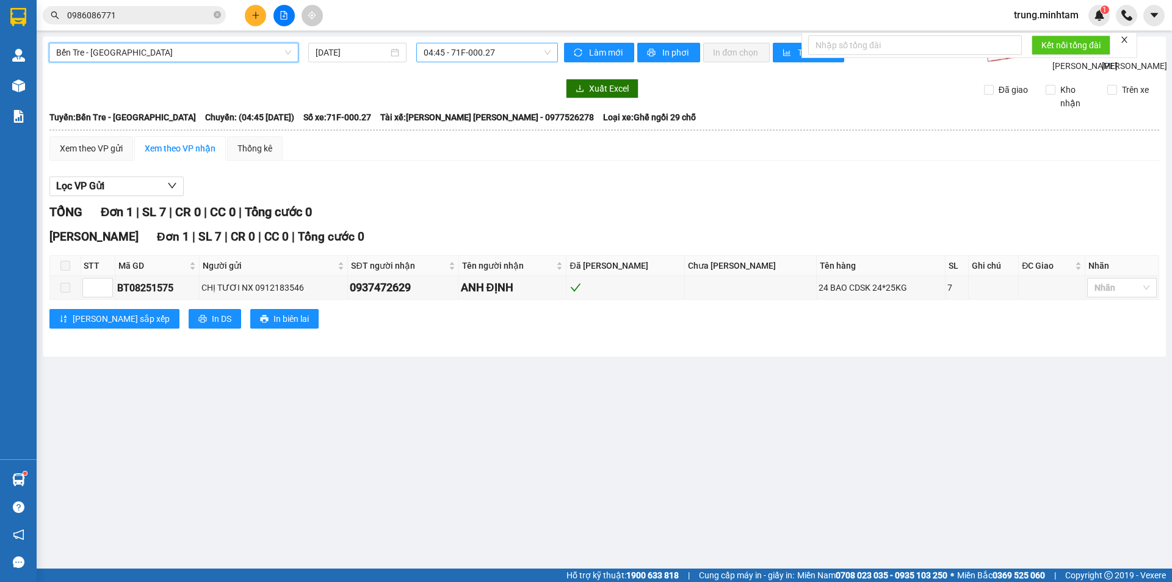
click at [484, 51] on span "04:45 - 71F-000.27" at bounding box center [486, 52] width 127 height 18
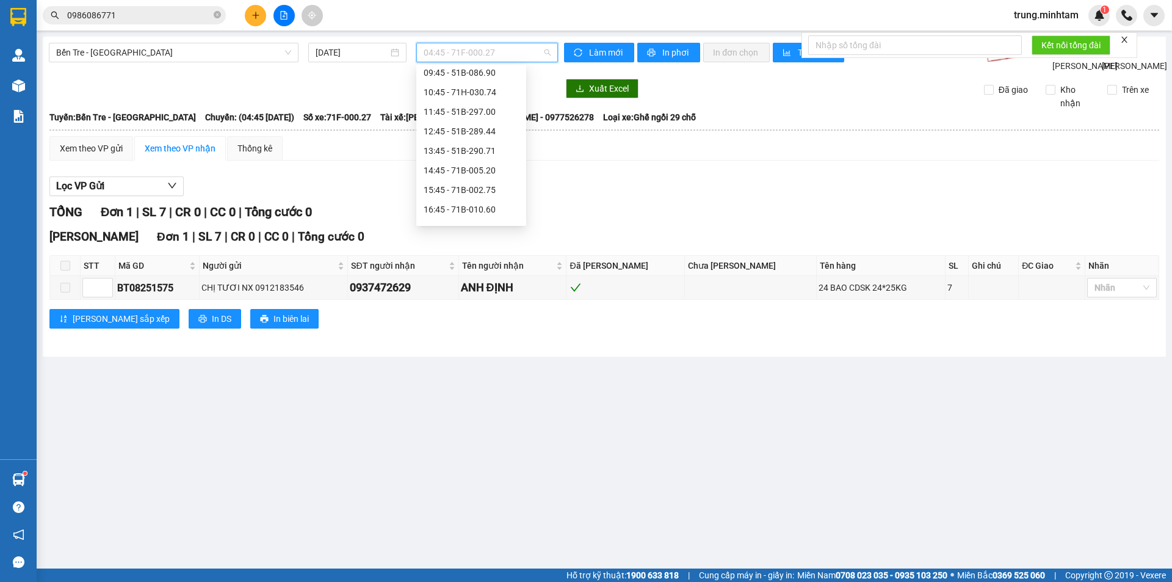
scroll to position [149, 0]
click at [482, 198] on div "16:45 - 71B-010.60" at bounding box center [470, 201] width 95 height 13
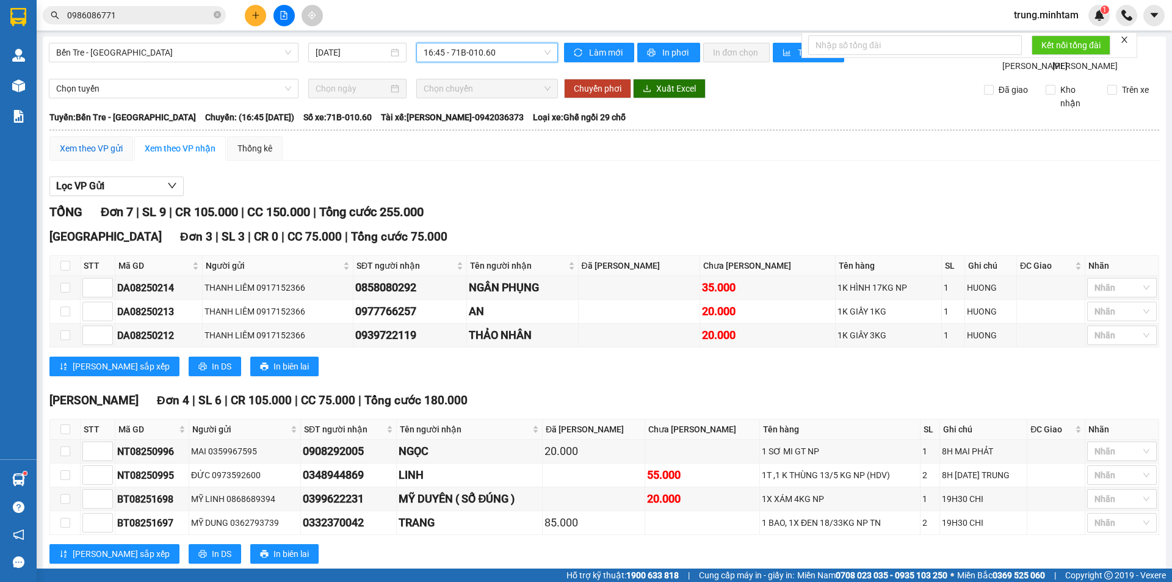
click at [85, 155] on div "Xem theo VP gửi" at bounding box center [91, 148] width 63 height 13
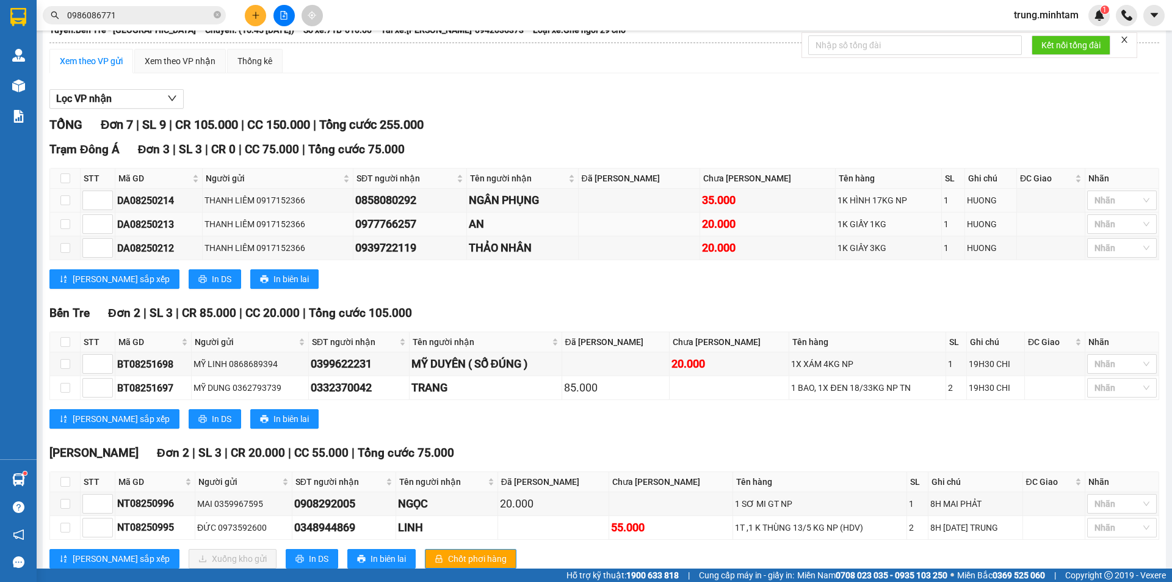
scroll to position [135, 0]
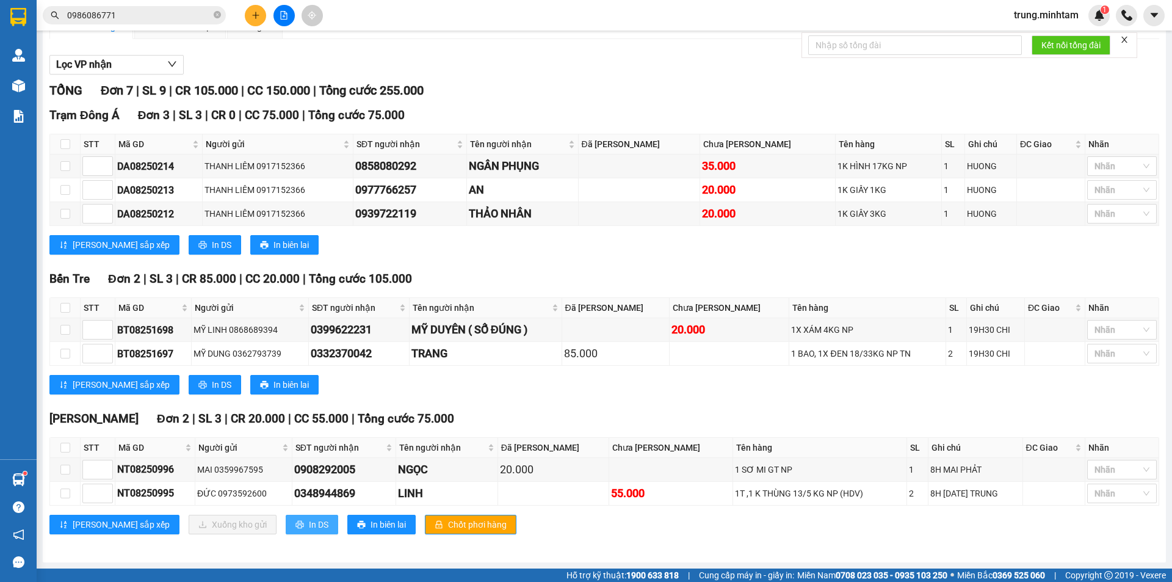
click at [309, 525] on span "In DS" at bounding box center [319, 523] width 20 height 13
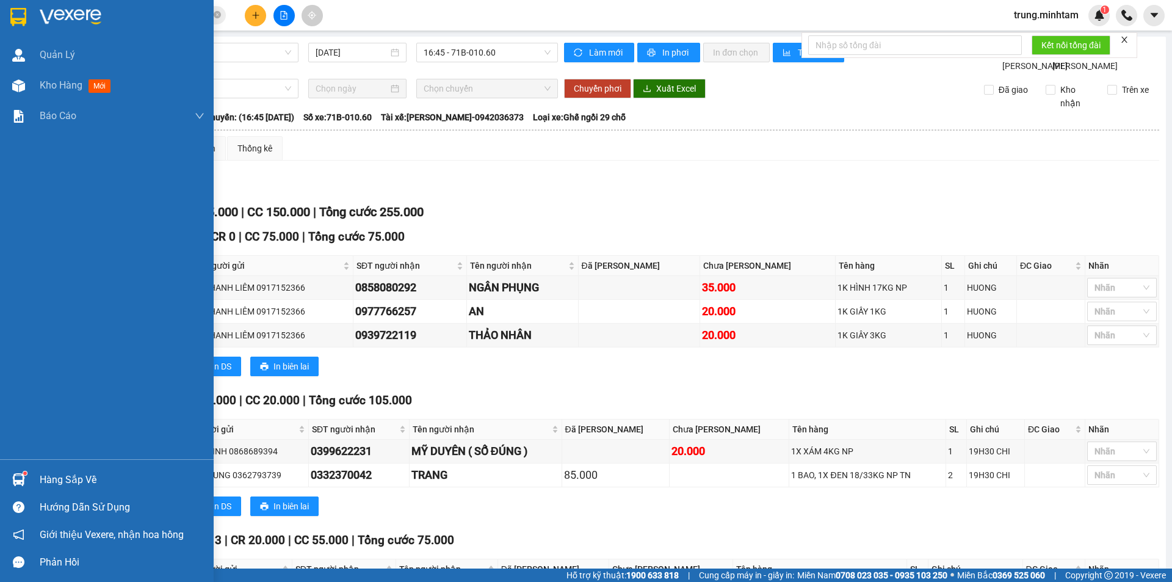
click at [79, 475] on div "Hàng sắp về" at bounding box center [122, 479] width 165 height 18
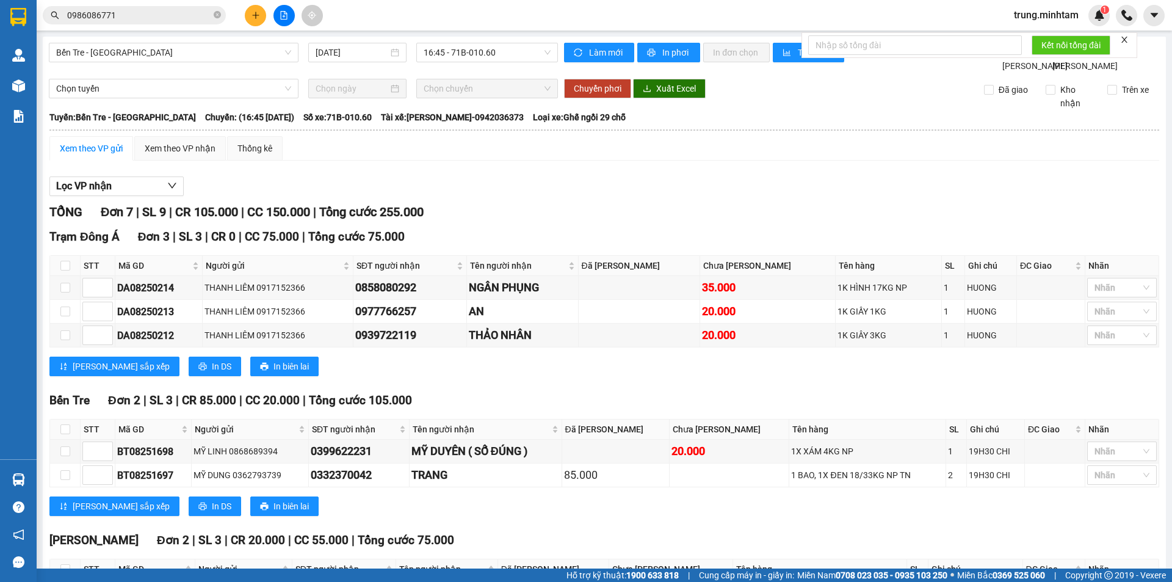
click at [300, 110] on section "Kết quả tìm kiếm ( 1 ) Bộ lọc Mã ĐH Trạng thái Món hàng Tổng cước Chưa cước Nhã…" at bounding box center [586, 291] width 1172 height 582
click at [256, 9] on button at bounding box center [255, 15] width 21 height 21
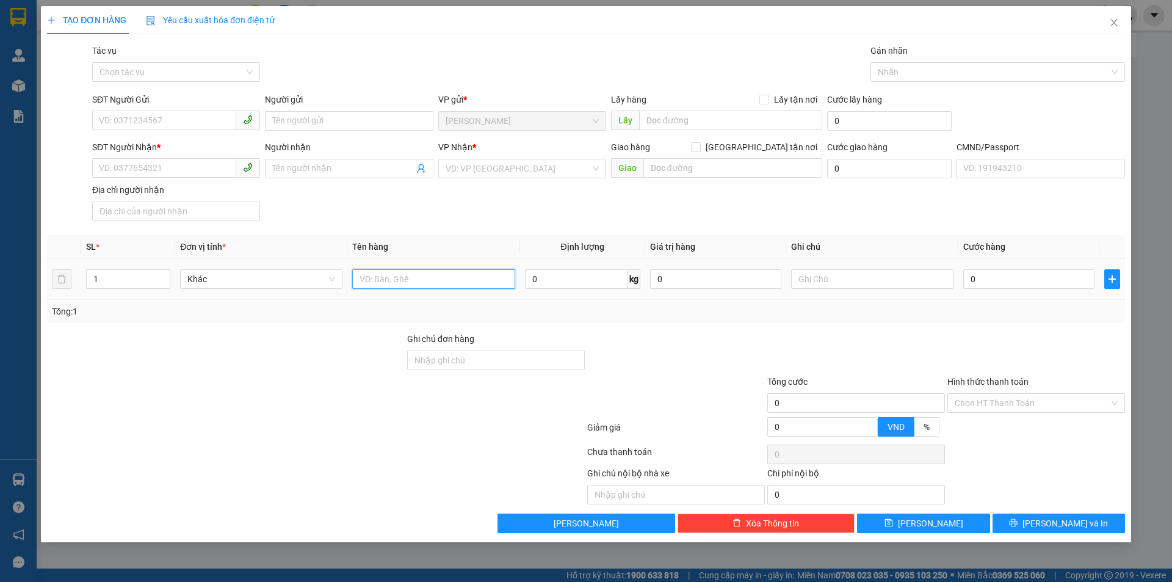
click at [411, 281] on input "text" at bounding box center [433, 279] width 162 height 20
type input "1 BAO LƯỚI 29KGNP_ TC"
click at [133, 123] on input "SĐT Người Gửi" at bounding box center [164, 120] width 144 height 20
click at [821, 281] on input "text" at bounding box center [872, 279] width 162 height 20
type input "8H [PERSON_NAME]"
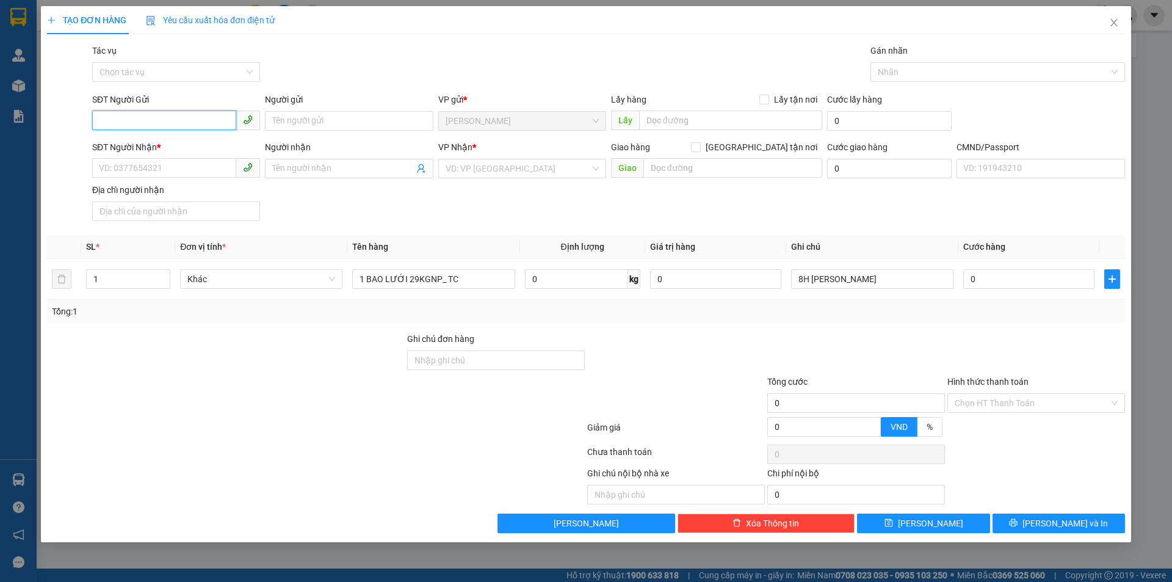
click at [131, 121] on input "SĐT Người Gửi" at bounding box center [164, 120] width 144 height 20
click at [132, 126] on input "SĐT Người Gửi" at bounding box center [164, 120] width 144 height 20
click at [132, 124] on input "SĐT Người Gửi" at bounding box center [164, 120] width 144 height 20
click at [157, 113] on input "SĐT Người Gửi" at bounding box center [164, 120] width 144 height 20
click at [157, 117] on input "SĐT Người Gửi" at bounding box center [164, 120] width 144 height 20
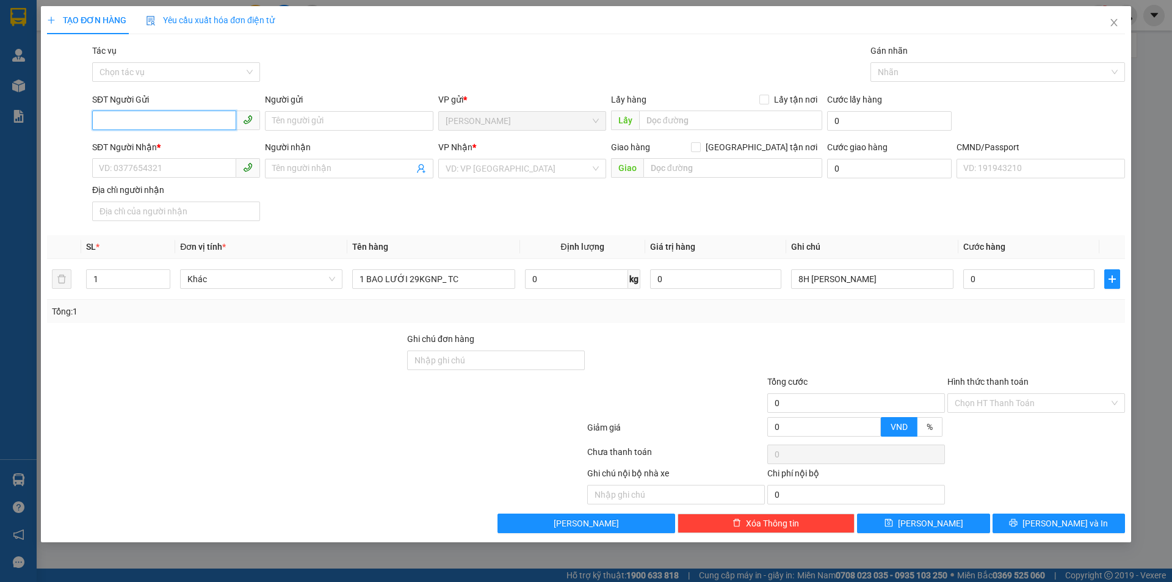
click at [153, 129] on input "SĐT Người Gửi" at bounding box center [164, 120] width 144 height 20
click at [150, 135] on div "SĐT Người Gửi VD: 0371234567" at bounding box center [176, 114] width 168 height 43
click at [152, 128] on input "SĐT Người Gửi" at bounding box center [164, 120] width 144 height 20
click at [158, 120] on input "0913901825" at bounding box center [164, 120] width 144 height 20
click at [132, 120] on input "0913901825" at bounding box center [164, 120] width 144 height 20
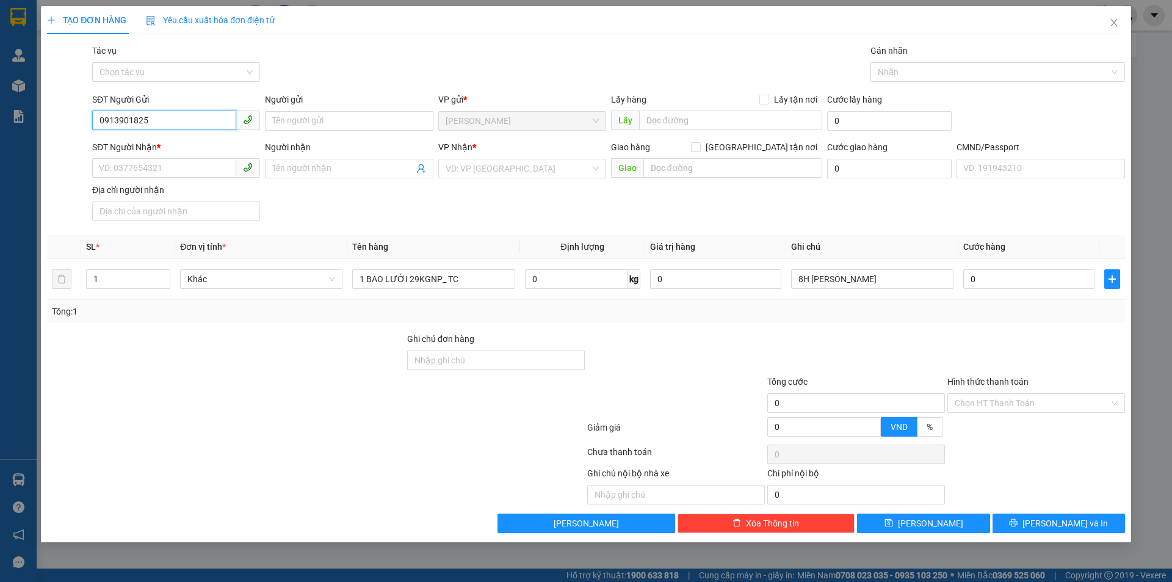
click at [165, 119] on input "0913901825" at bounding box center [164, 120] width 144 height 20
click at [129, 121] on input "0913901825" at bounding box center [164, 120] width 144 height 20
type input "0913901825"
click at [136, 167] on input "SĐT Người Nhận *" at bounding box center [164, 168] width 144 height 20
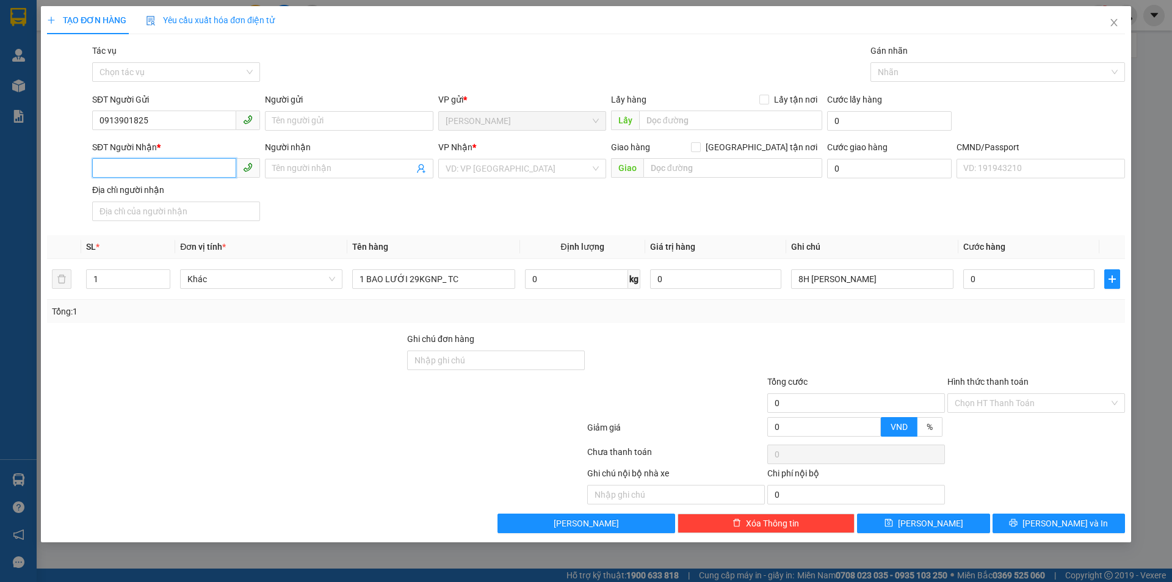
paste input "0913901825"
type input "0913901825"
click at [160, 187] on div "0913901825 - NHỨT" at bounding box center [175, 192] width 153 height 13
type input "NHỨT"
type input "0913901825"
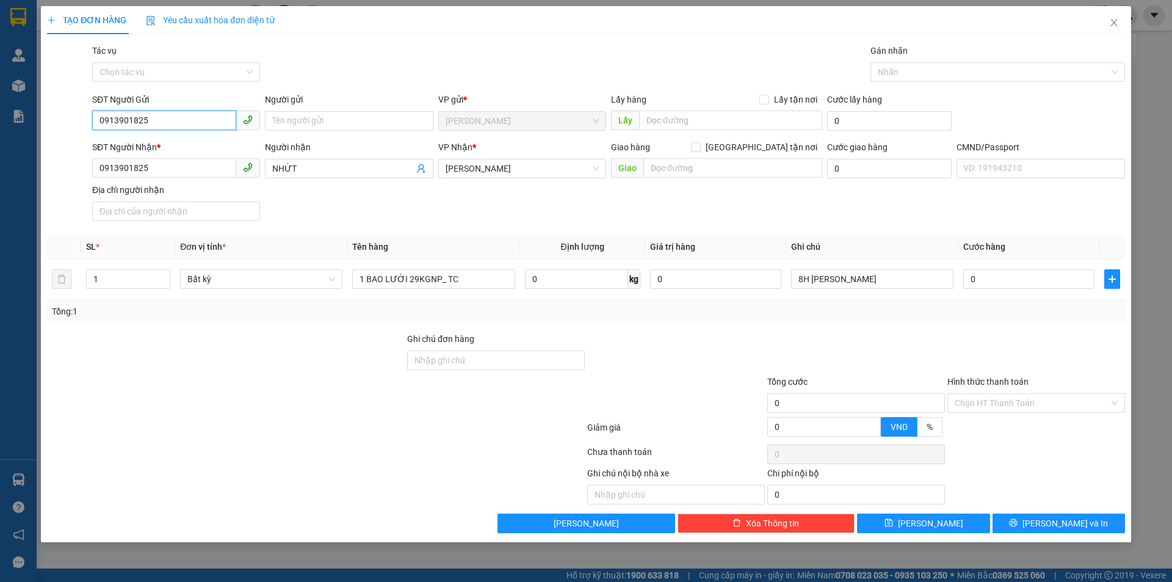
click at [124, 118] on input "0913901825" at bounding box center [164, 120] width 144 height 20
click at [124, 118] on input "SĐT Người Gửi" at bounding box center [164, 120] width 144 height 20
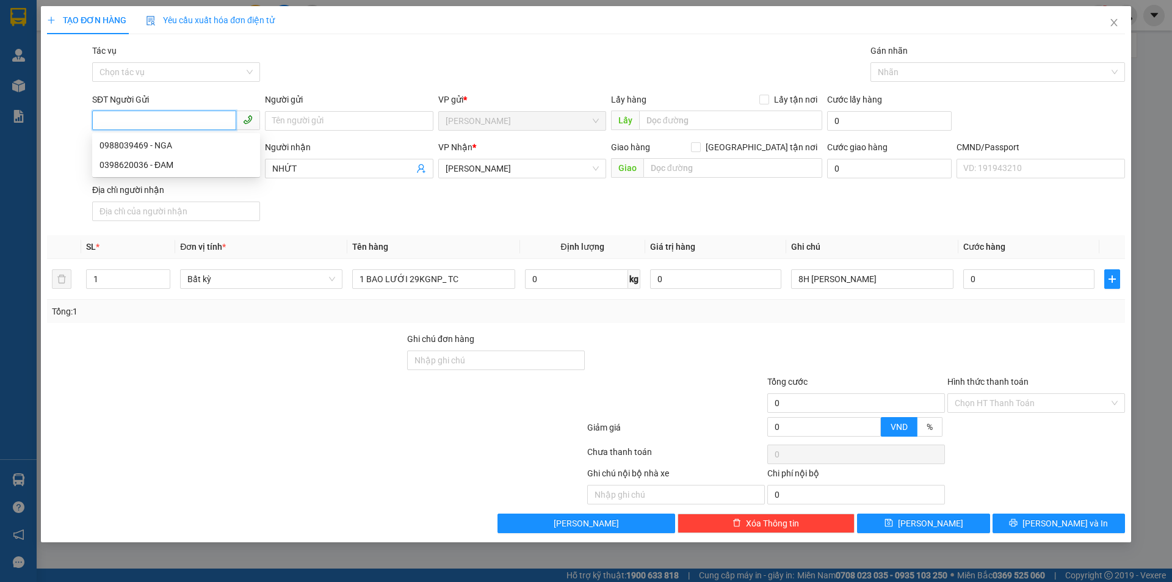
click at [124, 118] on input "SĐT Người Gửi" at bounding box center [164, 120] width 144 height 20
click at [153, 143] on div "0988039469 - NGA" at bounding box center [175, 145] width 153 height 13
type input "0988039469"
type input "NGA"
type input "0988039469"
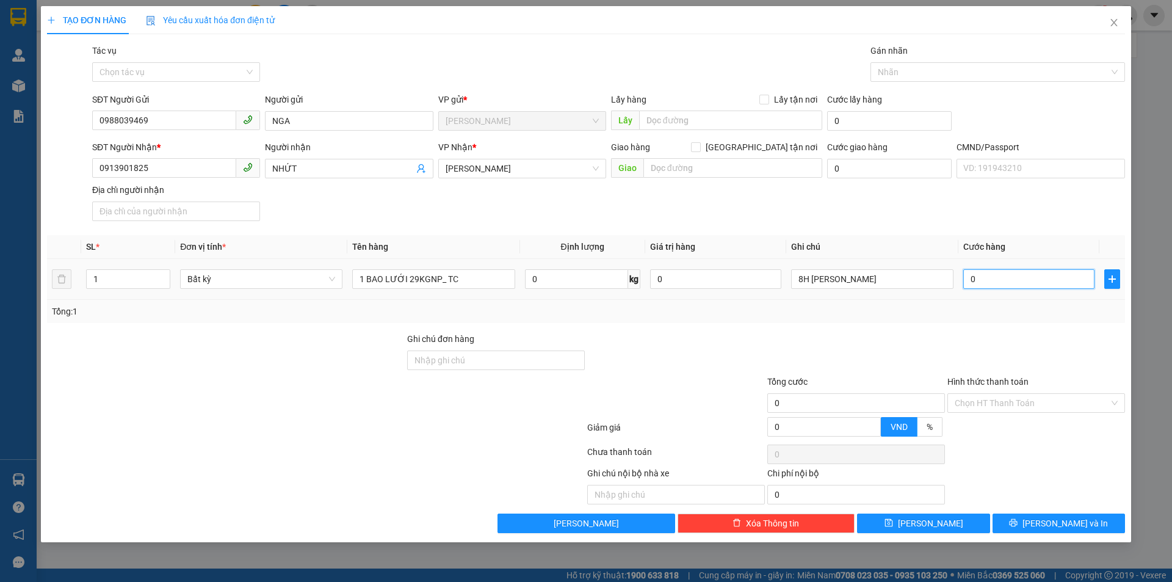
click at [1031, 274] on input "0" at bounding box center [1028, 279] width 131 height 20
type input "4"
type input "45"
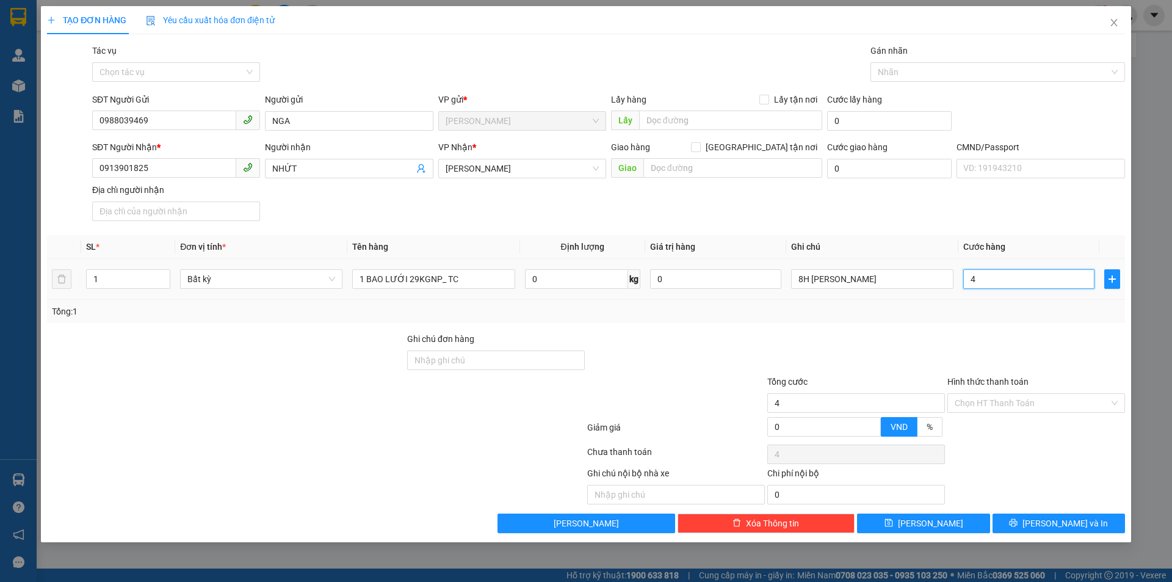
type input "45"
type input "45.000"
click at [895, 358] on div at bounding box center [856, 353] width 180 height 43
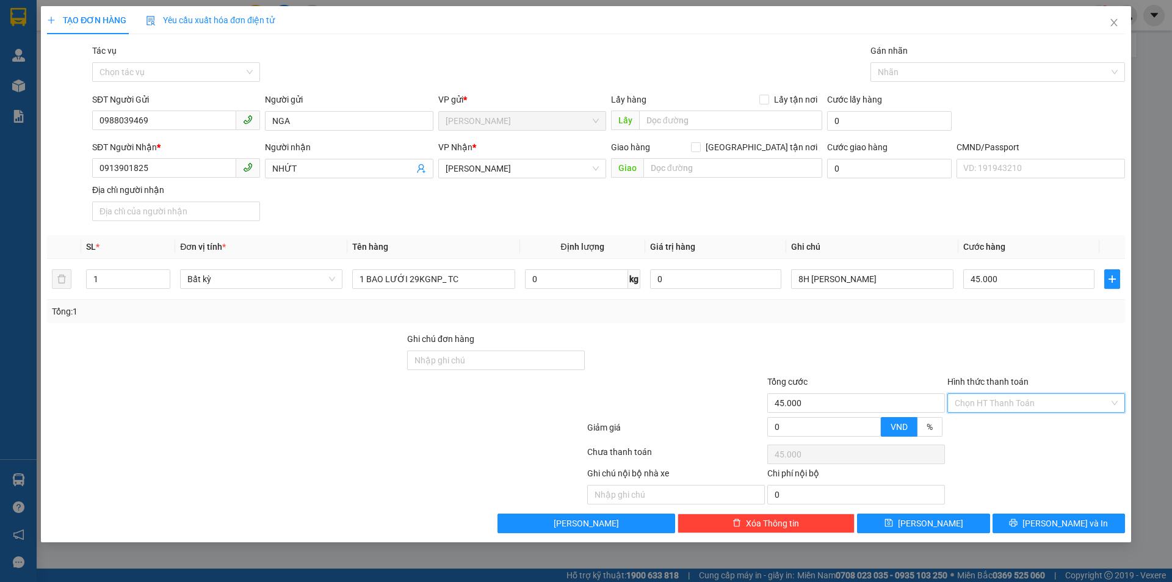
click at [1013, 403] on input "Hình thức thanh toán" at bounding box center [1031, 403] width 154 height 18
click at [993, 430] on div "Tại văn phòng" at bounding box center [1035, 426] width 163 height 13
type input "0"
click at [841, 345] on div at bounding box center [856, 353] width 180 height 43
click at [1058, 526] on span "[PERSON_NAME] và In" at bounding box center [1064, 522] width 85 height 13
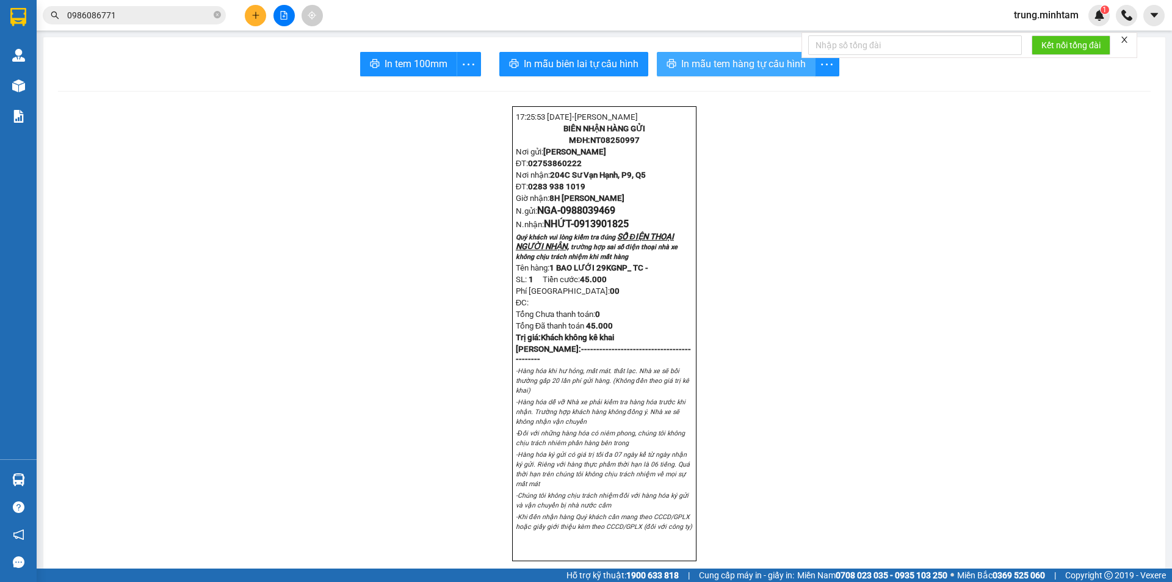
click at [685, 63] on span "In mẫu tem hàng tự cấu hình" at bounding box center [743, 63] width 124 height 15
click at [715, 63] on span "In mẫu tem hàng tự cấu hình" at bounding box center [743, 63] width 124 height 15
click at [425, 64] on span "In tem 100mm" at bounding box center [415, 63] width 63 height 15
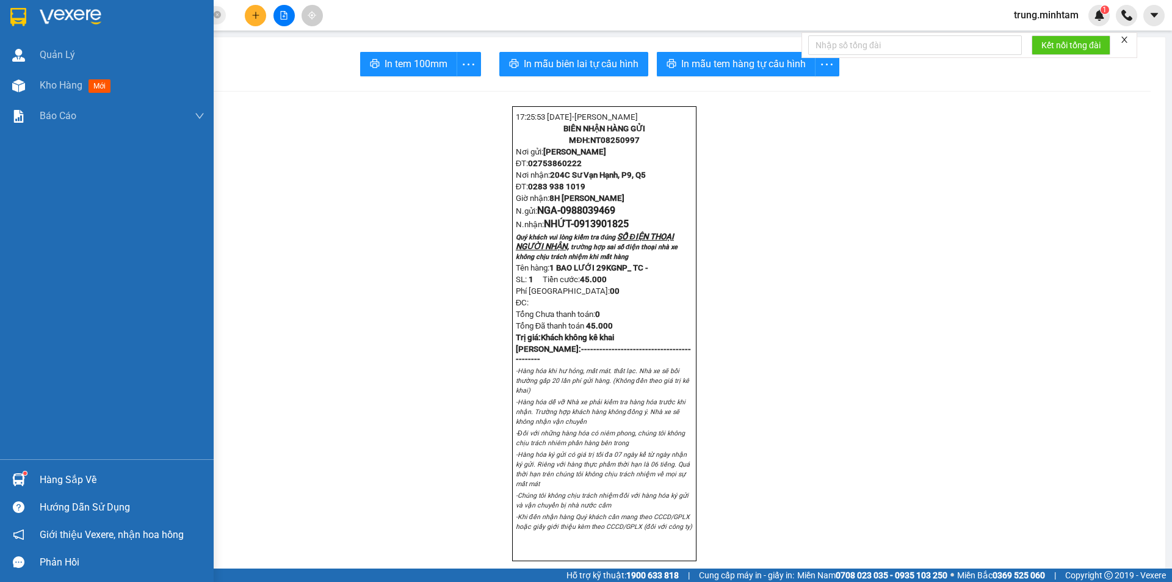
click at [54, 481] on div "Hàng sắp về" at bounding box center [122, 479] width 165 height 18
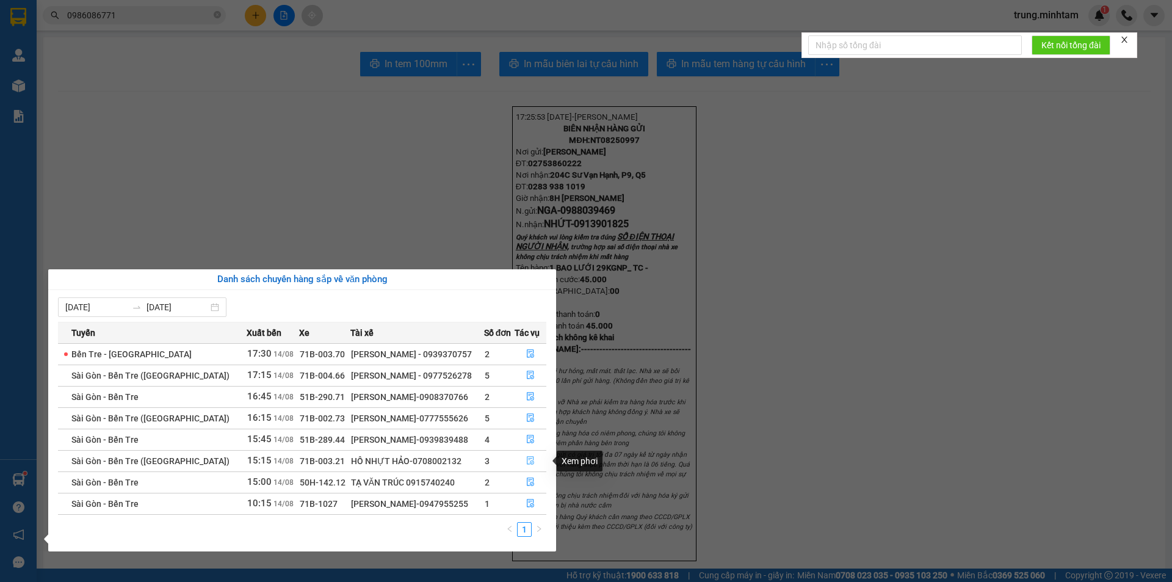
click at [527, 458] on icon "file-done" at bounding box center [530, 460] width 7 height 9
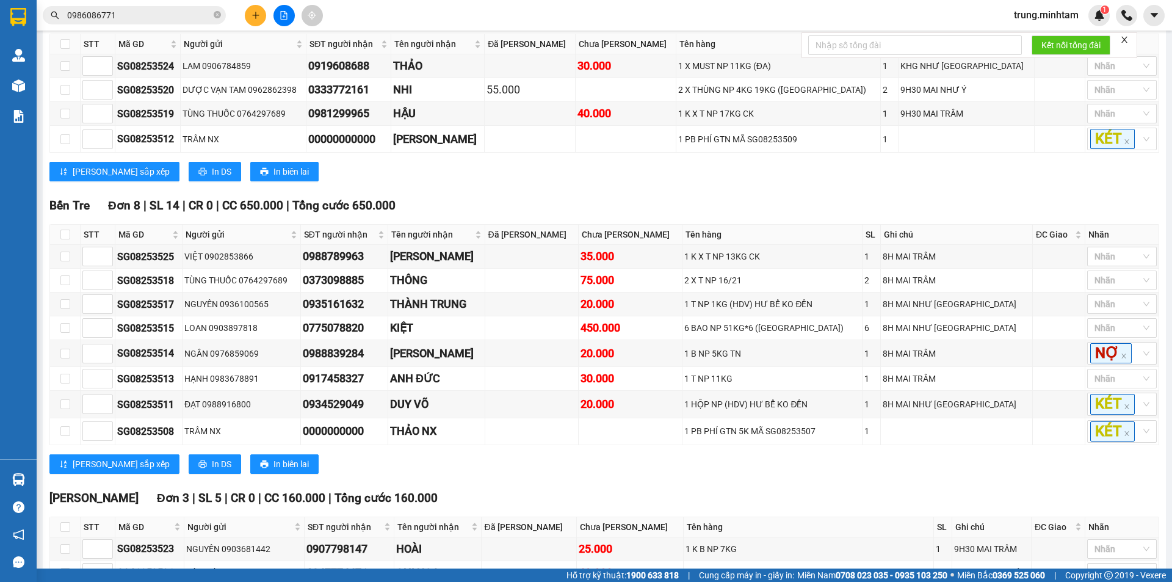
scroll to position [338, 0]
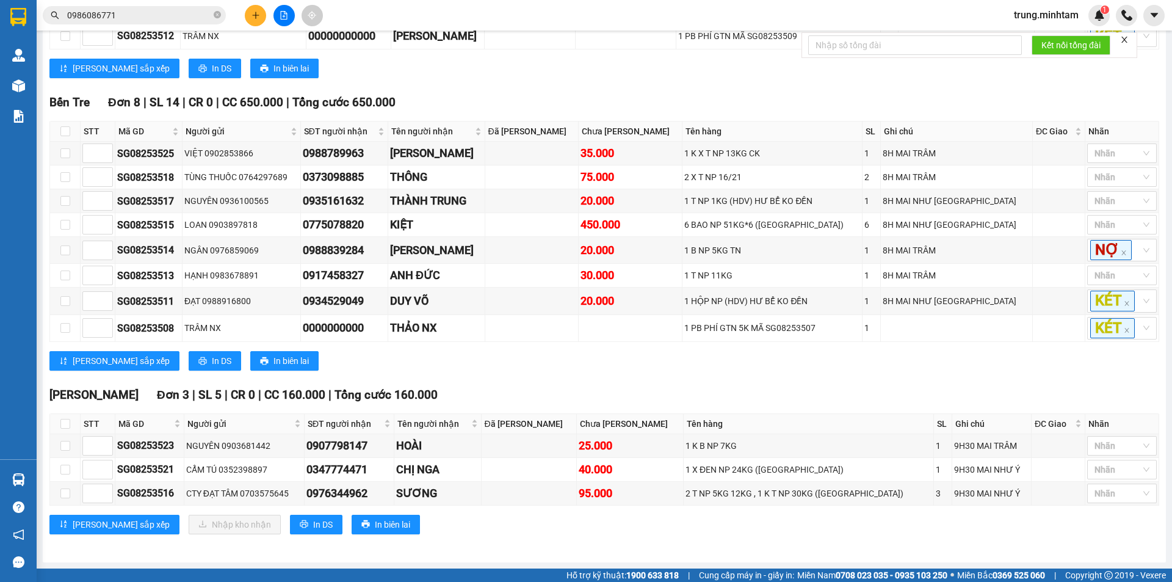
click at [157, 20] on input "0986086771" at bounding box center [139, 15] width 144 height 13
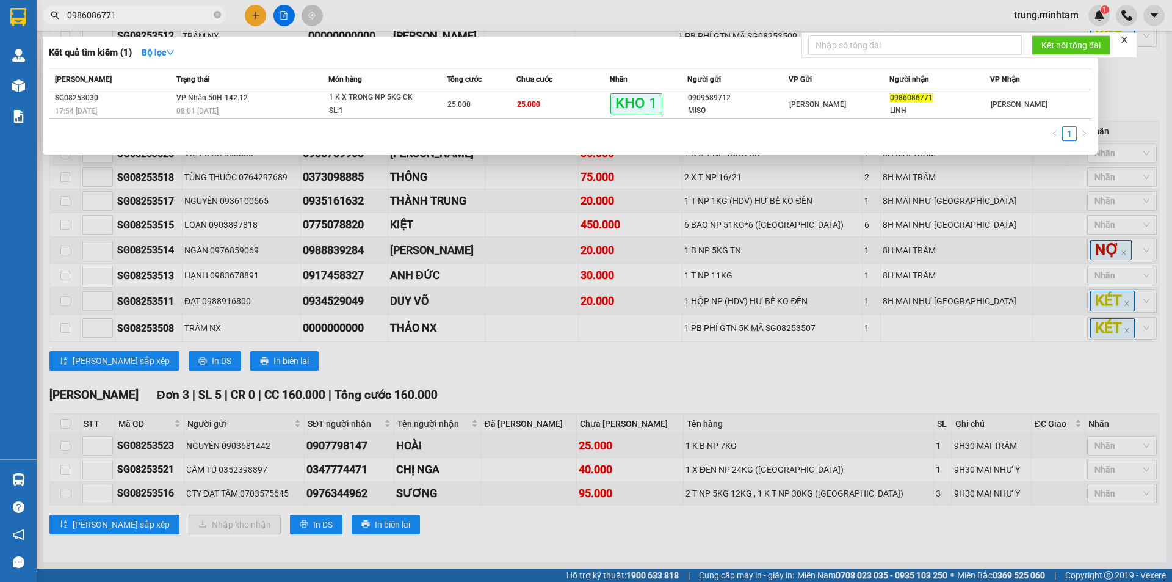
click at [157, 20] on input "0986086771" at bounding box center [139, 15] width 144 height 13
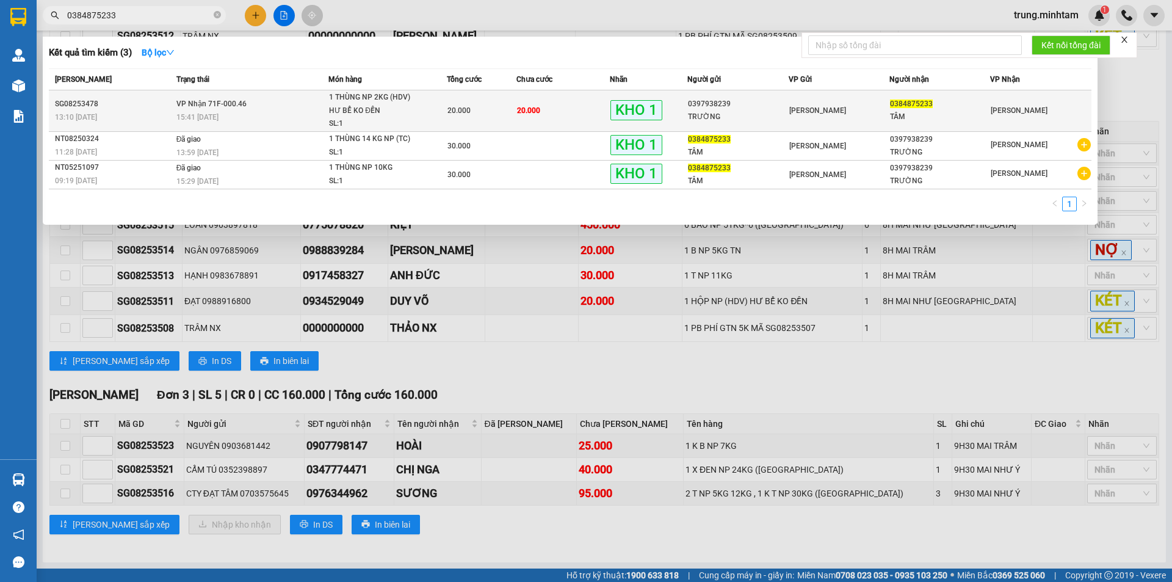
type input "0384875233"
click at [556, 116] on td "20.000" at bounding box center [562, 110] width 93 height 41
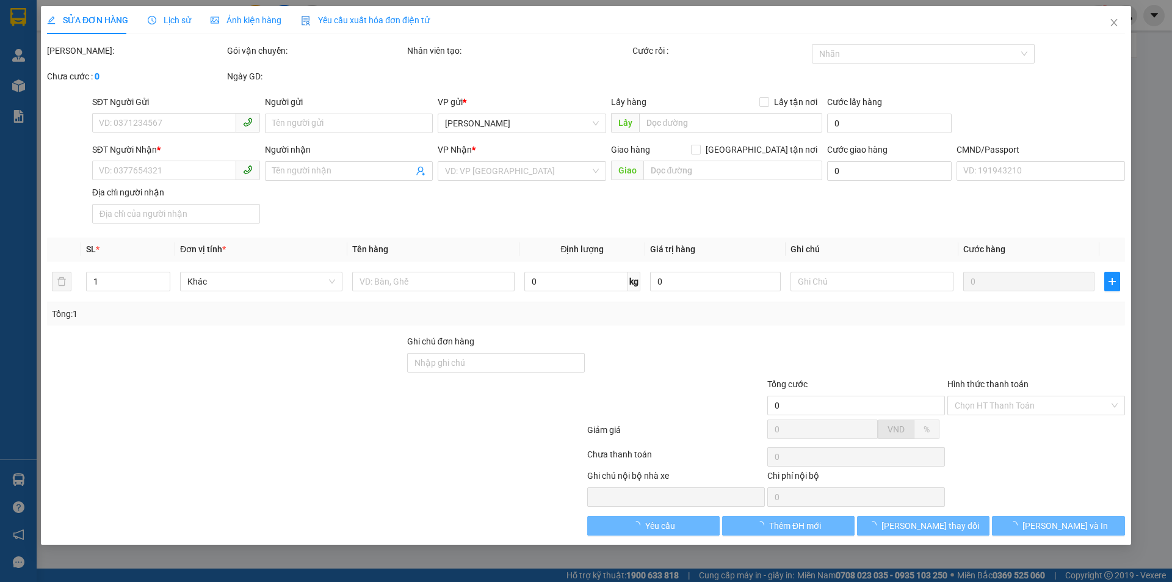
type input "0397938239"
type input "TRƯỜNG"
type input "0384875233"
type input "TÂM"
type input "KBM"
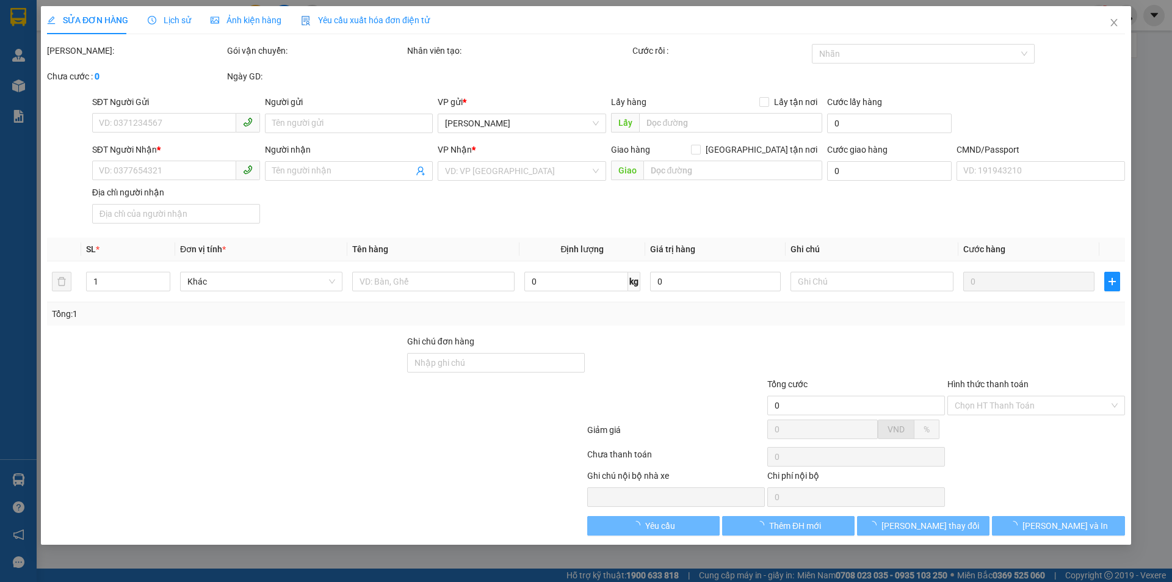
type input "20.000"
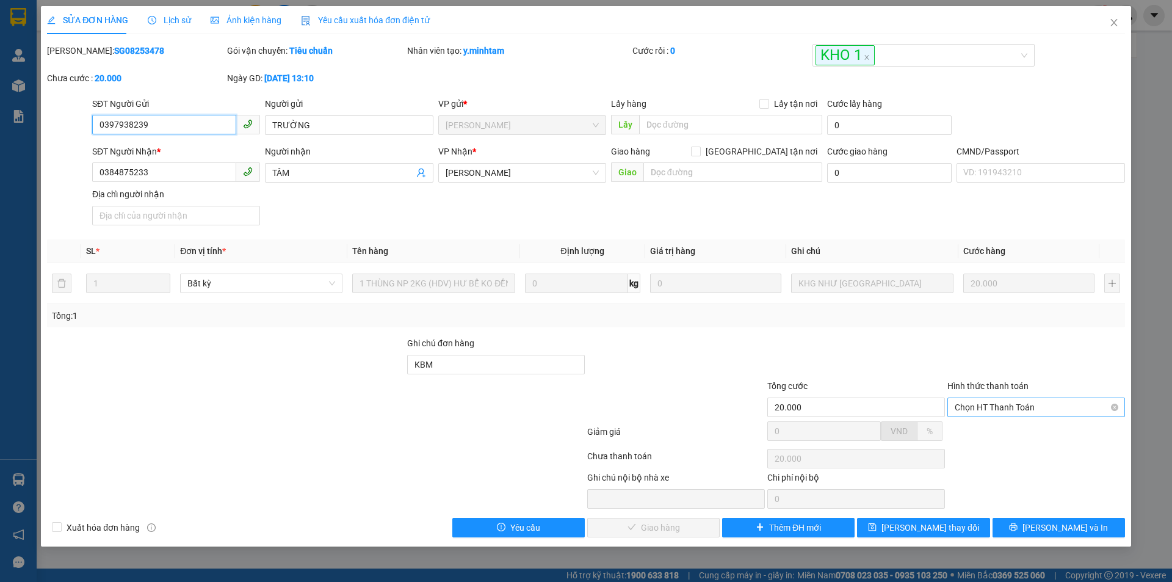
click at [982, 405] on span "Chọn HT Thanh Toán" at bounding box center [1035, 407] width 163 height 18
click at [985, 434] on div "Tại văn phòng" at bounding box center [1035, 431] width 163 height 13
type input "0"
click at [663, 521] on span "[PERSON_NAME] và Giao hàng" at bounding box center [668, 527] width 117 height 13
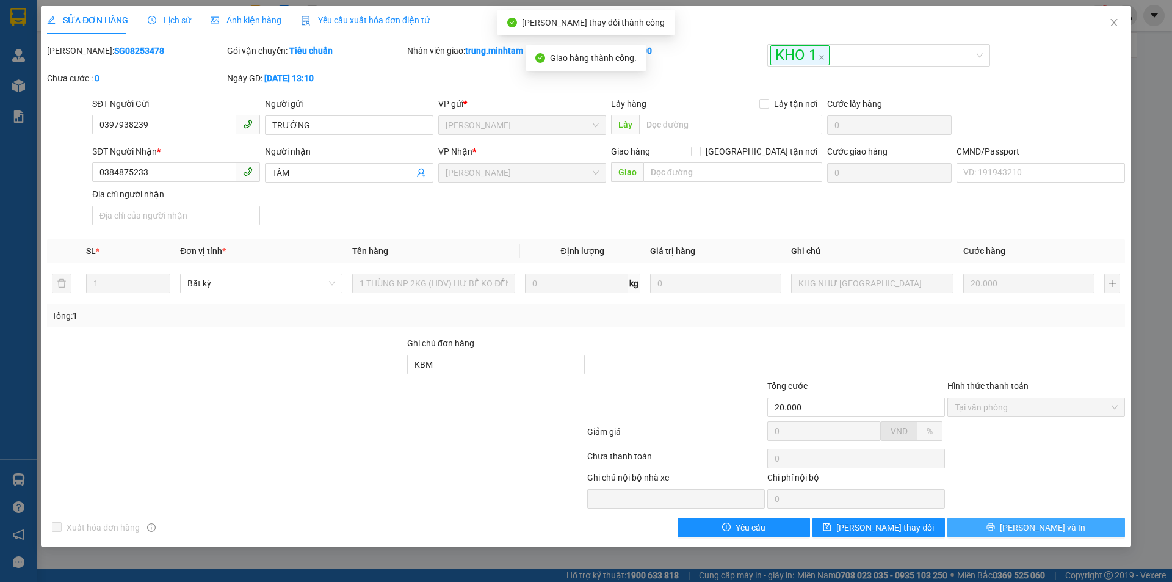
click at [1046, 528] on span "[PERSON_NAME] và In" at bounding box center [1042, 527] width 85 height 13
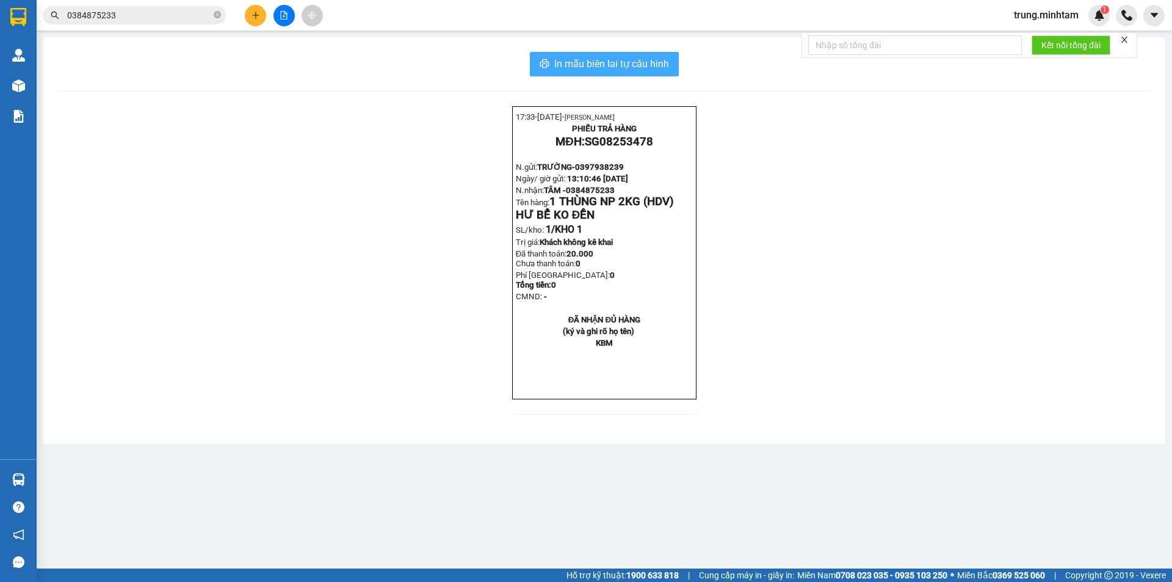
click at [608, 56] on span "In mẫu biên lai tự cấu hình" at bounding box center [611, 63] width 115 height 15
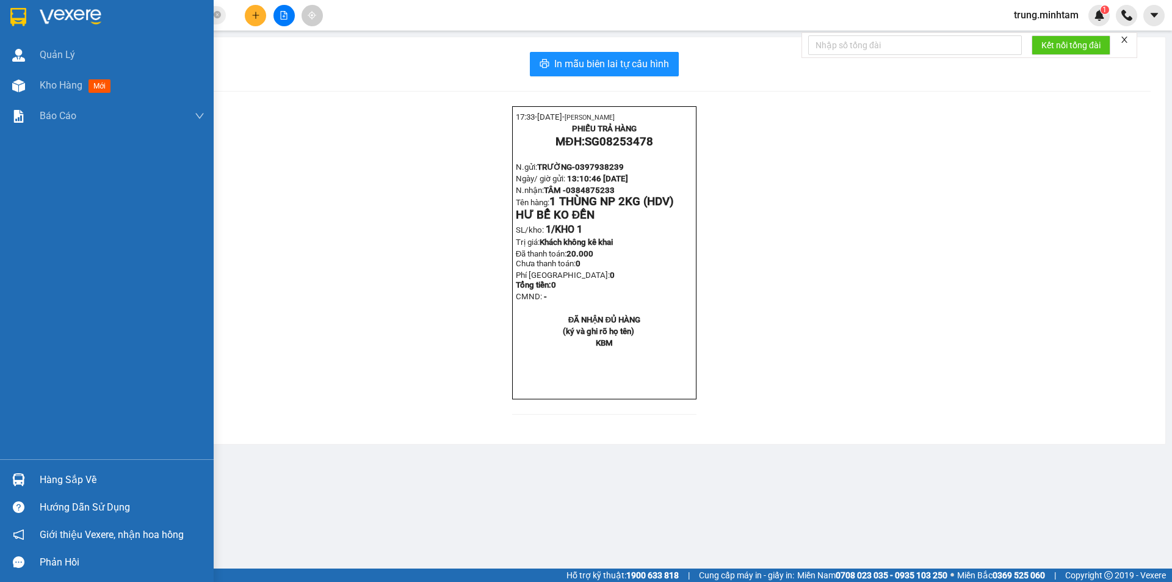
click at [54, 478] on div "Hàng sắp về" at bounding box center [122, 479] width 165 height 18
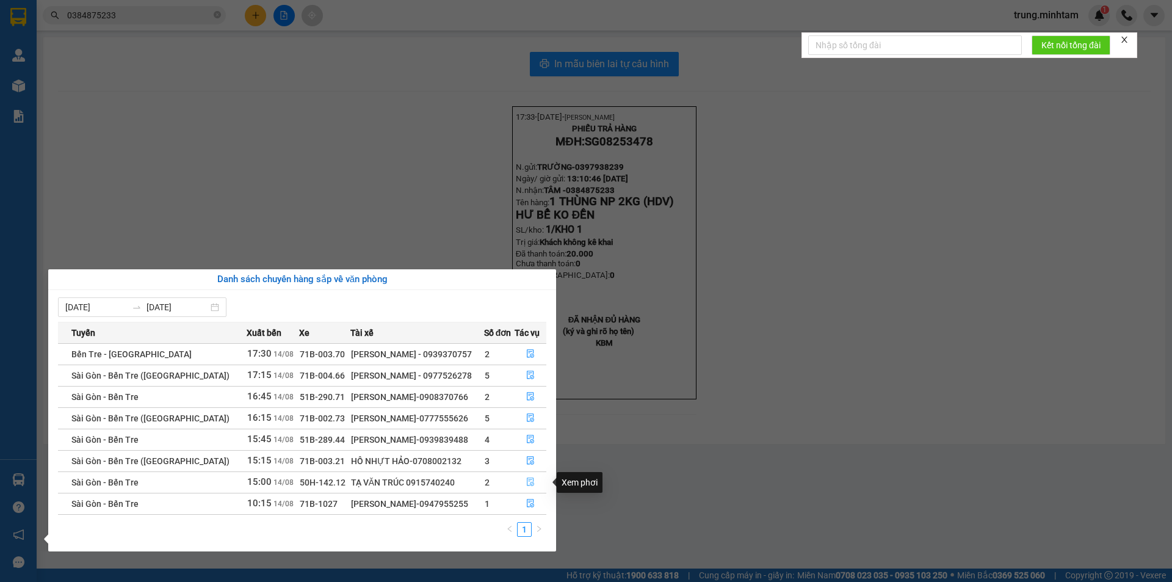
click at [529, 481] on icon "file-done" at bounding box center [530, 481] width 9 height 9
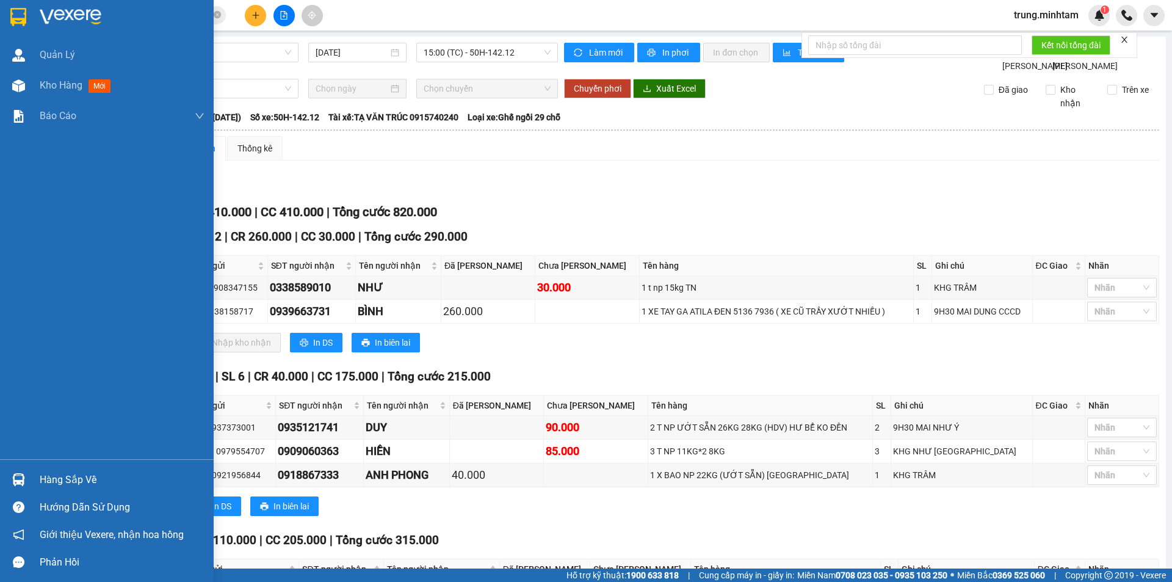
click at [58, 478] on div "Hàng sắp về" at bounding box center [122, 479] width 165 height 18
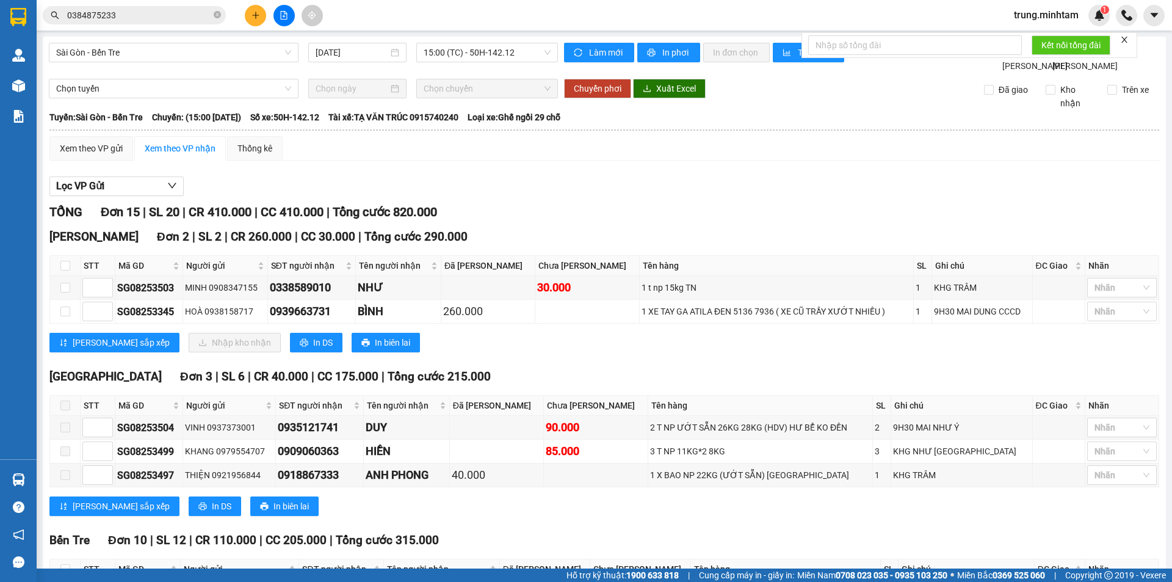
click at [582, 214] on section "Kết quả tìm kiếm ( 3 ) Bộ lọc Mã ĐH Trạng thái Món hàng Tổng cước Chưa cước Nhã…" at bounding box center [586, 291] width 1172 height 582
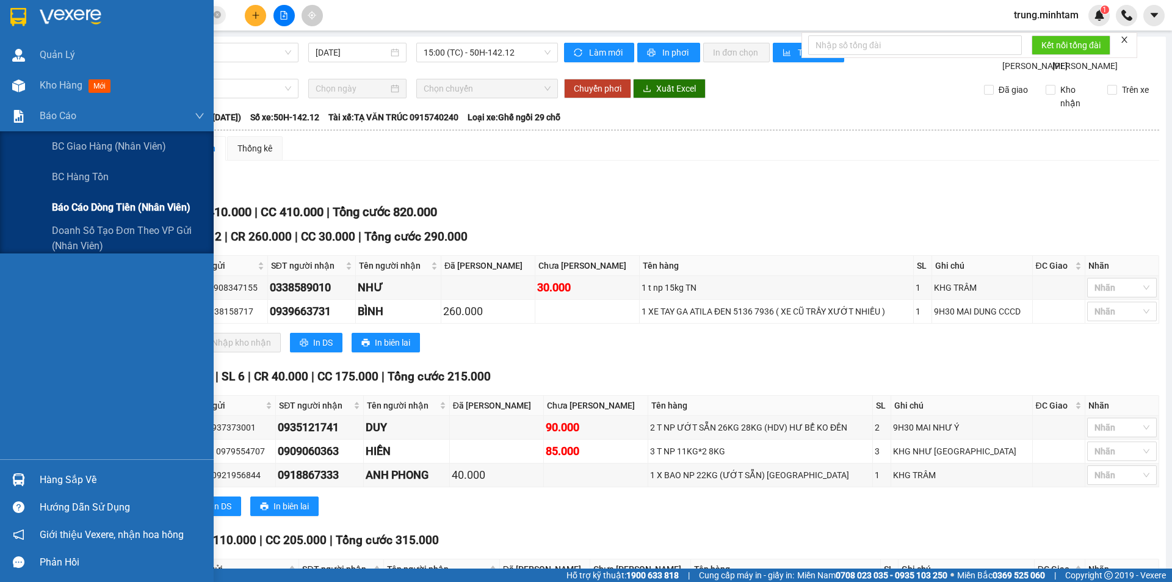
click at [88, 207] on span "Báo cáo dòng tiền (nhân viên)" at bounding box center [121, 207] width 139 height 15
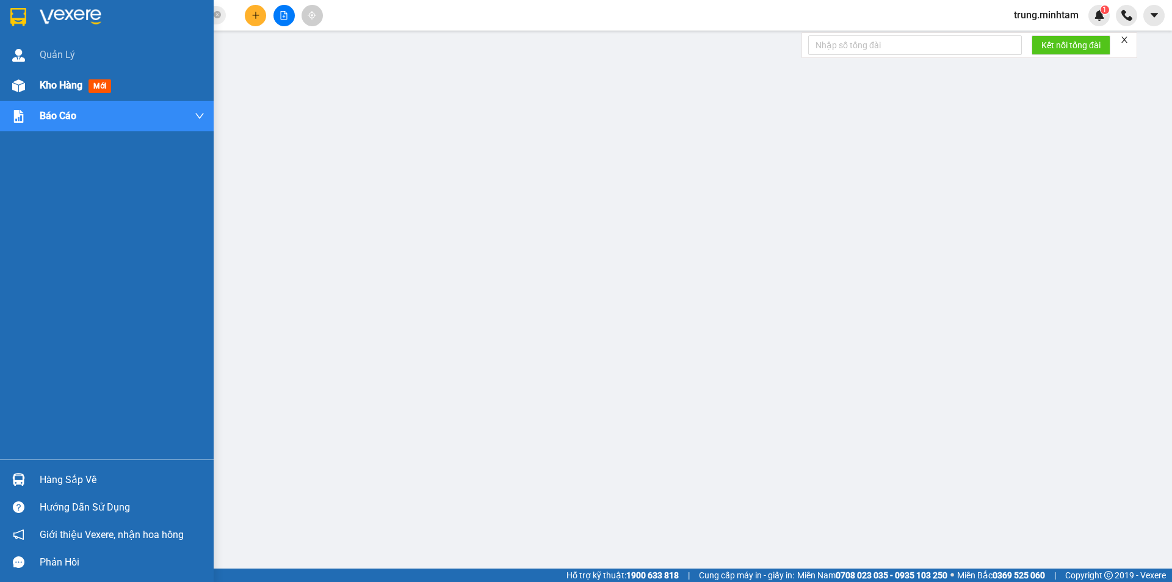
click at [61, 87] on span "Kho hàng" at bounding box center [61, 85] width 43 height 12
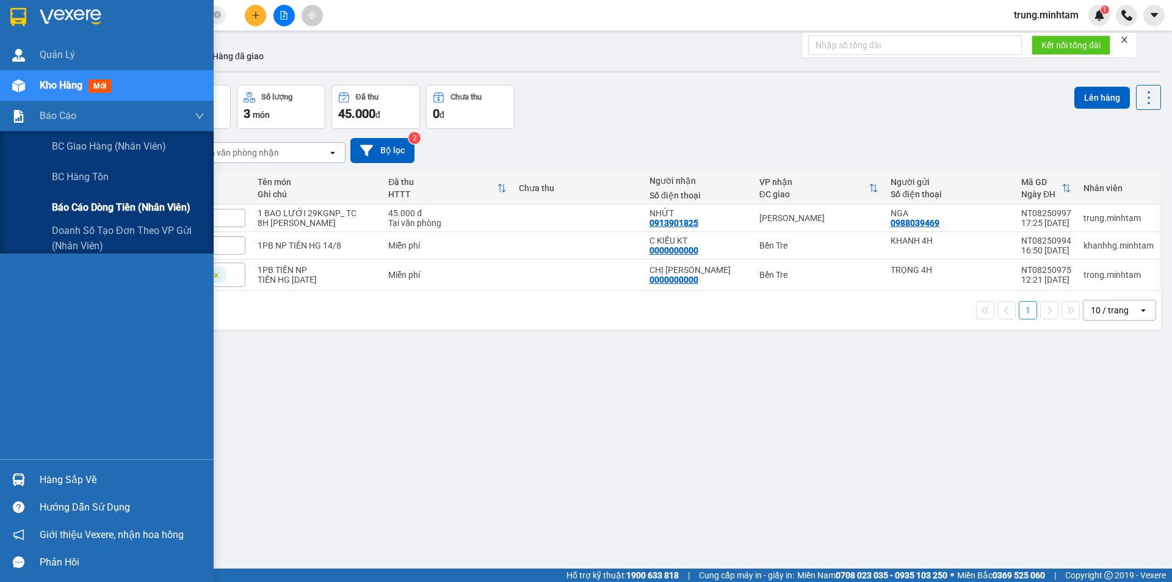
click at [106, 209] on span "Báo cáo dòng tiền (nhân viên)" at bounding box center [121, 207] width 139 height 15
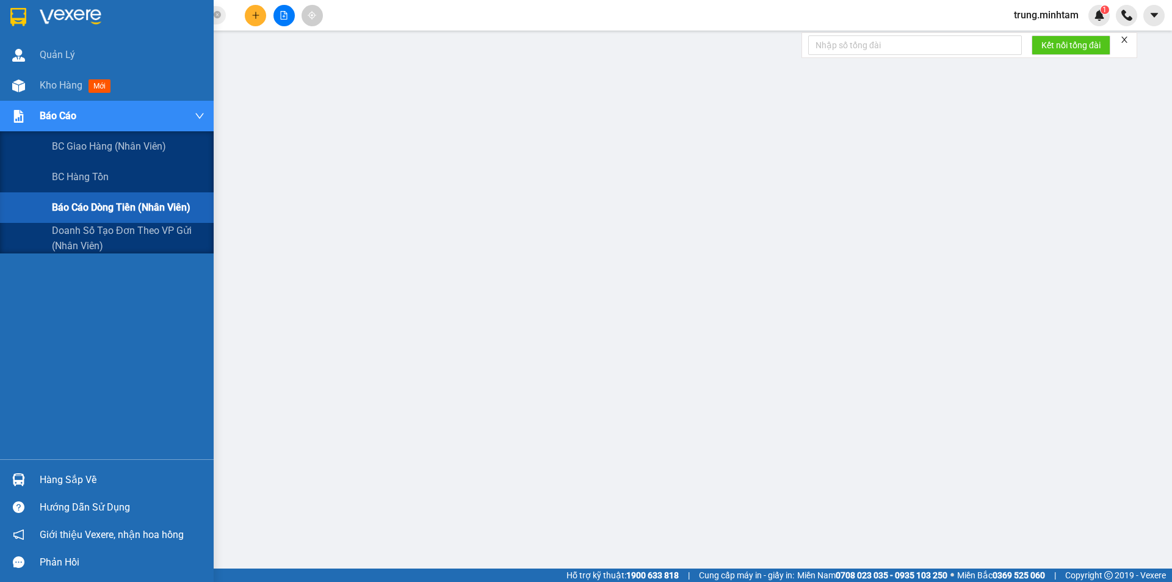
click at [114, 206] on span "Báo cáo dòng tiền (nhân viên)" at bounding box center [121, 207] width 139 height 15
click at [89, 148] on span "BC giao hàng (nhân viên)" at bounding box center [109, 146] width 115 height 15
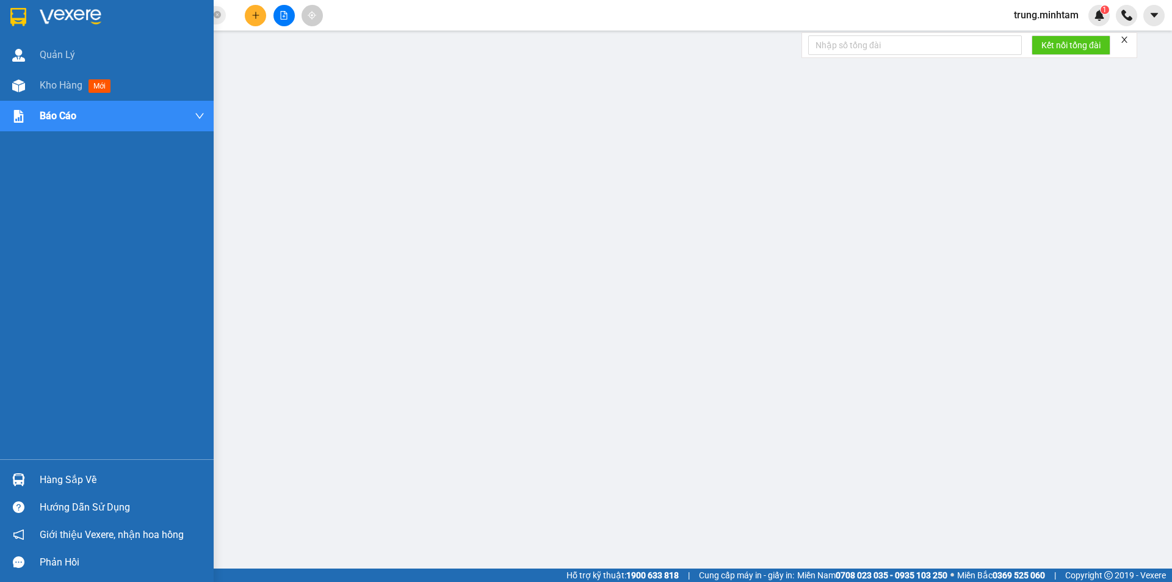
click at [72, 481] on div "Hàng sắp về" at bounding box center [122, 479] width 165 height 18
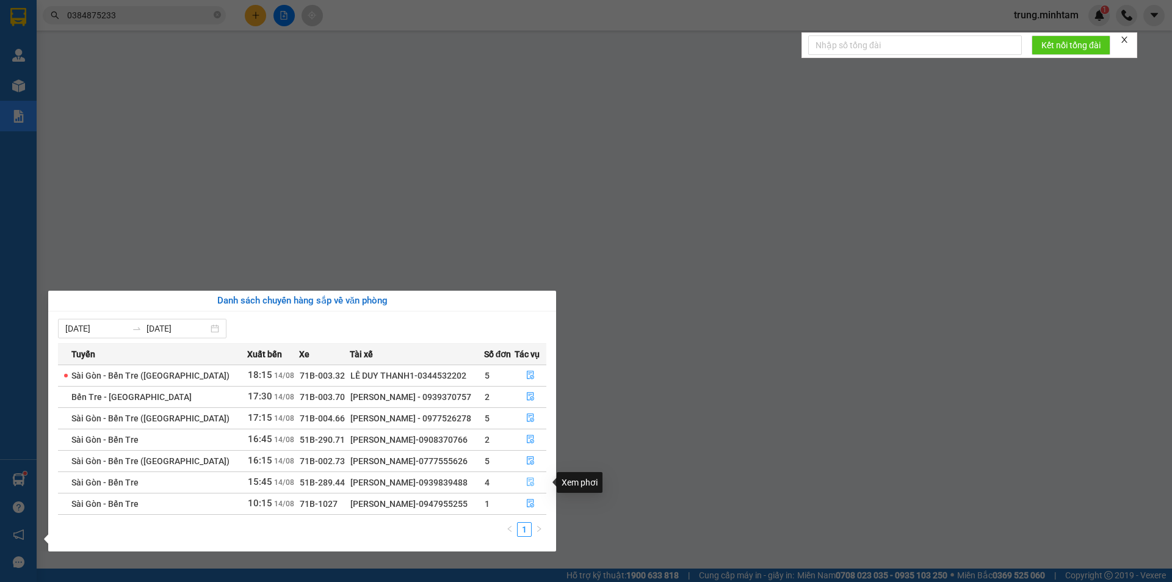
click at [530, 483] on icon "file-done" at bounding box center [530, 481] width 9 height 9
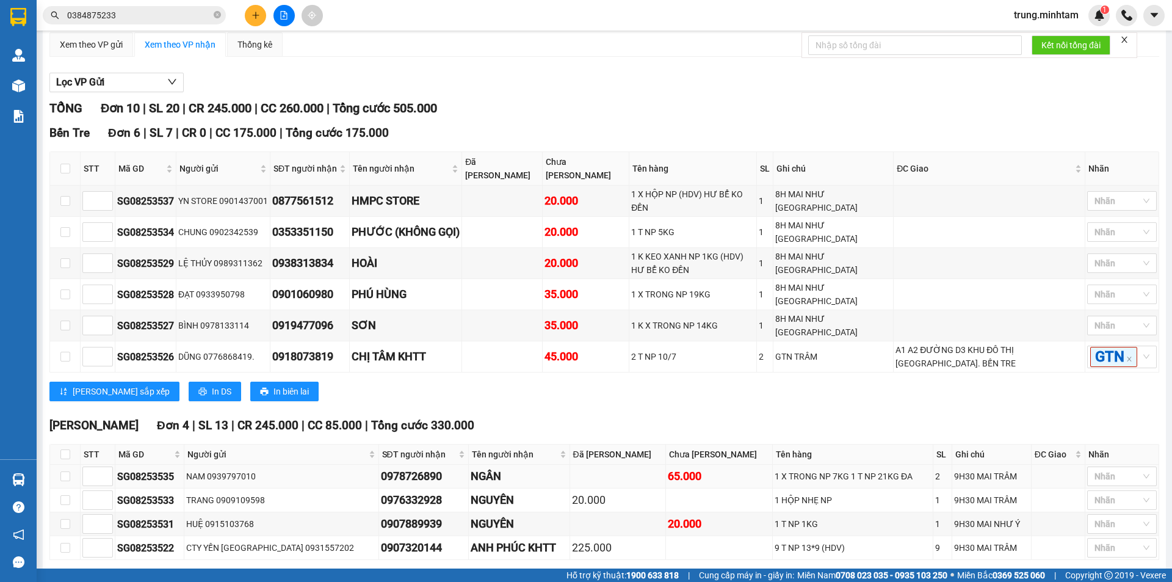
scroll to position [132, 0]
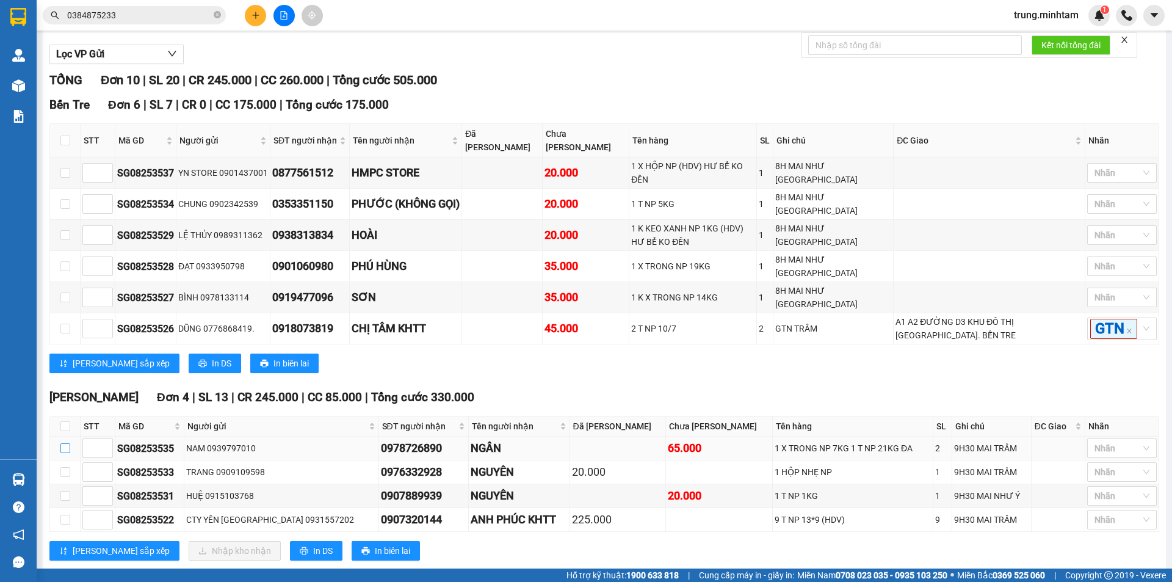
click at [64, 443] on input "checkbox" at bounding box center [65, 448] width 10 height 10
checkbox input "true"
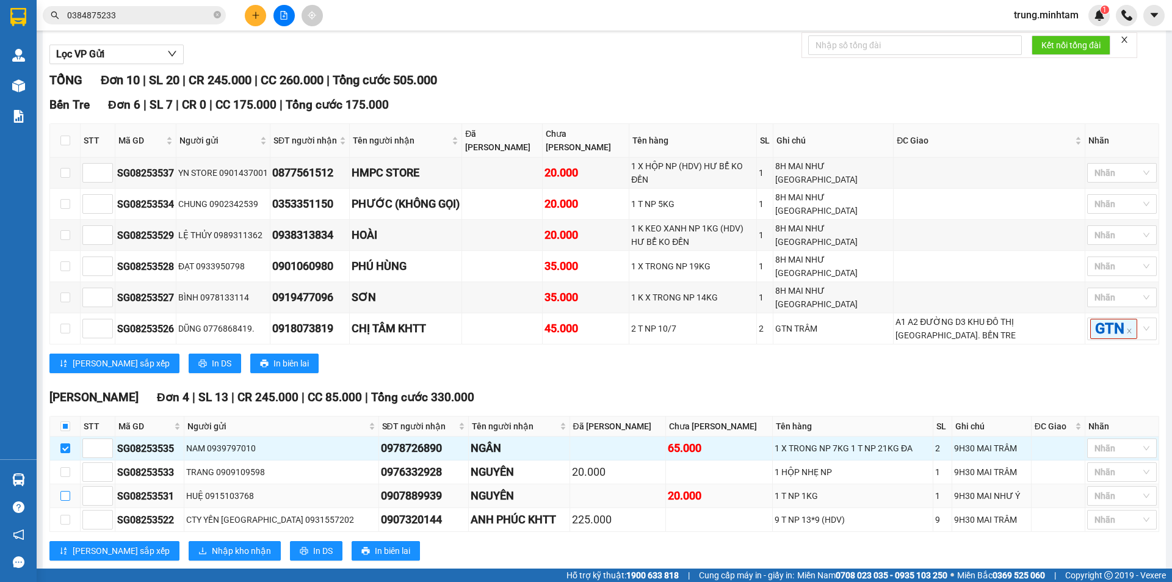
click at [65, 491] on input "checkbox" at bounding box center [65, 496] width 10 height 10
checkbox input "true"
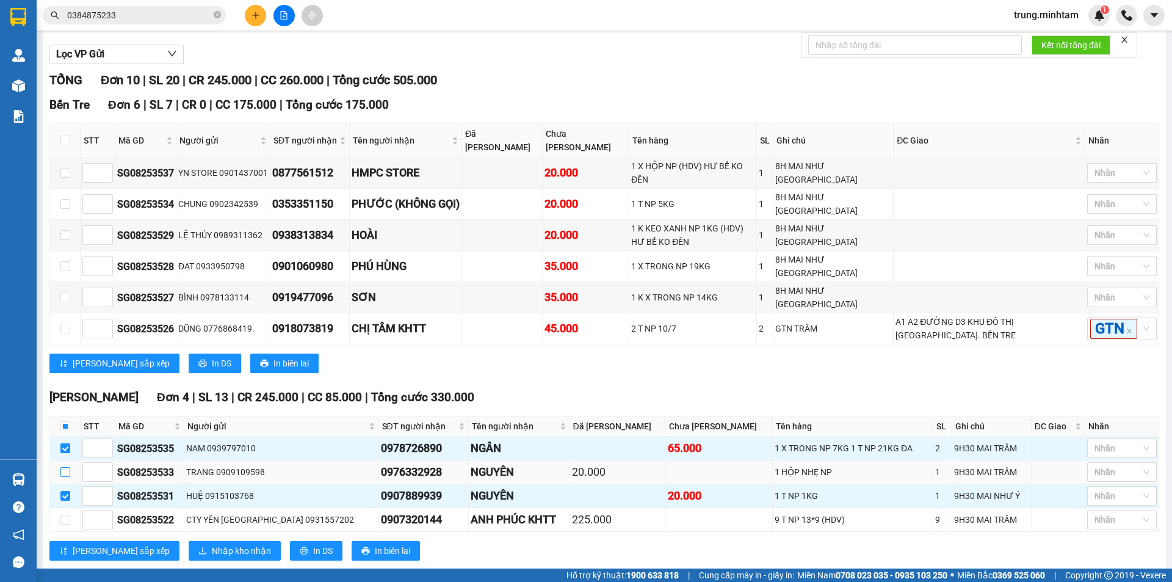
click at [63, 467] on input "checkbox" at bounding box center [65, 472] width 10 height 10
checkbox input "true"
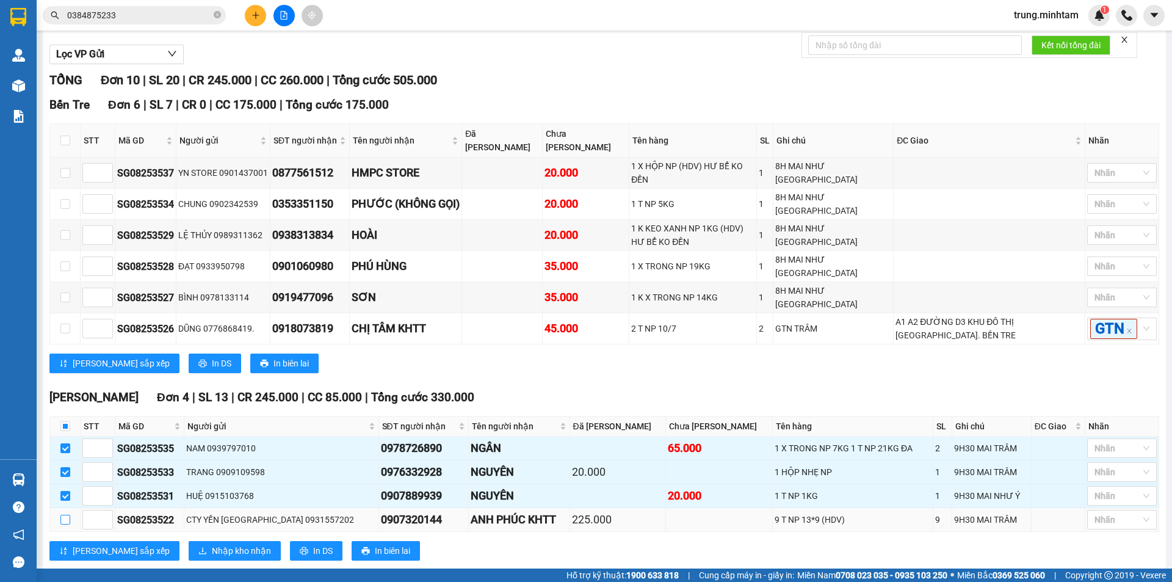
click at [63, 514] on input "checkbox" at bounding box center [65, 519] width 10 height 10
checkbox input "true"
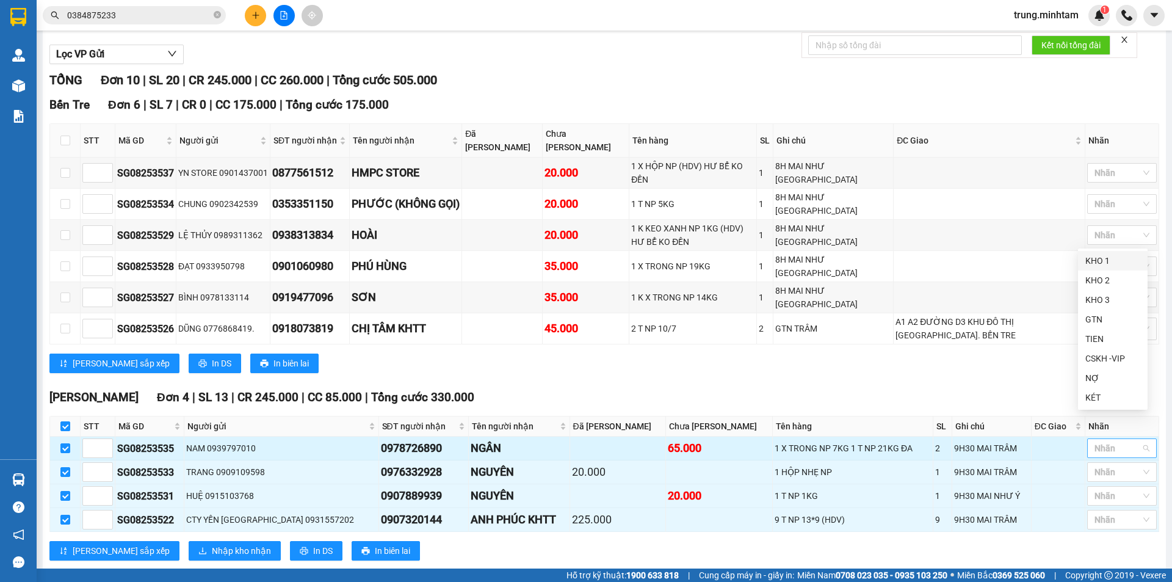
click at [1098, 441] on div at bounding box center [1115, 448] width 51 height 15
click at [1106, 262] on div "KHO 1" at bounding box center [1112, 260] width 55 height 13
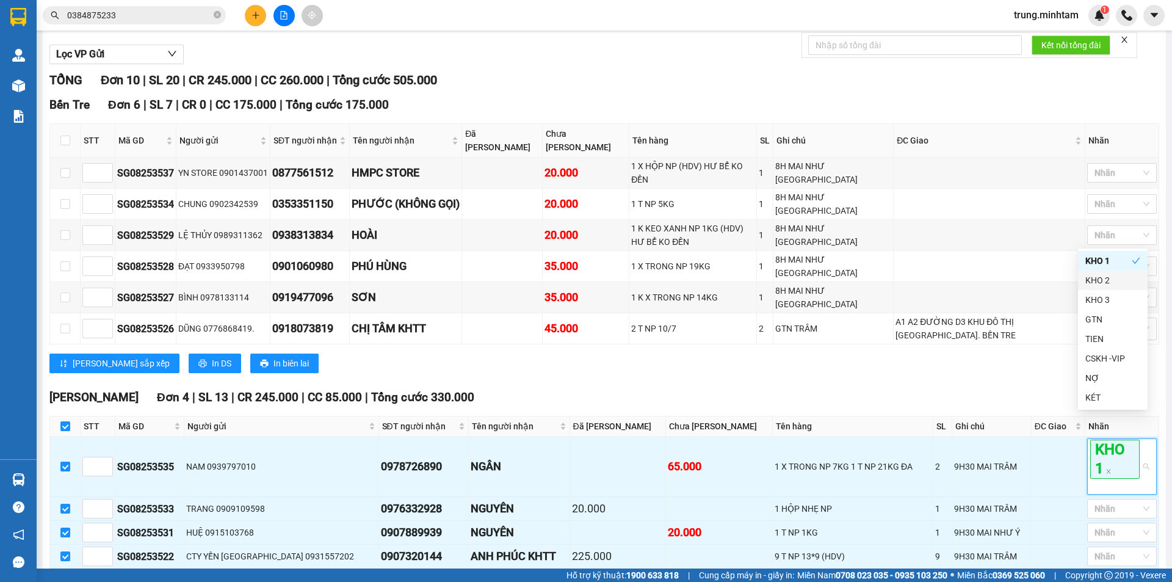
click at [1037, 348] on div "Bến Tre Đơn 6 | SL 7 | CR 0 | CC 175.000 | Tổng cước 175.000 STT Mã GD Người g…" at bounding box center [603, 239] width 1109 height 286
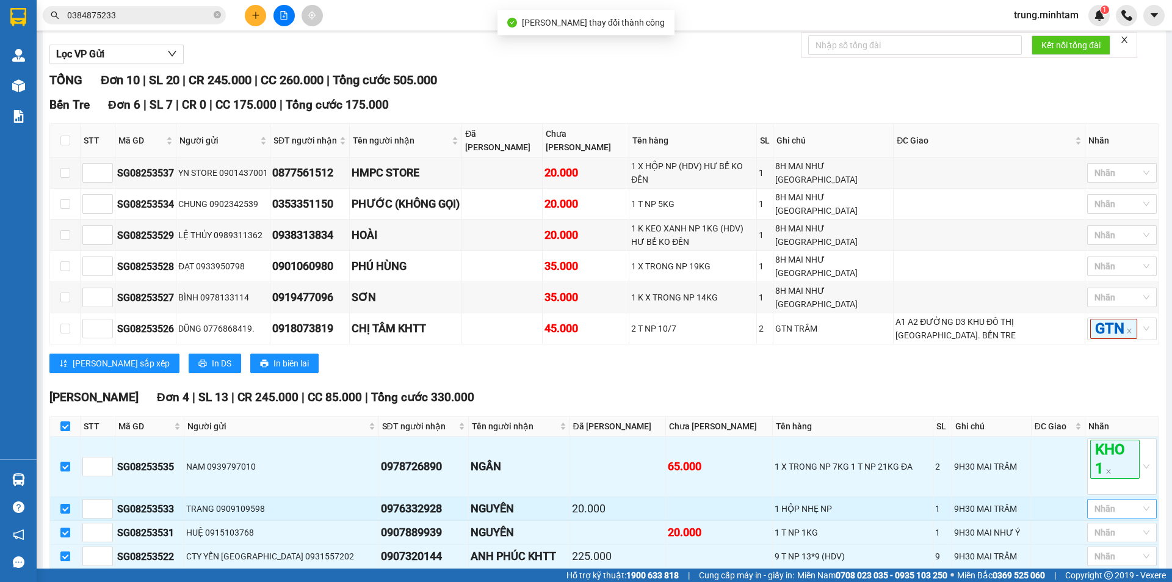
click at [1096, 501] on div at bounding box center [1115, 508] width 51 height 15
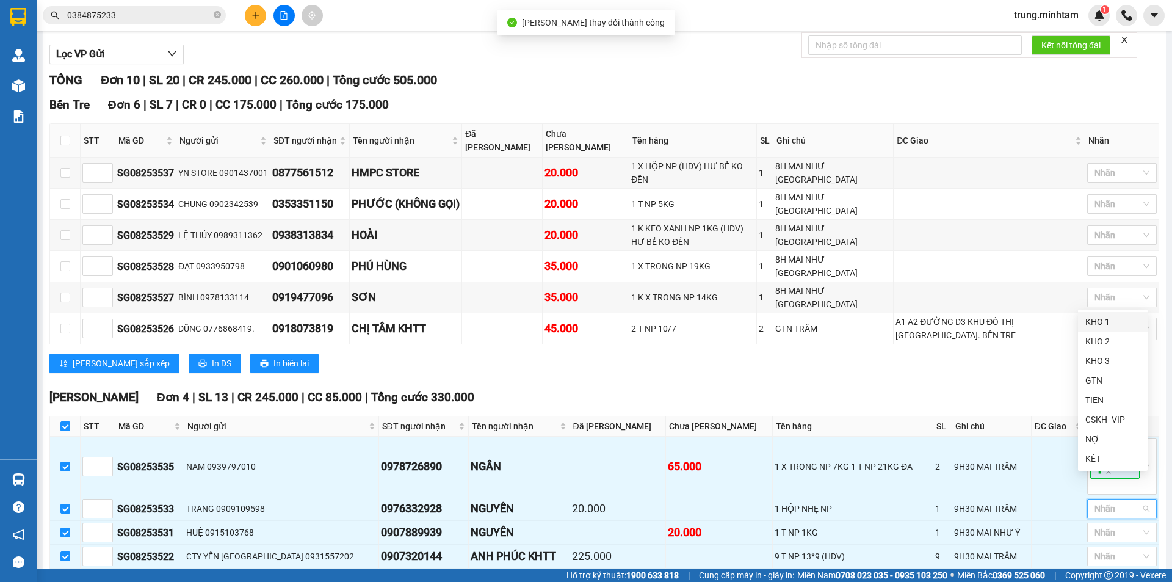
click at [1094, 323] on div "KHO 1" at bounding box center [1112, 321] width 55 height 13
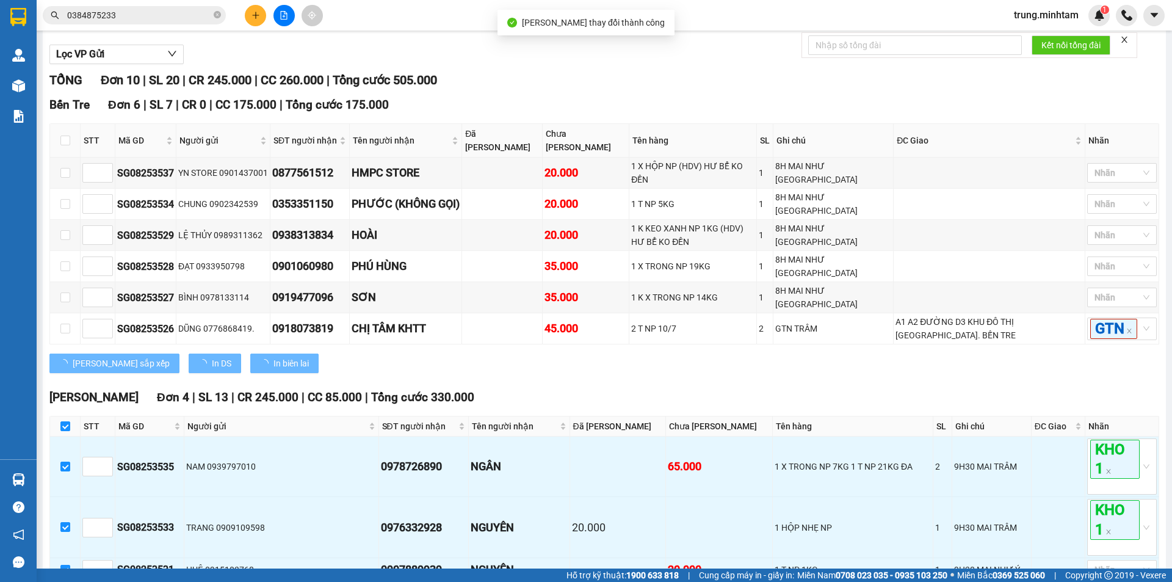
click at [1042, 353] on div "Lưu sắp xếp In DS In biên lai" at bounding box center [603, 363] width 1109 height 20
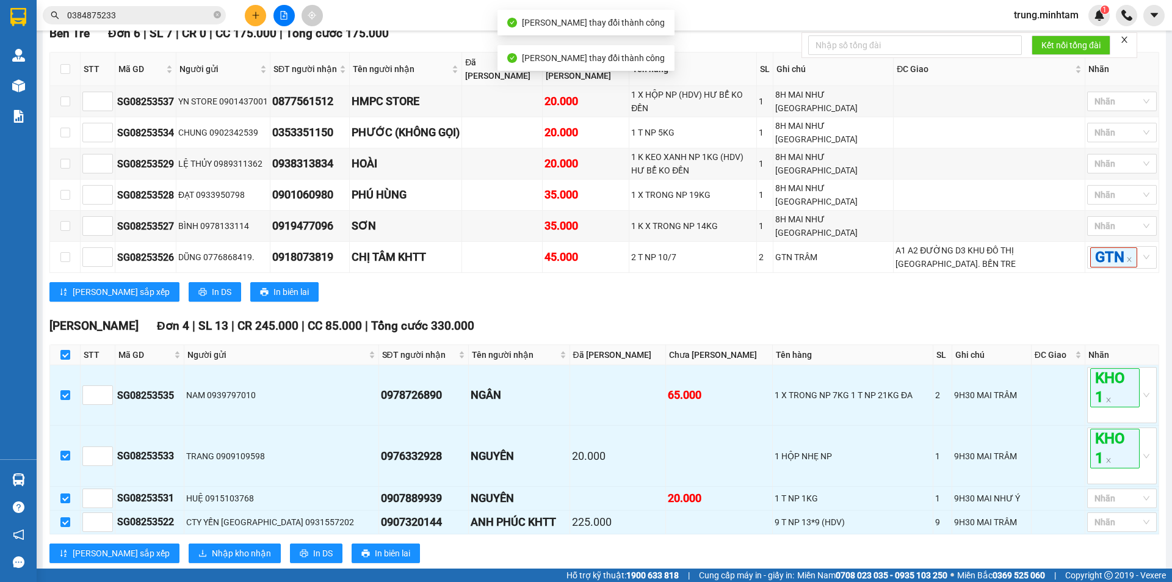
scroll to position [206, 0]
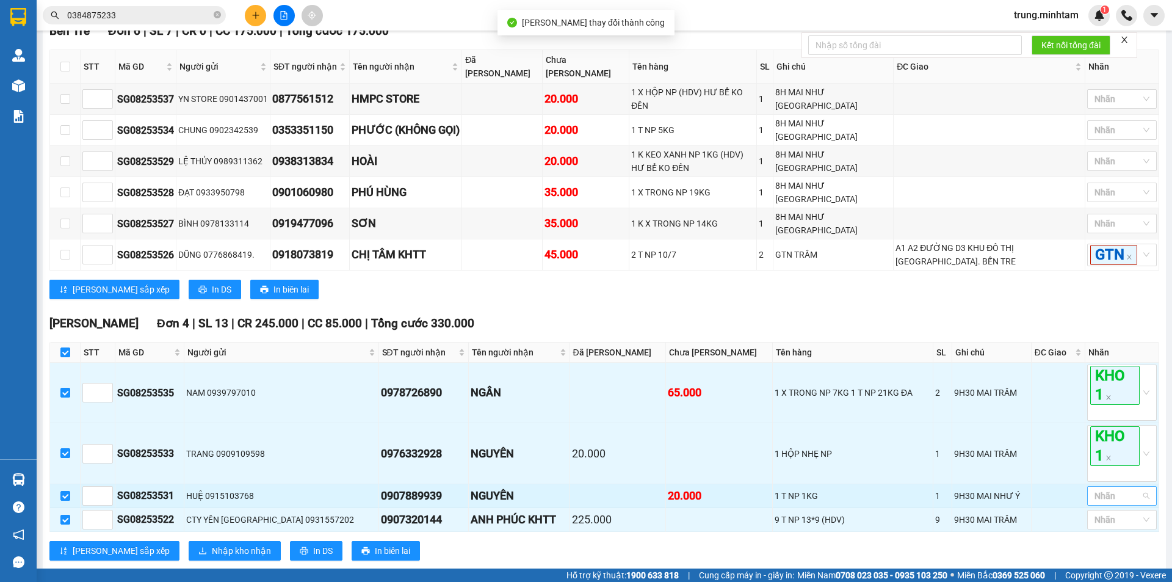
click at [1101, 488] on div at bounding box center [1115, 495] width 51 height 15
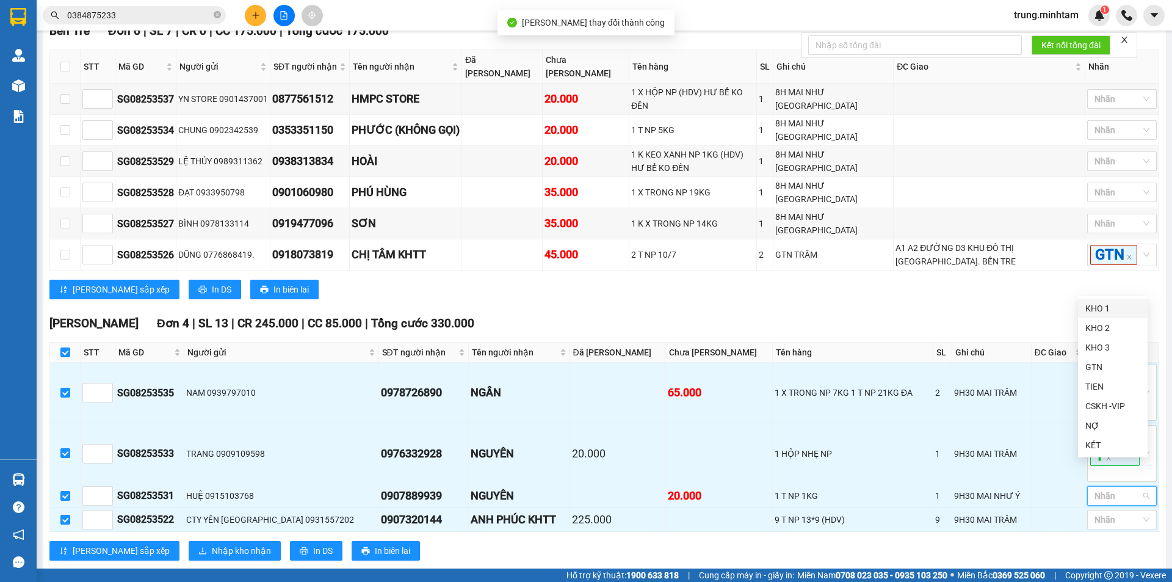
click at [1091, 310] on div "KHO 1" at bounding box center [1112, 307] width 55 height 13
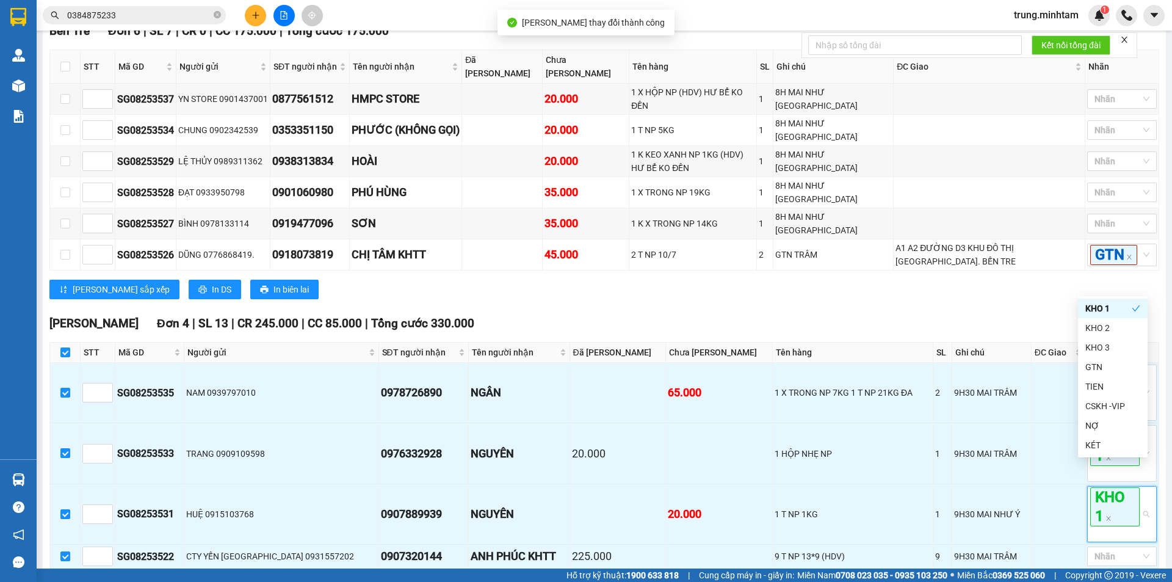
click at [1051, 314] on div "Ngã Tư Huyện Đơn 4 | SL 13 | CR 245.000 | CC 85.000 | Tổng cước 330.000" at bounding box center [603, 323] width 1109 height 18
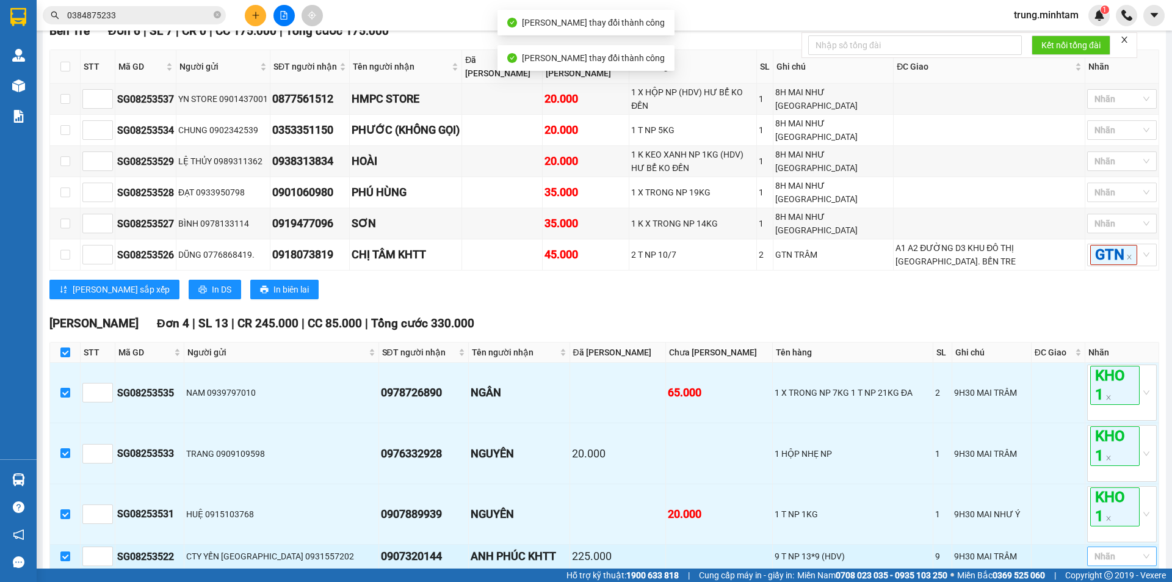
click at [1105, 549] on div at bounding box center [1115, 556] width 51 height 15
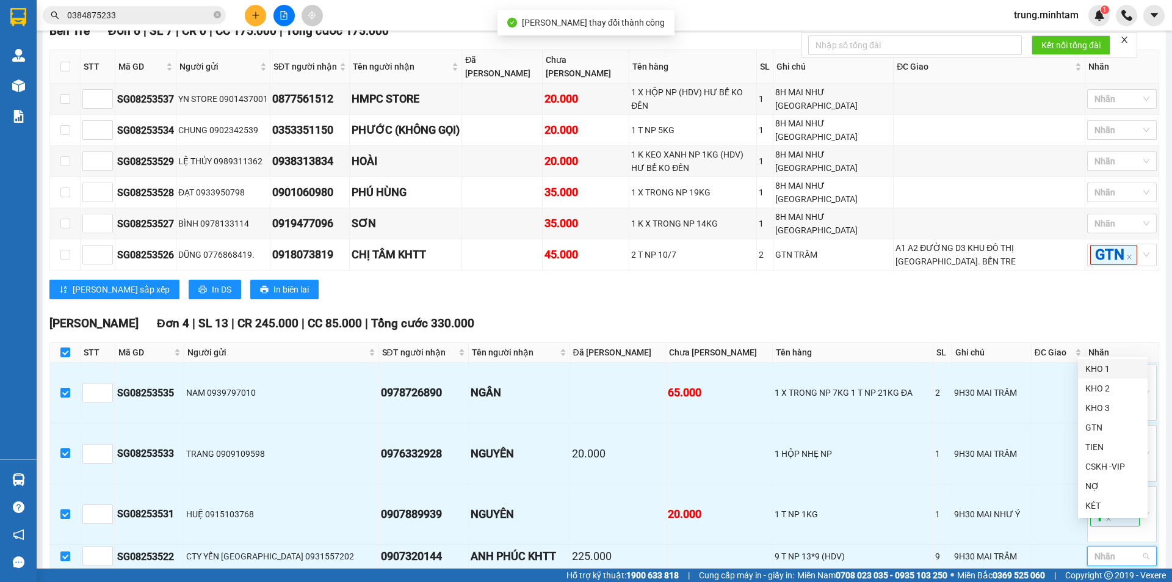
click at [1097, 370] on div "KHO 1" at bounding box center [1112, 368] width 55 height 13
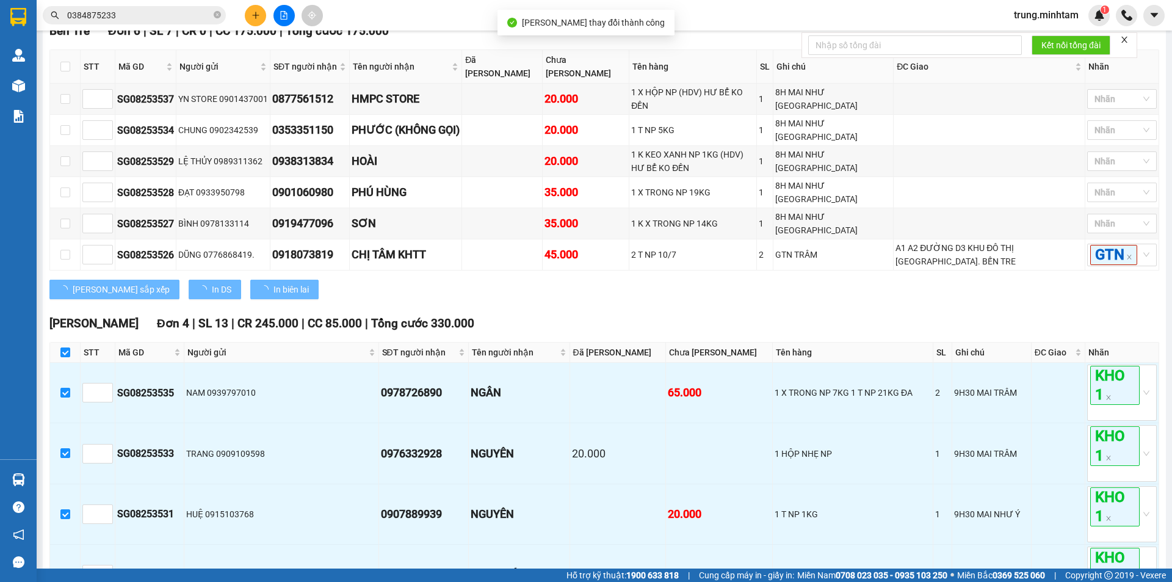
click at [1048, 286] on div "TỔNG Đơn 10 | SL 20 | CR 245.000 | CC 260.000 | Tổng cước 505.000 Bến Tre Đơn …" at bounding box center [603, 323] width 1109 height 652
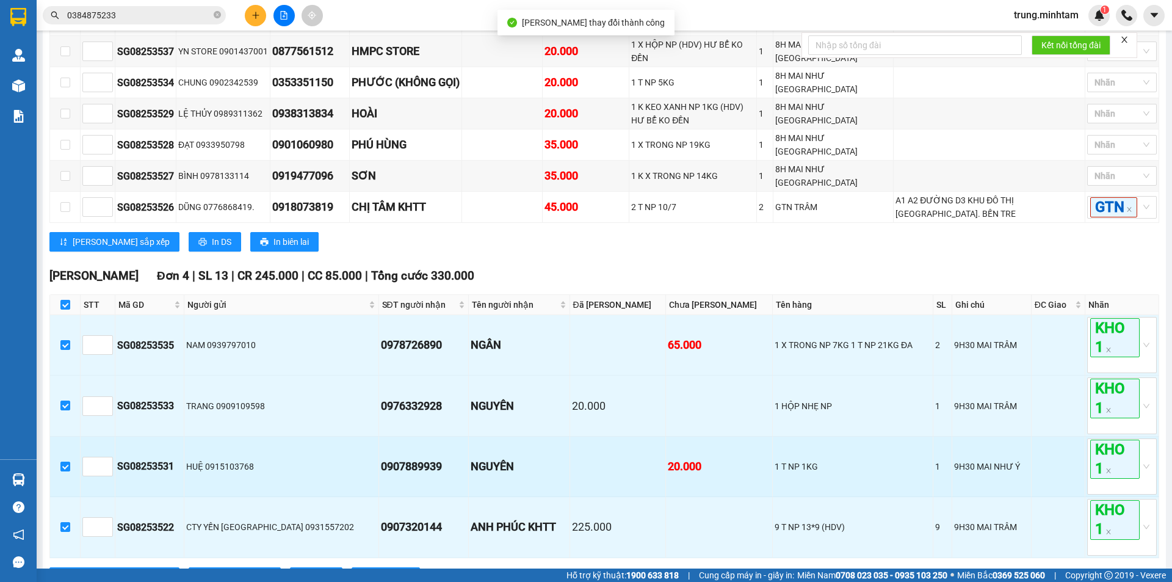
scroll to position [279, 0]
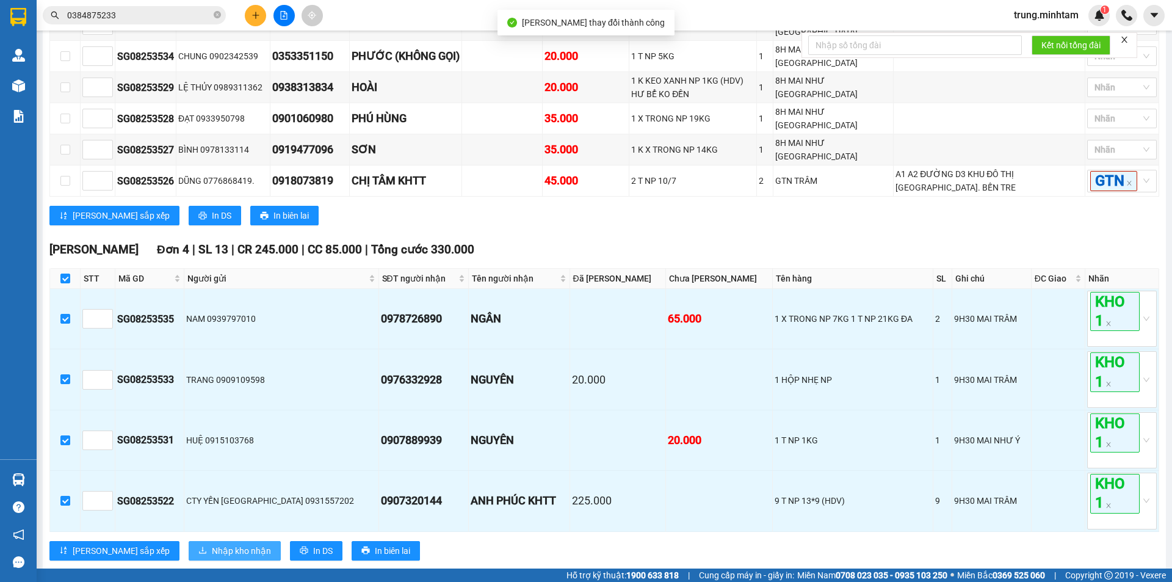
click at [212, 544] on span "Nhập kho nhận" at bounding box center [241, 550] width 59 height 13
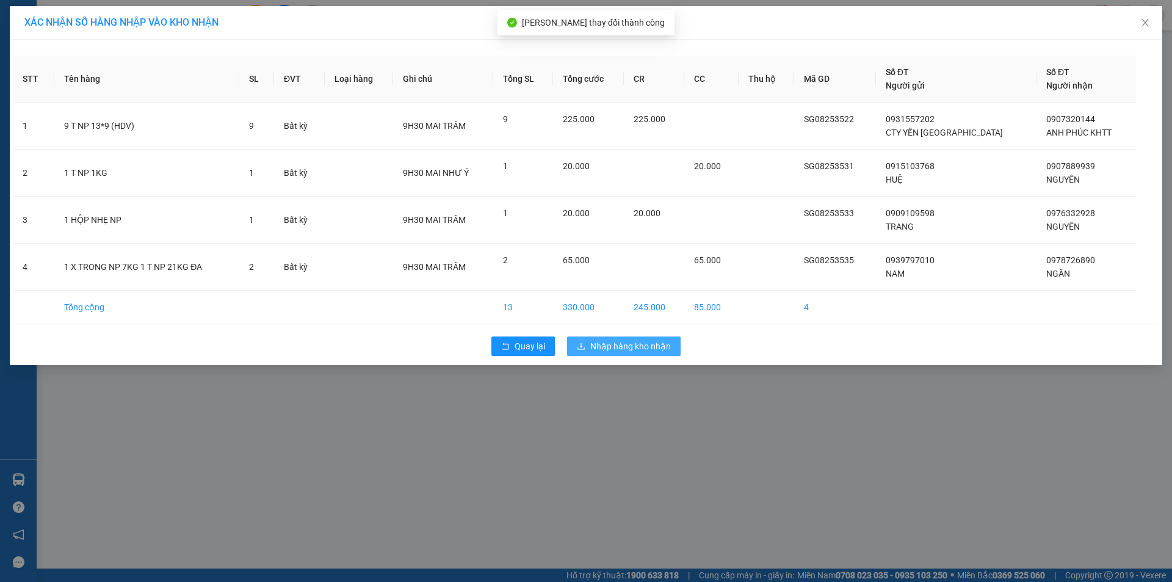
click at [647, 348] on span "Nhập hàng kho nhận" at bounding box center [630, 345] width 81 height 13
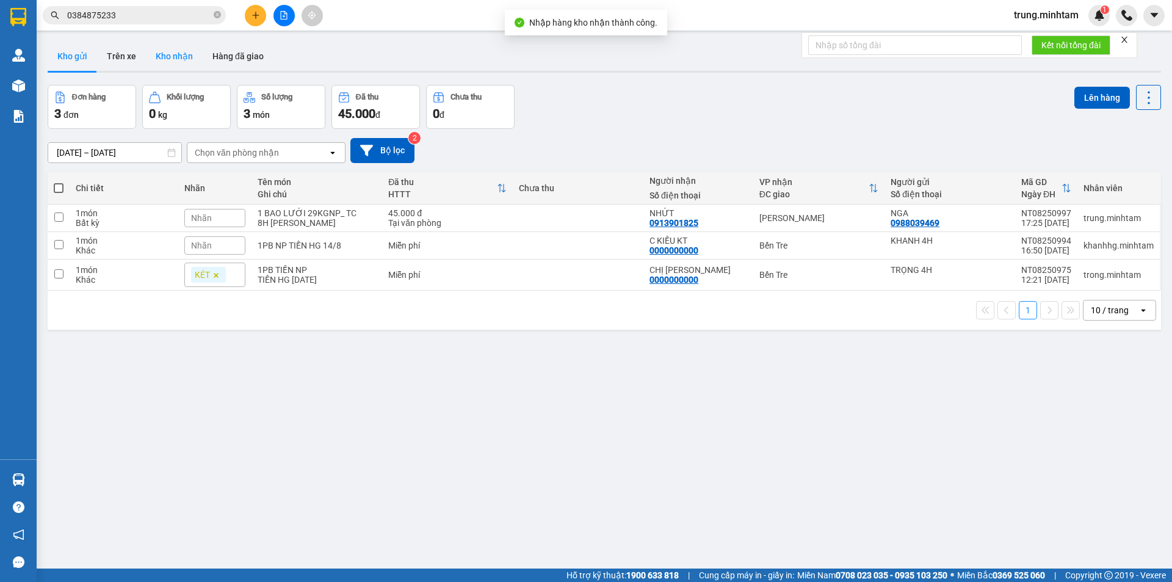
click at [176, 55] on button "Kho nhận" at bounding box center [174, 55] width 57 height 29
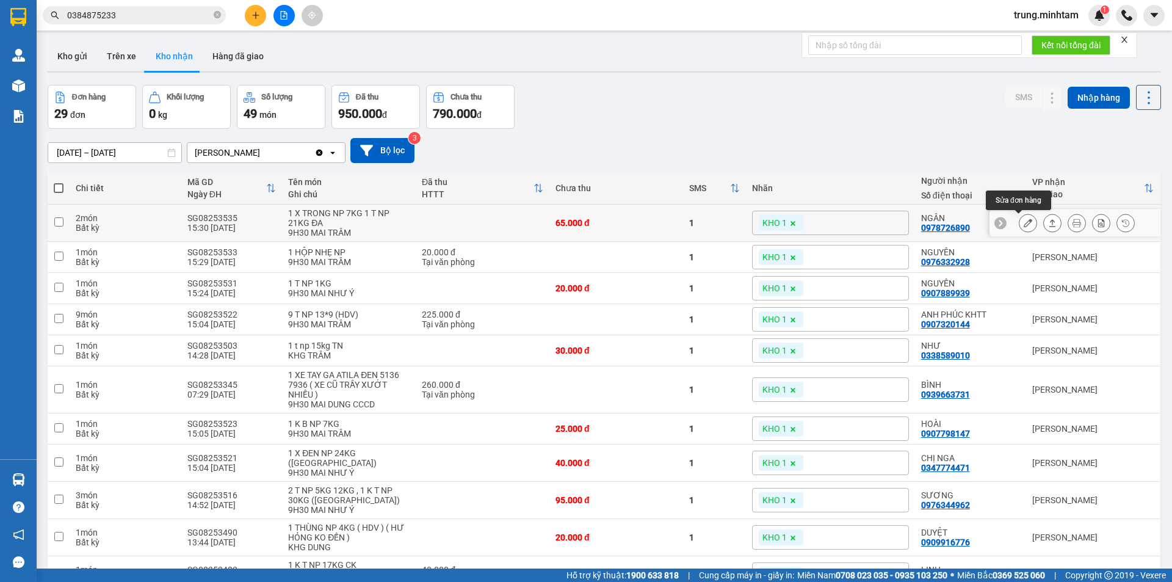
click at [1023, 226] on icon at bounding box center [1027, 222] width 9 height 9
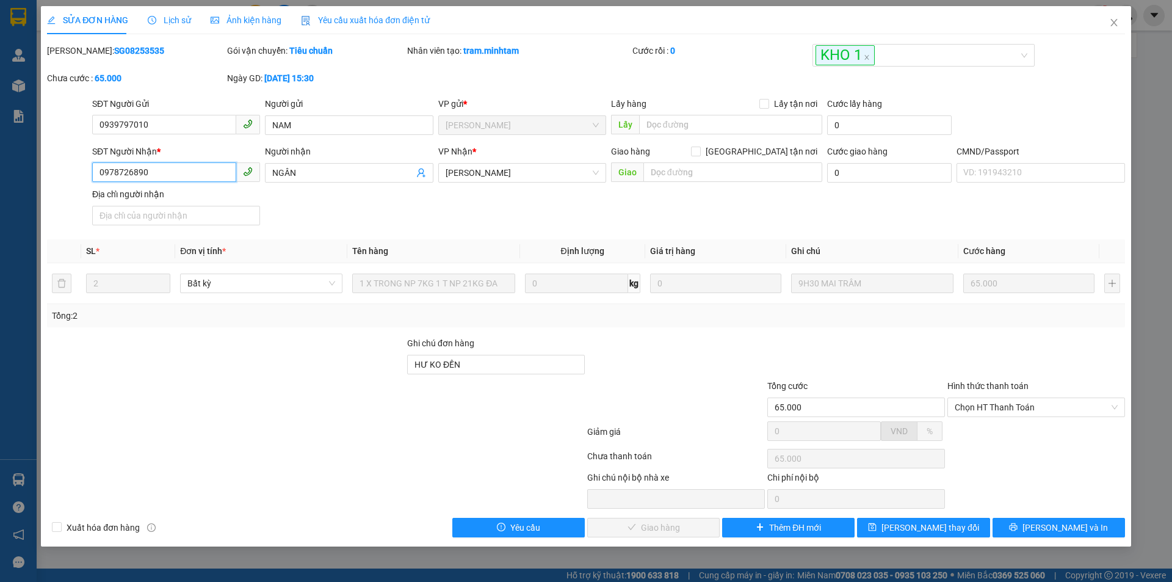
drag, startPoint x: 151, startPoint y: 171, endPoint x: 82, endPoint y: 181, distance: 69.6
click at [82, 181] on div "SĐT Người Nhận * 0978726890 0978726890 Người nhận NGÂN VP Nhận * Ngã Tư Huyện…" at bounding box center [586, 187] width 1080 height 85
click at [497, 366] on input "HƯ KO ĐỀN" at bounding box center [496, 365] width 178 height 20
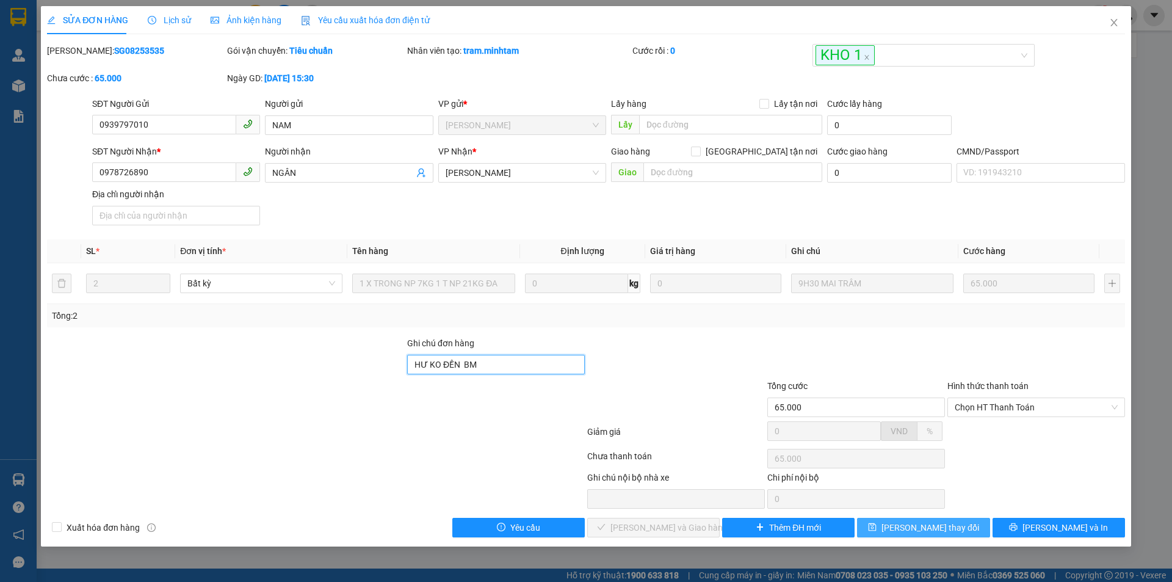
type input "HƯ KO ĐỀN BM"
click at [940, 527] on span "[PERSON_NAME] thay đổi" at bounding box center [930, 527] width 98 height 13
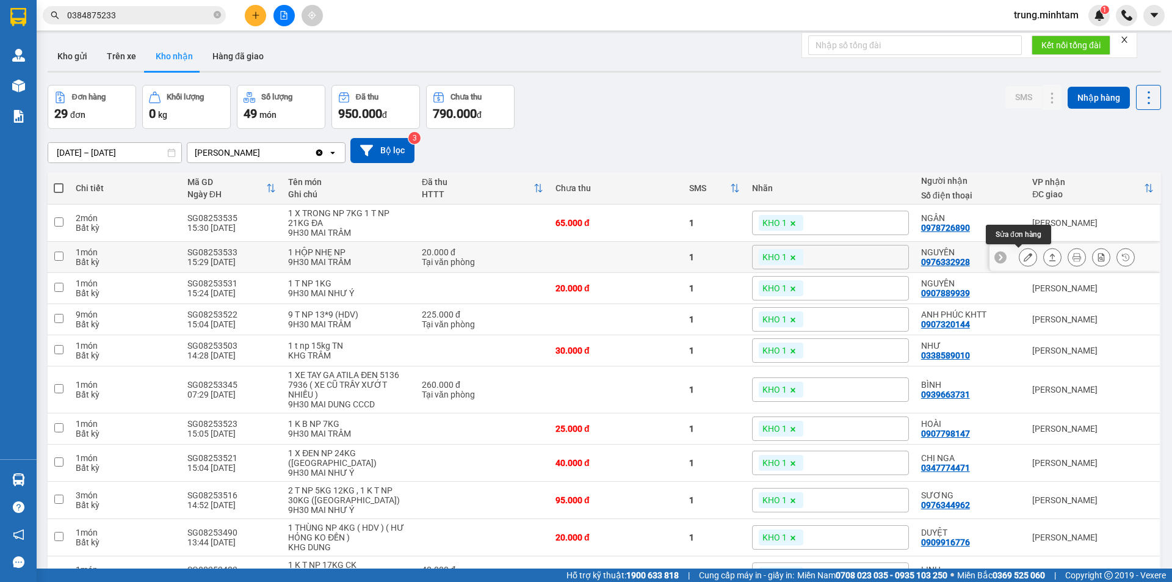
click at [1023, 258] on icon at bounding box center [1027, 257] width 9 height 9
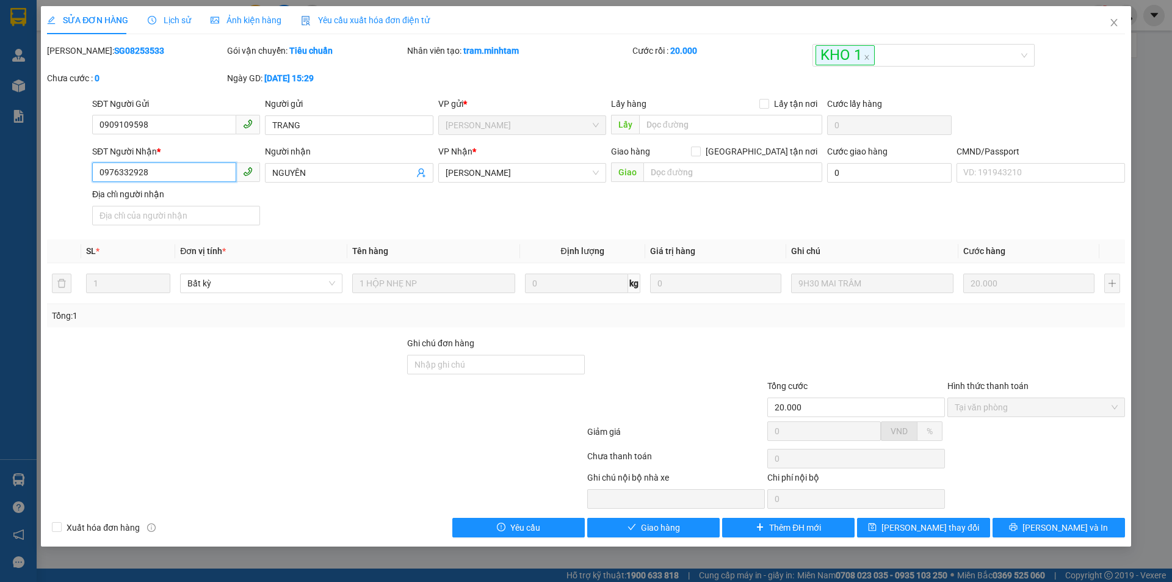
drag, startPoint x: 147, startPoint y: 170, endPoint x: 76, endPoint y: 170, distance: 71.4
click at [76, 170] on div "SĐT Người Nhận * 0976332928 0976332928 Người nhận NGUYÊN VP Nhận * Ngã Tư Huyê…" at bounding box center [586, 187] width 1080 height 85
click at [488, 366] on input "Ghi chú đơn hàng" at bounding box center [496, 365] width 178 height 20
click at [414, 364] on input "BM" at bounding box center [496, 365] width 178 height 20
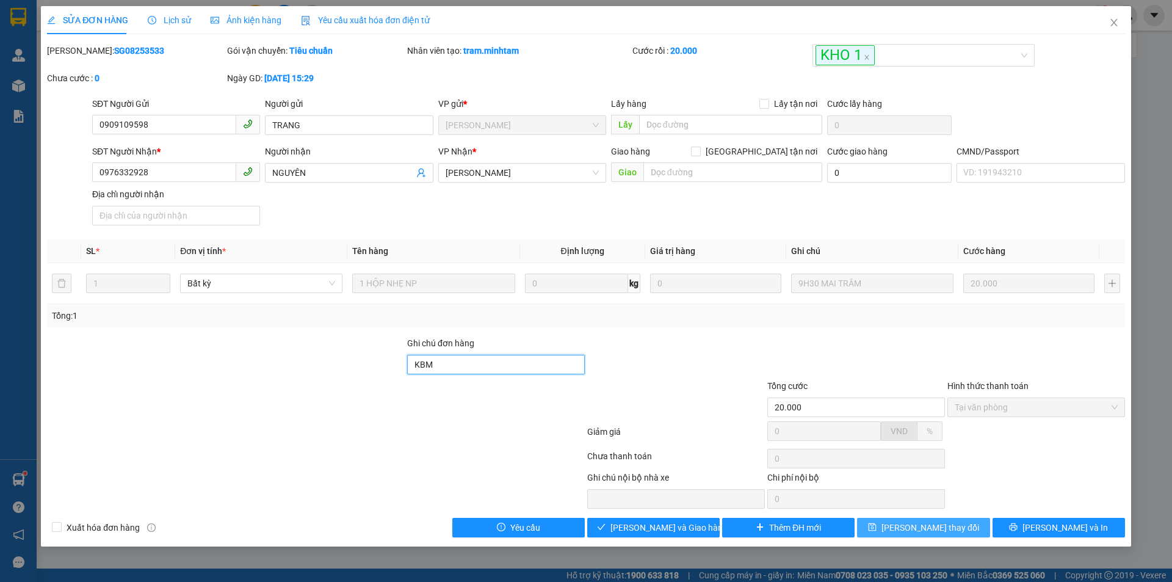
type input "KBM"
click at [941, 529] on span "[PERSON_NAME] thay đổi" at bounding box center [930, 527] width 98 height 13
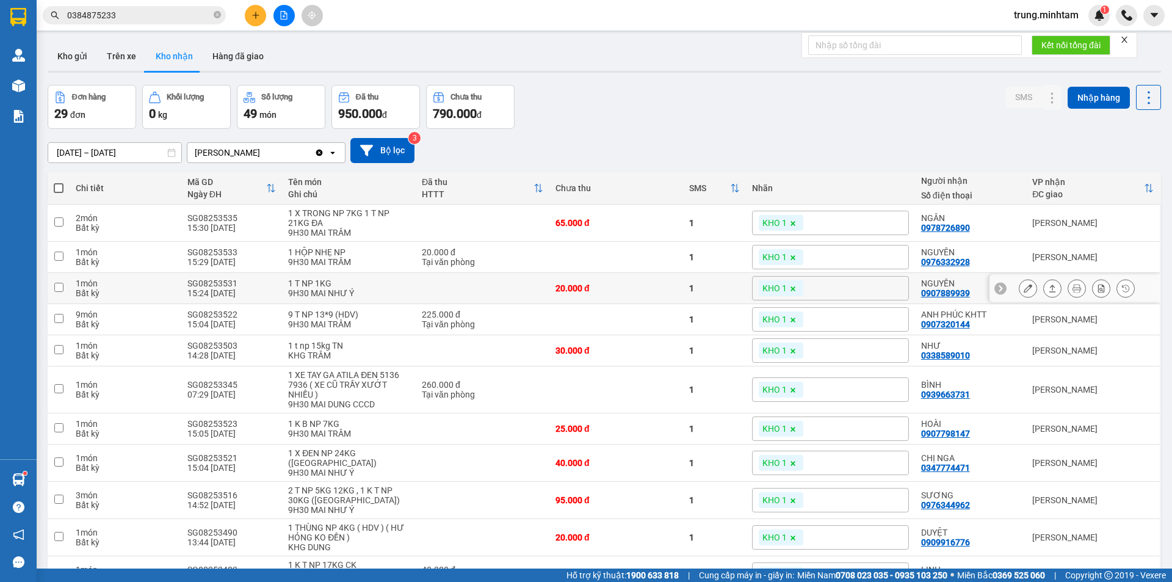
click at [1023, 287] on icon at bounding box center [1027, 288] width 9 height 9
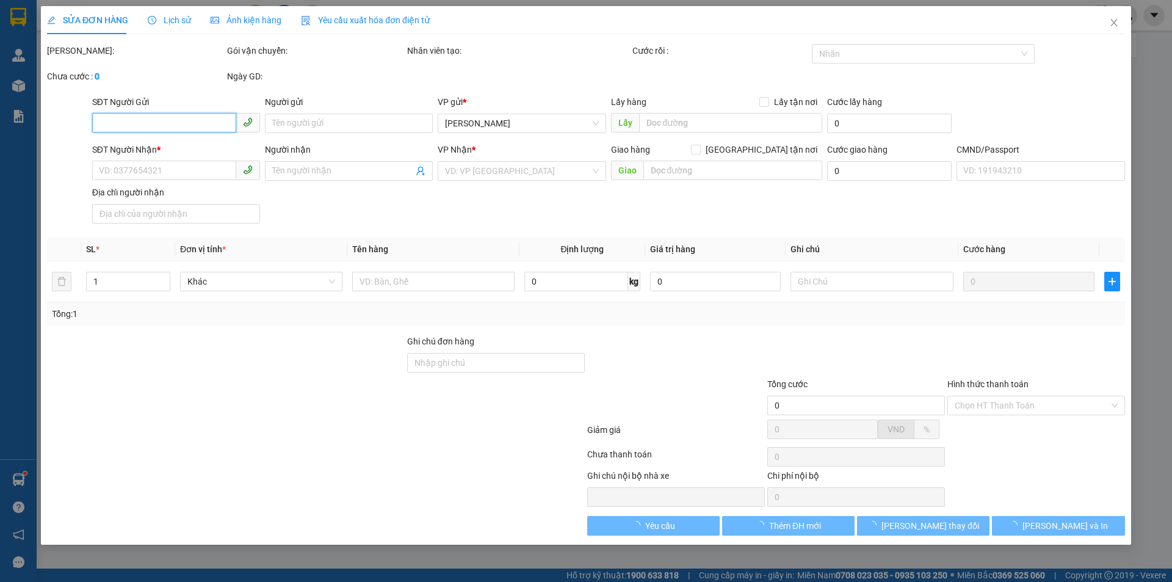
type input "0915103768"
type input "HUỆ"
type input "0907889939"
type input "NGUYÊN"
type input "20.000"
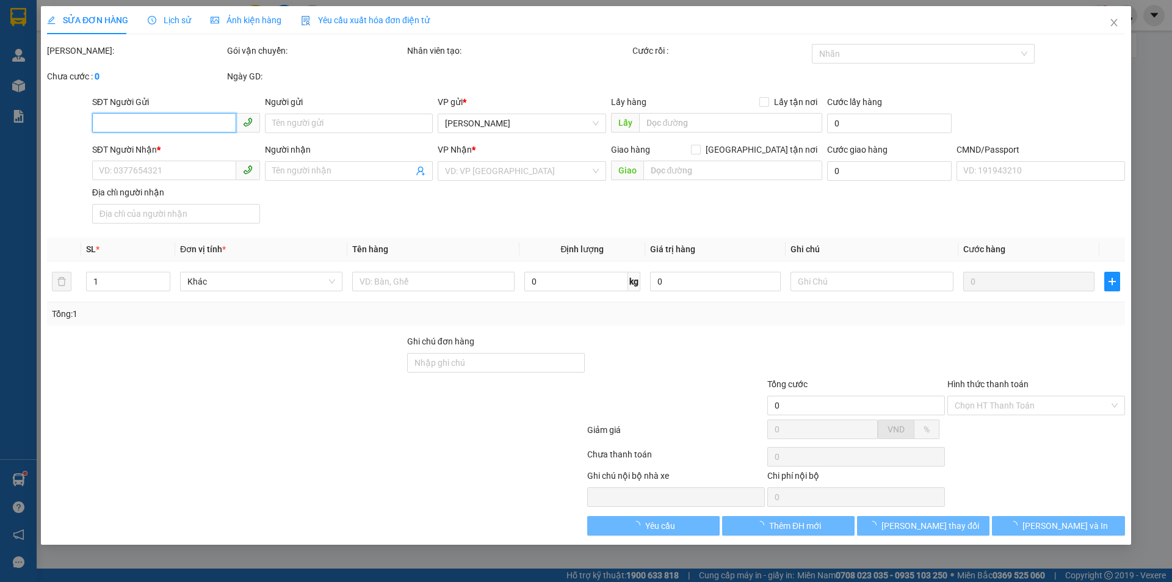
type input "20.000"
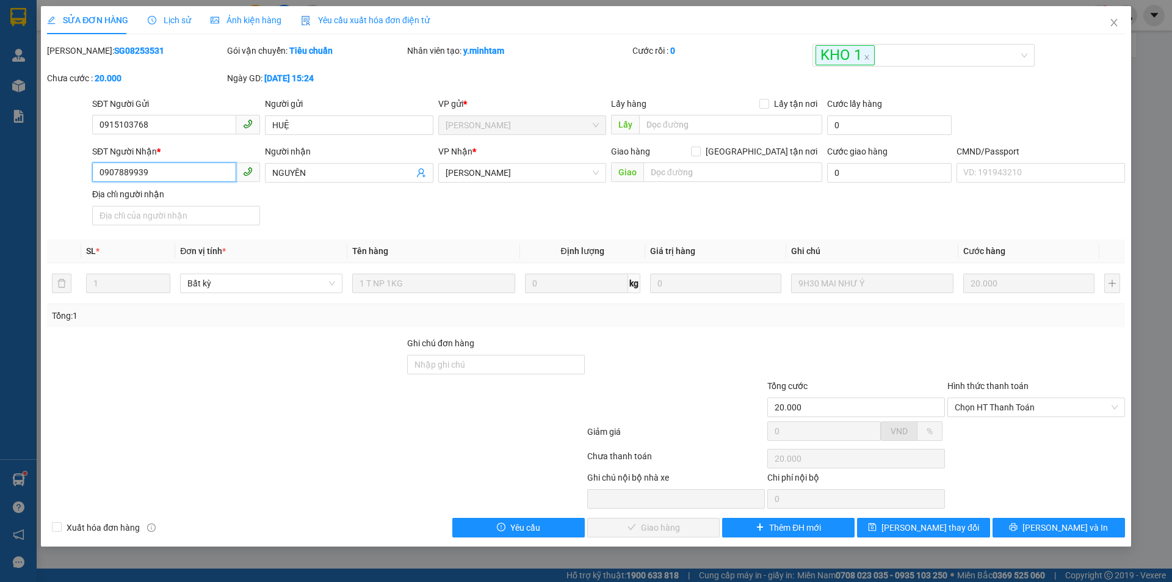
drag, startPoint x: 151, startPoint y: 171, endPoint x: 59, endPoint y: 179, distance: 92.5
click at [59, 179] on div "SĐT Người Nhận * 0907889939 0907889939 Người nhận NGUYÊN VP Nhận * Ngã Tư Huyê…" at bounding box center [586, 187] width 1080 height 85
click at [485, 364] on input "Ghi chú đơn hàng" at bounding box center [496, 365] width 178 height 20
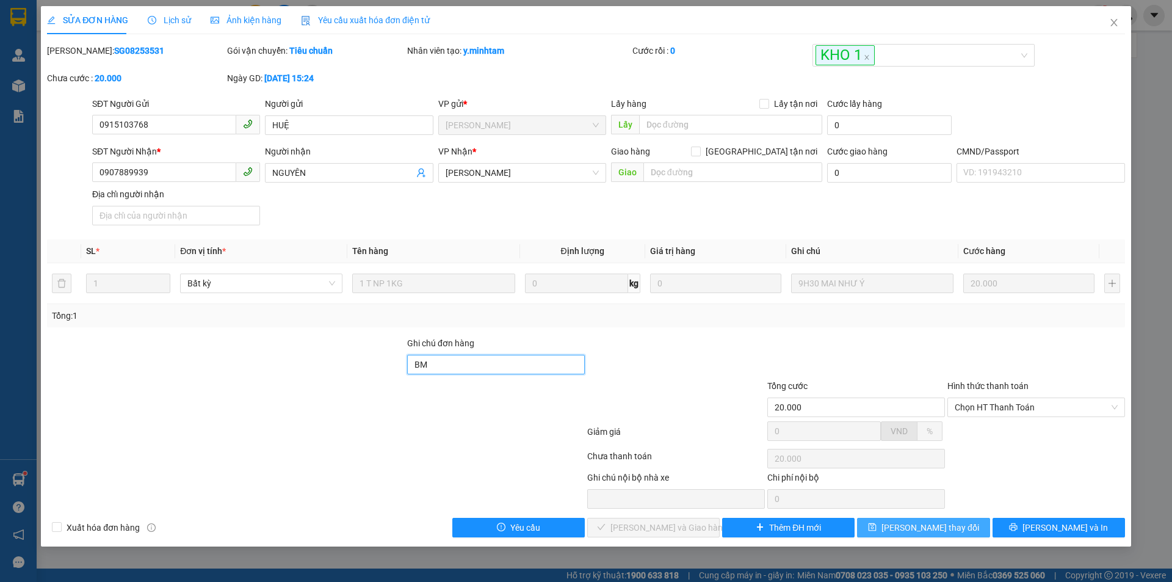
type input "BM"
click at [921, 530] on span "[PERSON_NAME] thay đổi" at bounding box center [930, 527] width 98 height 13
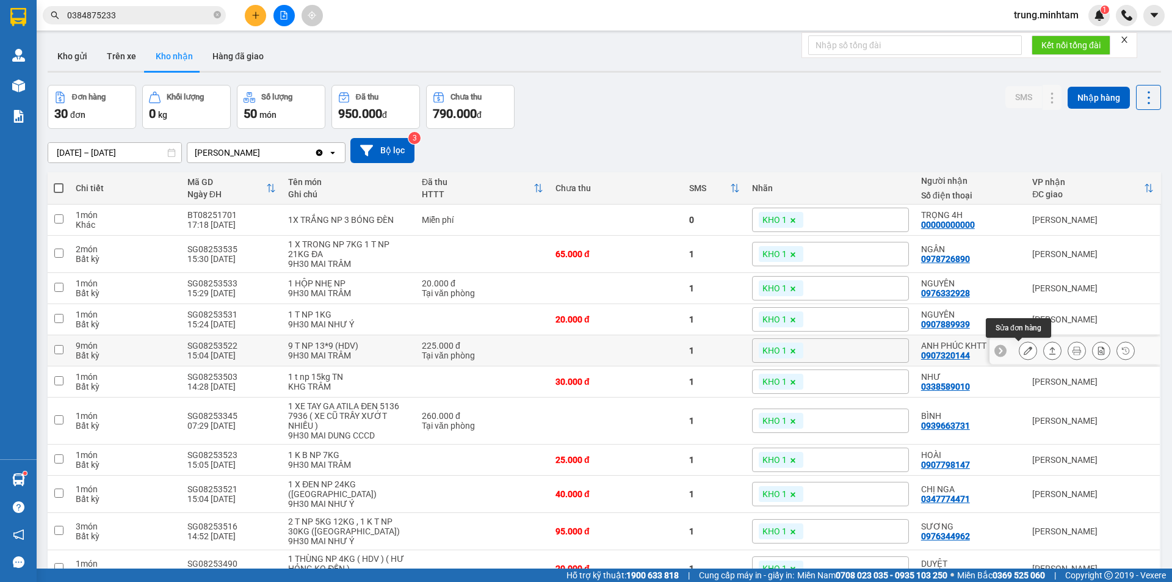
click at [1023, 351] on icon at bounding box center [1027, 350] width 9 height 9
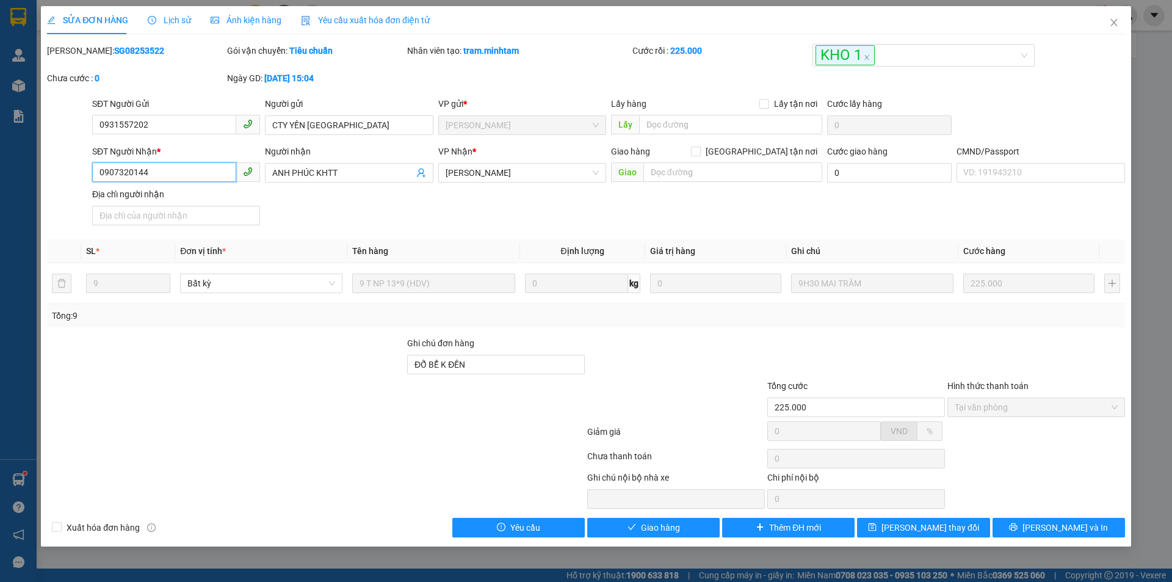
drag, startPoint x: 146, startPoint y: 171, endPoint x: 73, endPoint y: 174, distance: 72.7
click at [73, 174] on div "SĐT Người Nhận * 0907320144 0907320144 Người nhận ANH PHÚC KHTT VP Nhận * Ngã …" at bounding box center [586, 187] width 1080 height 85
click at [497, 367] on input "ĐỔ BỂ K ĐỀN" at bounding box center [496, 365] width 178 height 20
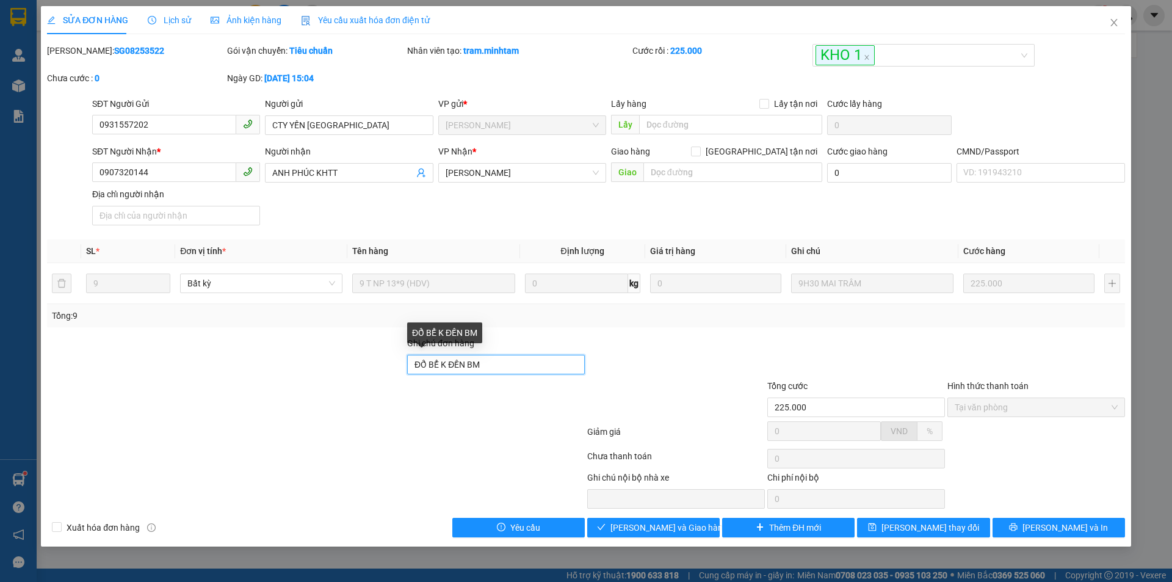
click at [467, 365] on input "ĐỔ BỂ K ĐỀN BM" at bounding box center [496, 365] width 178 height 20
type input "ĐỔ BỂ K ĐỀN KBM"
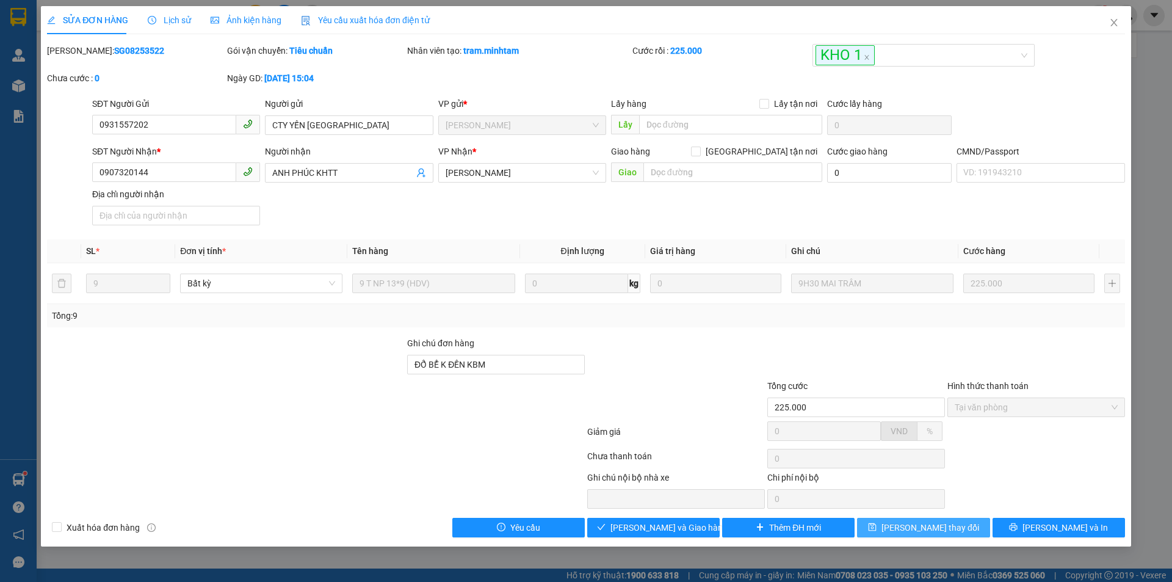
click at [919, 531] on span "[PERSON_NAME] thay đổi" at bounding box center [930, 527] width 98 height 13
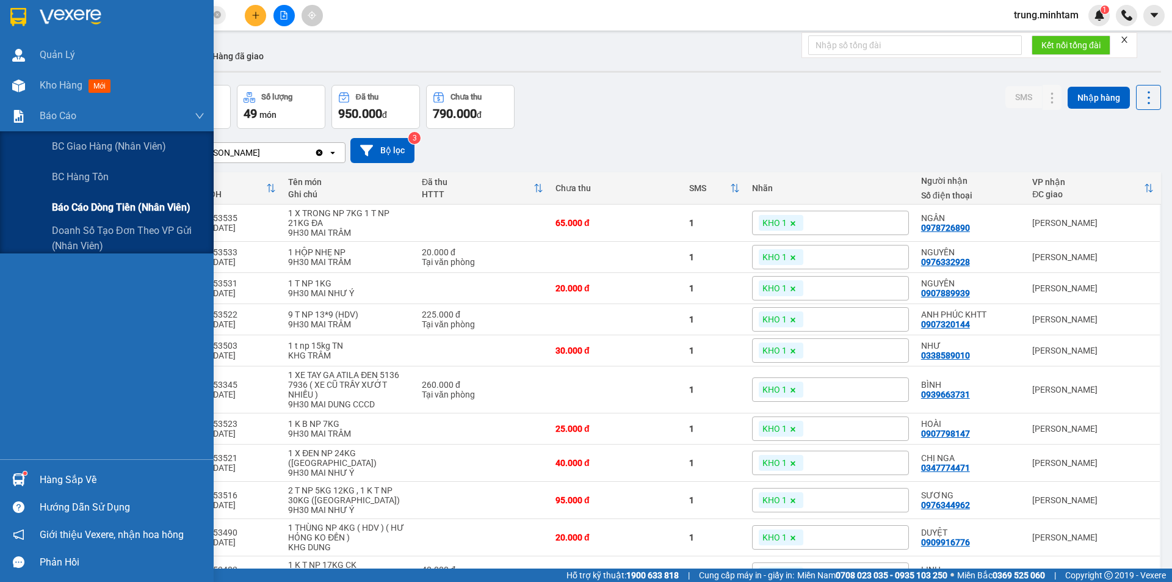
click at [115, 205] on span "Báo cáo dòng tiền (nhân viên)" at bounding box center [121, 207] width 139 height 15
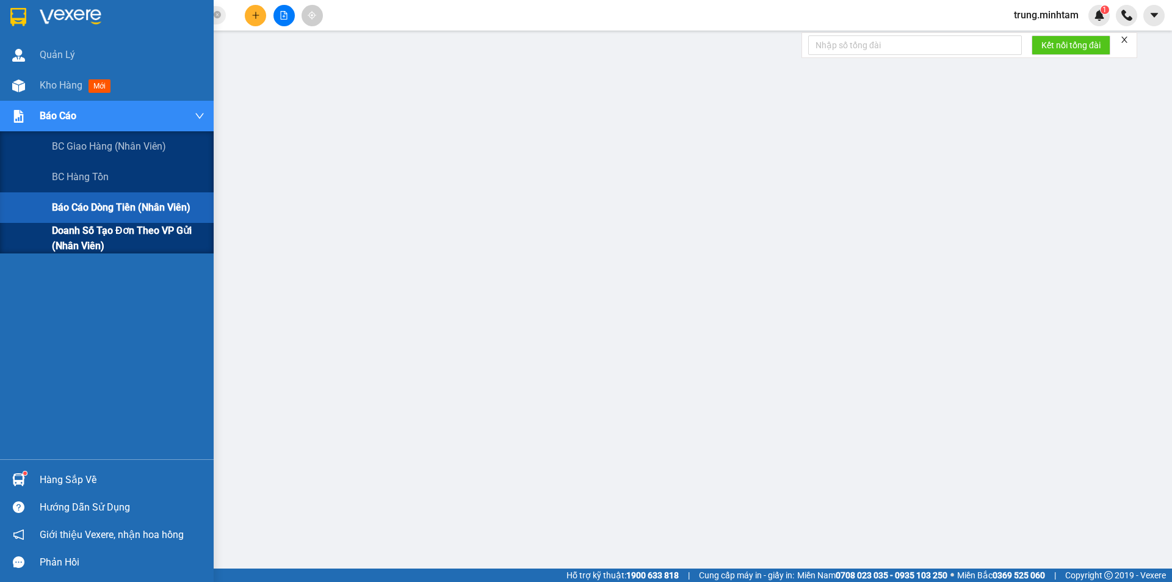
click at [112, 232] on span "Doanh số tạo đơn theo VP gửi (nhân viên)" at bounding box center [128, 238] width 153 height 31
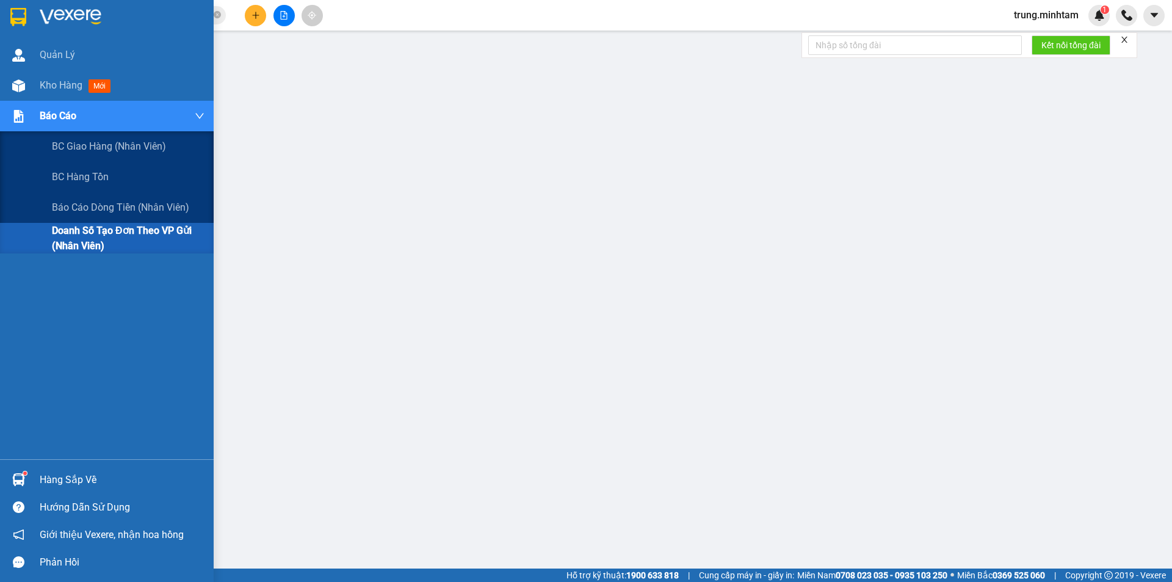
click at [90, 229] on span "Doanh số tạo đơn theo VP gửi (nhân viên)" at bounding box center [128, 238] width 153 height 31
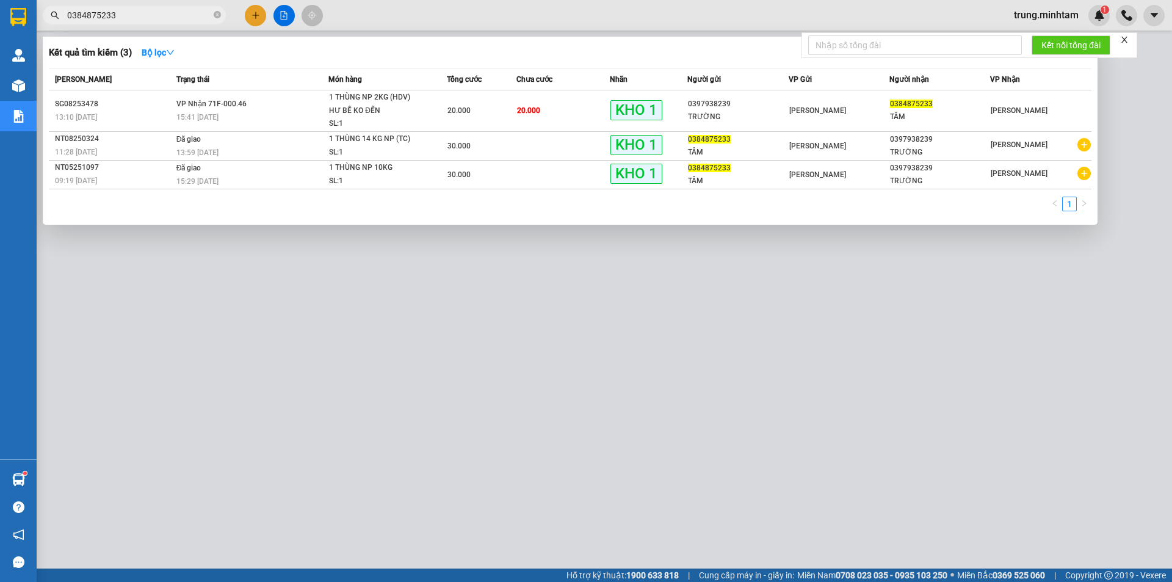
click at [143, 19] on input "0384875233" at bounding box center [139, 15] width 144 height 13
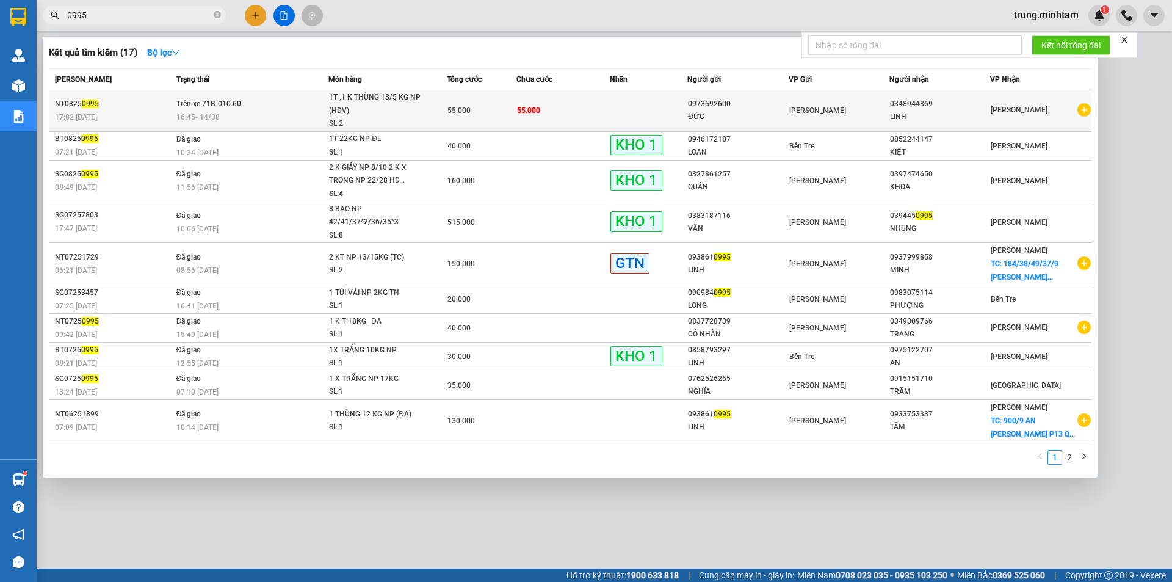
type input "0995"
click at [645, 114] on td at bounding box center [648, 110] width 77 height 41
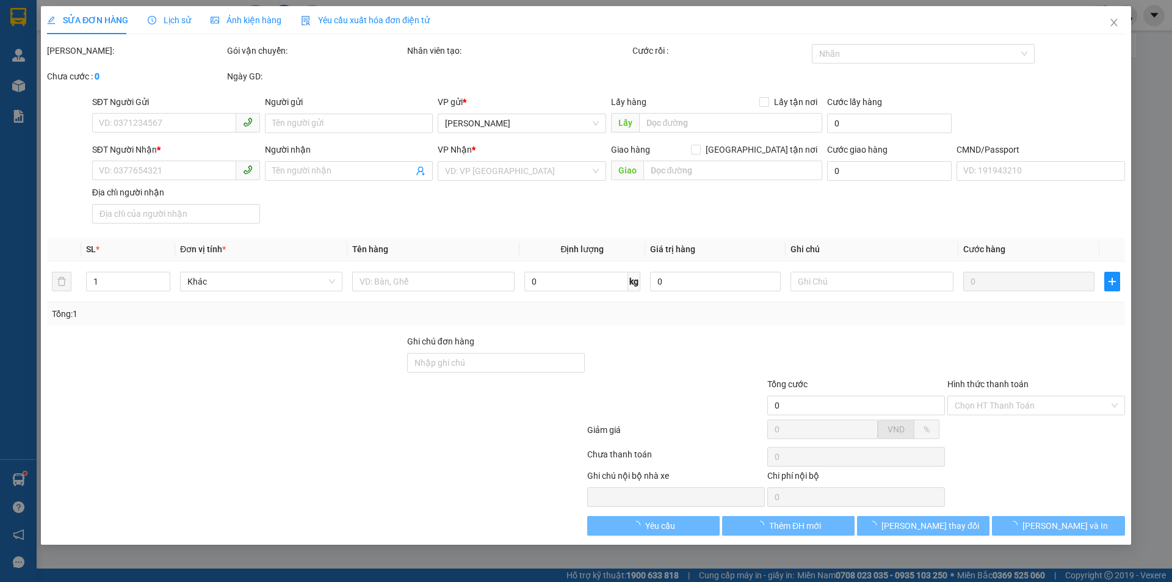
type input "0973592600"
type input "ĐỨC"
type input "0348944869"
type input "LINH"
type input "55.000"
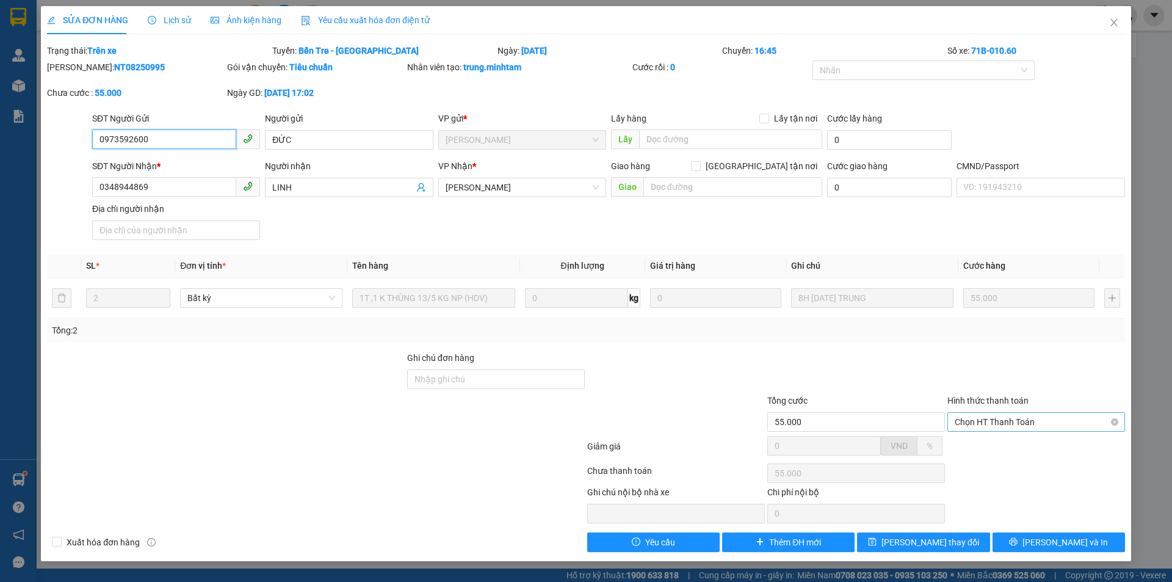
click at [1016, 420] on span "Chọn HT Thanh Toán" at bounding box center [1035, 422] width 163 height 18
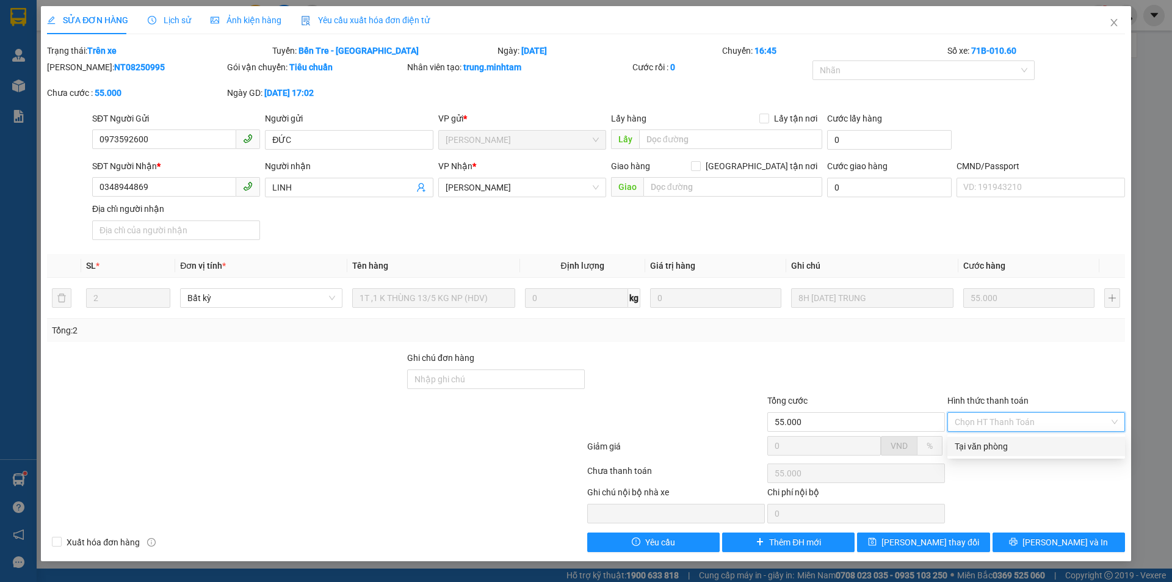
click at [996, 447] on div "Tại văn phòng" at bounding box center [1035, 445] width 163 height 13
type input "0"
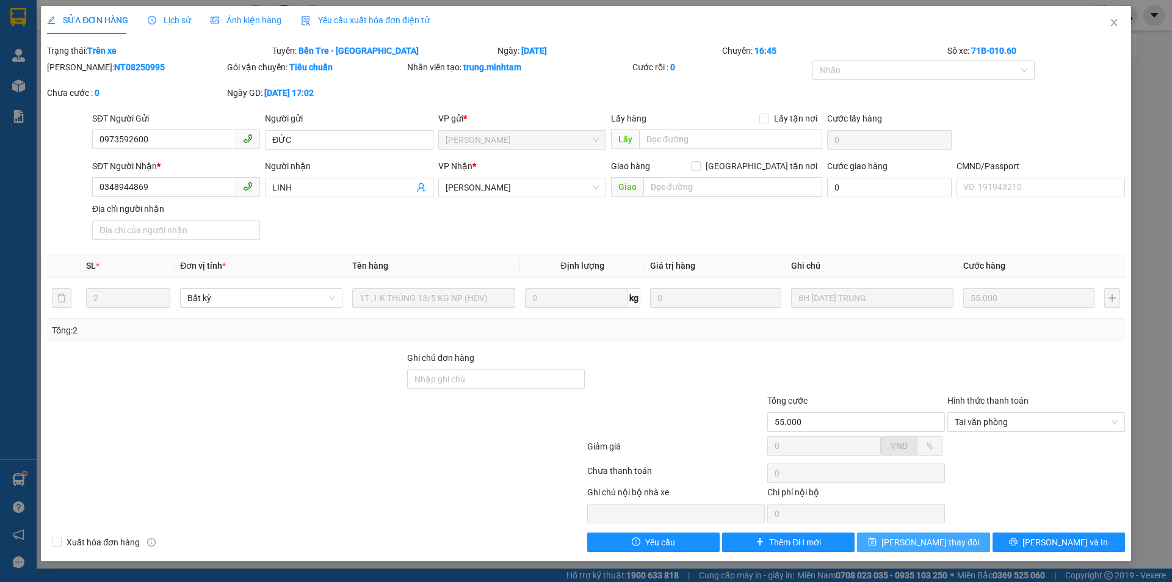
click at [939, 541] on span "[PERSON_NAME] thay đổi" at bounding box center [930, 541] width 98 height 13
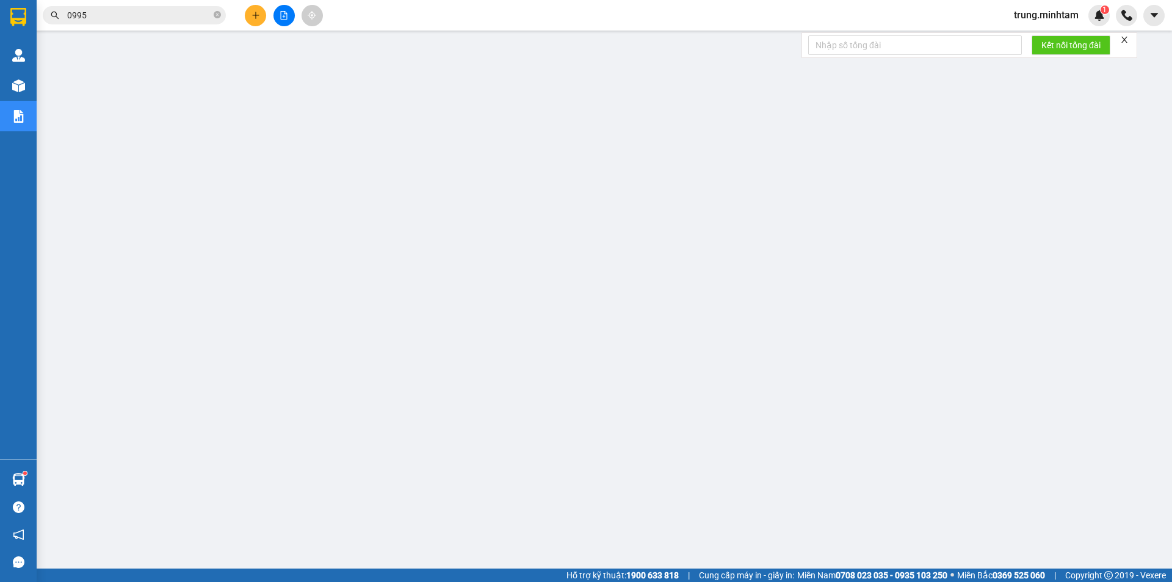
click at [152, 19] on input "0995" at bounding box center [139, 15] width 144 height 13
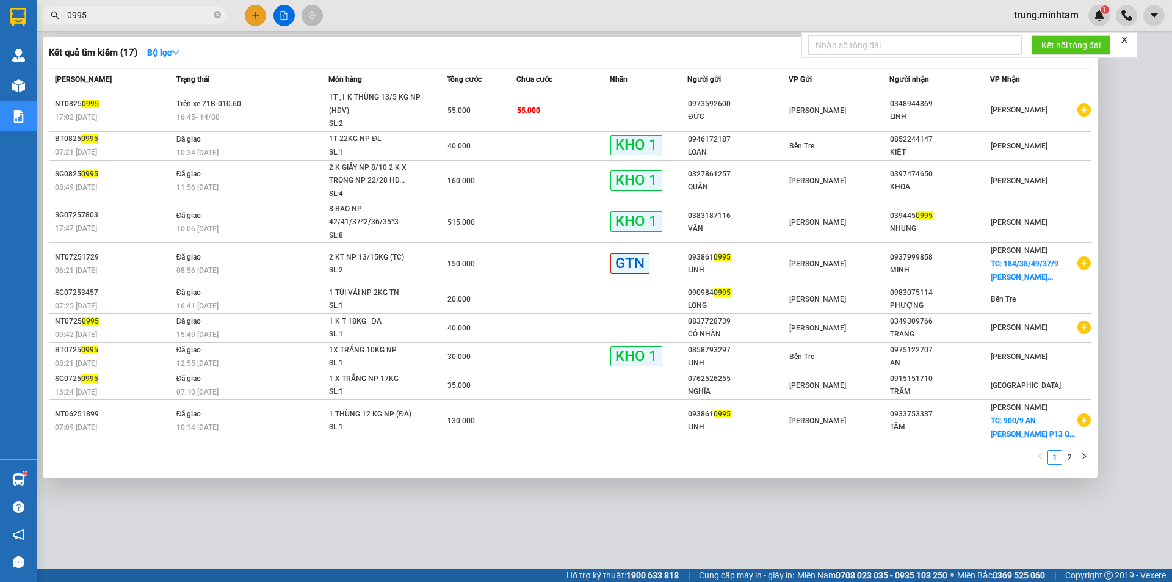
drag, startPoint x: 94, startPoint y: 13, endPoint x: 37, endPoint y: 23, distance: 57.7
click at [37, 23] on div "0995" at bounding box center [119, 15] width 238 height 18
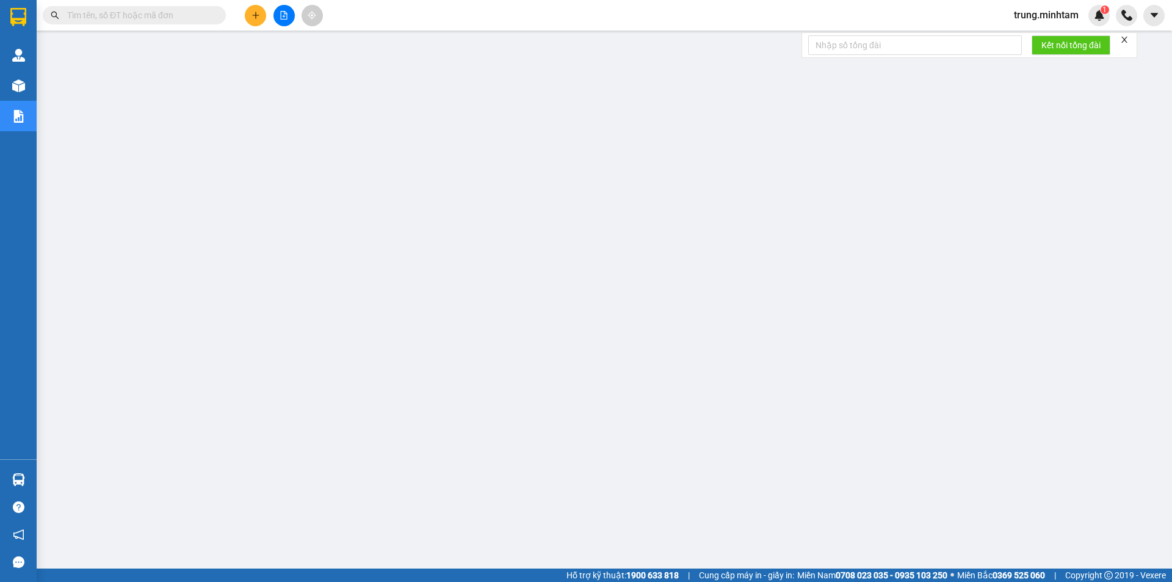
click at [116, 15] on input "text" at bounding box center [139, 15] width 144 height 13
paste input "0995"
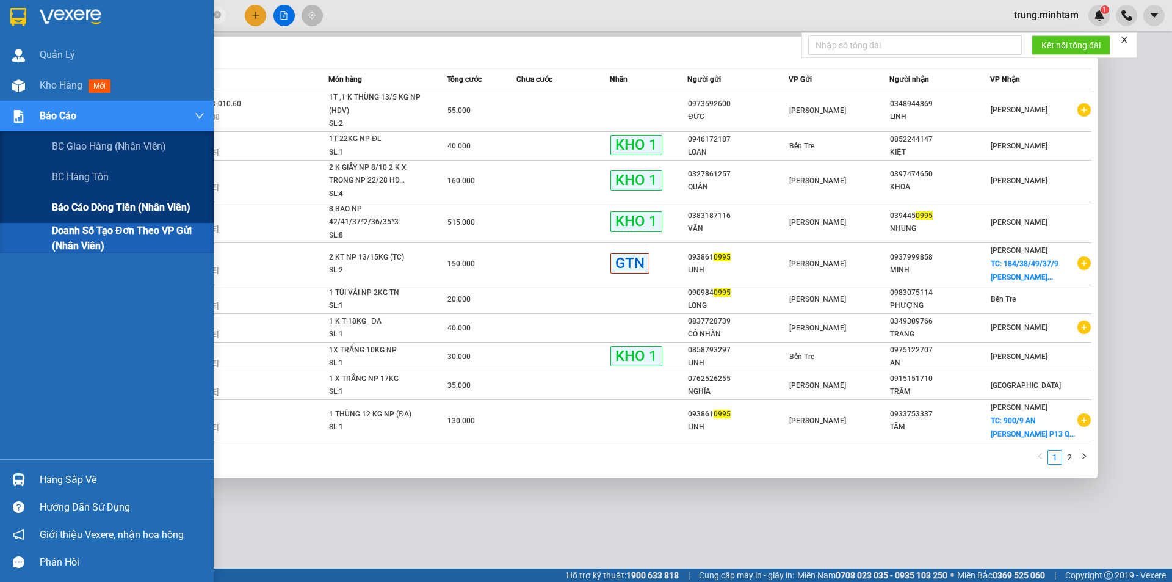
click at [100, 208] on span "Báo cáo dòng tiền (nhân viên)" at bounding box center [121, 207] width 139 height 15
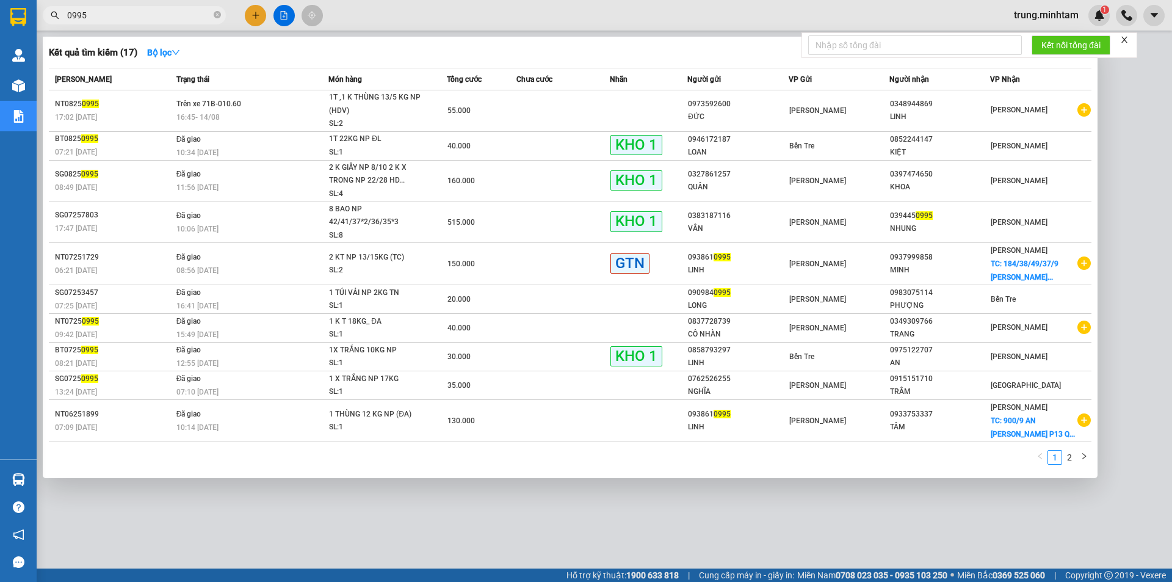
click at [116, 12] on input "0995" at bounding box center [139, 15] width 144 height 13
type input "0"
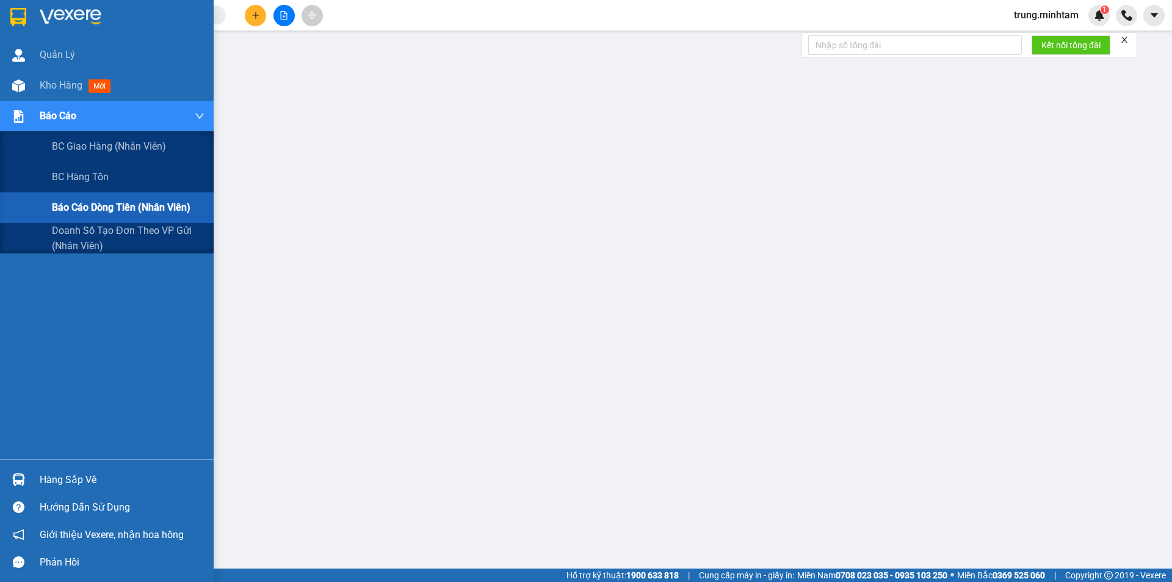
click at [96, 208] on span "Báo cáo dòng tiền (nhân viên)" at bounding box center [121, 207] width 139 height 15
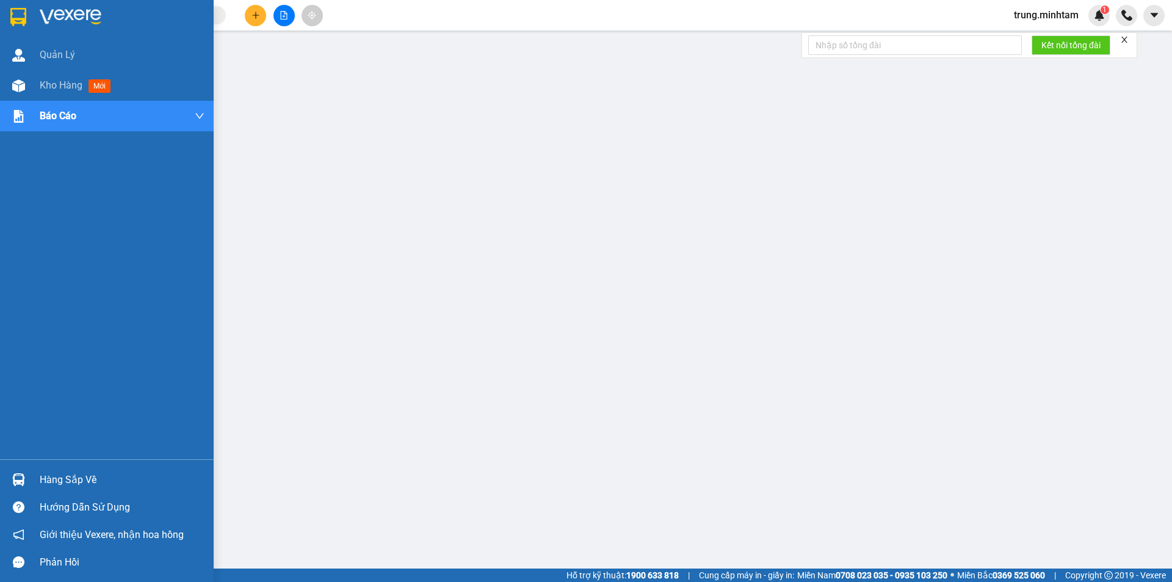
click at [85, 475] on div "Hàng sắp về" at bounding box center [122, 479] width 165 height 18
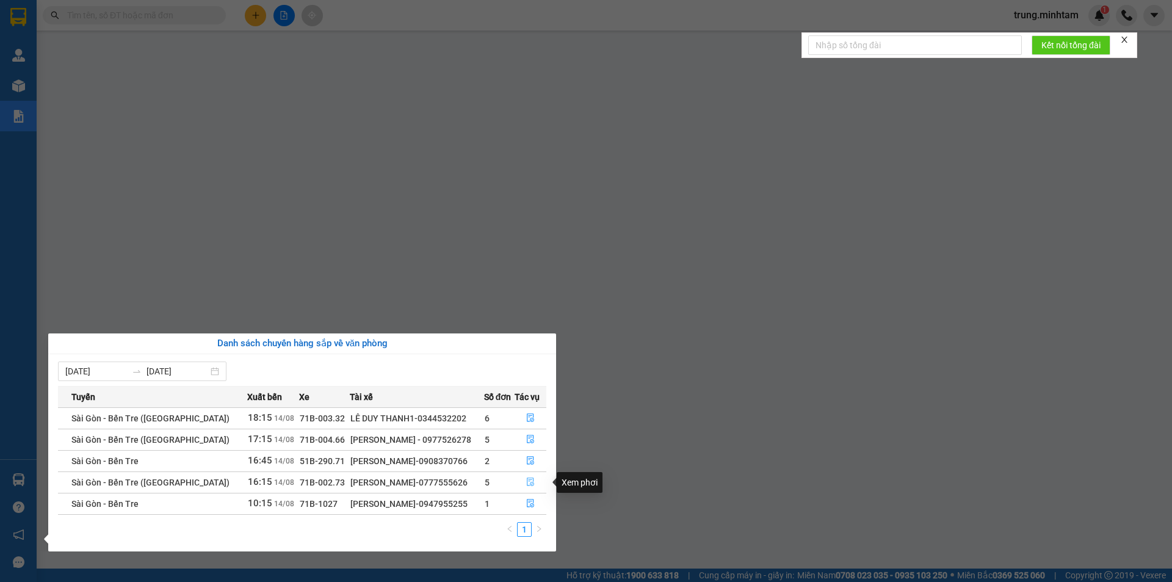
click at [527, 483] on icon "file-done" at bounding box center [530, 481] width 9 height 9
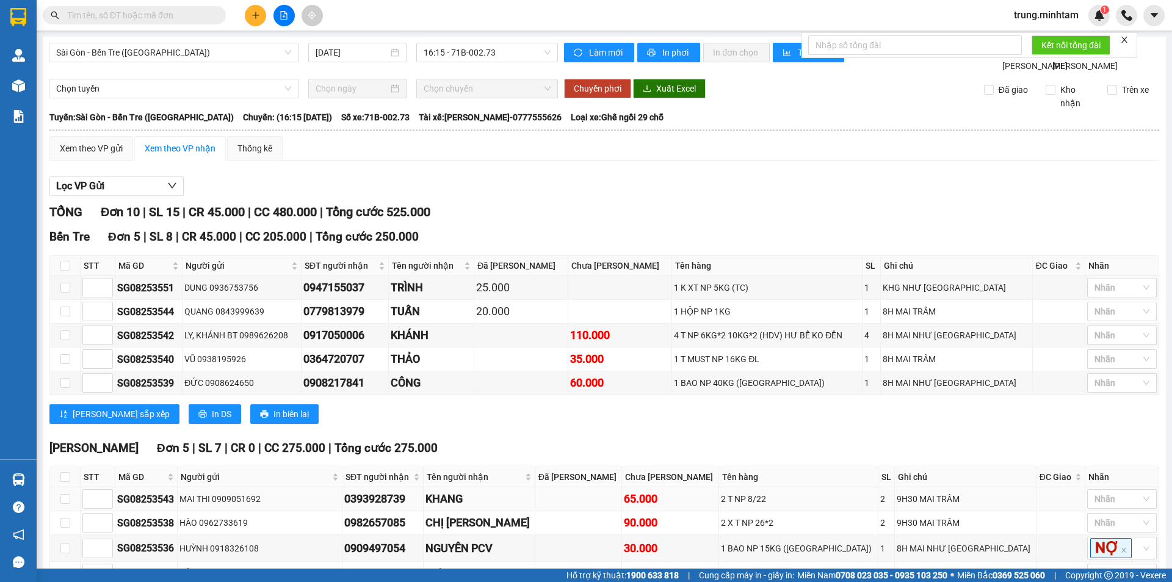
scroll to position [117, 0]
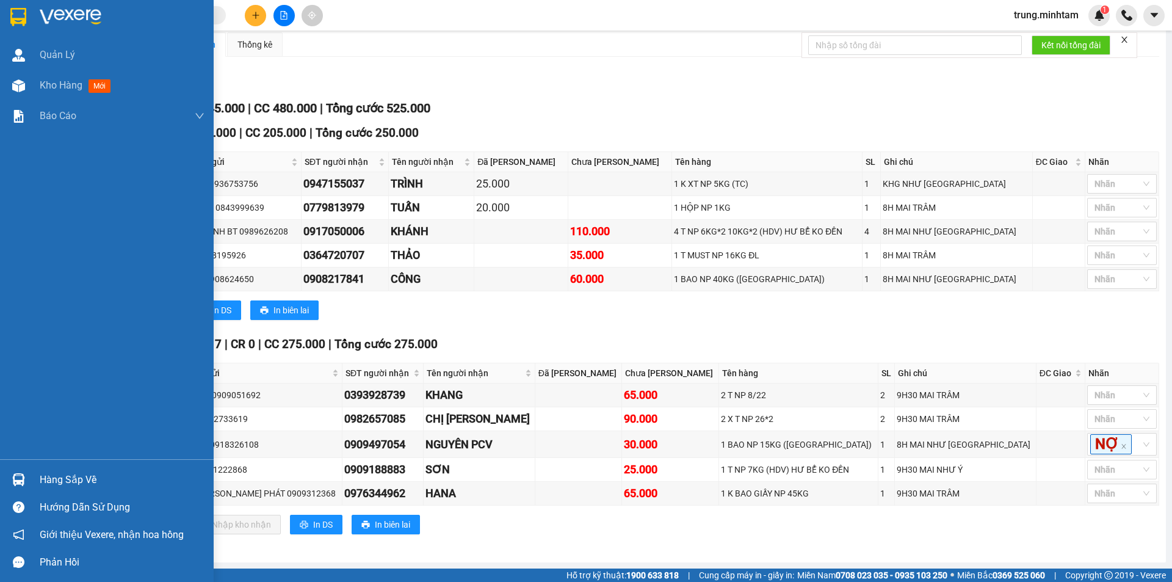
click at [66, 482] on div "Hàng sắp về" at bounding box center [122, 479] width 165 height 18
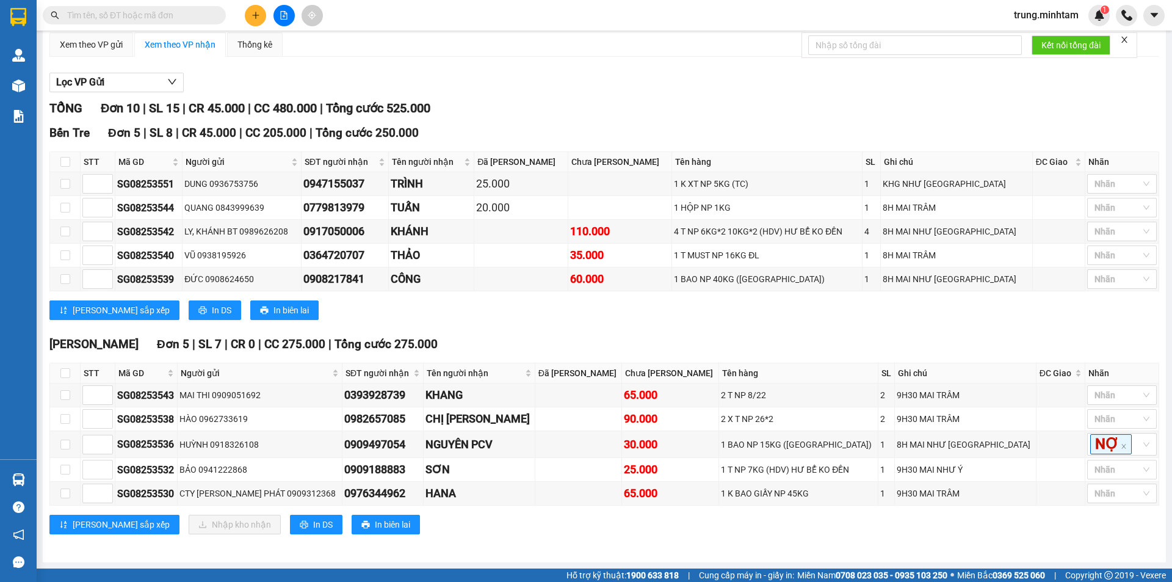
click at [709, 328] on section "Kết quả tìm kiếm ( 17 ) Bộ lọc Mã ĐH Trạng thái Món hàng Tổng cước Chưa cước Nh…" at bounding box center [586, 291] width 1172 height 582
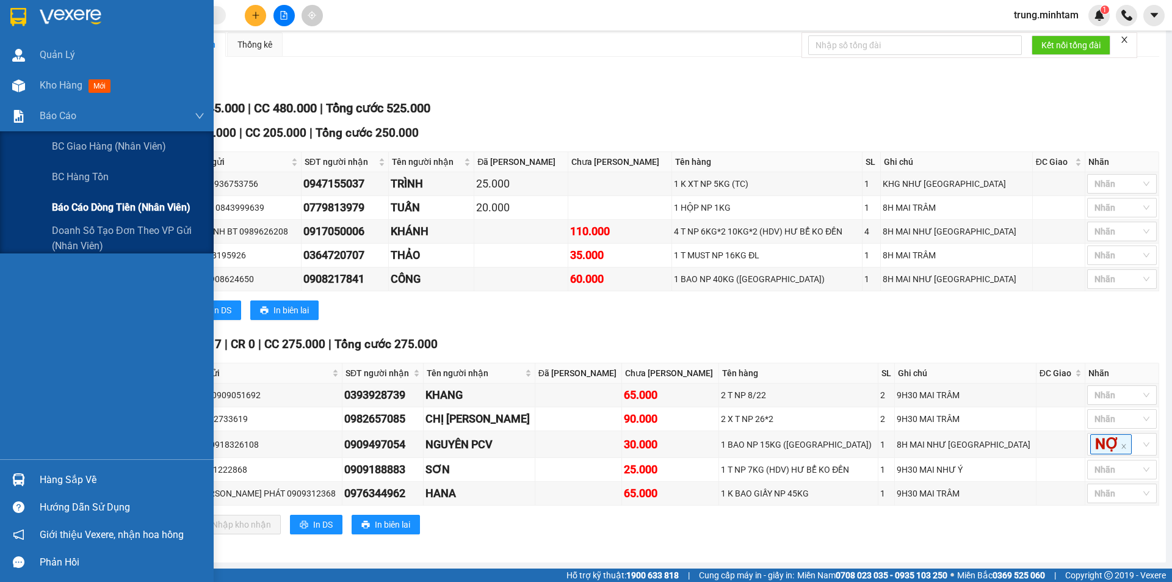
click at [106, 209] on span "Báo cáo dòng tiền (nhân viên)" at bounding box center [121, 207] width 139 height 15
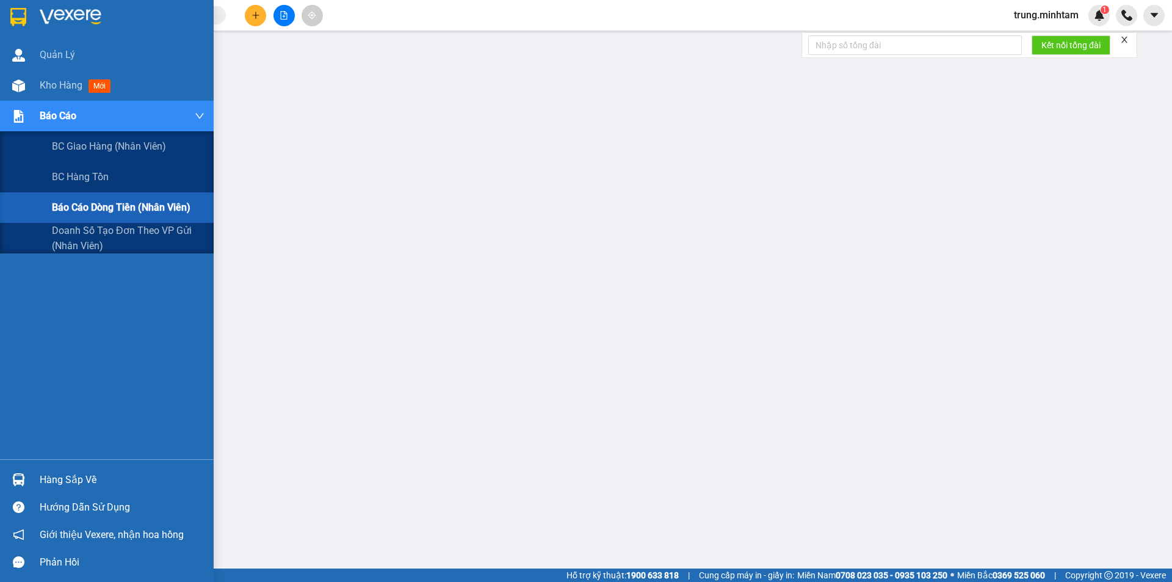
scroll to position [24, 0]
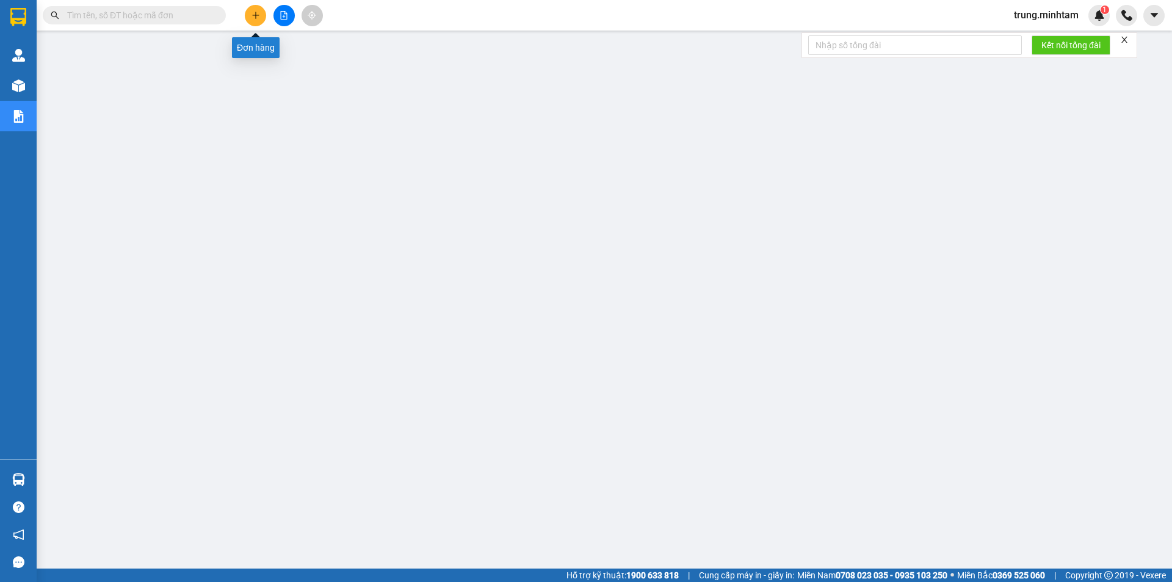
click at [254, 13] on icon "plus" at bounding box center [255, 15] width 9 height 9
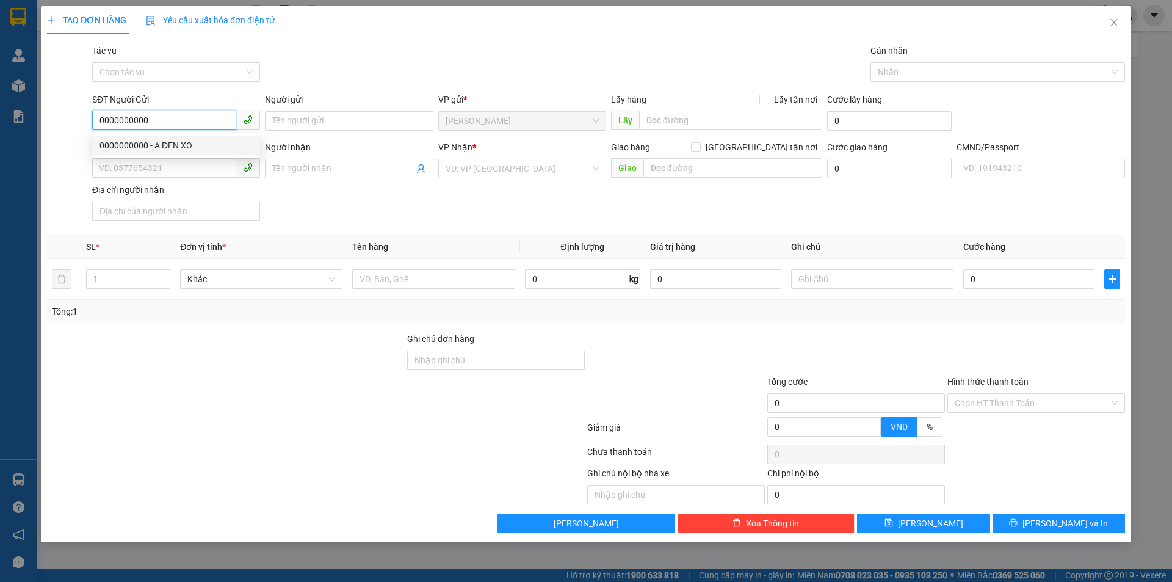
type input "0000000000"
type input "A ĐEN XO"
type input "00000000000"
type input "TRỌNG 4H"
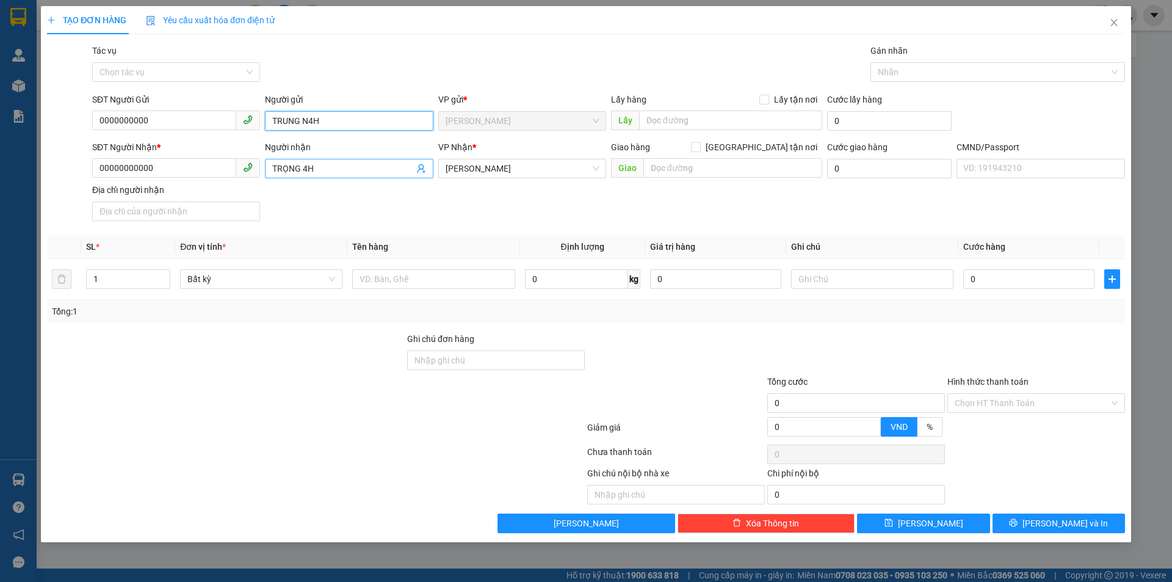
type input "TRUNG N4H"
click at [420, 169] on icon "user-add" at bounding box center [421, 168] width 8 height 9
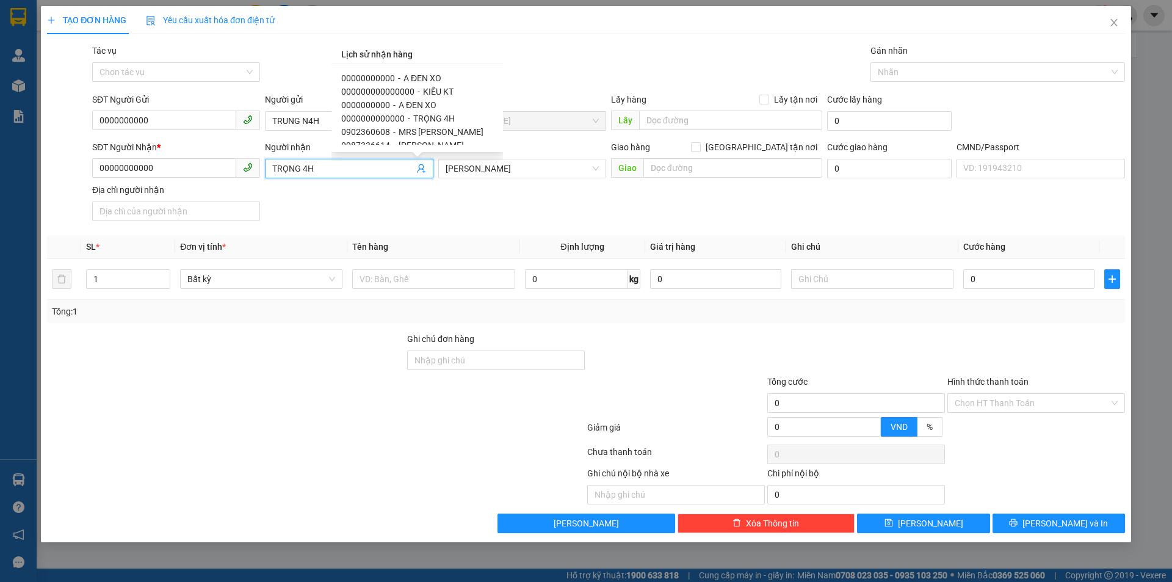
click at [436, 92] on span "KIỀU KT" at bounding box center [438, 92] width 31 height 10
type input "000000000000000"
type input "KIỀU KT"
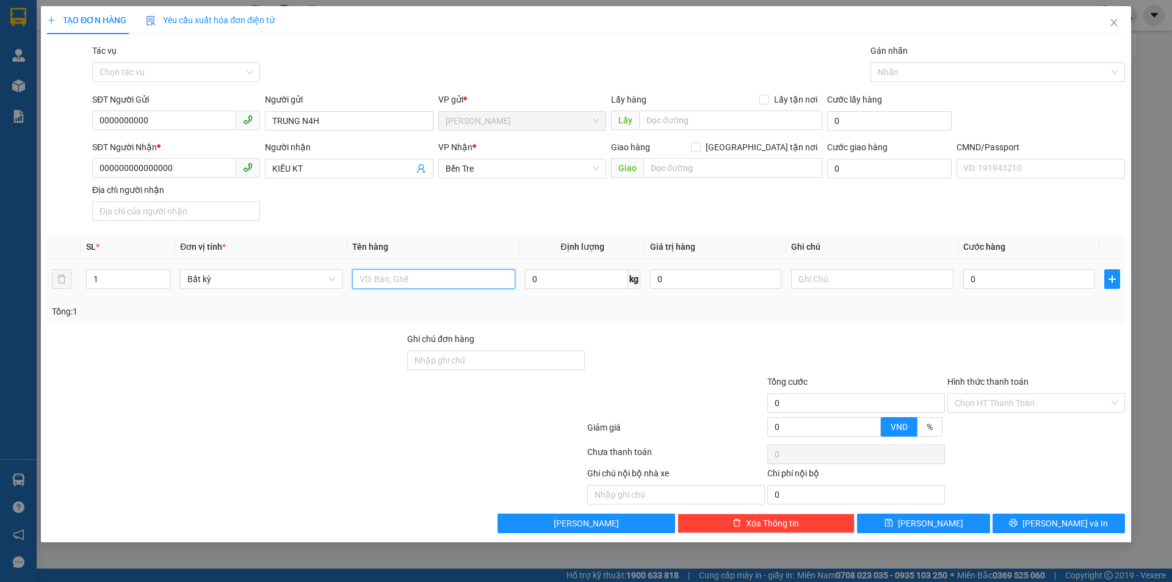
click at [453, 280] on input "text" at bounding box center [433, 279] width 162 height 20
click at [178, 165] on input "000000000000000" at bounding box center [164, 168] width 144 height 20
type input "0000000000"
drag, startPoint x: 427, startPoint y: 280, endPoint x: 441, endPoint y: 275, distance: 14.5
click at [427, 279] on input "text" at bounding box center [433, 279] width 162 height 20
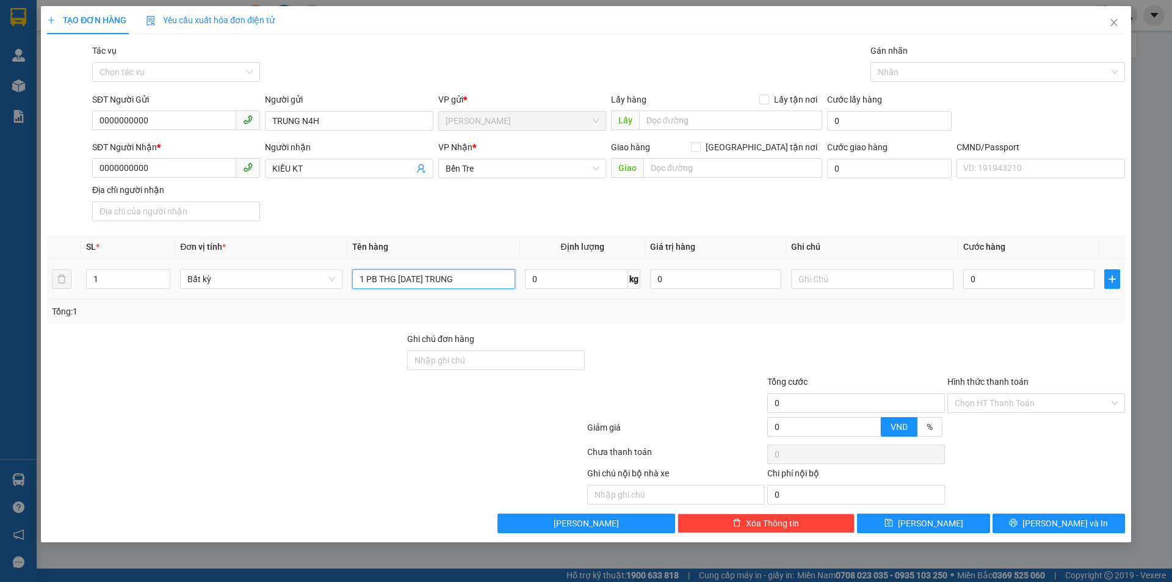
drag, startPoint x: 442, startPoint y: 278, endPoint x: 471, endPoint y: 273, distance: 29.7
click at [471, 273] on input "1 PB THG 14/08/2025 TRUNG" at bounding box center [433, 279] width 162 height 20
type input "1 PB THG 14/08/2025"
click at [1022, 404] on input "Hình thức thanh toán" at bounding box center [1031, 403] width 154 height 18
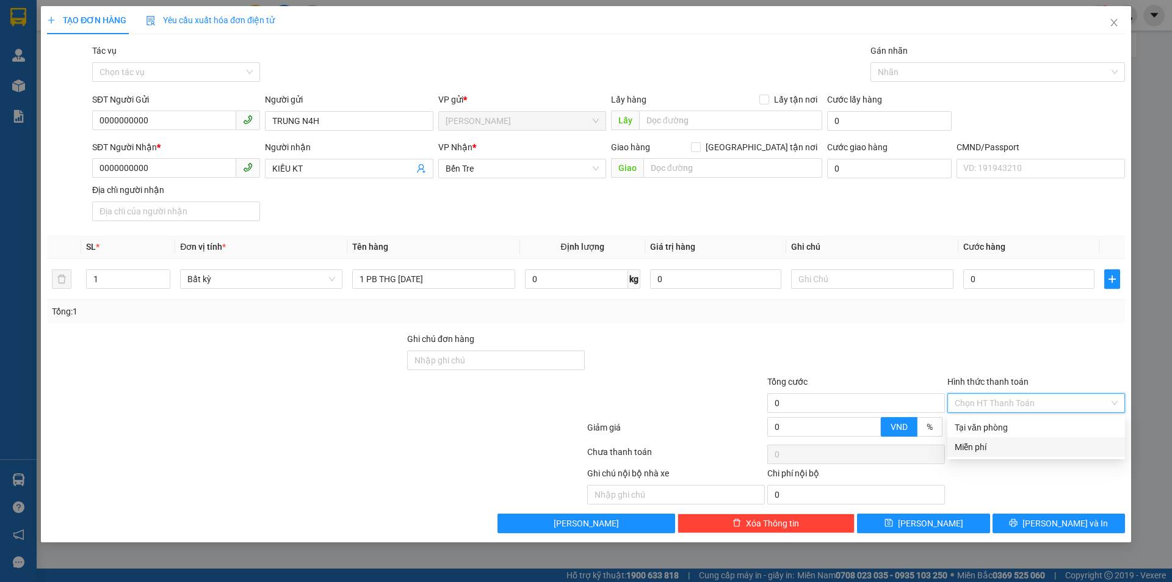
click at [966, 447] on div "Miễn phí" at bounding box center [1035, 446] width 163 height 13
click at [837, 334] on div at bounding box center [856, 353] width 180 height 43
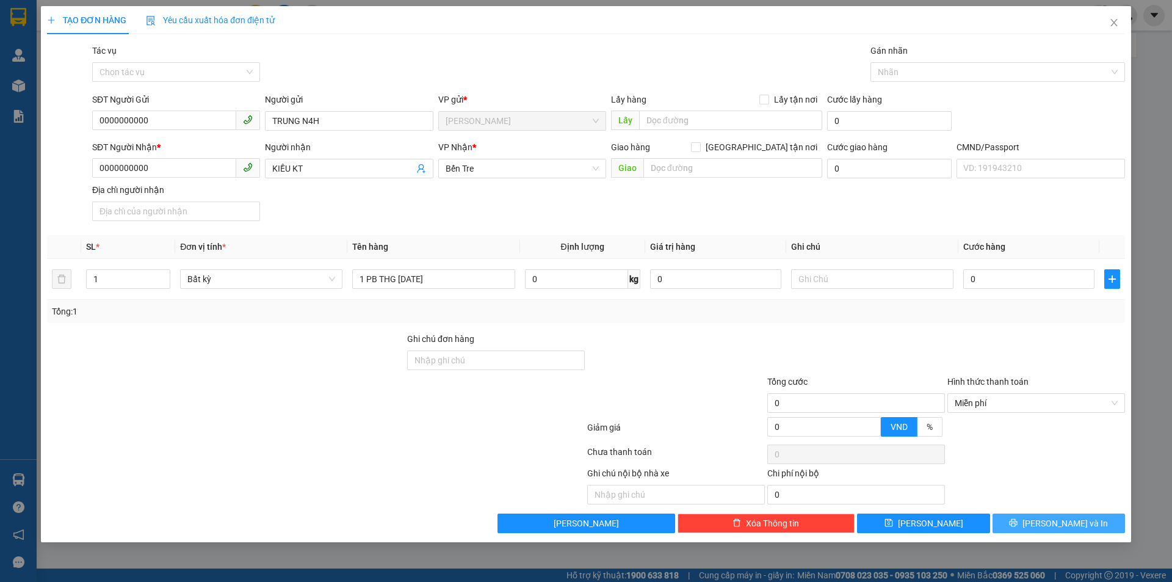
click at [1059, 524] on span "[PERSON_NAME] và In" at bounding box center [1064, 522] width 85 height 13
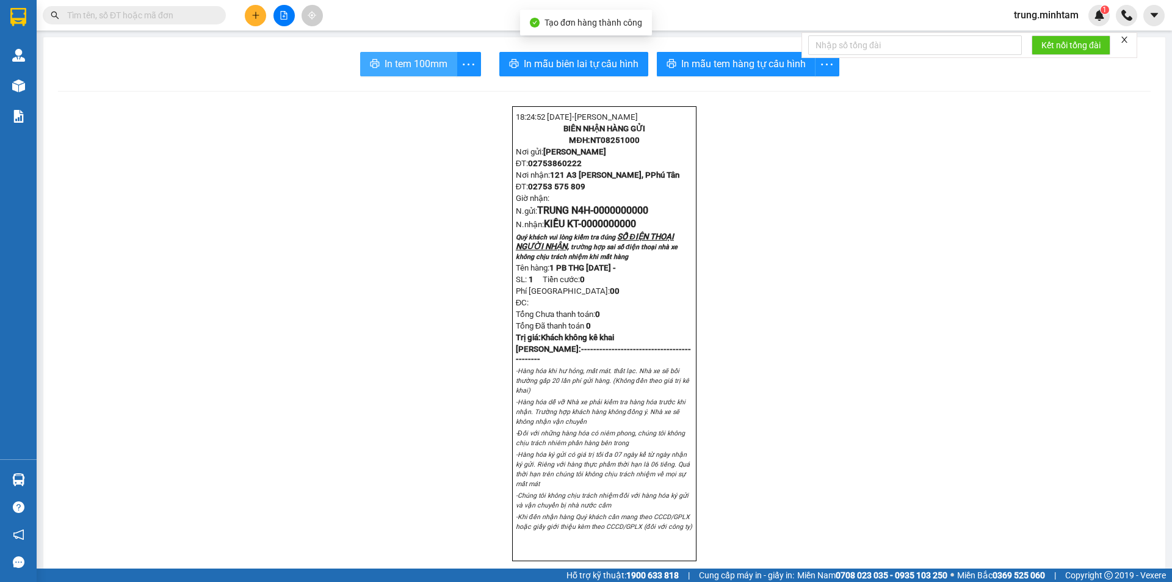
click at [430, 64] on span "In tem 100mm" at bounding box center [415, 63] width 63 height 15
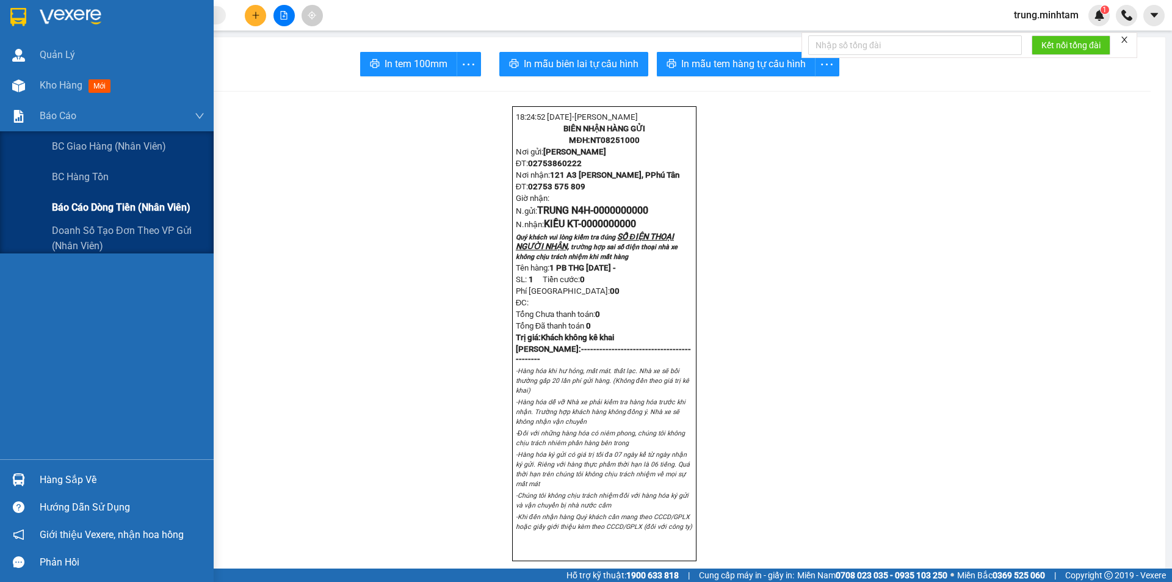
click at [107, 207] on span "Báo cáo dòng tiền (nhân viên)" at bounding box center [121, 207] width 139 height 15
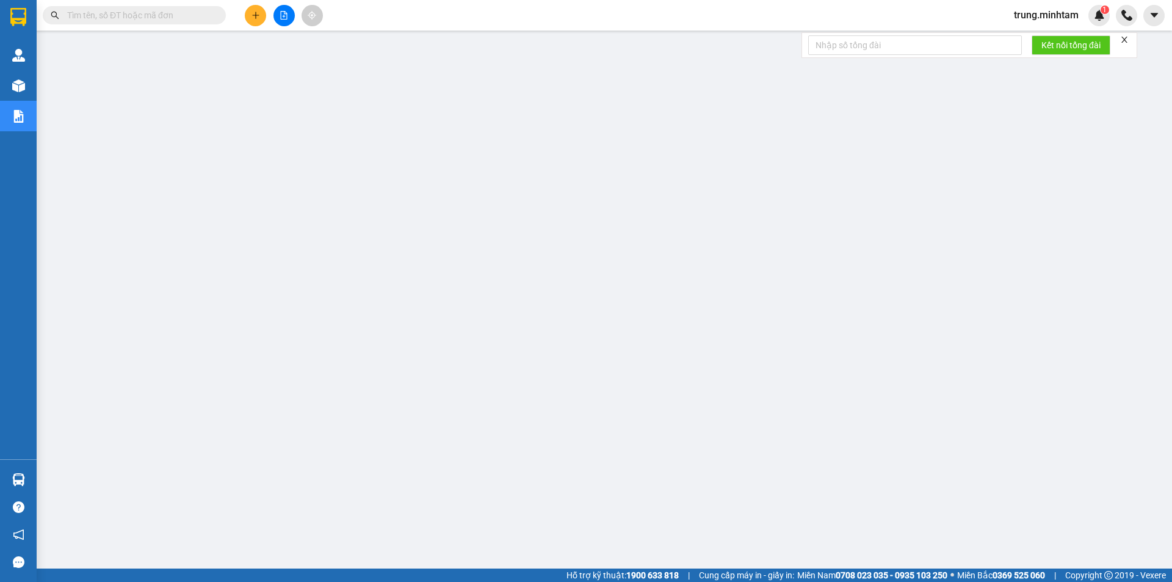
click at [109, 21] on input "text" at bounding box center [139, 15] width 144 height 13
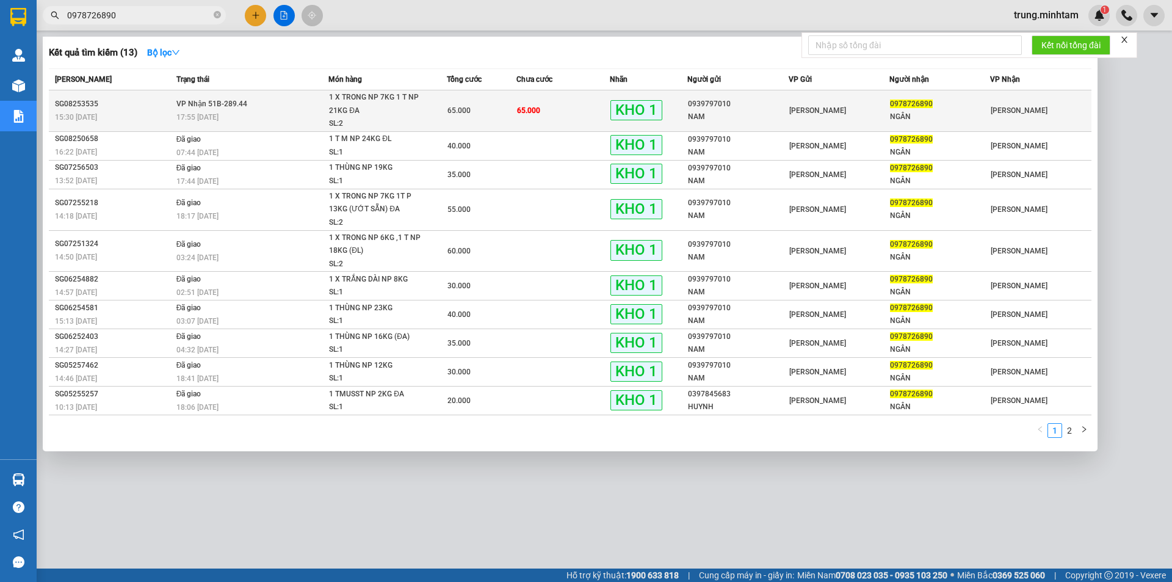
type input "0978726890"
click at [574, 114] on td "65.000" at bounding box center [562, 110] width 93 height 41
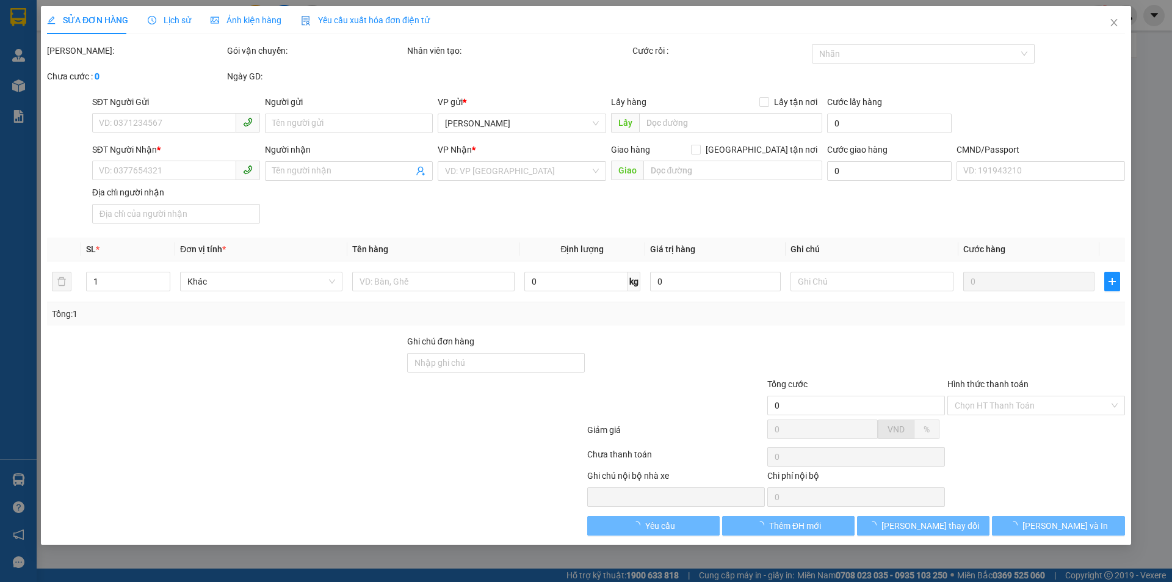
type input "0939797010"
type input "NAM"
type input "0978726890"
type input "NGÂN"
type input "HƯ KO ĐỀN BM"
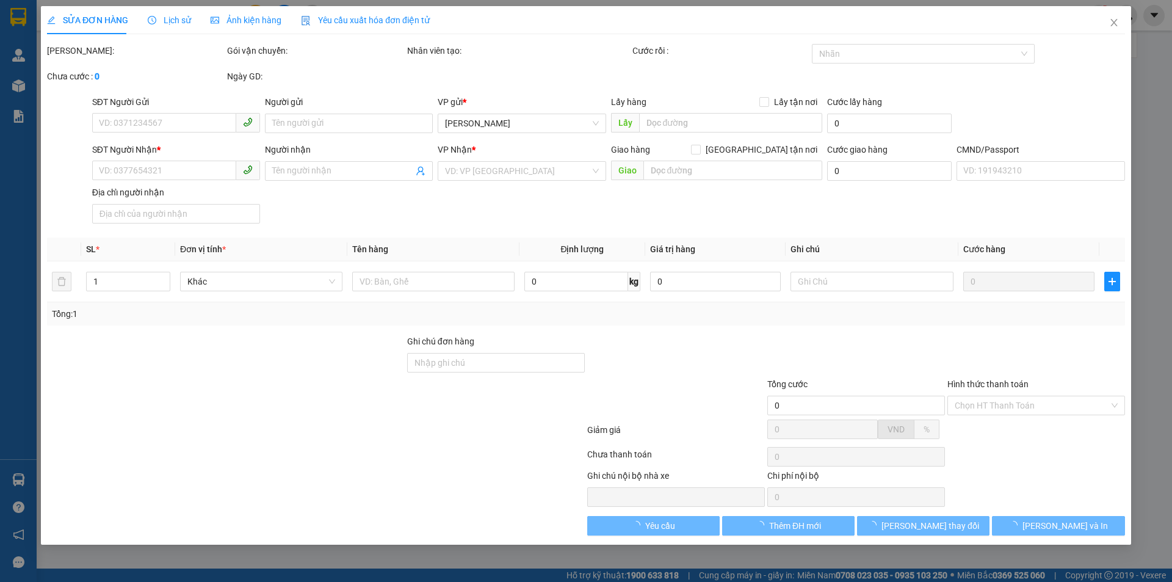
type input "65.000"
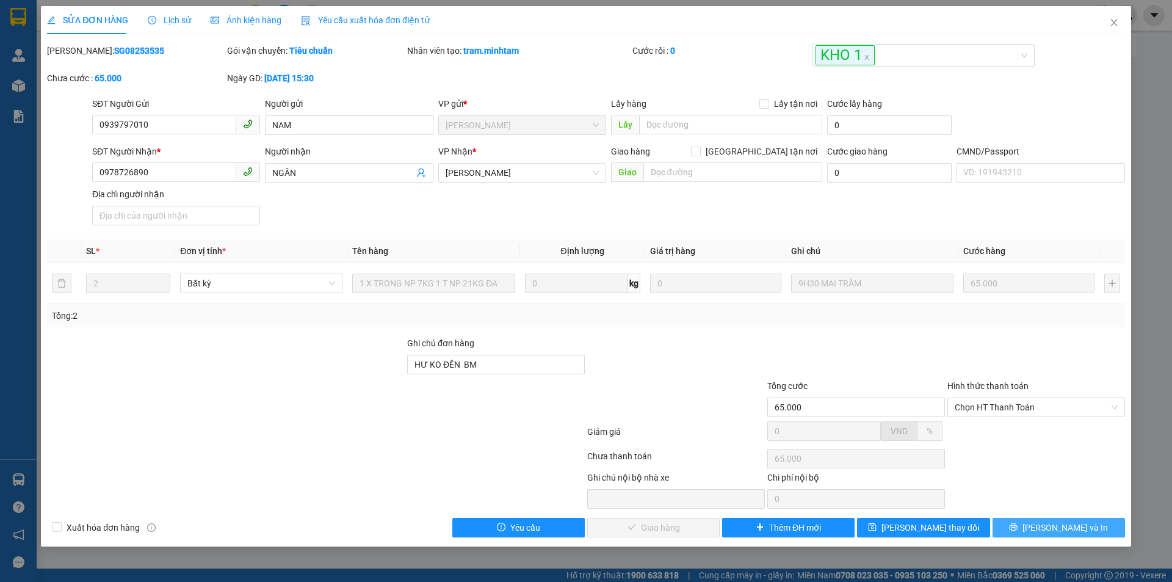
click at [1050, 531] on span "[PERSON_NAME] và In" at bounding box center [1064, 527] width 85 height 13
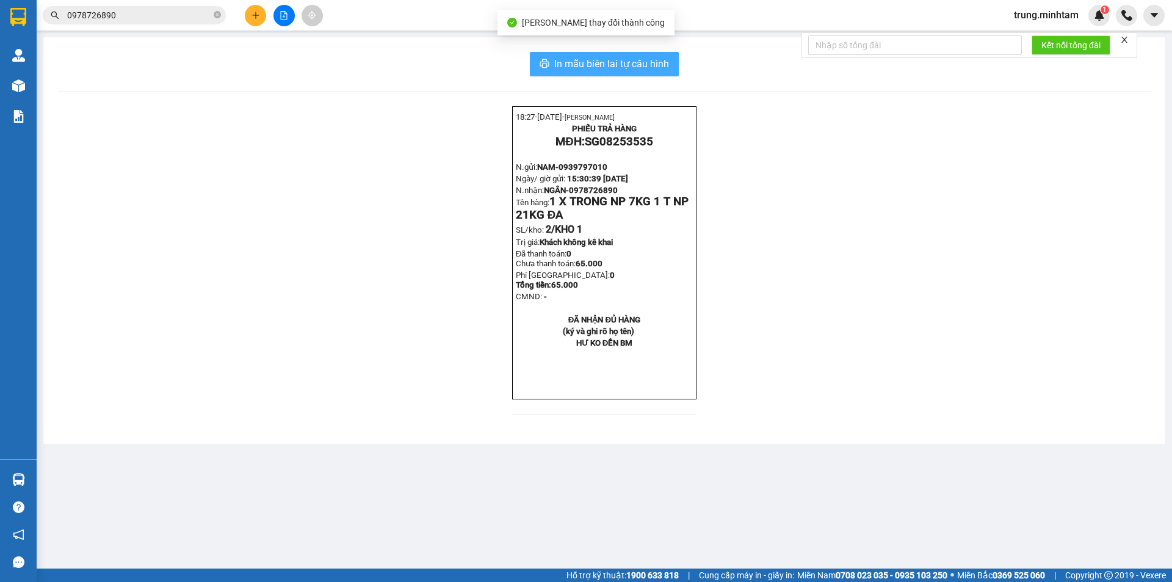
click at [604, 60] on span "In mẫu biên lai tự cấu hình" at bounding box center [611, 63] width 115 height 15
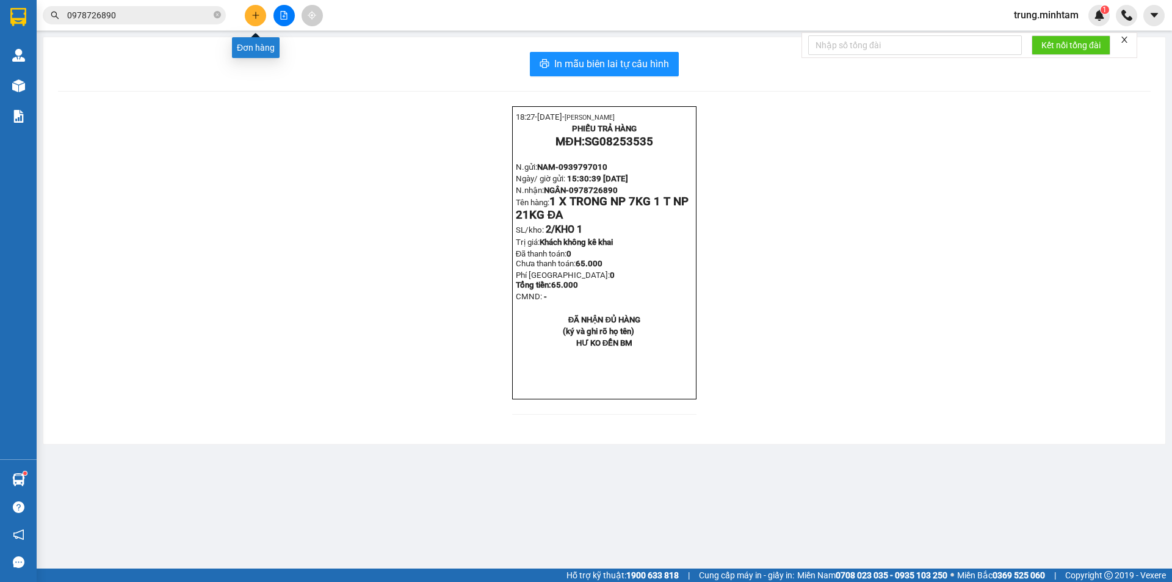
click at [253, 12] on icon "plus" at bounding box center [255, 15] width 9 height 9
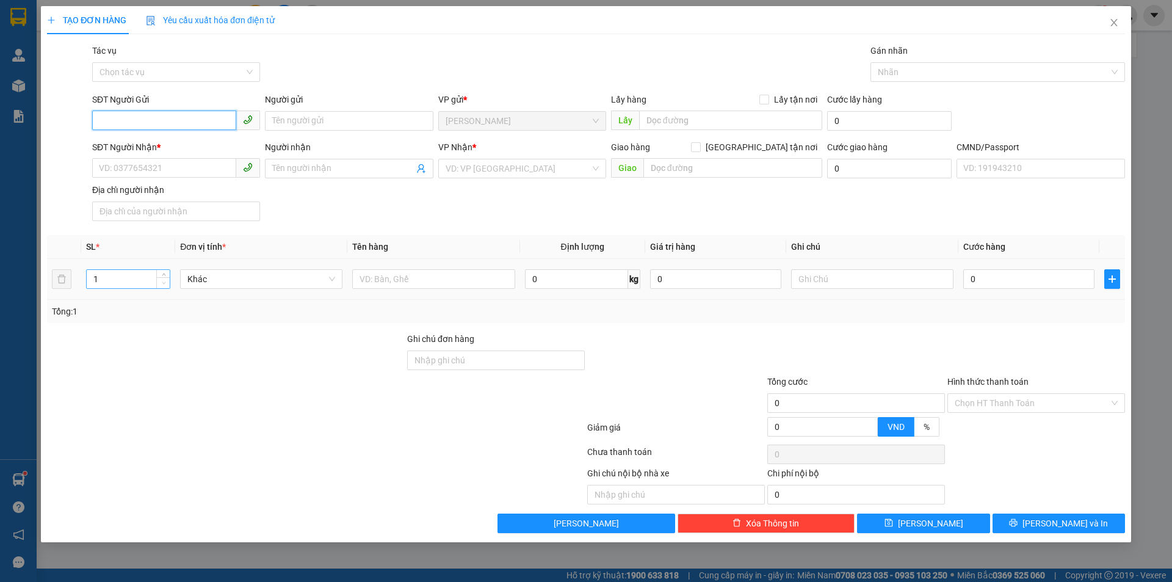
click at [167, 278] on span "Decrease Value" at bounding box center [162, 282] width 13 height 11
click at [165, 274] on icon "up" at bounding box center [164, 276] width 4 height 4
type input "3"
click at [165, 274] on icon "up" at bounding box center [164, 276] width 4 height 4
click at [399, 285] on input "text" at bounding box center [433, 279] width 162 height 20
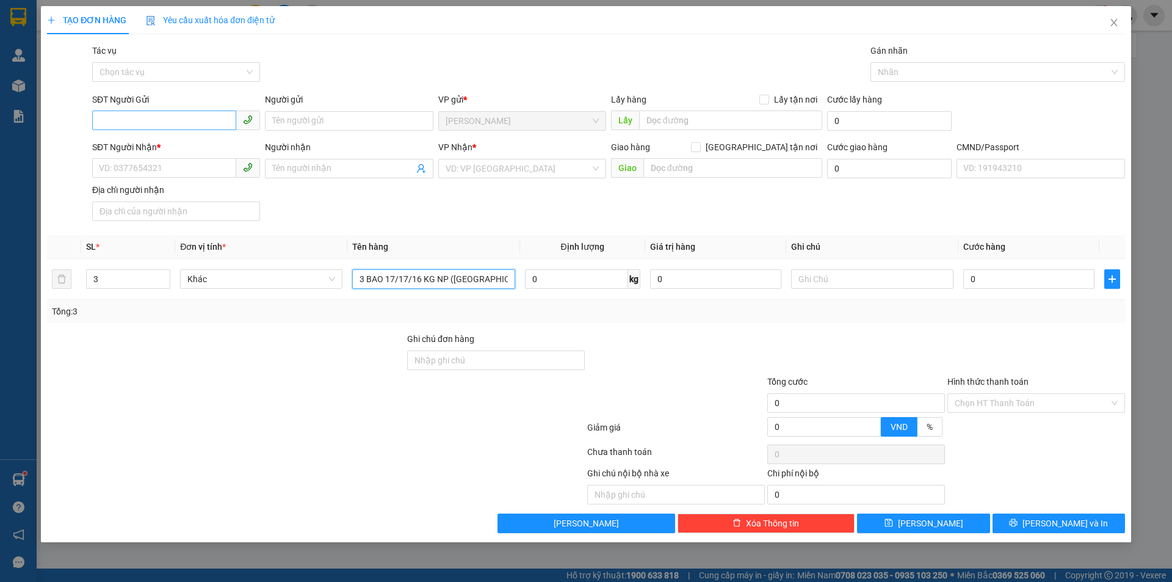
type input "3 BAO 17/17/16 KG NP (TN)"
click at [164, 124] on input "SĐT Người Gửi" at bounding box center [164, 120] width 144 height 20
type input "0387507591"
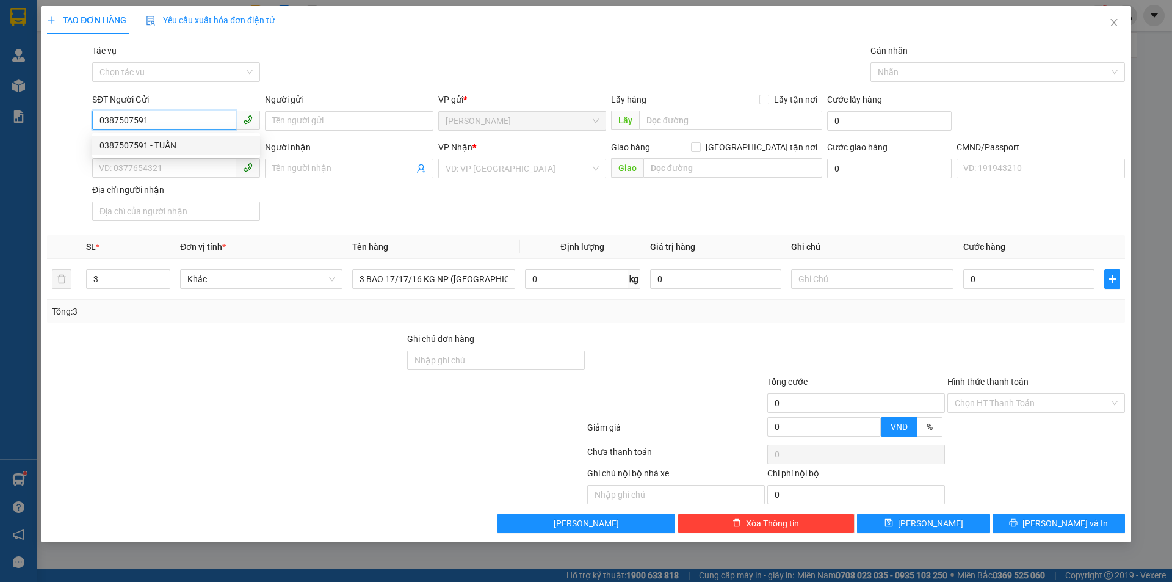
click at [164, 145] on div "0387507591 - TUẤN" at bounding box center [175, 145] width 153 height 13
type input "TUẤN"
type input "0906949428"
type input "LONG"
type input "0387507591"
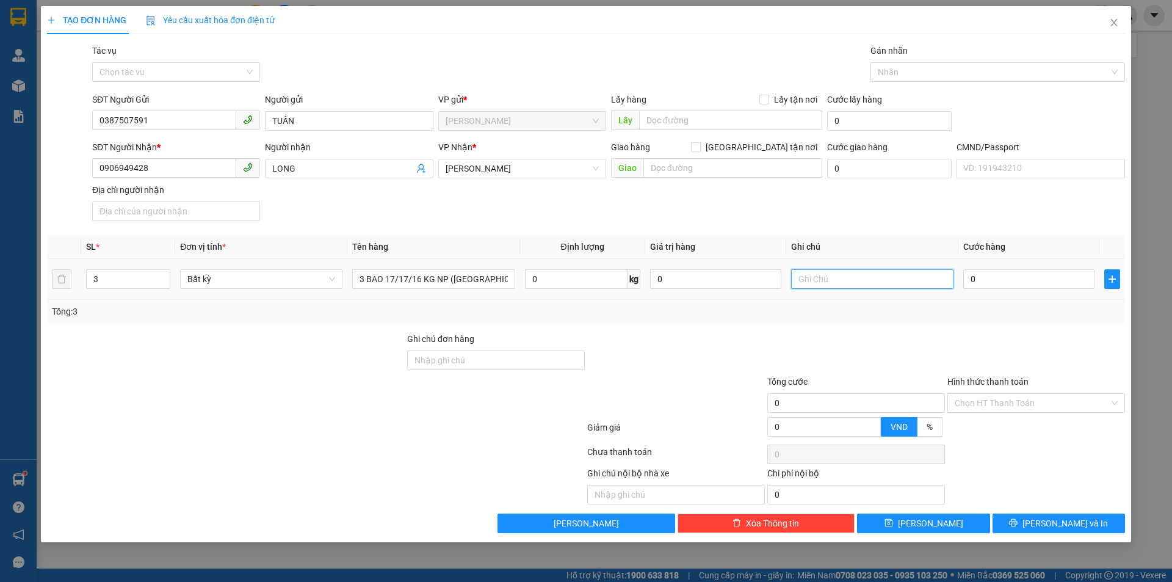
click at [879, 281] on input "text" at bounding box center [872, 279] width 162 height 20
type input "9H 15/08/2025 TRUNG"
type input "1"
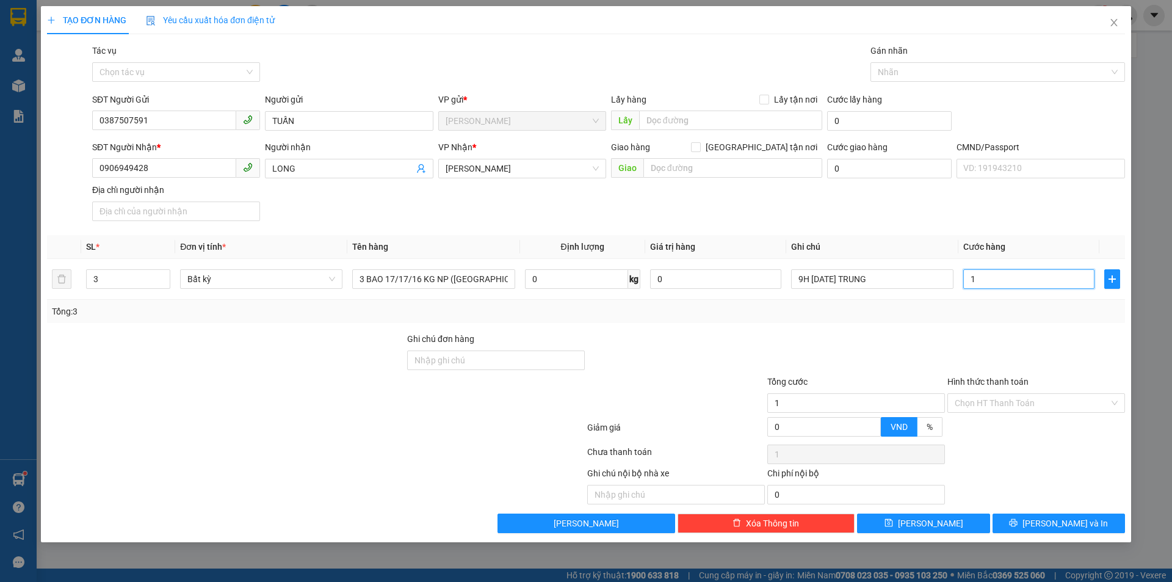
type input "10"
type input "105"
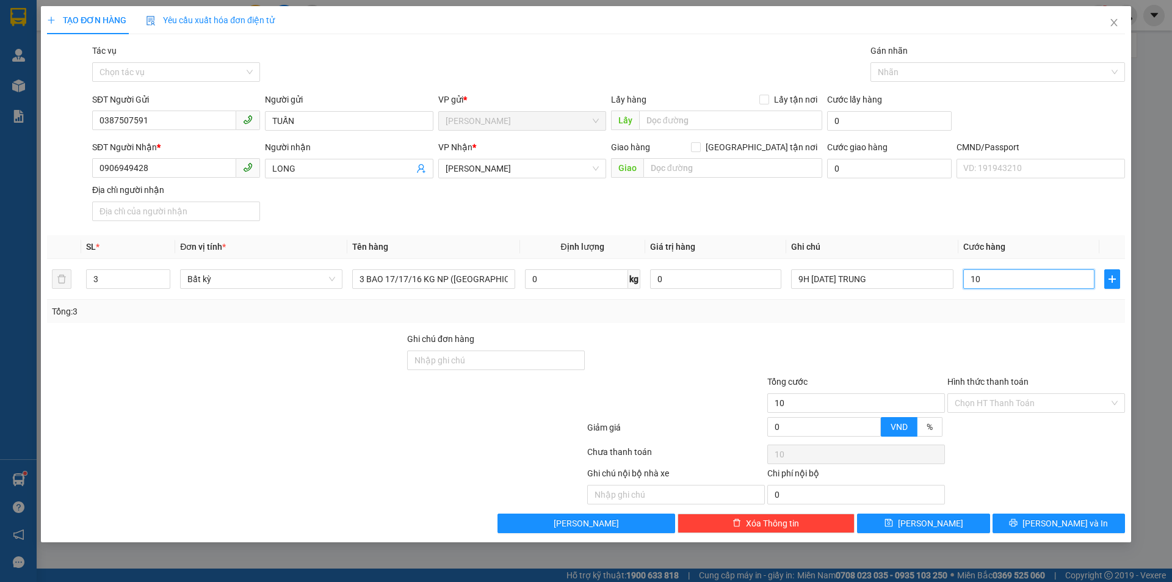
type input "105"
type input "105.000"
click at [1050, 522] on span "[PERSON_NAME] và In" at bounding box center [1064, 522] width 85 height 13
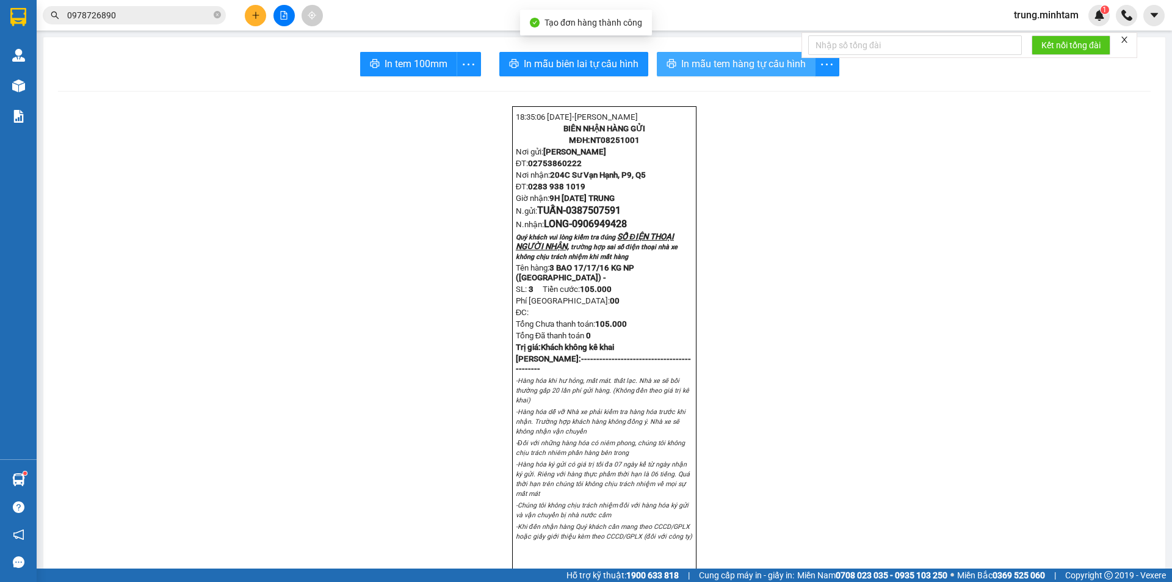
click at [735, 63] on span "In mẫu tem hàng tự cấu hình" at bounding box center [743, 63] width 124 height 15
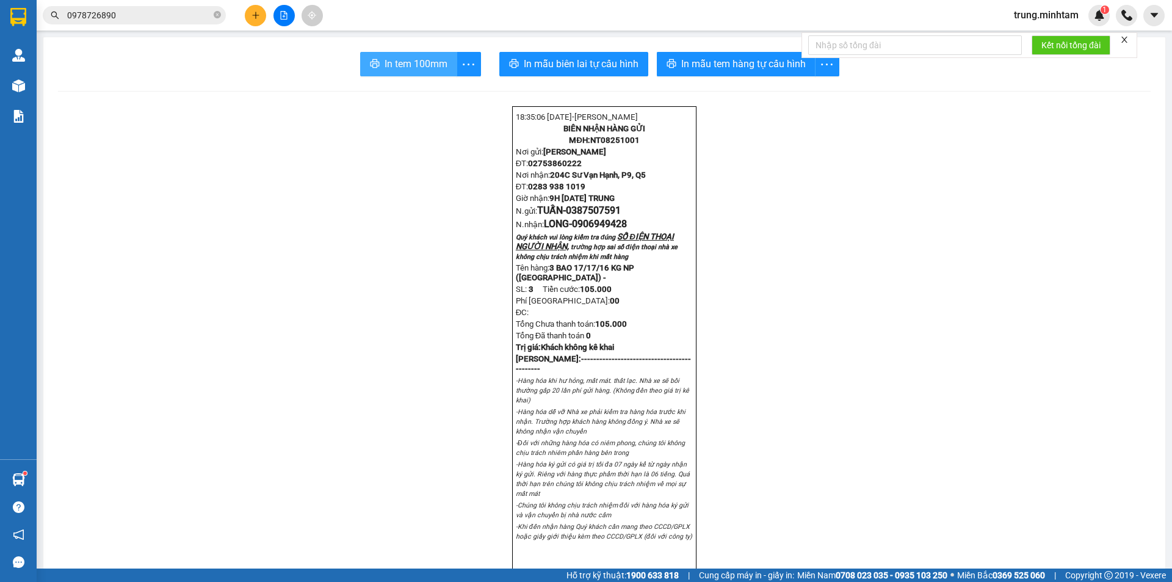
click at [422, 61] on span "In tem 100mm" at bounding box center [415, 63] width 63 height 15
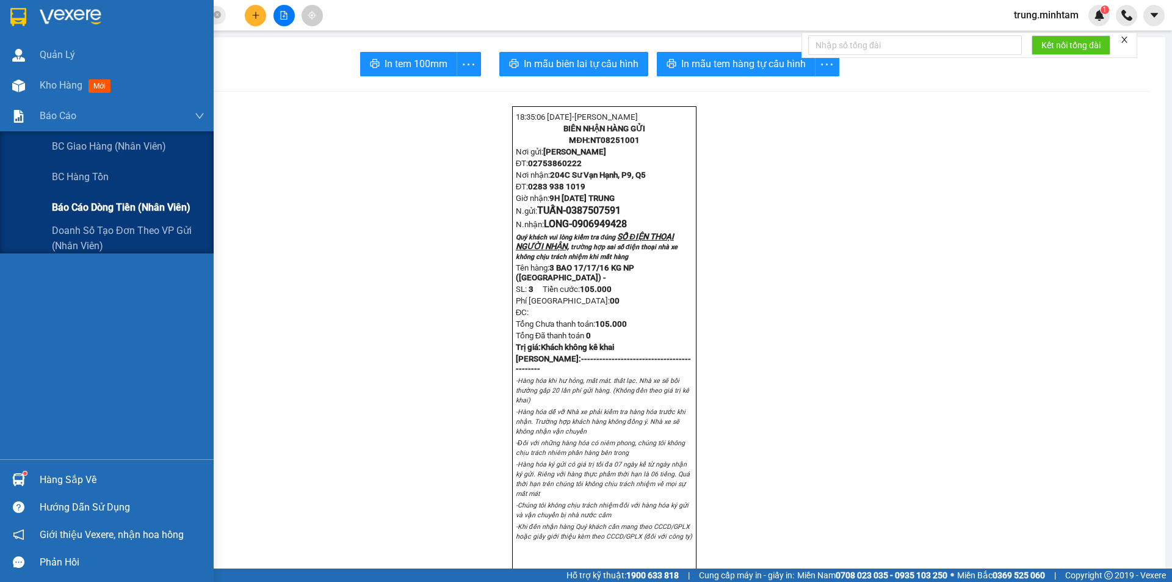
click at [121, 209] on span "Báo cáo dòng tiền (nhân viên)" at bounding box center [121, 207] width 139 height 15
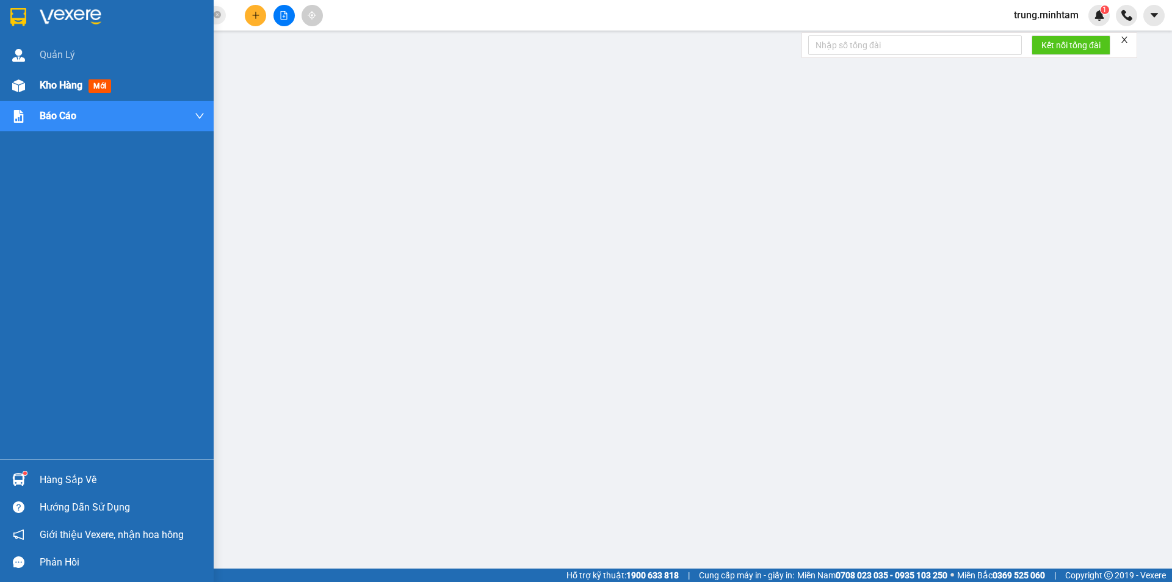
click at [74, 84] on span "Kho hàng" at bounding box center [61, 85] width 43 height 12
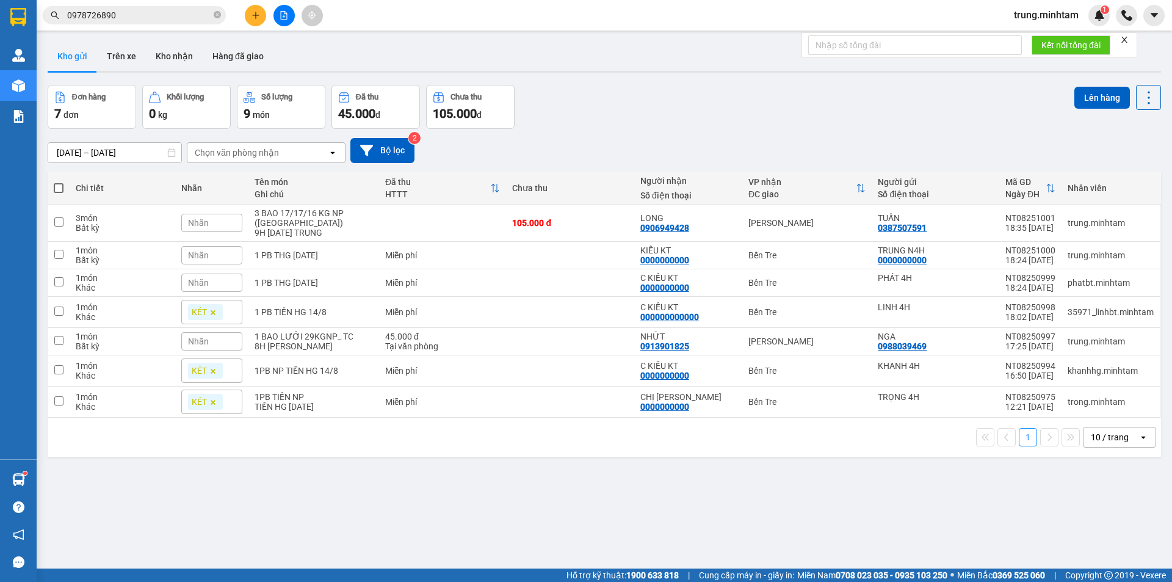
click at [1090, 431] on div "10 / trang" at bounding box center [1109, 437] width 38 height 12
click at [1101, 403] on span "100 / trang" at bounding box center [1105, 400] width 44 height 12
click at [483, 402] on td "Miễn phí" at bounding box center [443, 401] width 128 height 31
checkbox input "true"
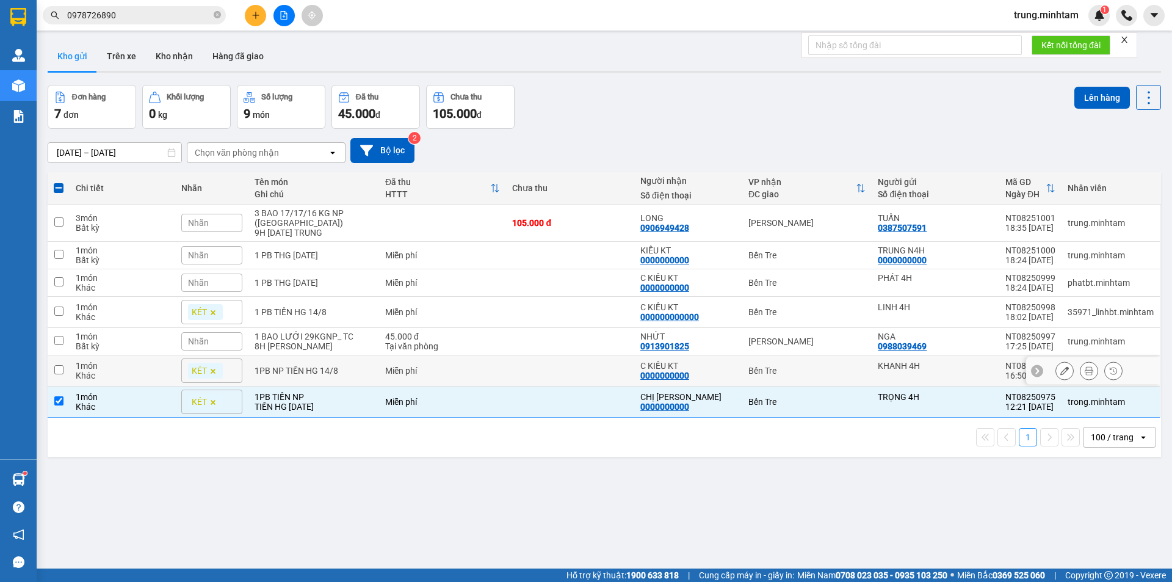
click at [425, 366] on div "Miễn phí" at bounding box center [442, 371] width 115 height 10
checkbox input "true"
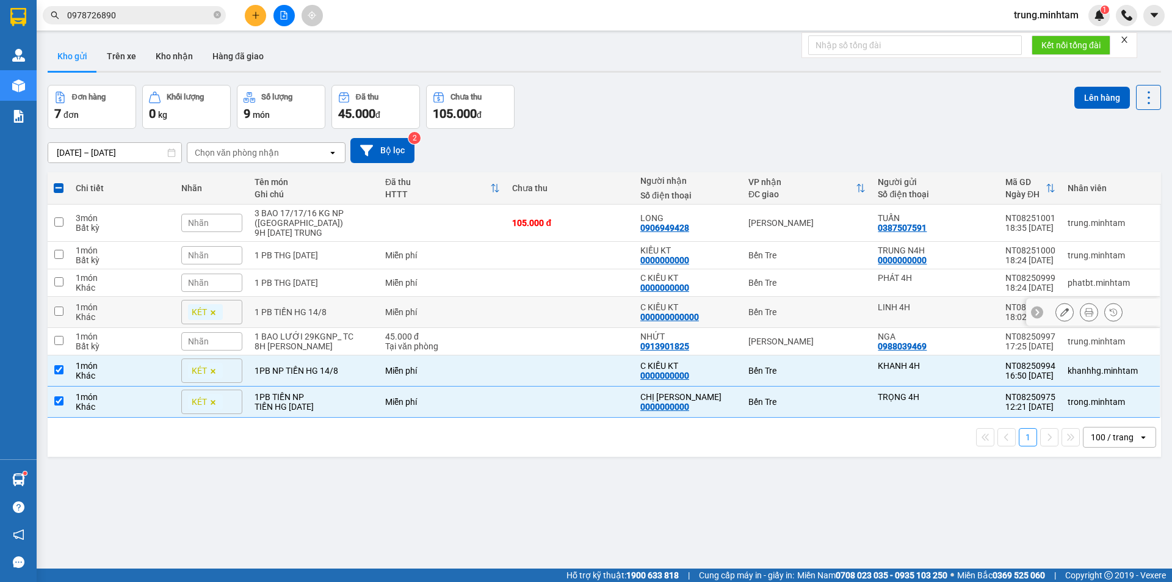
click at [364, 307] on div "1 PB TIỀN HG 14/8" at bounding box center [313, 312] width 118 height 10
checkbox input "true"
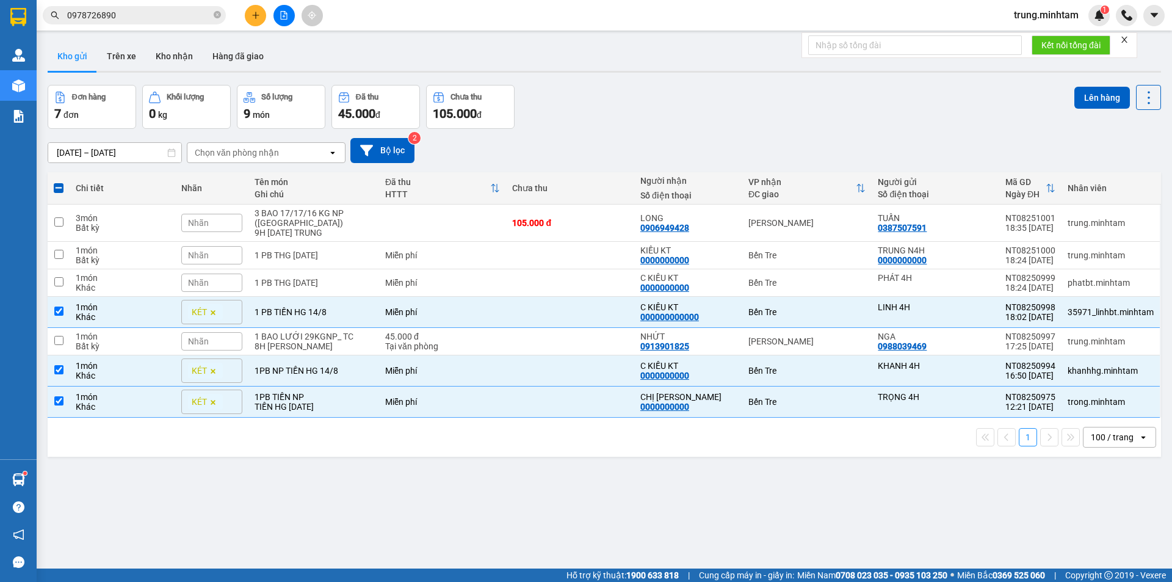
click at [231, 275] on div "Nhãn" at bounding box center [211, 282] width 61 height 18
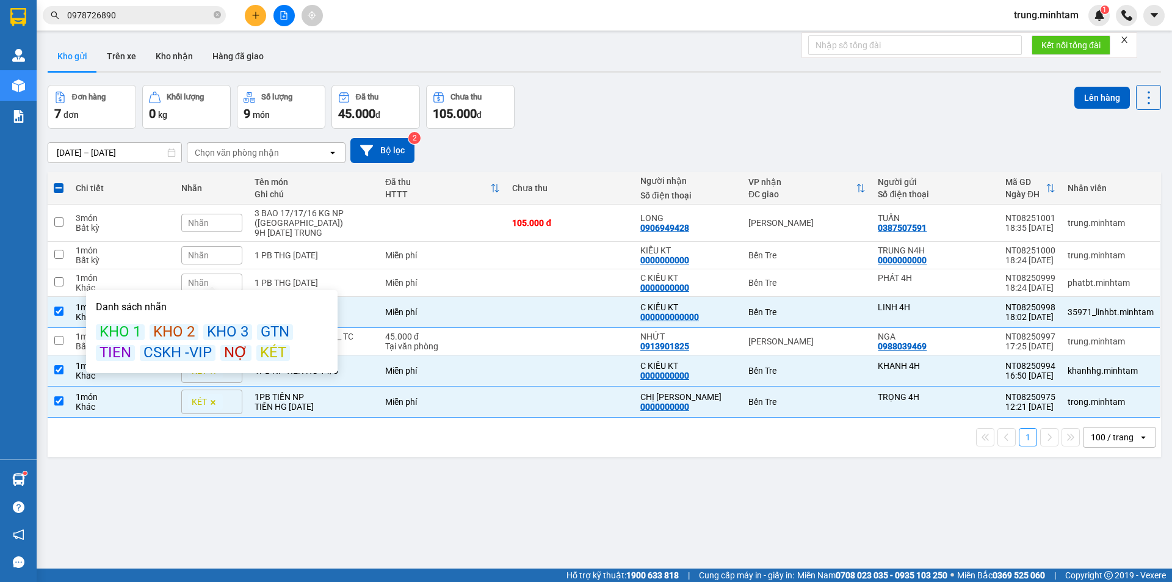
drag, startPoint x: 275, startPoint y: 353, endPoint x: 240, endPoint y: 311, distance: 55.0
click at [275, 353] on div "KÉT" at bounding box center [273, 353] width 34 height 16
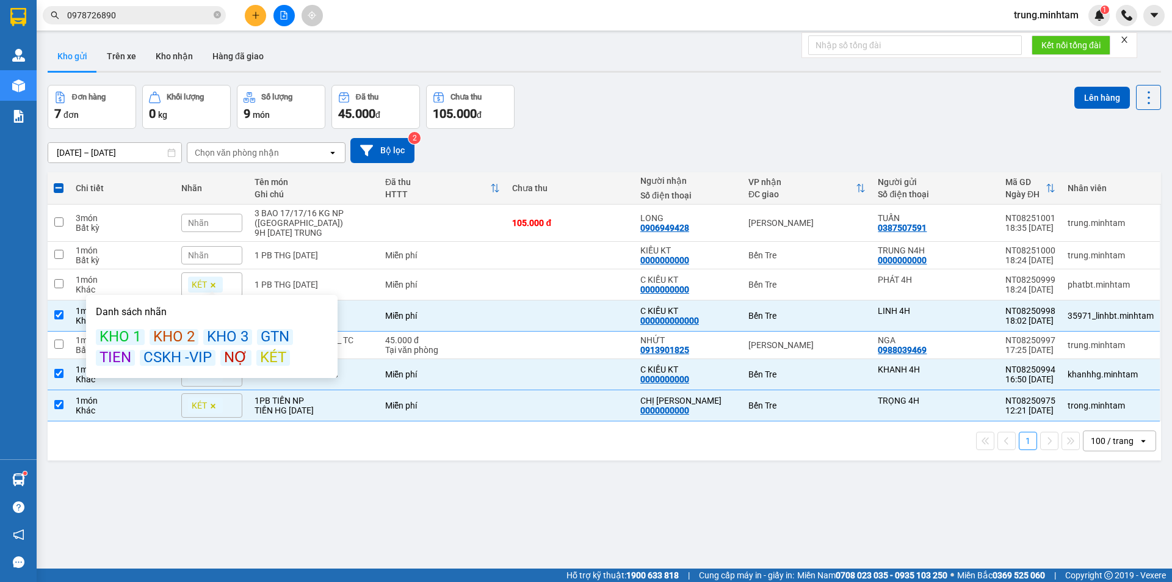
click at [223, 246] on div "Nhãn" at bounding box center [211, 255] width 61 height 18
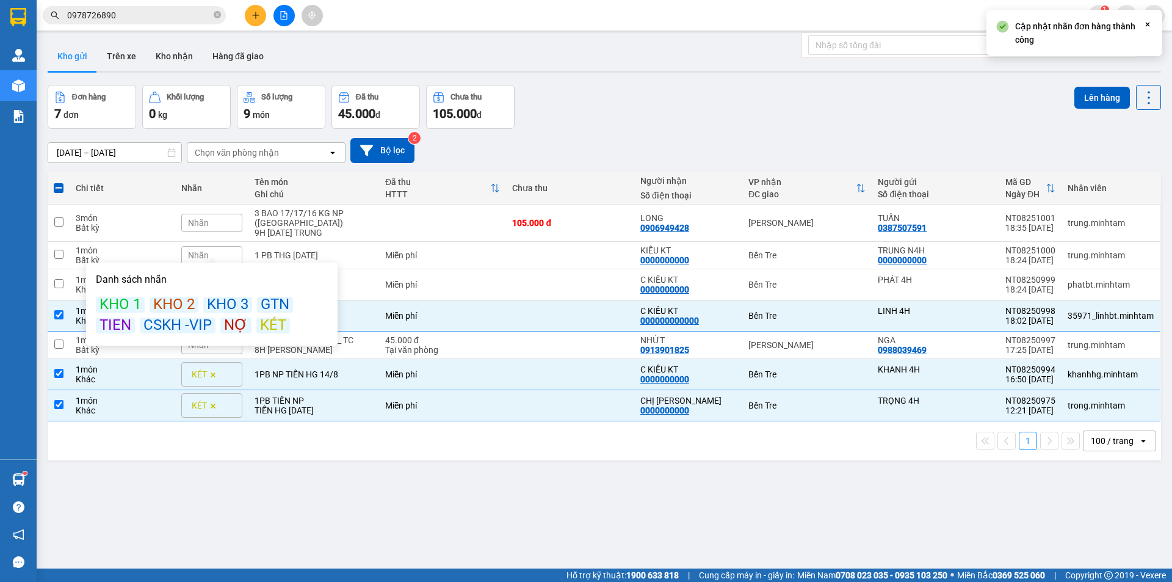
drag, startPoint x: 266, startPoint y: 329, endPoint x: 260, endPoint y: 317, distance: 13.6
click at [266, 328] on div "KÉT" at bounding box center [273, 325] width 34 height 16
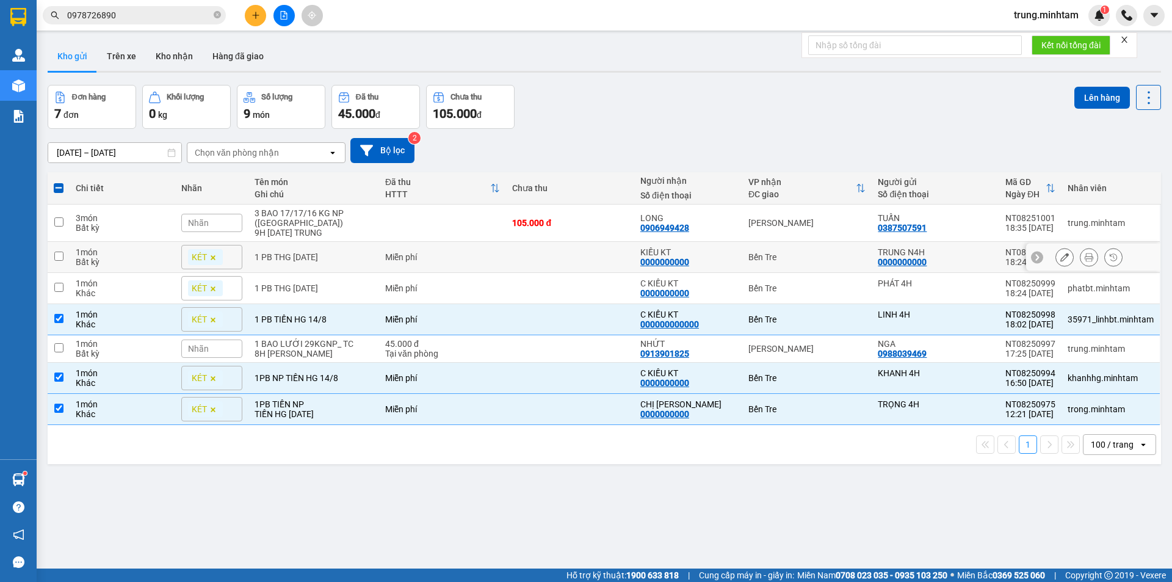
click at [452, 252] on td "Miễn phí" at bounding box center [443, 257] width 128 height 31
checkbox input "true"
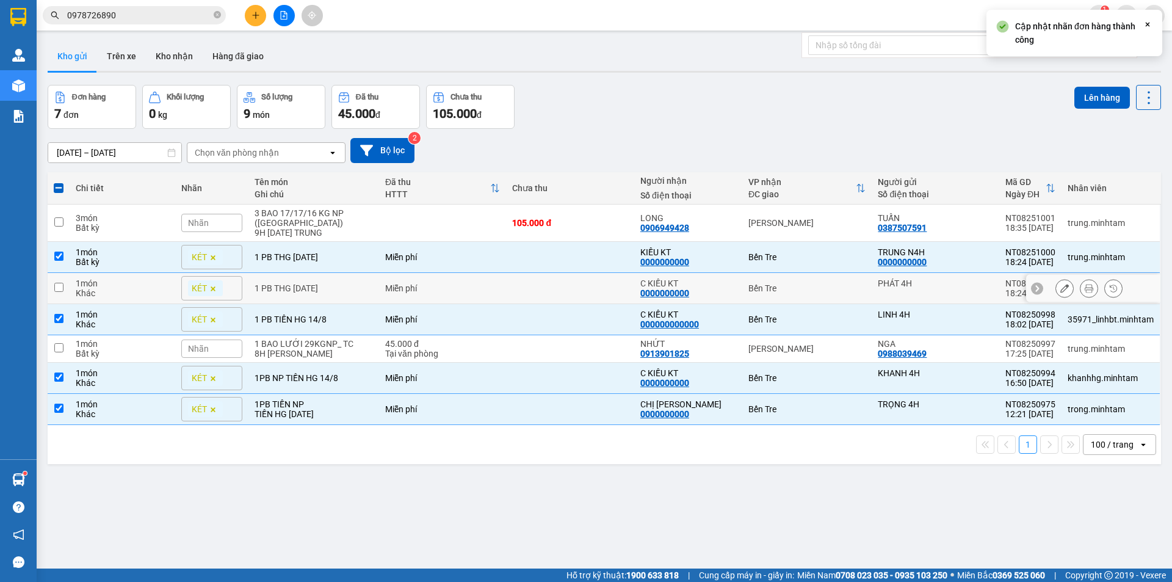
click at [463, 283] on div "Miễn phí" at bounding box center [442, 288] width 115 height 10
checkbox input "true"
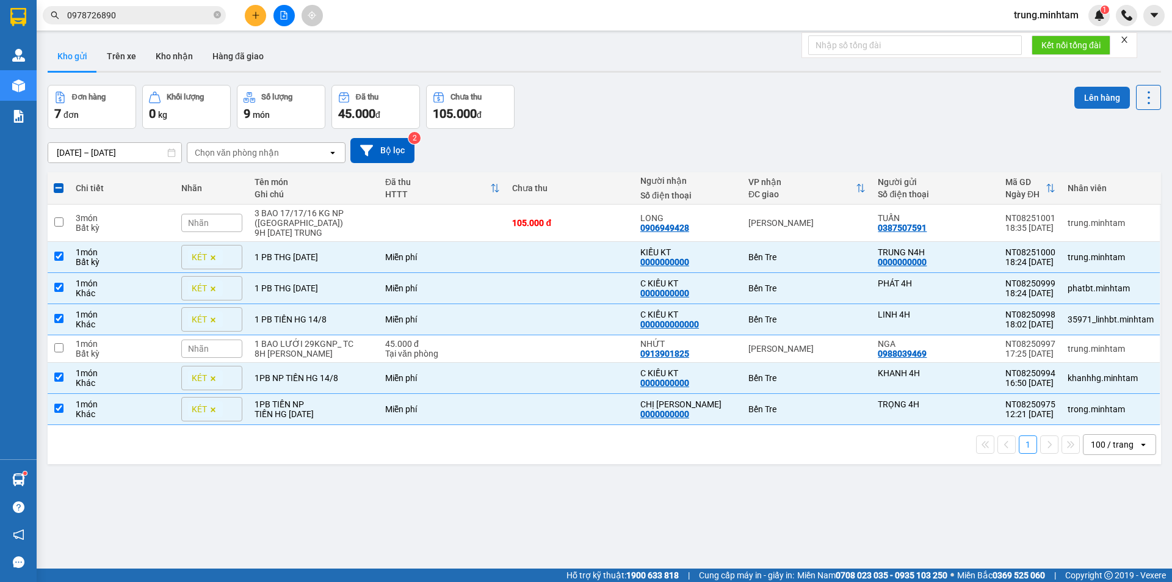
click at [1086, 99] on button "Lên hàng" at bounding box center [1102, 98] width 56 height 22
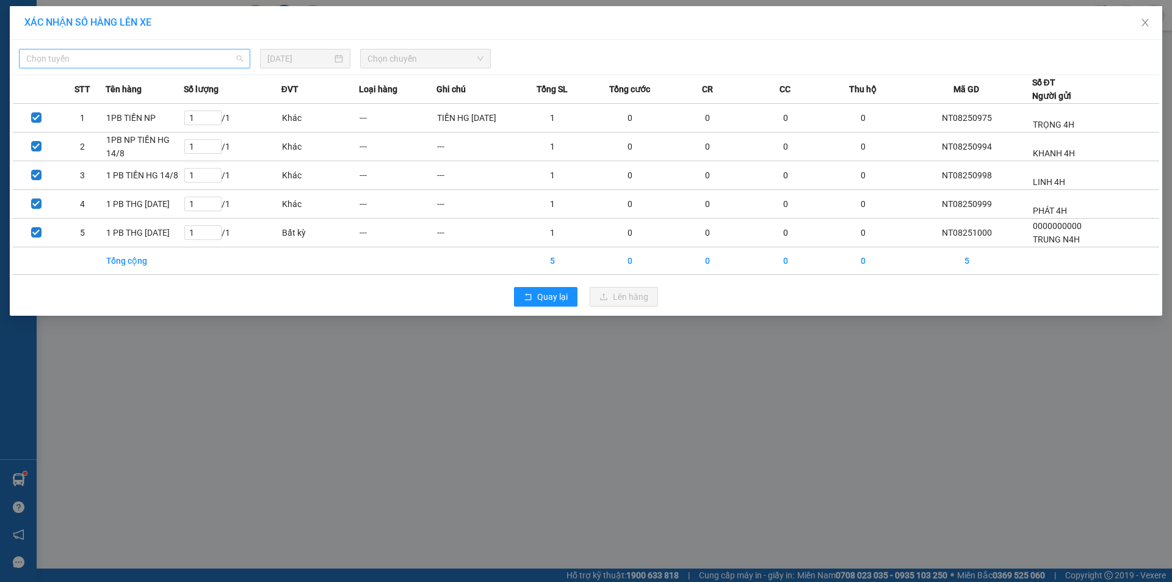
click at [153, 59] on span "Chọn tuyến" at bounding box center [134, 58] width 217 height 18
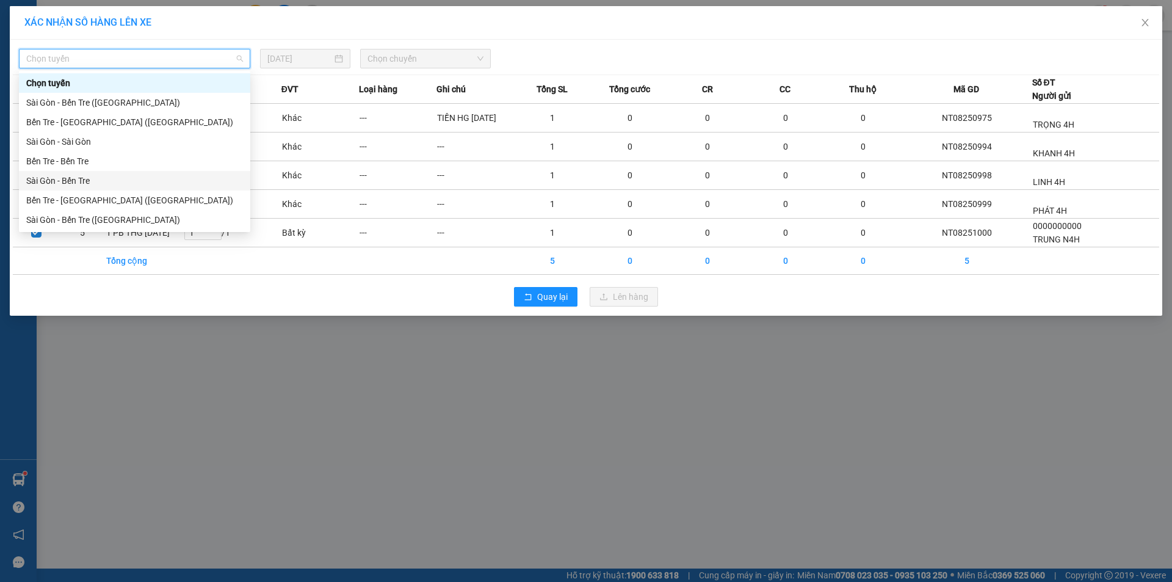
click at [79, 181] on div "Sài Gòn - Bến Tre" at bounding box center [134, 180] width 217 height 13
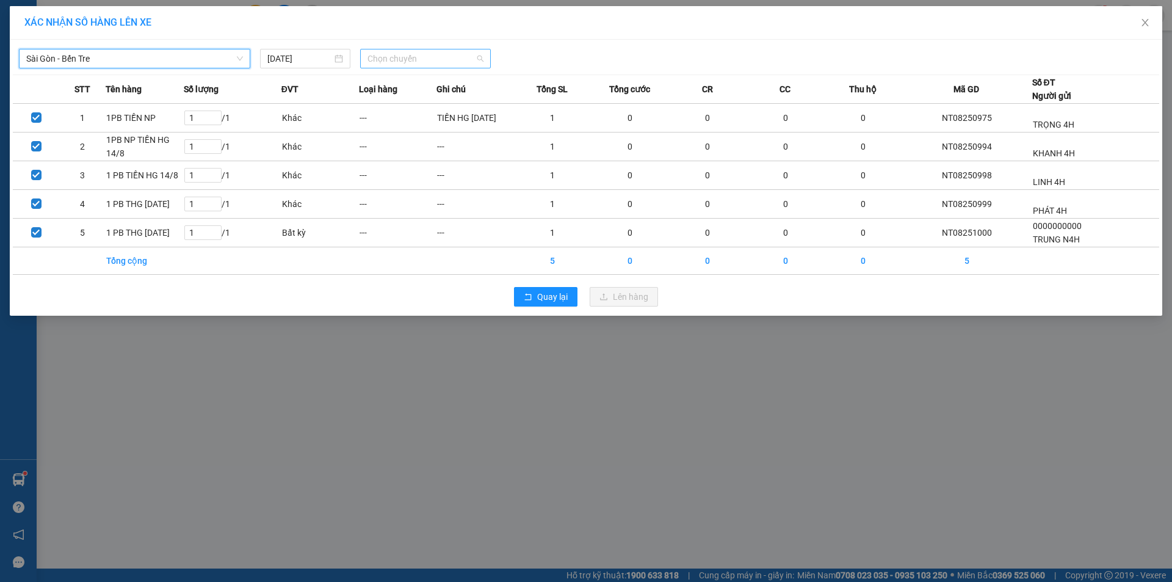
click at [406, 59] on span "Chọn chuyến" at bounding box center [425, 58] width 116 height 18
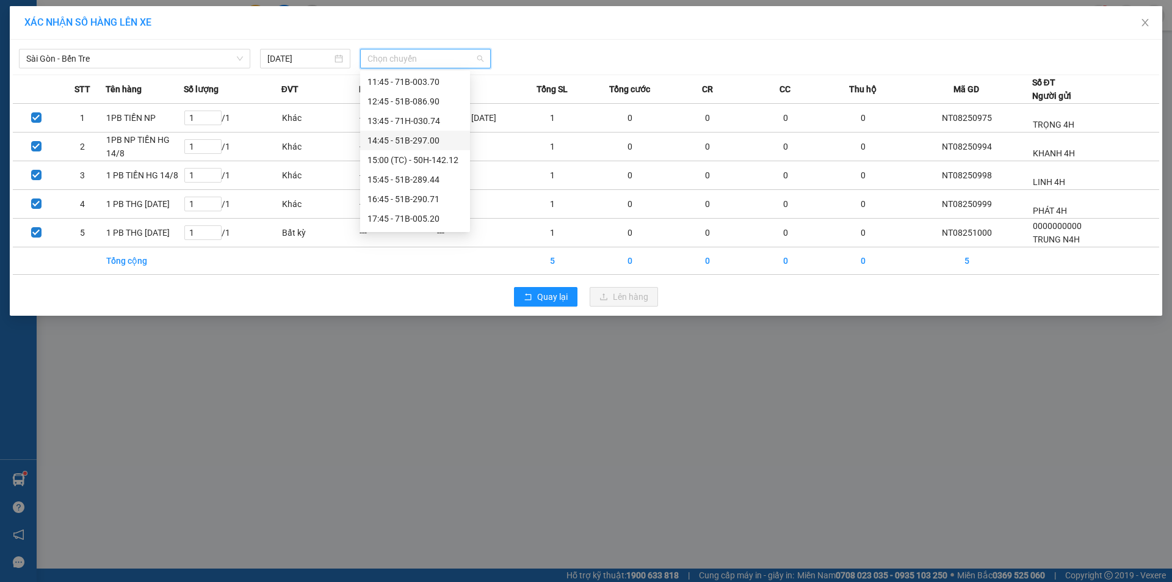
scroll to position [198, 0]
click at [421, 196] on div "16:45 - 51B-290.71" at bounding box center [414, 197] width 95 height 13
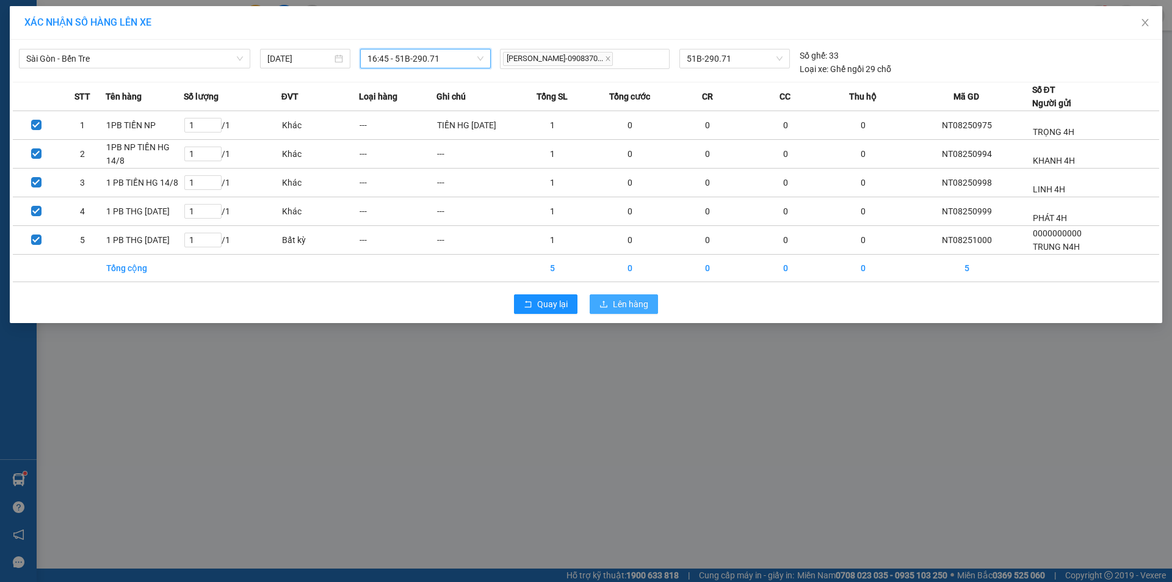
click at [627, 304] on span "Lên hàng" at bounding box center [630, 303] width 35 height 13
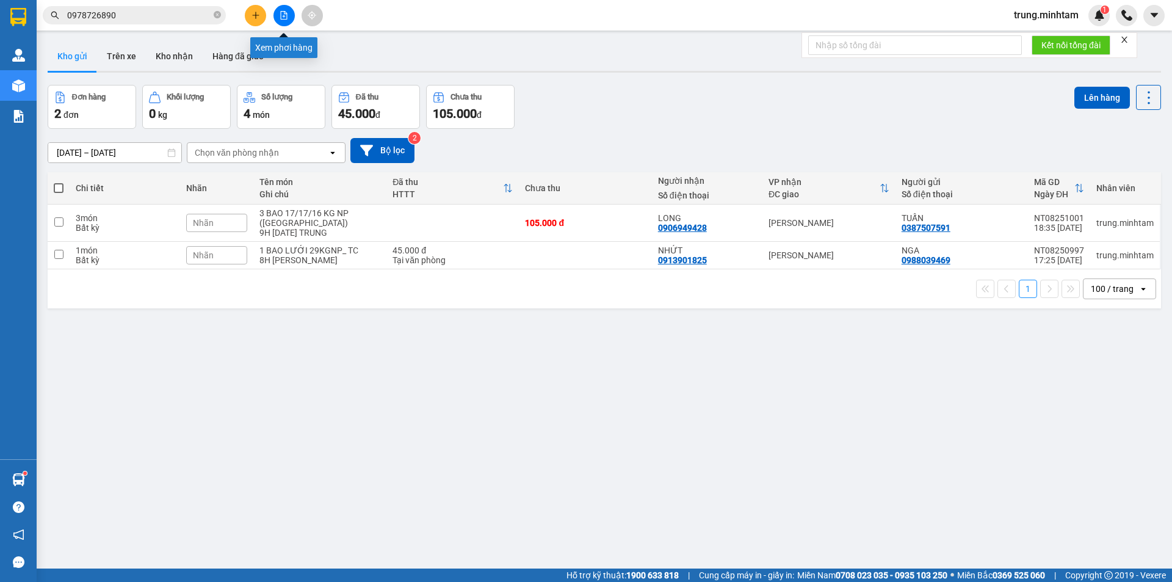
click at [284, 24] on button at bounding box center [283, 15] width 21 height 21
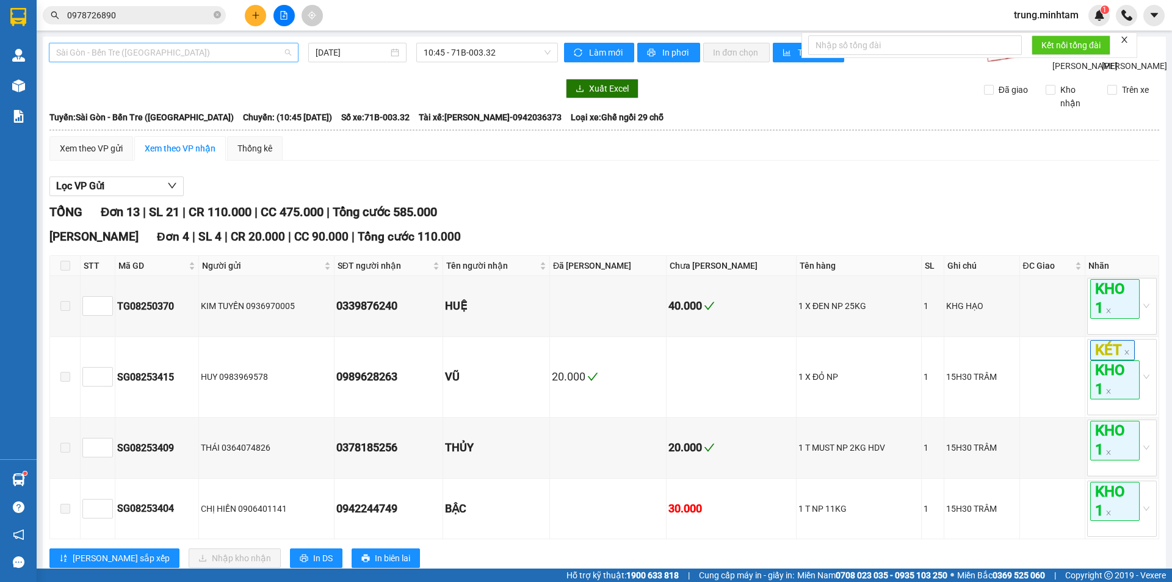
click at [181, 50] on span "Sài Gòn - Bến Tre ([GEOGRAPHIC_DATA])" at bounding box center [173, 52] width 235 height 18
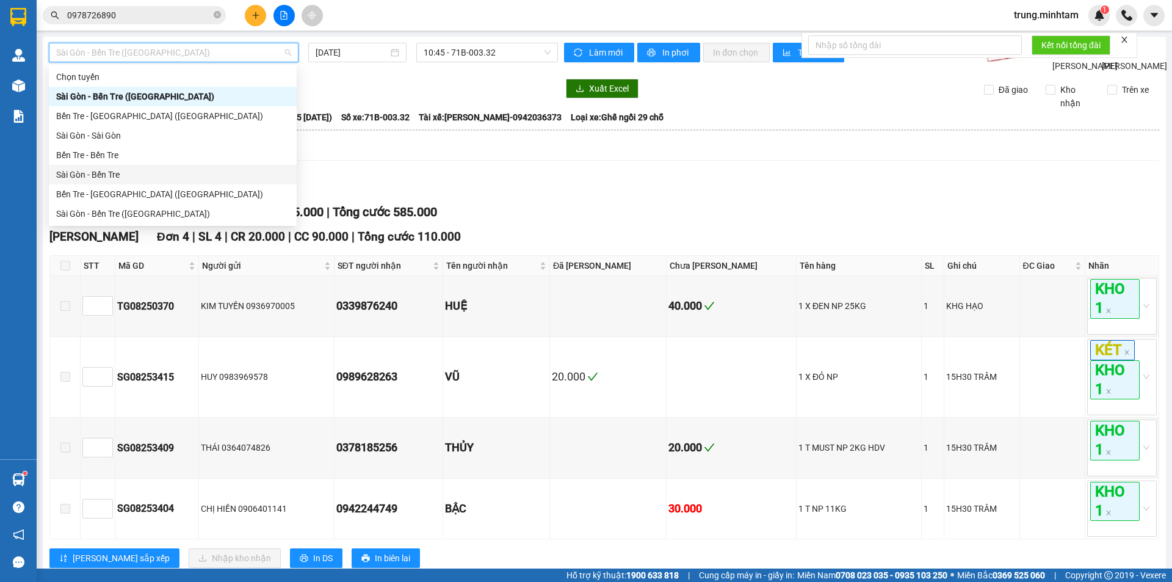
click at [114, 173] on div "Sài Gòn - Bến Tre" at bounding box center [172, 174] width 233 height 13
type input "[DATE]"
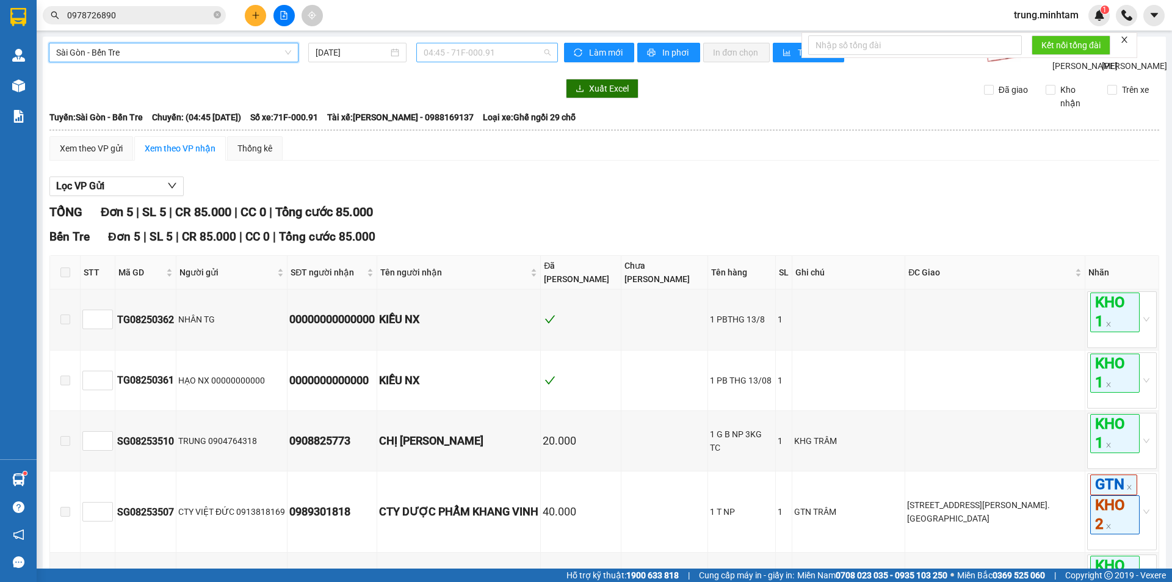
click at [472, 48] on span "04:45 - 71F-000.91" at bounding box center [486, 52] width 127 height 18
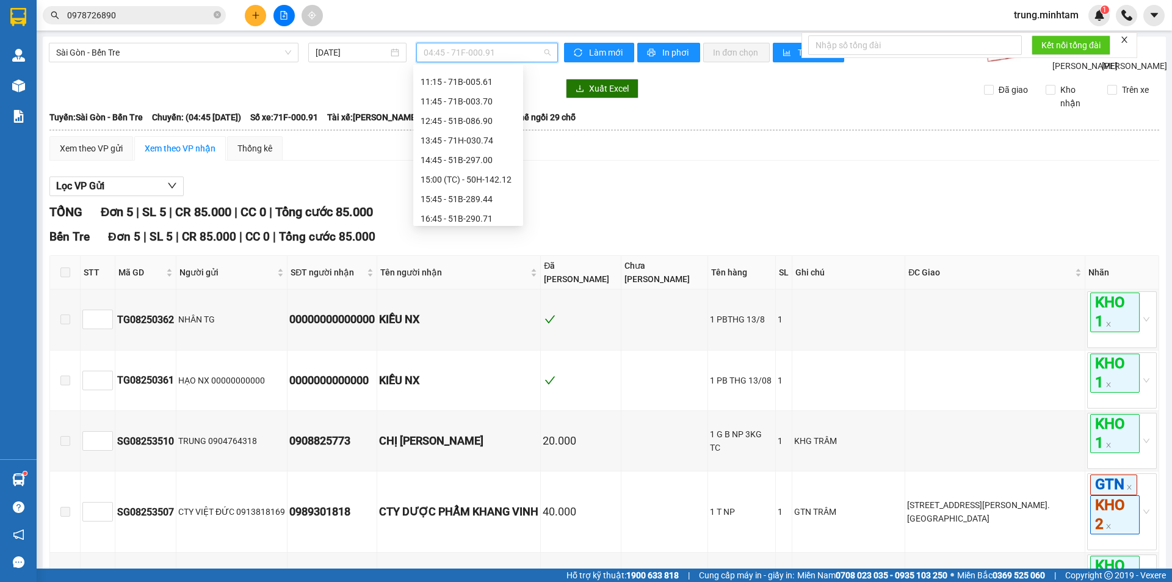
scroll to position [182, 0]
click at [481, 207] on div "16:45 - 51B-290.71" at bounding box center [467, 206] width 95 height 13
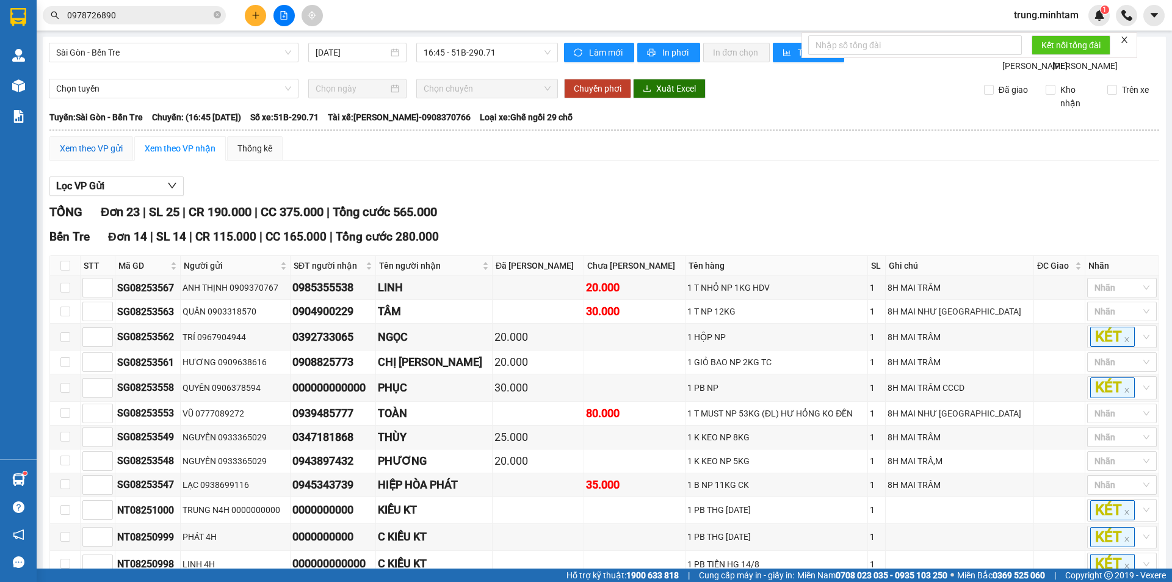
click at [109, 155] on div "Xem theo VP gửi" at bounding box center [91, 148] width 63 height 13
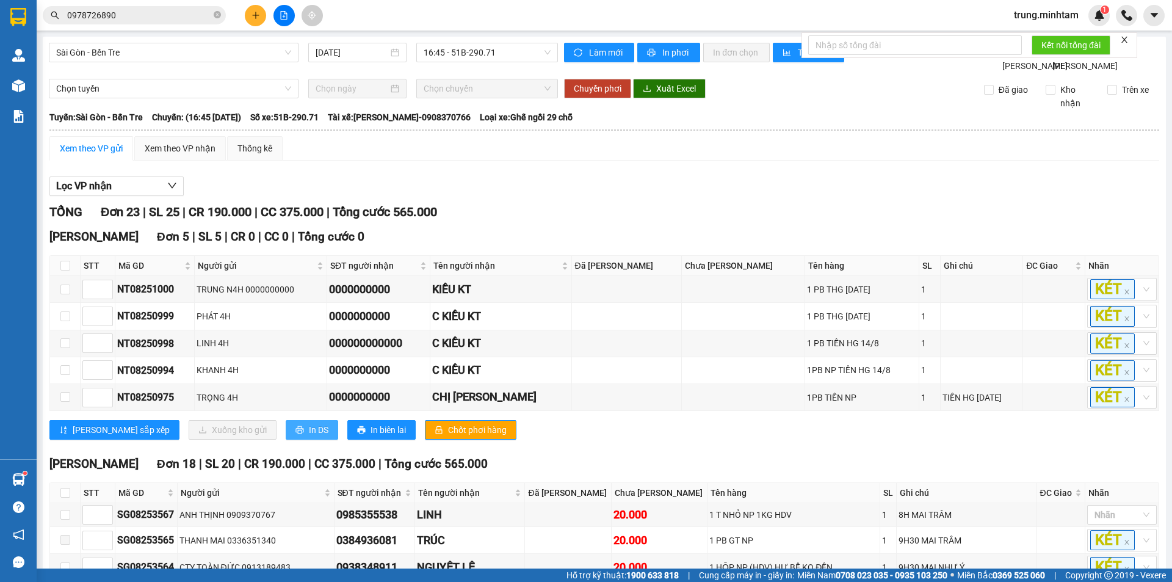
click at [309, 436] on span "In DS" at bounding box center [319, 429] width 20 height 13
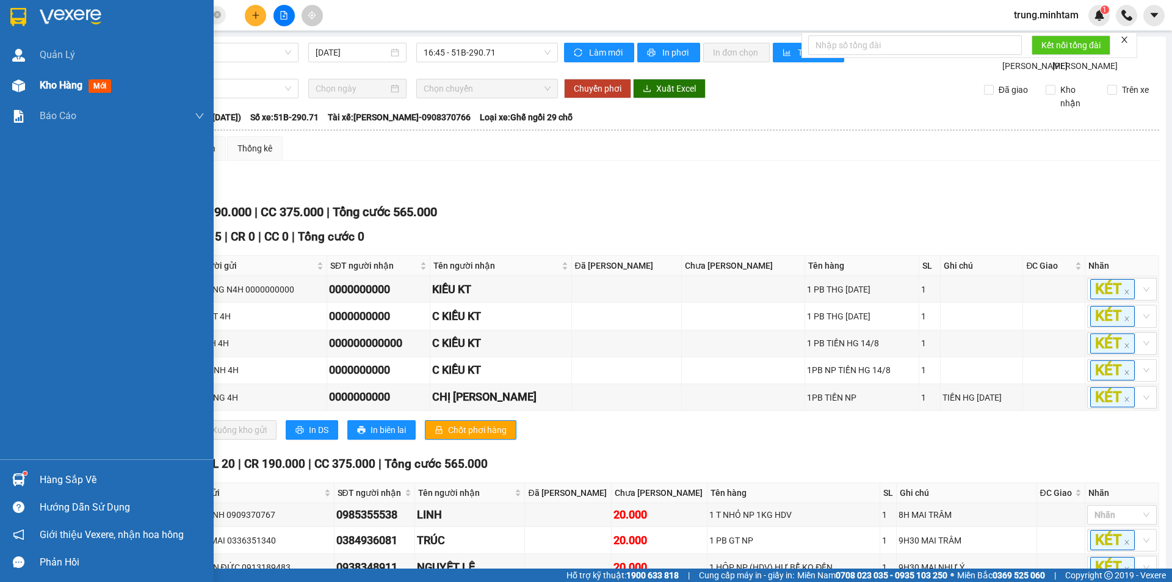
click at [62, 85] on span "Kho hàng" at bounding box center [61, 85] width 43 height 12
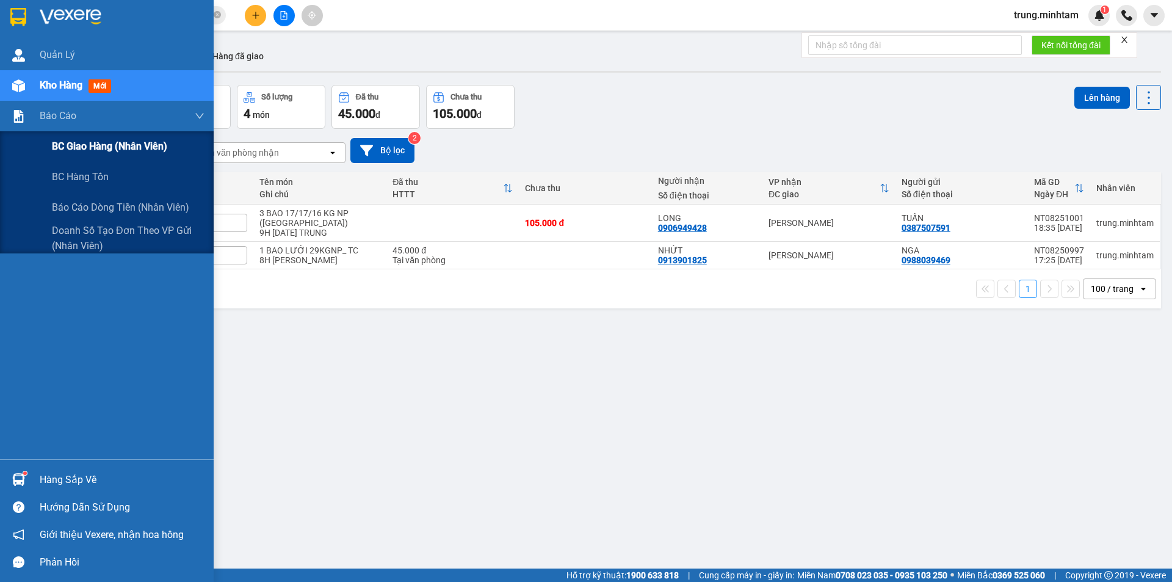
click at [103, 143] on span "BC giao hàng (nhân viên)" at bounding box center [109, 146] width 115 height 15
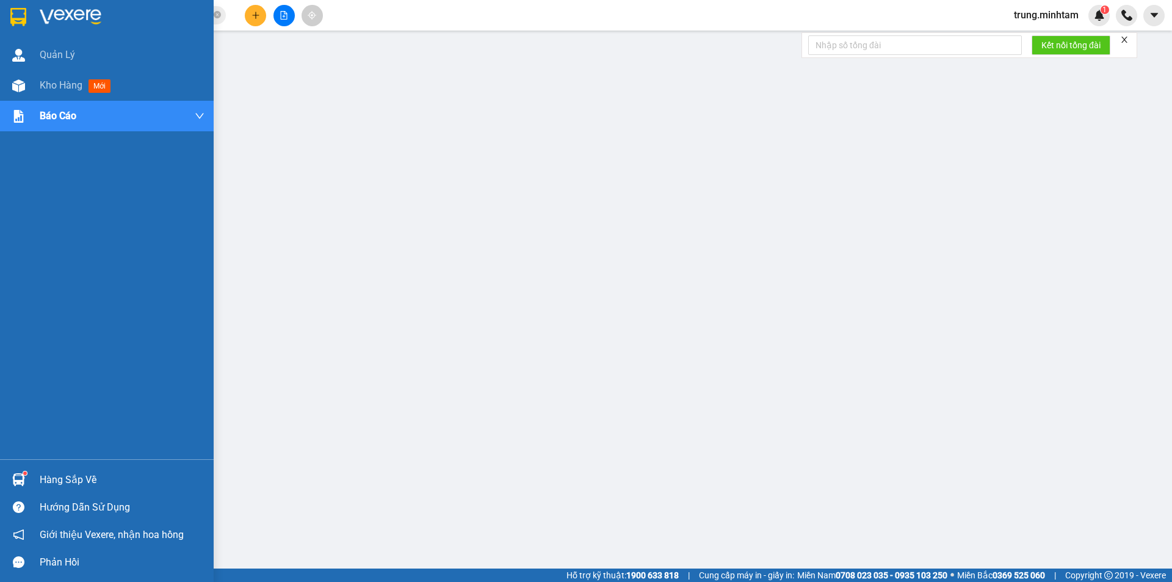
click at [71, 485] on div "Hàng sắp về" at bounding box center [122, 479] width 165 height 18
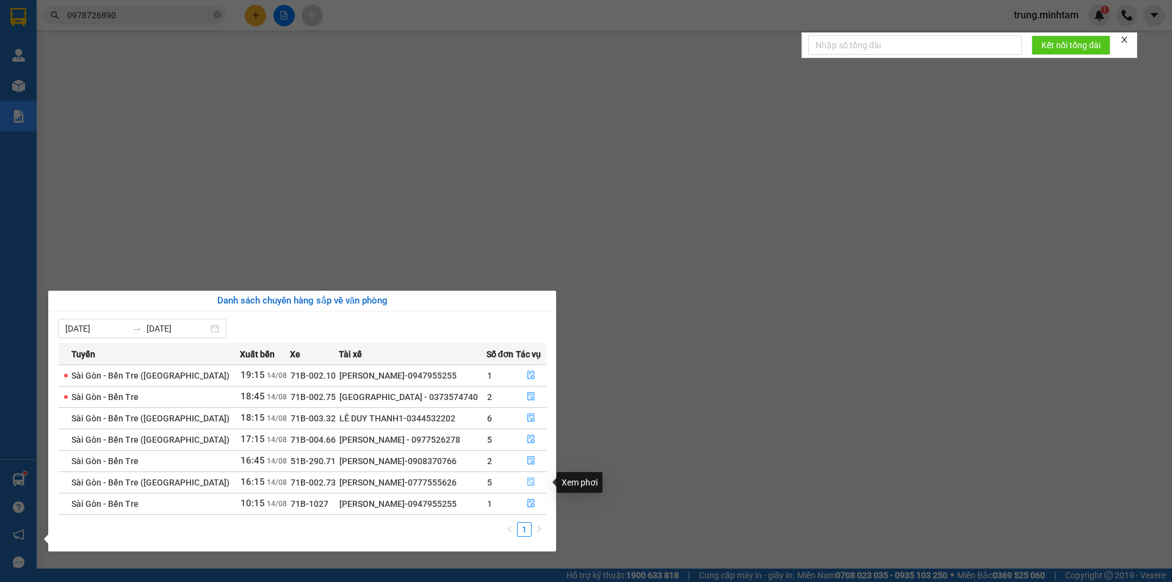
click at [531, 482] on icon "file-done" at bounding box center [530, 482] width 7 height 9
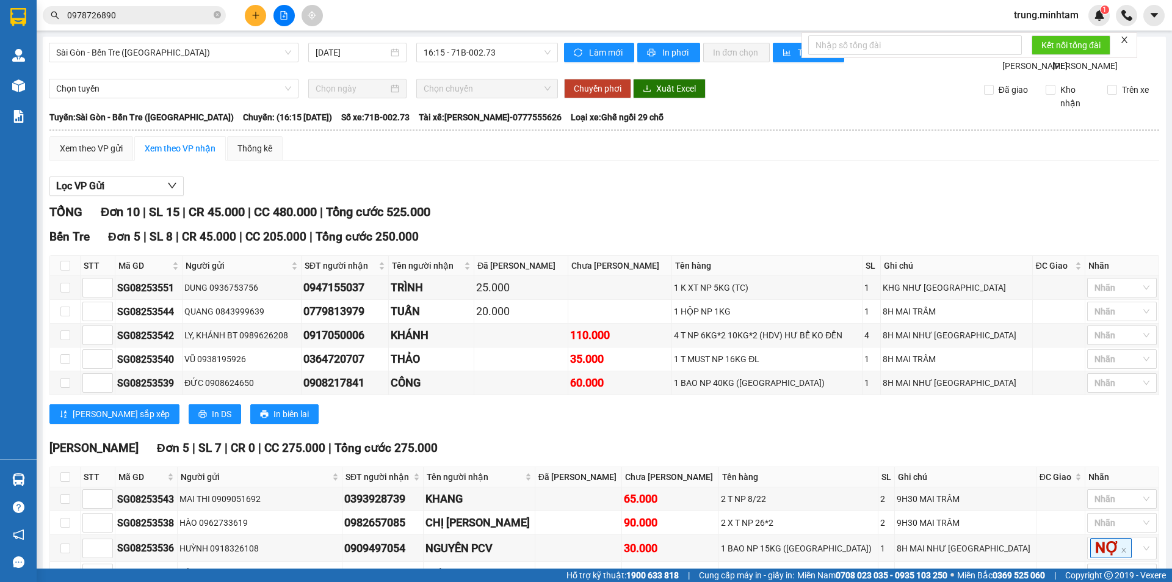
scroll to position [117, 0]
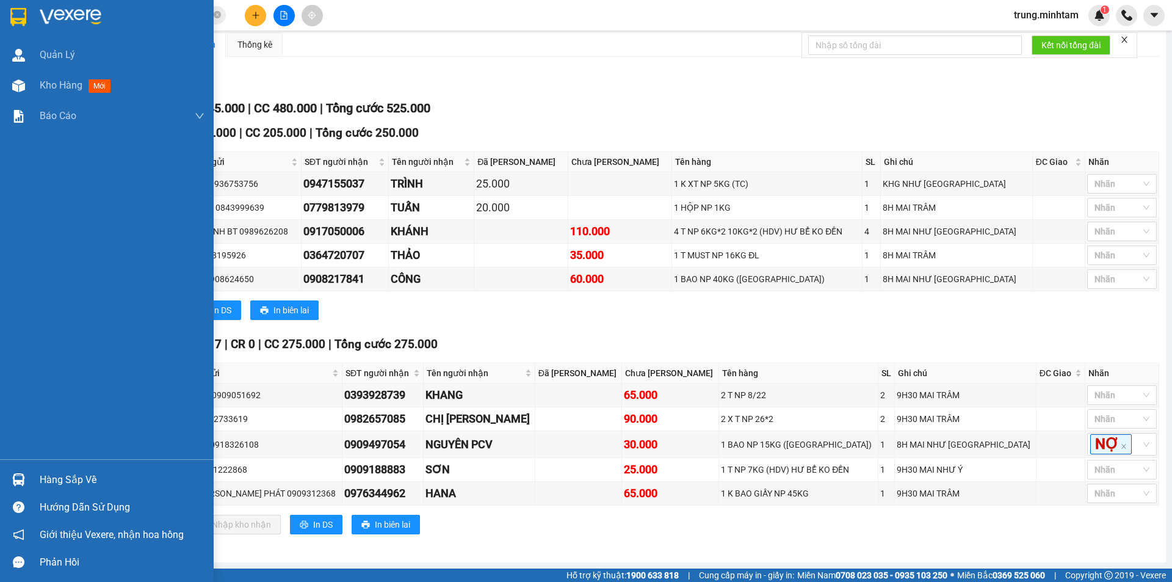
click at [49, 480] on div "Hàng sắp về" at bounding box center [122, 479] width 165 height 18
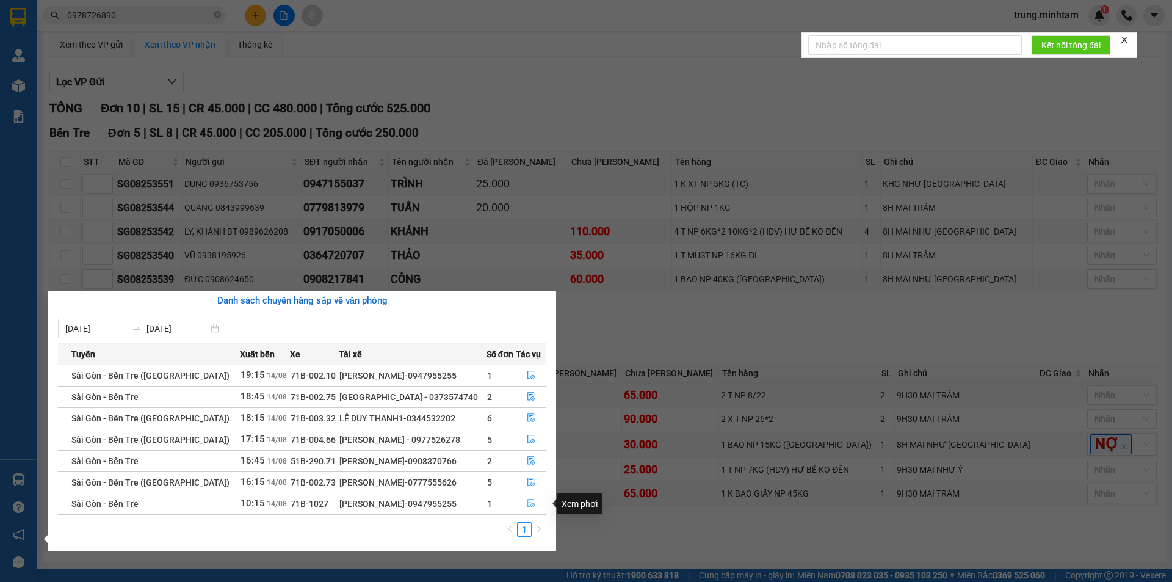
click at [528, 501] on icon "file-done" at bounding box center [530, 503] width 7 height 9
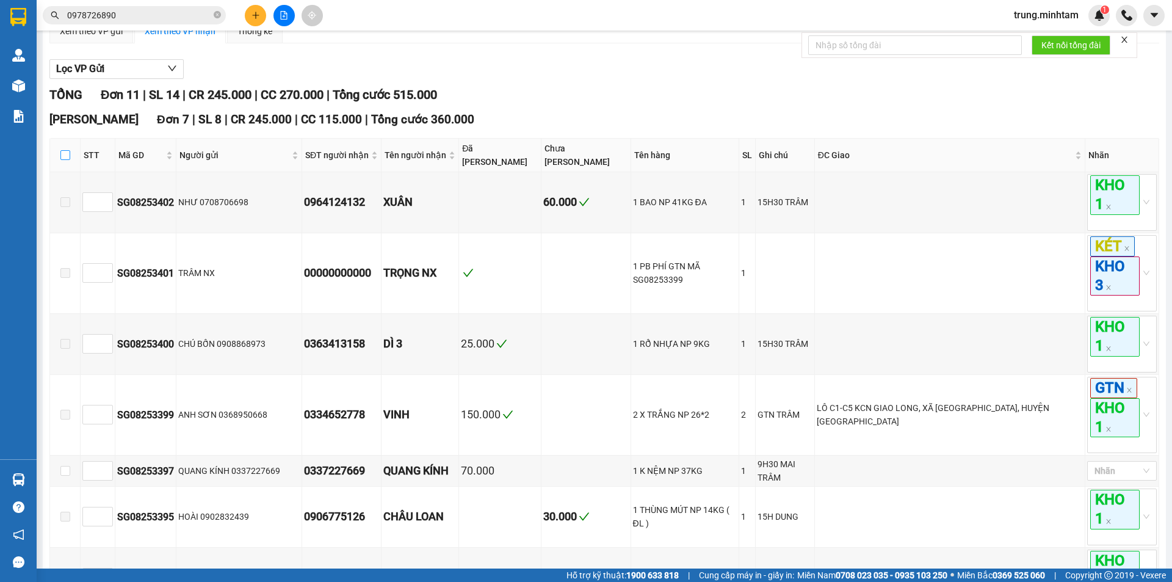
click at [67, 160] on input "checkbox" at bounding box center [65, 155] width 10 height 10
checkbox input "true"
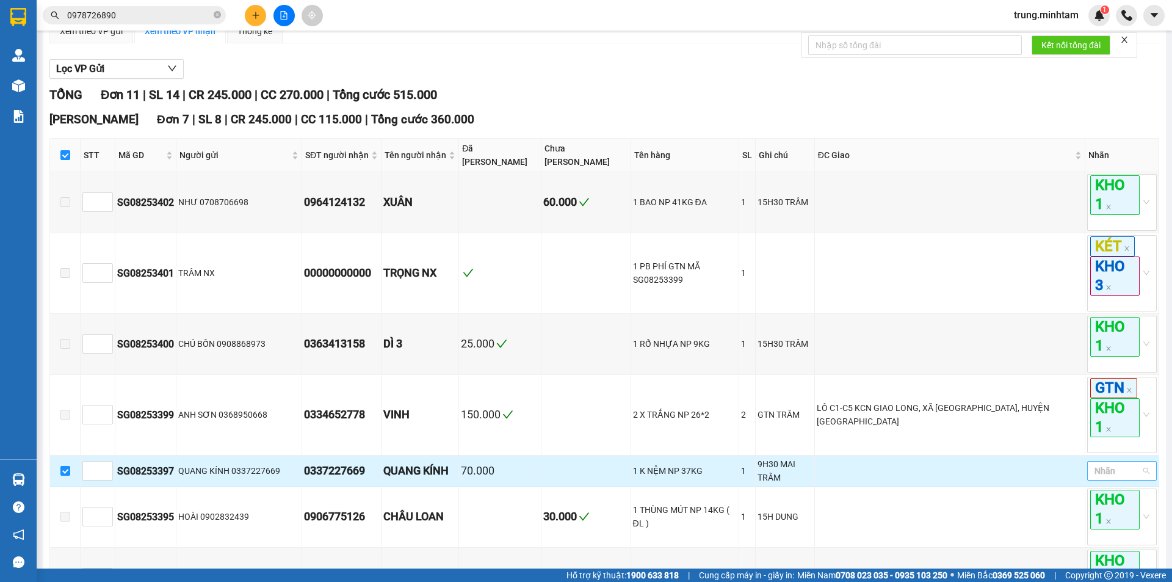
click at [1115, 466] on div at bounding box center [1115, 470] width 51 height 15
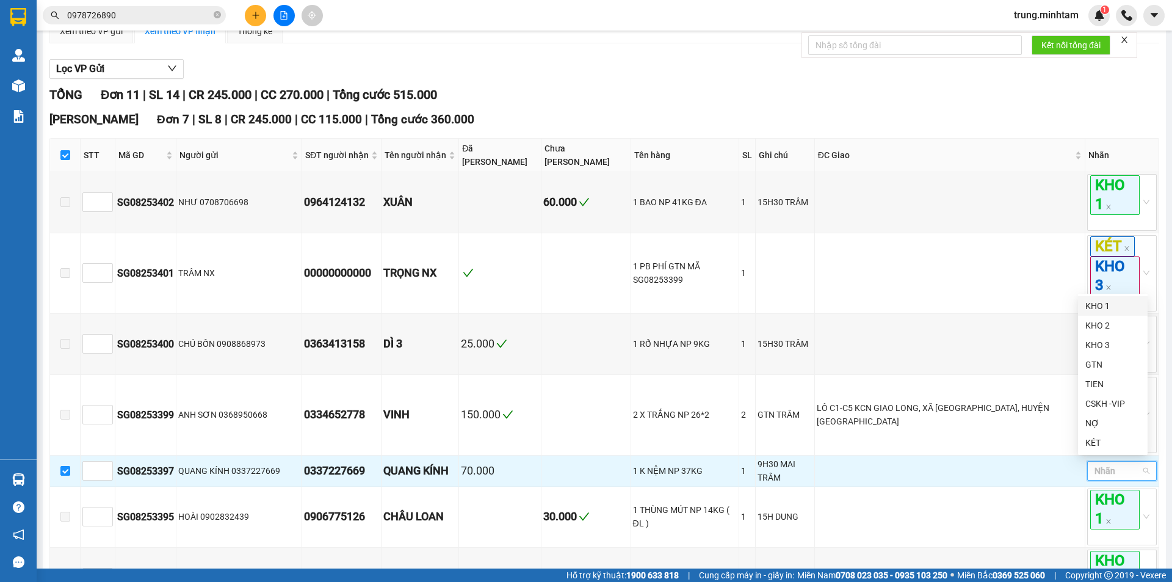
click at [1095, 306] on div "KHO 1" at bounding box center [1112, 305] width 55 height 13
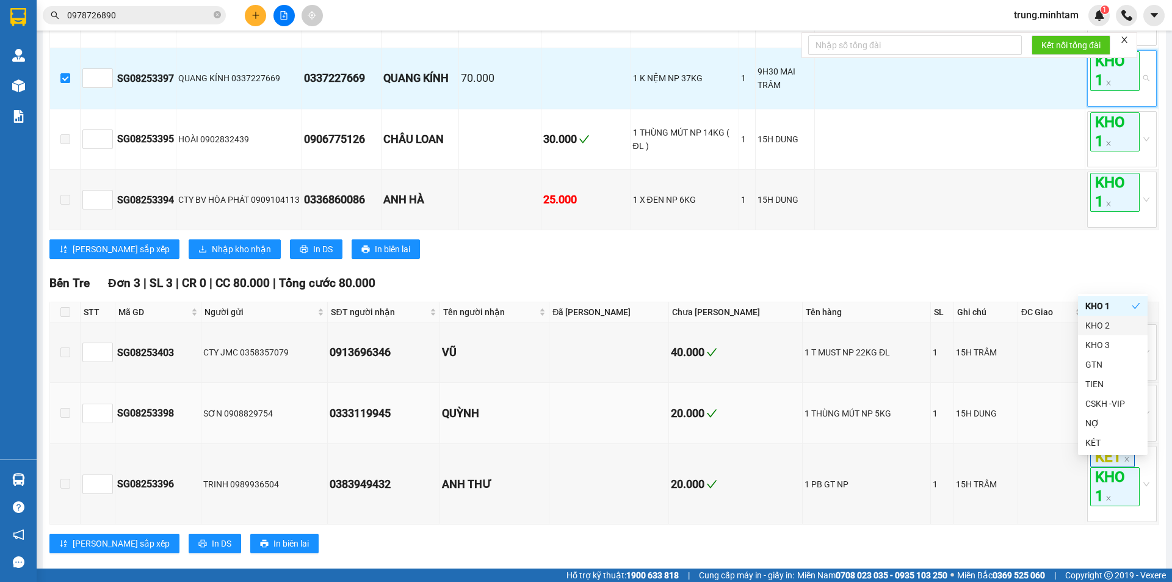
scroll to position [320, 0]
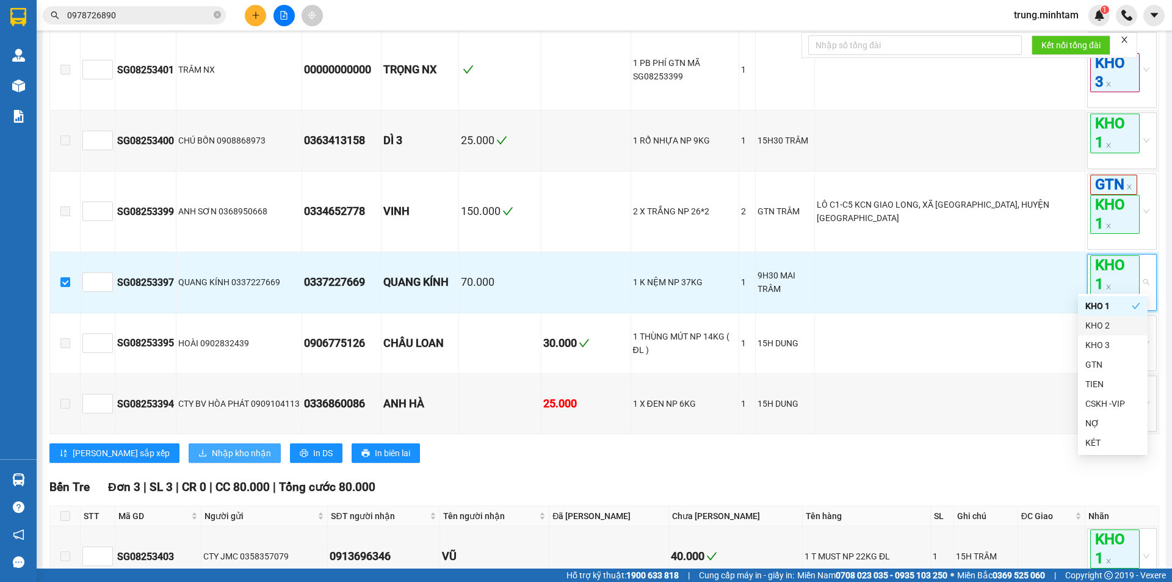
click at [212, 453] on span "Nhập kho nhận" at bounding box center [241, 452] width 59 height 13
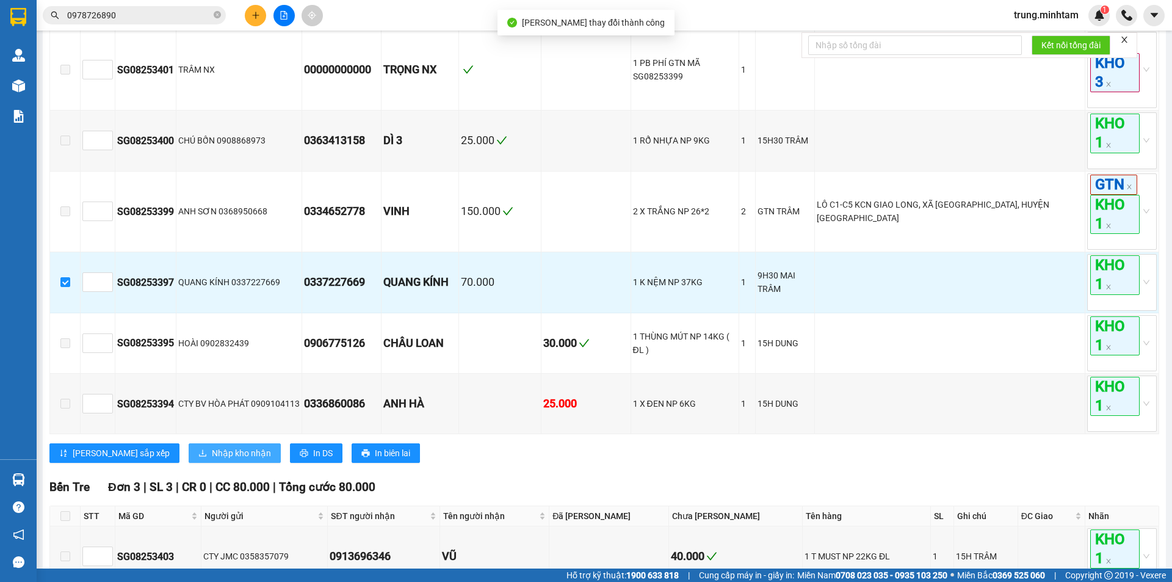
click at [212, 452] on span "Nhập kho nhận" at bounding box center [241, 452] width 59 height 13
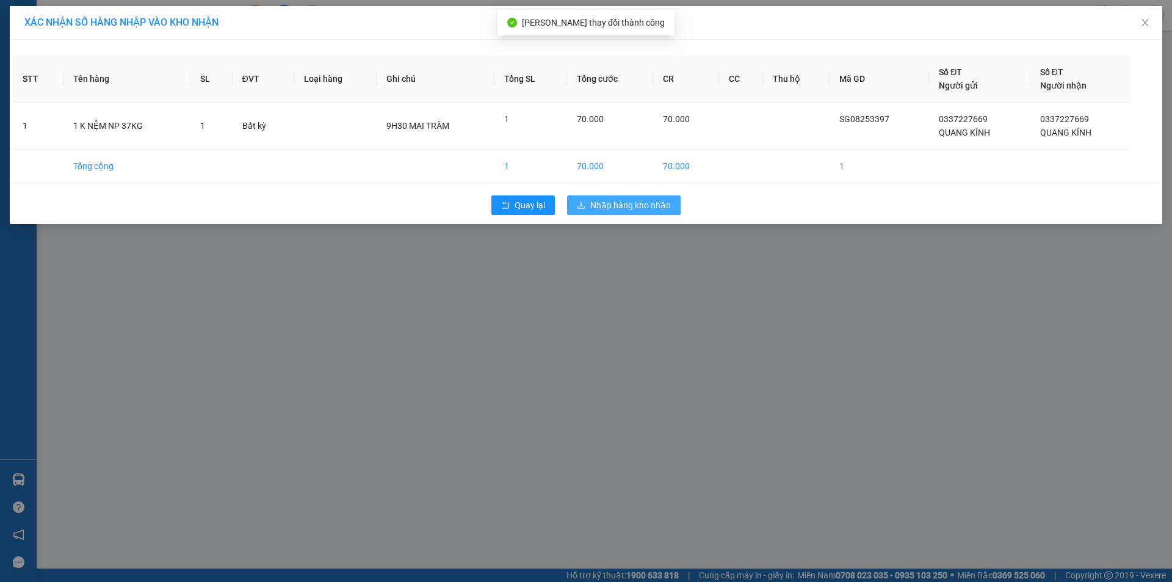
click at [627, 206] on span "Nhập hàng kho nhận" at bounding box center [630, 204] width 81 height 13
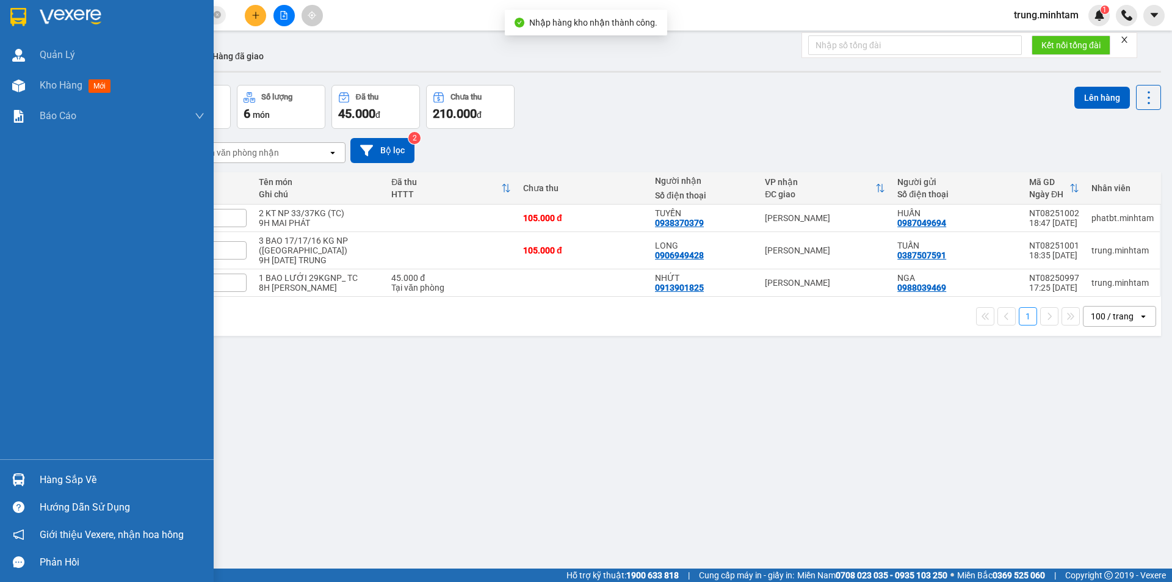
click at [56, 483] on div "Hàng sắp về" at bounding box center [122, 479] width 165 height 18
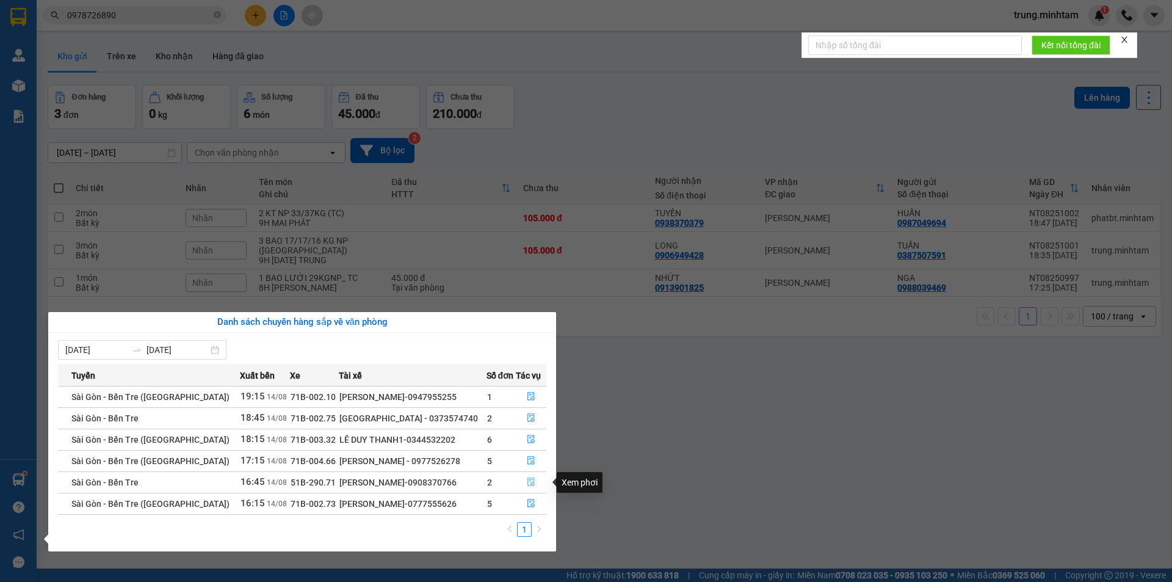
click at [528, 480] on icon "file-done" at bounding box center [531, 481] width 9 height 9
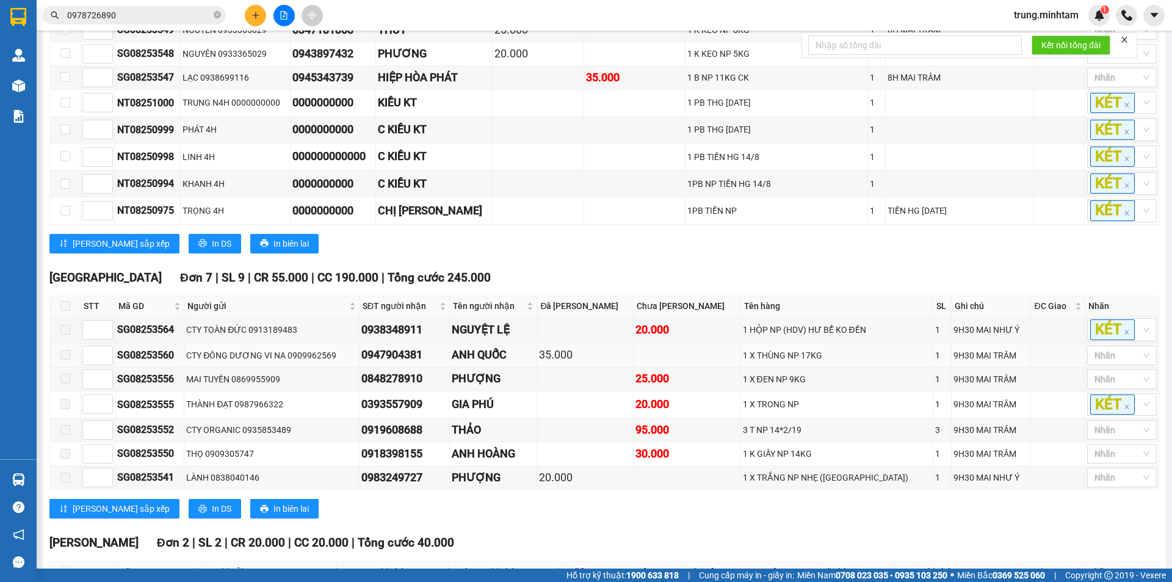
scroll to position [550, 0]
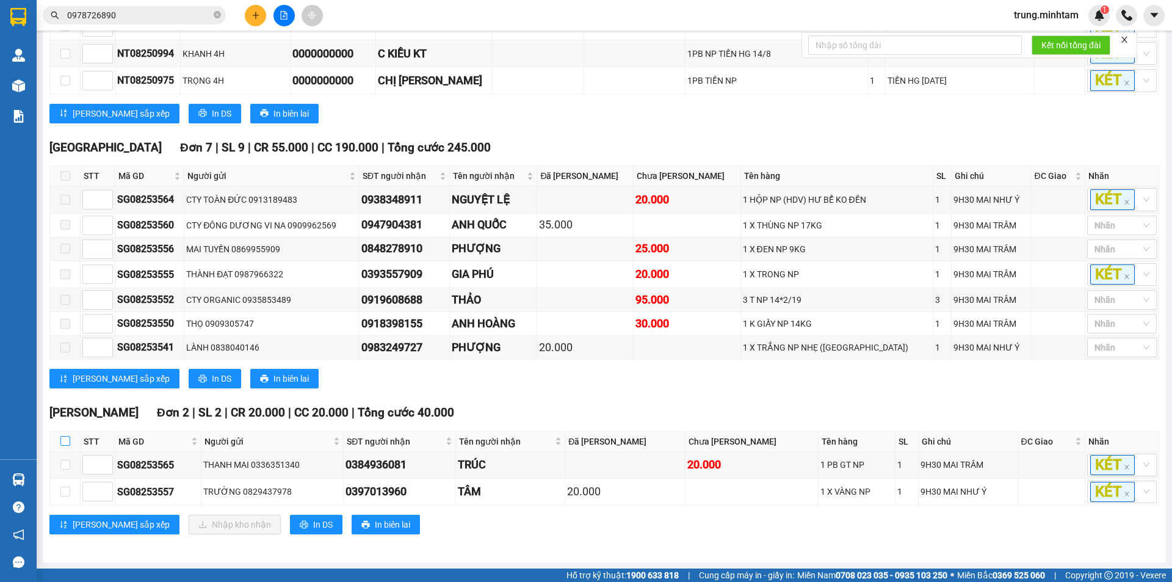
click at [68, 440] on input "checkbox" at bounding box center [65, 441] width 10 height 10
checkbox input "true"
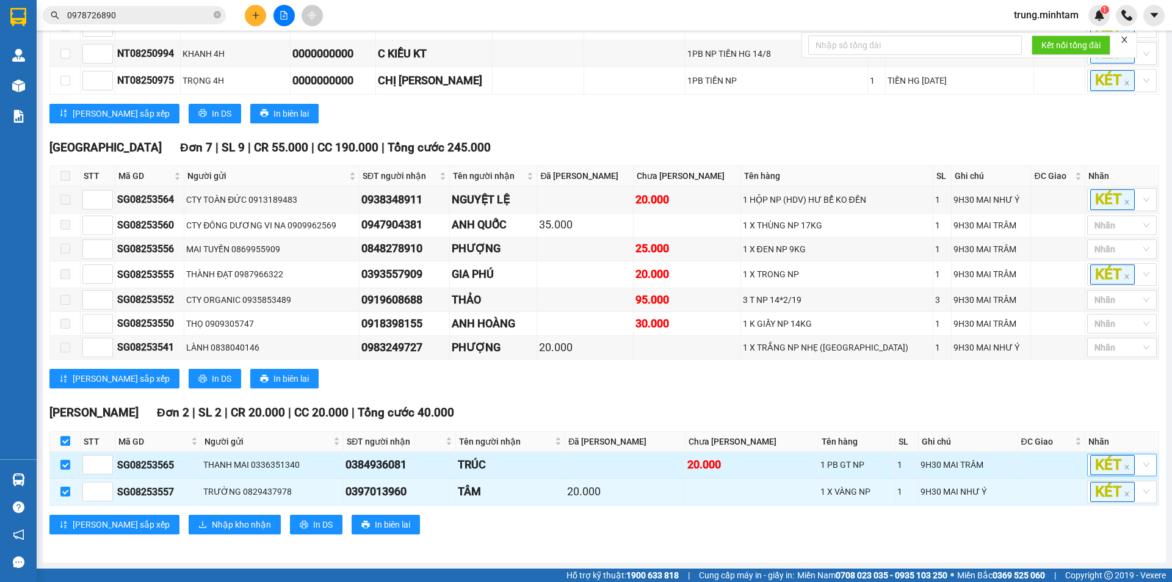
click at [1138, 466] on div "KÉT" at bounding box center [1122, 464] width 70 height 23
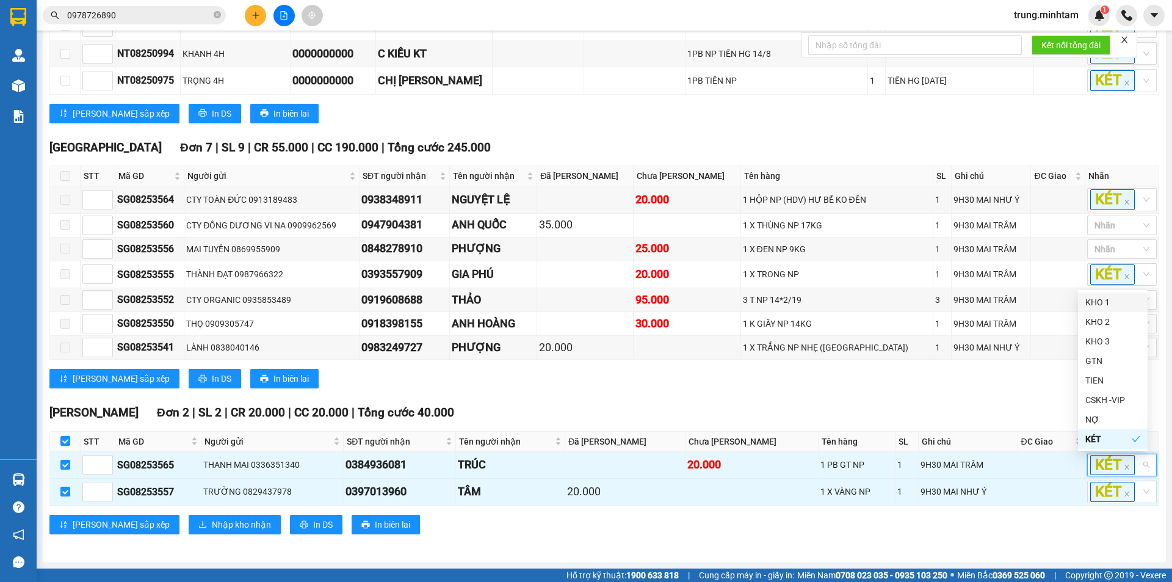
drag, startPoint x: 1100, startPoint y: 300, endPoint x: 1061, endPoint y: 364, distance: 74.7
click at [1098, 300] on div "KHO 1" at bounding box center [1112, 301] width 55 height 13
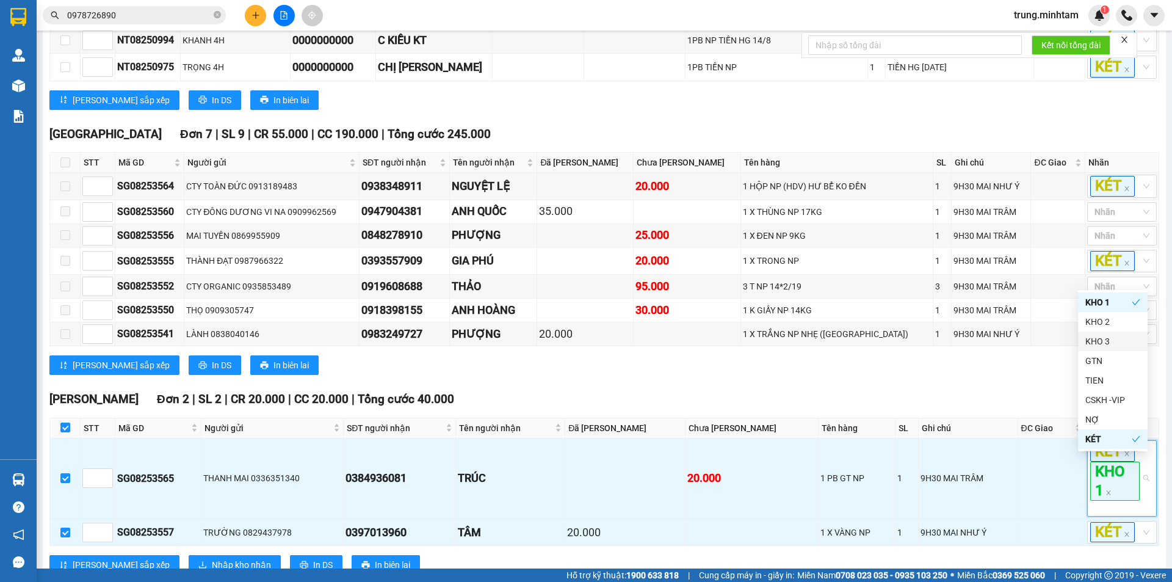
click at [1058, 373] on div "[PERSON_NAME] sắp xếp In DS In biên lai" at bounding box center [603, 365] width 1109 height 20
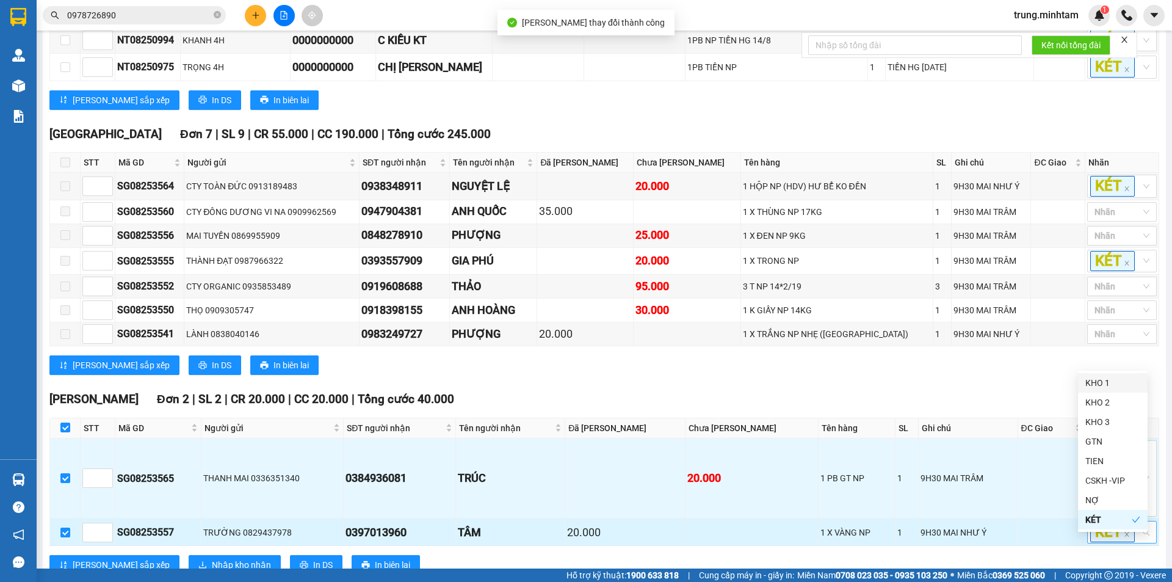
click at [1138, 543] on div "KÉT" at bounding box center [1122, 532] width 70 height 23
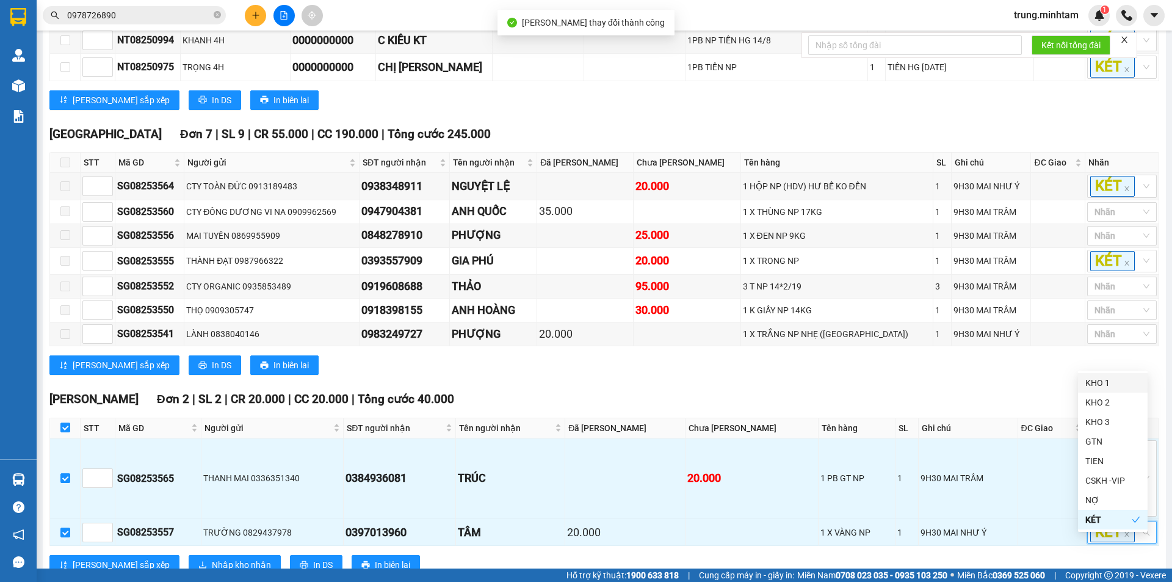
drag, startPoint x: 1098, startPoint y: 384, endPoint x: 1049, endPoint y: 384, distance: 48.8
click at [1094, 384] on div "KHO 1" at bounding box center [1112, 382] width 55 height 13
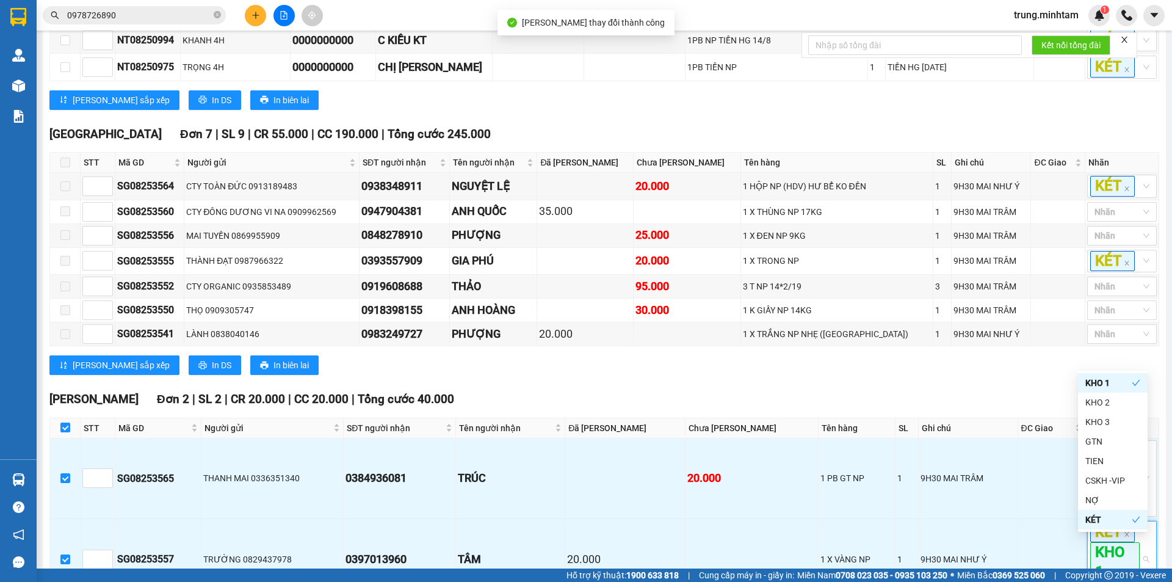
click at [1049, 375] on div "[PERSON_NAME] sắp xếp In DS In biên lai" at bounding box center [603, 365] width 1109 height 20
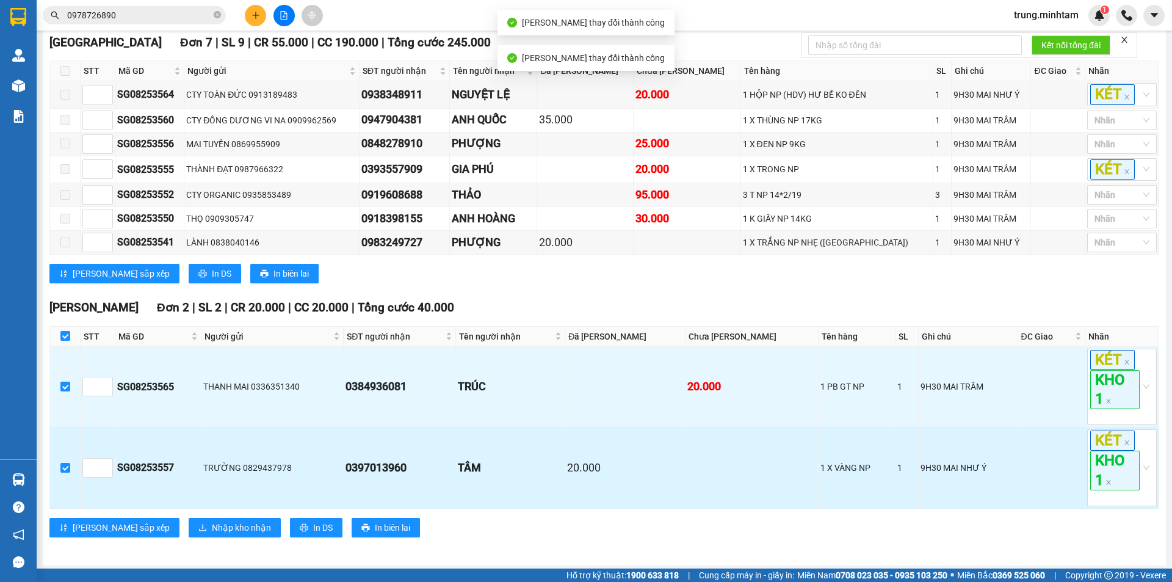
scroll to position [658, 0]
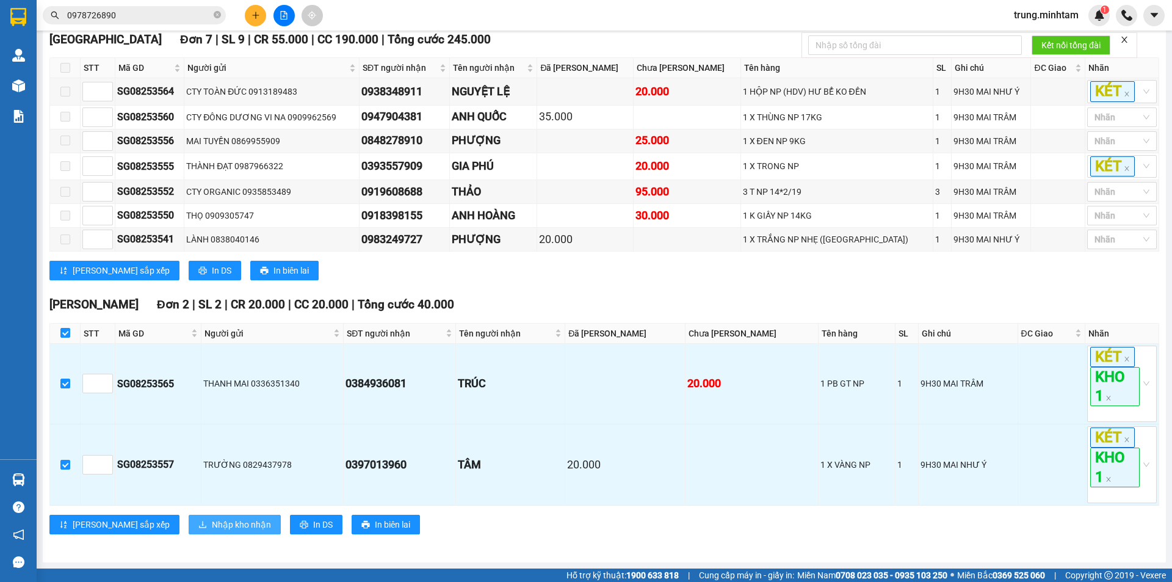
click at [212, 524] on span "Nhập kho nhận" at bounding box center [241, 523] width 59 height 13
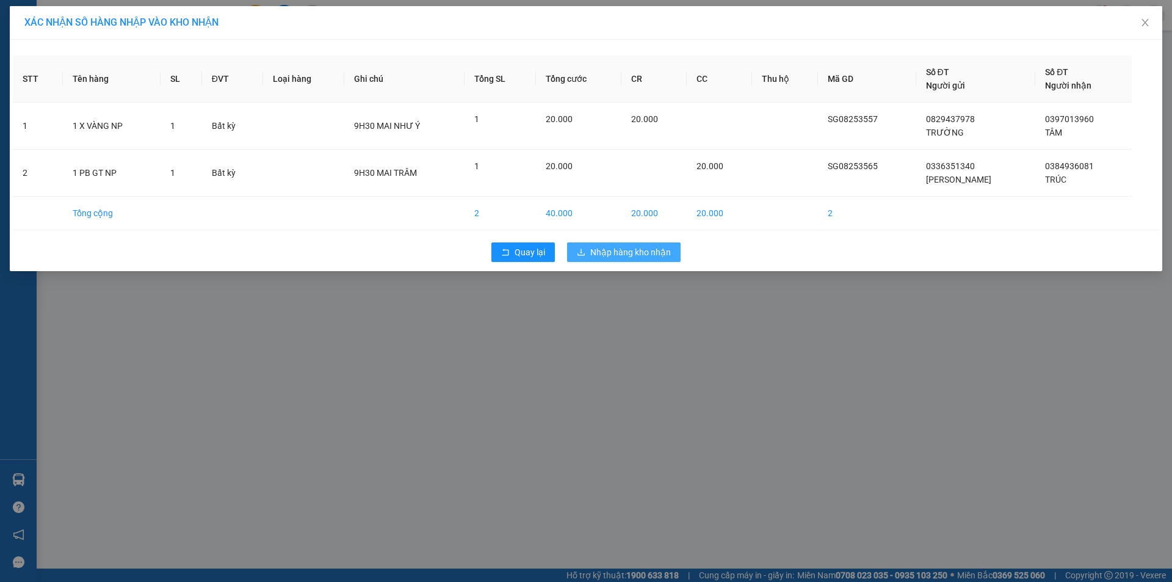
click at [652, 248] on span "Nhập hàng kho nhận" at bounding box center [630, 251] width 81 height 13
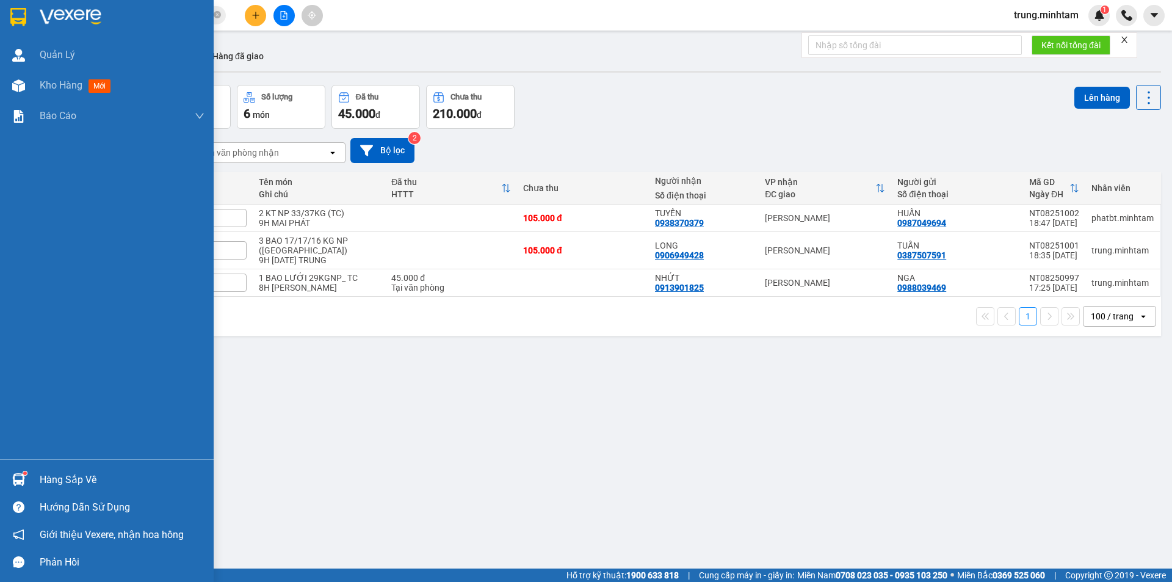
click at [65, 485] on div "Hàng sắp về" at bounding box center [122, 479] width 165 height 18
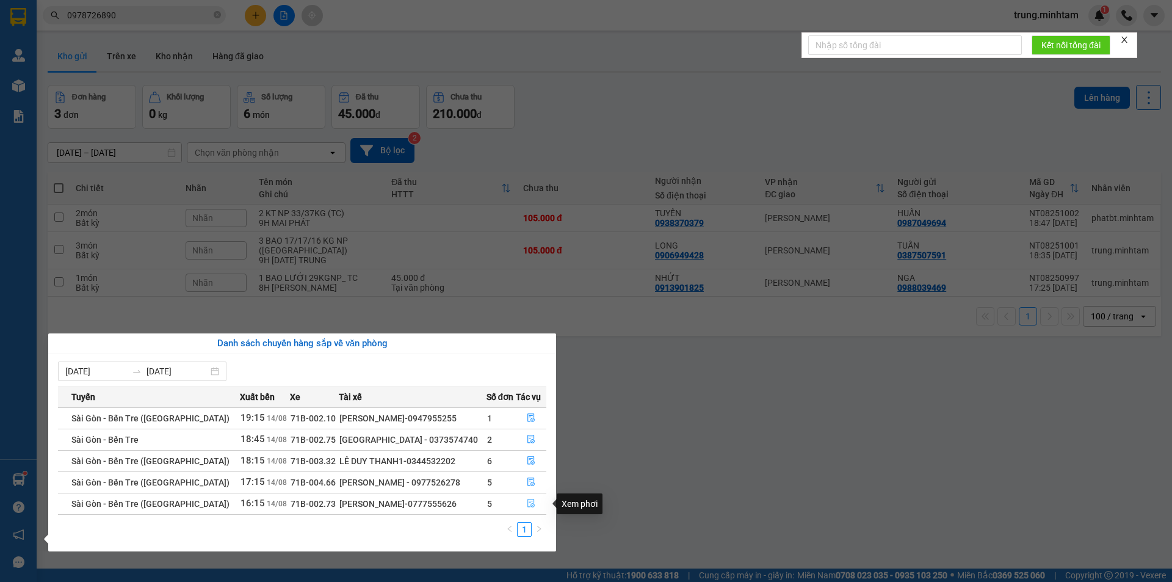
click at [527, 505] on icon "file-done" at bounding box center [531, 503] width 9 height 9
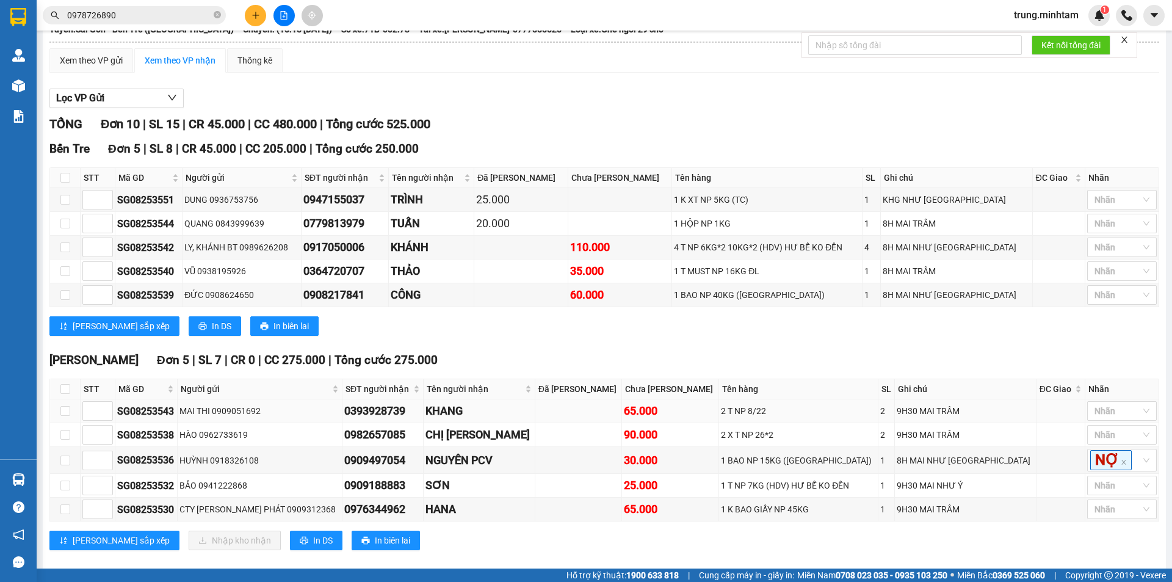
scroll to position [117, 0]
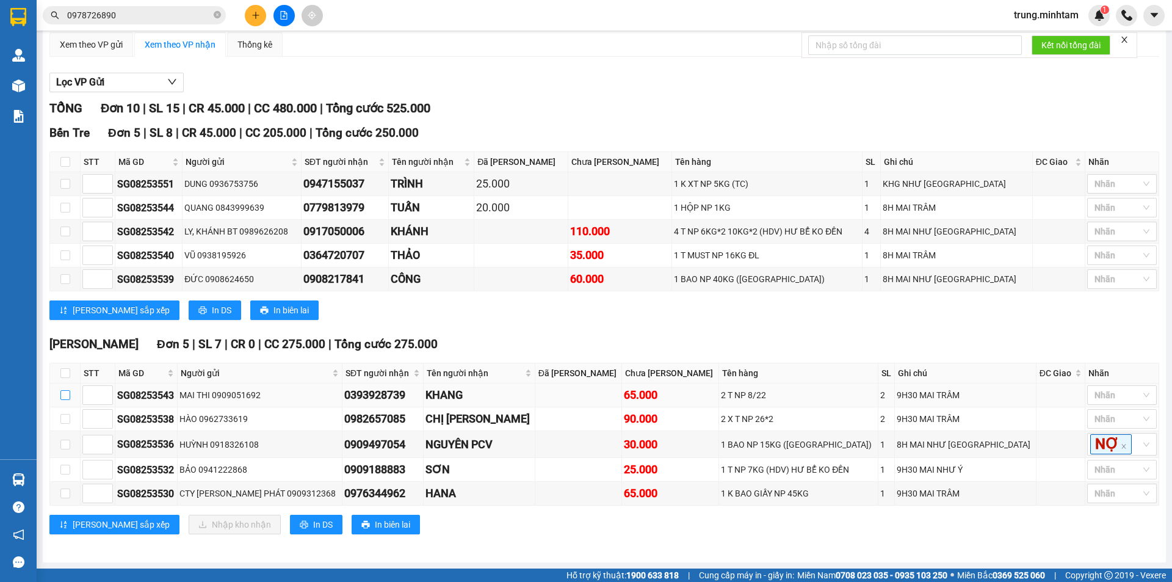
click at [62, 395] on input "checkbox" at bounding box center [65, 395] width 10 height 10
checkbox input "true"
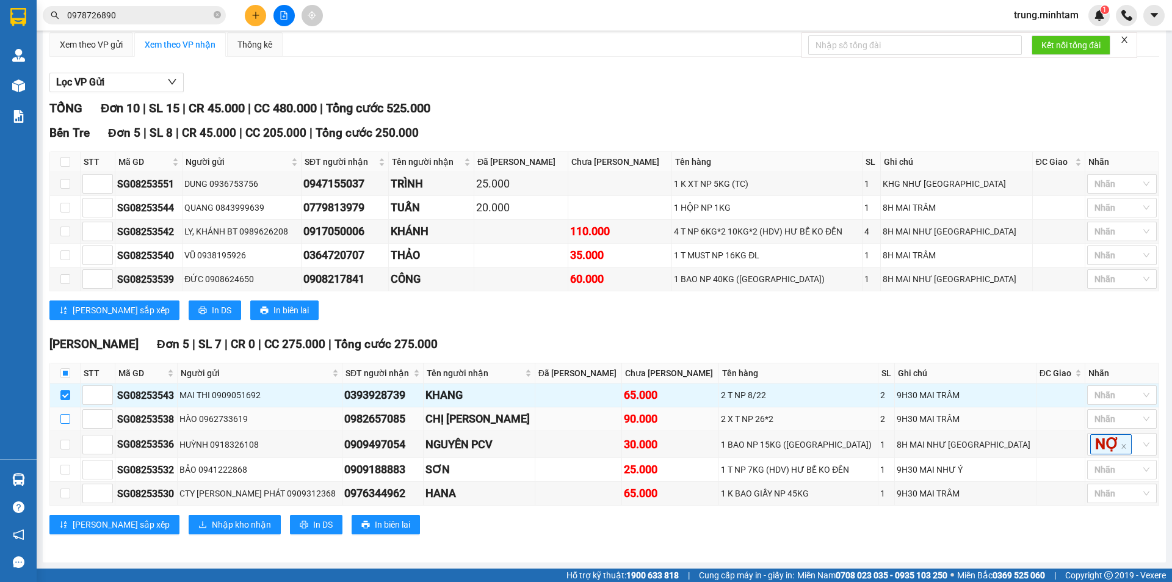
click at [62, 420] on input "checkbox" at bounding box center [65, 419] width 10 height 10
checkbox input "true"
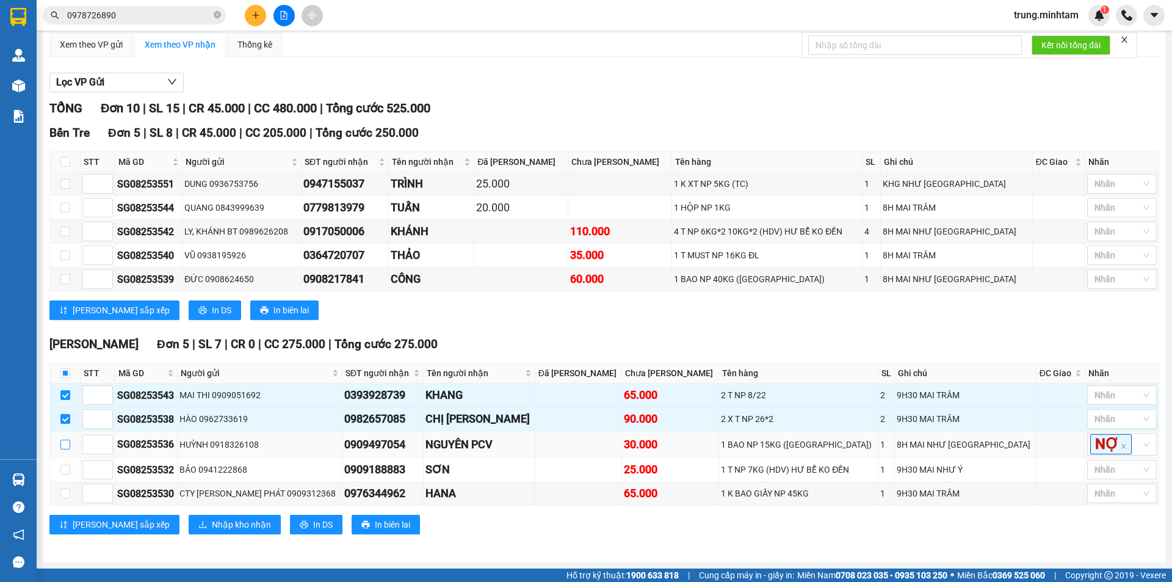
click at [64, 444] on input "checkbox" at bounding box center [65, 444] width 10 height 10
checkbox input "true"
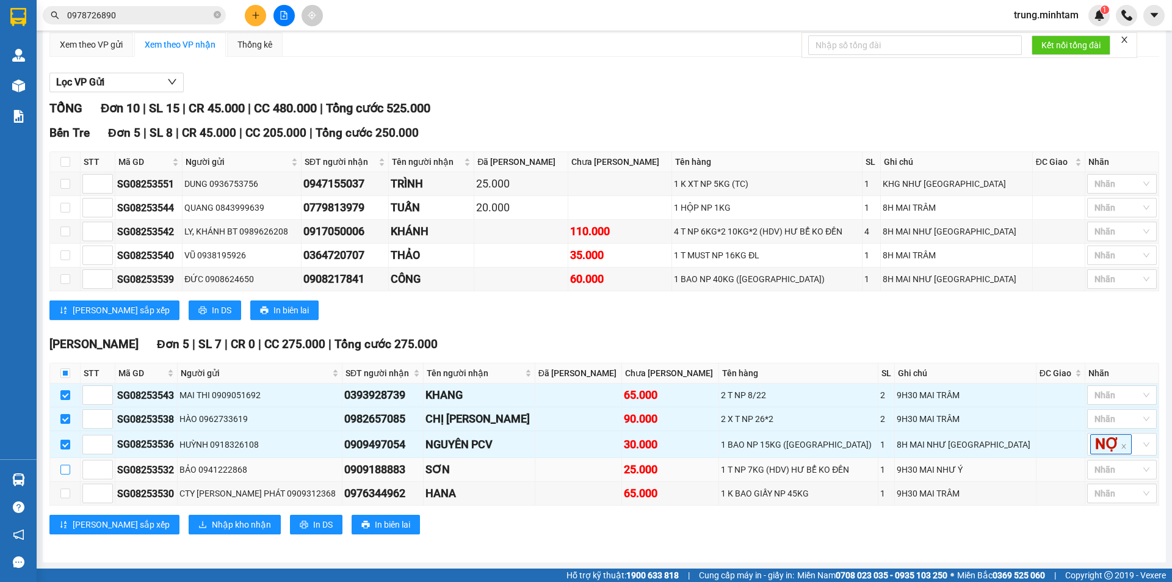
click at [63, 469] on input "checkbox" at bounding box center [65, 469] width 10 height 10
checkbox input "true"
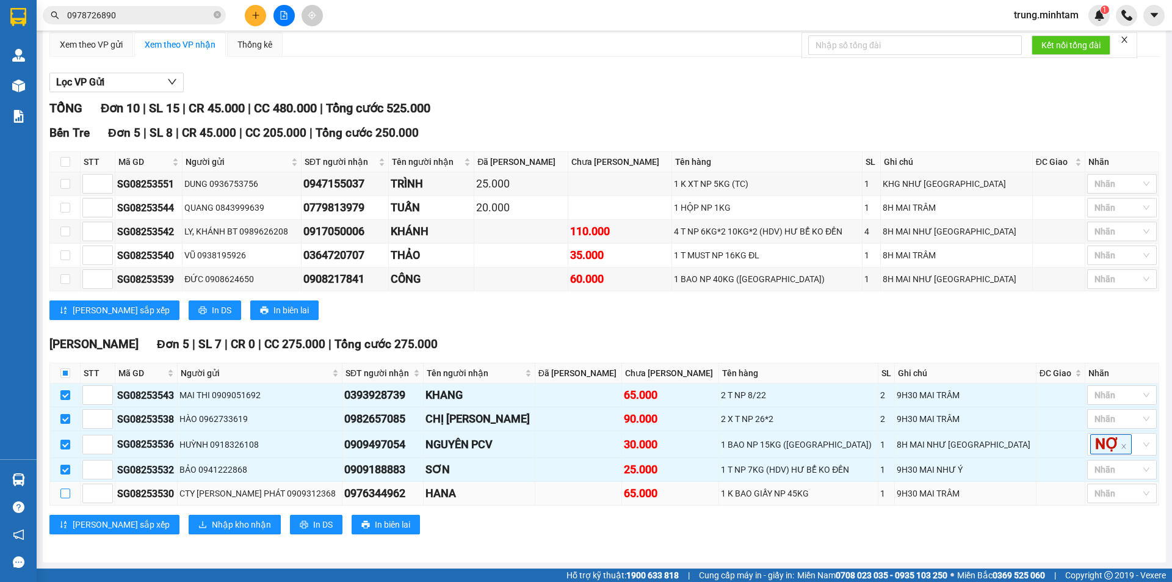
click at [62, 492] on input "checkbox" at bounding box center [65, 493] width 10 height 10
checkbox input "true"
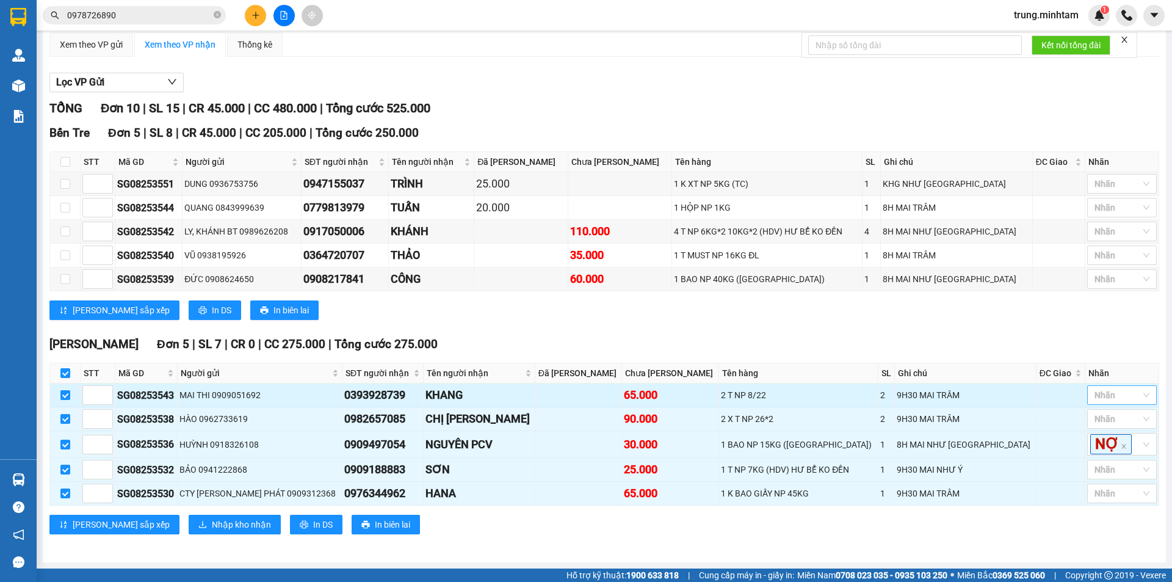
click at [1123, 396] on div at bounding box center [1115, 394] width 51 height 15
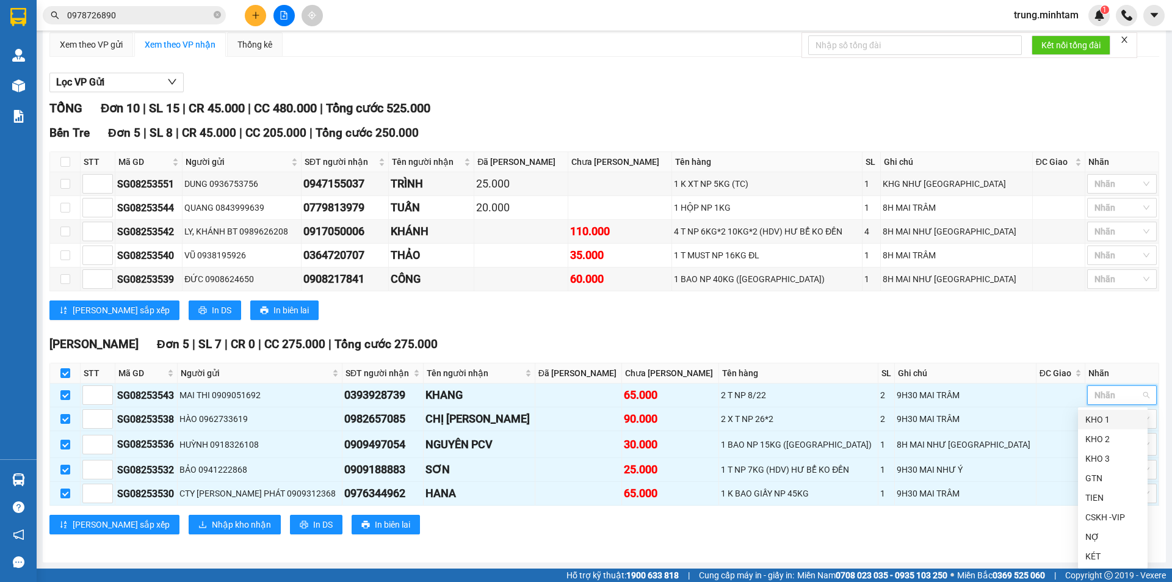
click at [1102, 417] on div "KHO 1" at bounding box center [1112, 419] width 55 height 13
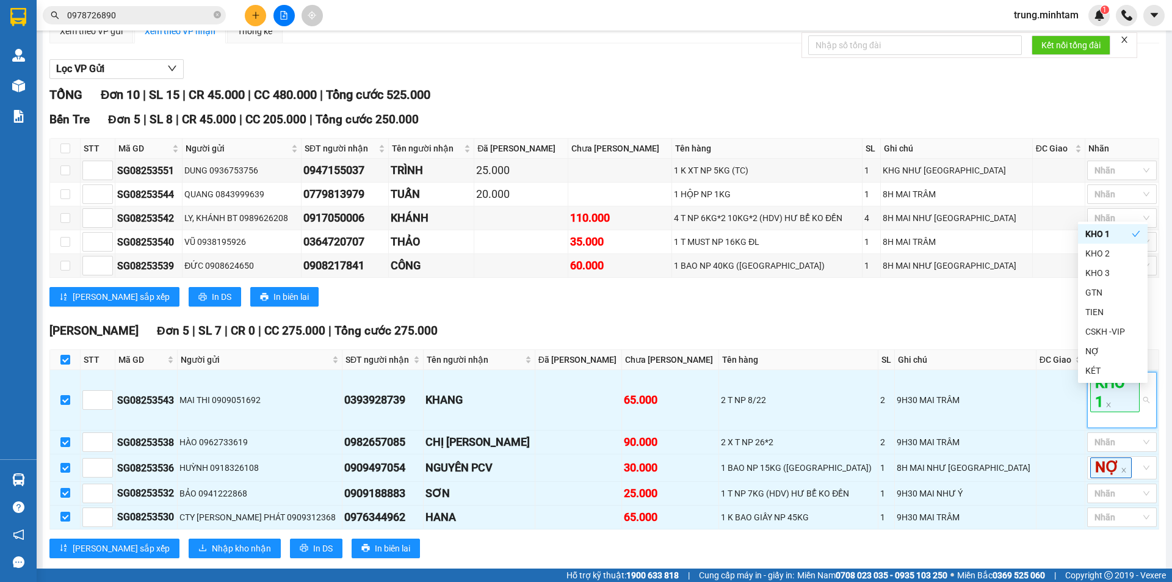
click at [1050, 338] on div "Ngã Tư Huyện Đơn 5 | SL 7 | CR 0 | CC 275.000 | Tổng cước 275.000" at bounding box center [603, 331] width 1109 height 18
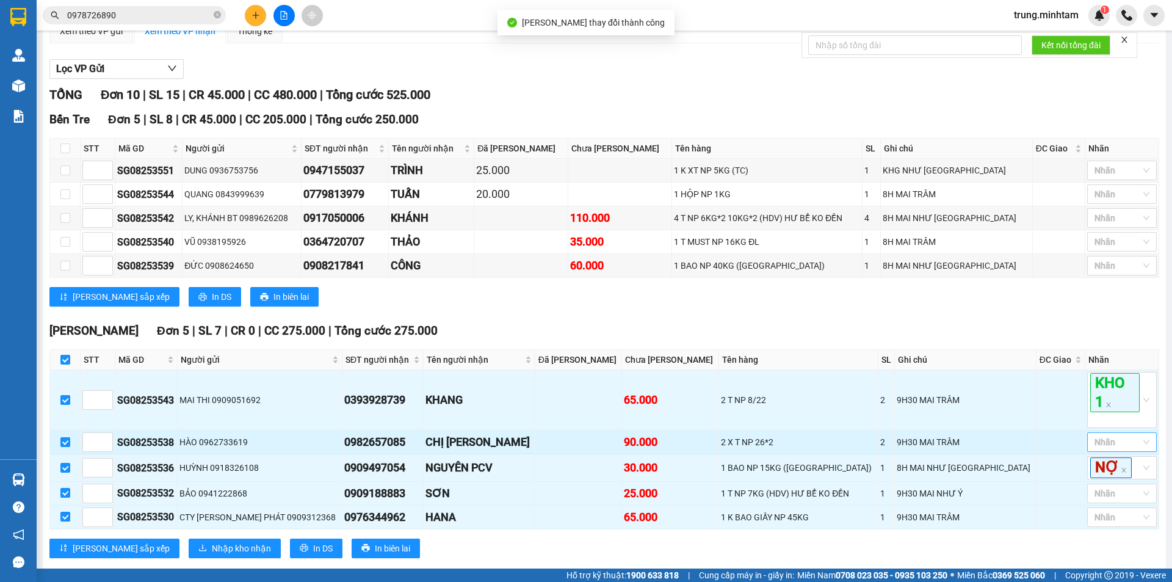
click at [1114, 449] on div at bounding box center [1115, 441] width 51 height 15
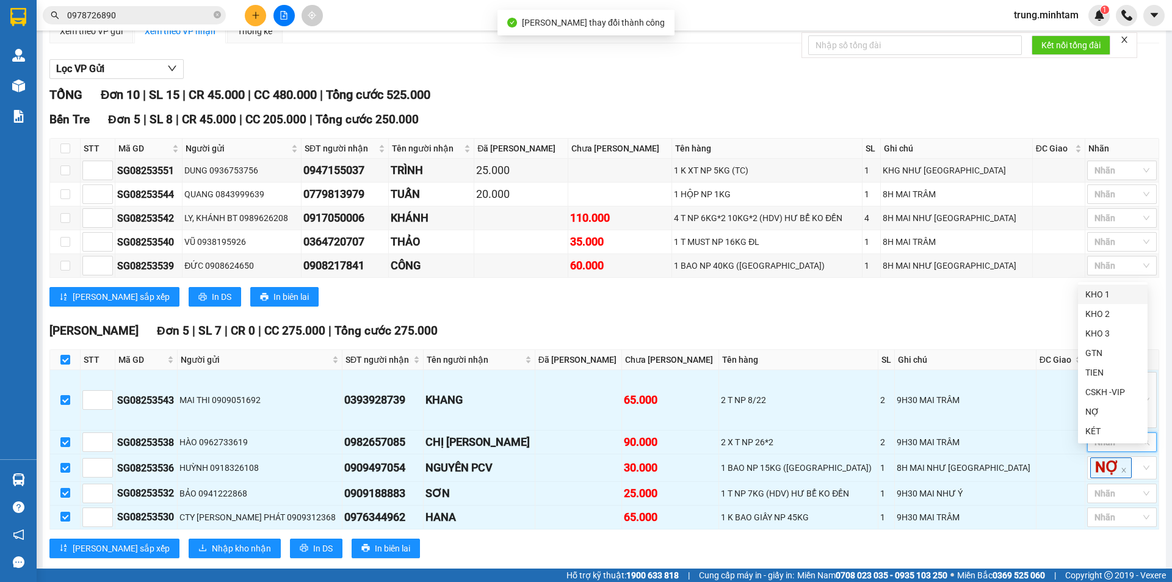
click at [1090, 300] on div "KHO 1" at bounding box center [1112, 293] width 55 height 13
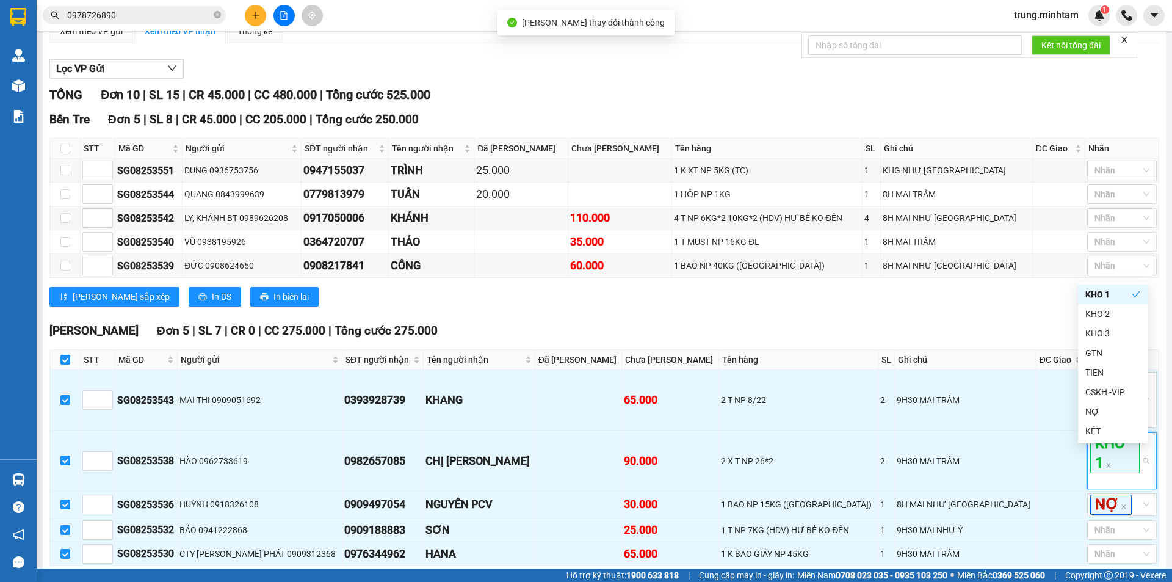
click at [1054, 306] on div "[PERSON_NAME] sắp xếp In DS In biên lai" at bounding box center [603, 297] width 1109 height 20
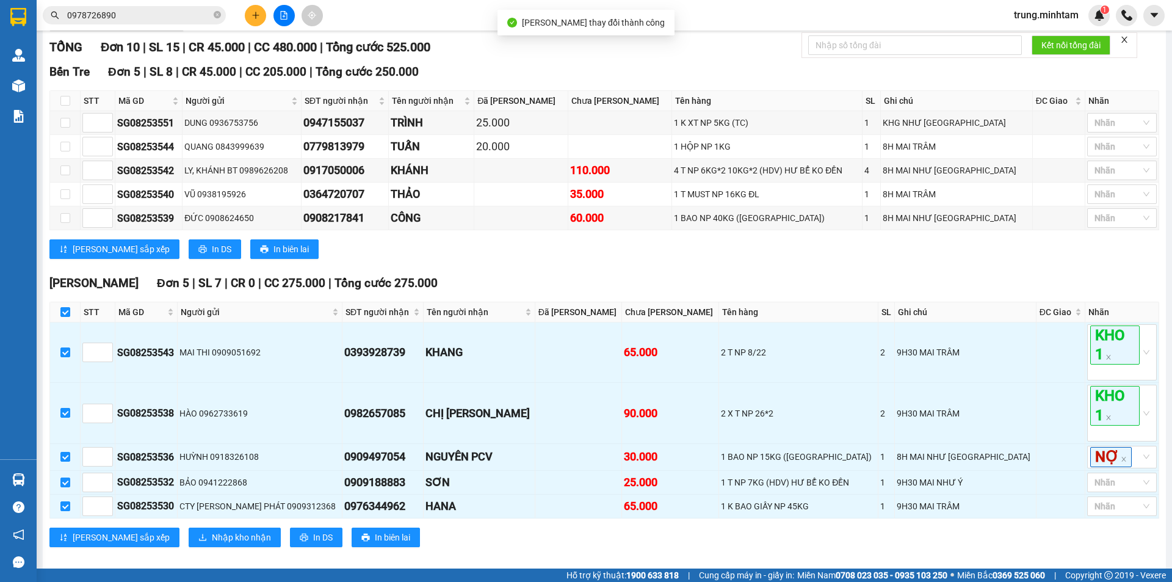
scroll to position [191, 0]
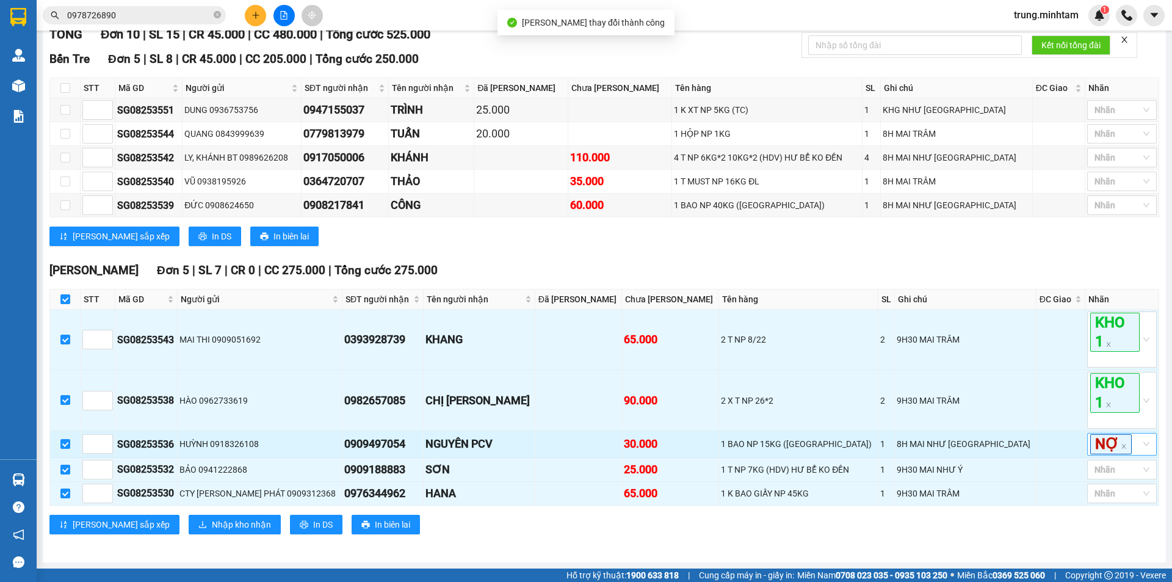
click at [1130, 447] on div "NỢ" at bounding box center [1115, 444] width 51 height 20
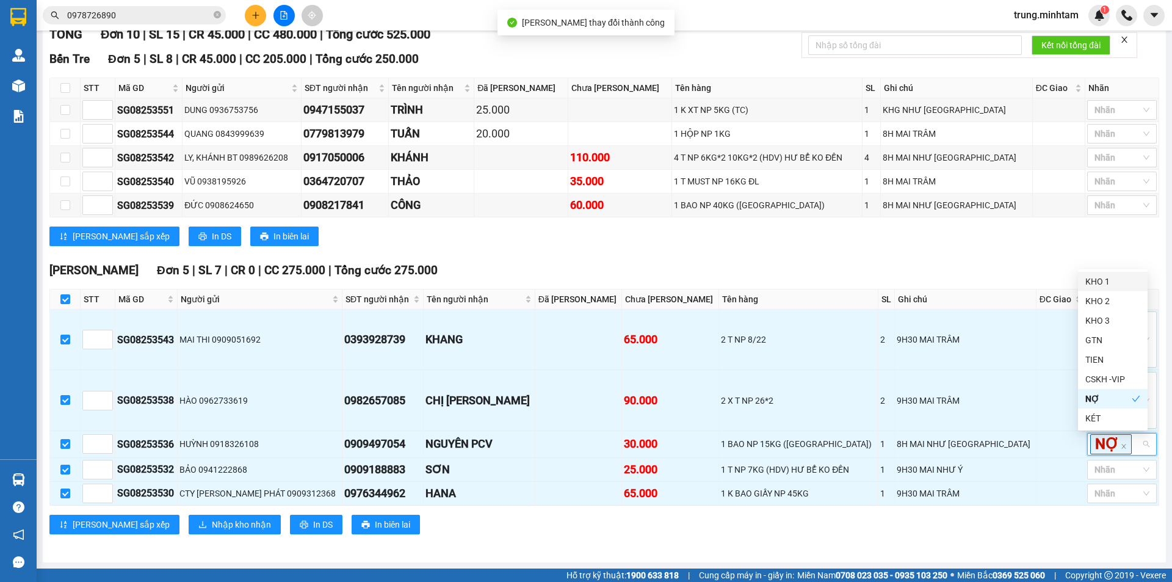
click at [1086, 281] on div "KHO 1" at bounding box center [1112, 281] width 55 height 13
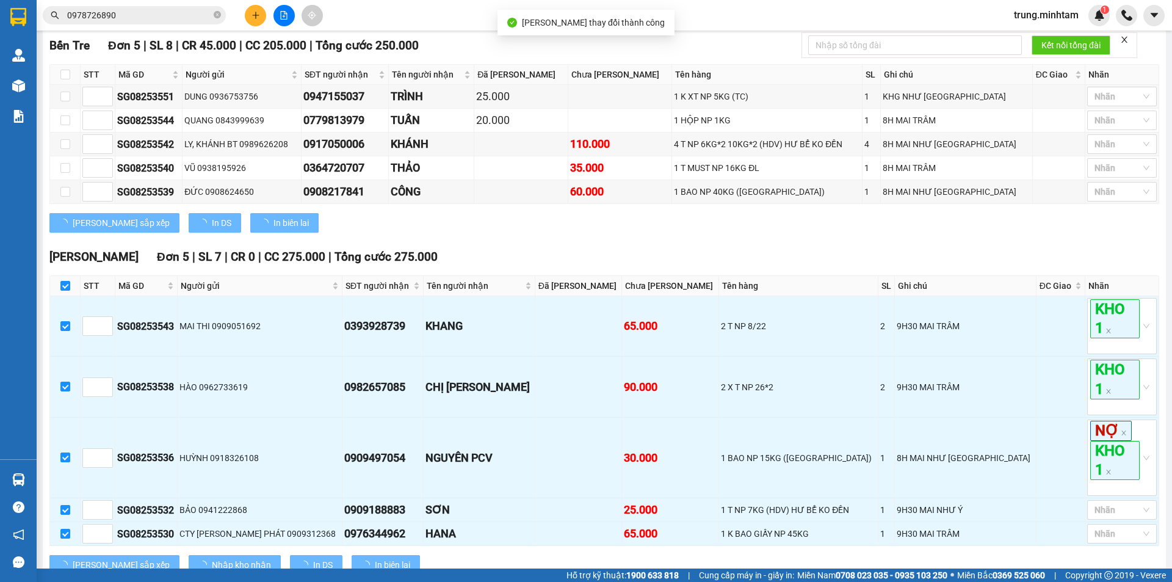
click at [998, 242] on div "Bến Tre Đơn 5 | SL 8 | CR 45.000 | CC 205.000 | Tổng cước 250.000 STT Mã GD Ng…" at bounding box center [603, 139] width 1109 height 205
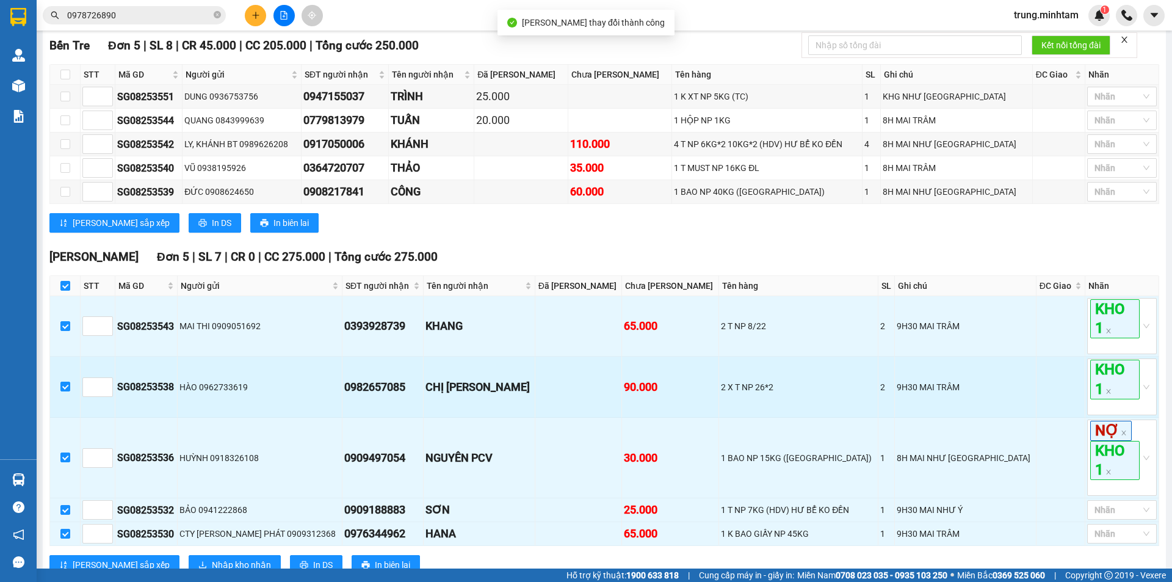
scroll to position [245, 0]
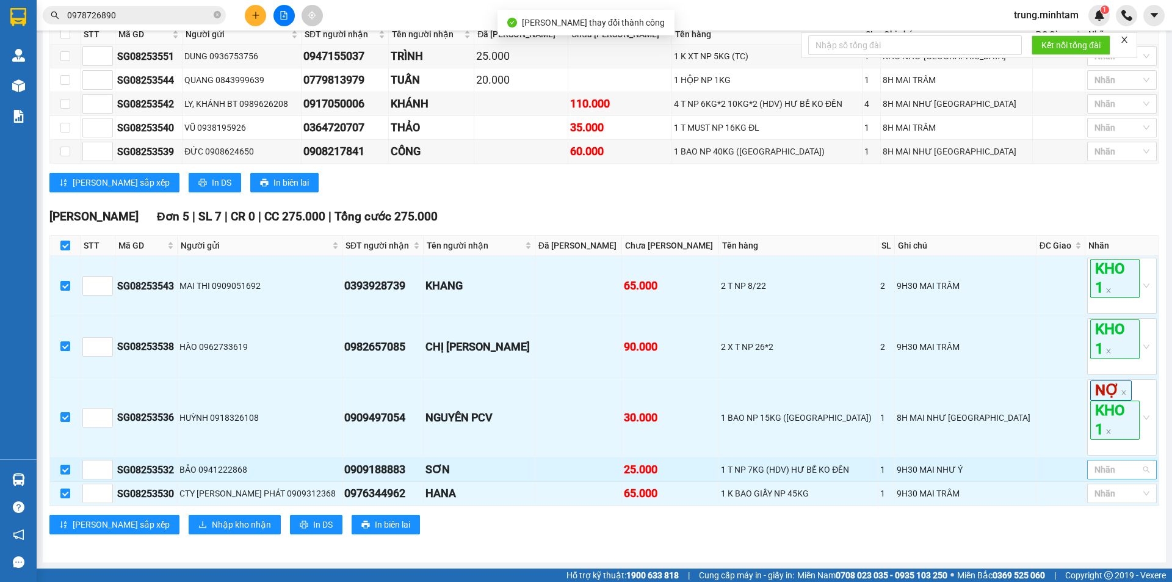
click at [1094, 472] on div at bounding box center [1115, 469] width 51 height 15
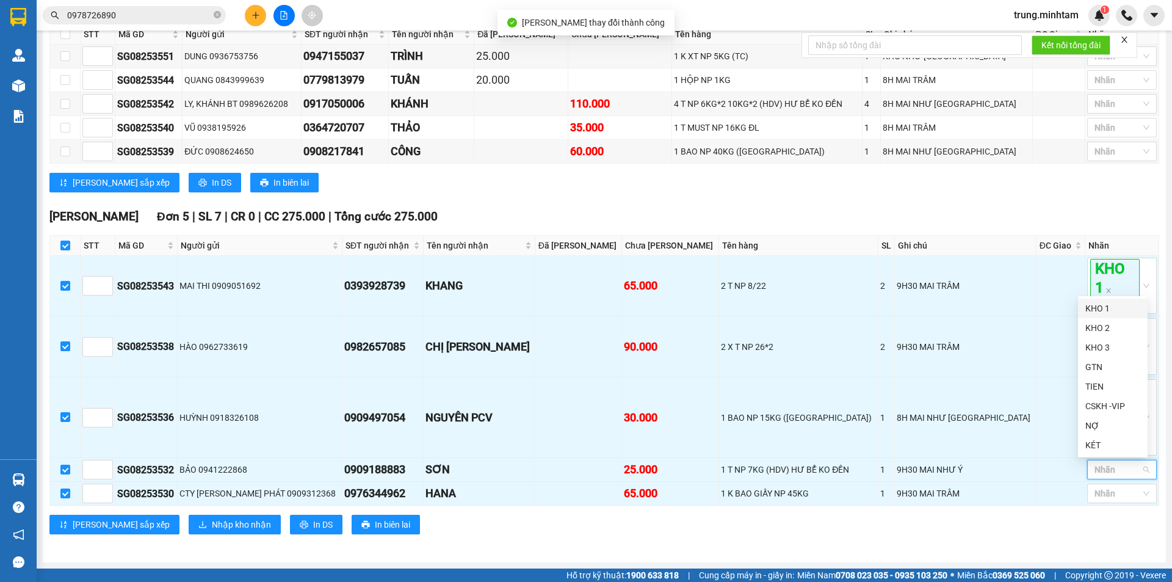
click at [1088, 309] on div "KHO 1" at bounding box center [1112, 307] width 55 height 13
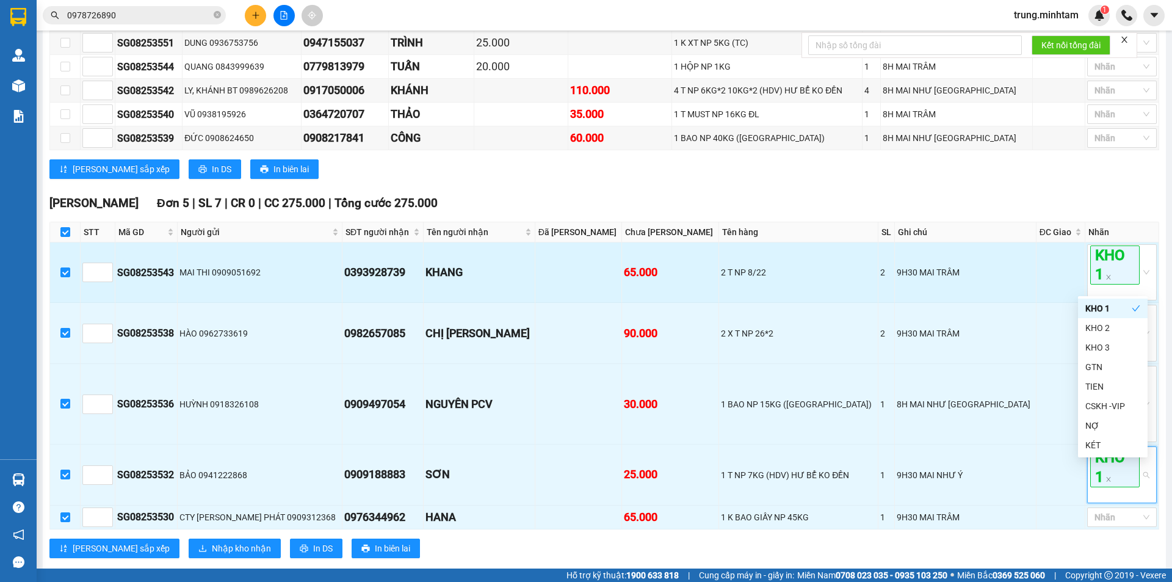
click at [1050, 294] on td at bounding box center [1060, 272] width 49 height 60
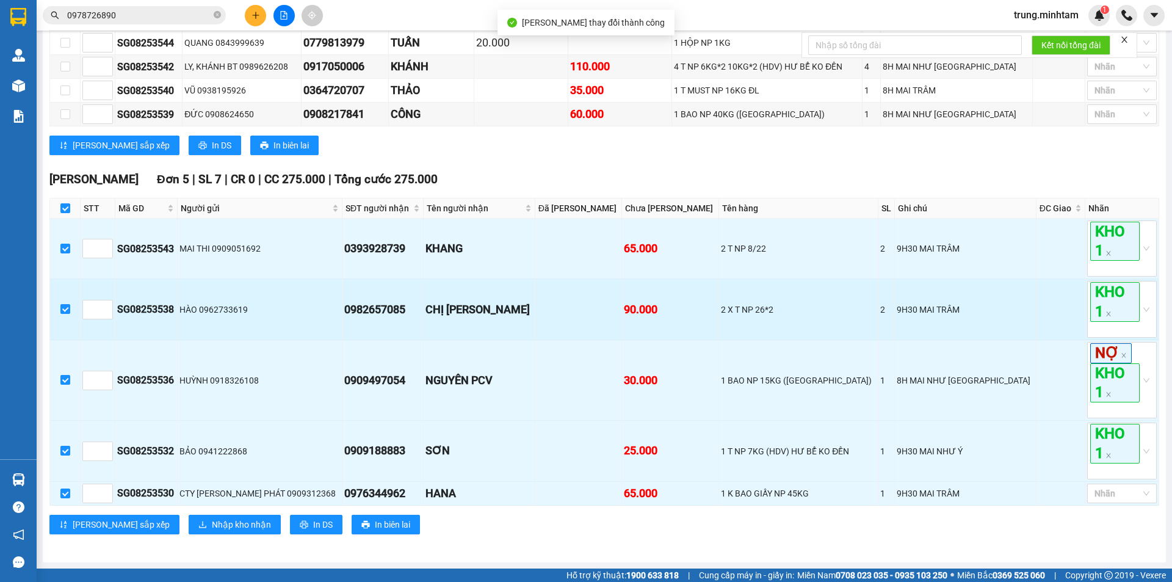
scroll to position [282, 0]
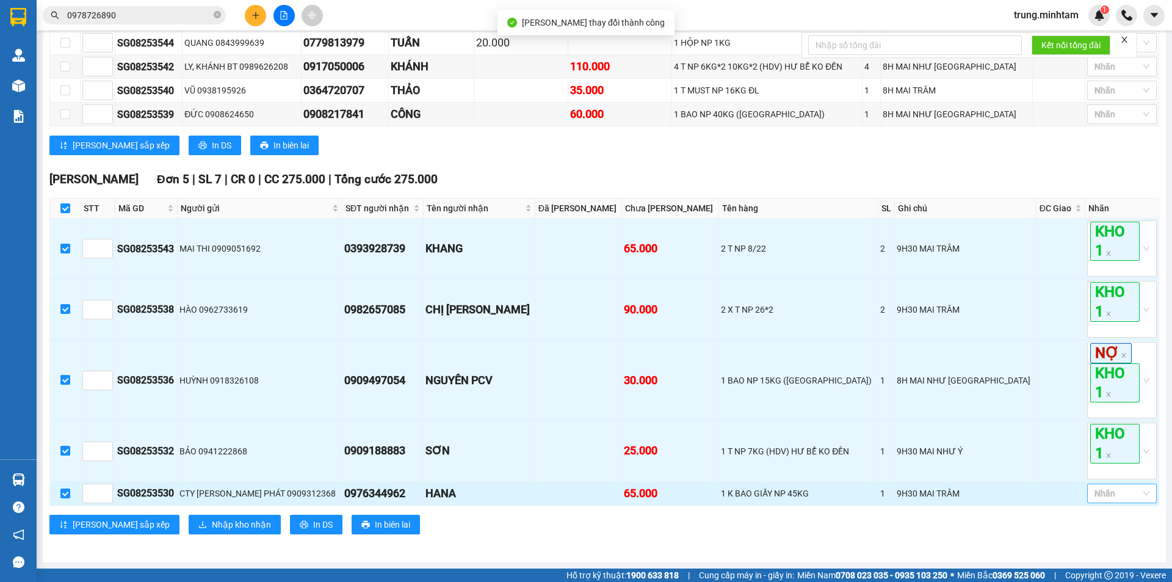
click at [1106, 497] on div at bounding box center [1115, 493] width 51 height 15
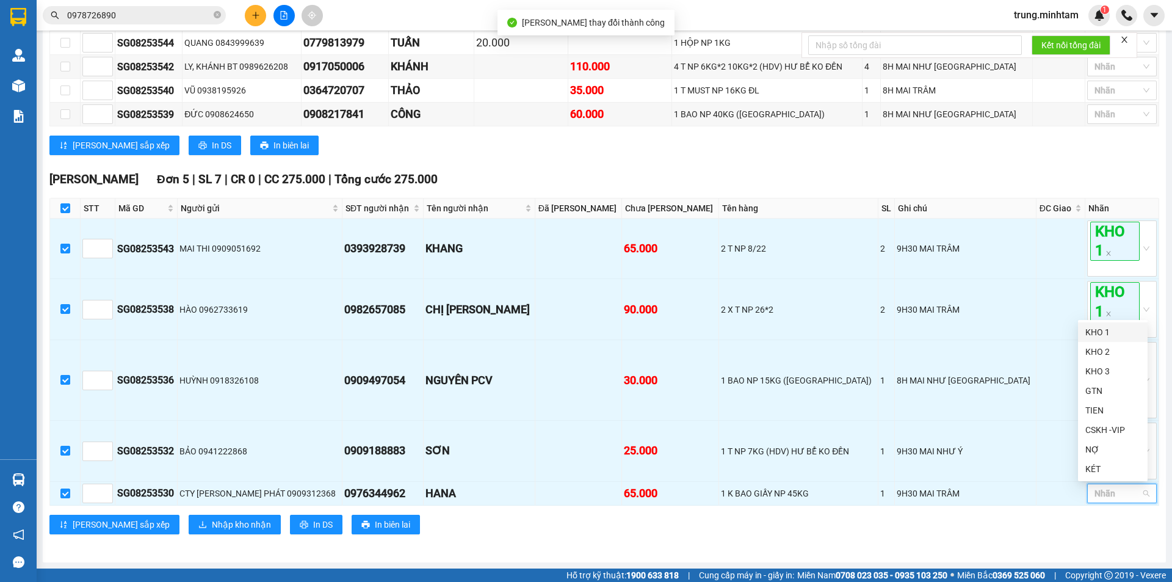
drag, startPoint x: 1094, startPoint y: 334, endPoint x: 1043, endPoint y: 328, distance: 50.4
click at [1093, 334] on div "KHO 1" at bounding box center [1112, 331] width 55 height 13
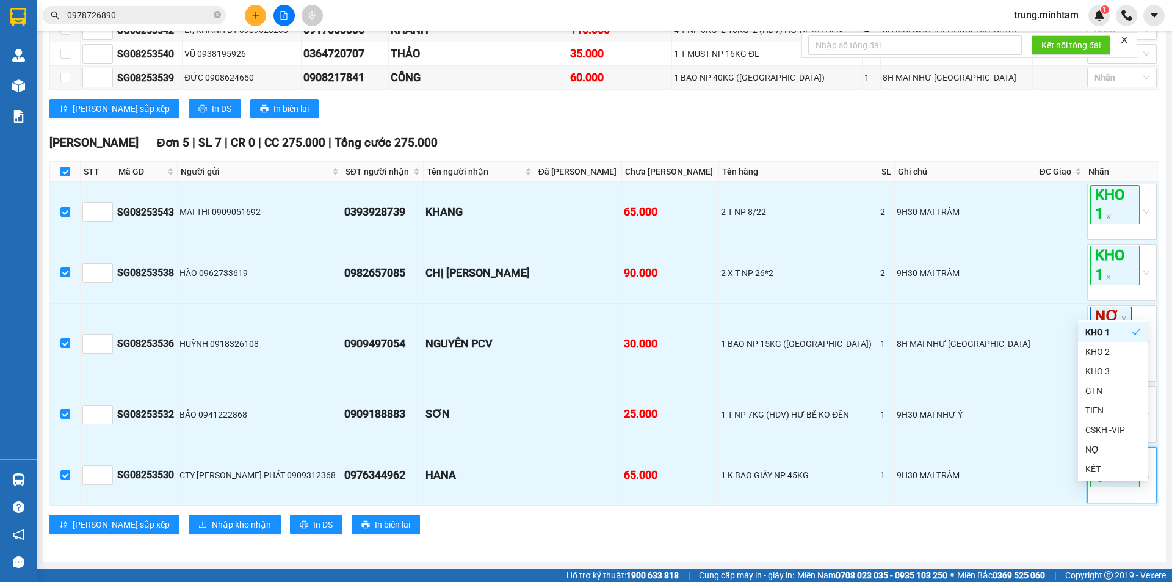
scroll to position [319, 0]
click at [212, 521] on span "Nhập kho nhận" at bounding box center [241, 523] width 59 height 13
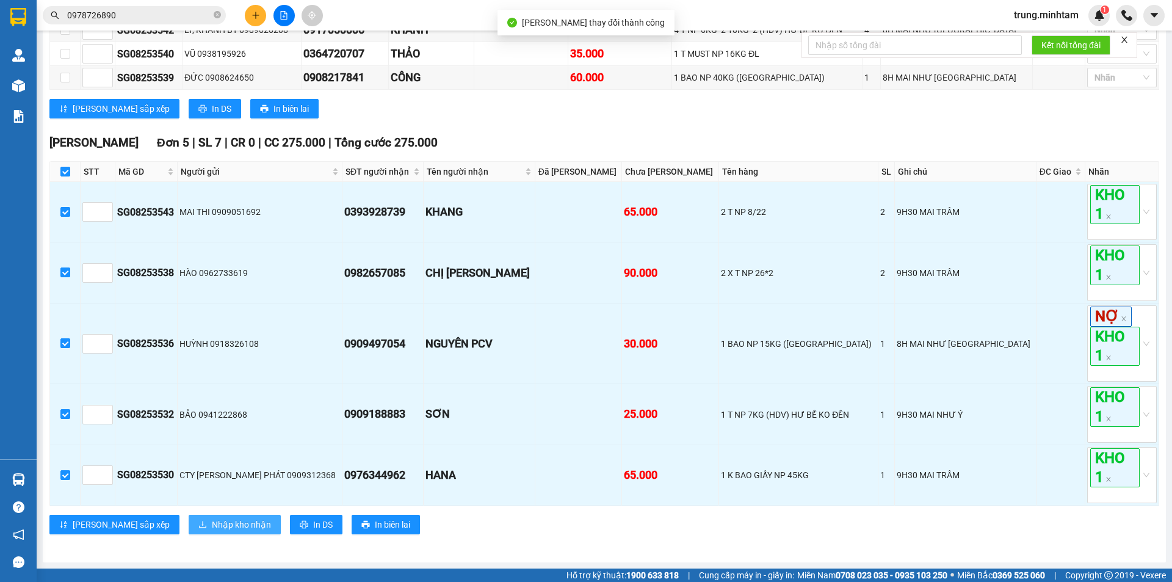
click at [212, 521] on span "Nhập kho nhận" at bounding box center [241, 523] width 59 height 13
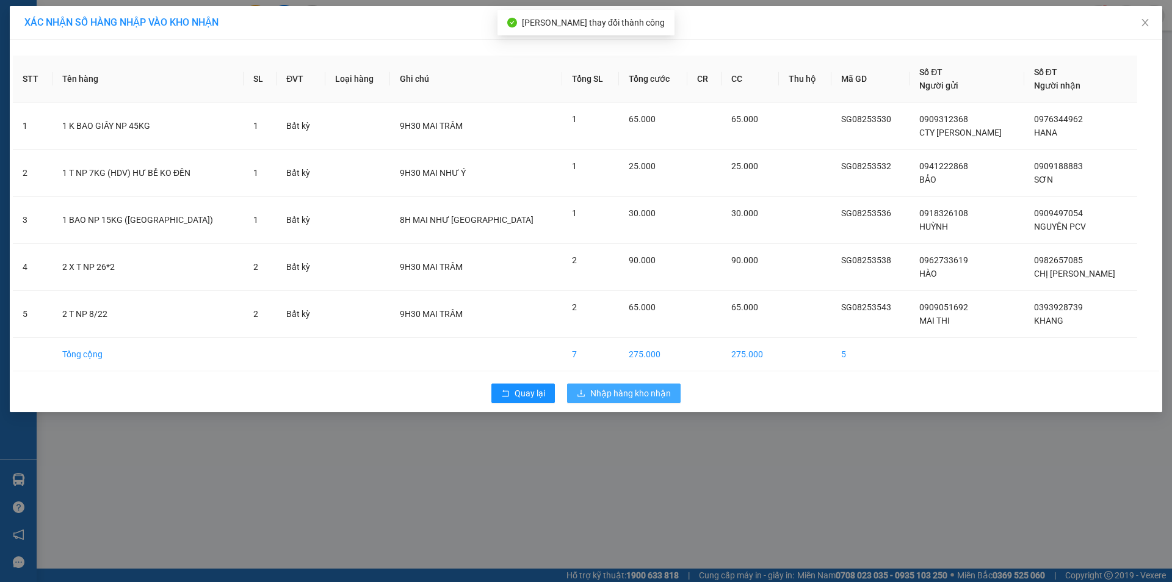
click at [638, 396] on span "Nhập hàng kho nhận" at bounding box center [630, 392] width 81 height 13
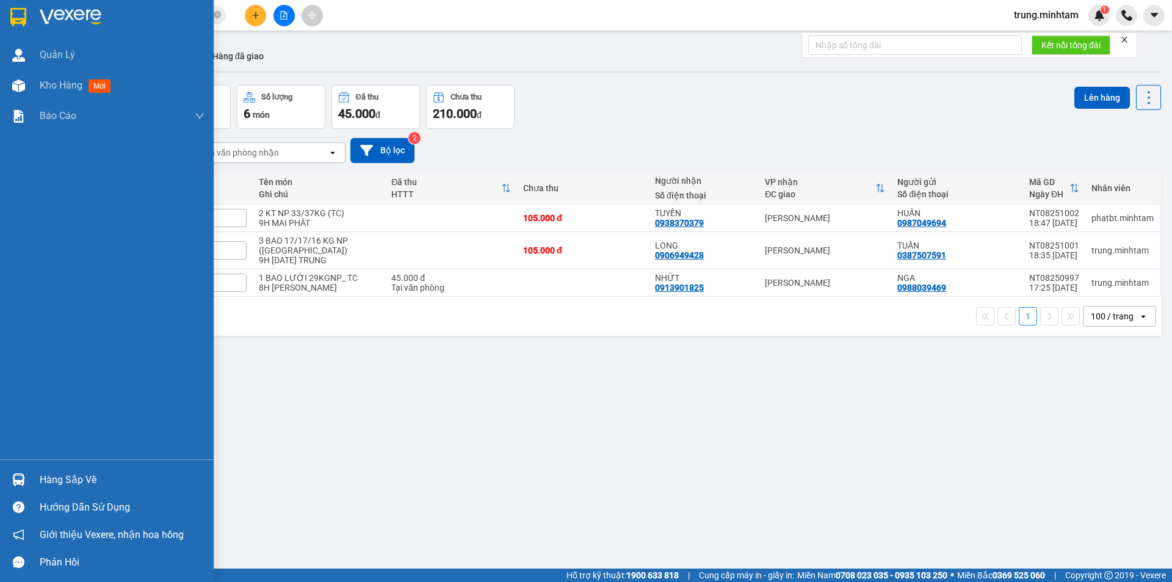
click at [72, 486] on div "Hàng sắp về" at bounding box center [122, 479] width 165 height 18
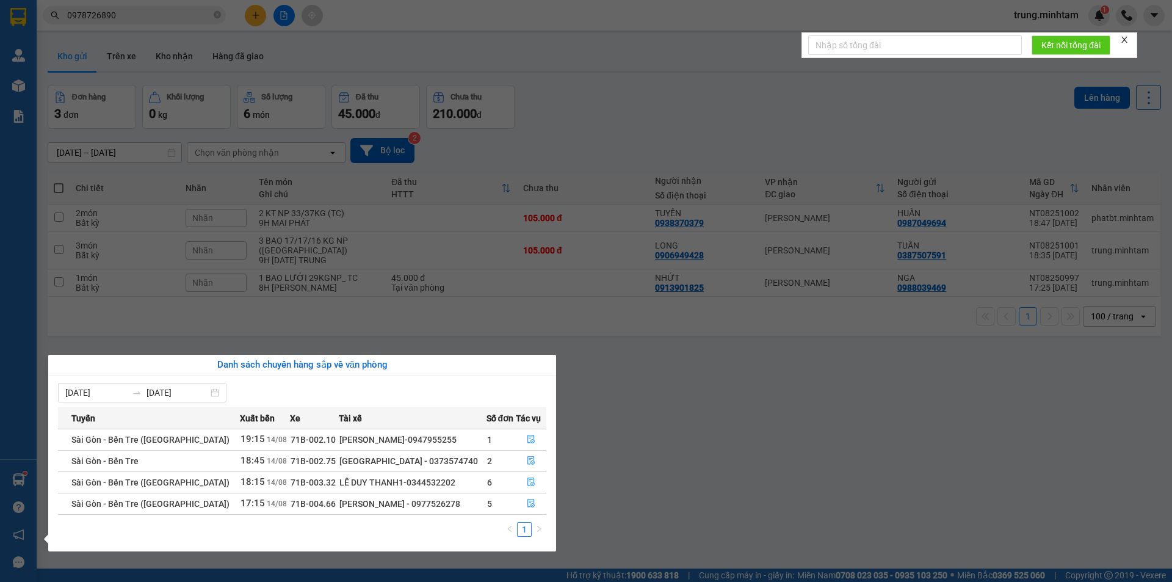
click at [700, 458] on section "Kết quả tìm kiếm ( 13 ) Bộ lọc Mã ĐH Trạng thái Món hàng Tổng cước Chưa cước Nh…" at bounding box center [586, 291] width 1172 height 582
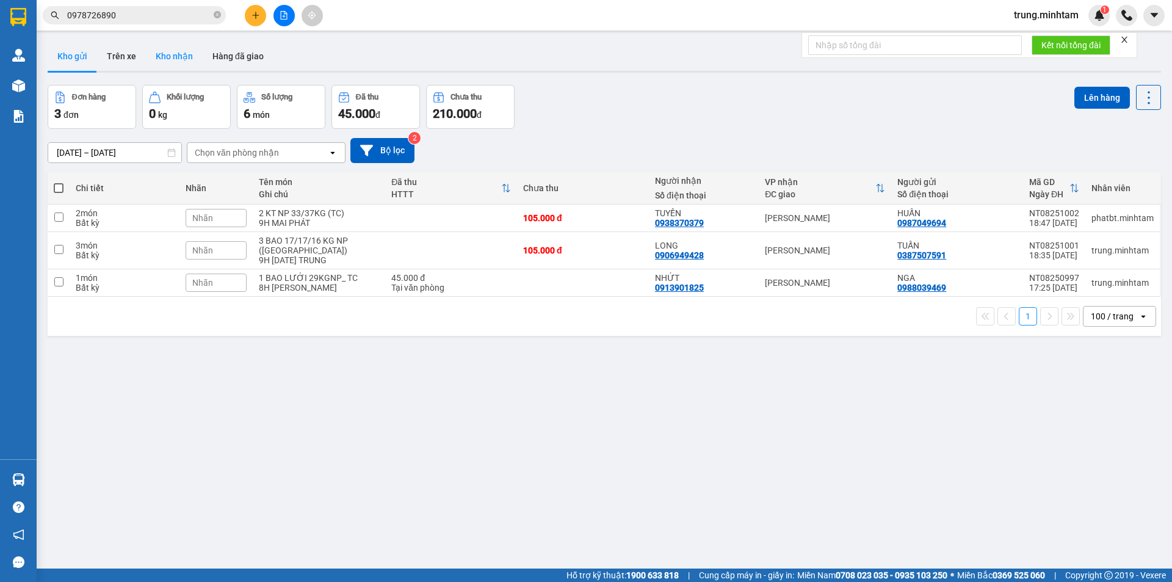
click at [181, 54] on button "Kho nhận" at bounding box center [174, 55] width 57 height 29
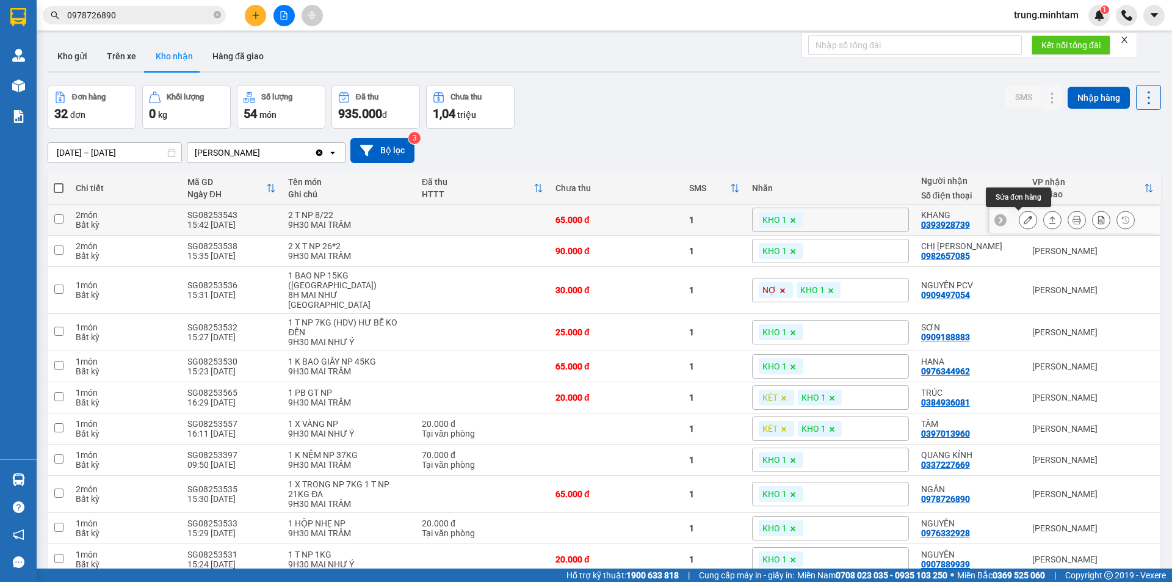
click at [1023, 222] on icon at bounding box center [1027, 219] width 9 height 9
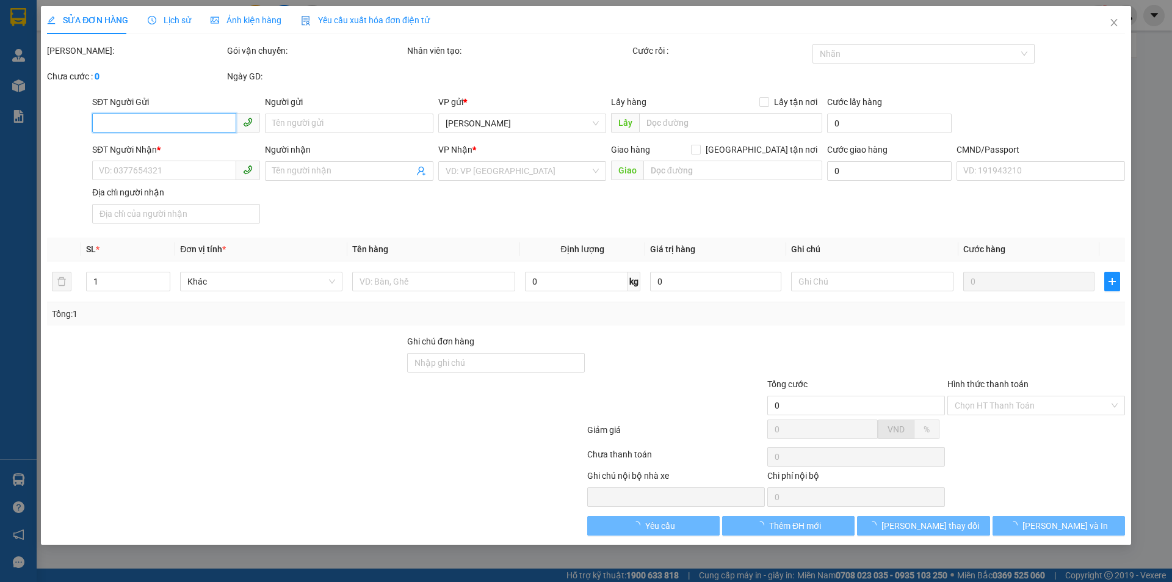
type input "0909051692"
type input "MAI THI"
type input "0393928739"
type input "KHANG"
type input "MÁY LẠNH"
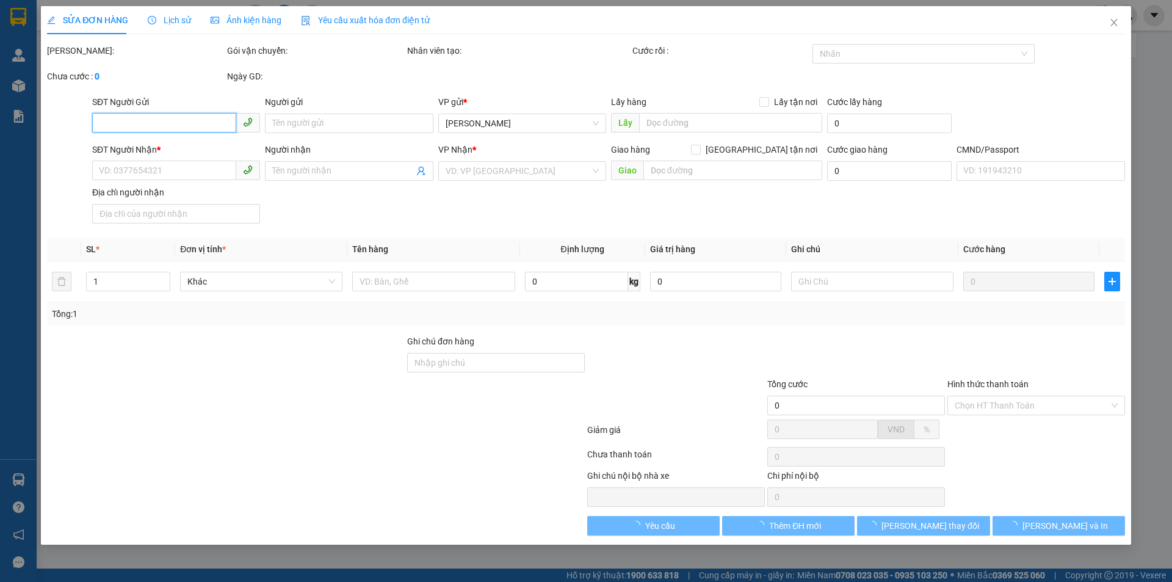
type input "65.000"
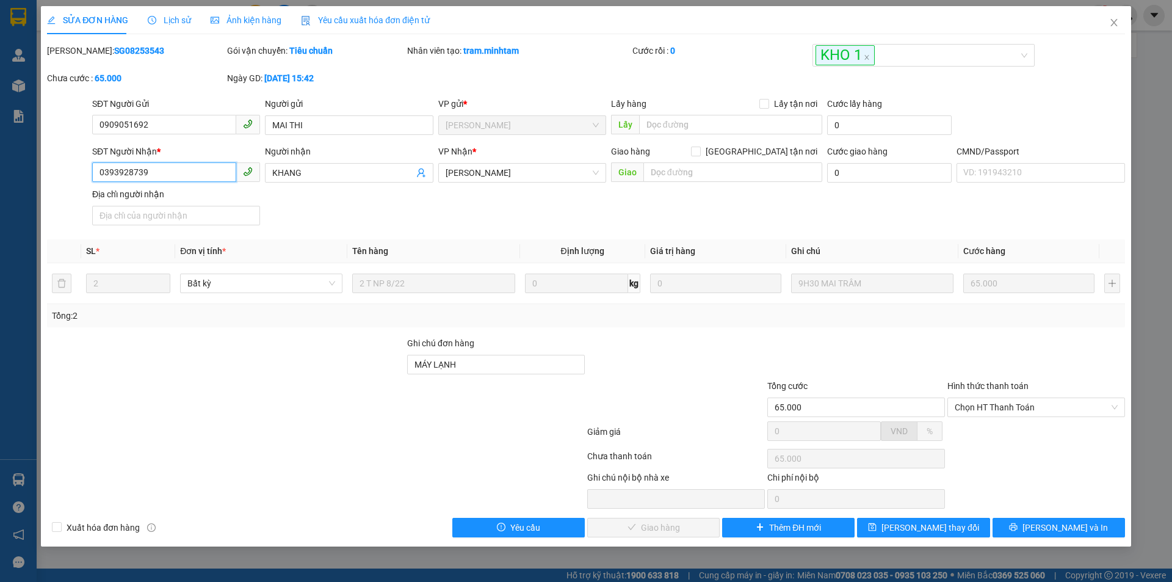
drag, startPoint x: 147, startPoint y: 171, endPoint x: 57, endPoint y: 182, distance: 91.0
click at [57, 182] on div "SĐT Người Nhận * 0393928739 0393928739 Người nhận KHANG VP Nhận * Ngã Tư Huyệ…" at bounding box center [586, 187] width 1080 height 85
click at [513, 363] on input "MÁY LẠNH" at bounding box center [496, 365] width 178 height 20
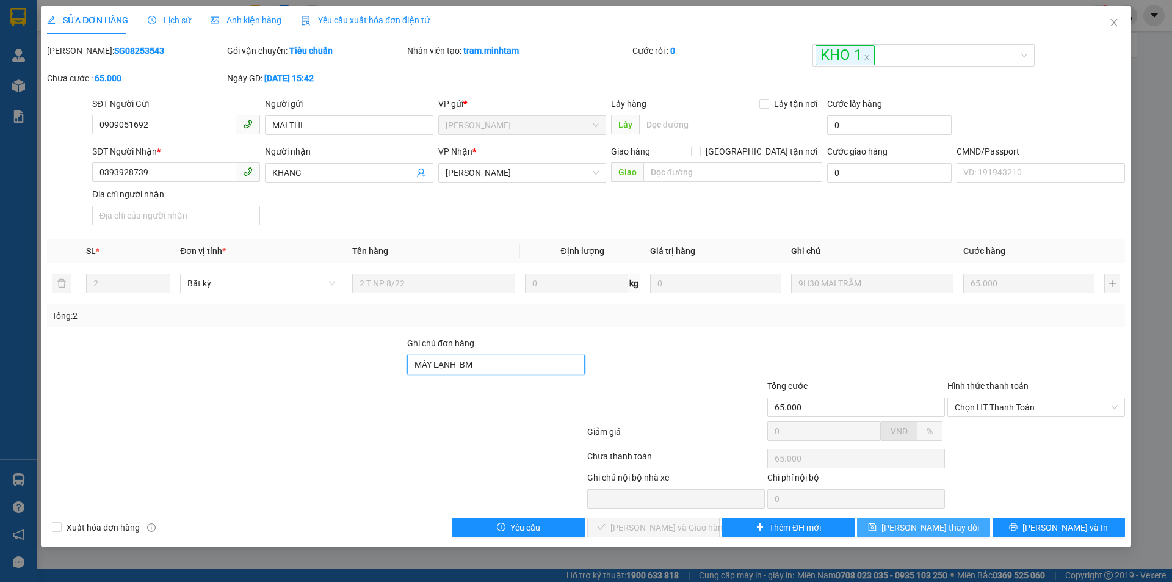
type input "MÁY LẠNH BM"
click at [956, 525] on button "[PERSON_NAME] thay đổi" at bounding box center [923, 527] width 132 height 20
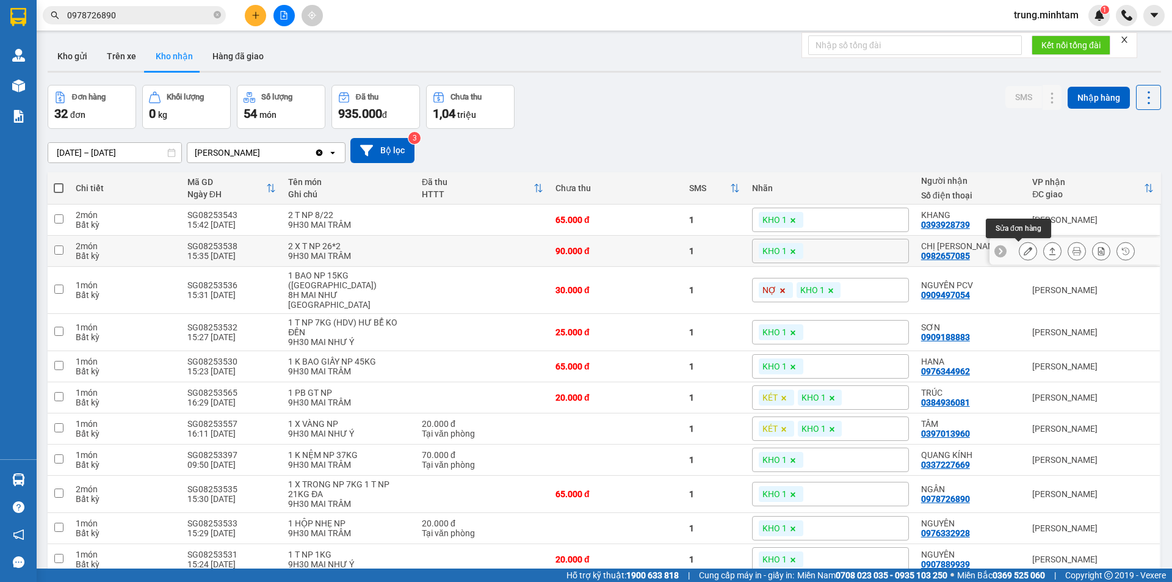
click at [1023, 251] on icon at bounding box center [1027, 251] width 9 height 9
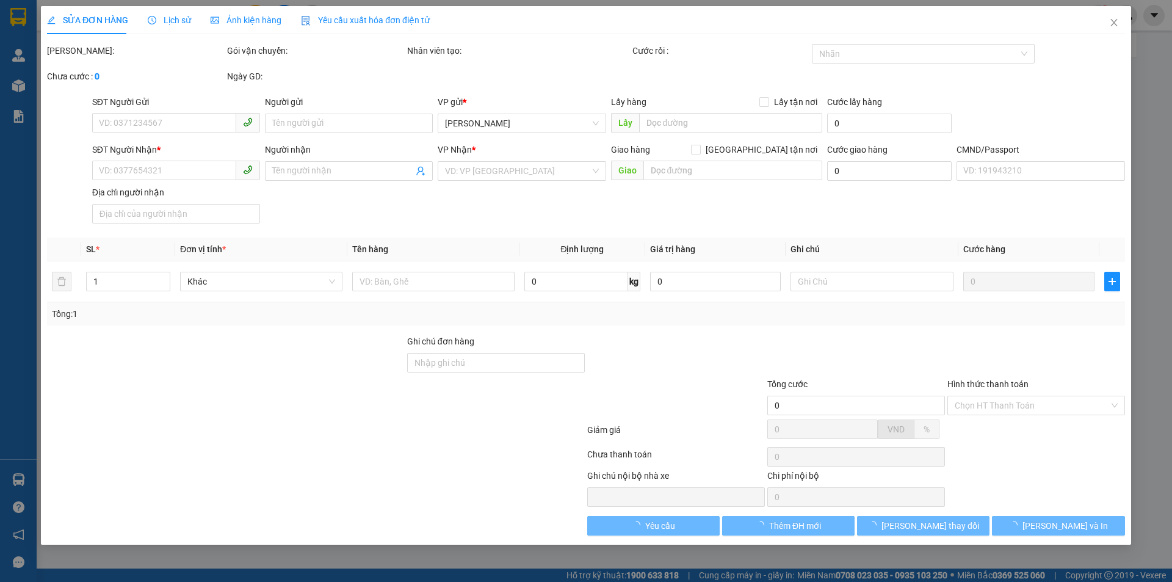
type input "0962733619"
type input "HÀO"
type input "0982657085"
type input "CHỊ THẠCH"
type input "90.000"
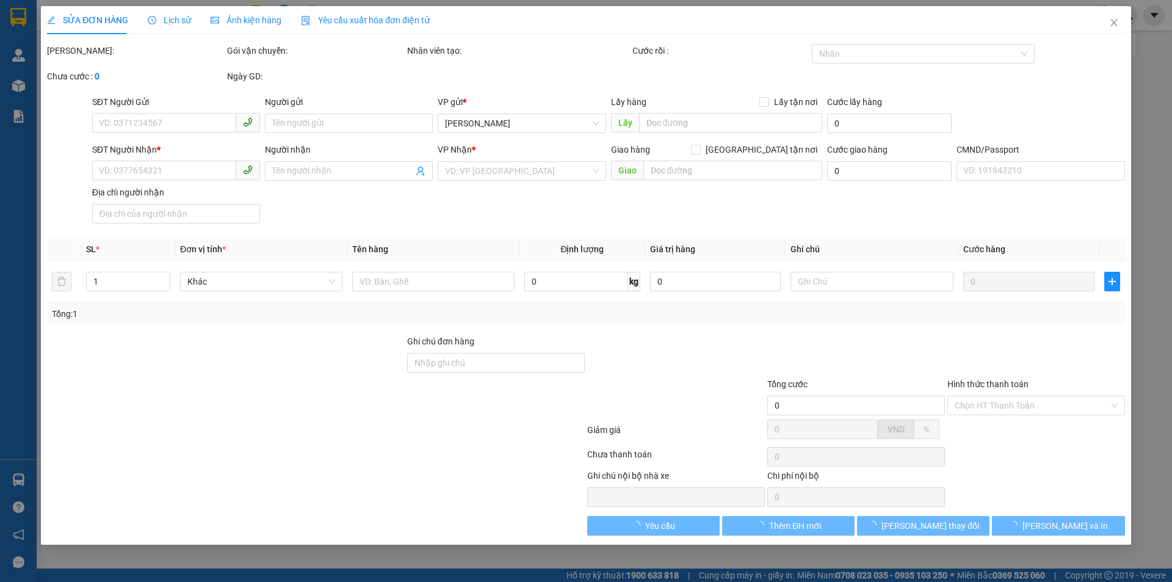
type input "90.000"
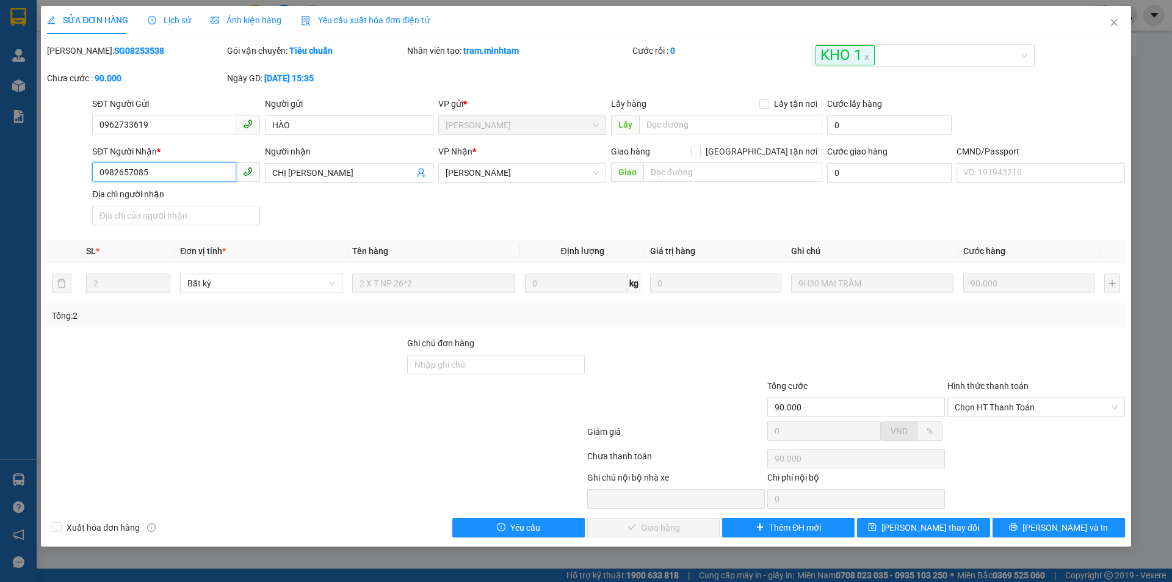
drag, startPoint x: 144, startPoint y: 171, endPoint x: 86, endPoint y: 172, distance: 58.0
click at [86, 172] on div "SĐT Người Nhận * 0982657085 0982657085 Người nhận CHỊ THẠCH VP Nhận * Ngã Tư H…" at bounding box center [586, 187] width 1080 height 85
click at [494, 361] on input "Ghi chú đơn hàng" at bounding box center [496, 365] width 178 height 20
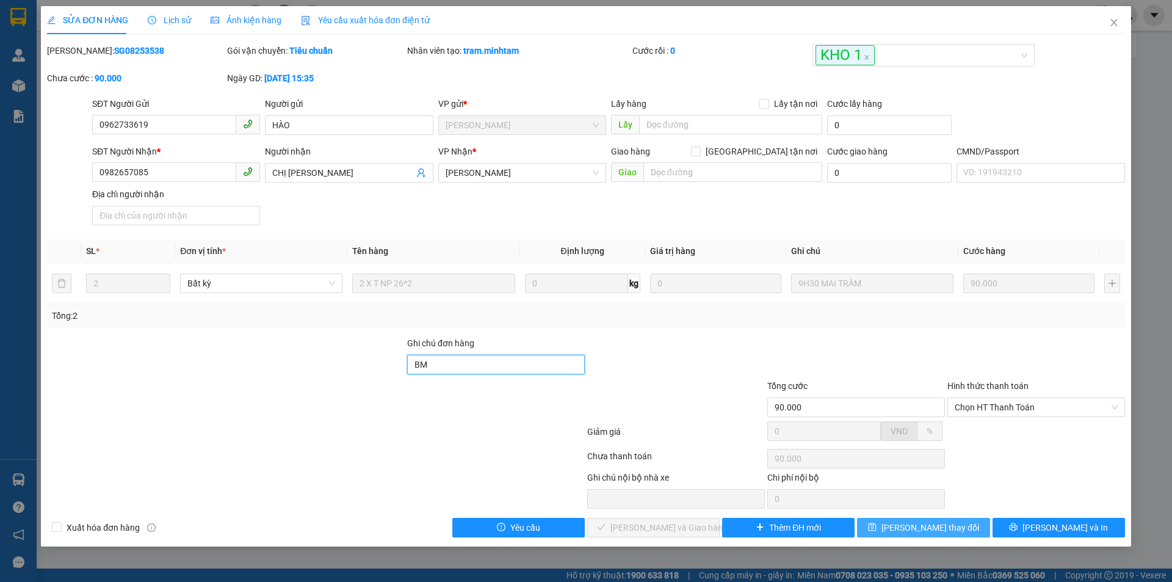
type input "BM"
click at [929, 525] on span "[PERSON_NAME] thay đổi" at bounding box center [930, 527] width 98 height 13
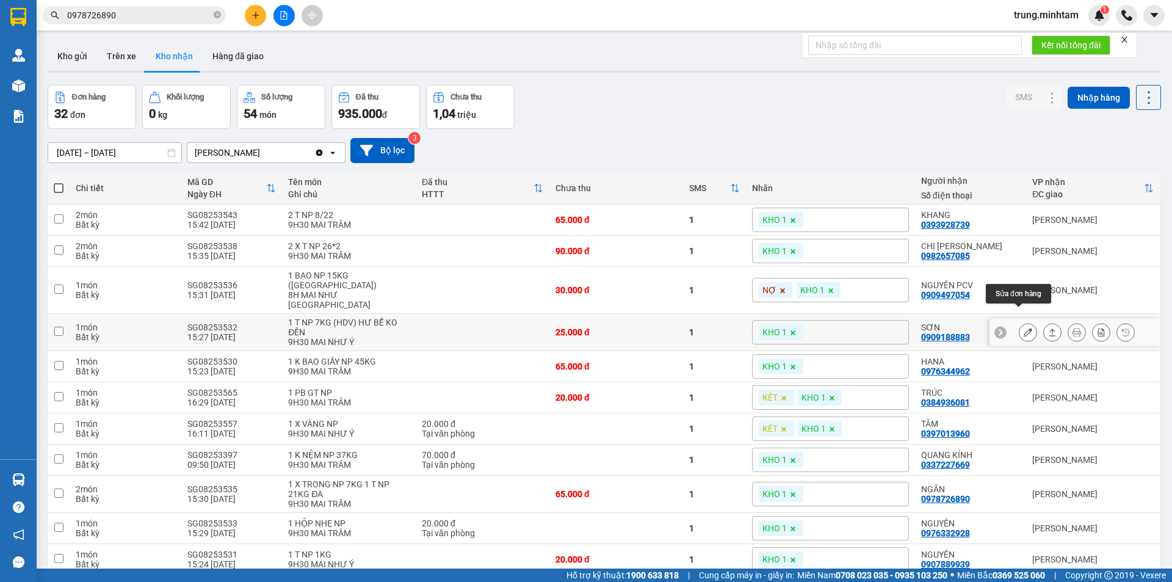
click at [1023, 328] on icon at bounding box center [1027, 332] width 9 height 9
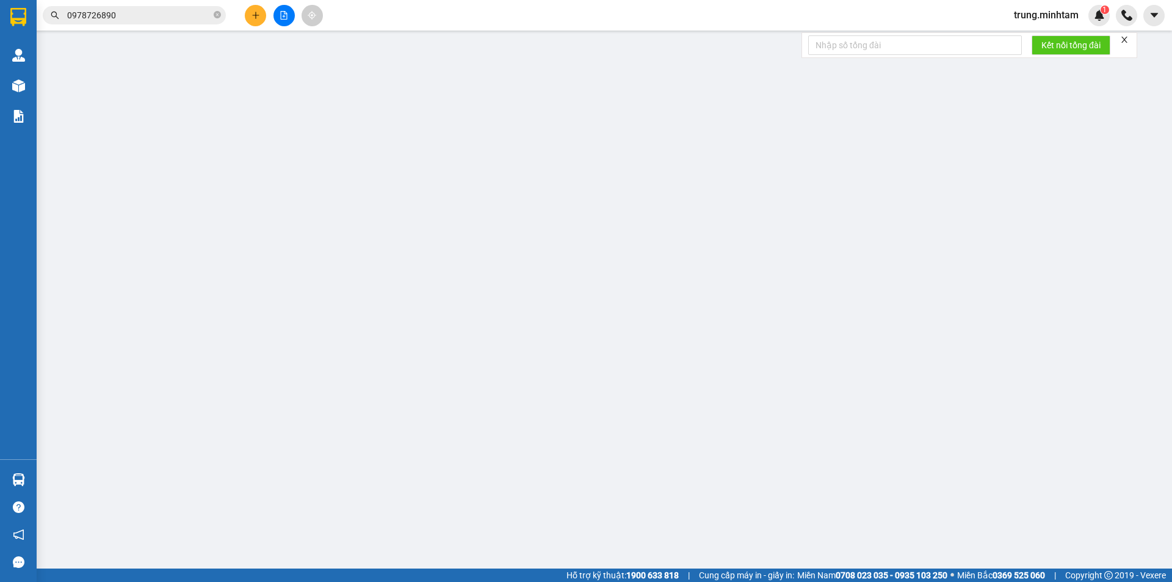
type input "0941222868"
type input "BẢO"
type input "0909188883"
type input "SƠN"
type input "25.000"
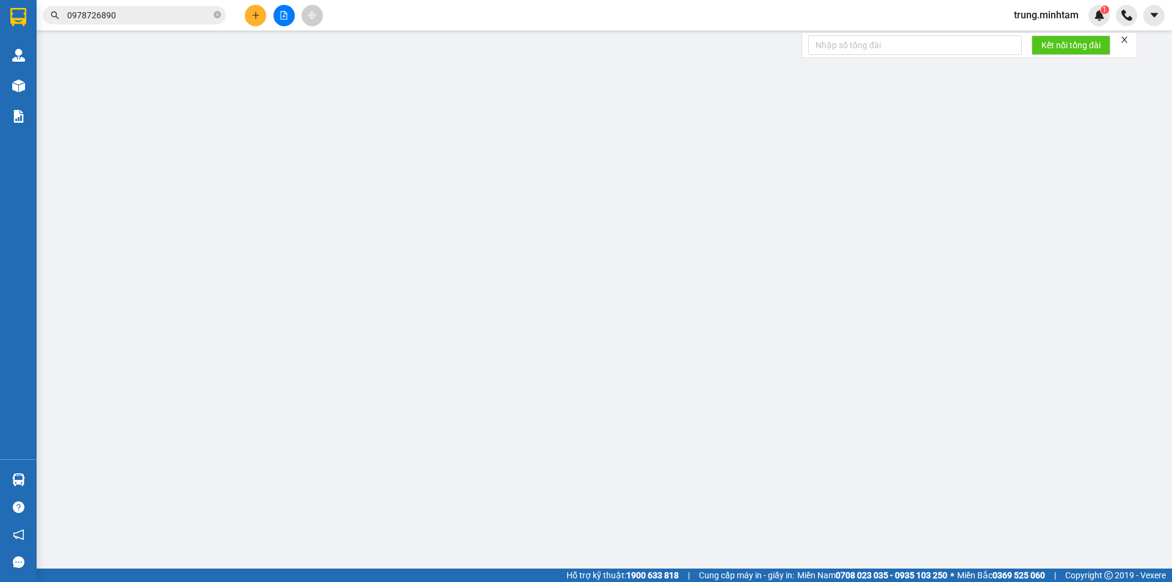
type input "25.000"
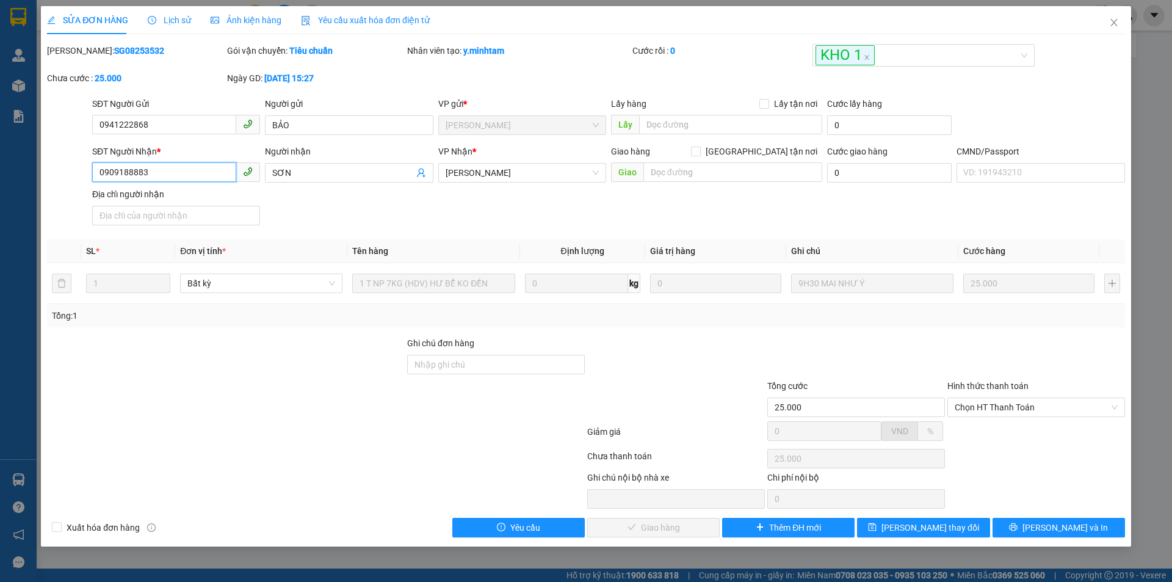
drag, startPoint x: 150, startPoint y: 172, endPoint x: 62, endPoint y: 184, distance: 88.1
click at [62, 184] on div "SĐT Người Nhận * 0909188883 0909188883 Người nhận SƠN VP Nhận * Ngã Tư Huyện …" at bounding box center [586, 187] width 1080 height 85
click at [513, 367] on input "Ghi chú đơn hàng" at bounding box center [496, 365] width 178 height 20
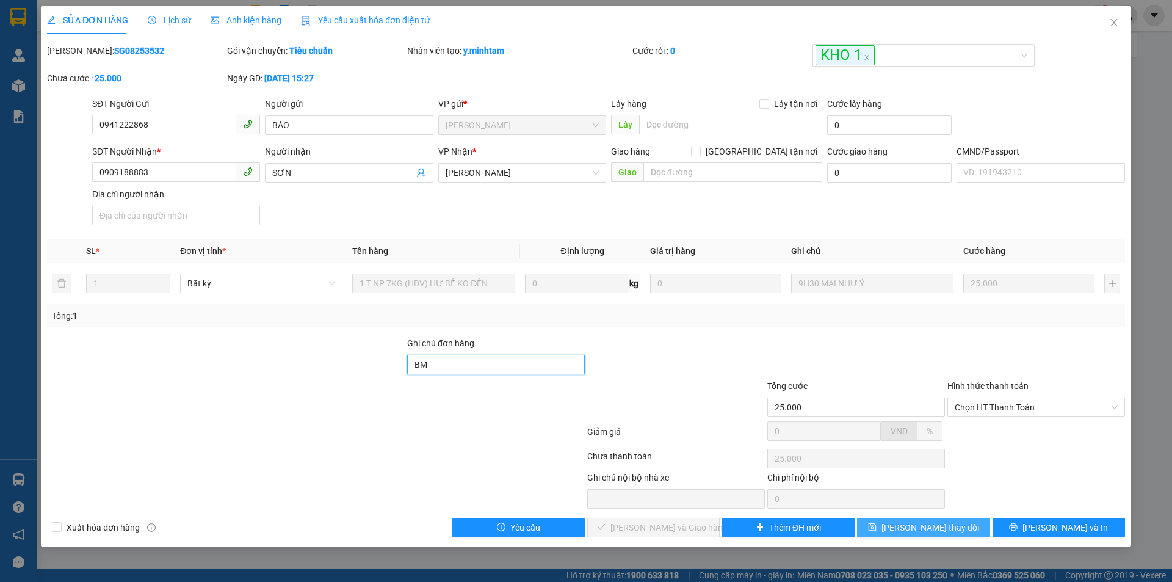
type input "BM"
click at [932, 522] on span "[PERSON_NAME] thay đổi" at bounding box center [930, 527] width 98 height 13
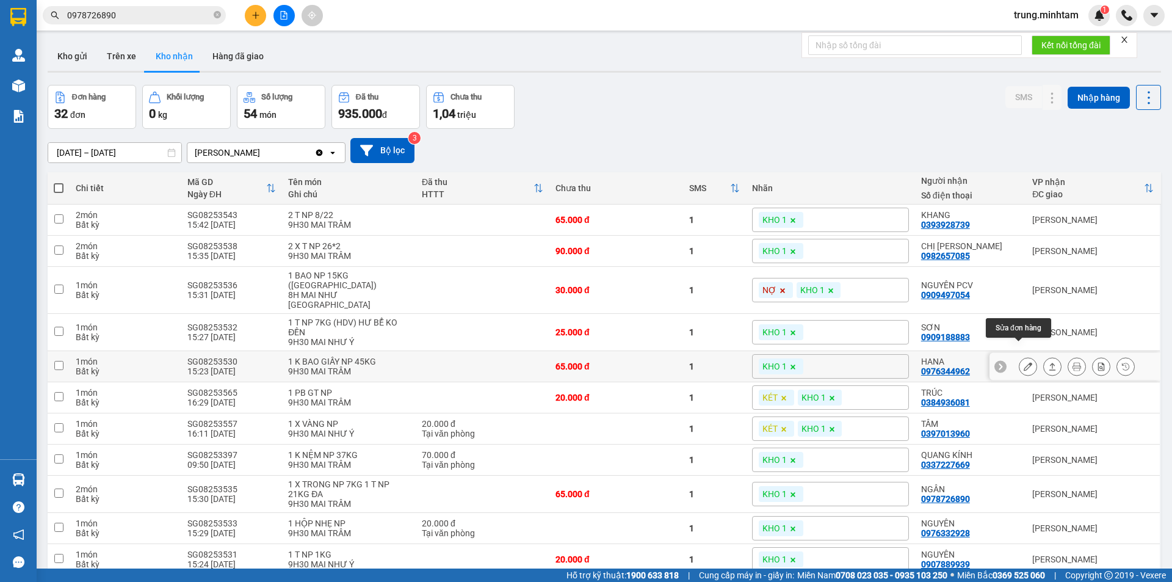
click at [1023, 362] on icon at bounding box center [1027, 366] width 9 height 9
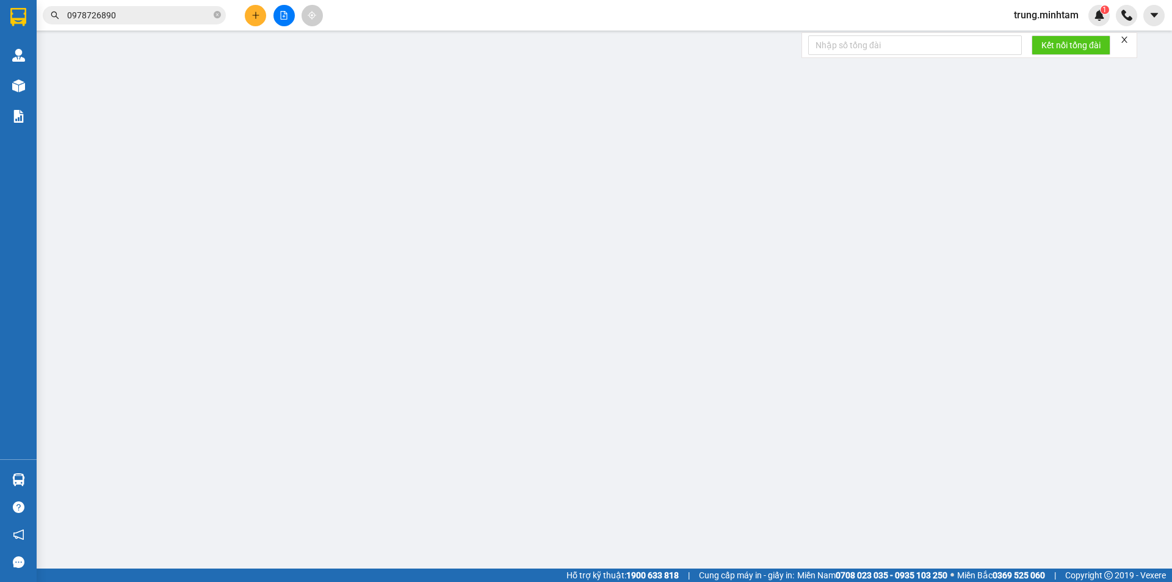
type input "0909312368"
type input "CTY HOÀNG MINH PHÁT"
type input "0976344962"
type input "HANA"
type input "65.000"
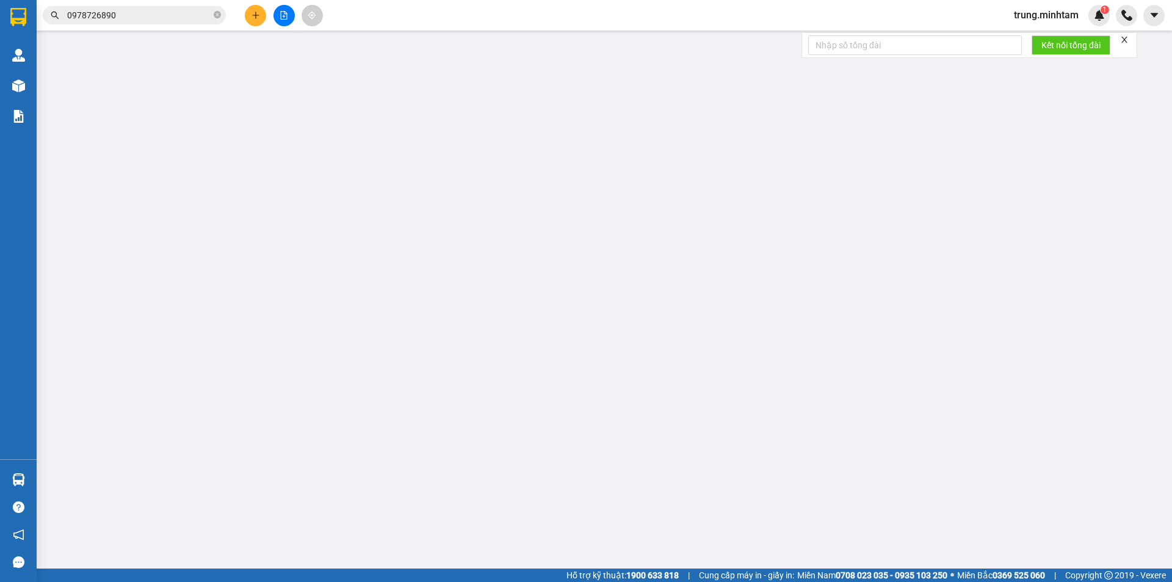
type input "65.000"
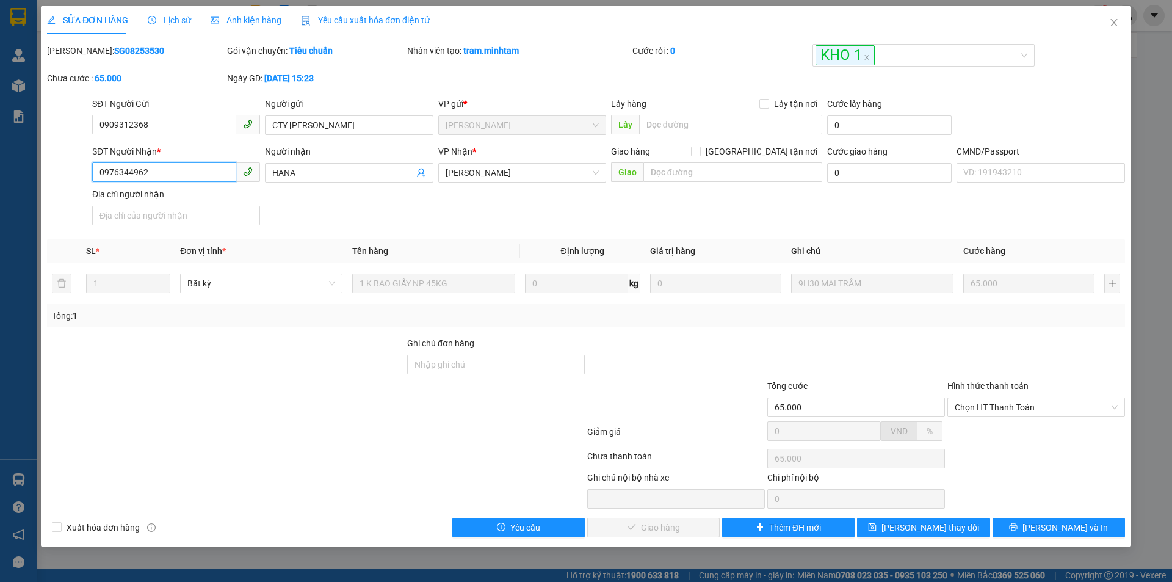
drag, startPoint x: 150, startPoint y: 170, endPoint x: 59, endPoint y: 179, distance: 92.0
click at [59, 179] on div "SĐT Người Nhận * 0976344962 0976344962 Người nhận HANA VP Nhận * Ngã Tư Huyện…" at bounding box center [586, 187] width 1080 height 85
click at [531, 364] on input "Ghi chú đơn hàng" at bounding box center [496, 365] width 178 height 20
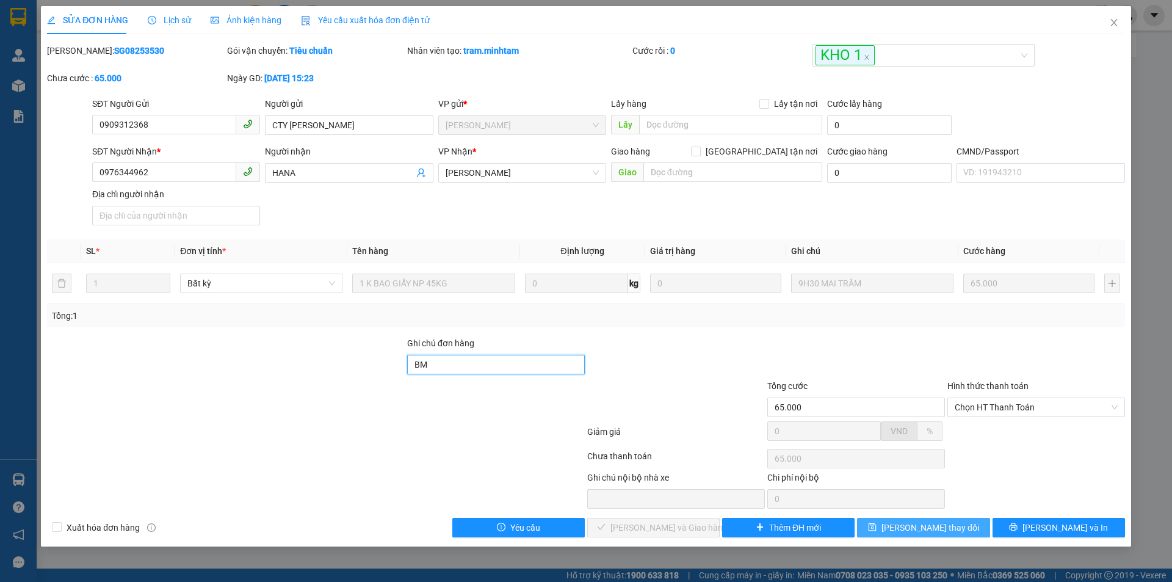
type input "BM"
click at [913, 530] on span "[PERSON_NAME] thay đổi" at bounding box center [930, 527] width 98 height 13
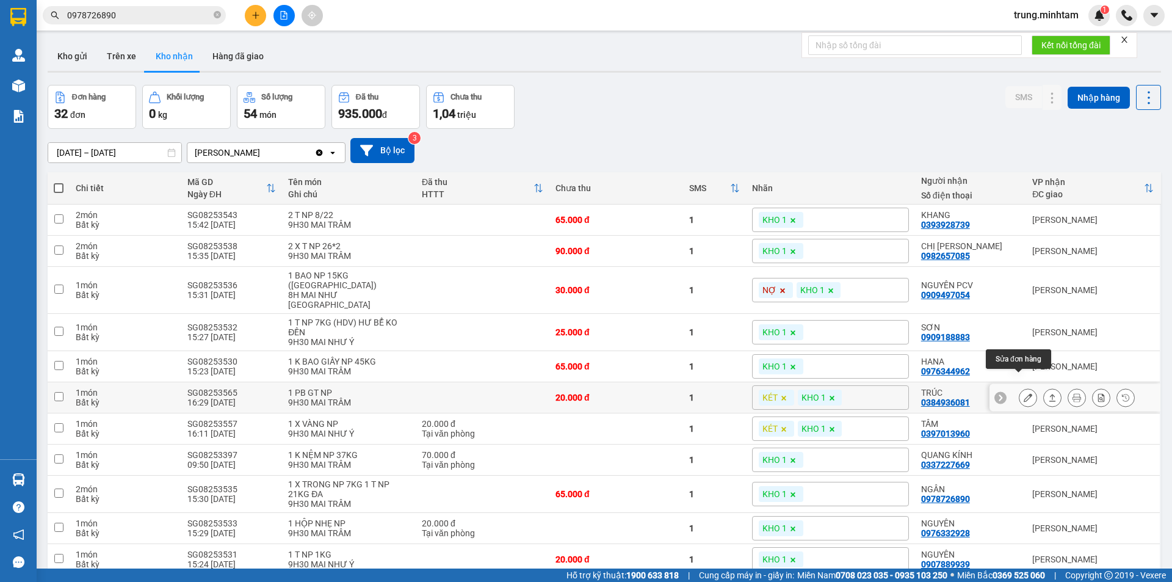
click at [1023, 393] on icon at bounding box center [1027, 397] width 9 height 9
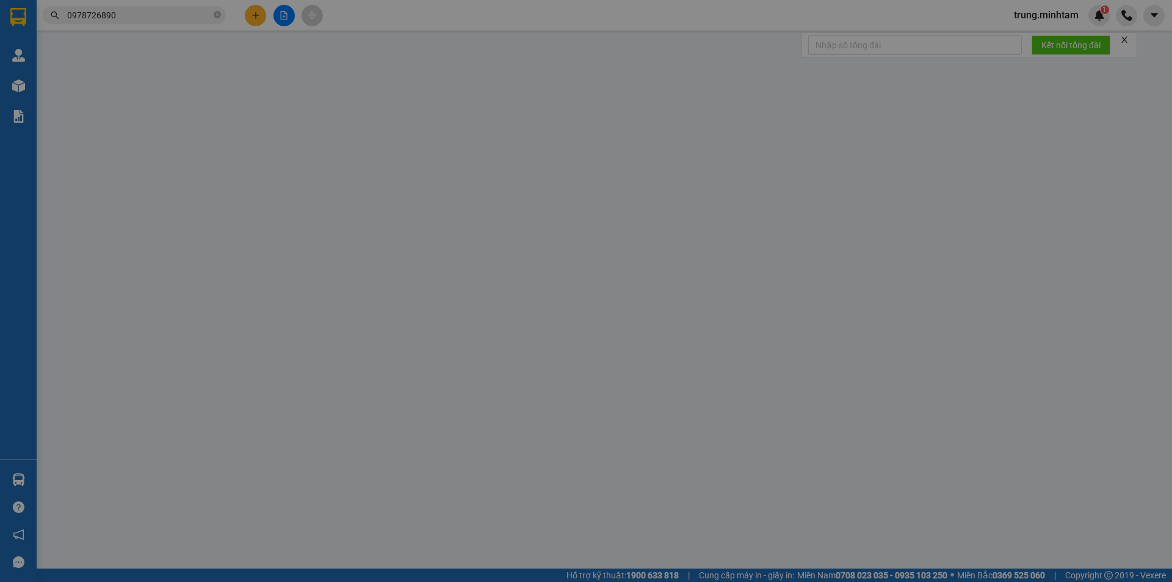
type input "0336351340"
type input "[PERSON_NAME]"
type input "0384936081"
type input "TRÚC"
type input "20.000"
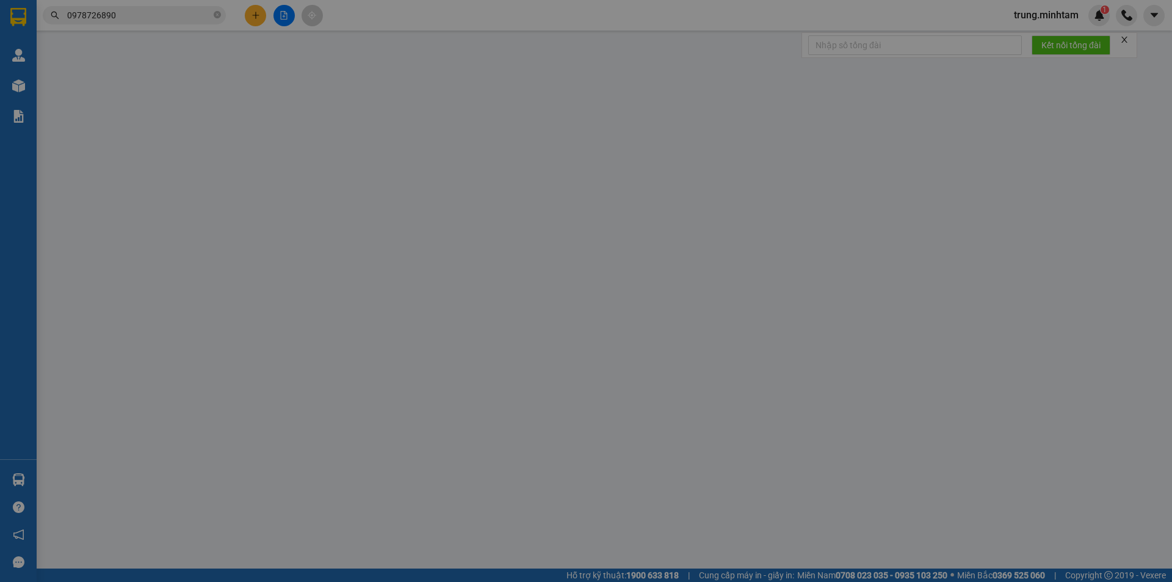
type input "20.000"
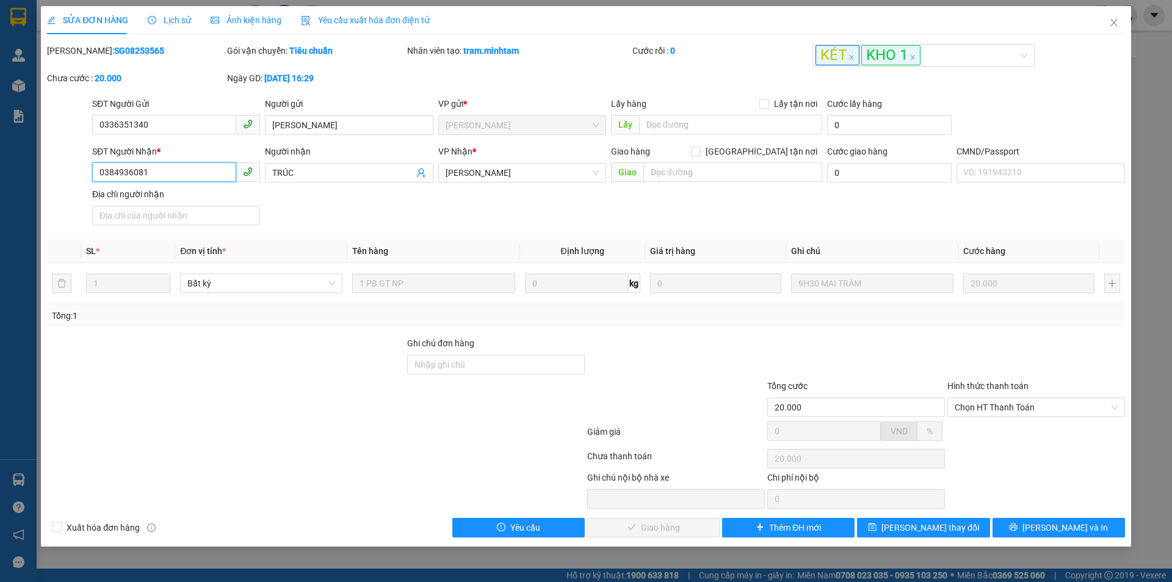
drag, startPoint x: 148, startPoint y: 173, endPoint x: 78, endPoint y: 171, distance: 69.6
click at [78, 171] on div "SĐT Người Nhận * 0384936081 0384936081 Người nhận TRÚC VP Nhận * Ngã Tư Huyện…" at bounding box center [586, 187] width 1080 height 85
click at [489, 362] on input "Ghi chú đơn hàng" at bounding box center [496, 365] width 178 height 20
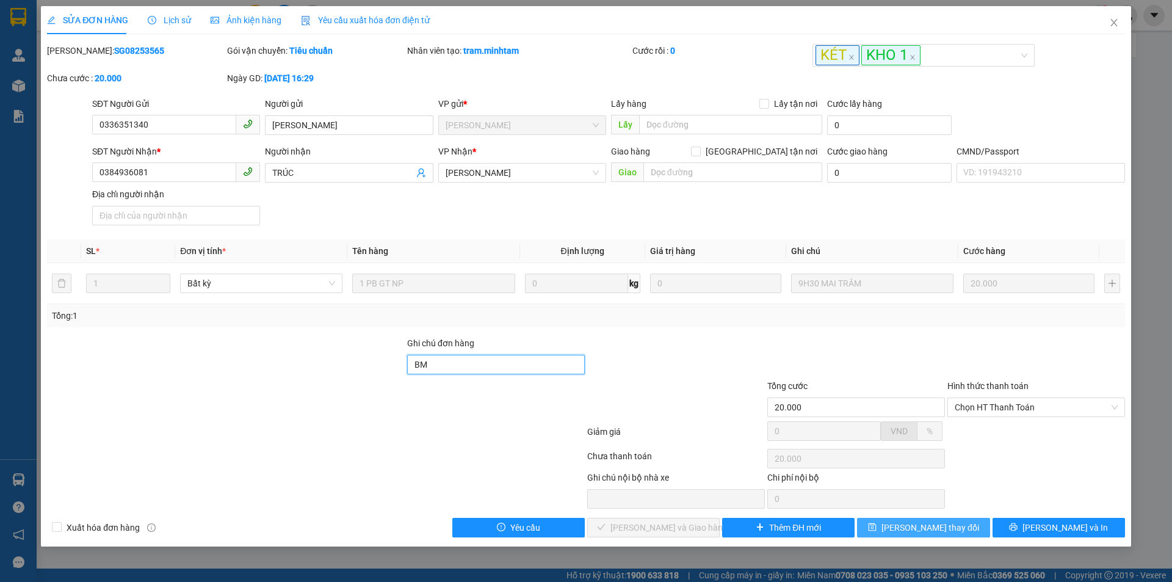
type input "BM"
click at [947, 528] on span "[PERSON_NAME] thay đổi" at bounding box center [930, 527] width 98 height 13
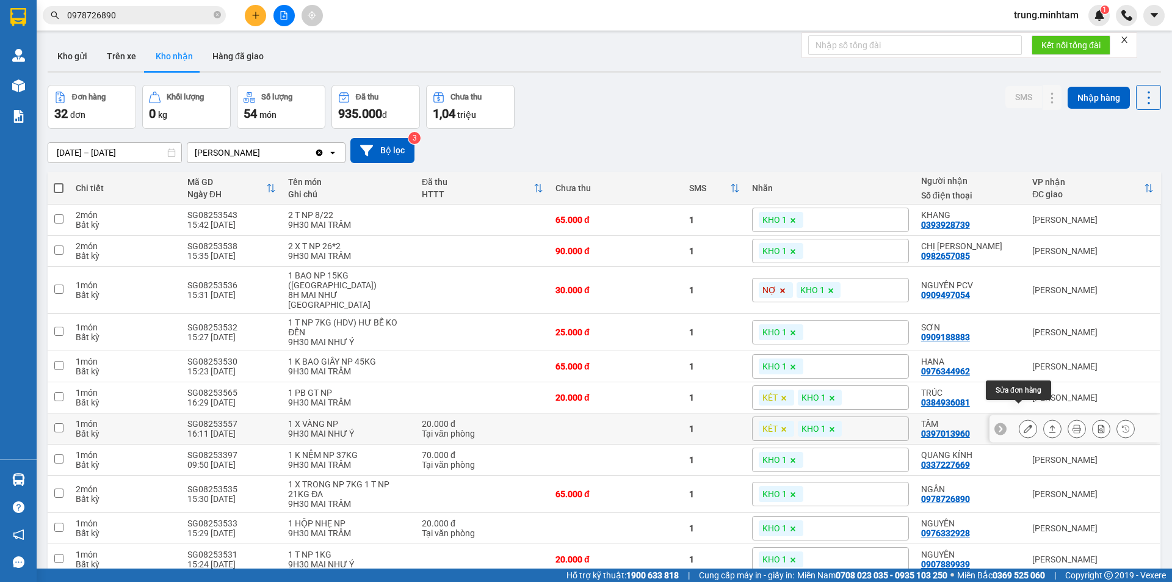
click at [1023, 424] on icon at bounding box center [1027, 428] width 9 height 9
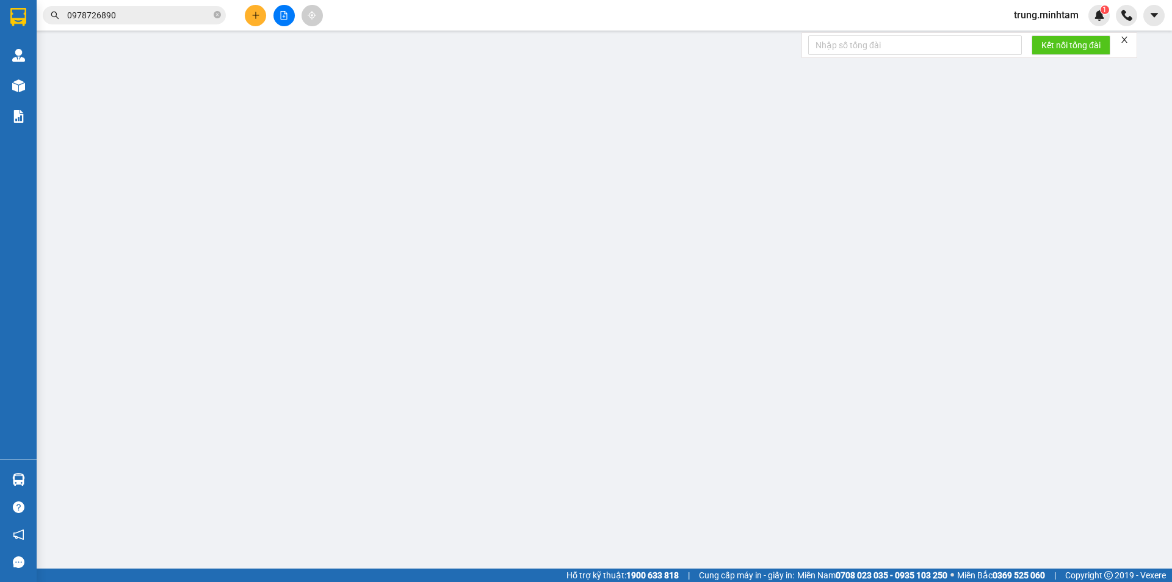
type input "0829437978"
type input "TRƯỜNG"
type input "0397013960"
type input "TÂM"
type input "20.000"
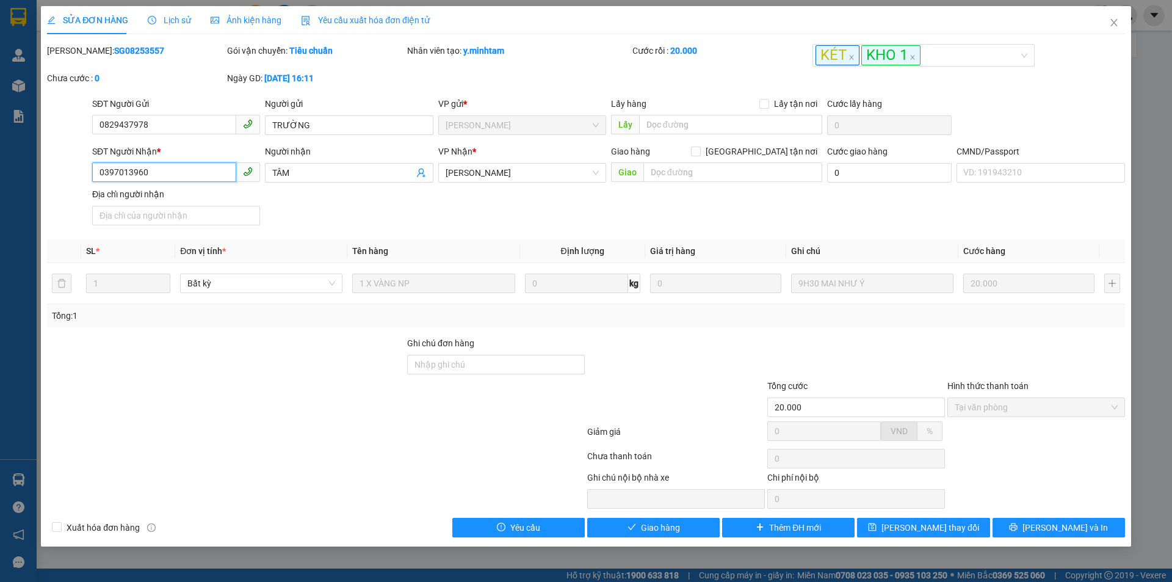
drag, startPoint x: 149, startPoint y: 171, endPoint x: 60, endPoint y: 181, distance: 89.6
click at [60, 181] on div "SĐT Người Nhận * 0397013960 0397013960 Người nhận TÂM VP Nhận * Ngã Tư Huyện …" at bounding box center [586, 187] width 1080 height 85
click at [508, 362] on input "Ghi chú đơn hàng" at bounding box center [496, 365] width 178 height 20
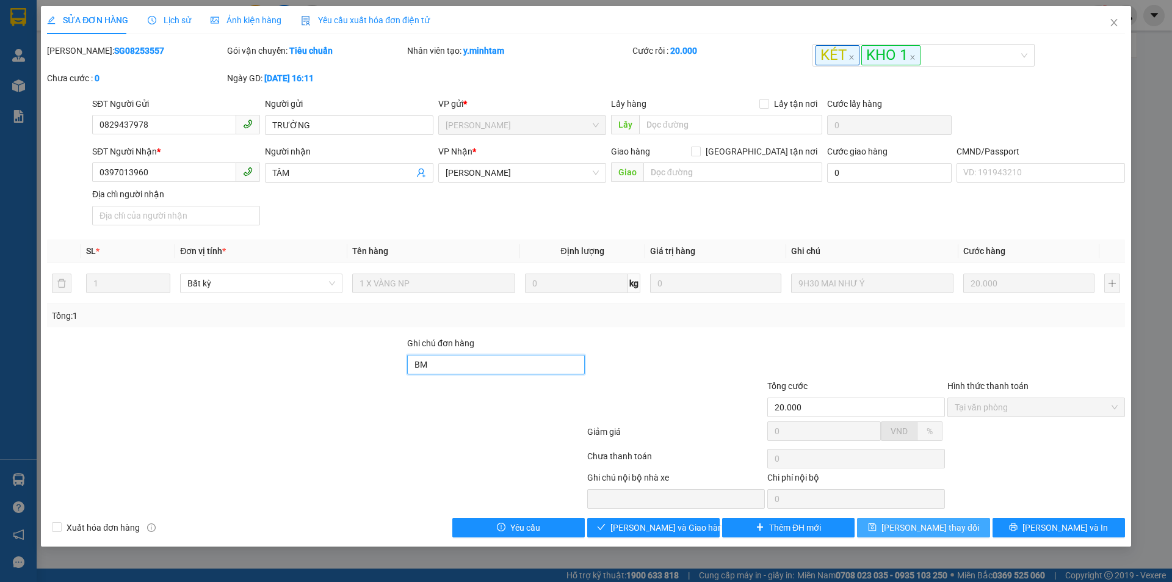
type input "BM"
click at [935, 524] on span "[PERSON_NAME] thay đổi" at bounding box center [930, 527] width 98 height 13
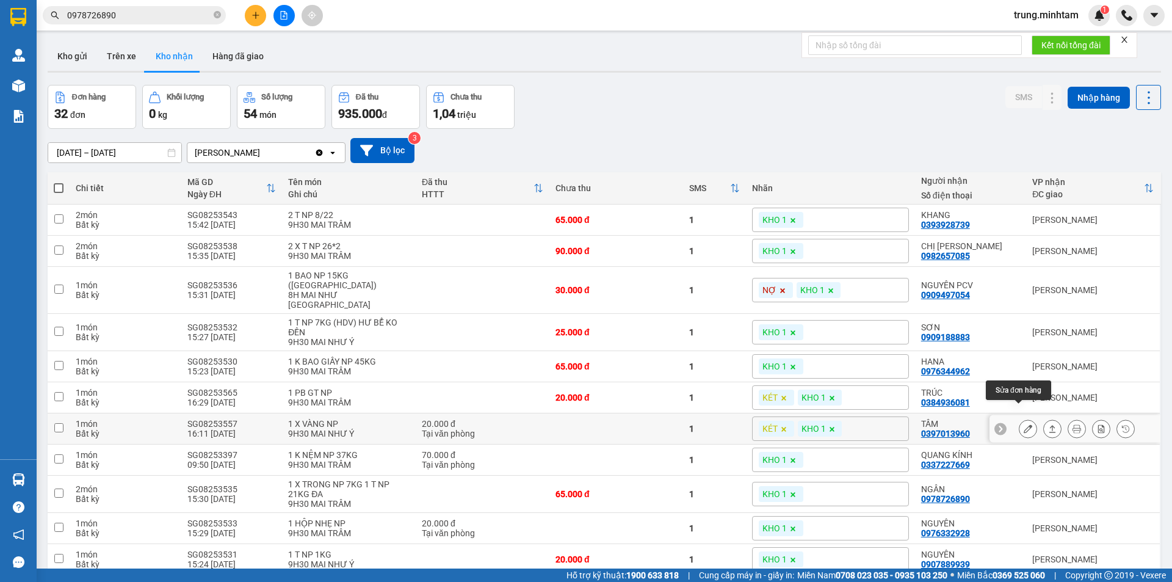
click at [1023, 424] on icon at bounding box center [1027, 428] width 9 height 9
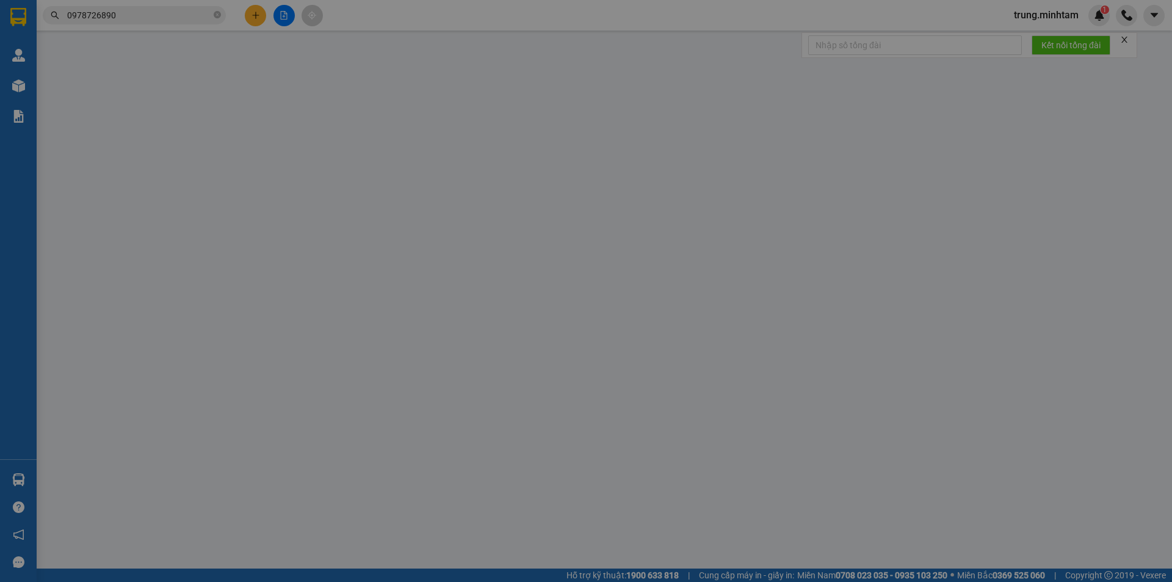
type input "0829437978"
type input "TRƯỜNG"
type input "0397013960"
type input "TÂM"
type input "BM"
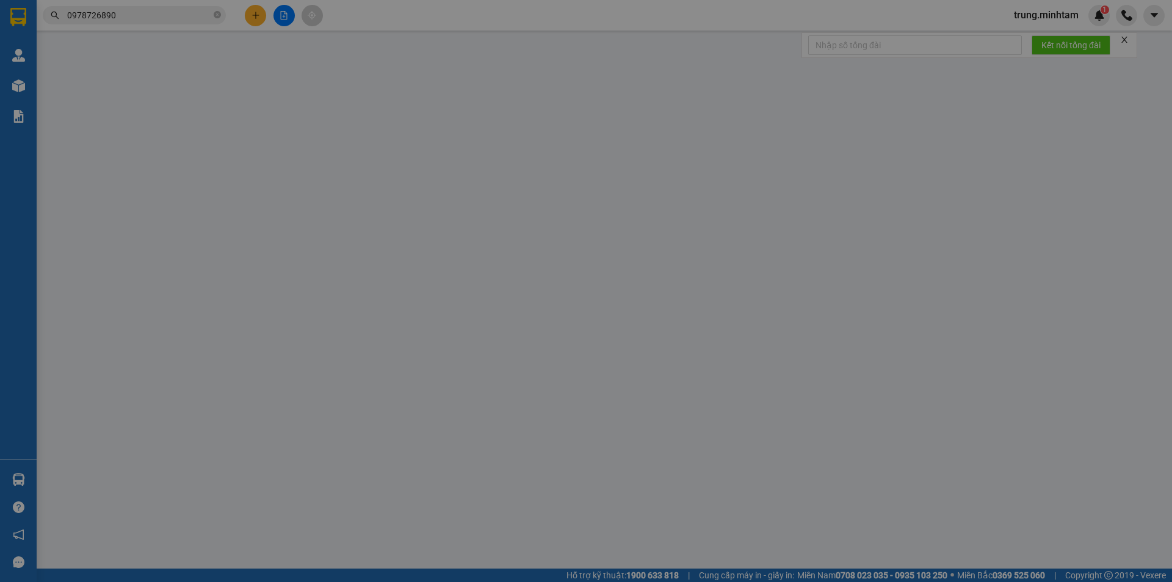
type input "20.000"
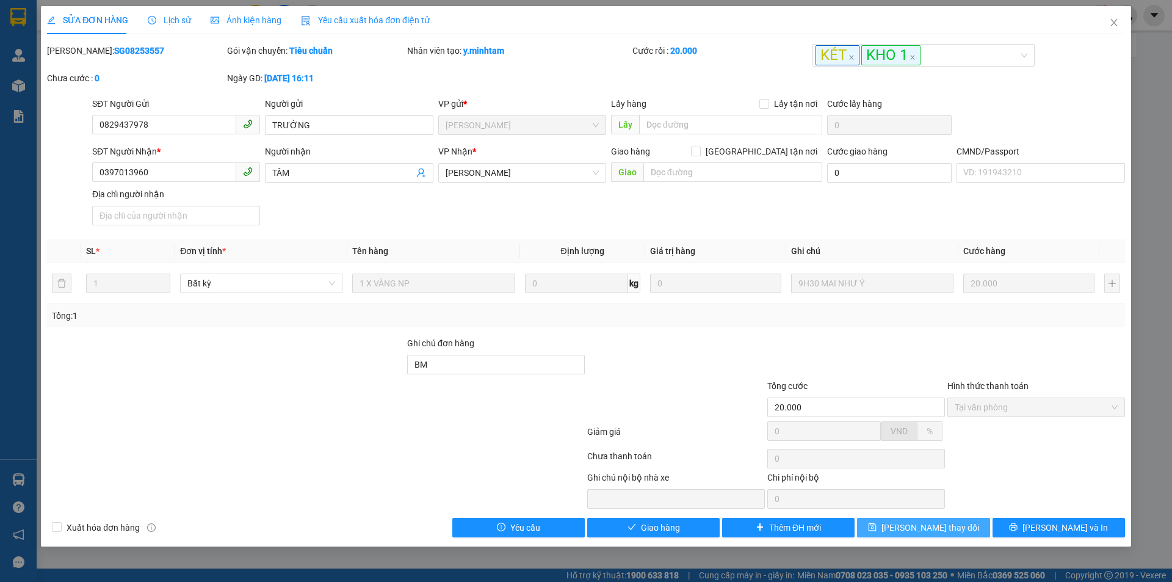
click at [935, 530] on span "[PERSON_NAME] thay đổi" at bounding box center [930, 527] width 98 height 13
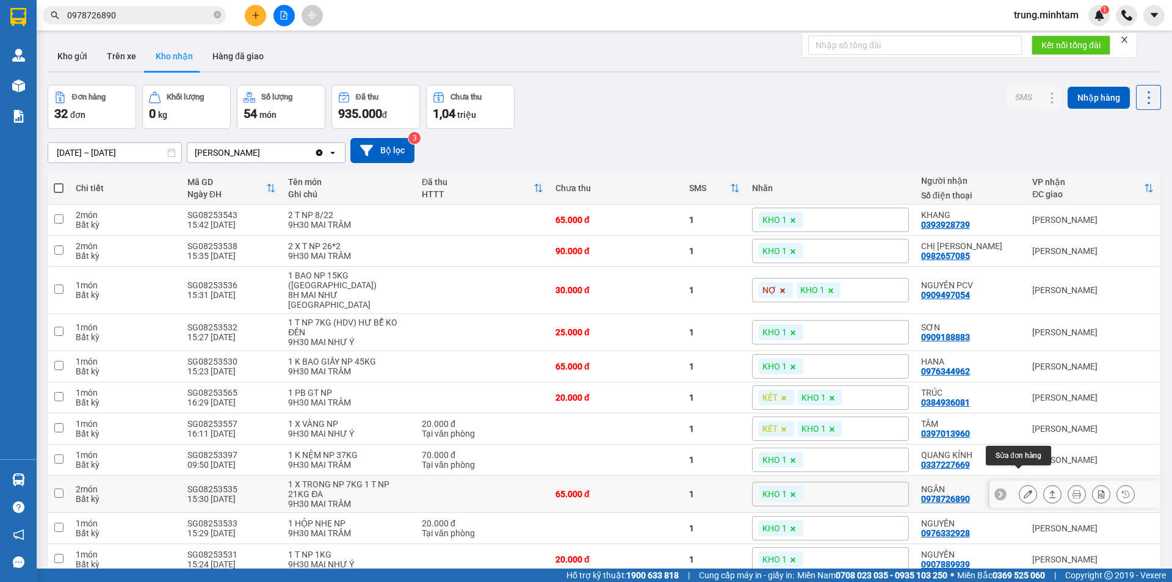
click at [1023, 489] on icon at bounding box center [1027, 493] width 9 height 9
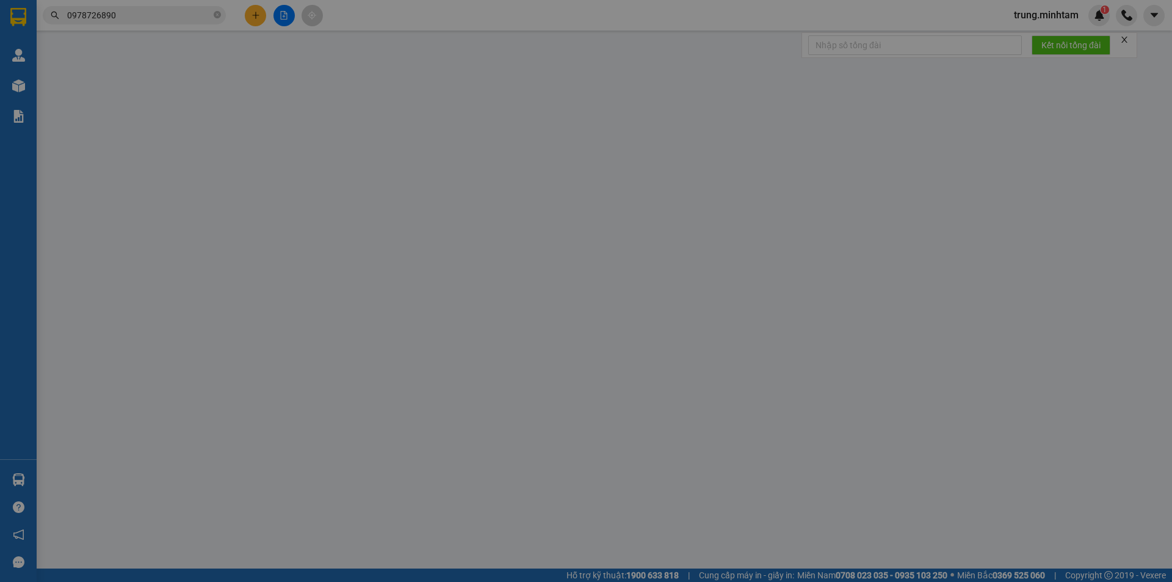
type input "0939797010"
type input "NAM"
type input "0978726890"
type input "NGÂN"
type input "HƯ KO ĐỀN BM"
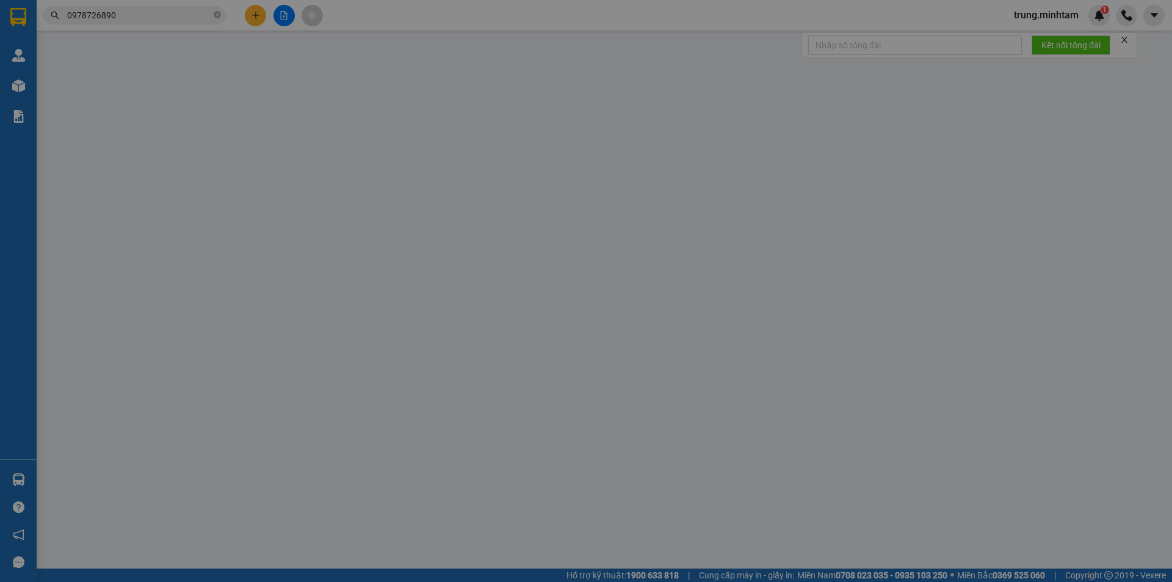
type input "65.000"
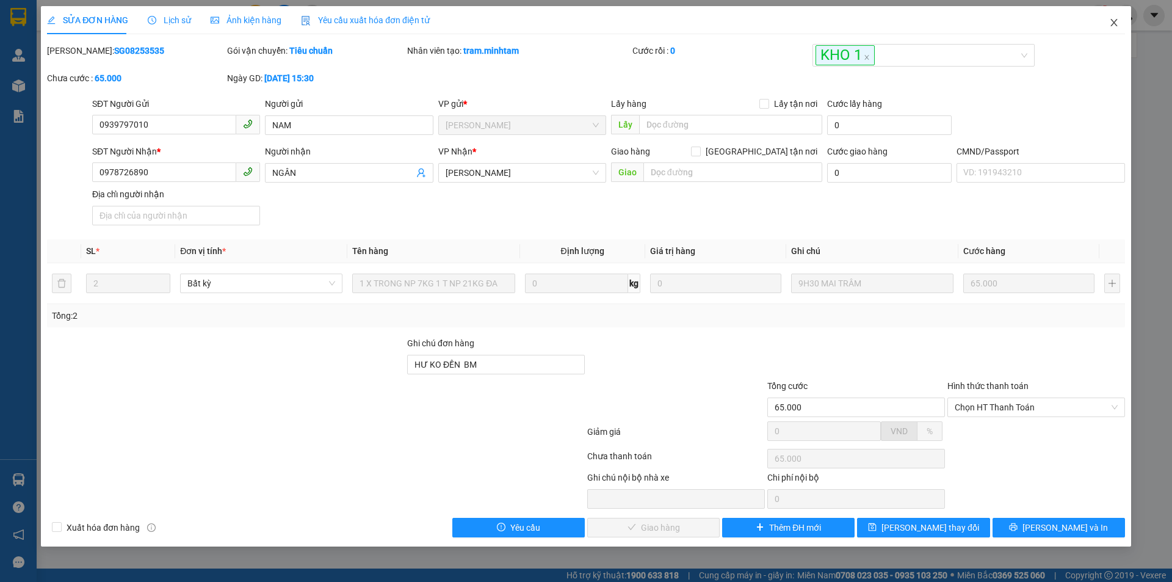
click at [1111, 26] on icon "close" at bounding box center [1113, 22] width 7 height 7
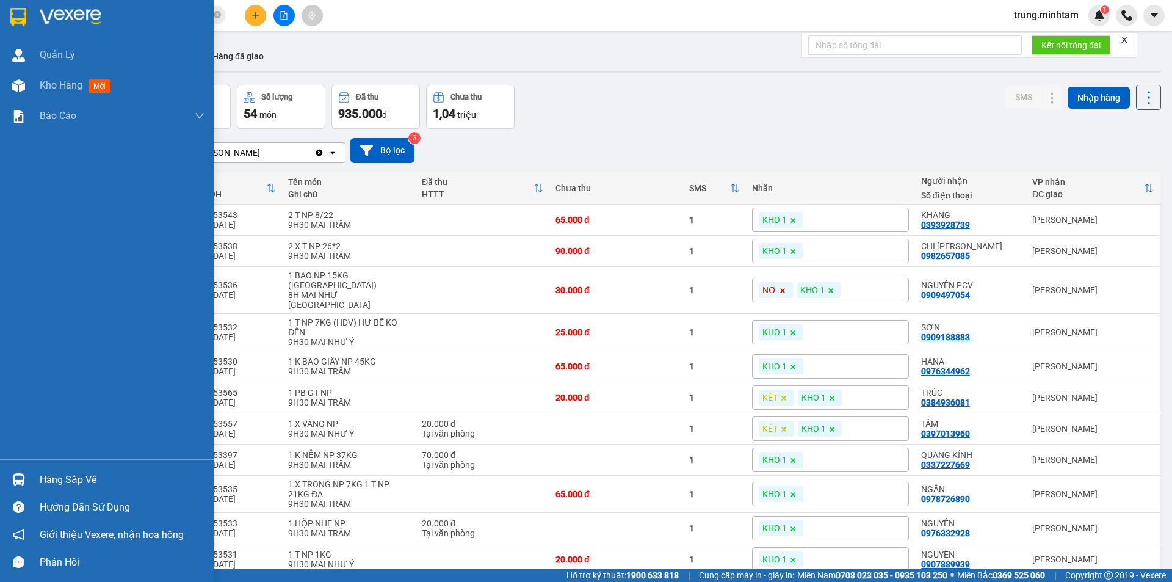
click at [68, 479] on div "Hàng sắp về" at bounding box center [122, 479] width 165 height 18
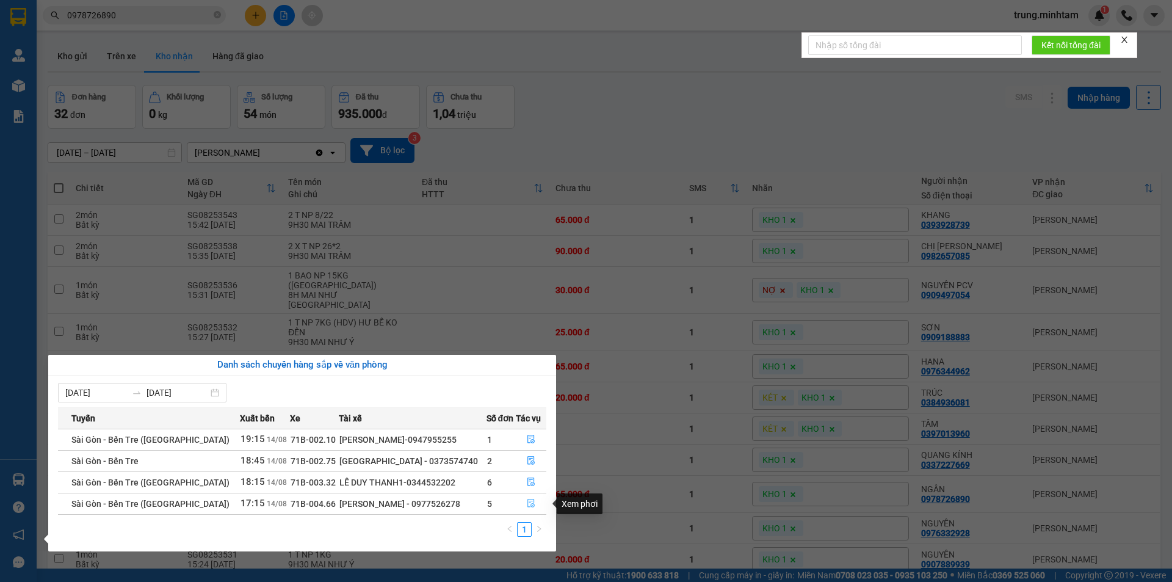
click at [527, 503] on icon "file-done" at bounding box center [531, 503] width 9 height 9
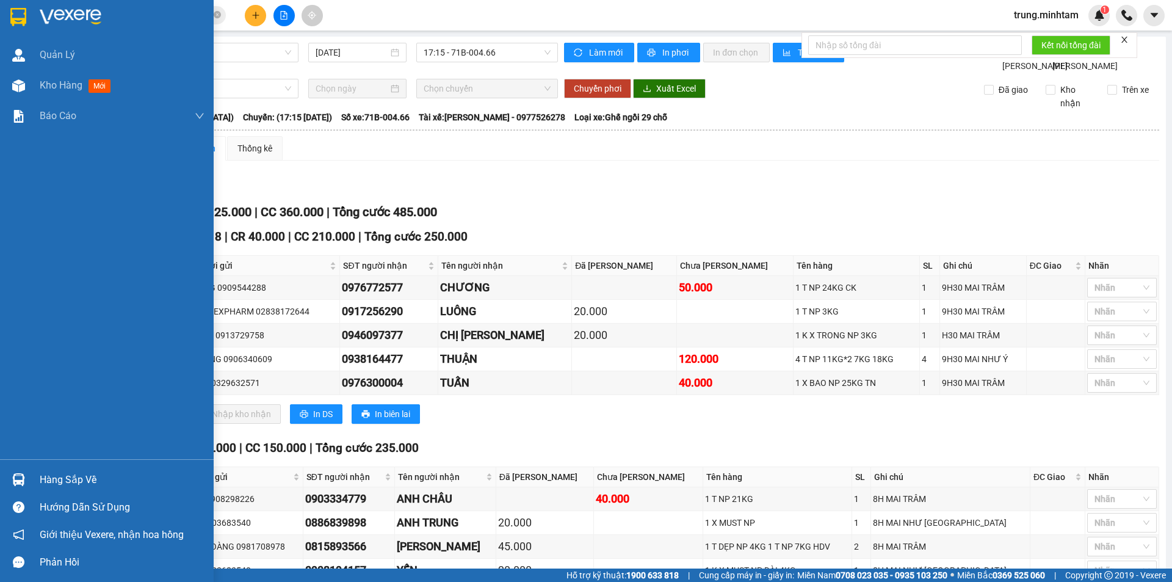
click at [82, 480] on div "Hàng sắp về" at bounding box center [122, 479] width 165 height 18
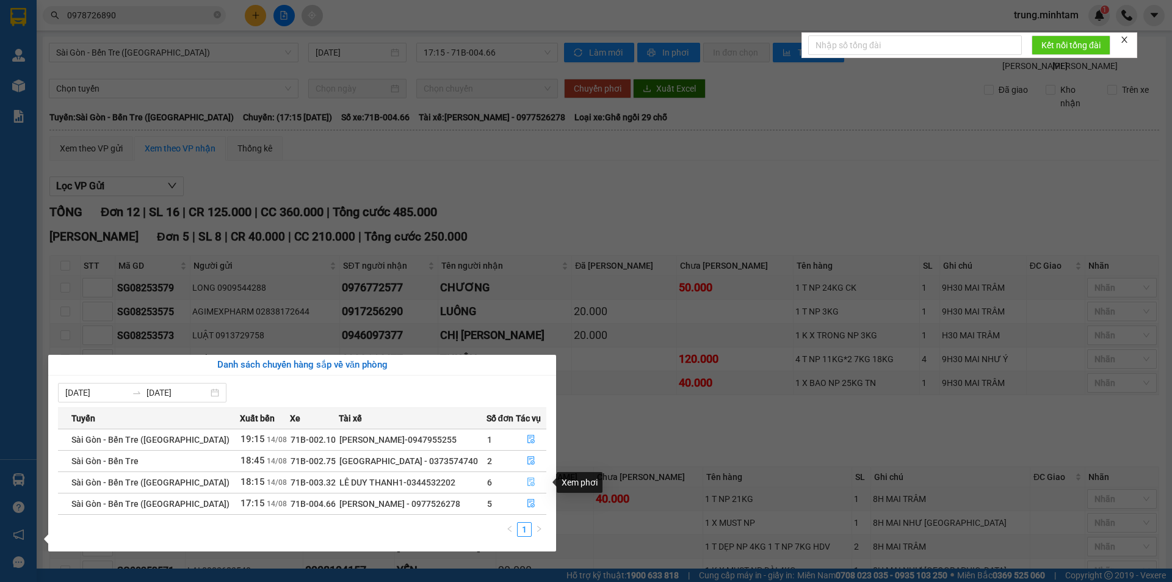
click at [527, 481] on icon "file-done" at bounding box center [531, 481] width 9 height 9
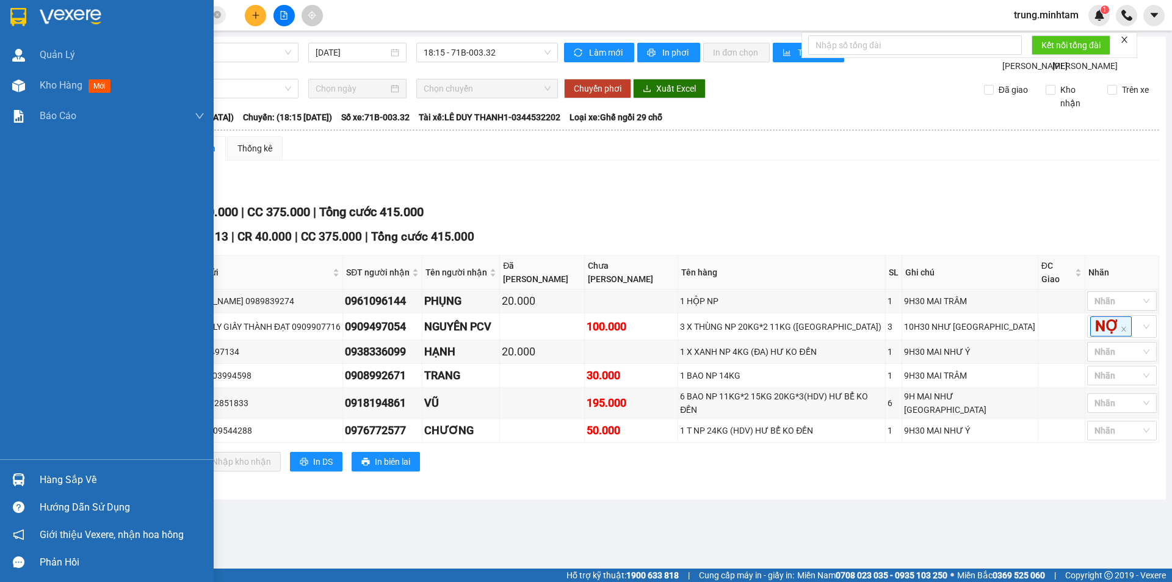
click at [59, 470] on div "Hàng sắp về" at bounding box center [122, 479] width 165 height 18
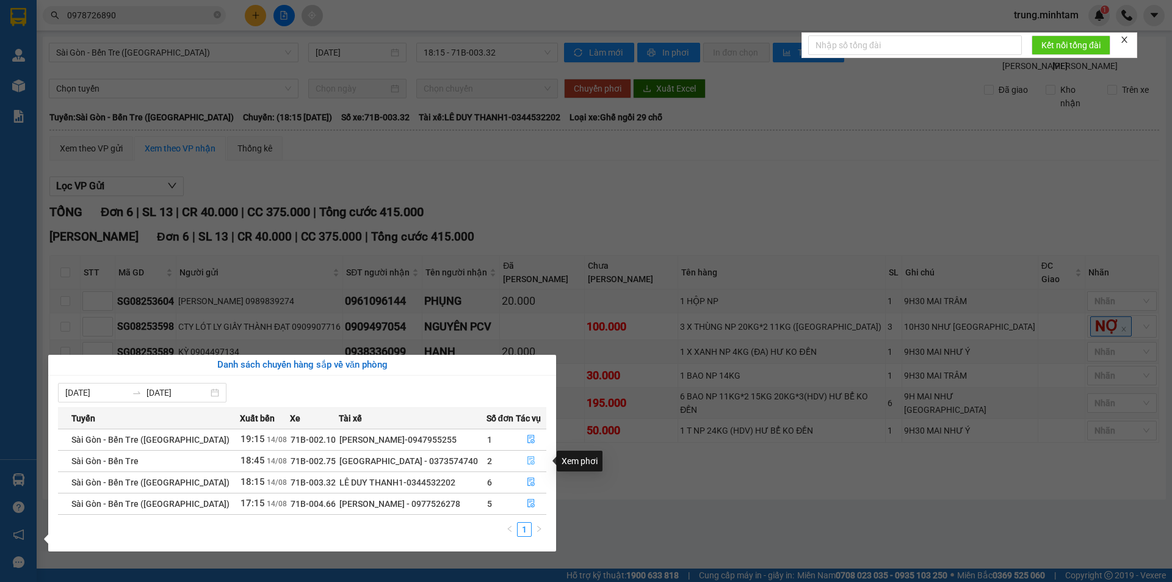
click at [531, 461] on icon "file-done" at bounding box center [530, 460] width 7 height 9
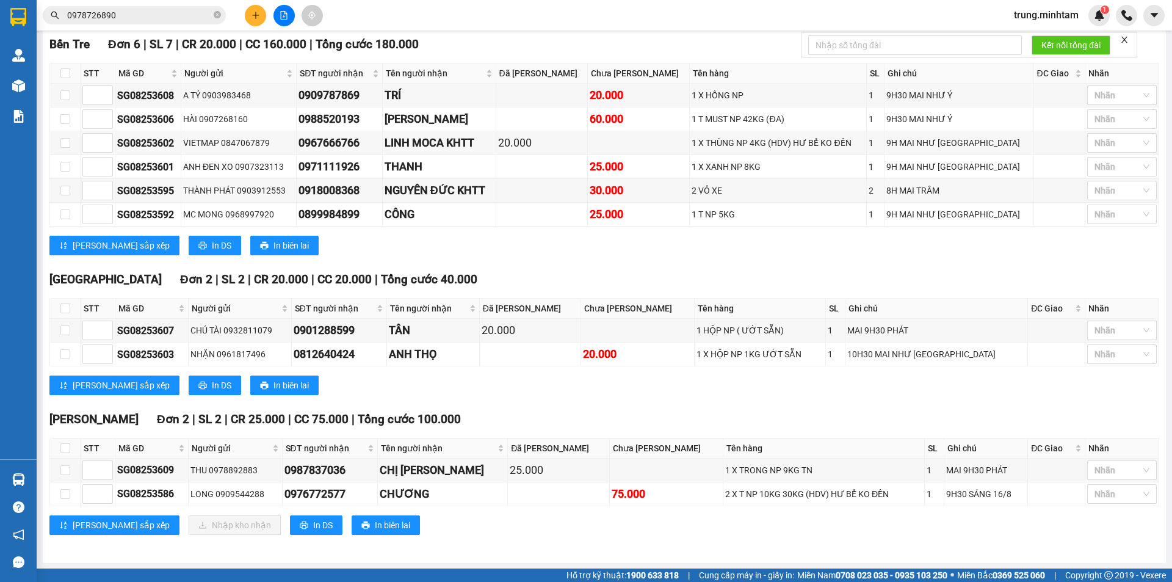
scroll to position [203, 0]
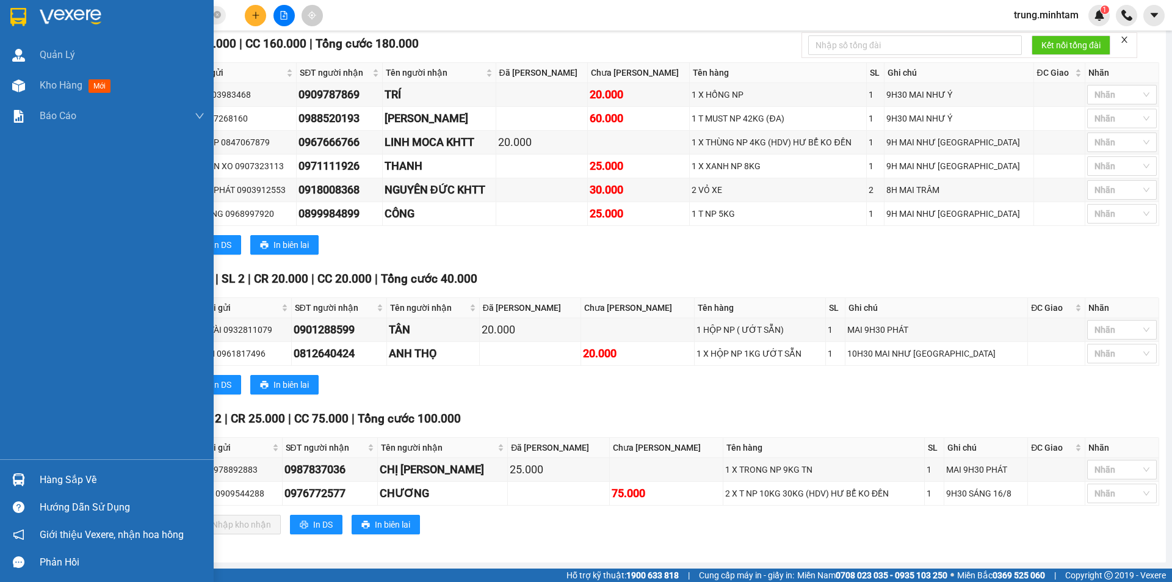
click at [76, 478] on div "Hàng sắp về" at bounding box center [122, 479] width 165 height 18
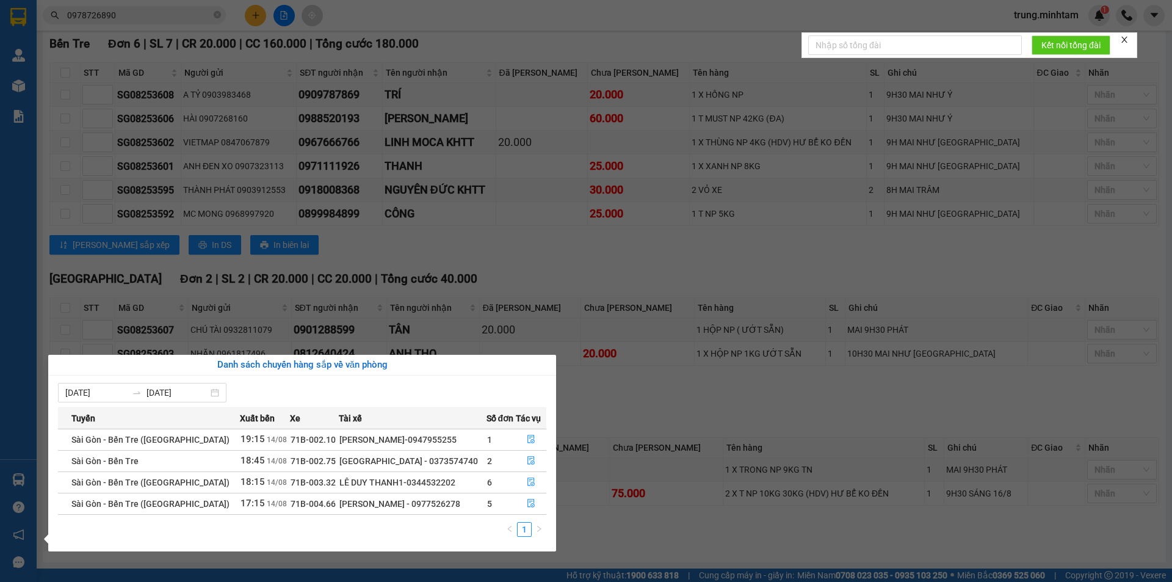
click at [667, 417] on section "Kết quả tìm kiếm ( 13 ) Bộ lọc Mã ĐH Trạng thái Món hàng Tổng cước Chưa cước Nh…" at bounding box center [586, 291] width 1172 height 582
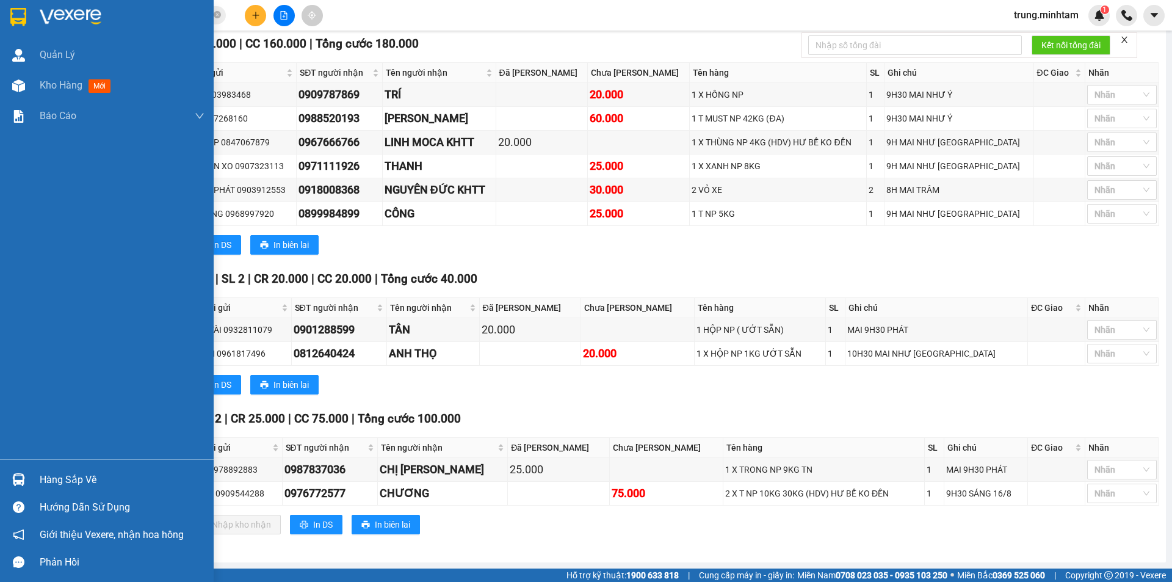
click at [73, 479] on div "Hàng sắp về" at bounding box center [122, 479] width 165 height 18
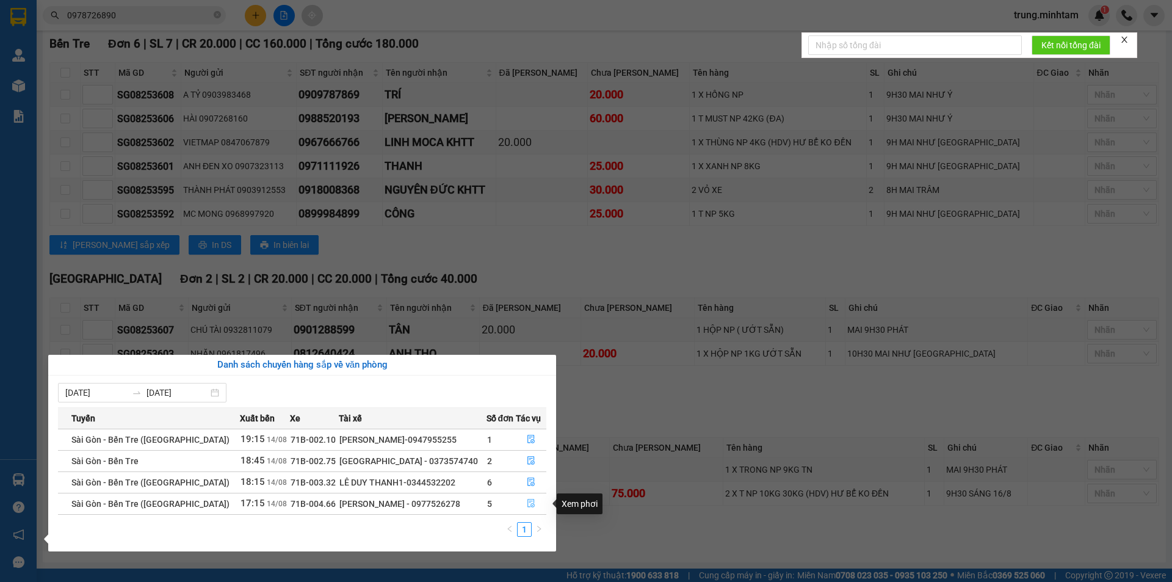
click at [528, 502] on icon "file-done" at bounding box center [531, 503] width 9 height 9
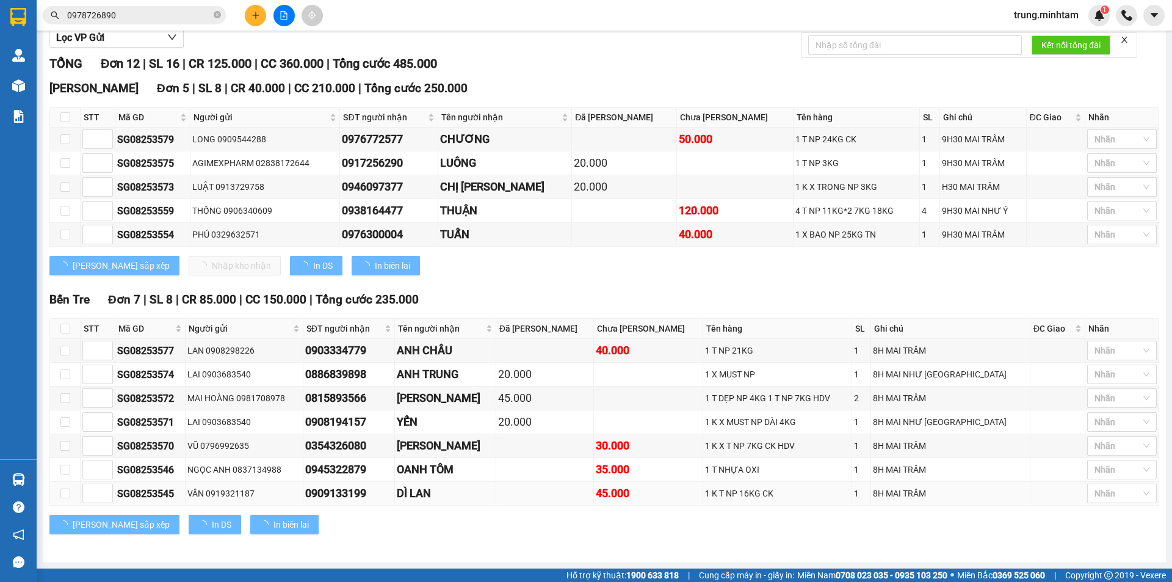
scroll to position [162, 0]
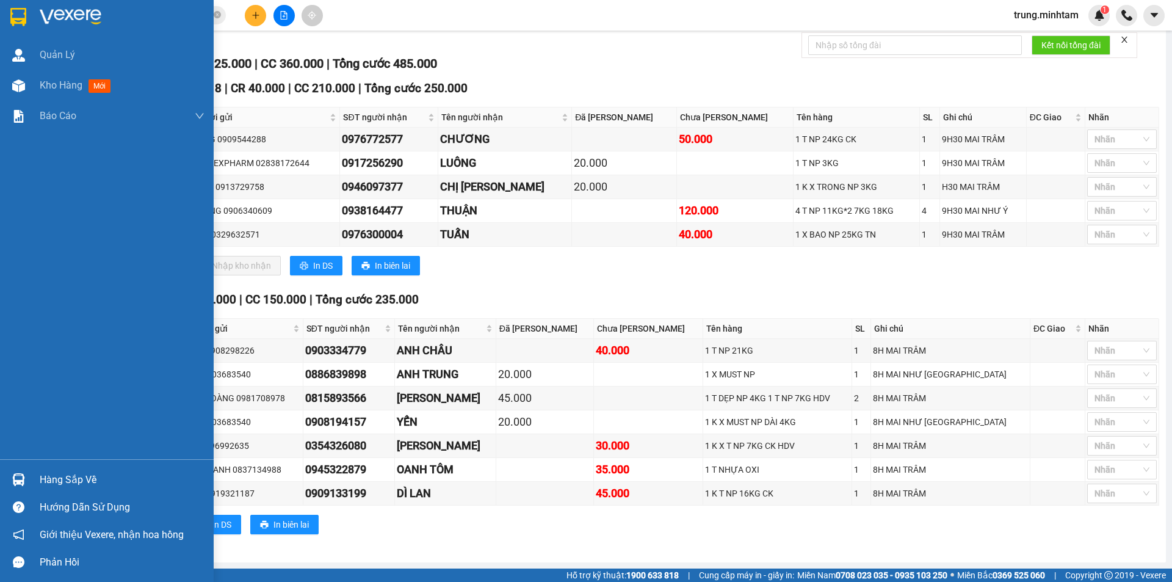
click at [68, 481] on div "Hàng sắp về" at bounding box center [122, 479] width 165 height 18
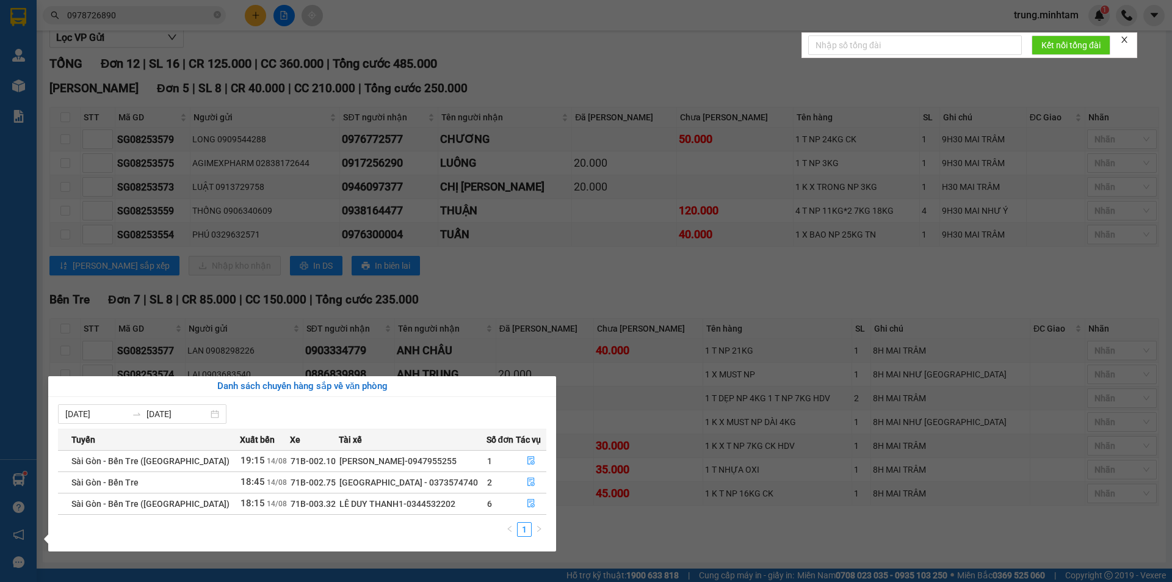
click at [254, 14] on section "Kết quả tìm kiếm ( 13 ) Bộ lọc Mã ĐH Trạng thái Món hàng Tổng cước Chưa cước Nh…" at bounding box center [586, 291] width 1172 height 582
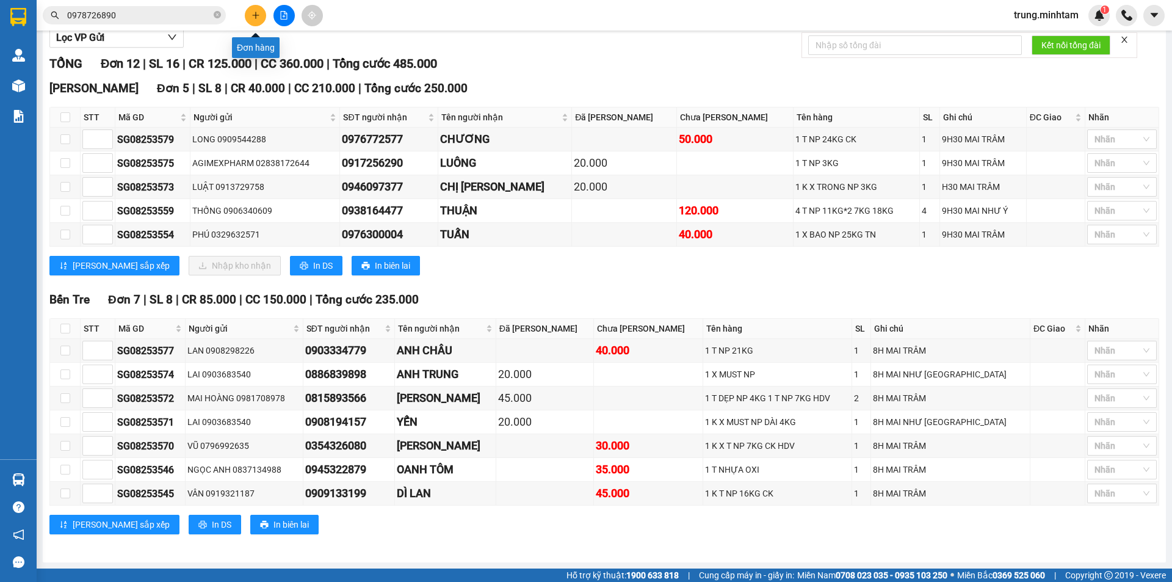
click at [258, 12] on icon "plus" at bounding box center [255, 15] width 9 height 9
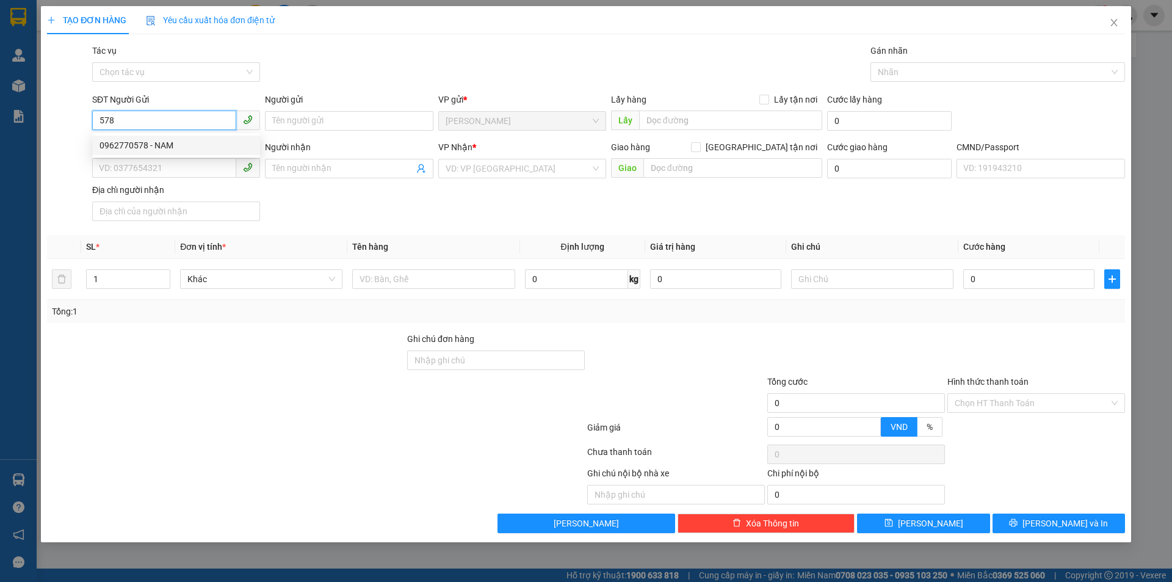
click at [158, 141] on div "0962770578 - NAM" at bounding box center [175, 145] width 153 height 13
type input "0962770578"
type input "NAM"
type input "0931840626"
type input "THÔNG"
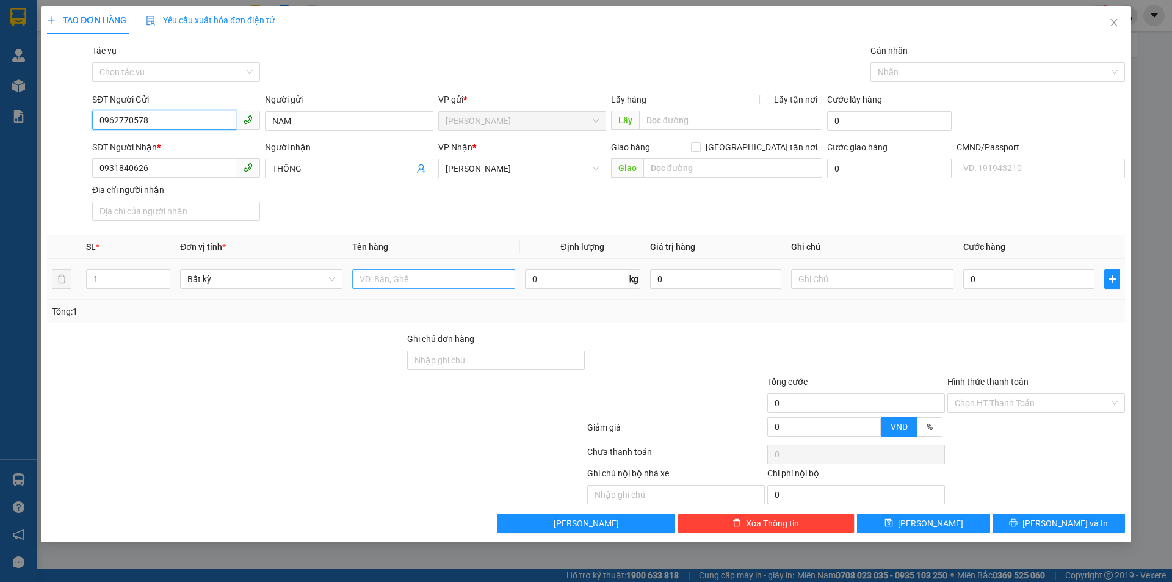
type input "0962770578"
click at [393, 279] on input "text" at bounding box center [433, 279] width 162 height 20
type input "1 PB NP ([GEOGRAPHIC_DATA])"
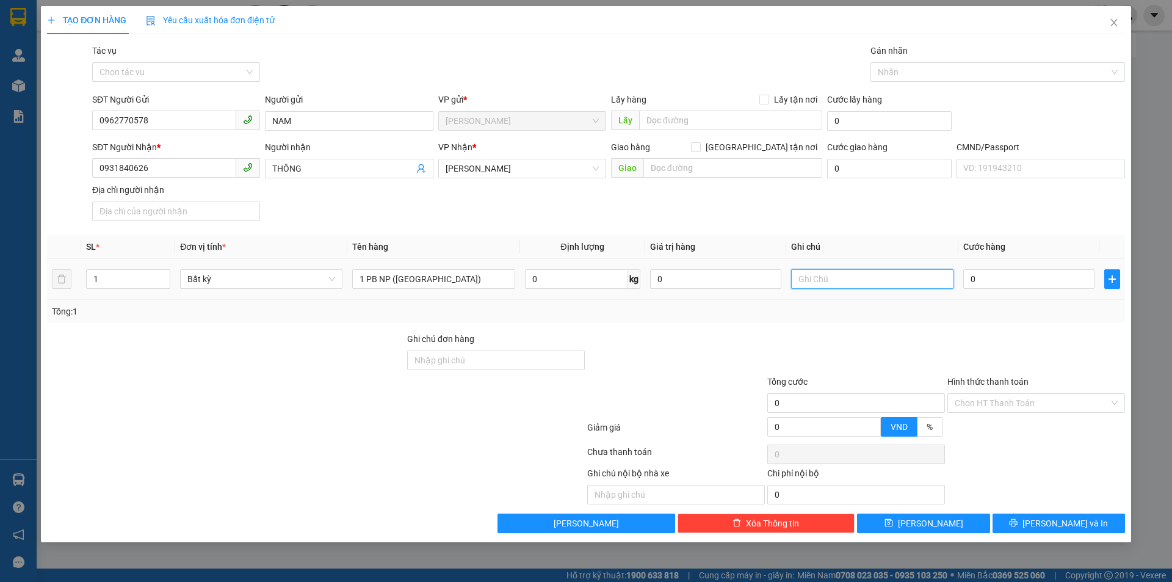
click at [807, 280] on input "text" at bounding box center [872, 279] width 162 height 20
type input "8H [DATE] TRUNG"
type input "2"
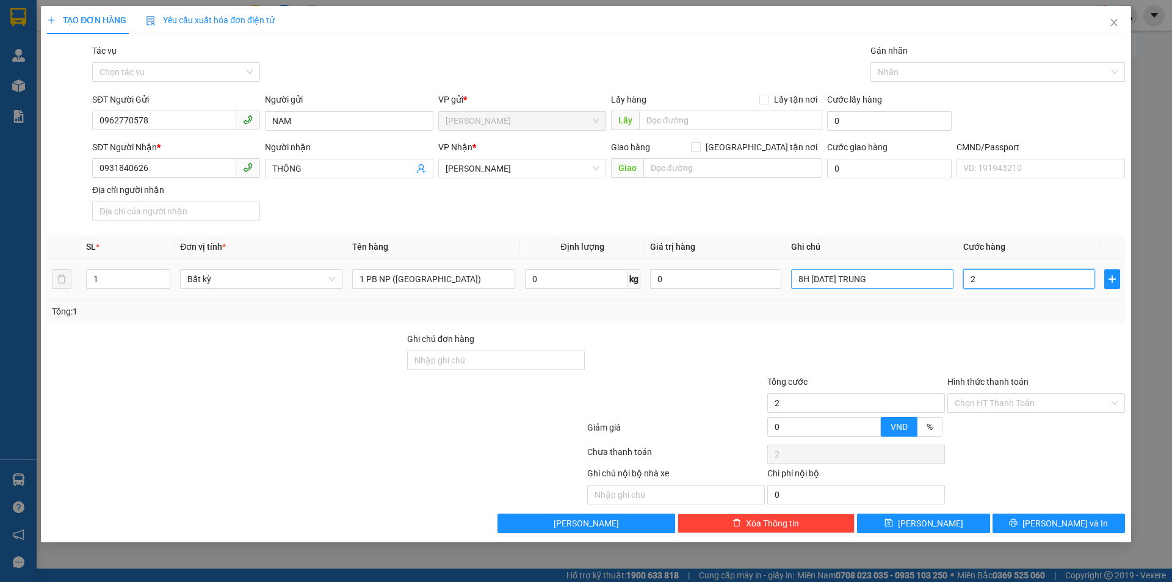
type input "20"
type input "20.000"
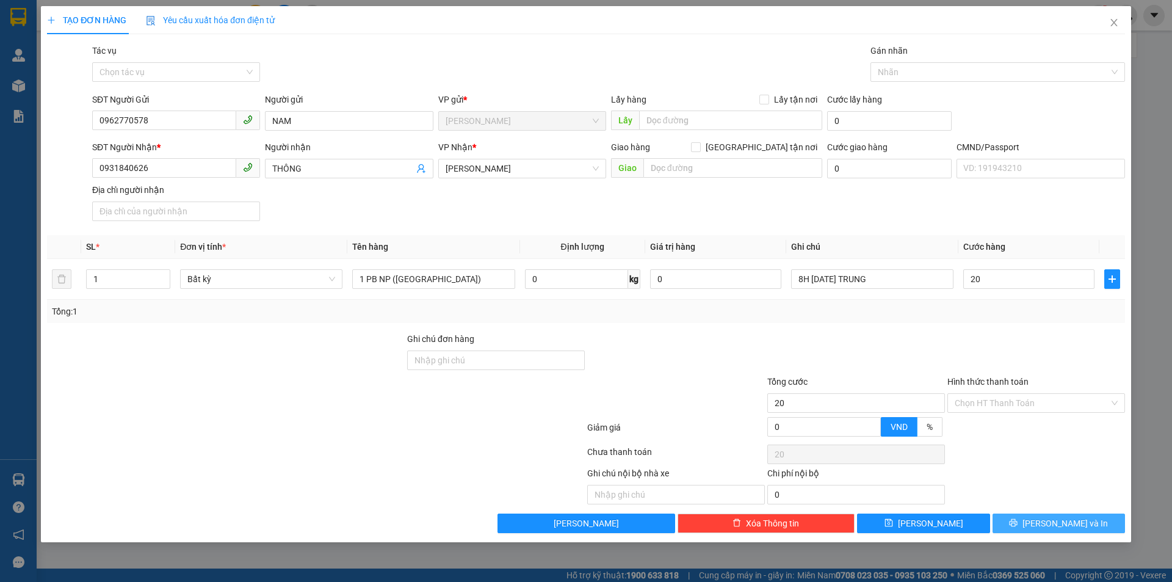
type input "20.000"
click at [1017, 524] on icon "printer" at bounding box center [1013, 522] width 9 height 9
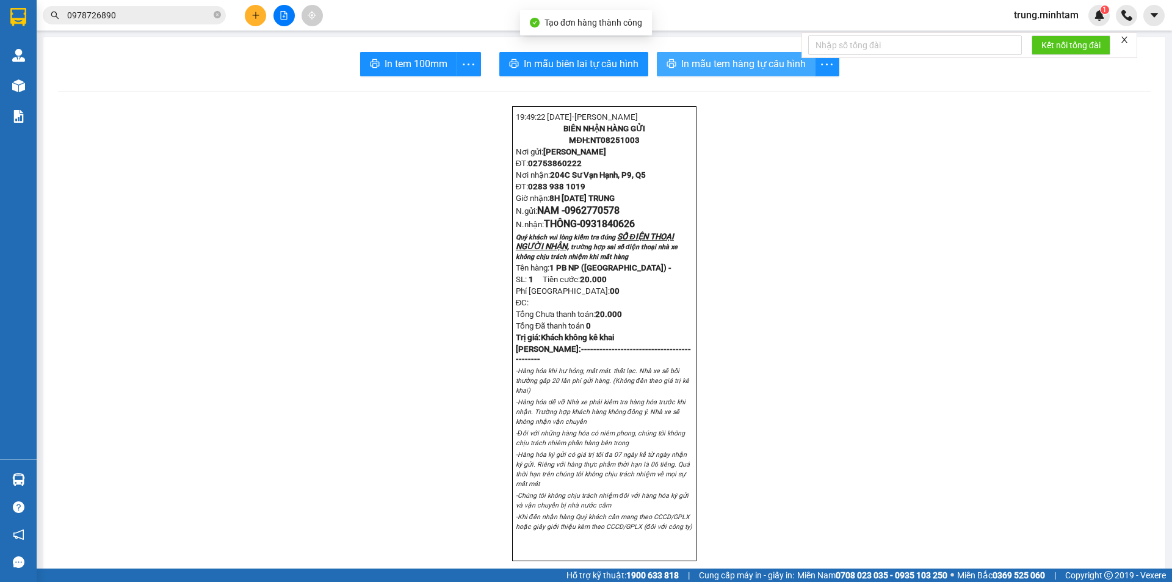
click at [744, 59] on span "In mẫu tem hàng tự cấu hình" at bounding box center [743, 63] width 124 height 15
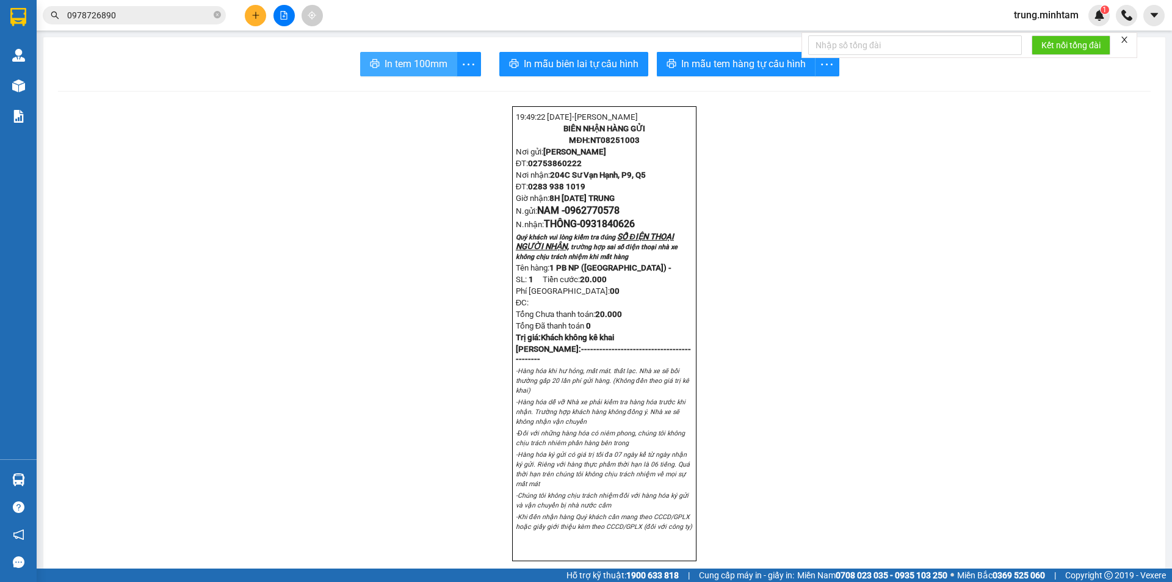
click at [416, 68] on span "In tem 100mm" at bounding box center [415, 63] width 63 height 15
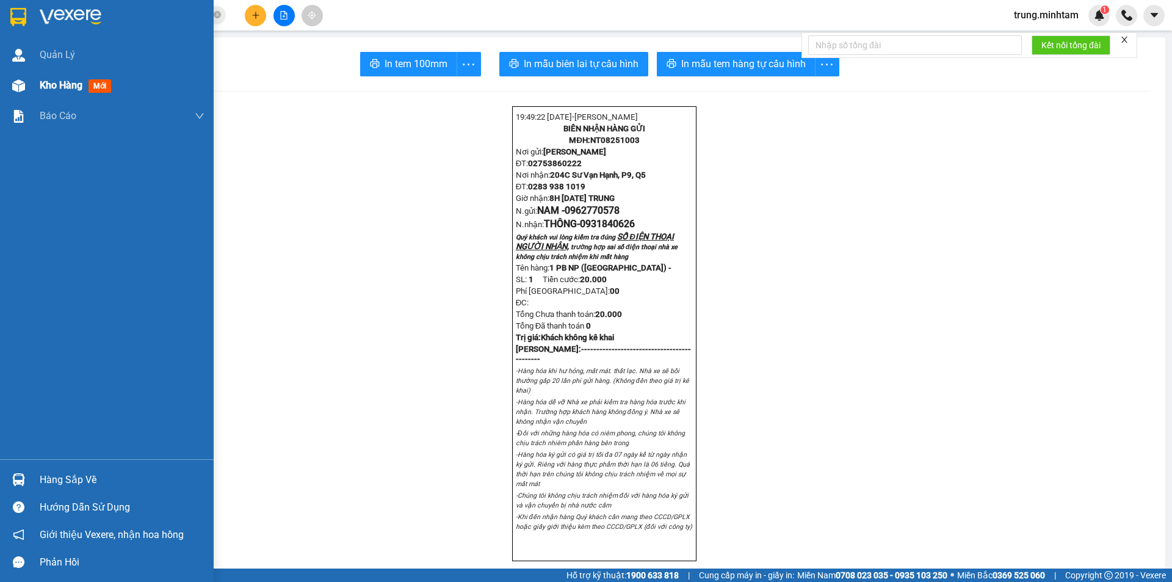
click at [75, 85] on span "Kho hàng" at bounding box center [61, 85] width 43 height 12
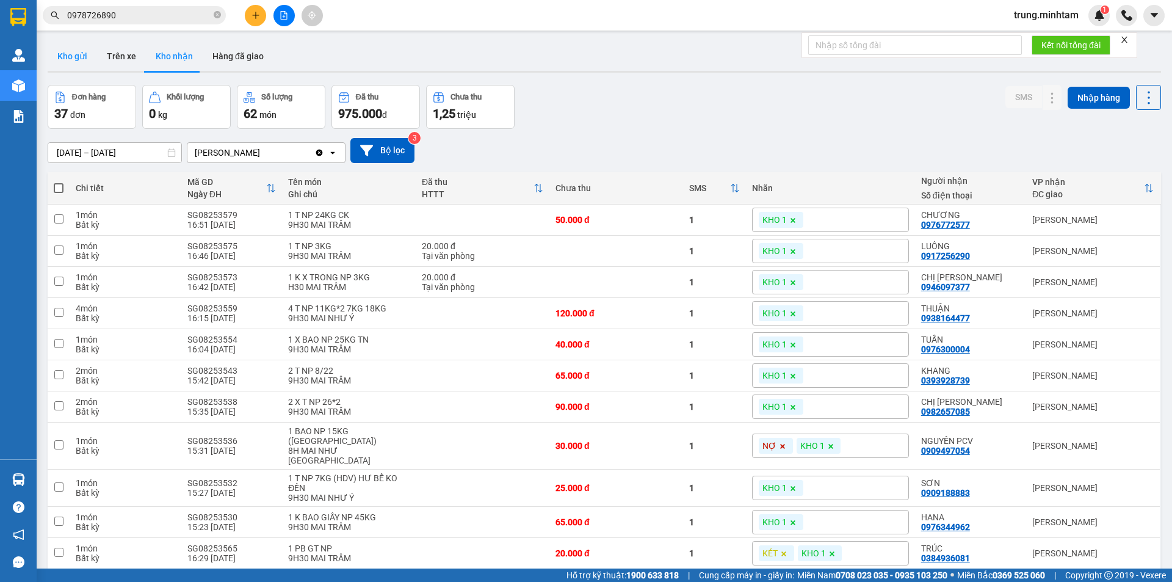
click at [74, 54] on button "Kho gửi" at bounding box center [72, 55] width 49 height 29
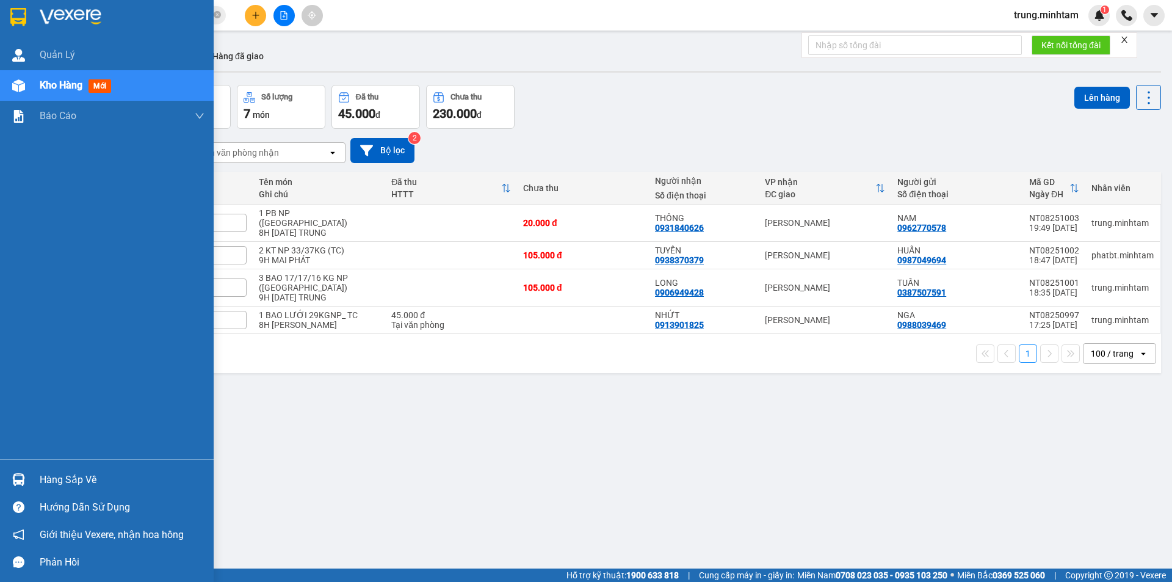
click at [68, 474] on div "Hàng sắp về" at bounding box center [122, 479] width 165 height 18
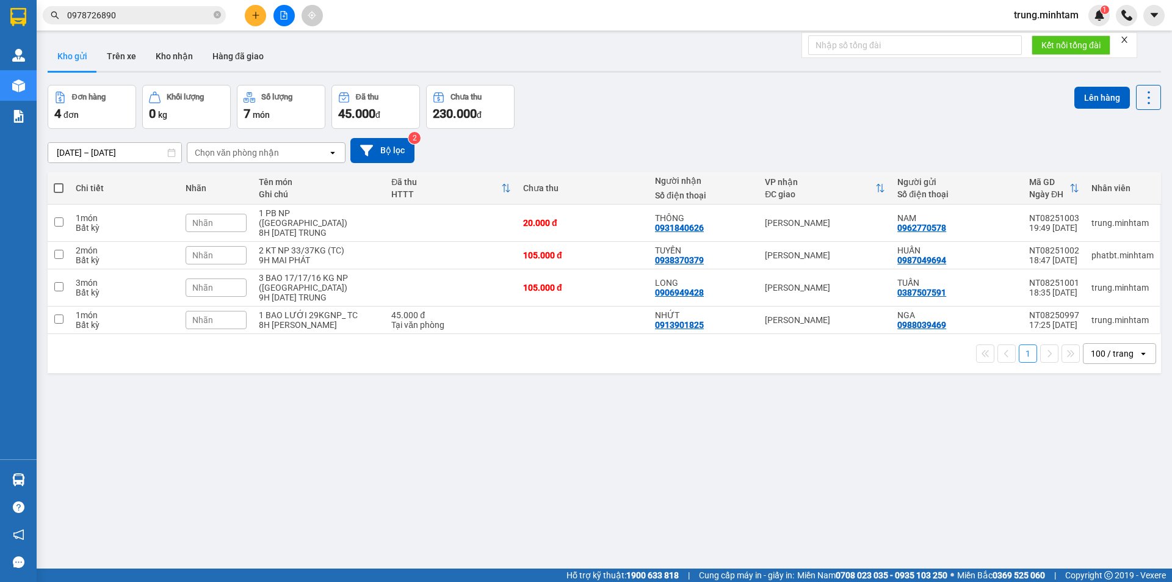
click at [647, 489] on section "Kết quả tìm kiếm ( 13 ) Bộ lọc Mã ĐH Trạng thái Món hàng Tổng cước Chưa cước Nh…" at bounding box center [586, 291] width 1172 height 582
click at [231, 214] on div "Nhãn" at bounding box center [216, 223] width 61 height 18
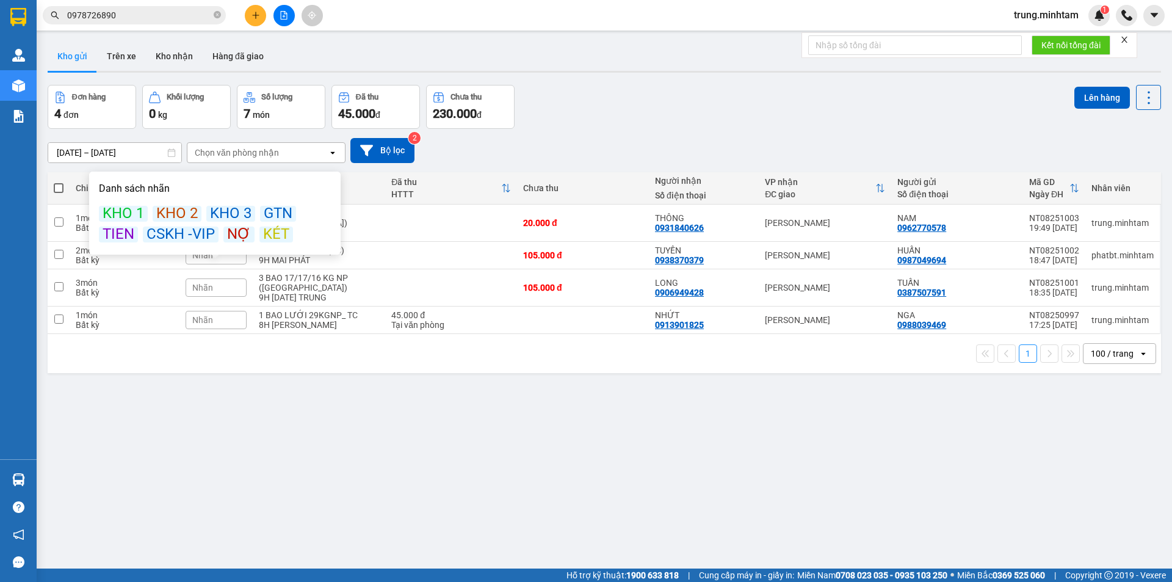
click at [272, 234] on div "KÉT" at bounding box center [276, 234] width 34 height 16
click at [621, 110] on div "Đơn hàng 4 đơn Khối lượng 0 kg Số lượng 7 món Đã thu 45.000 đ Chưa thu 230.000 …" at bounding box center [604, 107] width 1113 height 44
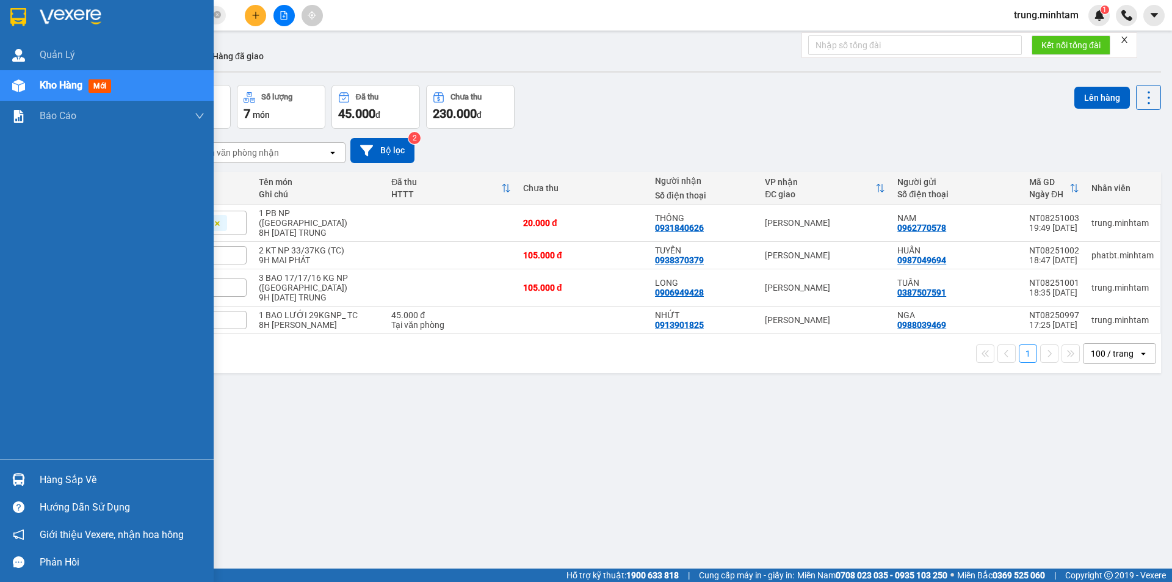
click at [32, 476] on div "Hàng sắp về" at bounding box center [107, 479] width 214 height 27
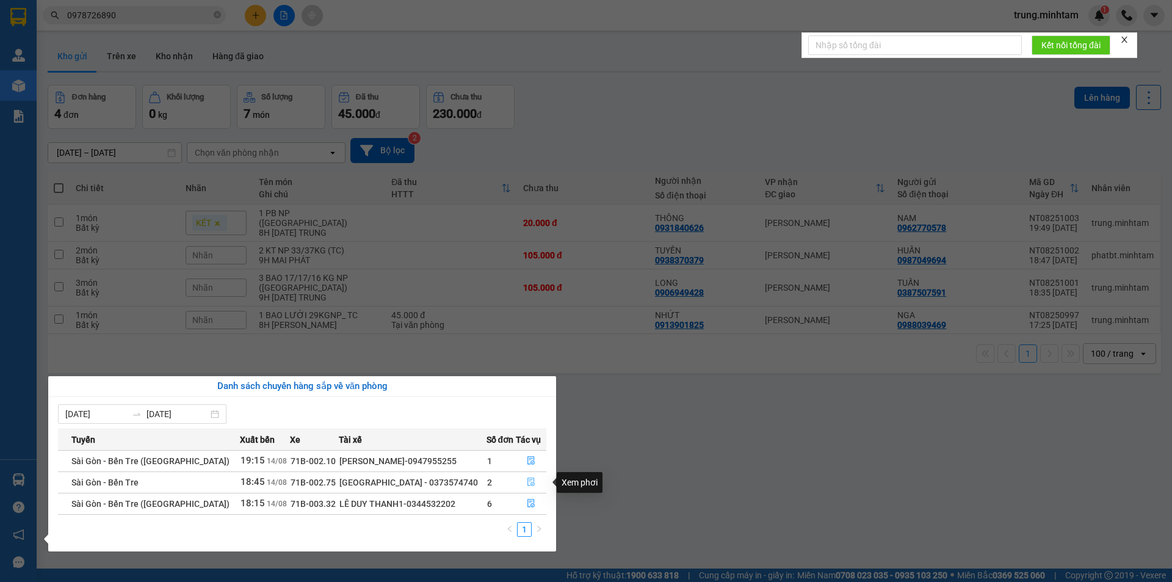
click at [527, 481] on icon "file-done" at bounding box center [530, 482] width 7 height 9
